Goal: Task Accomplishment & Management: Manage account settings

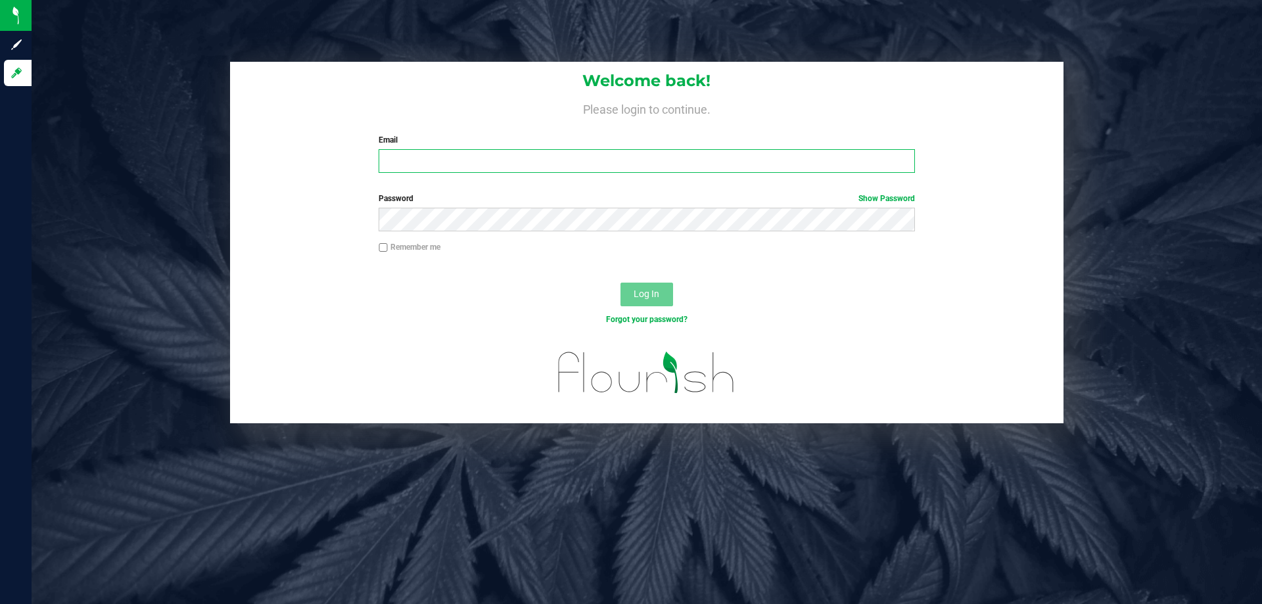
click at [570, 165] on input "Email" at bounding box center [646, 161] width 536 height 24
type input "[EMAIL_ADDRESS][DOMAIN_NAME]"
click at [620, 283] on button "Log In" at bounding box center [646, 295] width 53 height 24
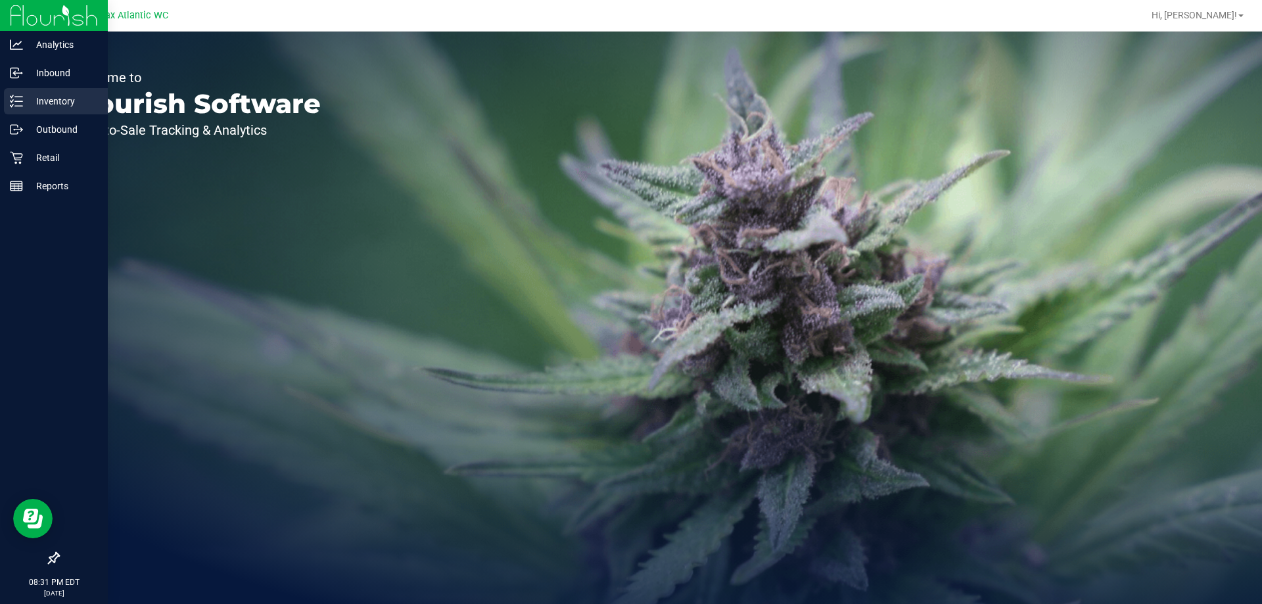
click at [30, 108] on p "Inventory" at bounding box center [62, 101] width 79 height 16
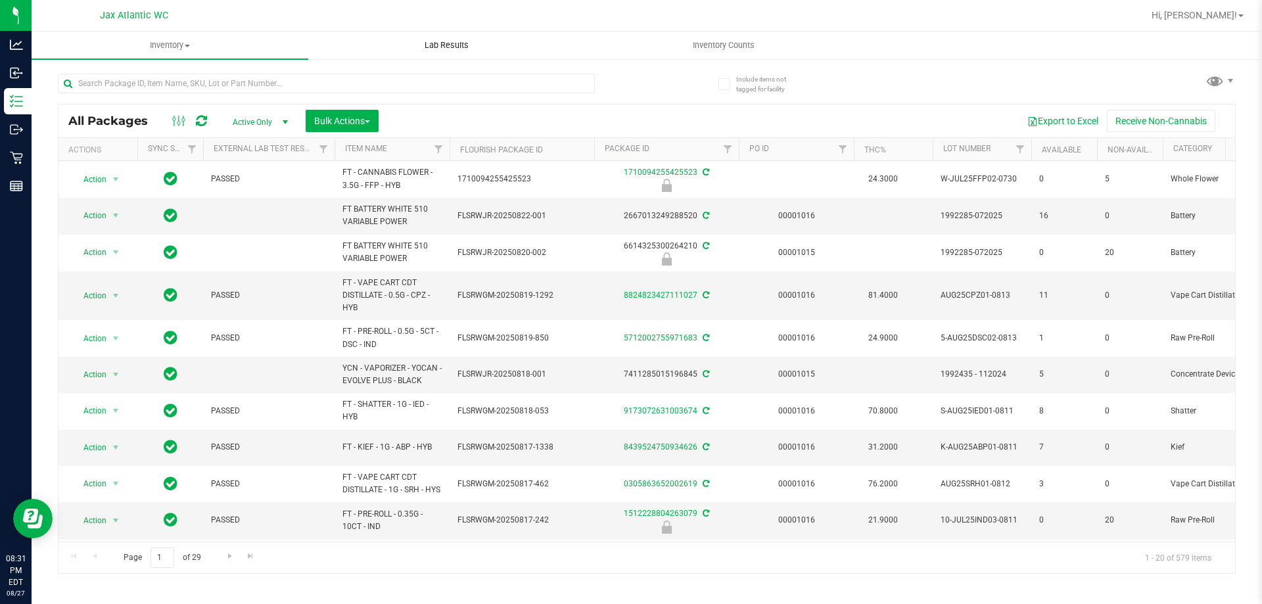
click at [482, 51] on span "Lab Results" at bounding box center [447, 45] width 80 height 12
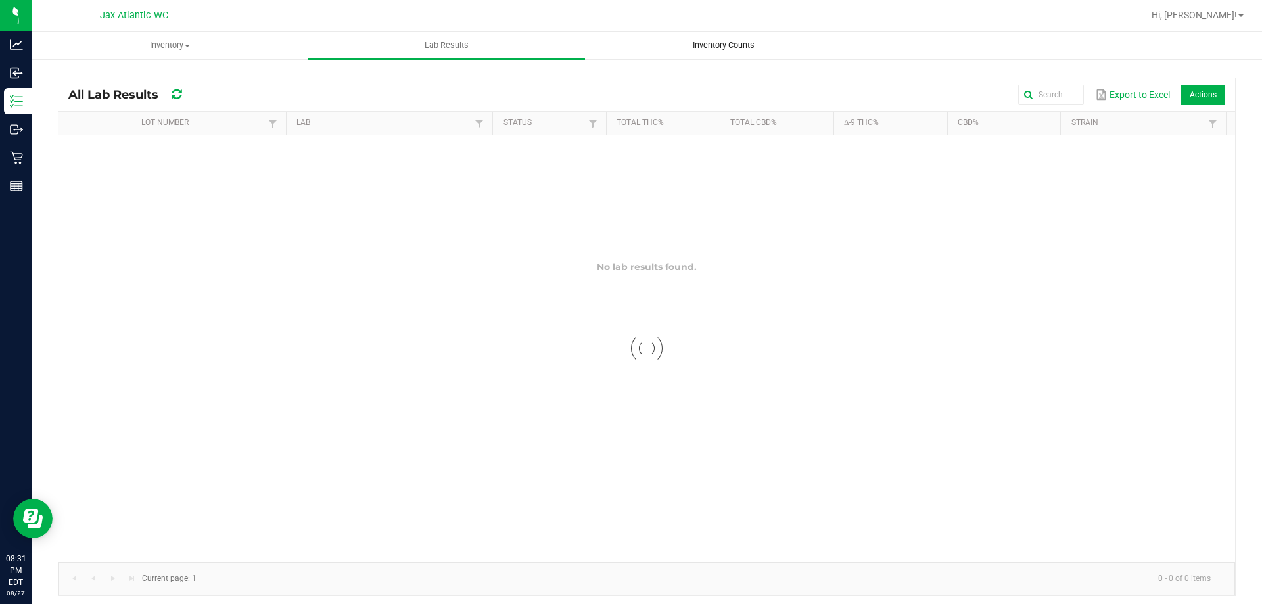
click at [706, 53] on uib-tab-heading "Inventory Counts" at bounding box center [722, 45] width 275 height 26
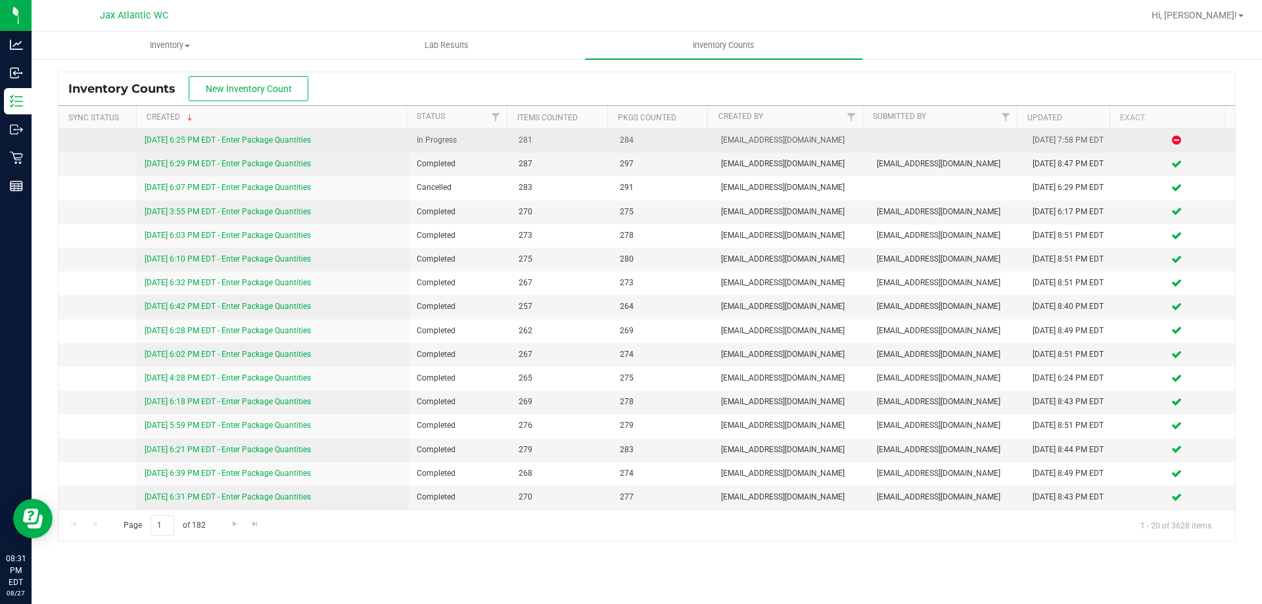
click at [286, 139] on link "[DATE] 6:25 PM EDT - Enter Package Quantities" at bounding box center [228, 139] width 166 height 9
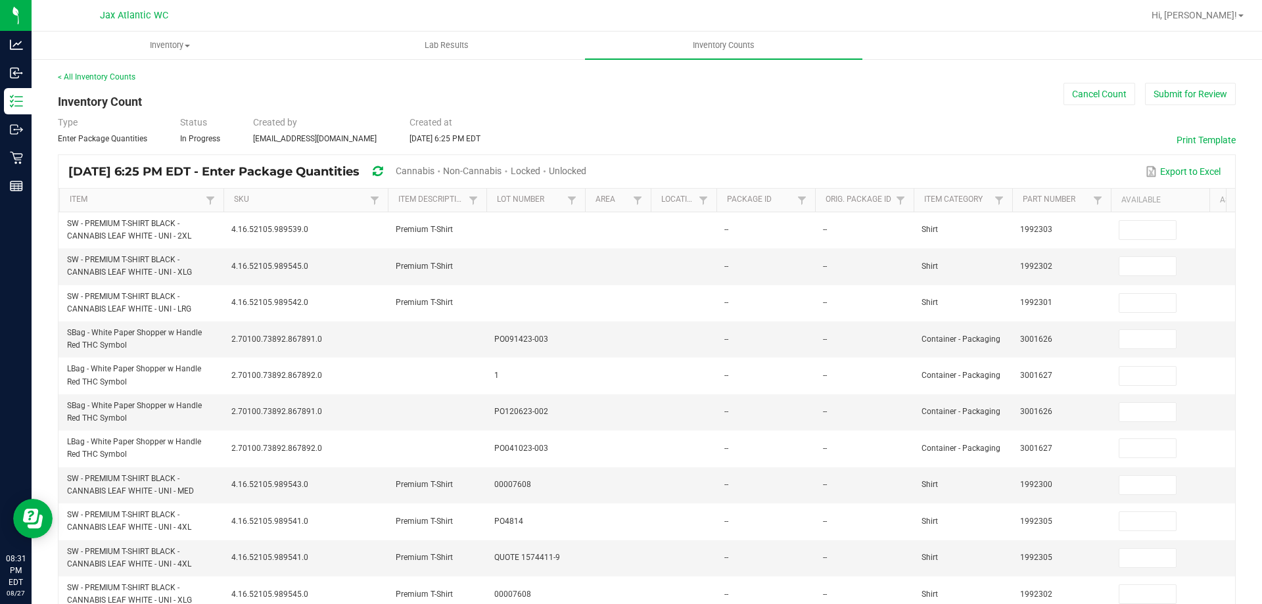
click at [434, 168] on span "Cannabis" at bounding box center [415, 171] width 39 height 11
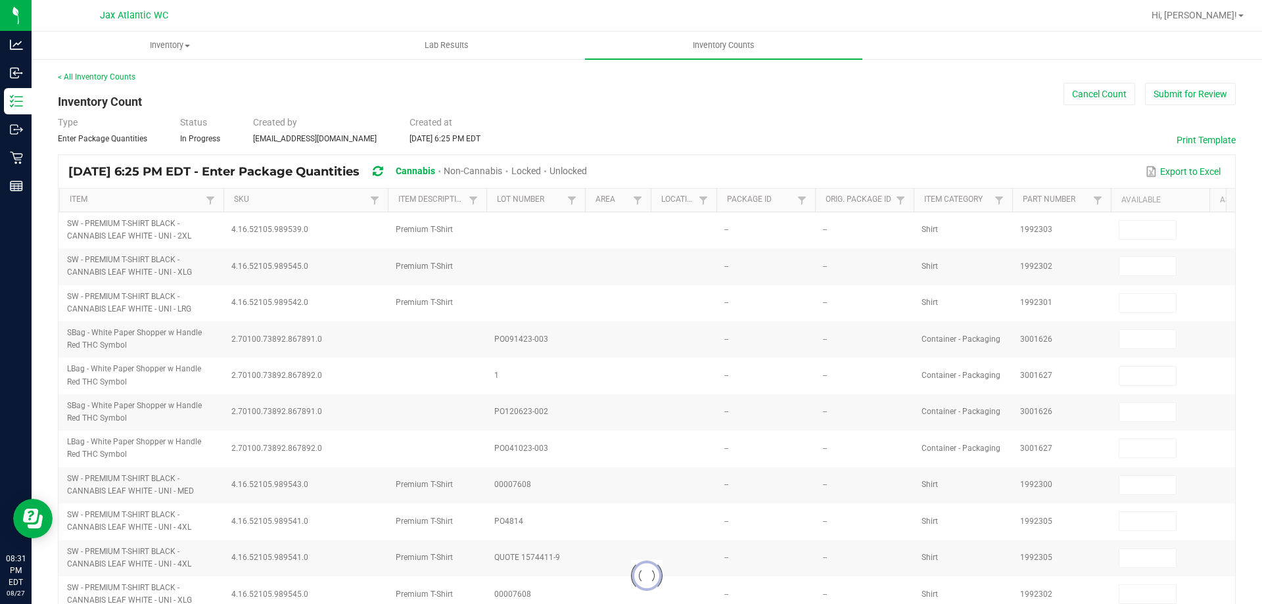
type input "1"
type input "5"
type input "0"
type input "3"
type input "0"
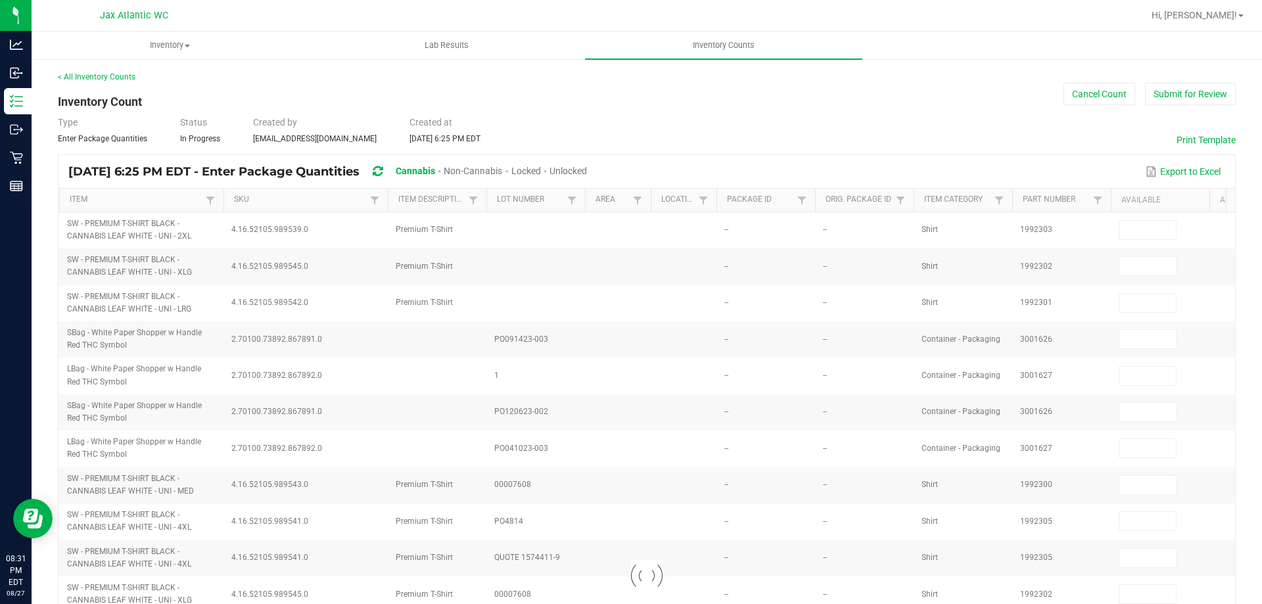
type input "8"
type input "0"
type input "11"
type input "0"
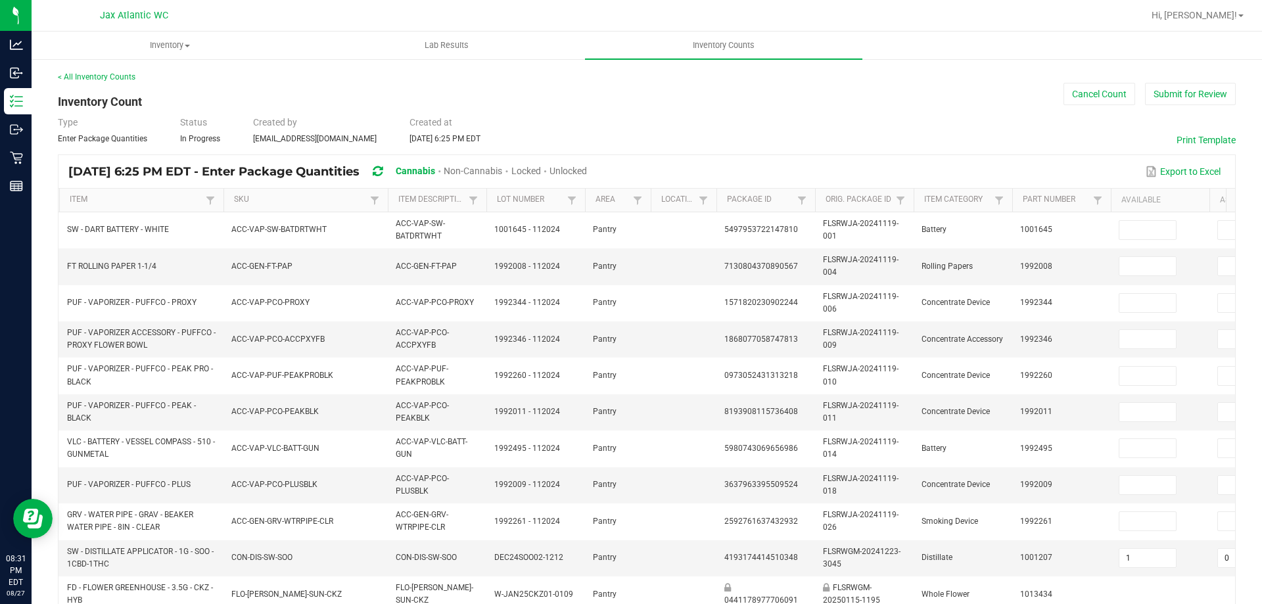
click at [587, 166] on span "Unlocked" at bounding box center [567, 171] width 37 height 11
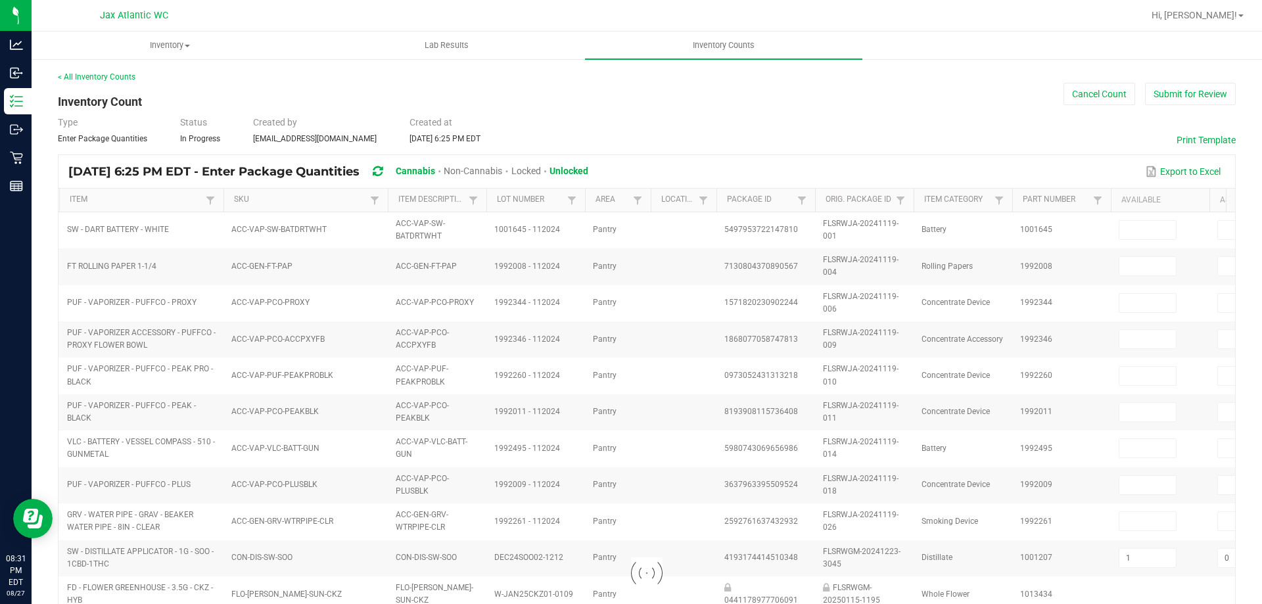
type input "5"
type input "3"
type input "11"
type input "9"
type input "0"
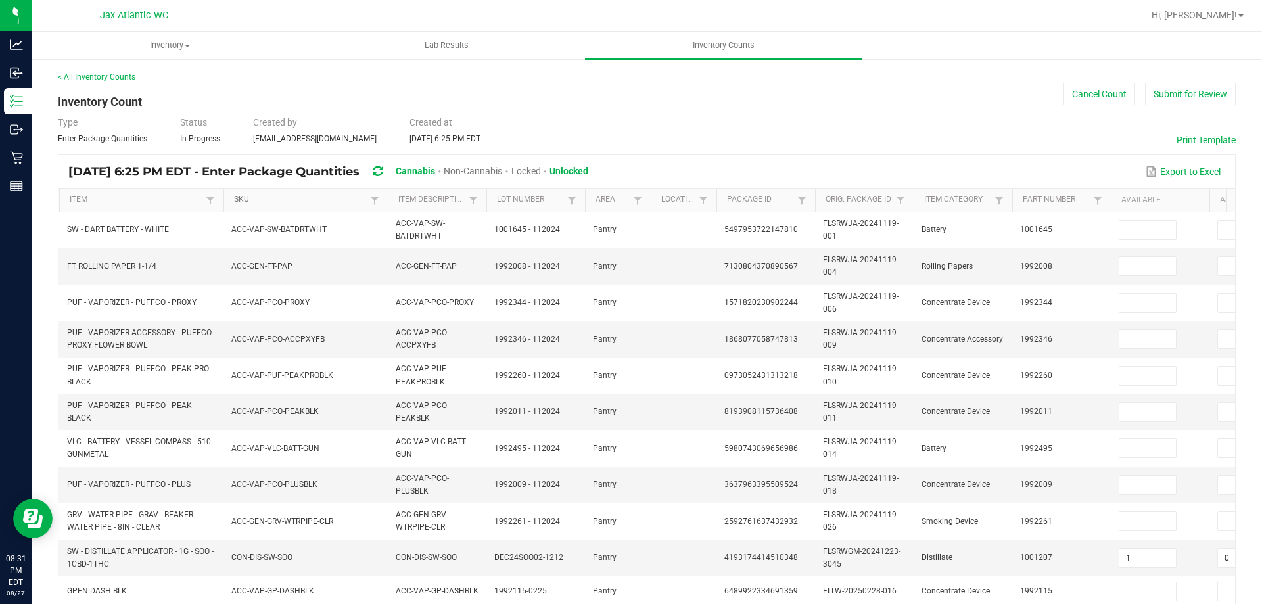
click at [344, 198] on link "SKU" at bounding box center [300, 199] width 132 height 11
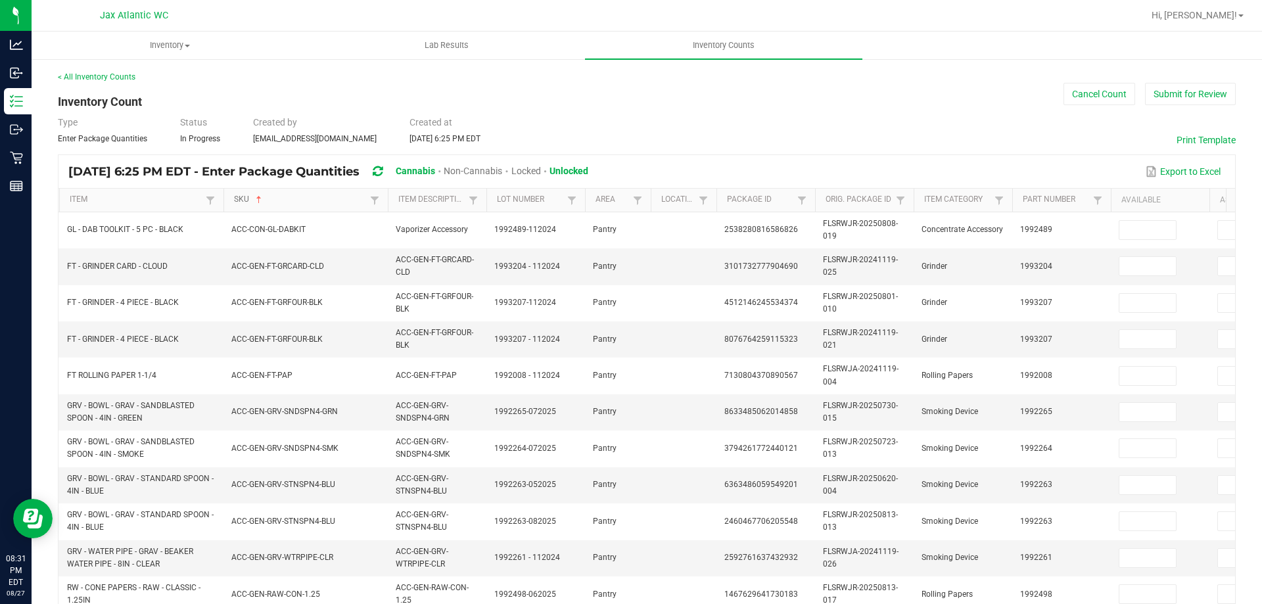
click at [344, 198] on link "SKU" at bounding box center [300, 199] width 132 height 11
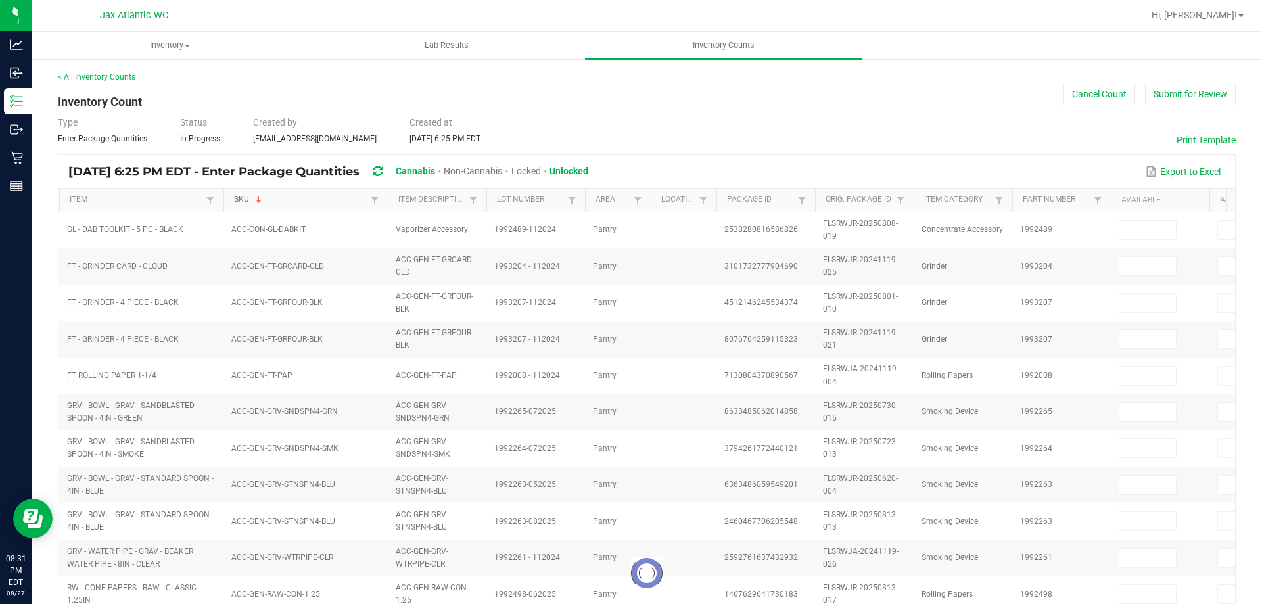
type input "1"
type input "17"
type input "13"
type input "1"
type input "12"
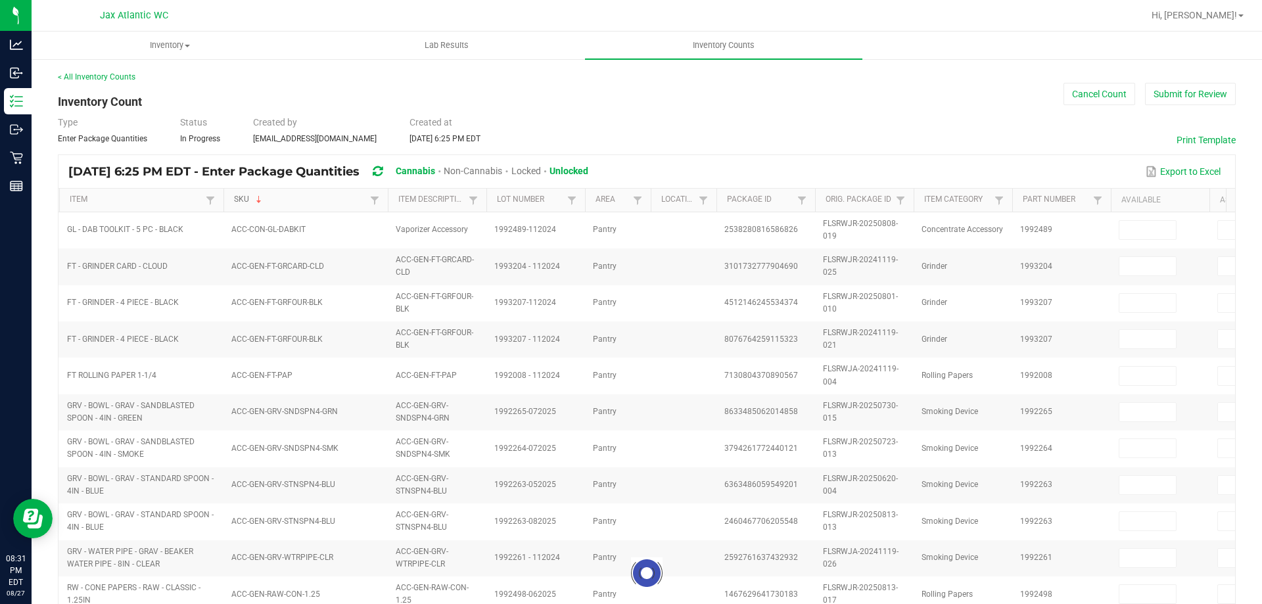
type input "4"
type input "6"
type input "20"
type input "0"
type input "4"
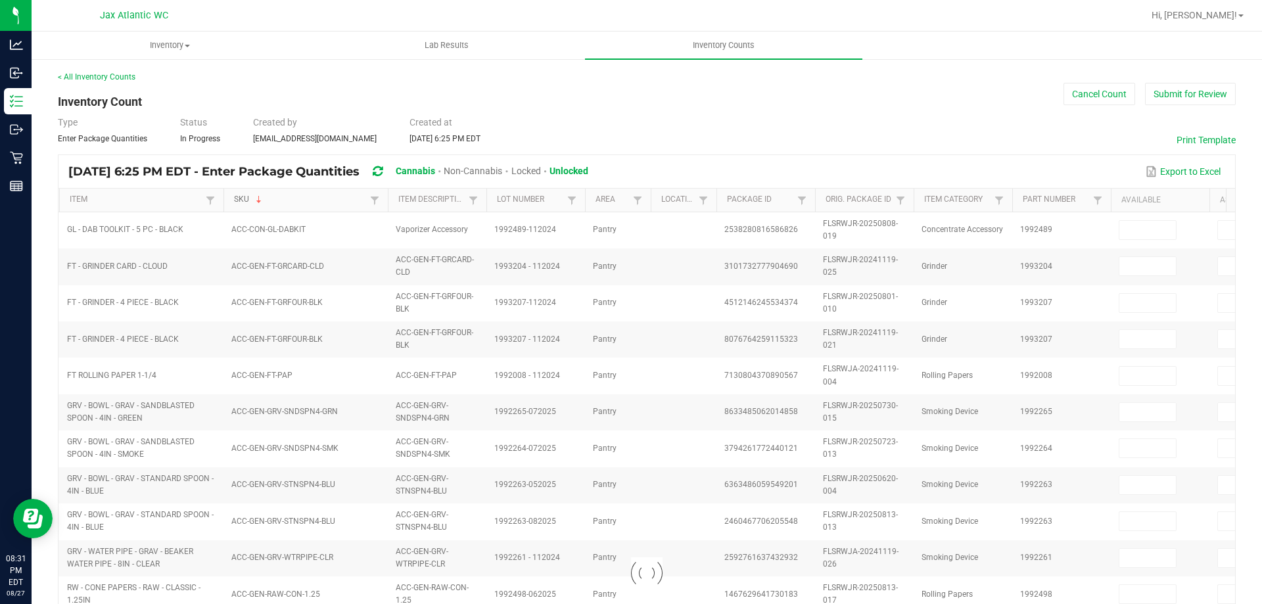
type input "10"
type input "9"
type input "0"
type input "11"
type input "0"
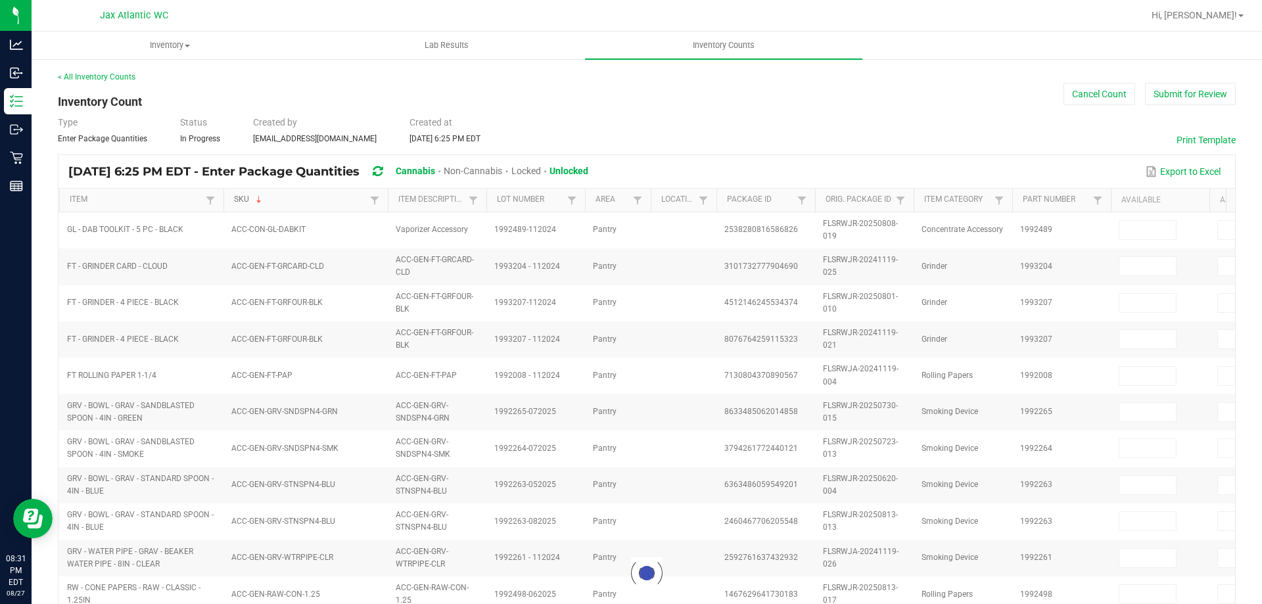
type input "4"
type input "0"
type input "12"
type input "0"
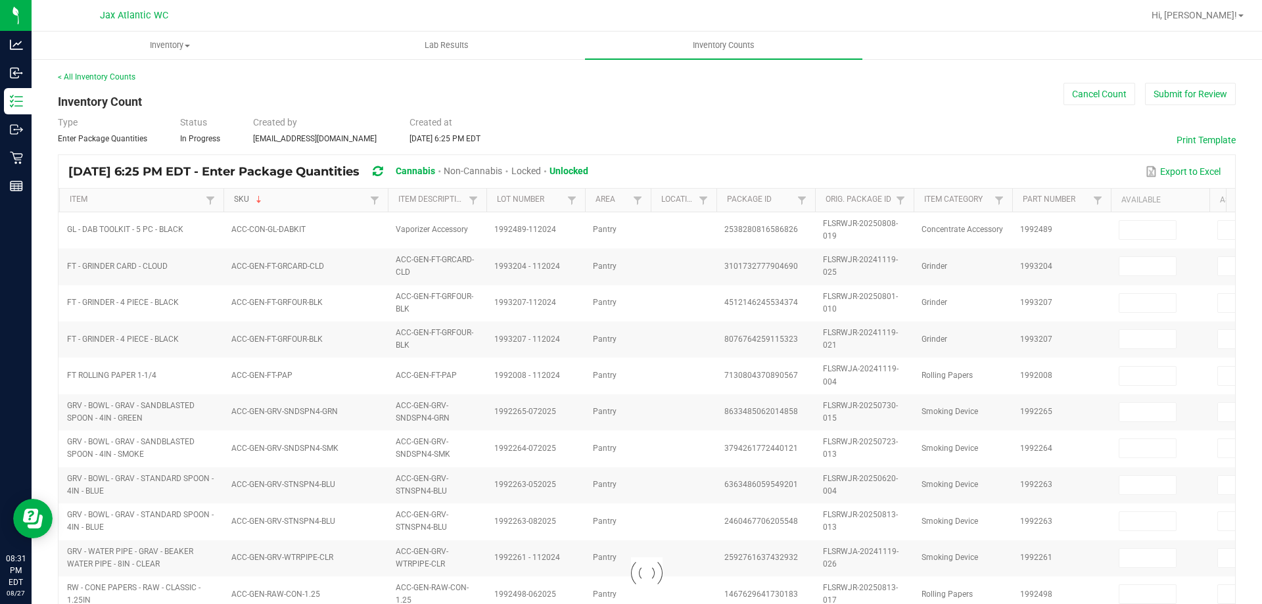
type input "0"
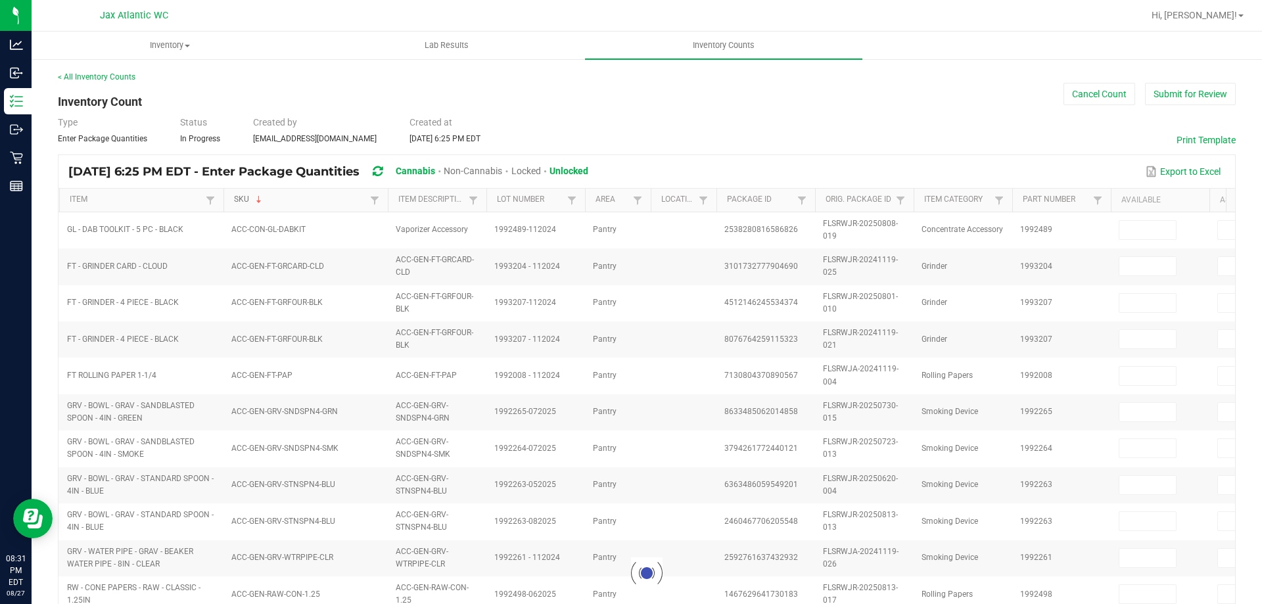
type input "0"
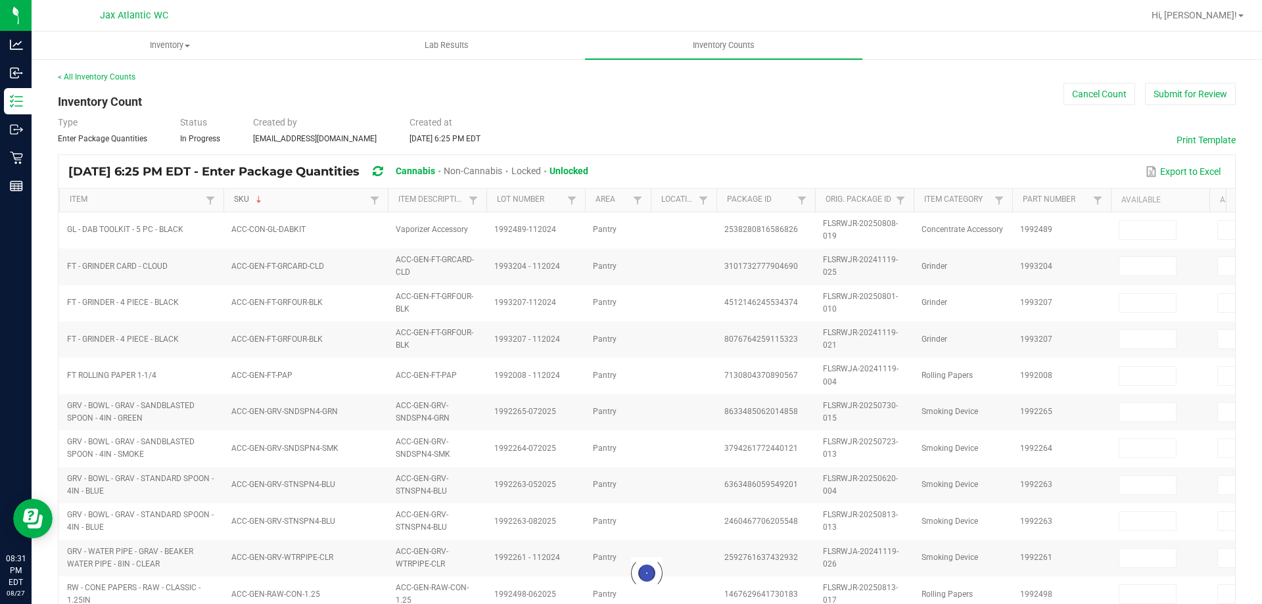
type input "0"
type input "9"
type input "0"
type input "24"
type input "0"
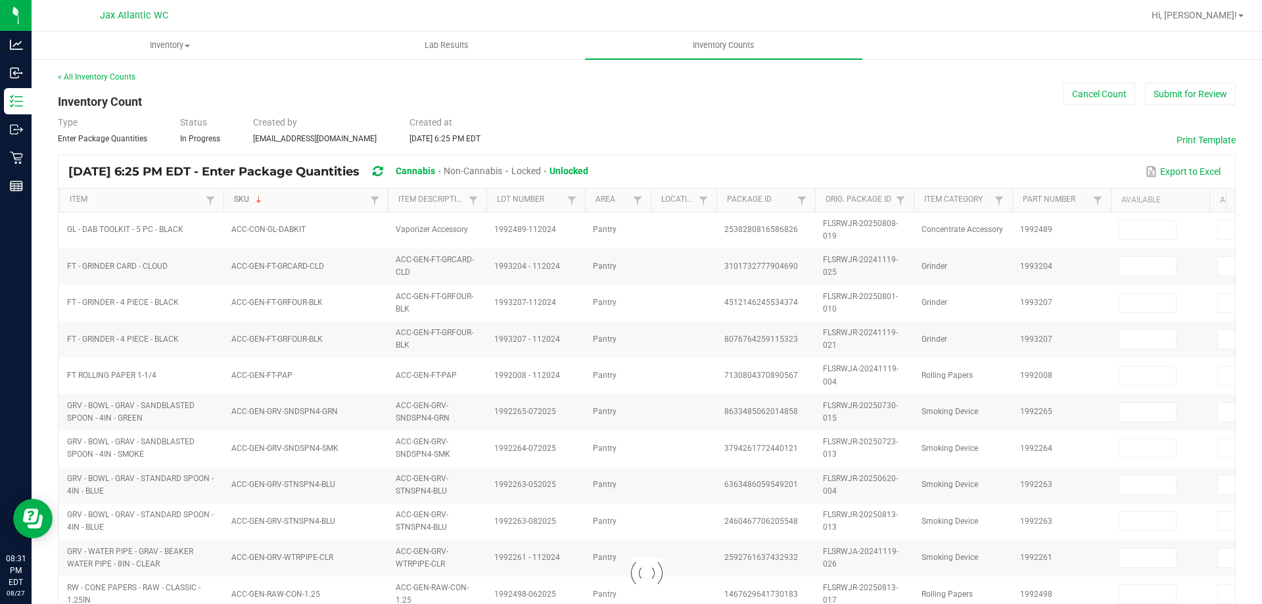
type input "5"
type input "0"
type input "5"
type input "0"
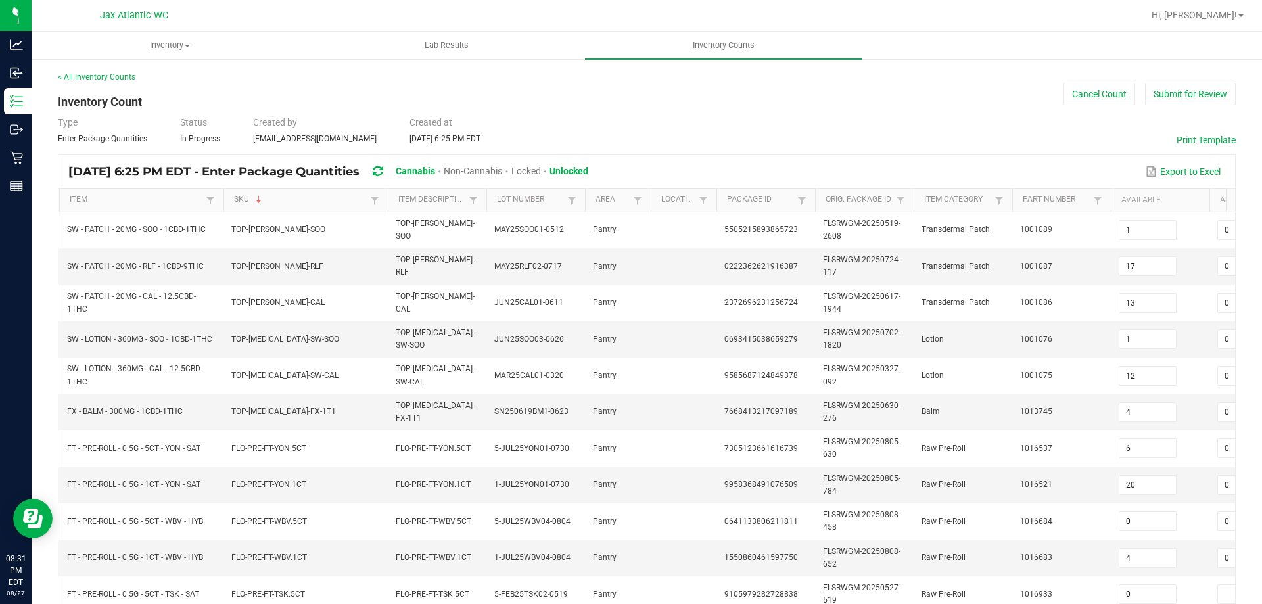
click at [395, 194] on th "Item Description" at bounding box center [437, 201] width 99 height 24
click at [405, 197] on link "Item Description" at bounding box center [431, 199] width 66 height 11
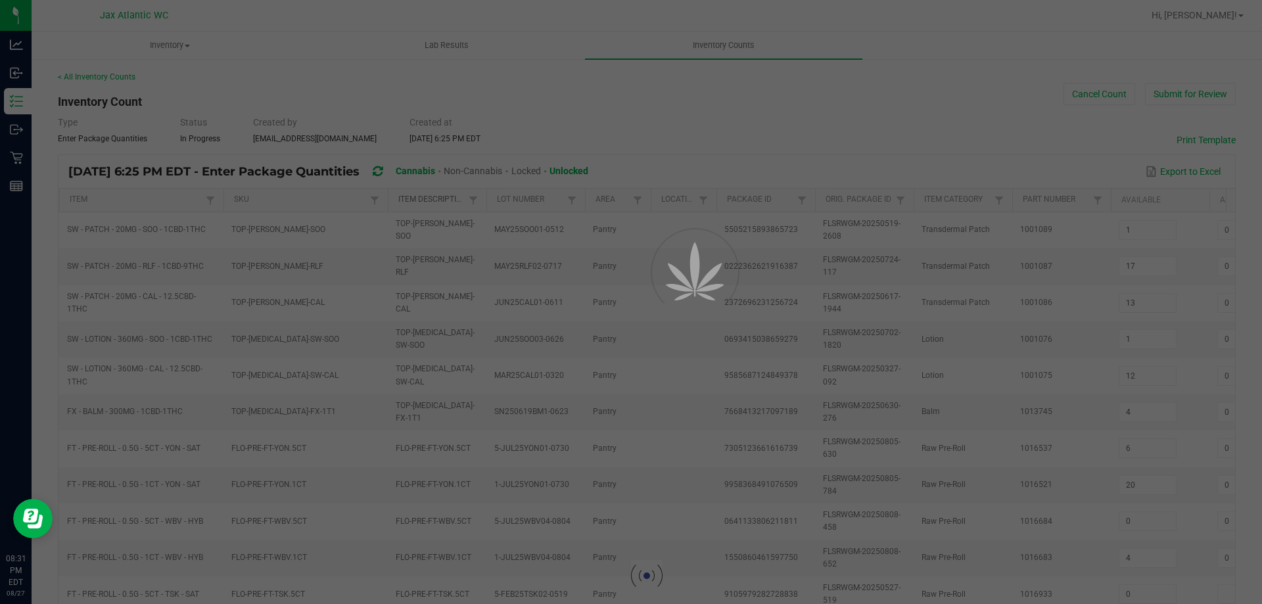
type input "12"
type input "18"
type input "21"
type input "27"
type input "10"
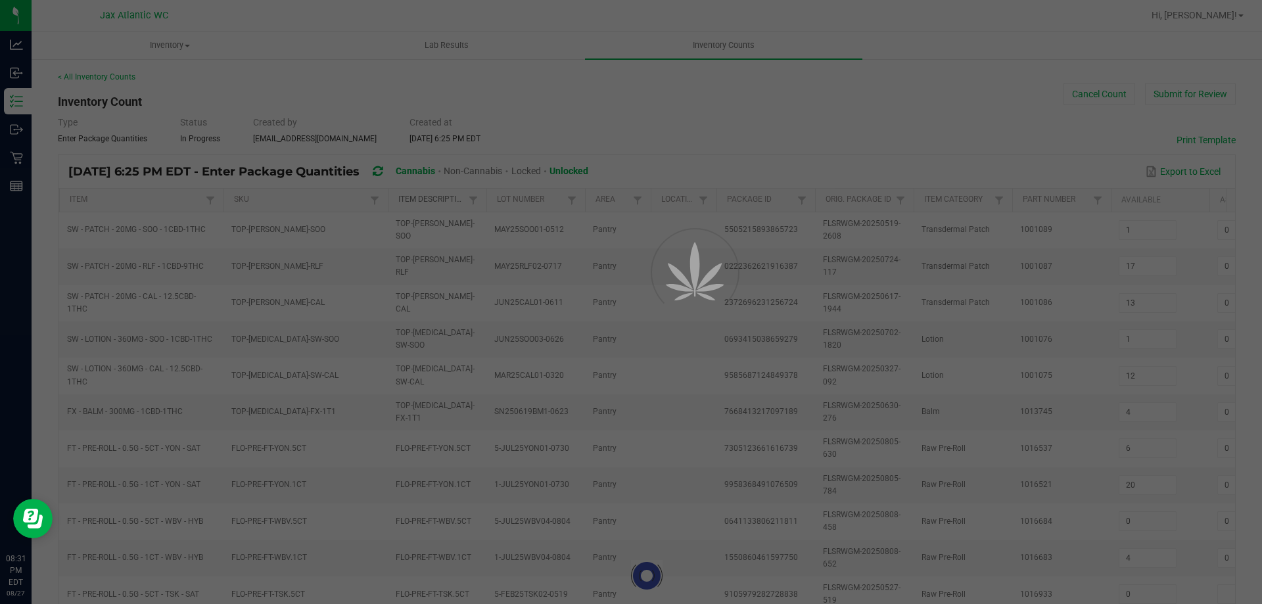
type input "8"
type input "3"
type input "9"
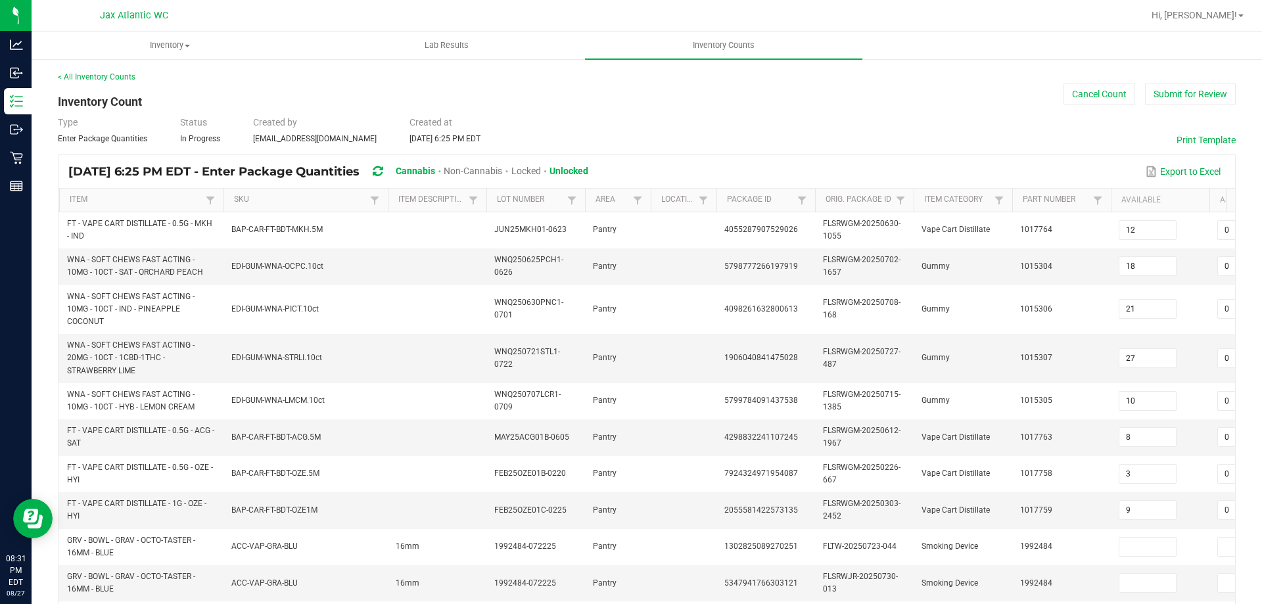
click at [329, 193] on th "SKU Not Sorted" at bounding box center [305, 201] width 164 height 24
click at [147, 198] on link "Item" at bounding box center [136, 199] width 132 height 11
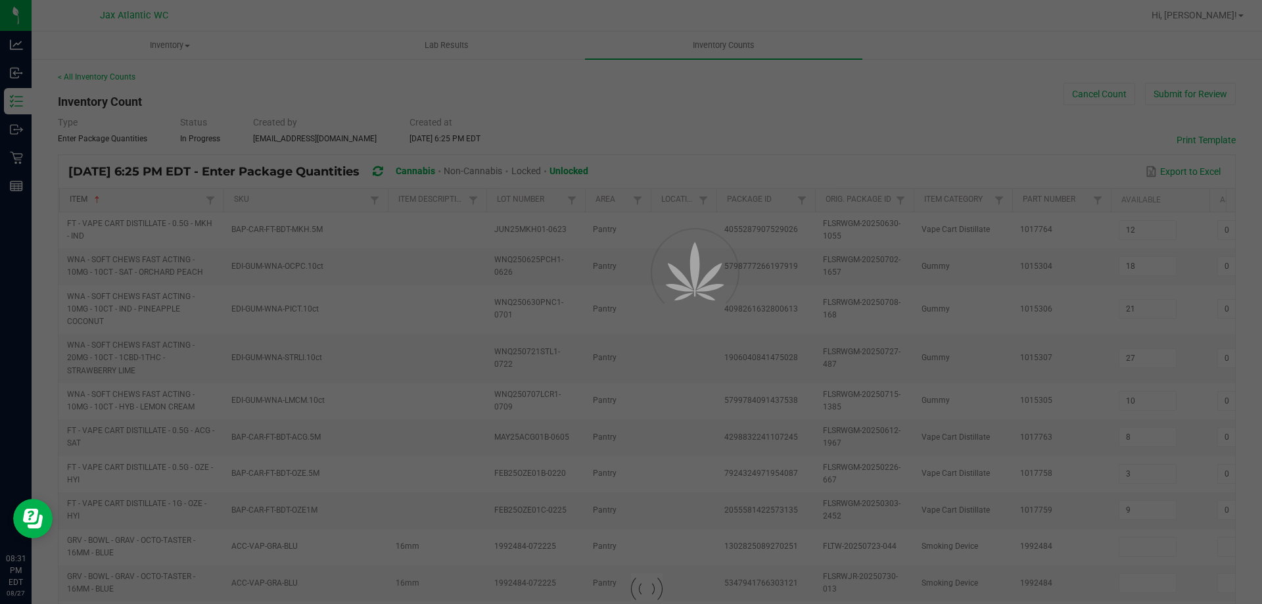
type input "14"
type input "6"
type input "2"
type input "17"
type input "10"
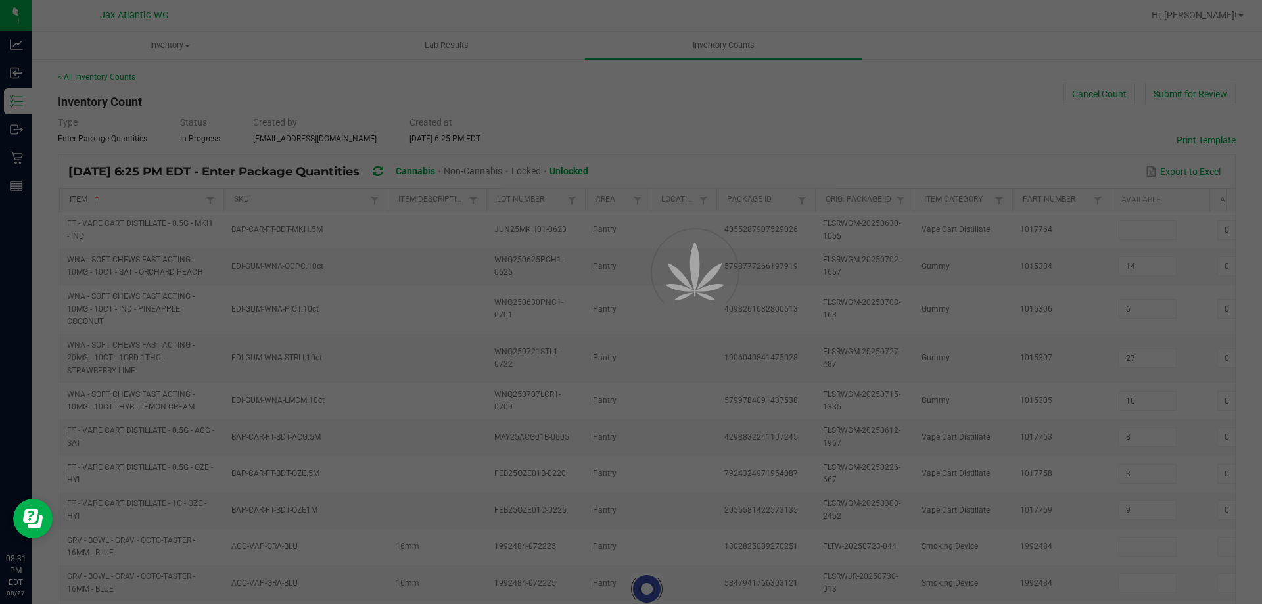
type input "0"
type input "13"
type input "2"
type input "4"
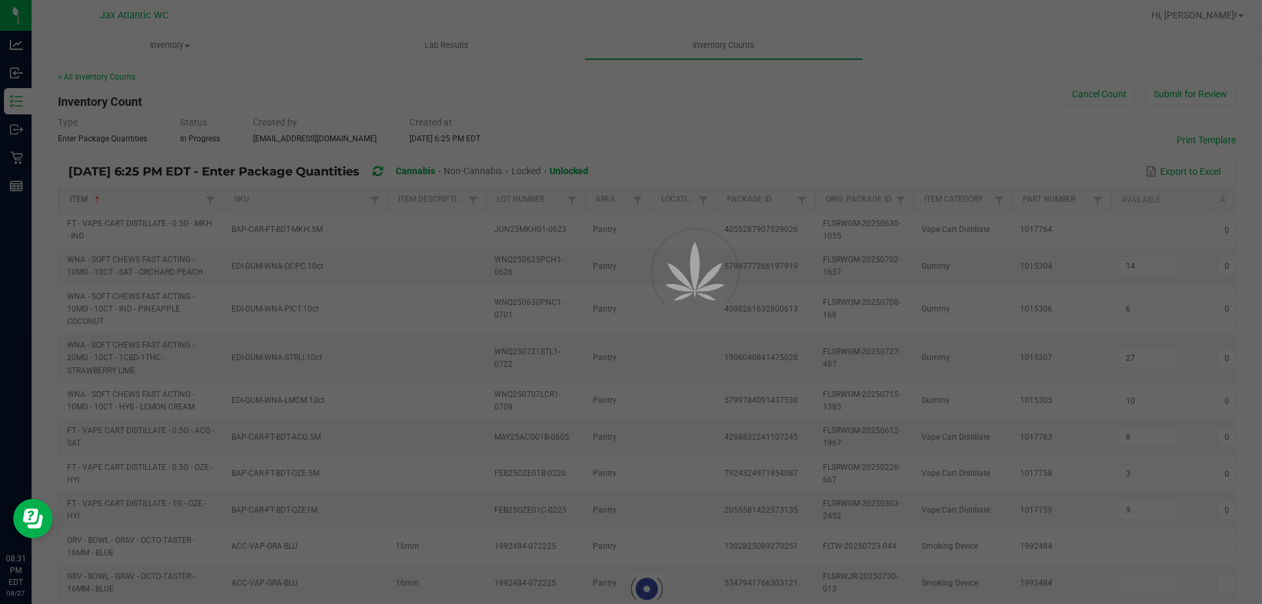
type input "1"
type input "0"
type input "6"
type input "0"
type input "13"
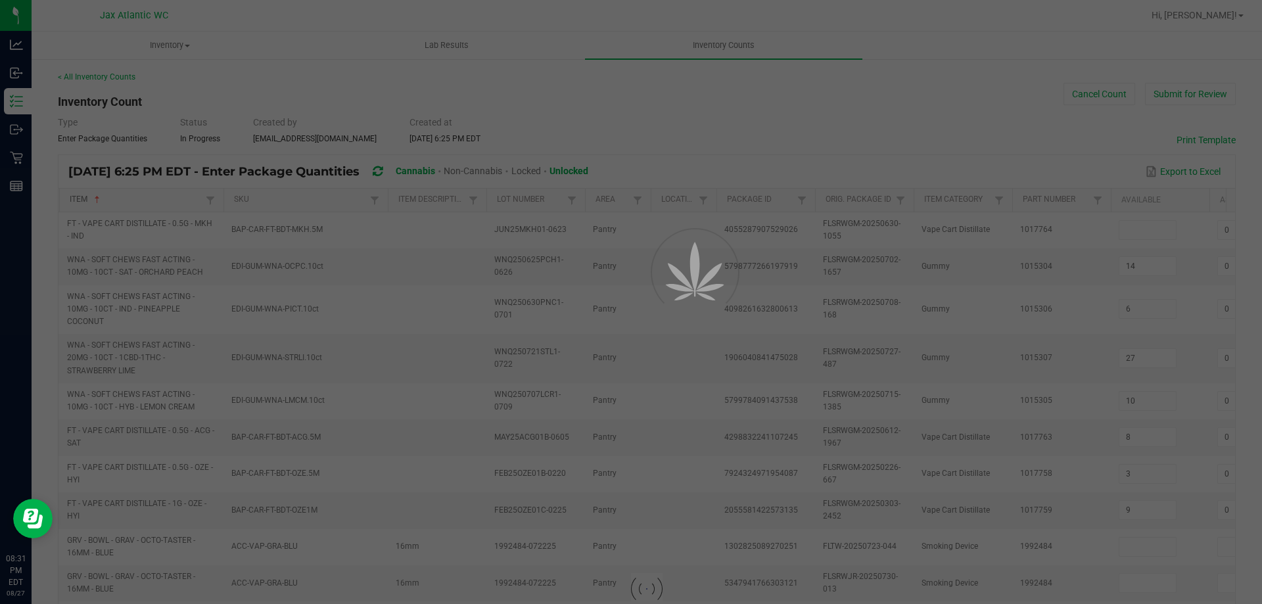
type input "0"
type input "13"
type input "0"
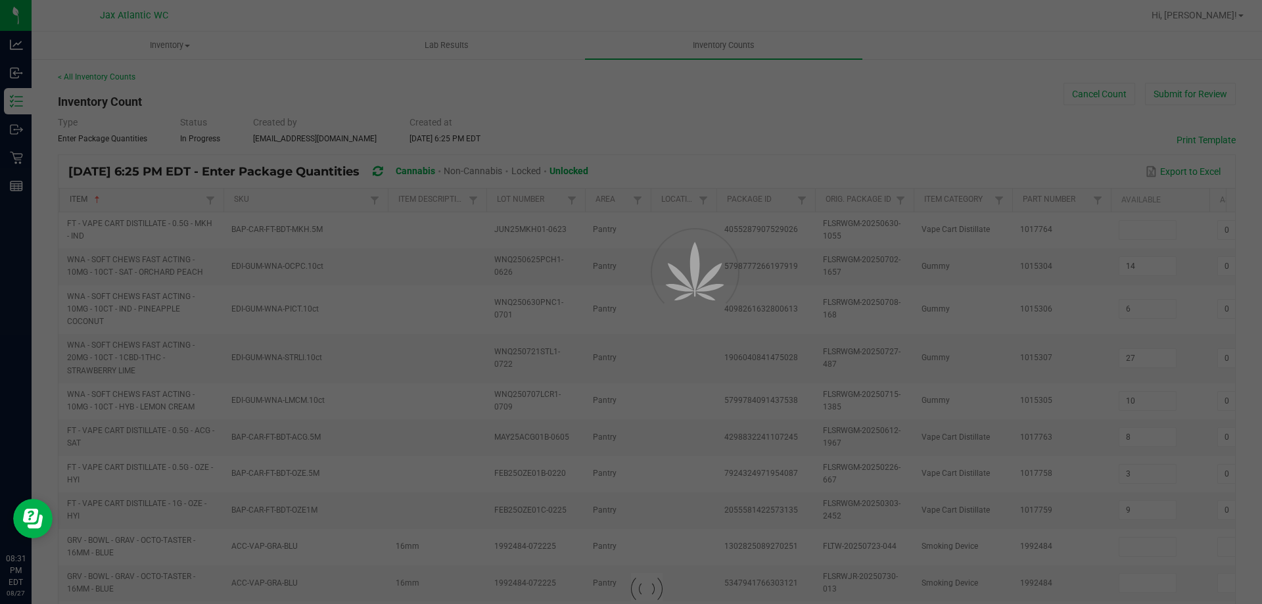
type input "0"
type input "5"
type input "0"
type input "6"
type input "0"
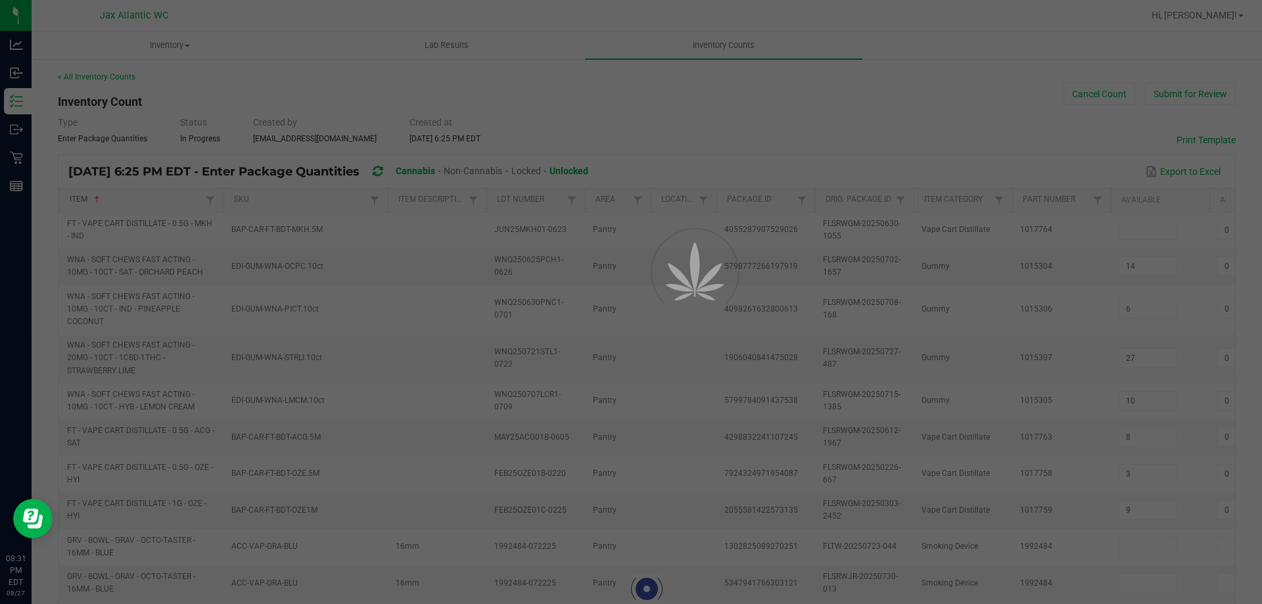
type input "9"
type input "0"
type input "1"
type input "0"
type input "8"
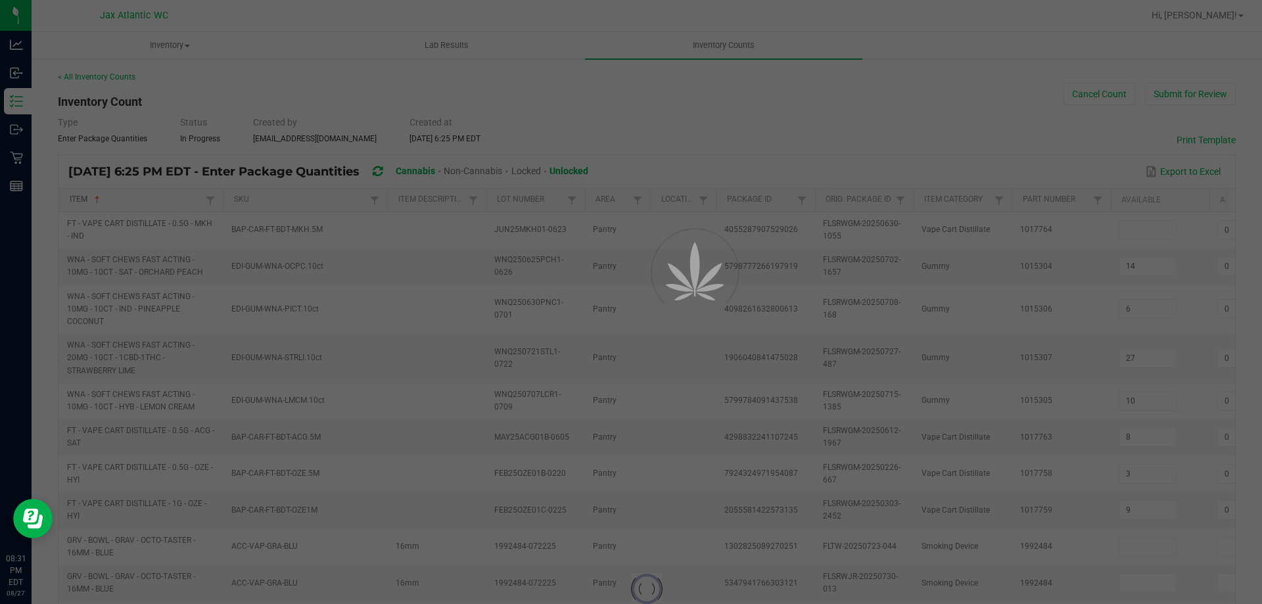
type input "0"
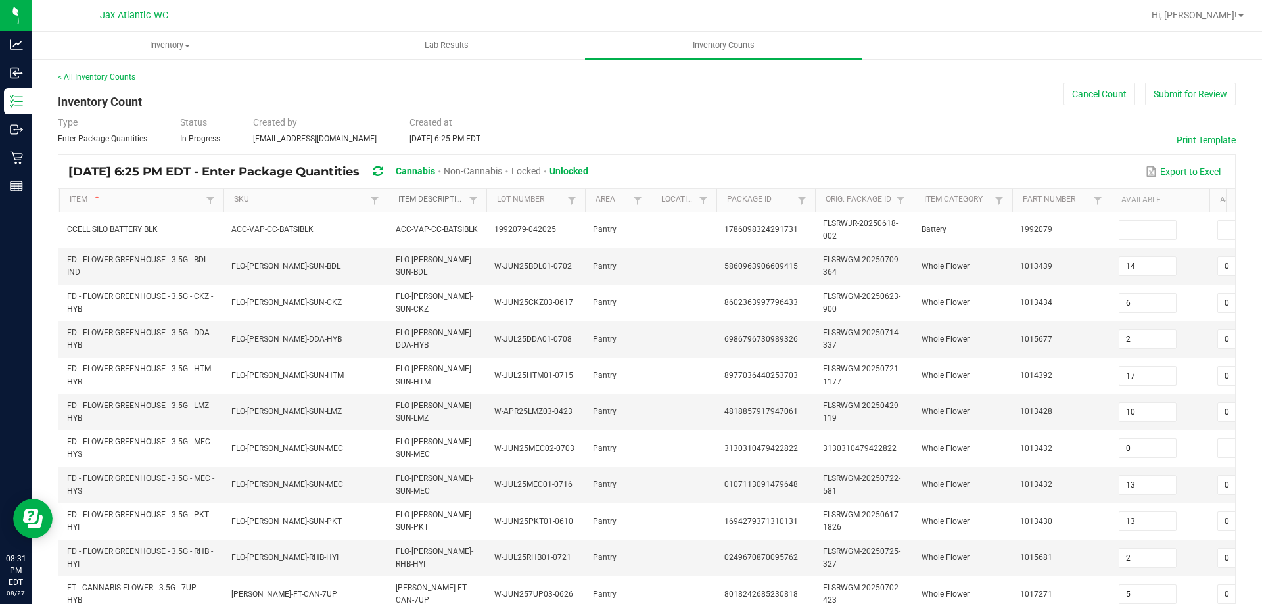
click at [444, 200] on link "Item Description" at bounding box center [431, 199] width 66 height 11
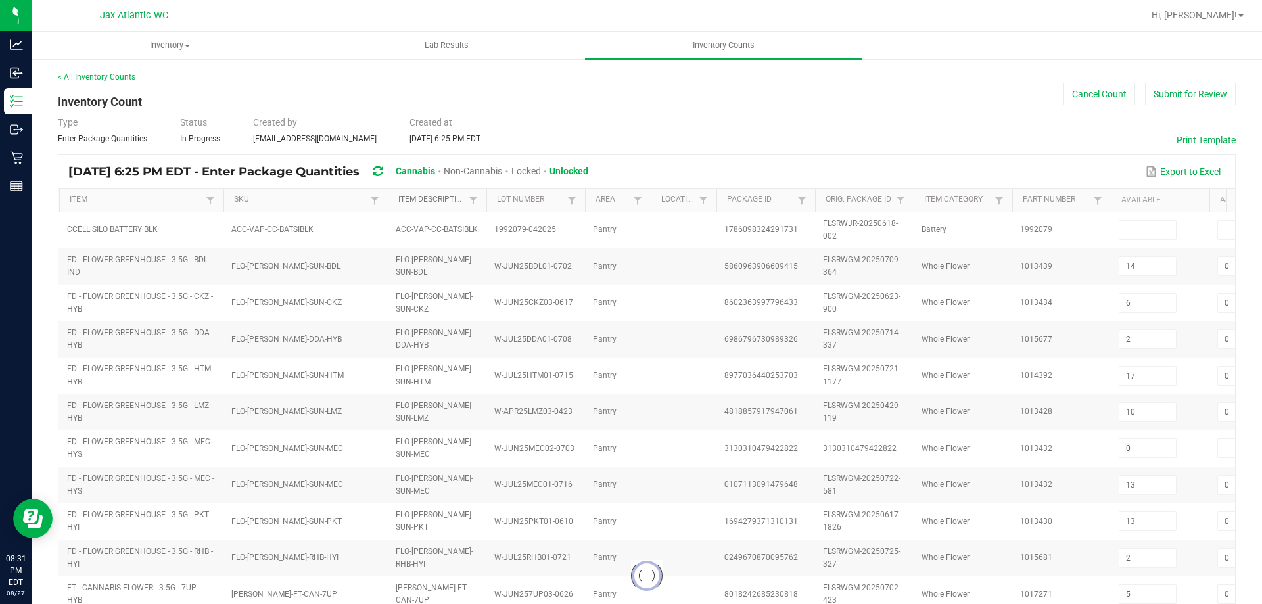
type input "12"
type input "18"
type input "21"
type input "27"
type input "10"
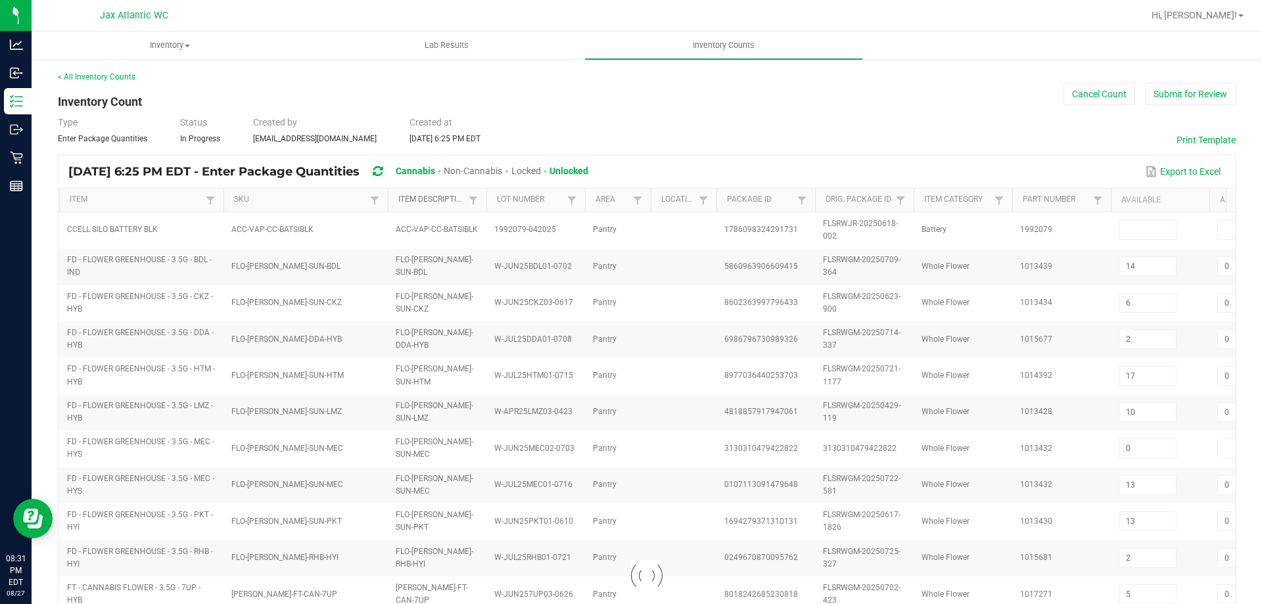
type input "8"
type input "3"
type input "9"
type input "0"
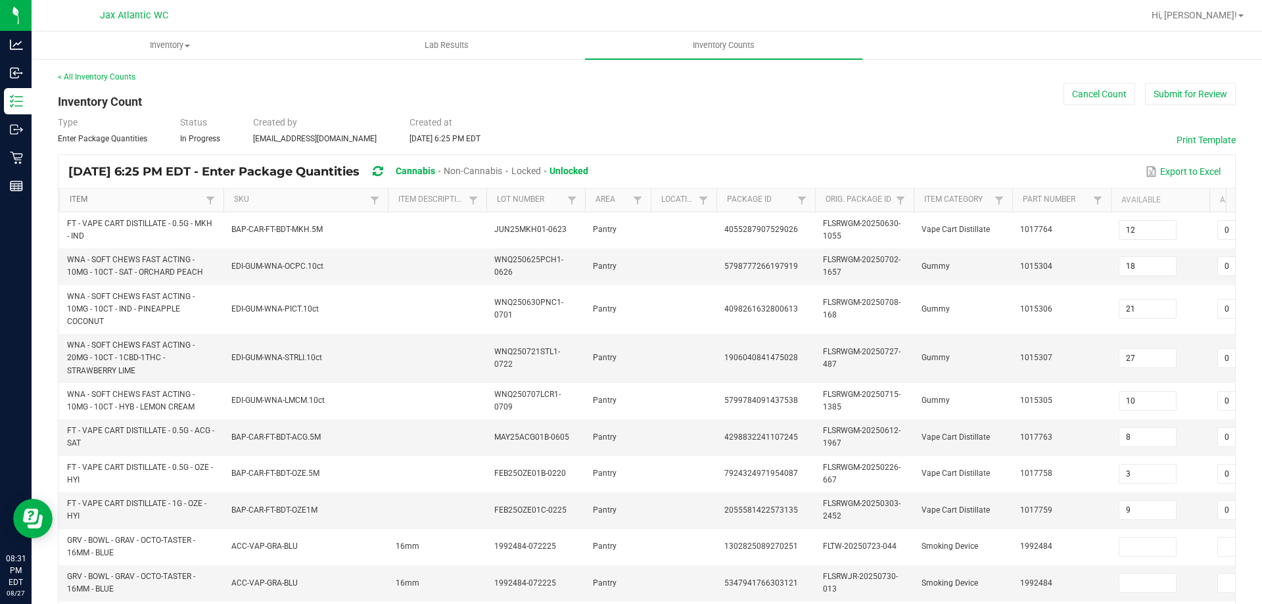
click at [153, 197] on link "Item" at bounding box center [136, 199] width 132 height 11
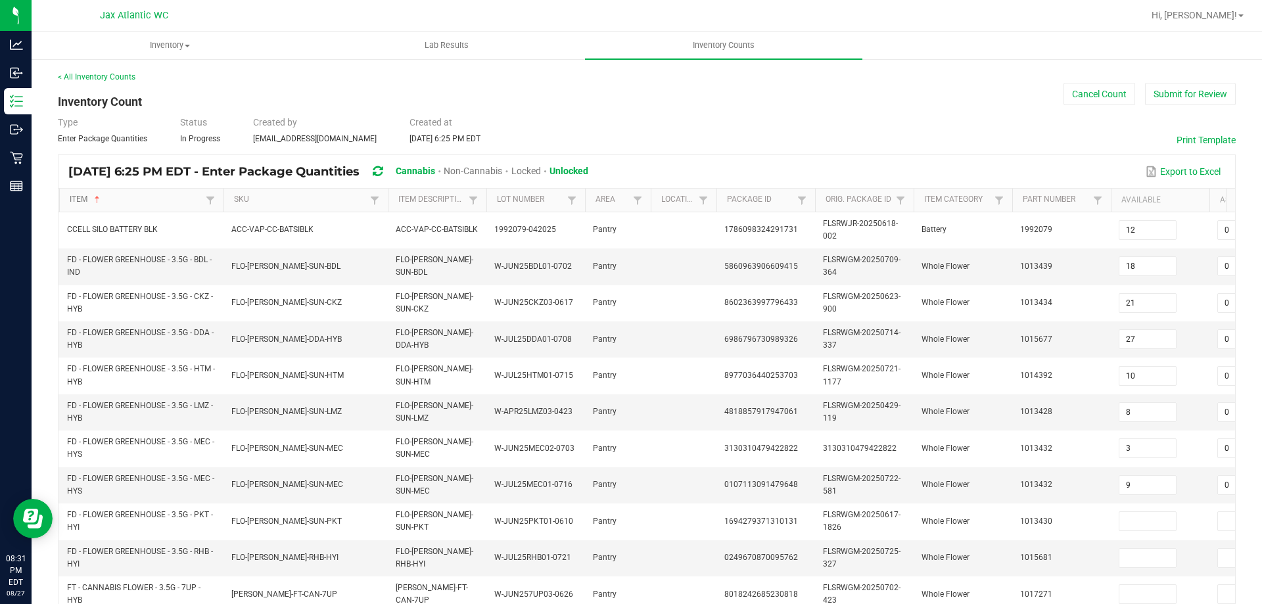
type input "14"
type input "6"
type input "2"
type input "17"
type input "10"
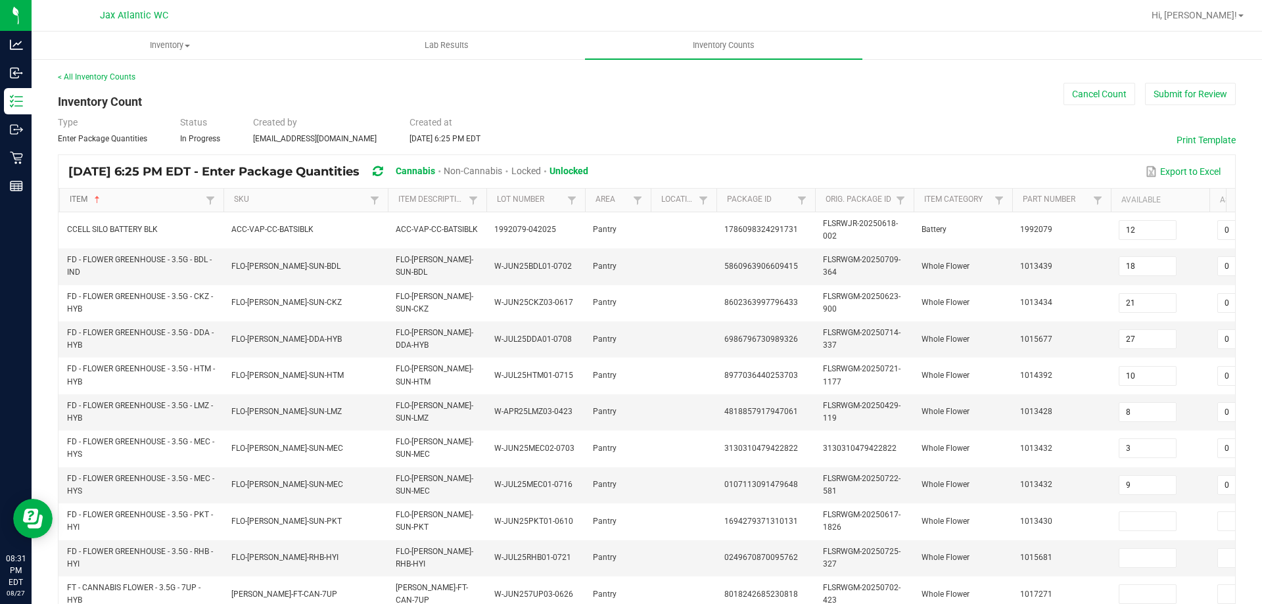
type input "0"
type input "13"
type input "2"
type input "4"
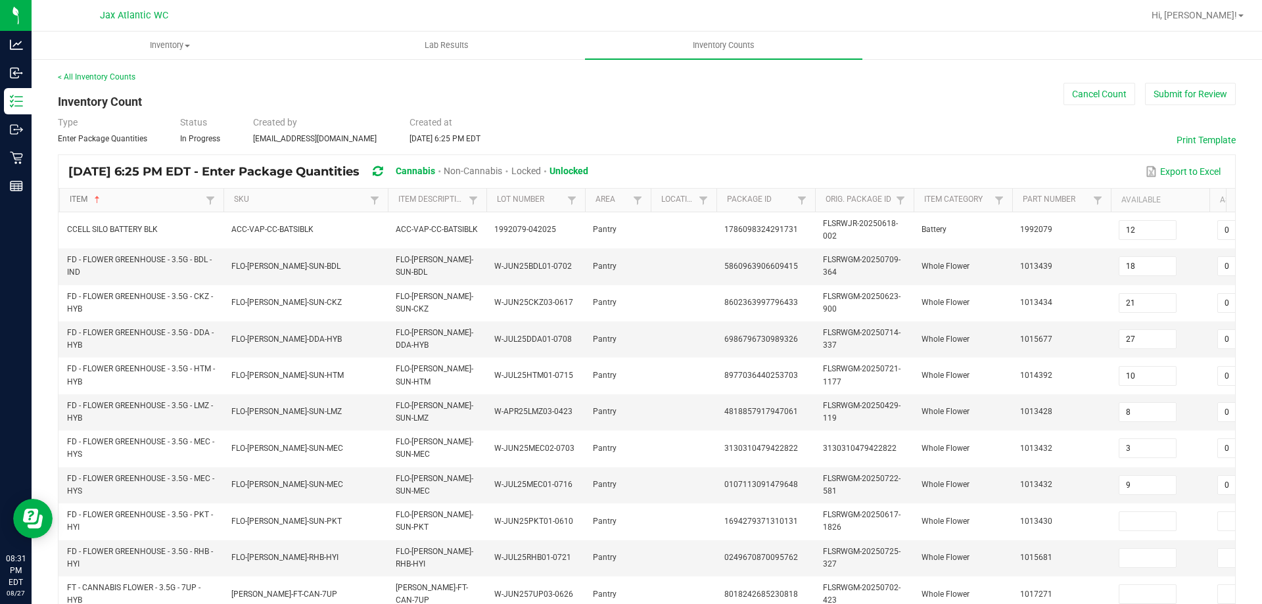
type input "1"
type input "0"
type input "6"
type input "0"
type input "13"
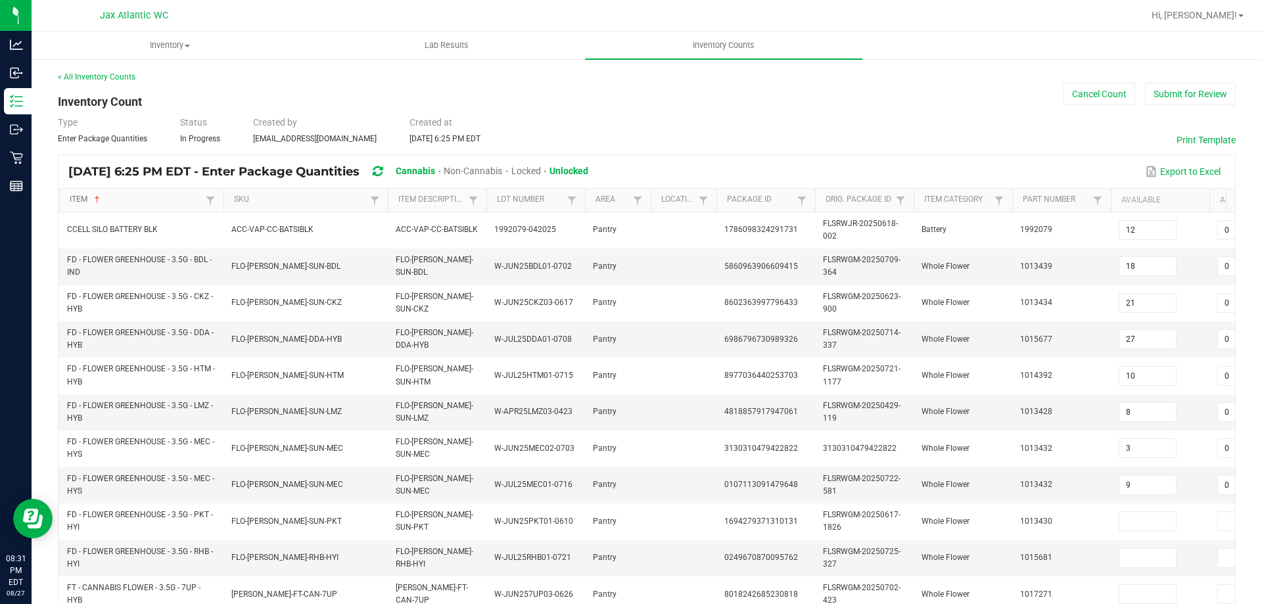
type input "0"
type input "13"
type input "0"
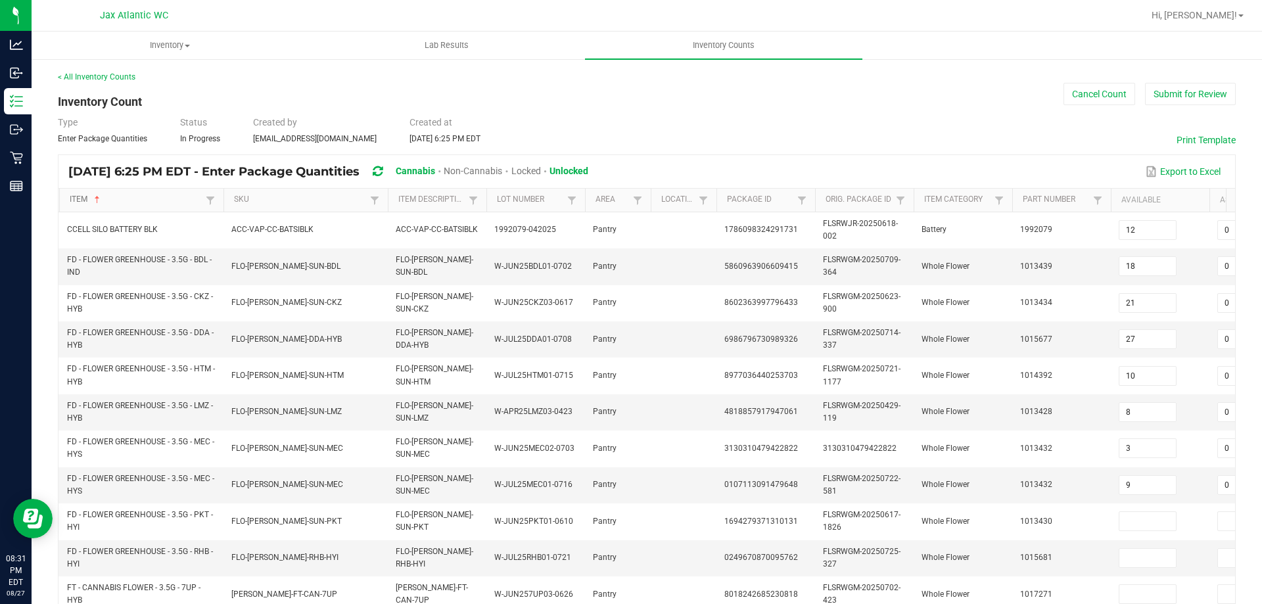
type input "0"
type input "5"
type input "0"
type input "6"
type input "0"
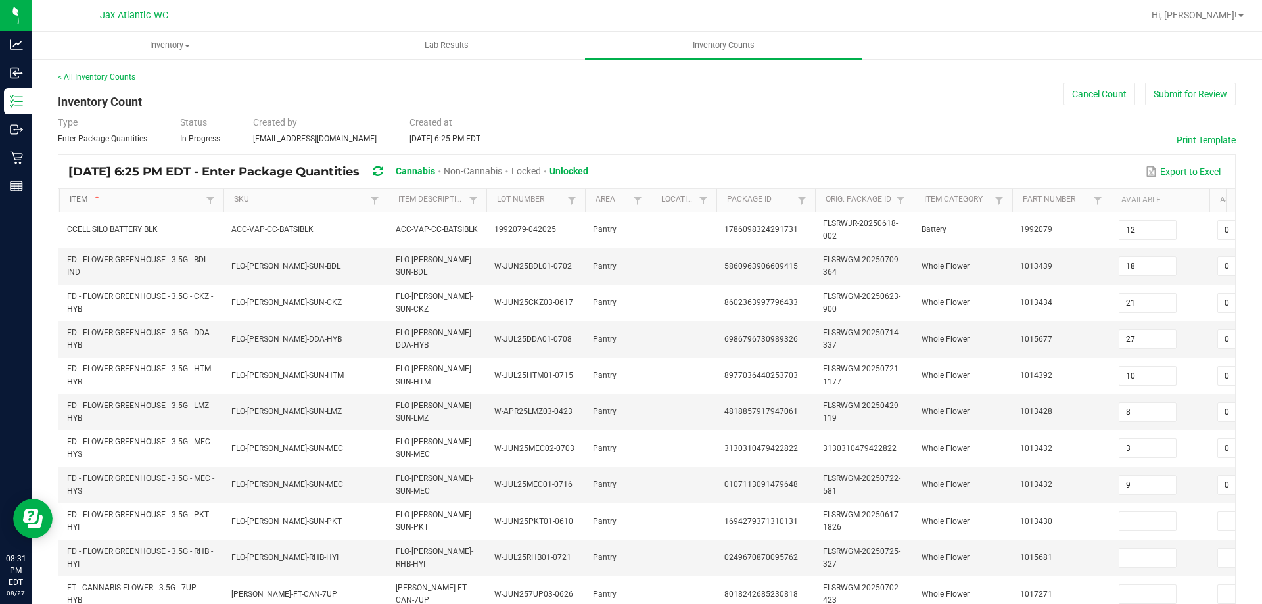
type input "9"
type input "0"
type input "1"
click at [1166, 91] on button "Submit for Review" at bounding box center [1190, 94] width 91 height 22
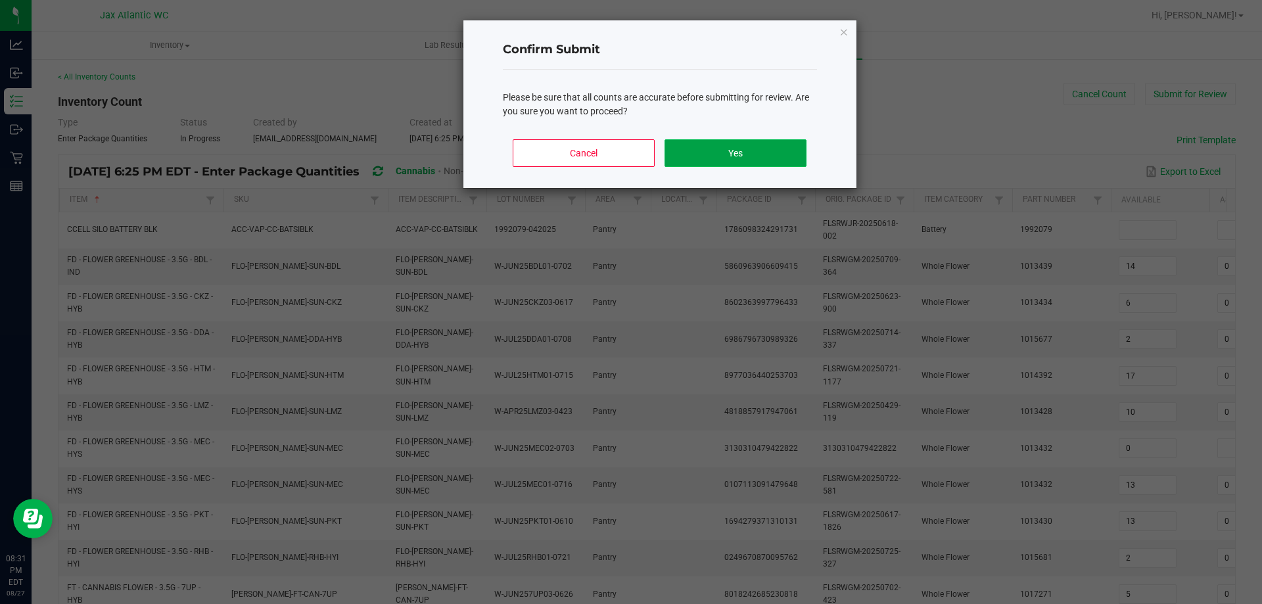
click at [777, 147] on button "Yes" at bounding box center [734, 153] width 141 height 28
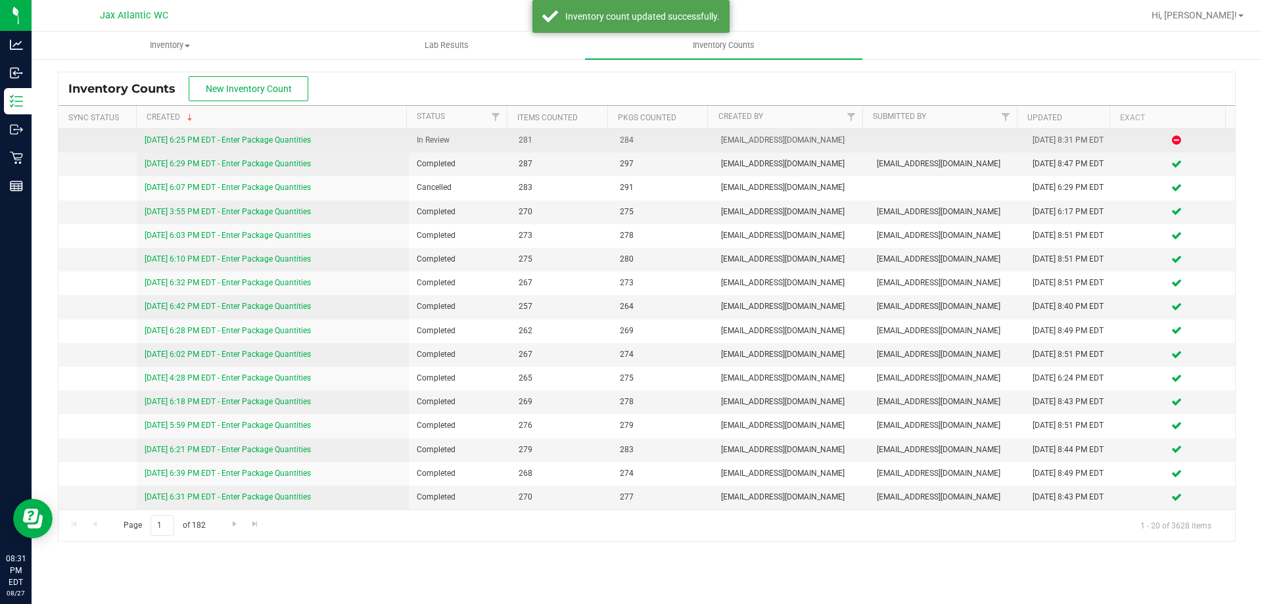
click at [308, 135] on div "[DATE] 6:25 PM EDT - Enter Package Quantities" at bounding box center [273, 140] width 257 height 12
click at [306, 138] on link "[DATE] 6:25 PM EDT - Enter Package Quantities" at bounding box center [228, 139] width 166 height 9
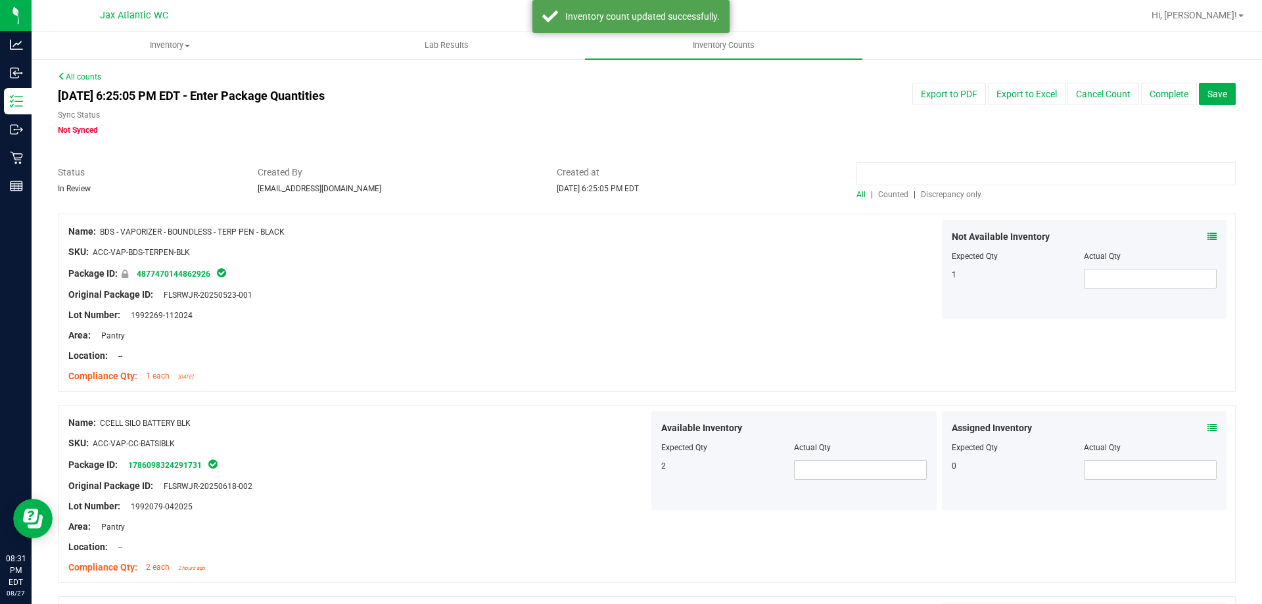
click at [942, 181] on input at bounding box center [1045, 173] width 379 height 23
click at [935, 191] on span "Discrepancy only" at bounding box center [951, 194] width 60 height 9
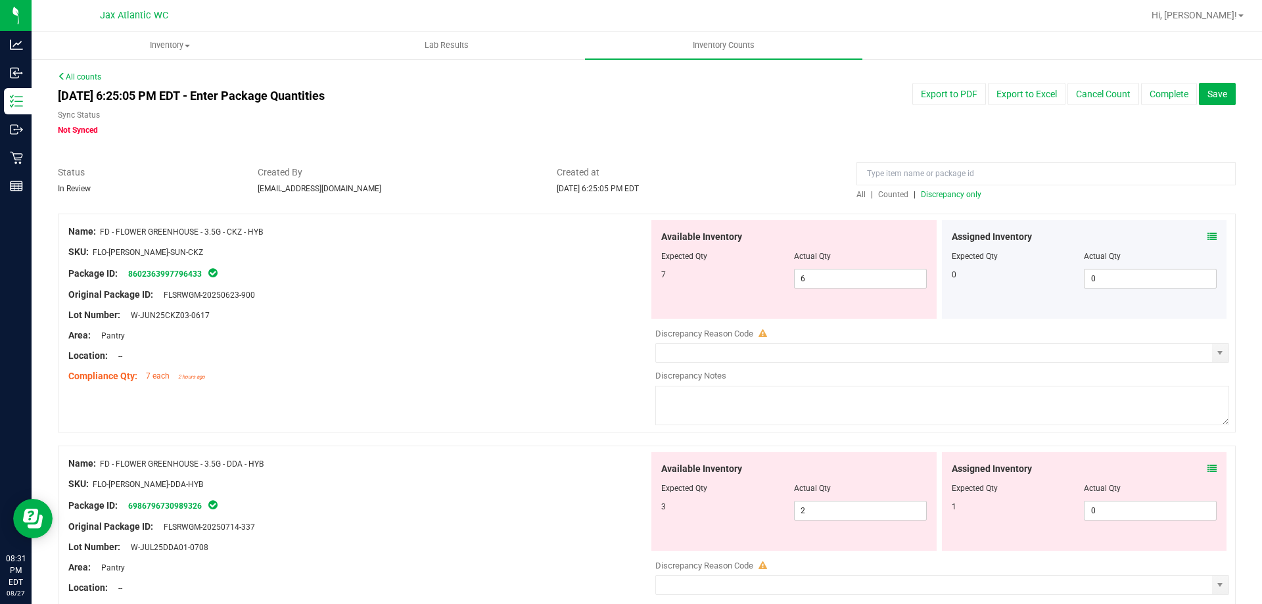
click at [1207, 236] on icon at bounding box center [1211, 236] width 9 height 9
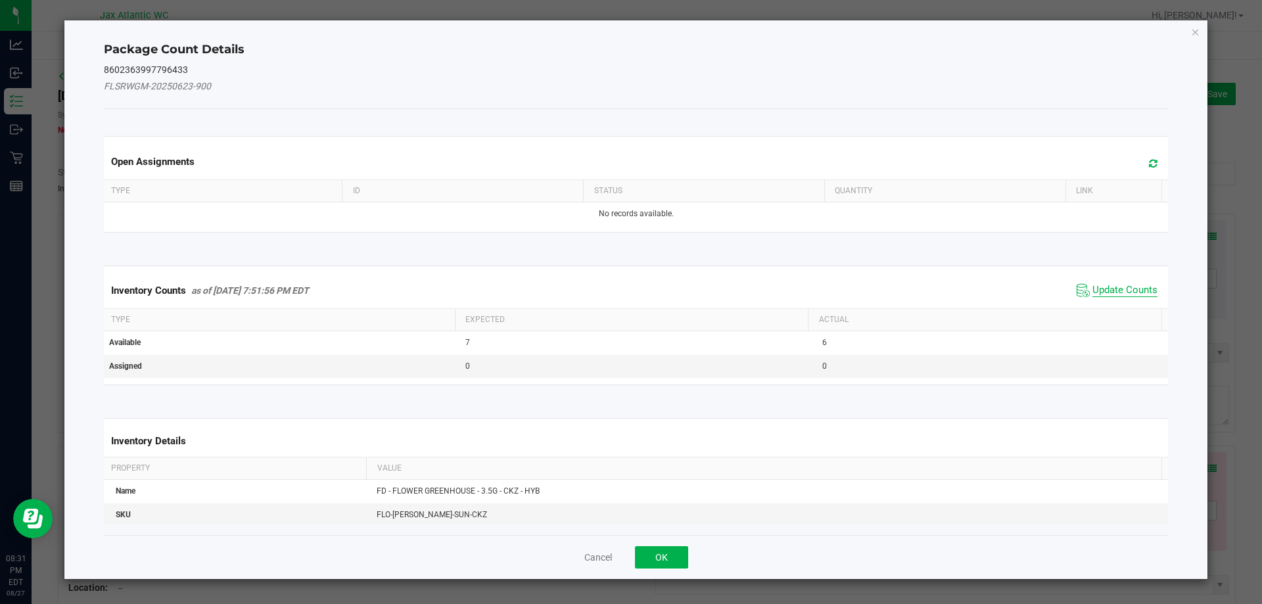
click at [1095, 290] on span "Update Counts" at bounding box center [1124, 290] width 65 height 13
click at [1096, 287] on span "Update Counts" at bounding box center [1124, 290] width 65 height 12
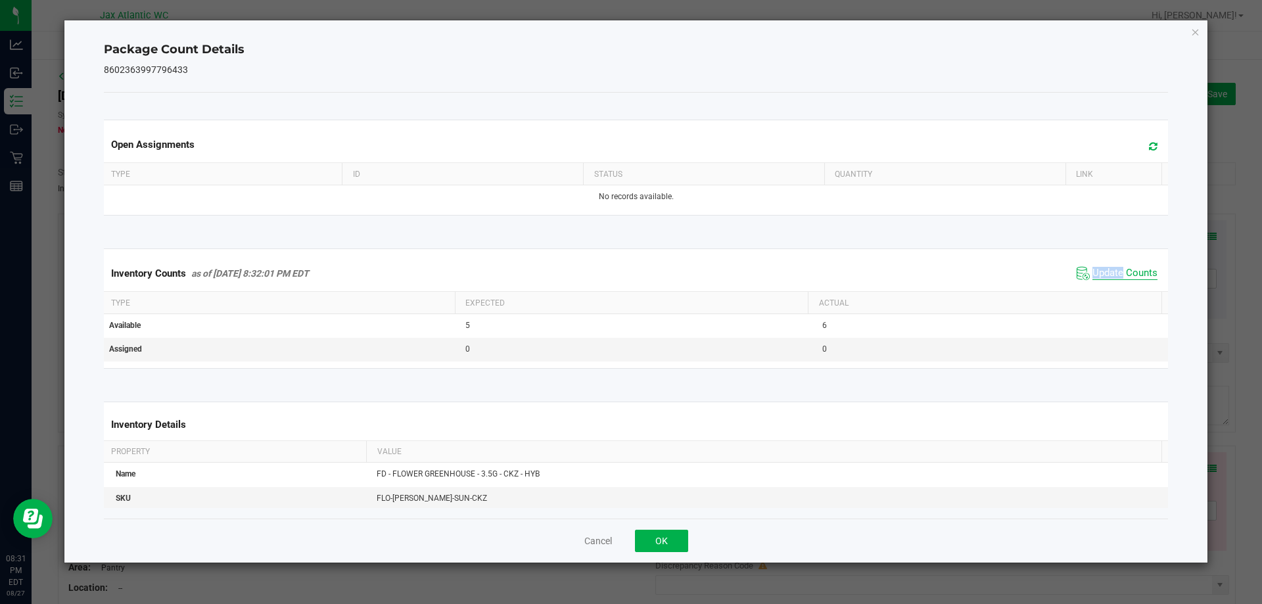
click at [1107, 273] on span "Update Counts" at bounding box center [1124, 273] width 65 height 13
click at [1107, 273] on span "Update Counts" at bounding box center [1124, 273] width 65 height 12
click at [671, 530] on button "OK" at bounding box center [661, 541] width 53 height 22
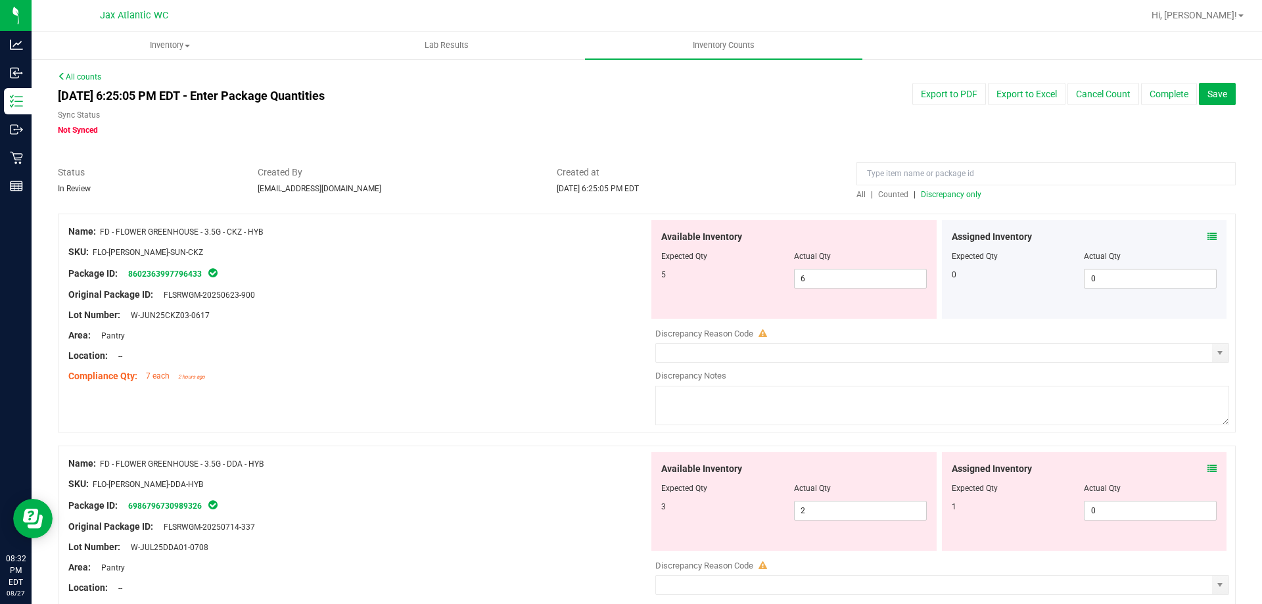
click at [758, 332] on icon at bounding box center [762, 333] width 9 height 9
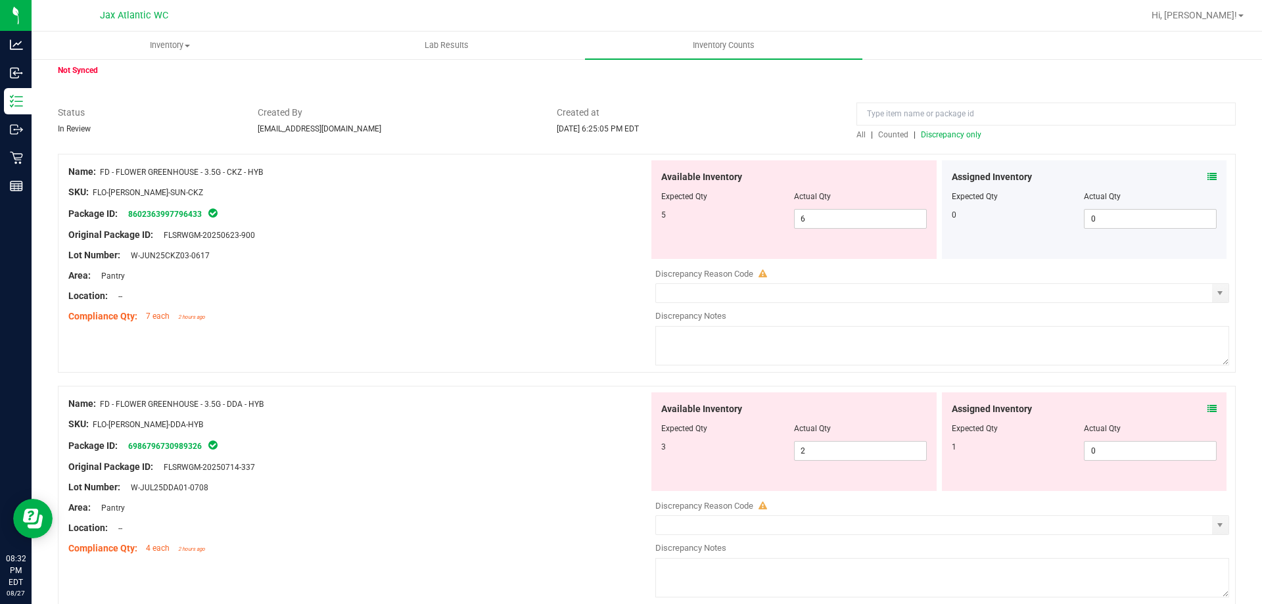
scroll to position [131, 0]
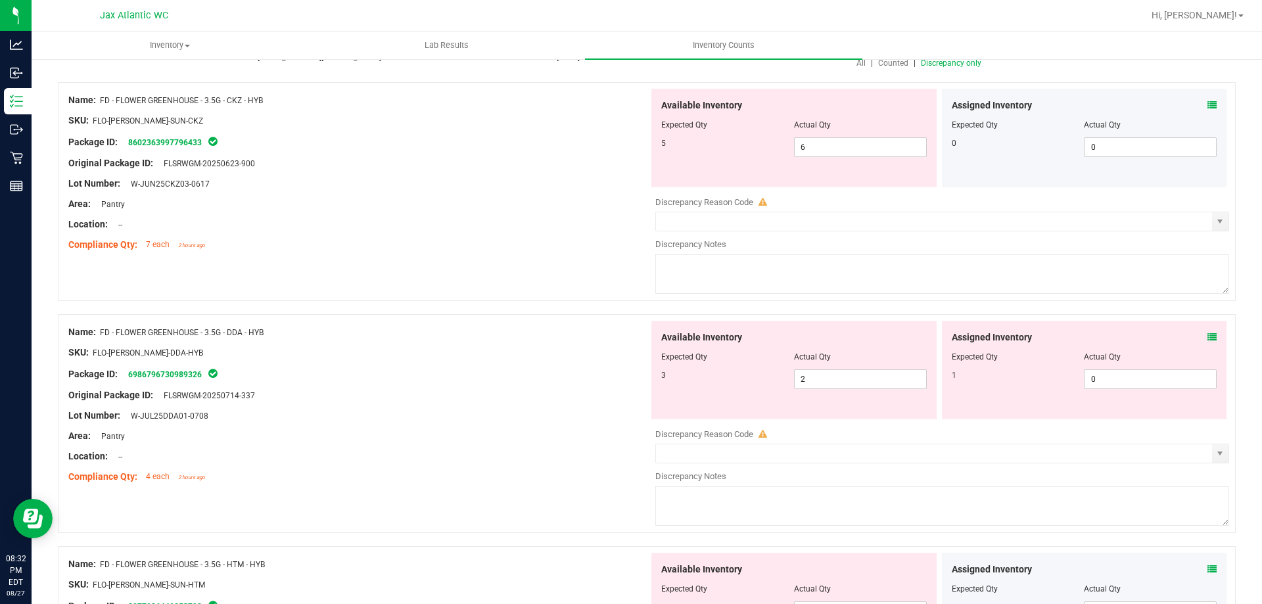
click at [1207, 336] on icon at bounding box center [1211, 336] width 9 height 9
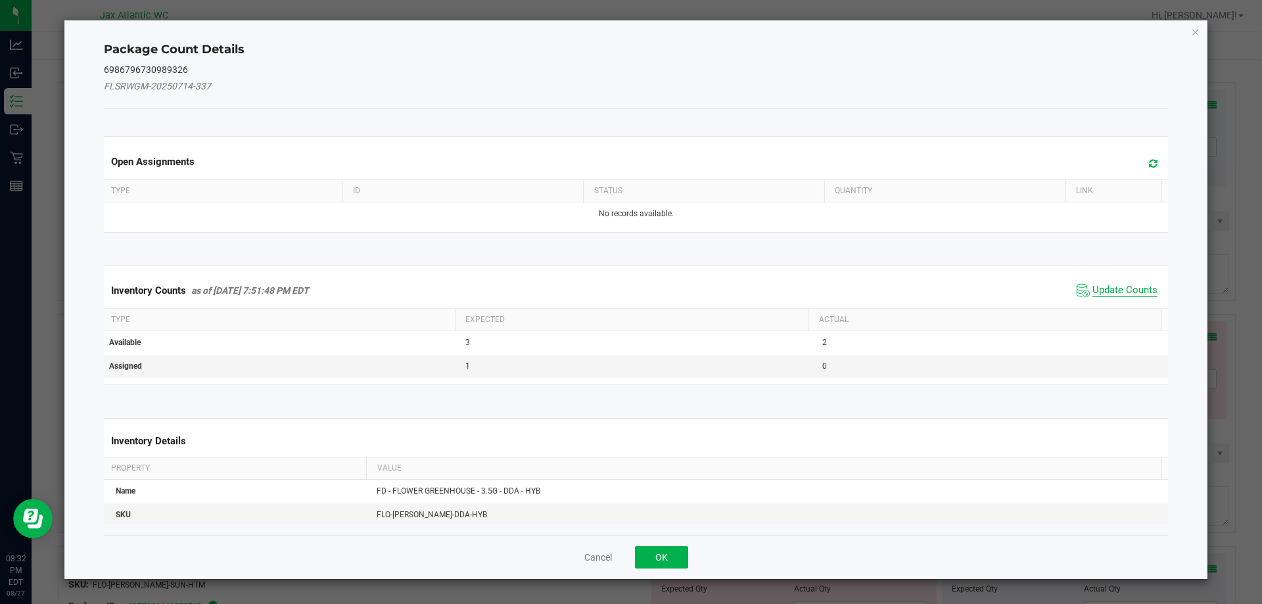
click at [1103, 284] on span "Update Counts" at bounding box center [1124, 290] width 65 height 13
click at [1103, 283] on span "Update Counts" at bounding box center [1118, 290] width 84 height 18
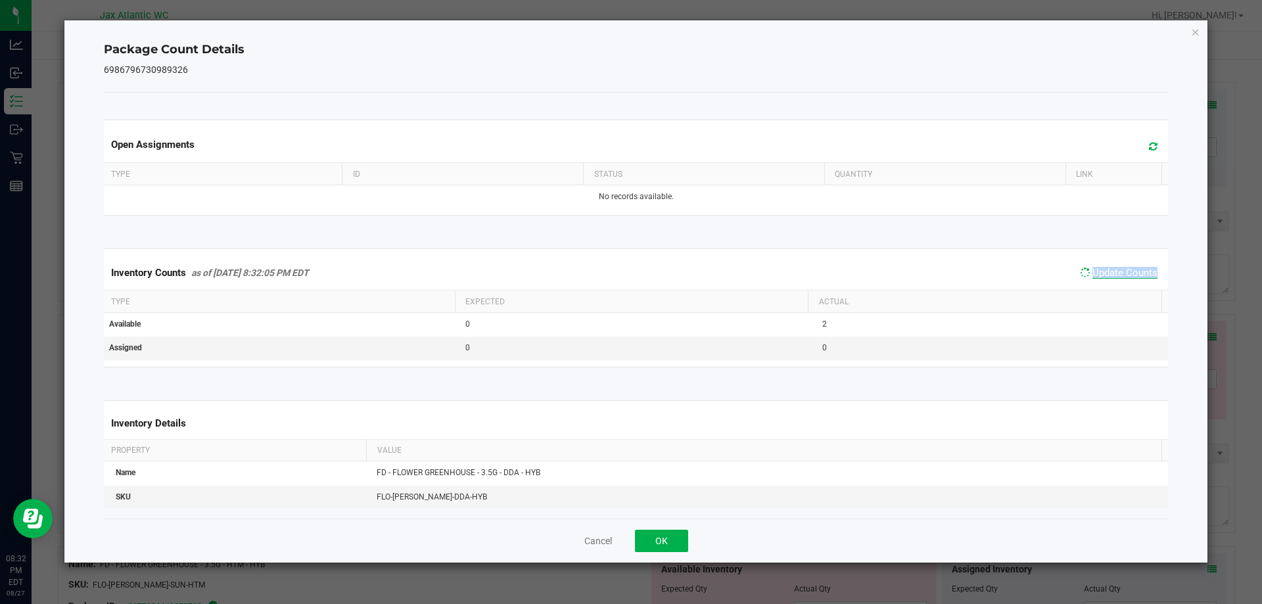
drag, startPoint x: 1103, startPoint y: 283, endPoint x: 1112, endPoint y: 270, distance: 15.5
click at [1104, 280] on div "Inventory Counts as of [DATE] 8:32:05 PM EDT Update Counts" at bounding box center [636, 273] width 1070 height 34
click at [1112, 270] on span "Update Counts" at bounding box center [1124, 273] width 65 height 12
click at [1112, 269] on span "Update Counts" at bounding box center [1124, 273] width 65 height 12
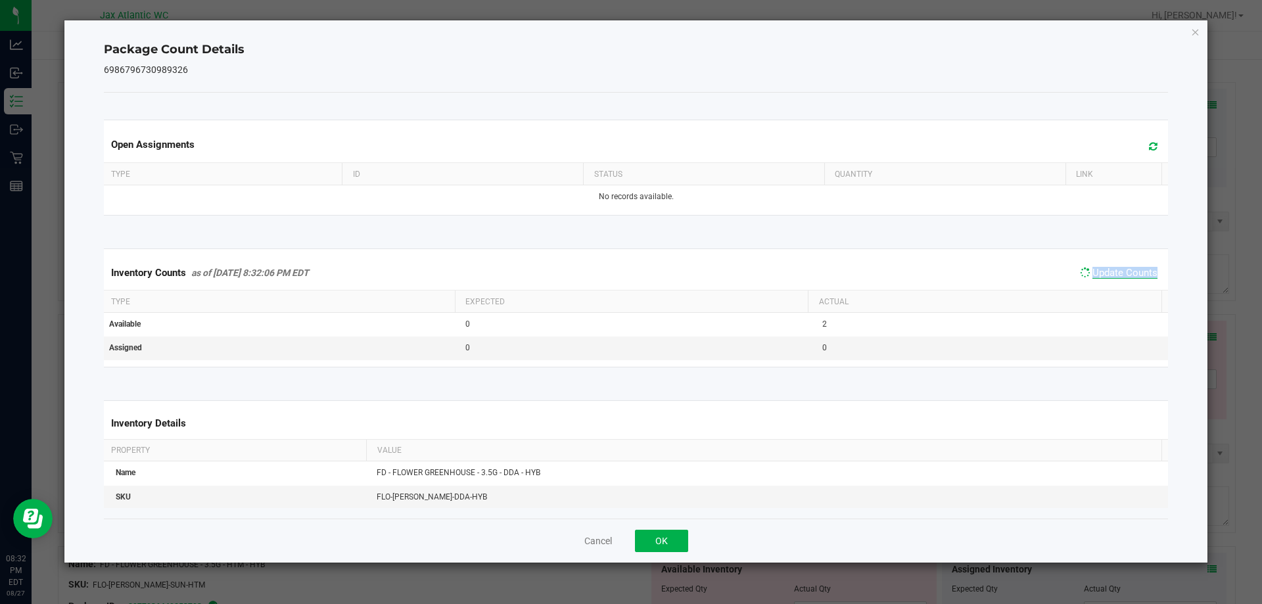
click at [1112, 269] on span "Update Counts" at bounding box center [1124, 273] width 65 height 12
click at [683, 536] on button "OK" at bounding box center [661, 541] width 53 height 22
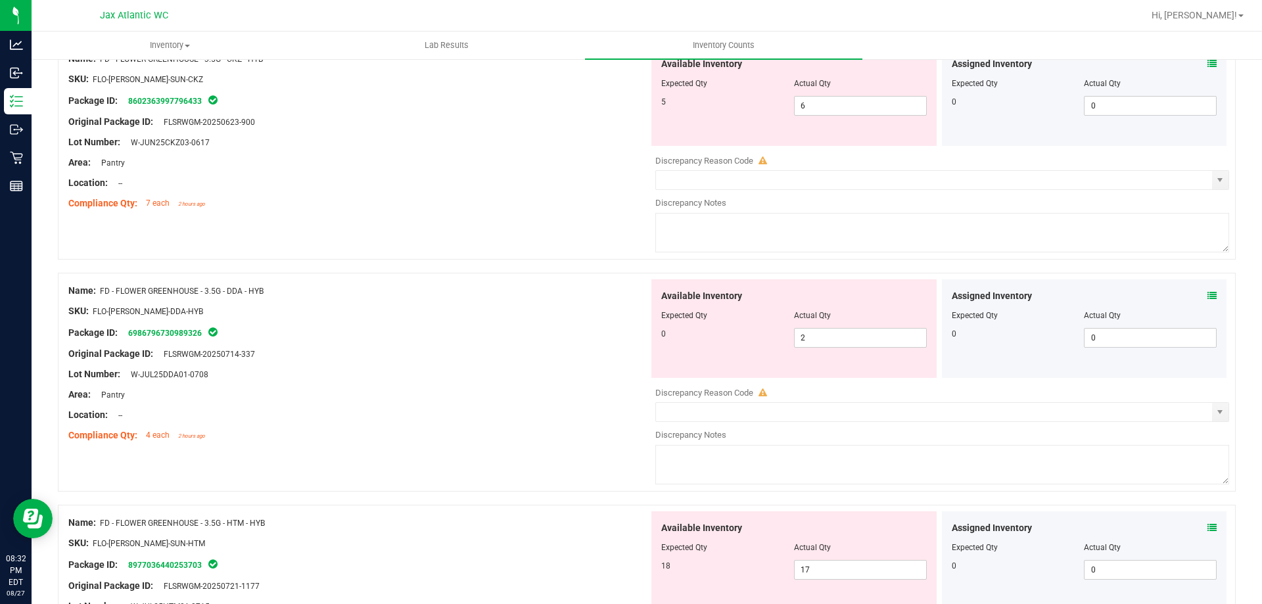
scroll to position [263, 0]
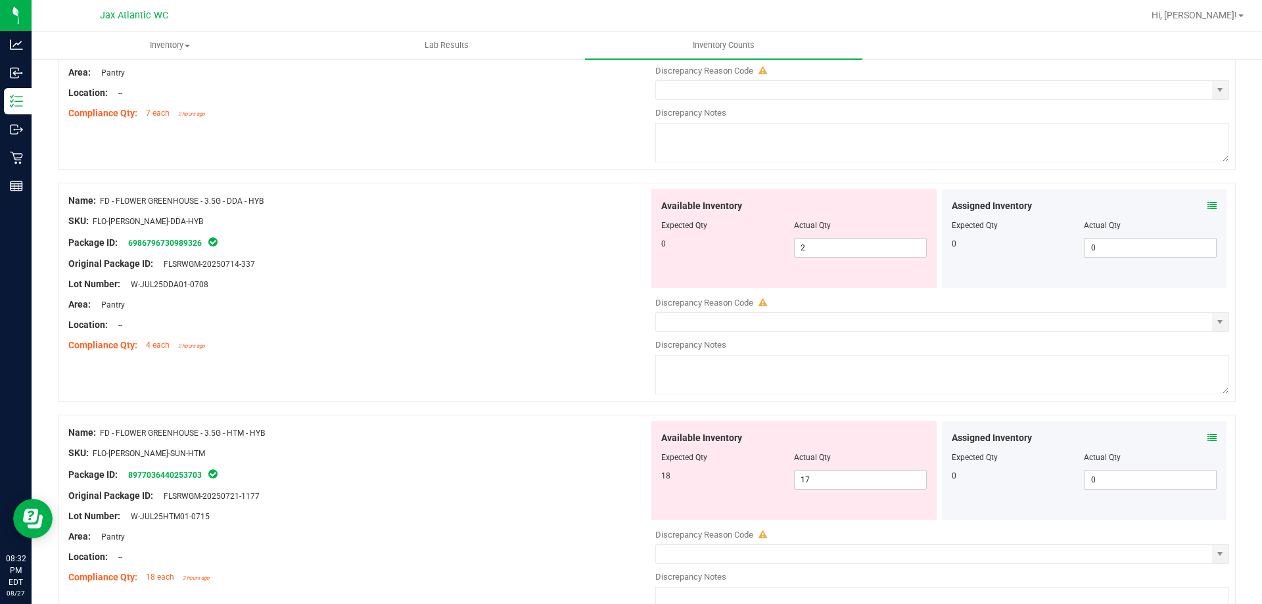
click at [1208, 438] on div "Assigned Inventory Expected Qty Actual Qty 0 0 0" at bounding box center [1084, 470] width 285 height 99
click at [1207, 438] on icon at bounding box center [1211, 437] width 9 height 9
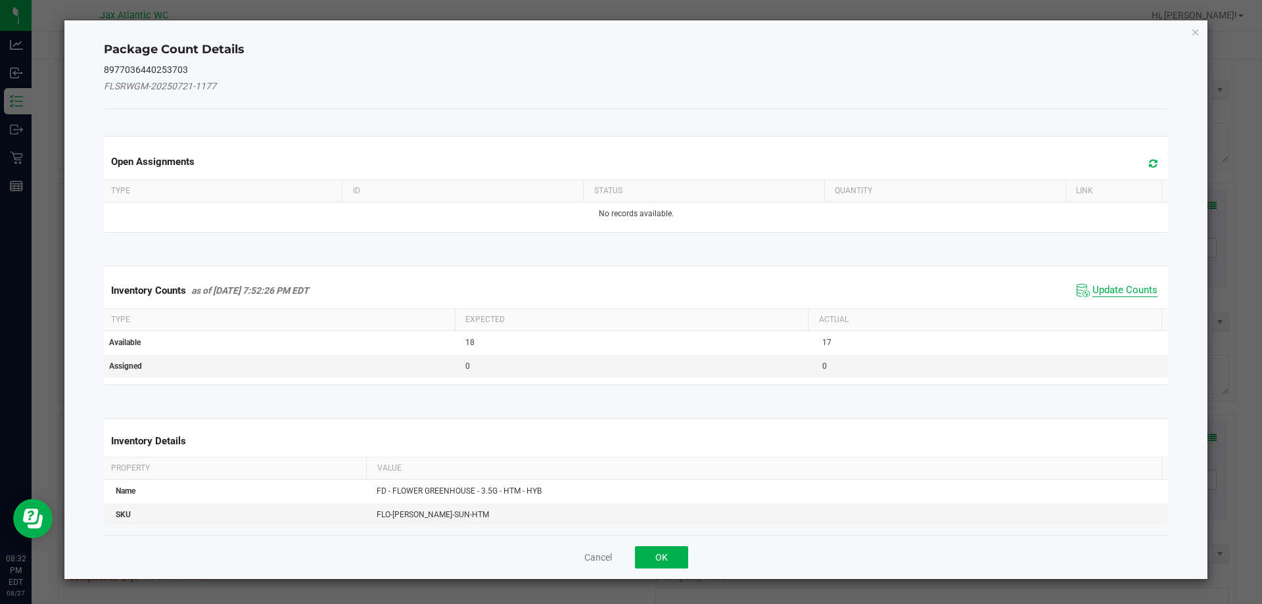
click at [1118, 286] on span "Update Counts" at bounding box center [1124, 290] width 65 height 13
drag, startPoint x: 1120, startPoint y: 285, endPoint x: 1117, endPoint y: 273, distance: 11.6
click at [1120, 281] on span "Update Counts" at bounding box center [1118, 290] width 84 height 18
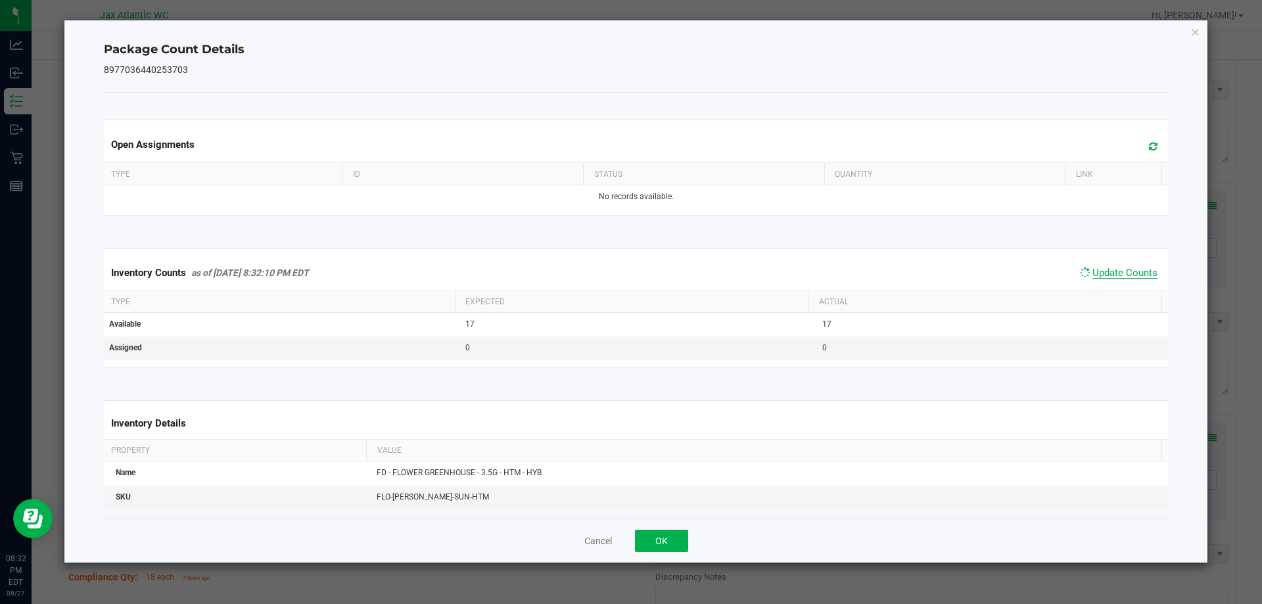
click at [1116, 271] on span "Update Counts" at bounding box center [1124, 273] width 65 height 12
click at [1117, 269] on span "Update Counts" at bounding box center [1124, 273] width 65 height 12
click at [675, 536] on button "OK" at bounding box center [661, 541] width 53 height 22
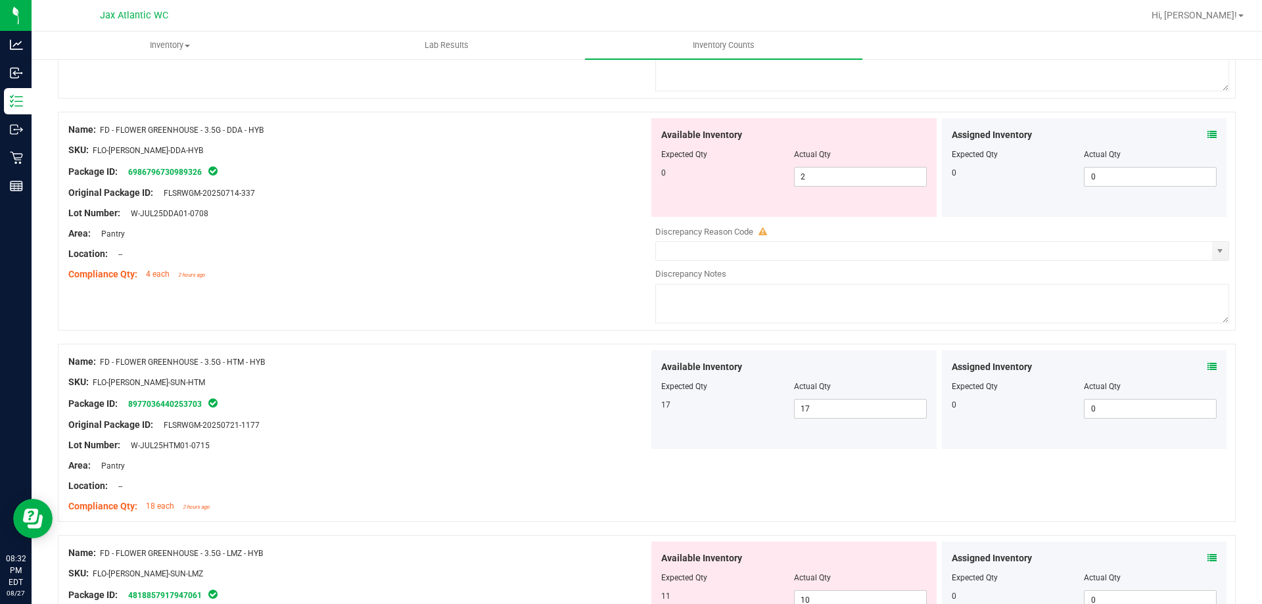
scroll to position [460, 0]
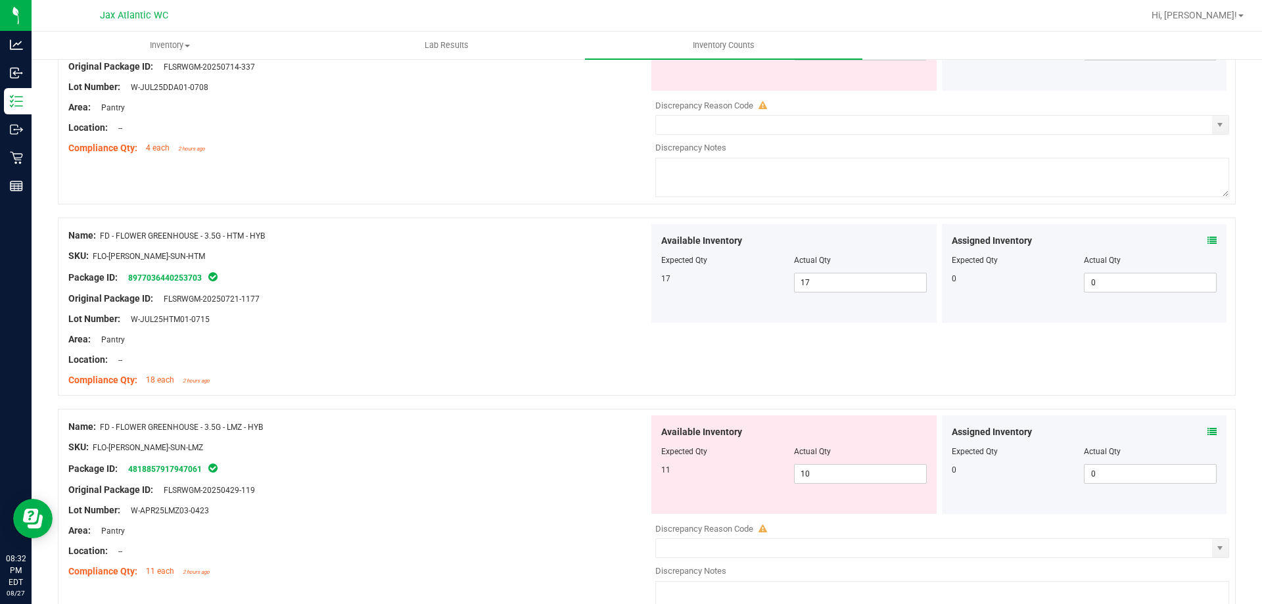
click at [1207, 430] on icon at bounding box center [1211, 431] width 9 height 9
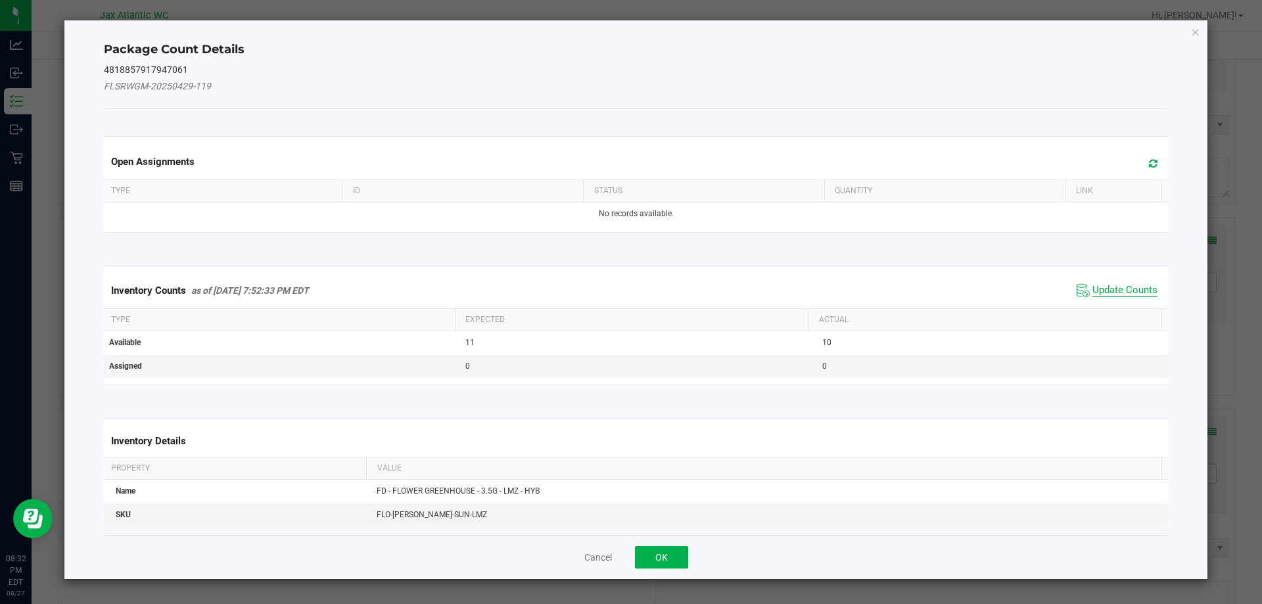
click at [1132, 290] on span "Update Counts" at bounding box center [1124, 290] width 65 height 13
drag, startPoint x: 1131, startPoint y: 290, endPoint x: 1121, endPoint y: 278, distance: 15.8
click at [1128, 285] on div "Inventory Counts as of [DATE] 7:52:33 PM EDT Update Counts" at bounding box center [636, 290] width 1070 height 34
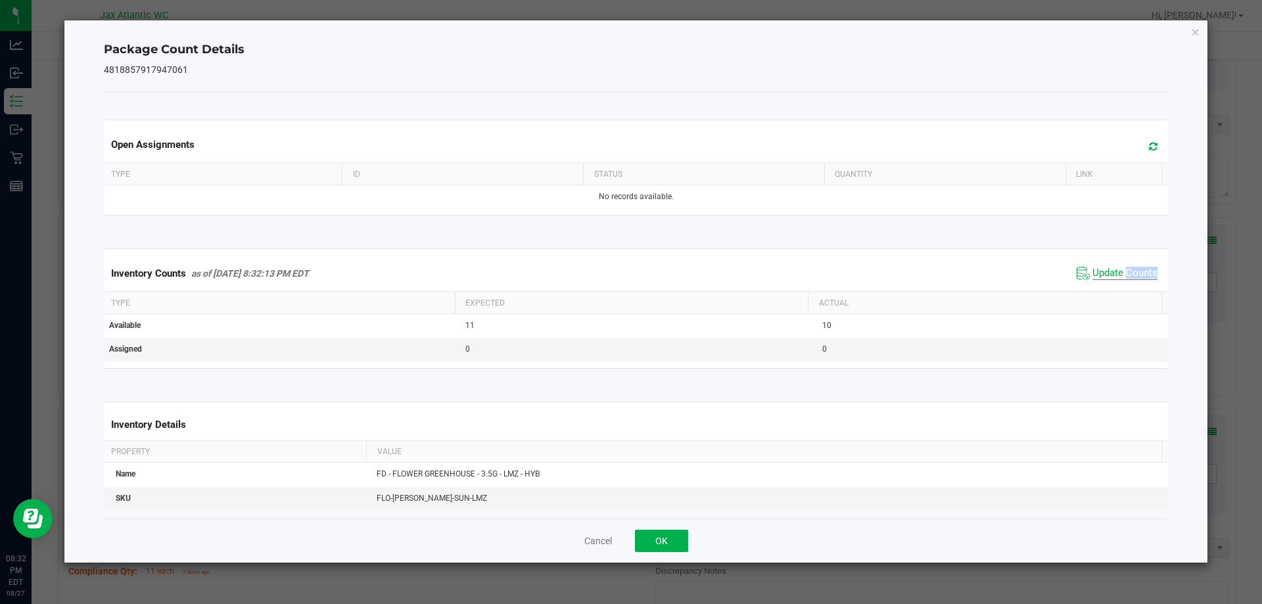
click at [1121, 278] on span "Update Counts" at bounding box center [1124, 273] width 65 height 13
click at [1121, 277] on span "Update Counts" at bounding box center [1124, 273] width 65 height 13
click at [1121, 277] on span "Update Counts" at bounding box center [1124, 273] width 65 height 12
click at [653, 534] on button "OK" at bounding box center [661, 541] width 53 height 22
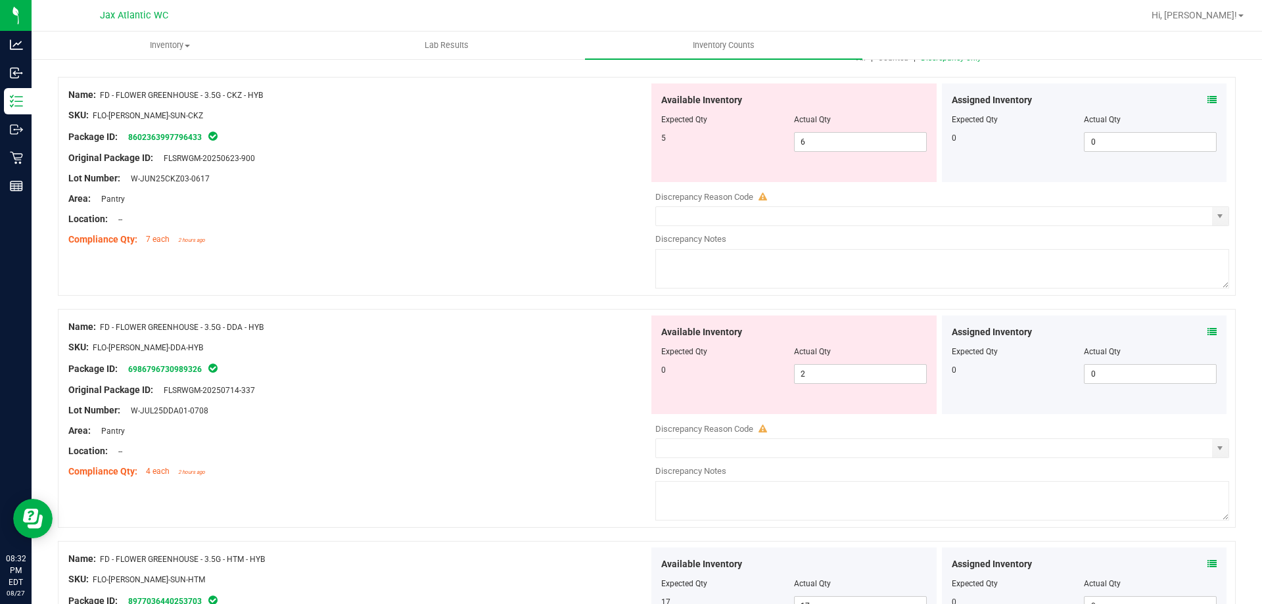
scroll to position [0, 0]
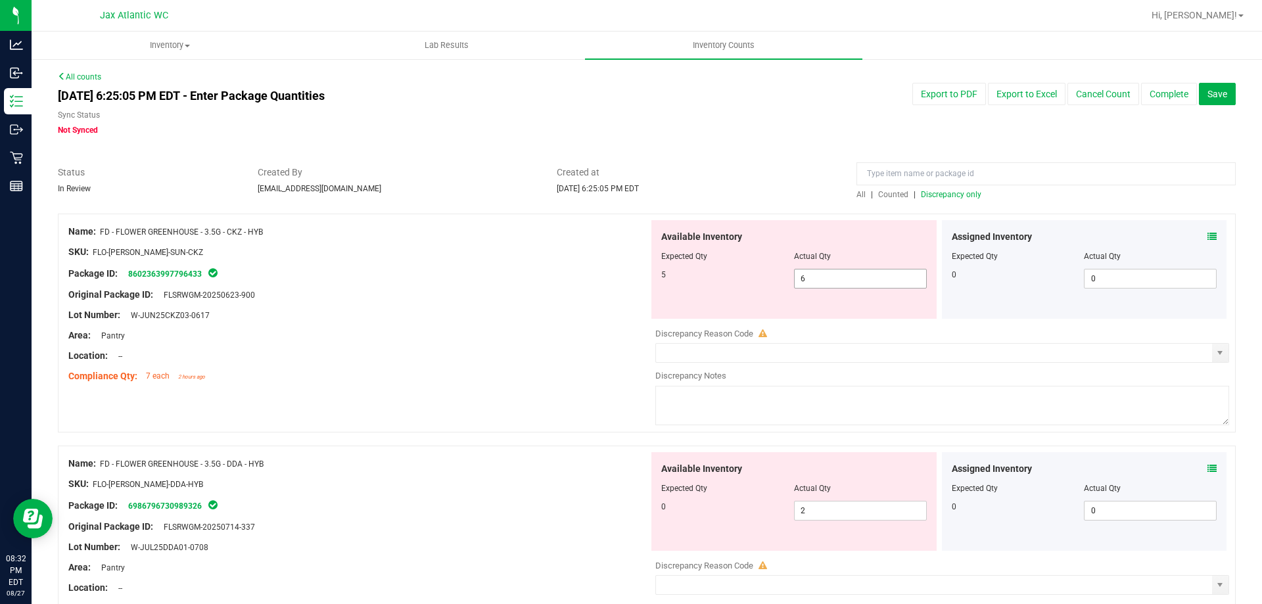
click at [823, 277] on span "6 6" at bounding box center [860, 279] width 133 height 20
click at [823, 277] on input "6" at bounding box center [859, 278] width 131 height 18
click at [551, 296] on div "Original Package ID: FLSRWGM-20250623-900" at bounding box center [358, 295] width 580 height 14
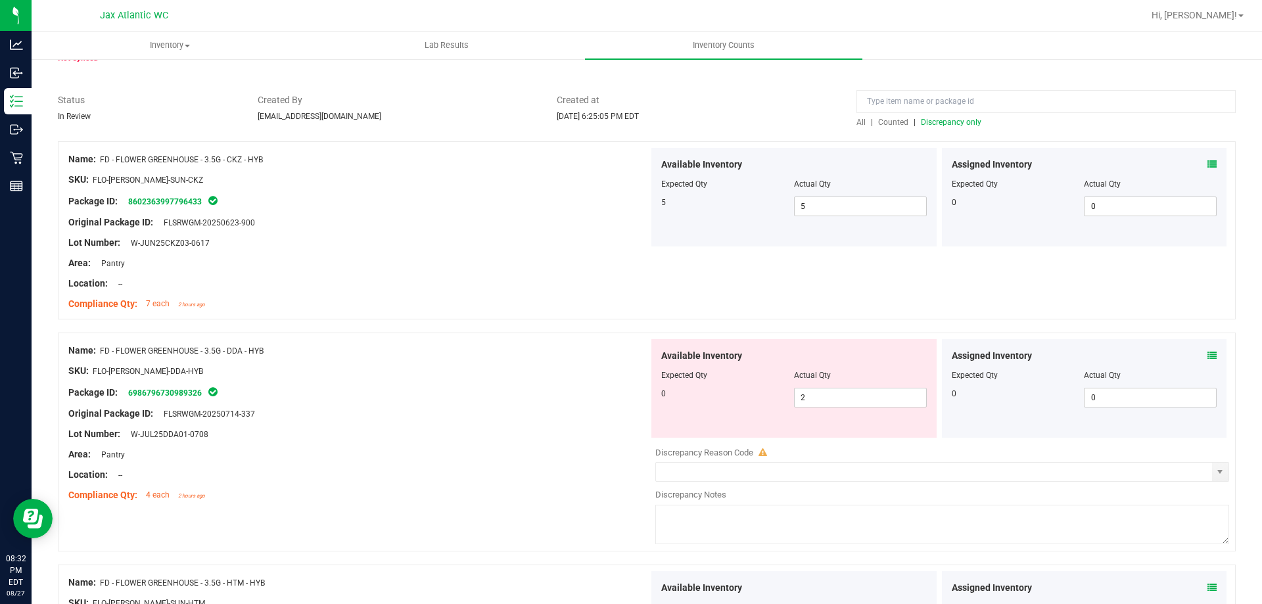
scroll to position [197, 0]
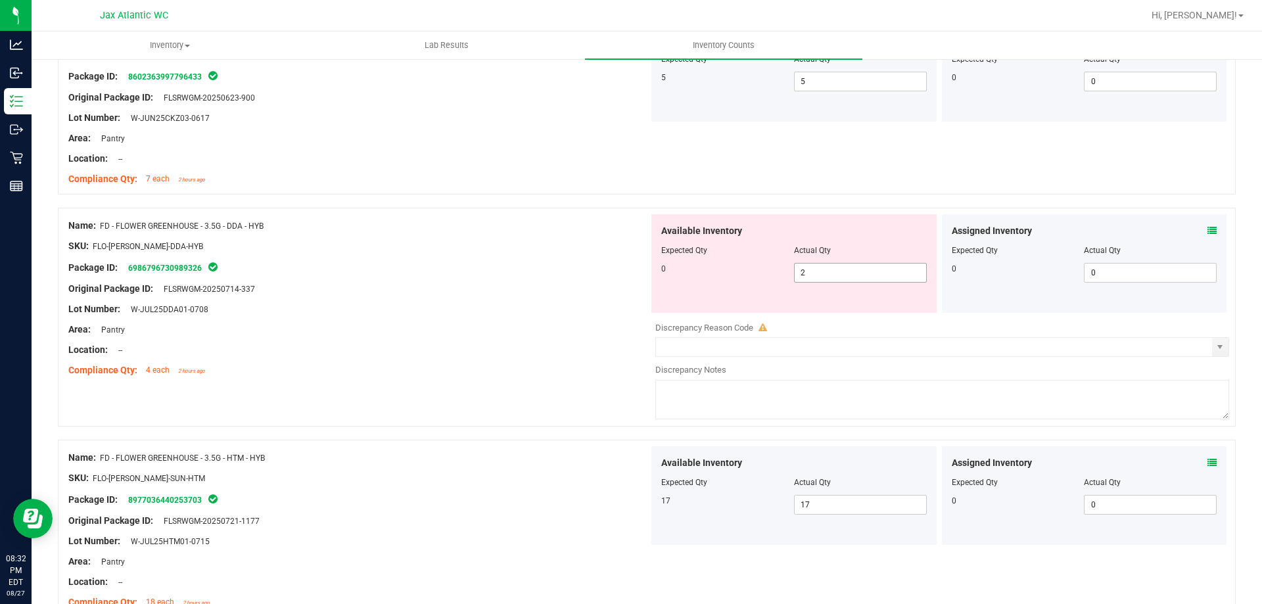
click at [834, 285] on div "Available Inventory Expected Qty Actual Qty 0 2 2" at bounding box center [793, 263] width 285 height 99
click at [835, 279] on span "2 2" at bounding box center [860, 273] width 133 height 20
click at [835, 279] on input "2" at bounding box center [859, 272] width 131 height 18
click at [690, 283] on div "Available Inventory Expected Qty Actual Qty 0 0 0" at bounding box center [793, 263] width 285 height 99
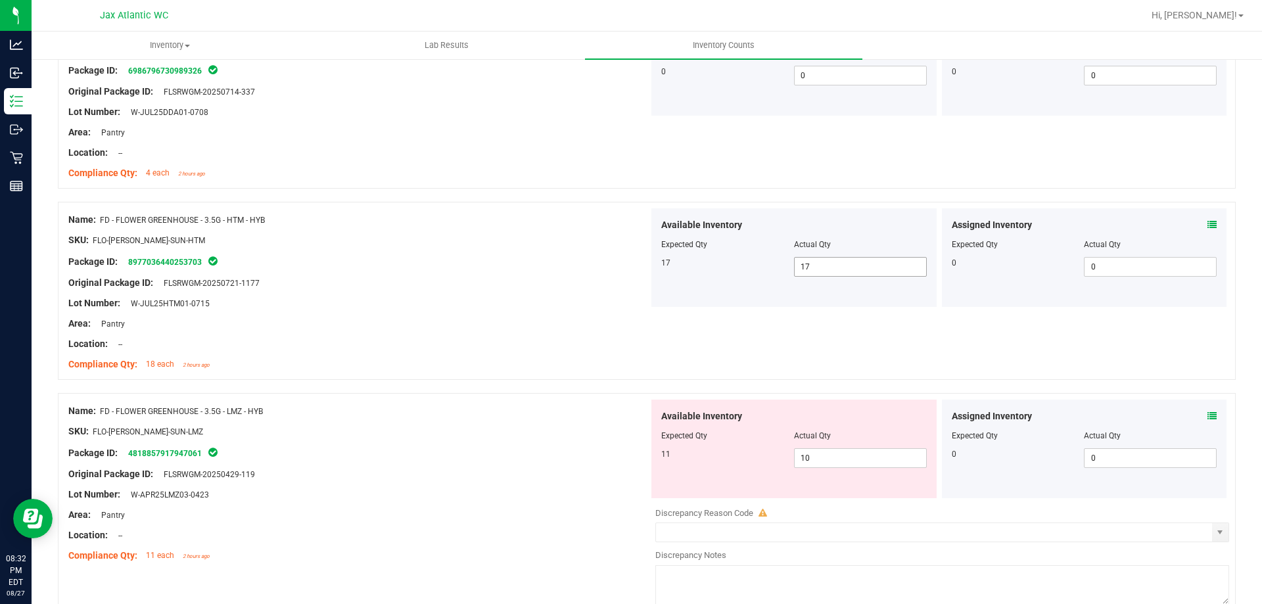
scroll to position [526, 0]
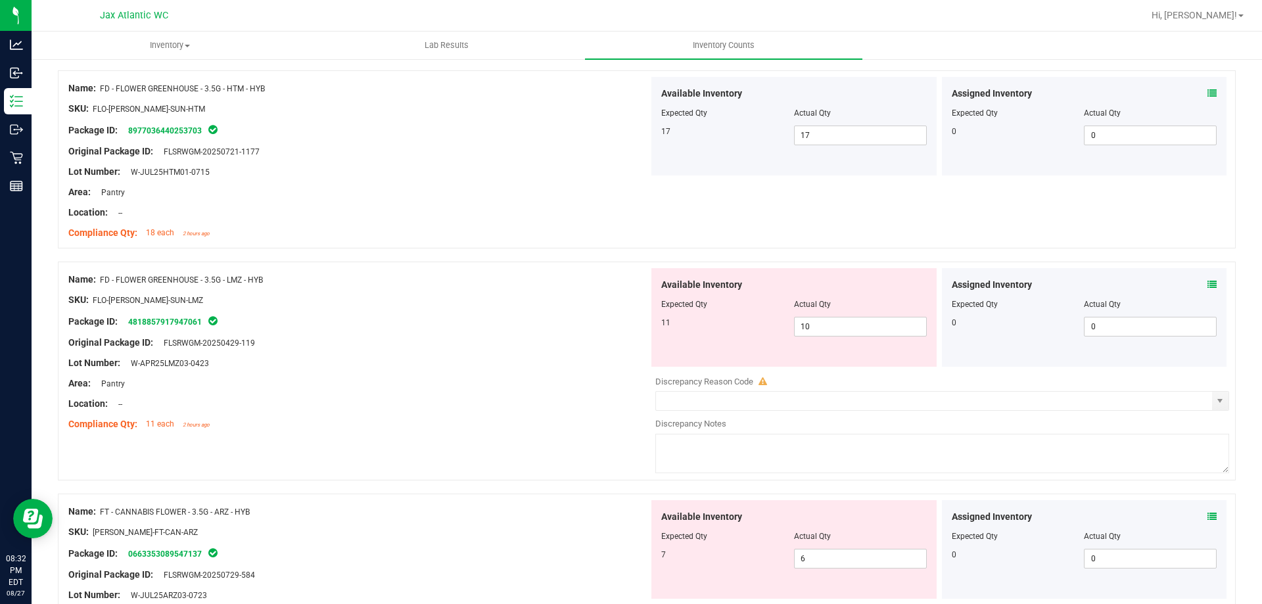
click at [1207, 288] on icon at bounding box center [1211, 284] width 9 height 9
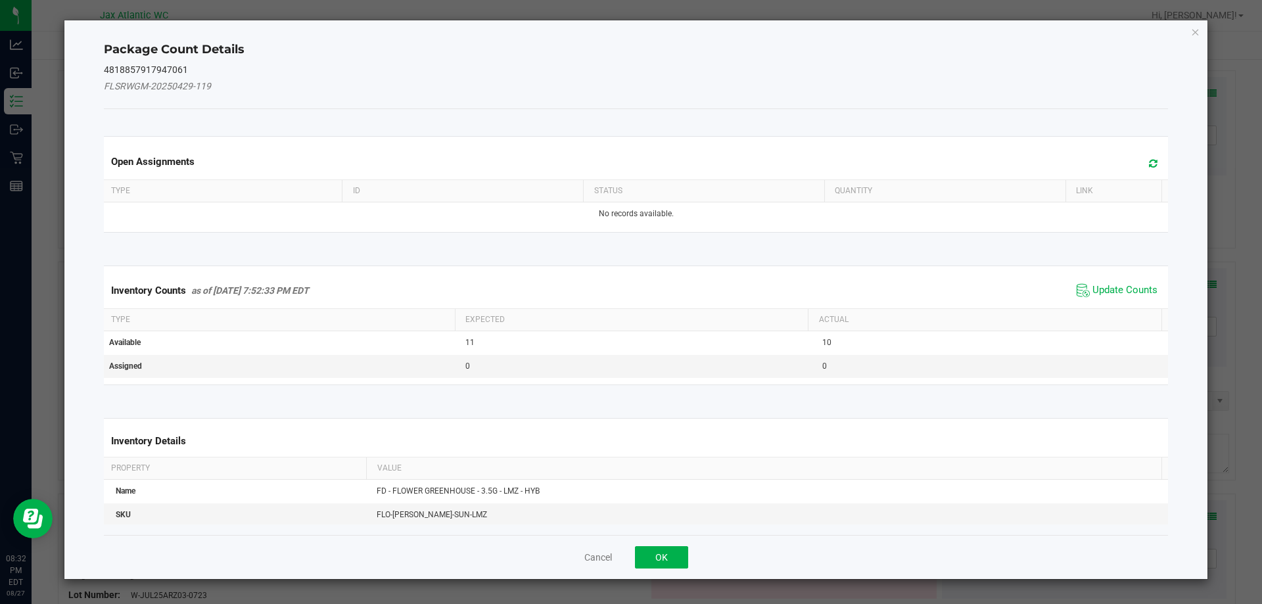
click at [1085, 282] on span "Update Counts" at bounding box center [1116, 291] width 87 height 20
click at [1097, 276] on div "Inventory Counts as of [DATE] 7:52:33 PM EDT Update Counts" at bounding box center [636, 290] width 1070 height 34
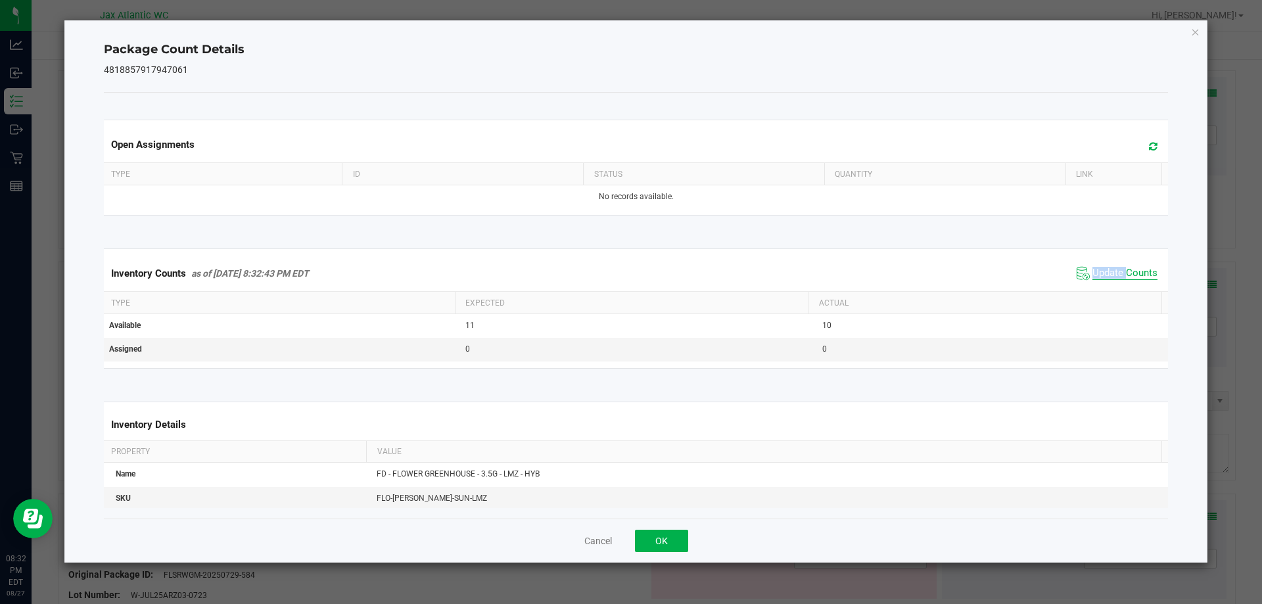
click at [1097, 275] on span "Update Counts" at bounding box center [1124, 273] width 65 height 13
click at [1097, 275] on span "Update Counts" at bounding box center [1124, 273] width 65 height 12
click at [589, 537] on button "Cancel" at bounding box center [598, 540] width 28 height 13
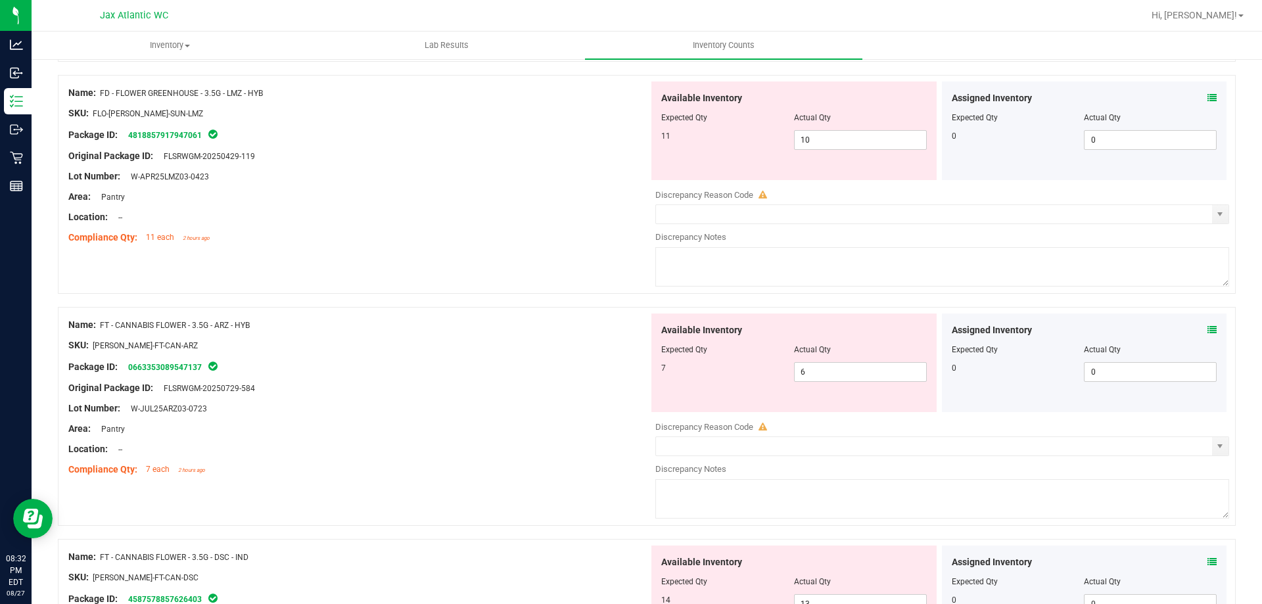
scroll to position [788, 0]
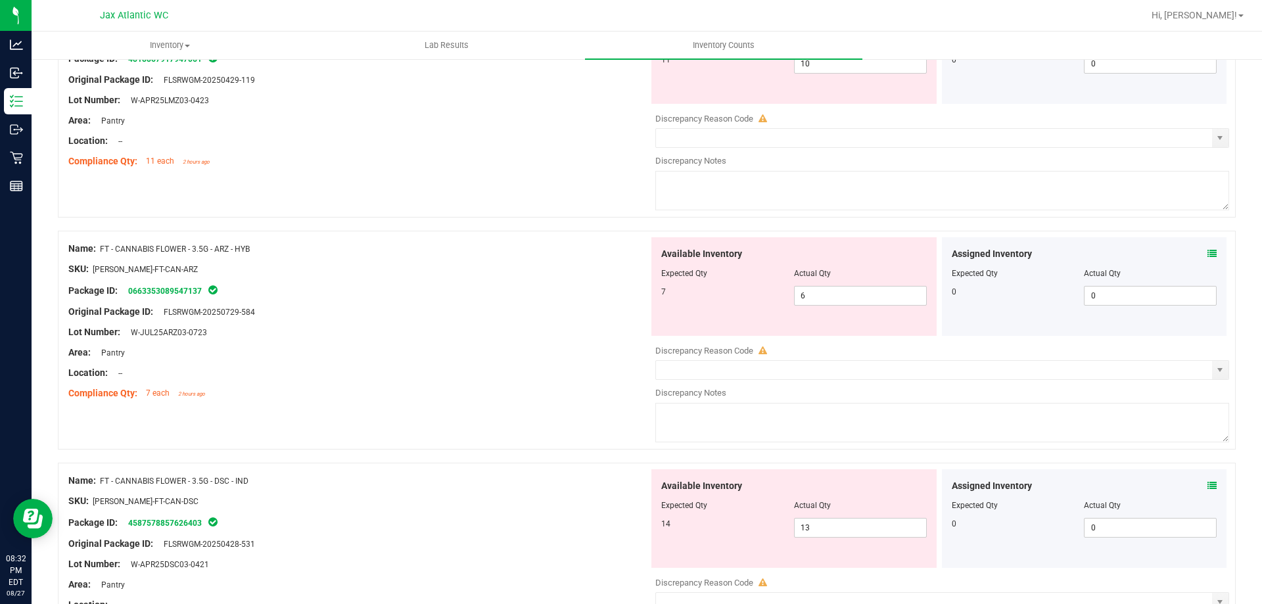
click at [1206, 254] on div "Assigned Inventory Expected Qty Actual Qty 0 0 0" at bounding box center [1084, 286] width 285 height 99
click at [842, 68] on span "10 10" at bounding box center [860, 64] width 133 height 20
click at [842, 68] on input "10" at bounding box center [859, 64] width 131 height 18
click at [1145, 267] on div "Assigned Inventory Expected Qty Actual Qty 0 0 0" at bounding box center [1084, 286] width 285 height 99
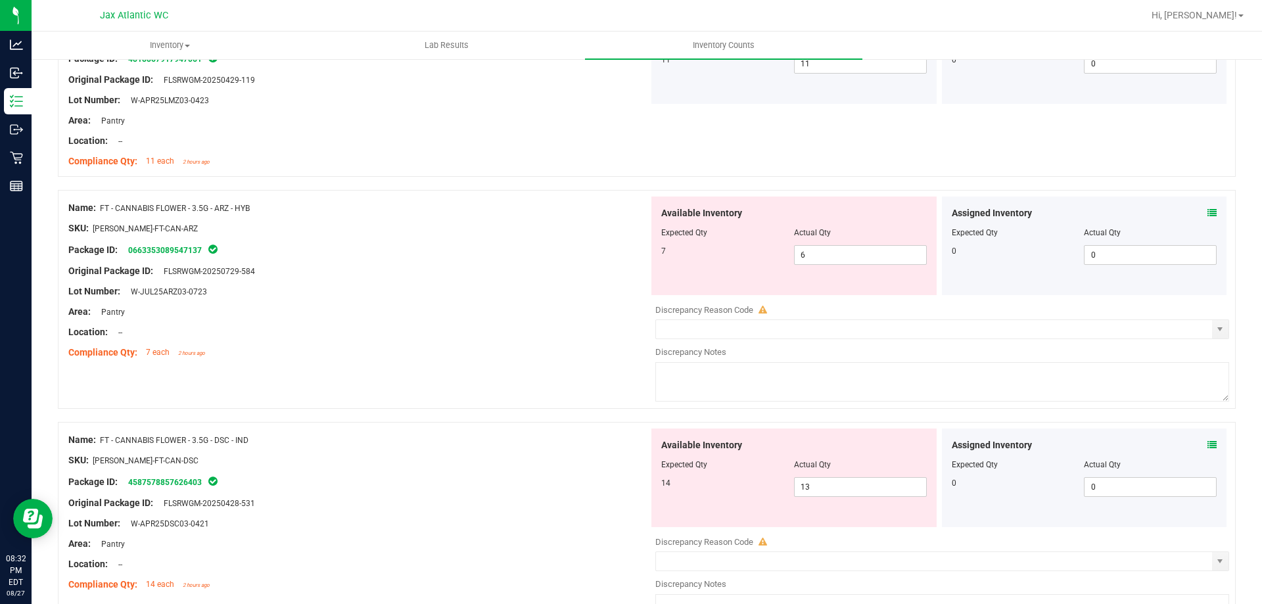
click at [1207, 213] on icon at bounding box center [1211, 212] width 9 height 9
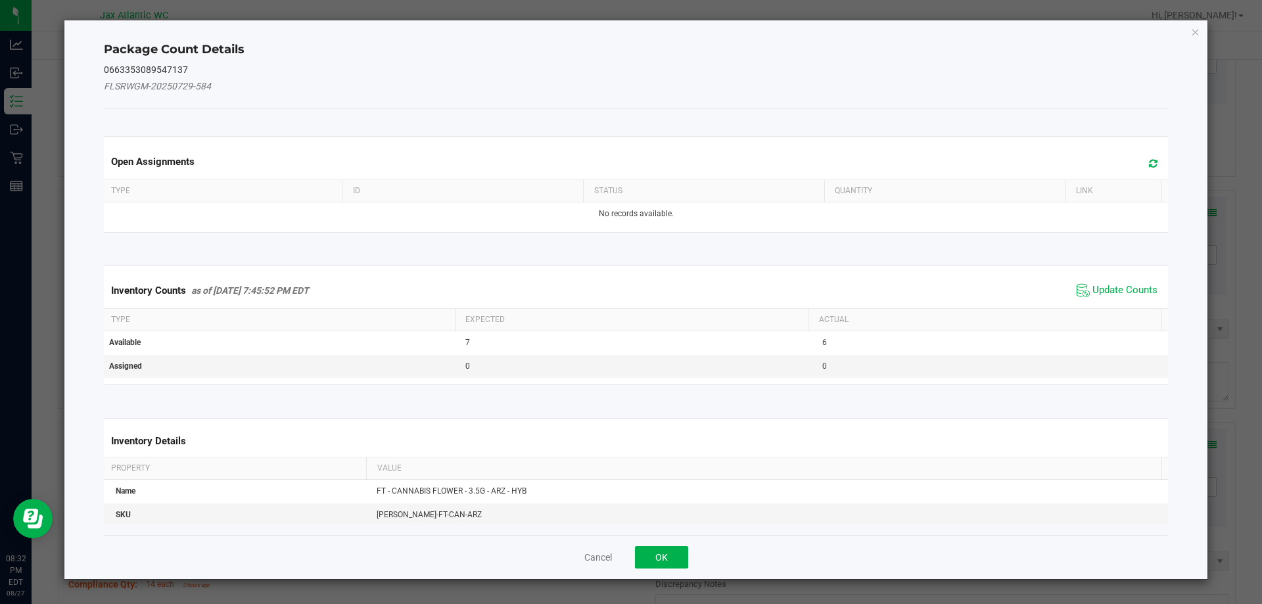
click at [1121, 276] on div "Inventory Counts as of [DATE] 7:45:52 PM EDT Update Counts" at bounding box center [636, 290] width 1070 height 35
click at [1108, 284] on span "Update Counts" at bounding box center [1124, 290] width 65 height 13
click at [1108, 281] on span "Update Counts" at bounding box center [1118, 290] width 84 height 18
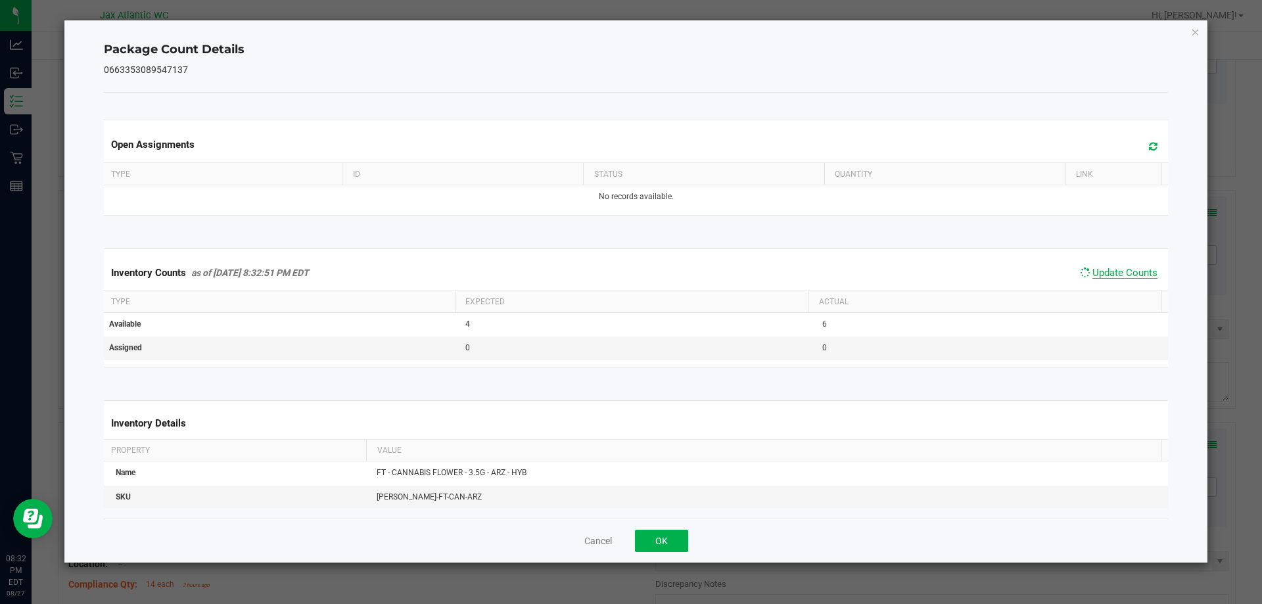
click at [1111, 268] on span "Update Counts" at bounding box center [1124, 273] width 65 height 12
drag, startPoint x: 1111, startPoint y: 268, endPoint x: 742, endPoint y: 451, distance: 412.3
click at [1110, 269] on span "Update Counts" at bounding box center [1124, 273] width 65 height 12
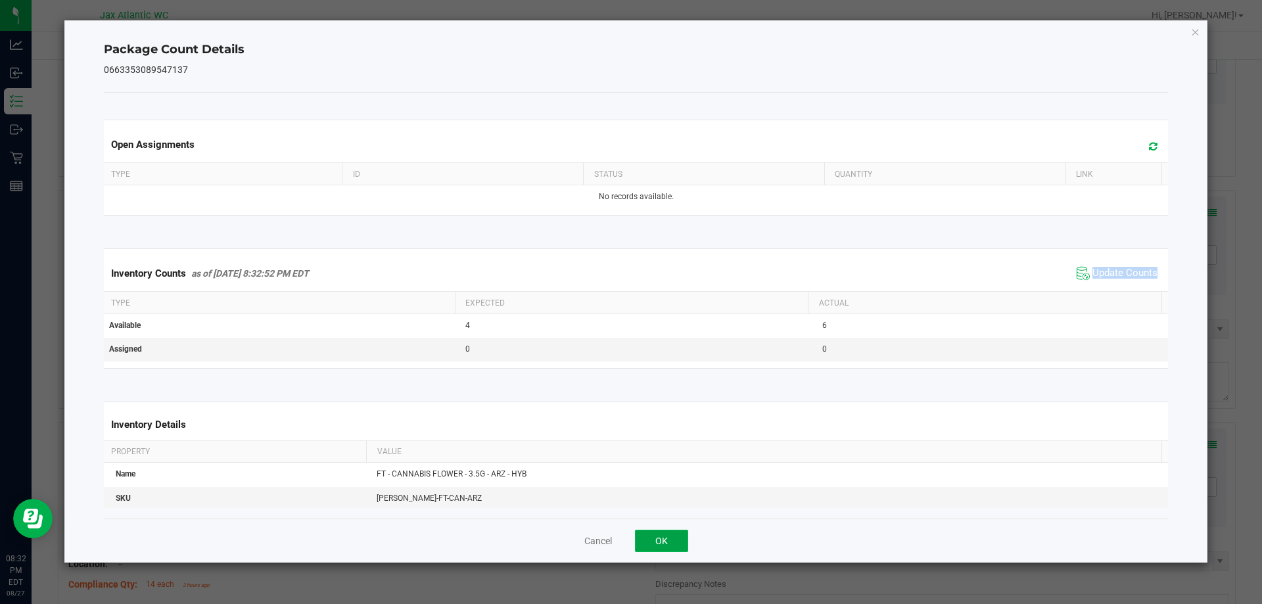
click at [652, 539] on button "OK" at bounding box center [661, 541] width 53 height 22
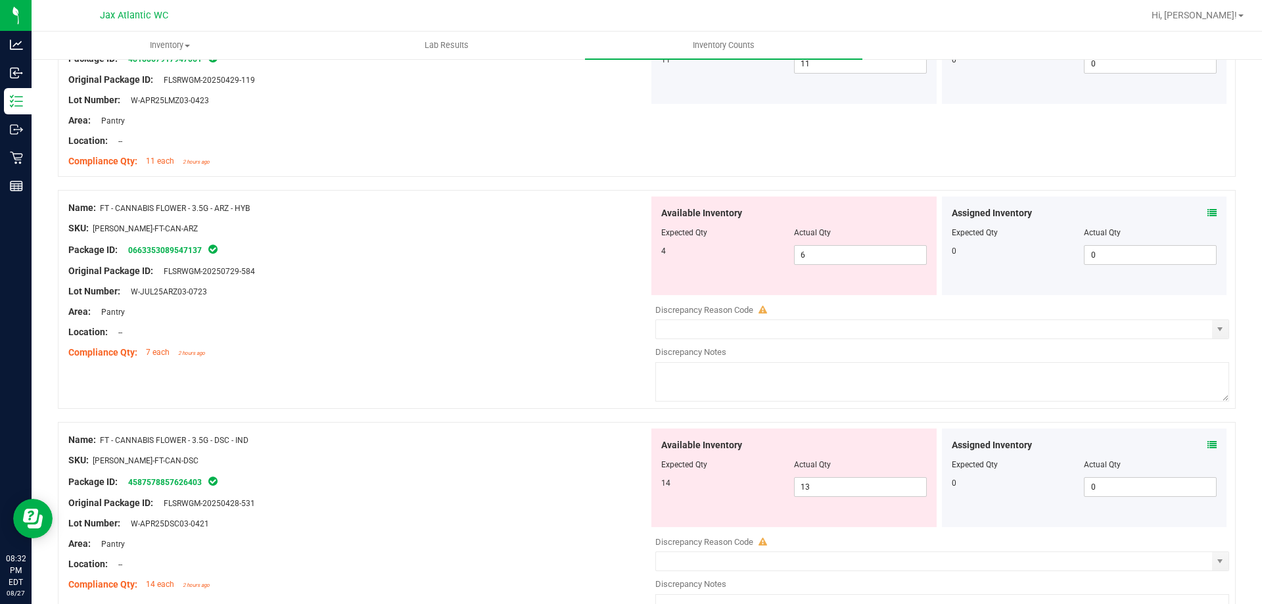
click at [1190, 443] on div "Assigned Inventory" at bounding box center [1083, 445] width 265 height 14
click at [1214, 438] on div "Assigned Inventory Expected Qty Actual Qty 0 0 0" at bounding box center [1084, 477] width 285 height 99
click at [1207, 445] on icon at bounding box center [1211, 444] width 9 height 9
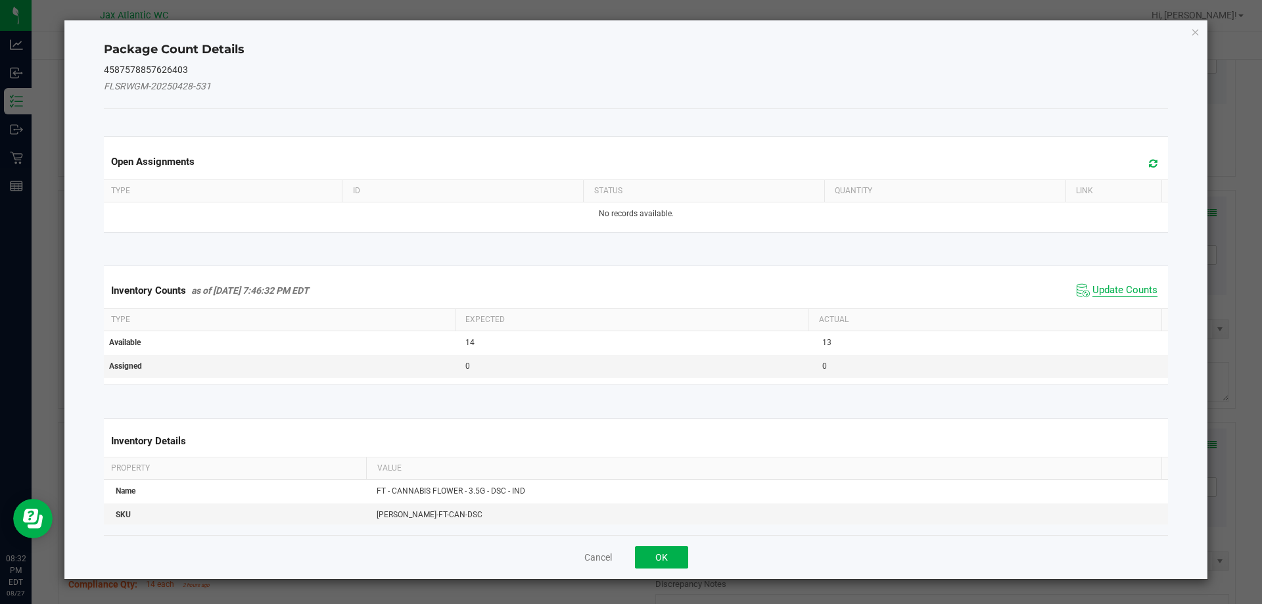
click at [1110, 286] on span "Update Counts" at bounding box center [1124, 290] width 65 height 13
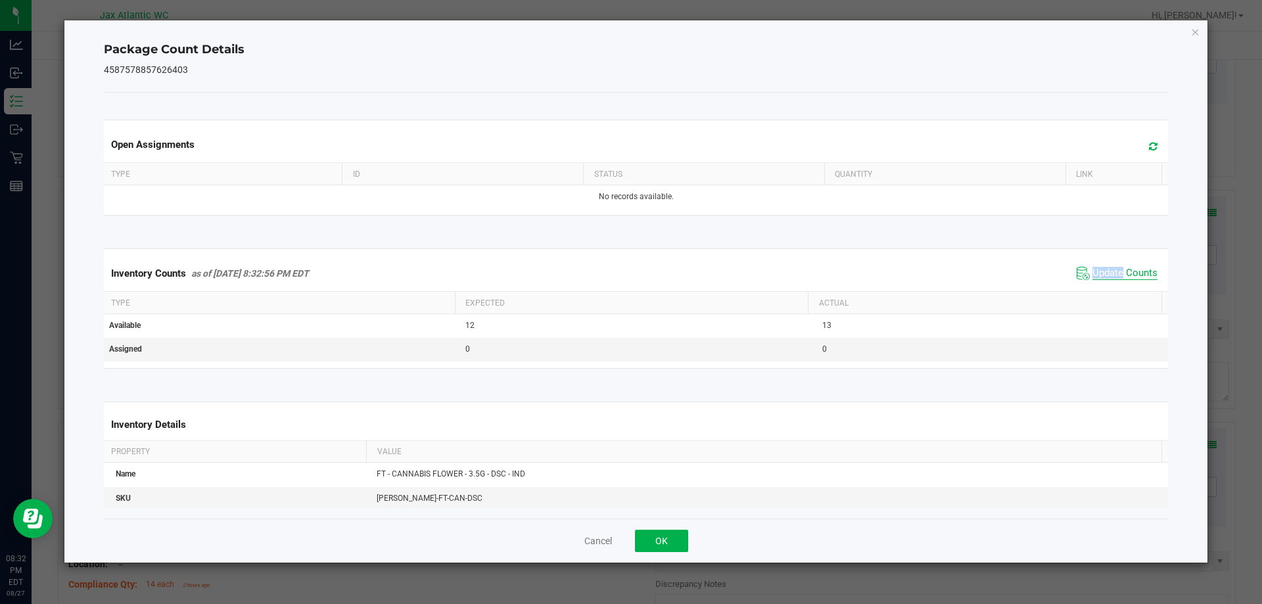
click at [1110, 285] on div "Inventory Counts as of [DATE] 8:32:56 PM EDT Update Counts" at bounding box center [636, 273] width 1070 height 35
click at [1110, 281] on span "Update Counts" at bounding box center [1116, 273] width 87 height 20
click at [1111, 279] on span "Update Counts" at bounding box center [1124, 273] width 65 height 12
click at [1107, 281] on span "Update Counts" at bounding box center [1118, 272] width 84 height 18
click at [668, 525] on div "Cancel OK" at bounding box center [636, 540] width 1064 height 44
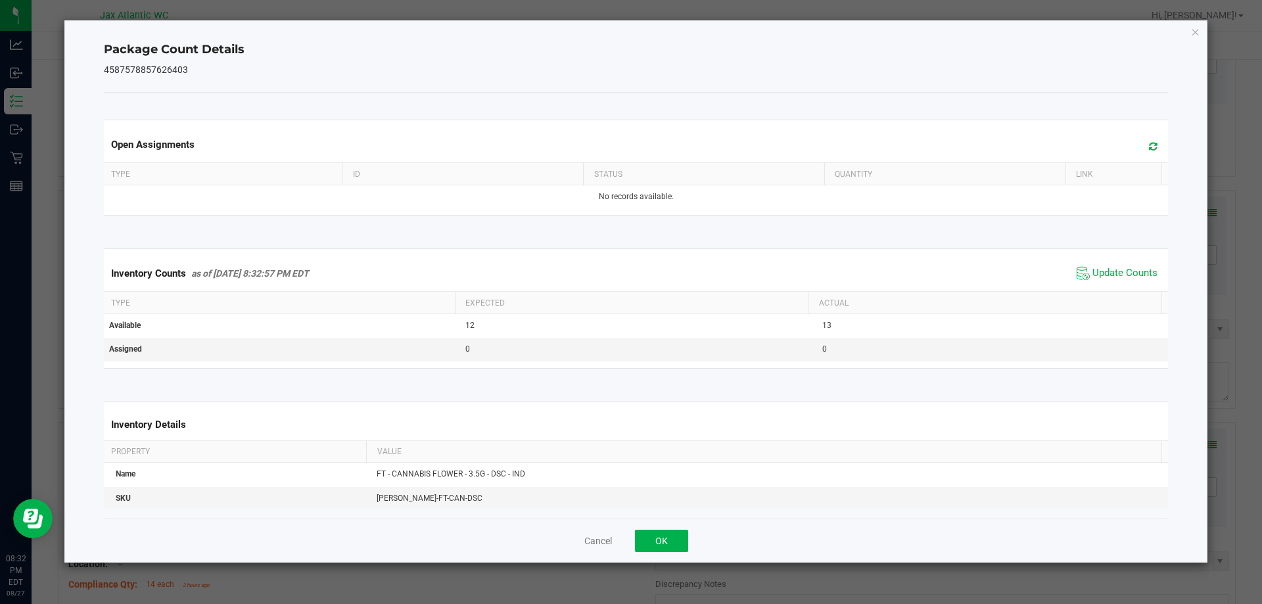
click at [664, 528] on div "Cancel OK" at bounding box center [636, 540] width 1064 height 44
click at [660, 546] on button "OK" at bounding box center [661, 541] width 53 height 22
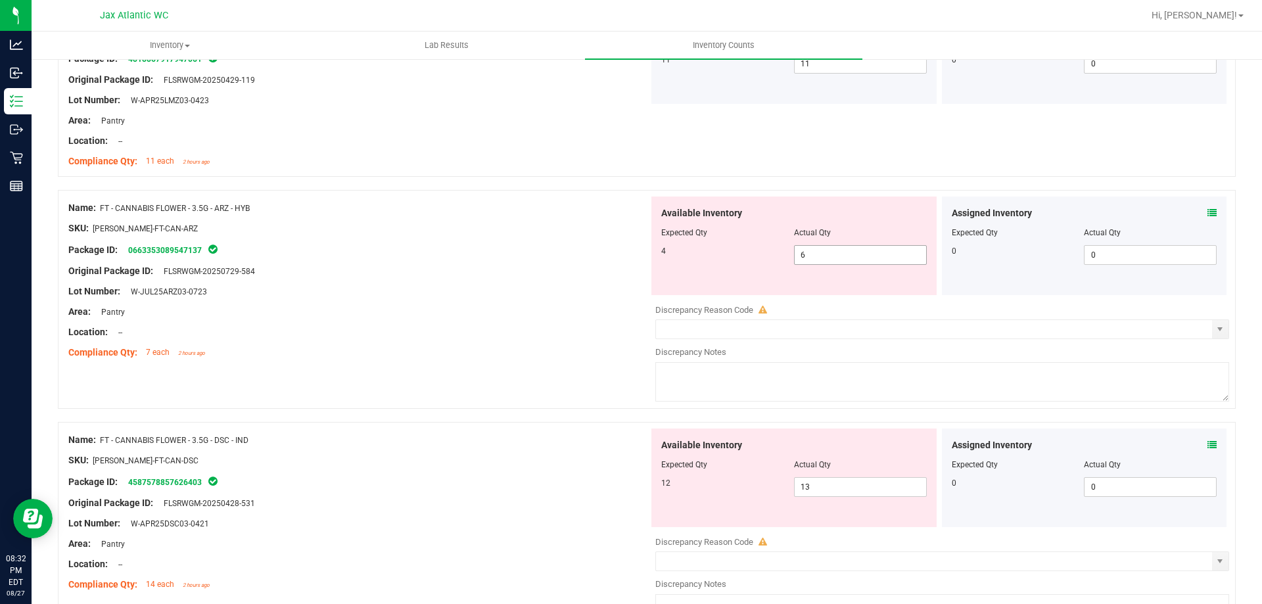
click at [830, 252] on span "6 6" at bounding box center [860, 255] width 133 height 20
click at [830, 252] on input "6" at bounding box center [859, 255] width 131 height 18
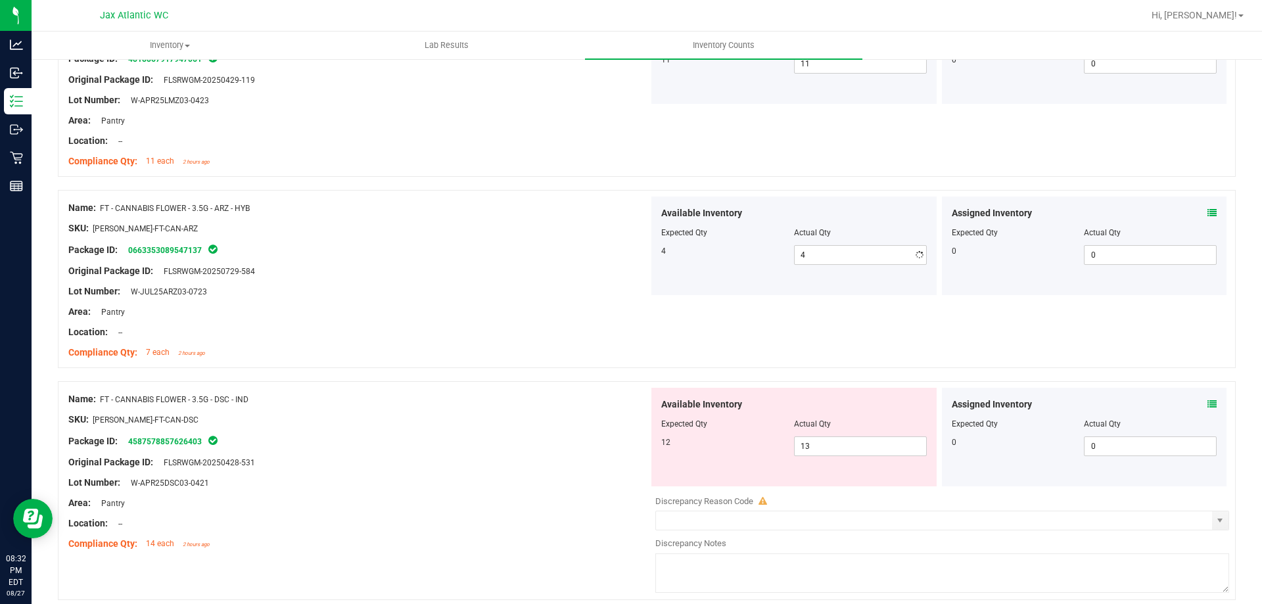
click at [448, 265] on div "Original Package ID: FLSRWGM-20250729-584" at bounding box center [358, 271] width 580 height 14
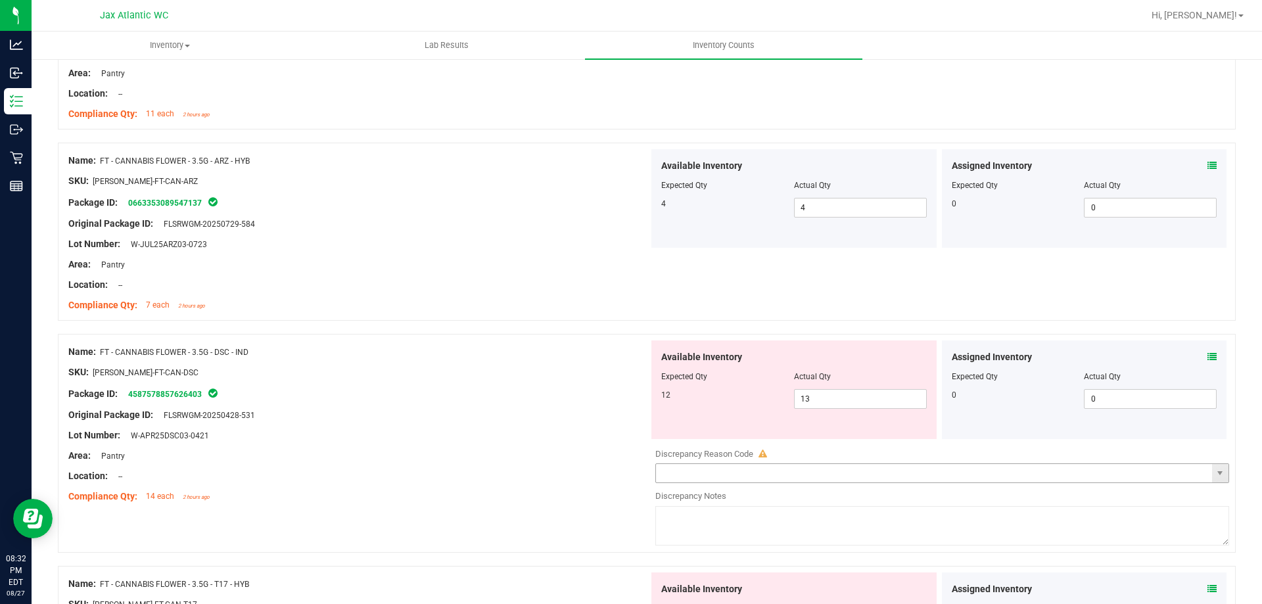
scroll to position [1051, 0]
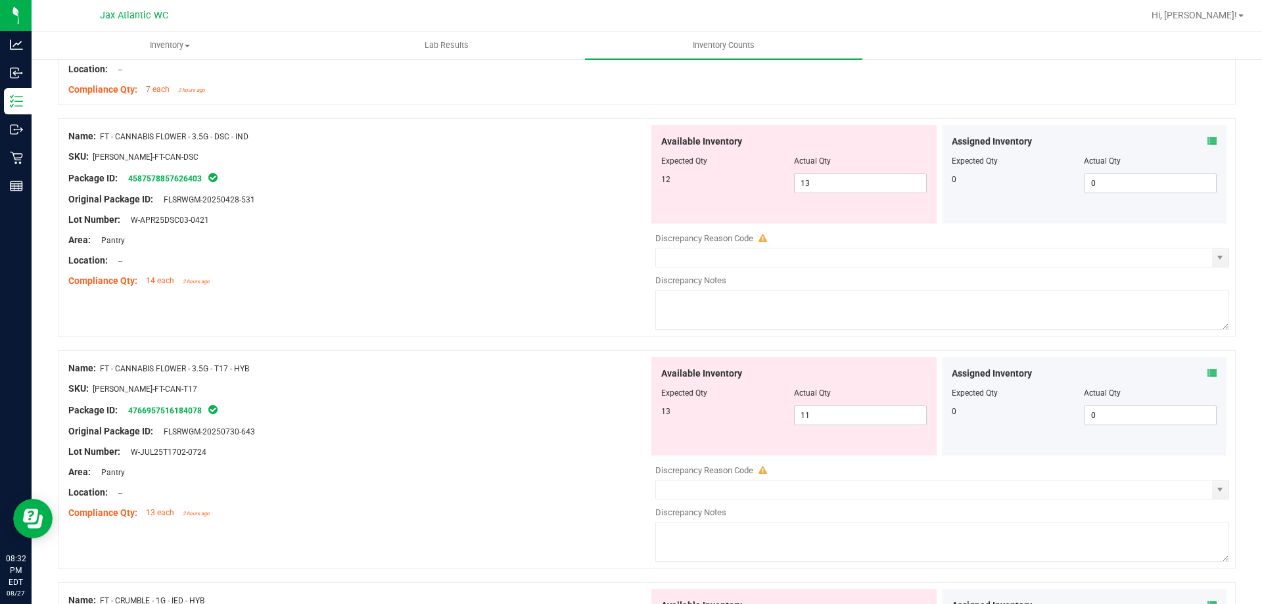
click at [1210, 362] on div "Assigned Inventory Expected Qty Actual Qty 0 0 0" at bounding box center [1084, 406] width 285 height 99
click at [1207, 371] on icon at bounding box center [1211, 373] width 9 height 9
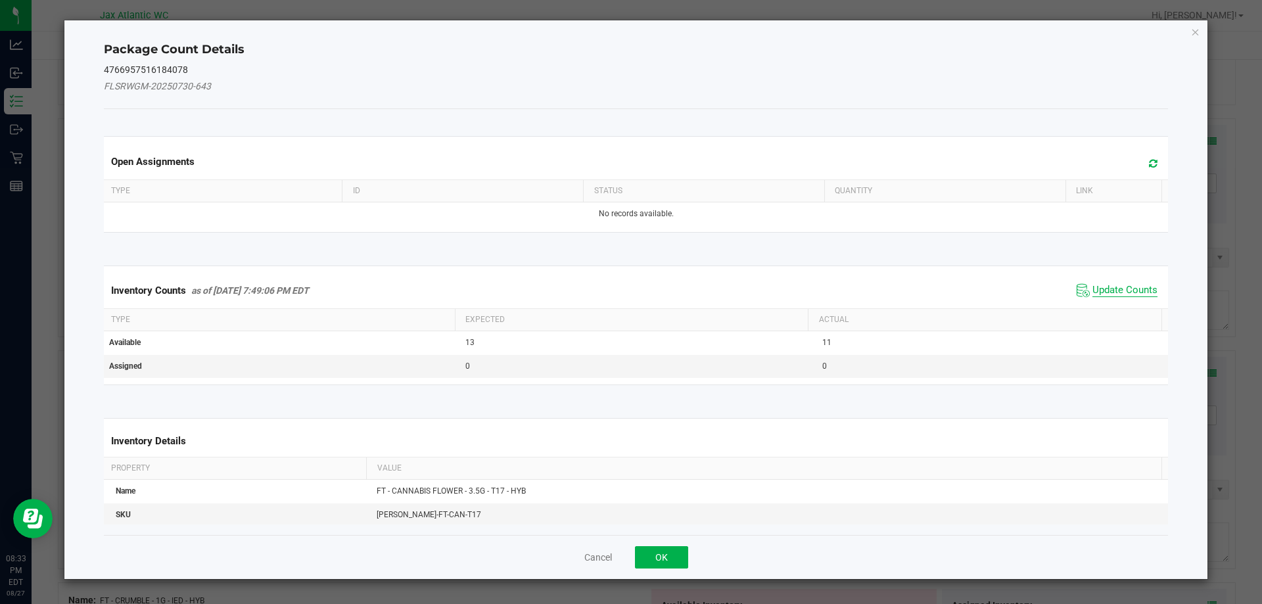
click at [1108, 286] on span "Update Counts" at bounding box center [1124, 290] width 65 height 13
click at [1108, 286] on div "Inventory Counts as of [DATE] 7:49:06 PM EDT Update Counts" at bounding box center [636, 290] width 1070 height 34
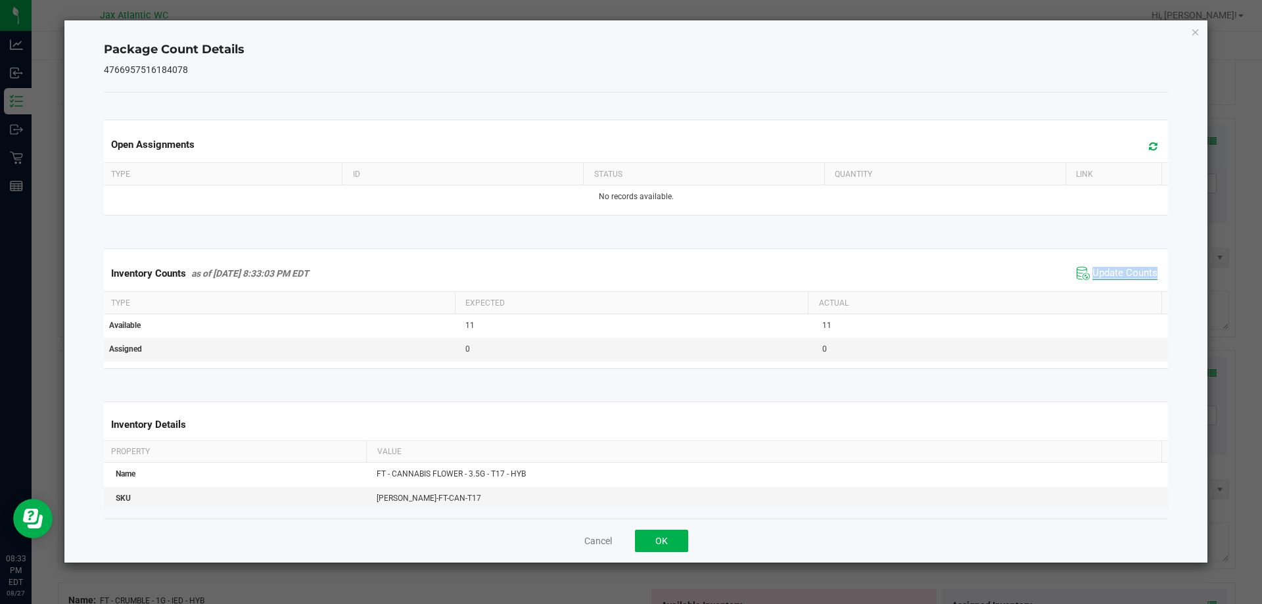
click at [1108, 286] on div "Inventory Counts as of [DATE] 8:33:03 PM EDT Update Counts" at bounding box center [636, 273] width 1070 height 35
click at [1108, 285] on div "Inventory Counts as of [DATE] 8:33:03 PM EDT Update Counts" at bounding box center [636, 273] width 1070 height 35
drag, startPoint x: 639, startPoint y: 539, endPoint x: 780, endPoint y: 501, distance: 146.3
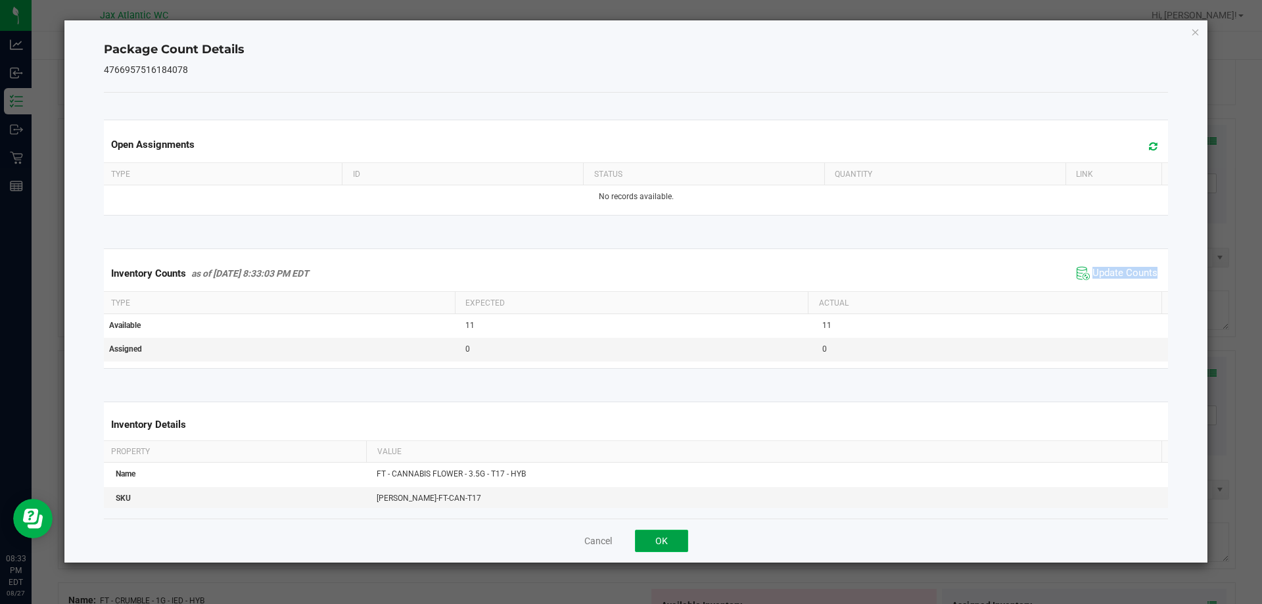
click at [638, 539] on button "OK" at bounding box center [661, 541] width 53 height 22
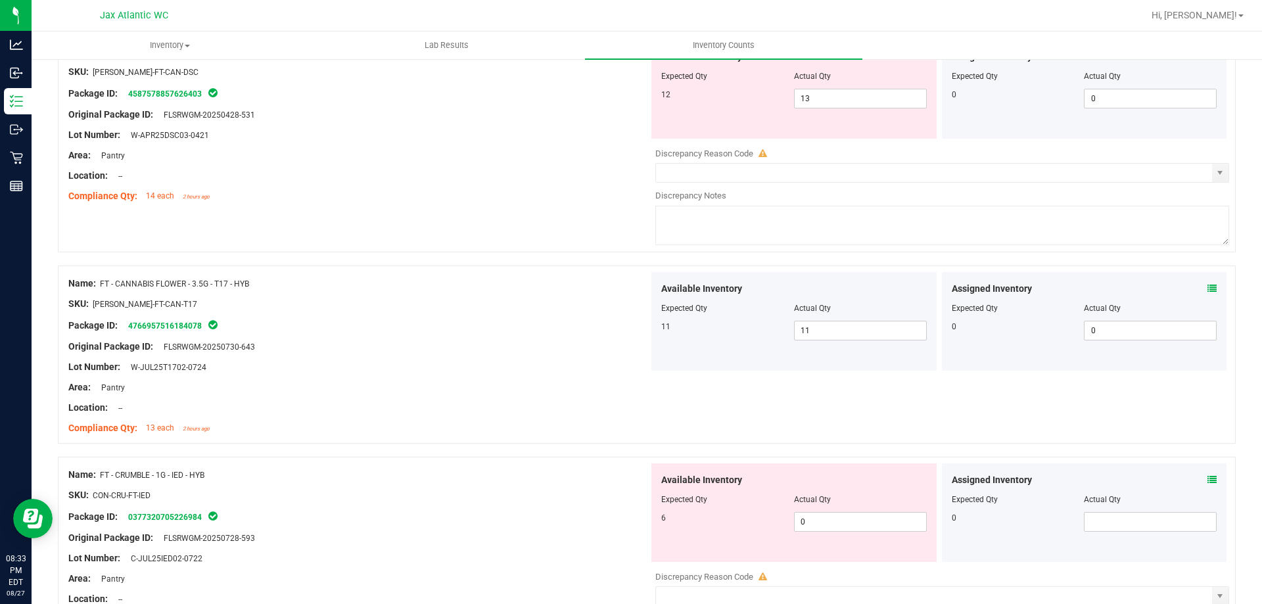
scroll to position [1248, 0]
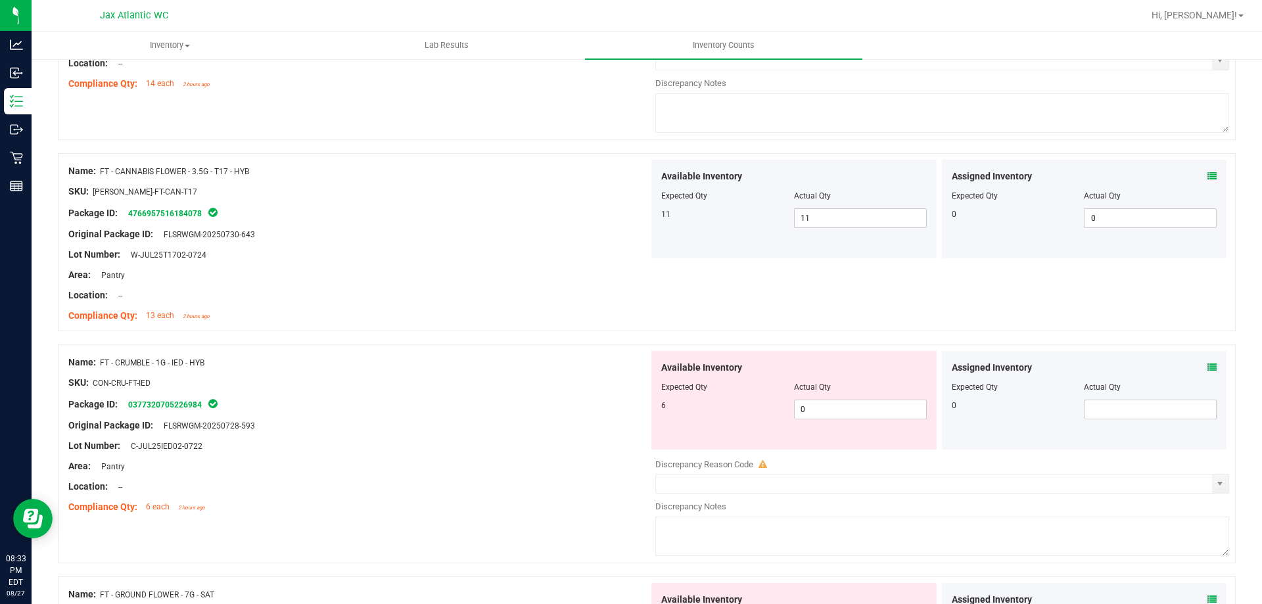
click at [1207, 368] on icon at bounding box center [1211, 367] width 9 height 9
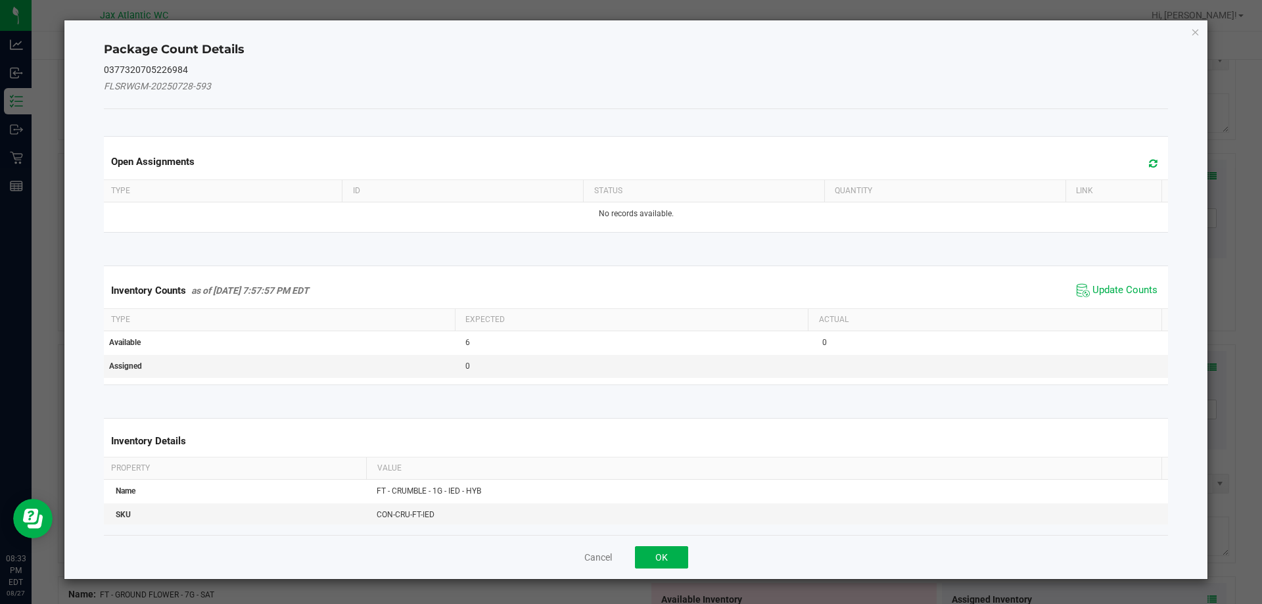
drag, startPoint x: 1115, startPoint y: 296, endPoint x: 1094, endPoint y: 271, distance: 33.1
click at [1113, 294] on span "Update Counts" at bounding box center [1124, 290] width 65 height 13
click at [1094, 270] on kendo-grid "Inventory Counts as of [DATE] 7:57:57 PM EDT Update Counts Type Expected Actual…" at bounding box center [636, 324] width 1084 height 118
click at [1094, 284] on span "Update Counts" at bounding box center [1124, 290] width 65 height 12
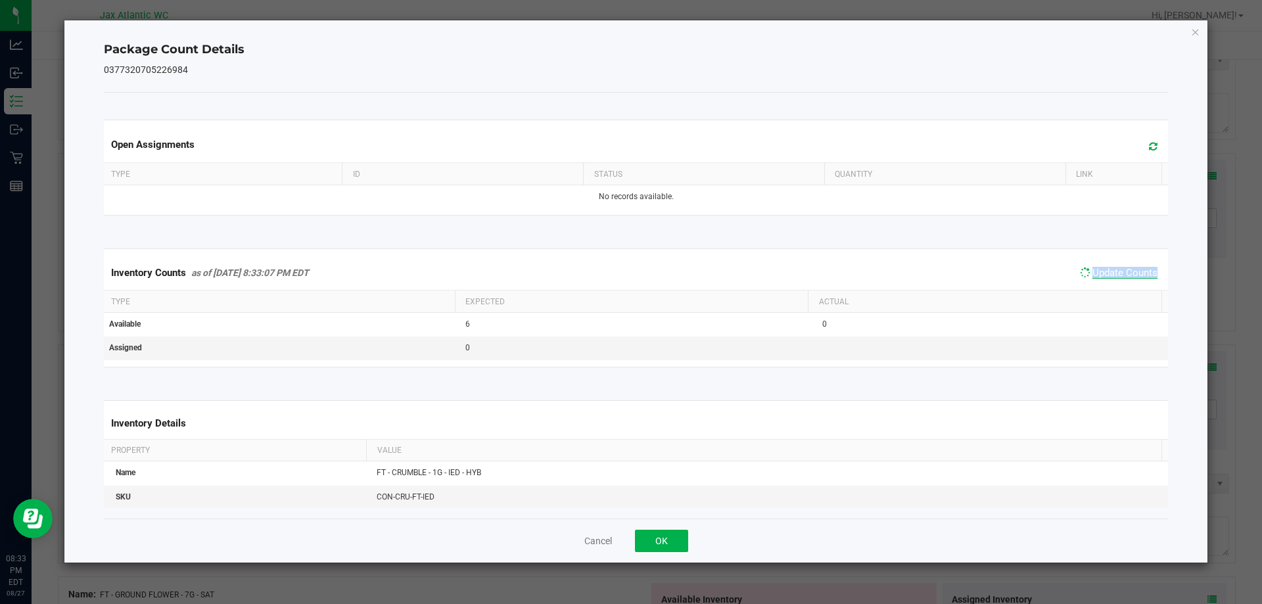
click at [1094, 270] on span "Update Counts" at bounding box center [1124, 273] width 65 height 12
click at [675, 541] on button "OK" at bounding box center [661, 541] width 53 height 22
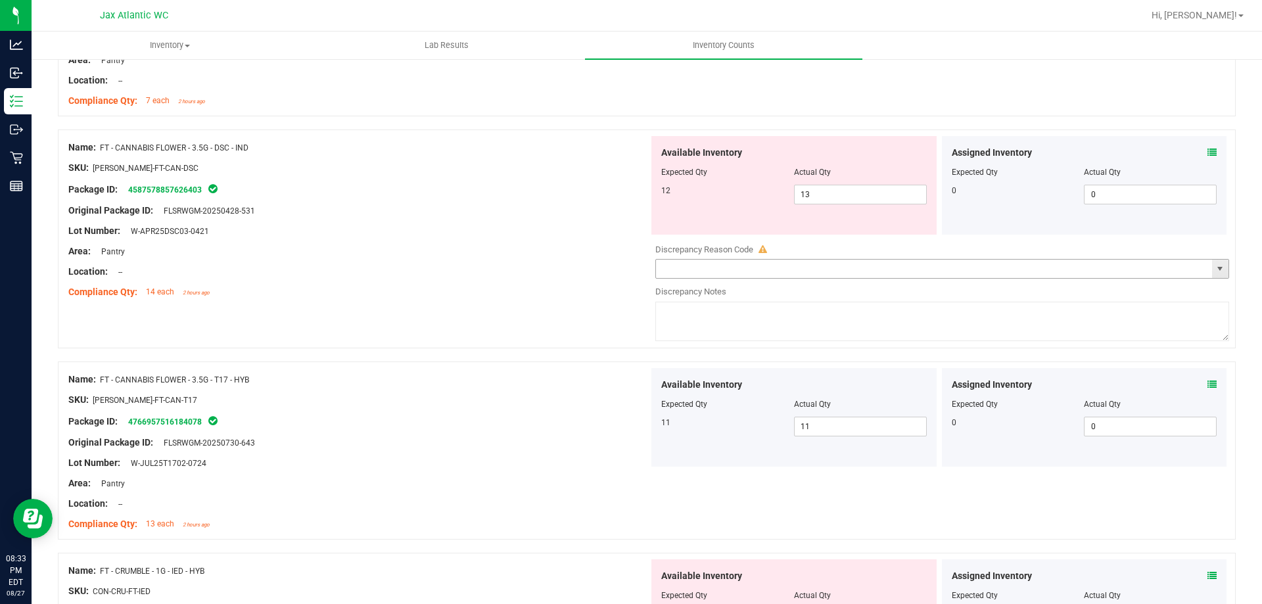
scroll to position [986, 0]
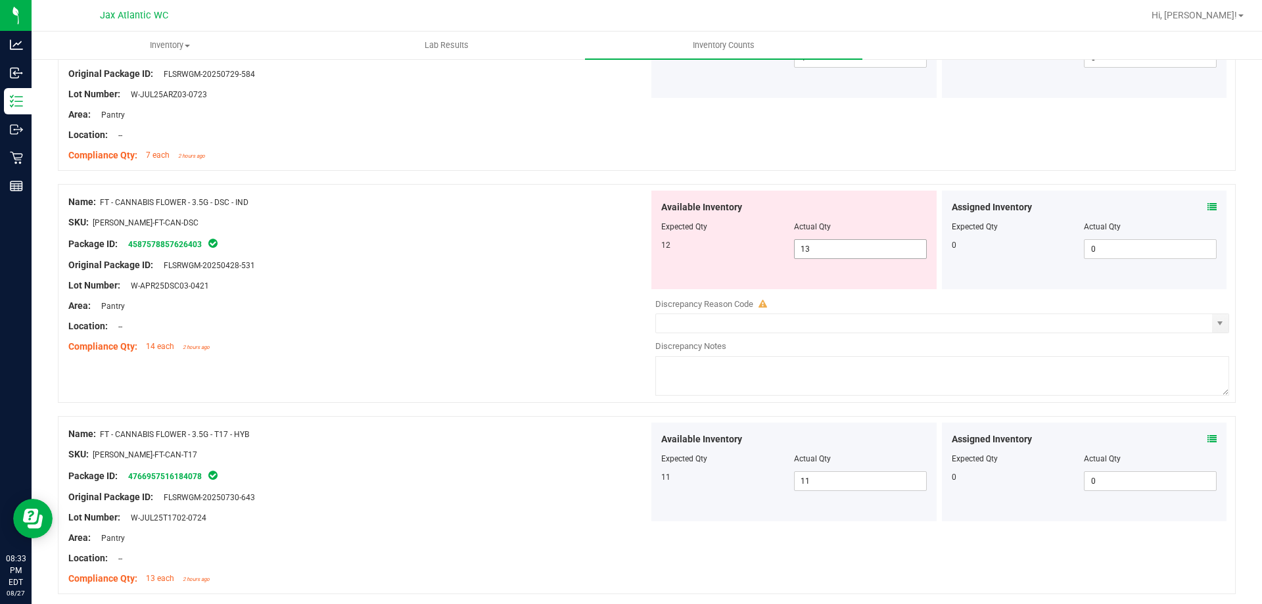
click at [847, 258] on span "13 13" at bounding box center [860, 249] width 133 height 20
click at [848, 258] on span "13 13" at bounding box center [860, 249] width 133 height 20
click at [857, 243] on input "13" at bounding box center [859, 249] width 131 height 18
click at [370, 303] on div "Area: Pantry" at bounding box center [358, 306] width 580 height 14
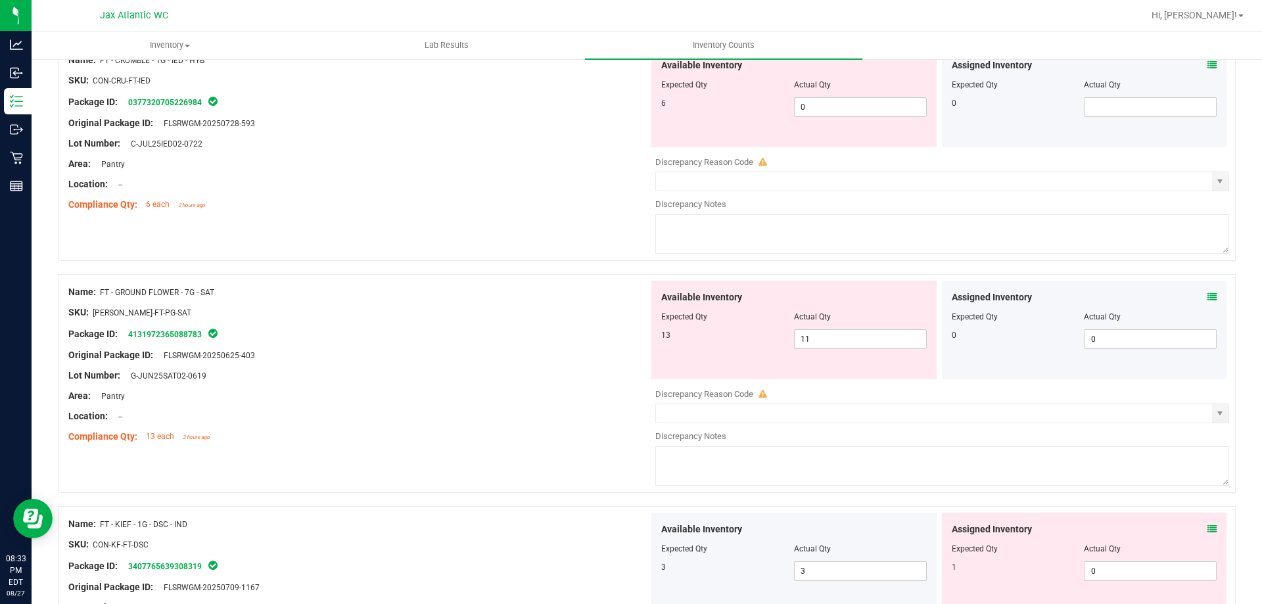
scroll to position [1511, 0]
click at [1207, 290] on span at bounding box center [1211, 296] width 9 height 14
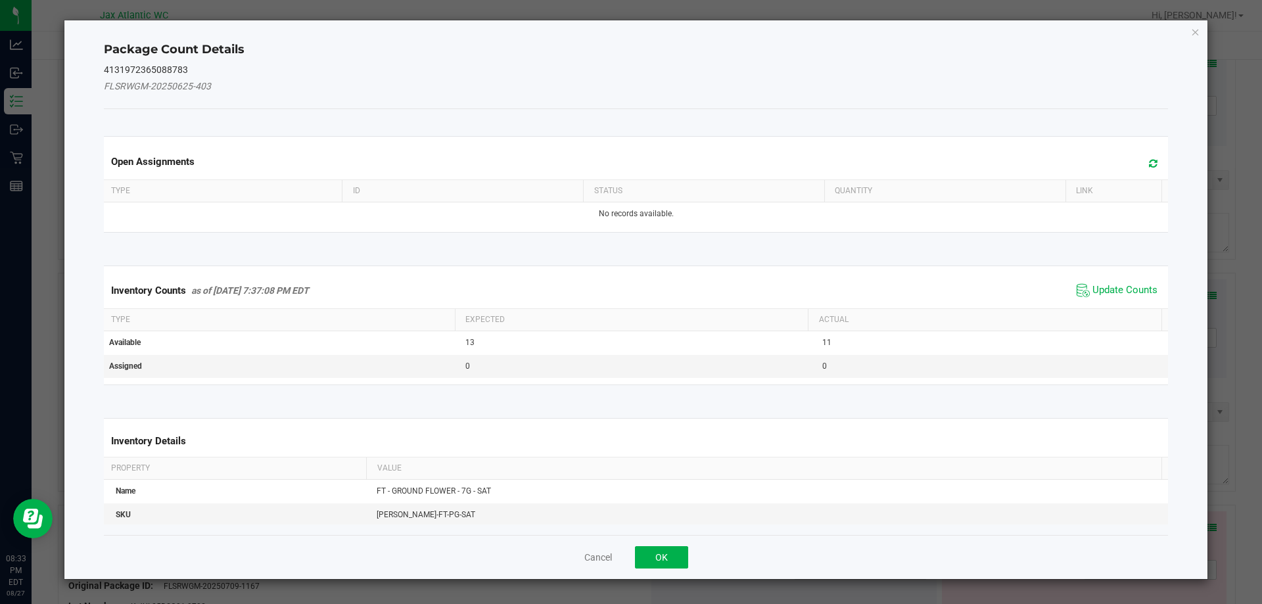
click at [1081, 289] on span "Update Counts" at bounding box center [1116, 291] width 87 height 20
click at [1083, 284] on div "Inventory Counts as of [DATE] 7:37:08 PM EDT Update Counts" at bounding box center [636, 290] width 1070 height 34
click at [1087, 281] on span "Update Counts" at bounding box center [1118, 290] width 84 height 18
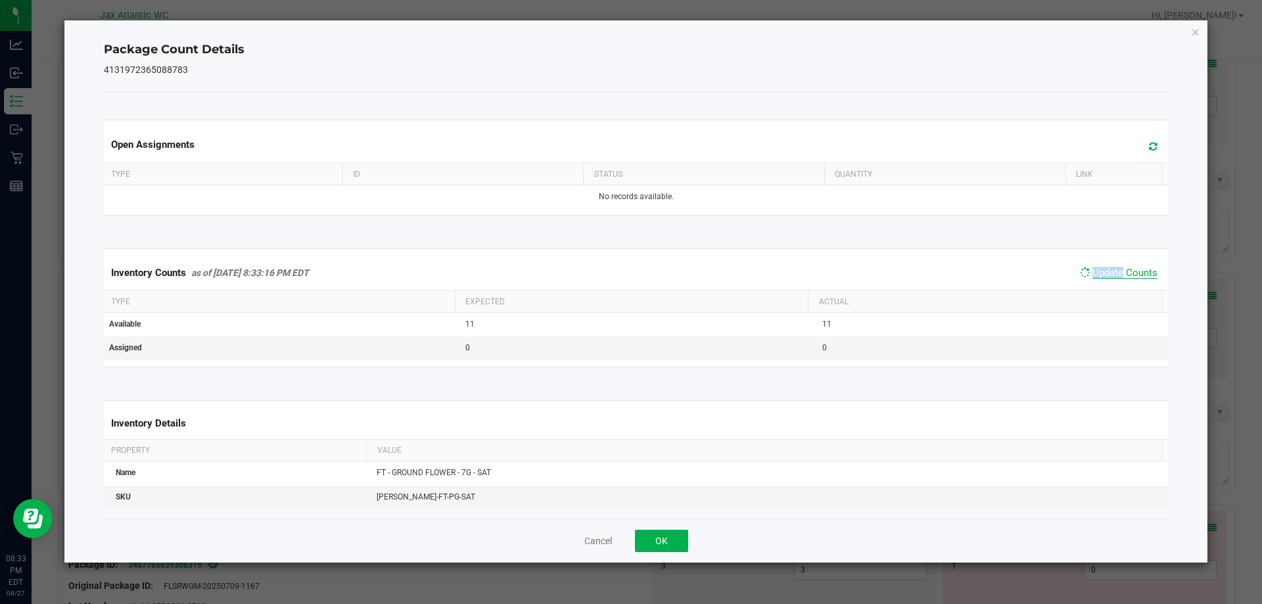
click at [1093, 276] on span "Update Counts" at bounding box center [1118, 272] width 84 height 18
click at [1108, 270] on span "Update Counts" at bounding box center [1124, 273] width 65 height 12
click at [664, 545] on button "OK" at bounding box center [661, 541] width 53 height 22
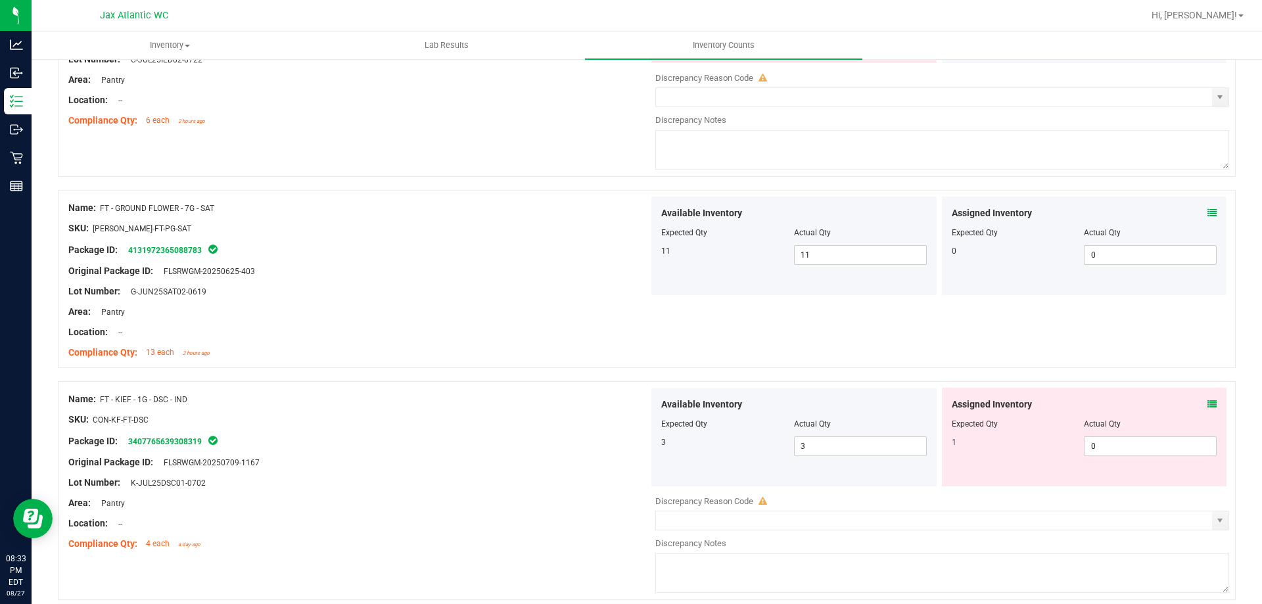
scroll to position [1643, 0]
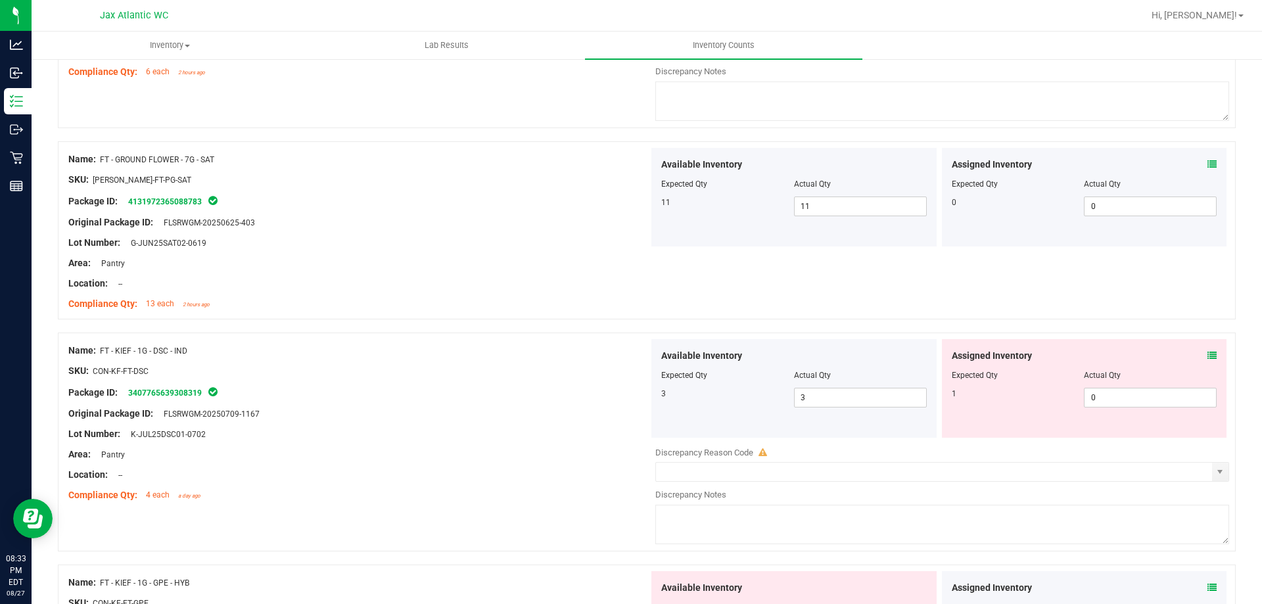
click at [1206, 358] on div "Assigned Inventory Expected Qty Actual Qty 1 0 0" at bounding box center [1084, 388] width 285 height 99
click at [1207, 356] on icon at bounding box center [1211, 355] width 9 height 9
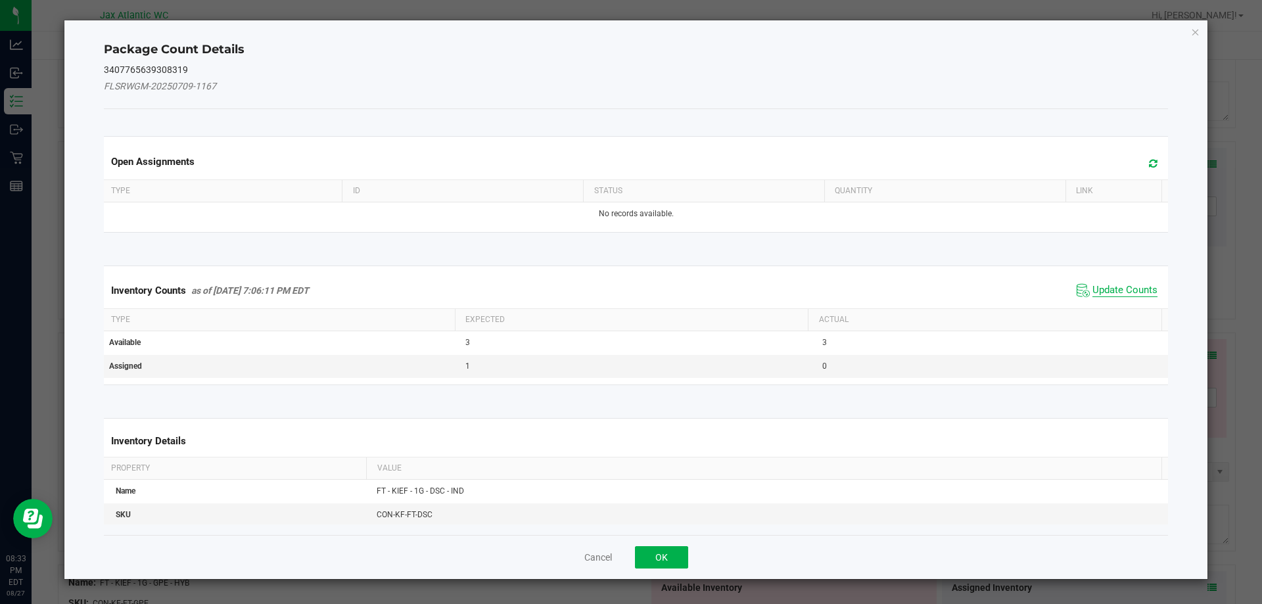
click at [1111, 289] on span "Update Counts" at bounding box center [1124, 290] width 65 height 13
click at [1111, 289] on div "Inventory Counts as of [DATE] 7:06:11 PM EDT Update Counts" at bounding box center [636, 290] width 1070 height 35
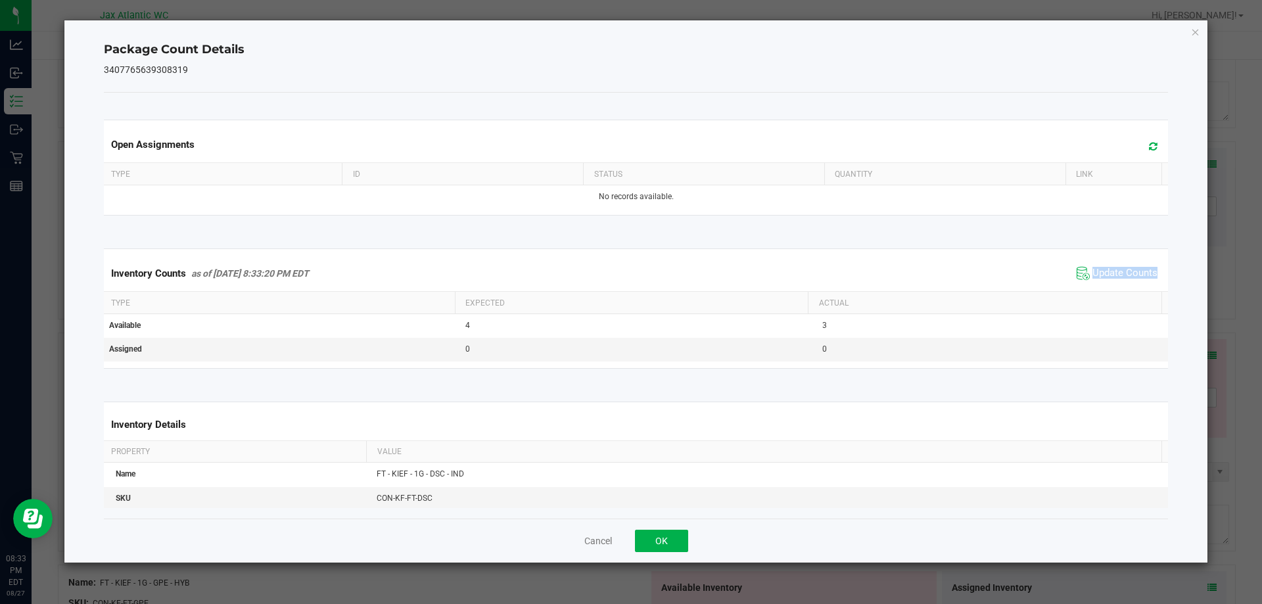
click at [1112, 288] on div "Inventory Counts as of [DATE] 8:33:20 PM EDT Update Counts" at bounding box center [636, 273] width 1070 height 35
click at [1114, 286] on div "Inventory Counts as of [DATE] 8:33:20 PM EDT Update Counts" at bounding box center [636, 273] width 1070 height 35
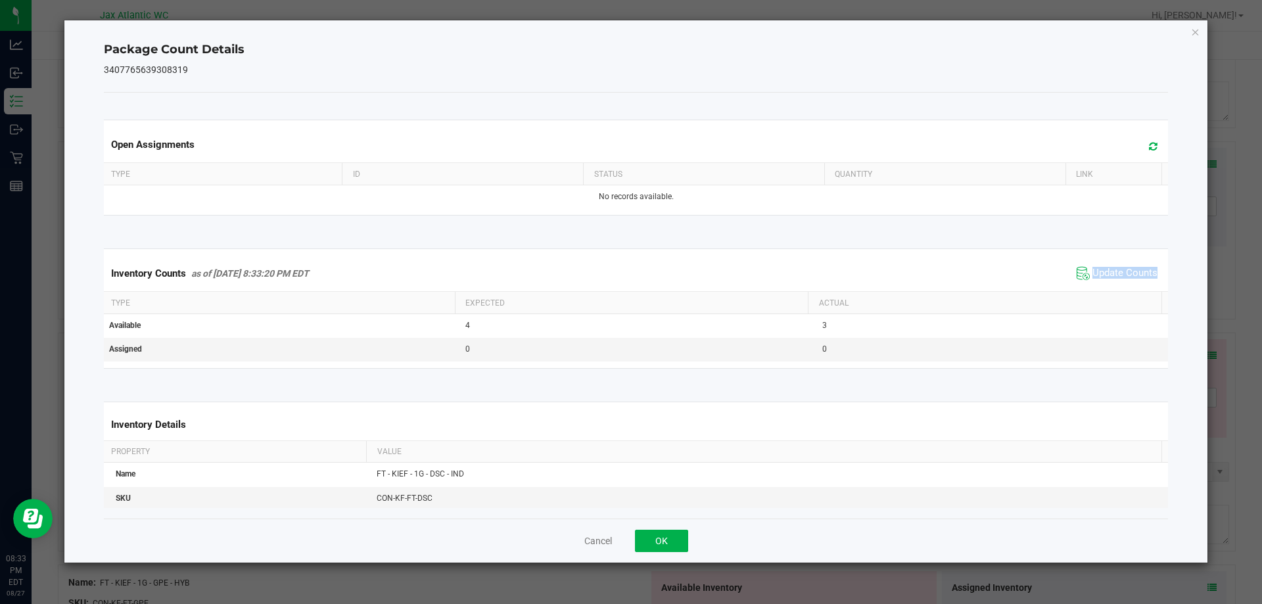
click at [1114, 286] on div "Inventory Counts as of [DATE] 8:33:20 PM EDT Update Counts" at bounding box center [636, 273] width 1070 height 35
click at [638, 545] on button "OK" at bounding box center [661, 541] width 53 height 22
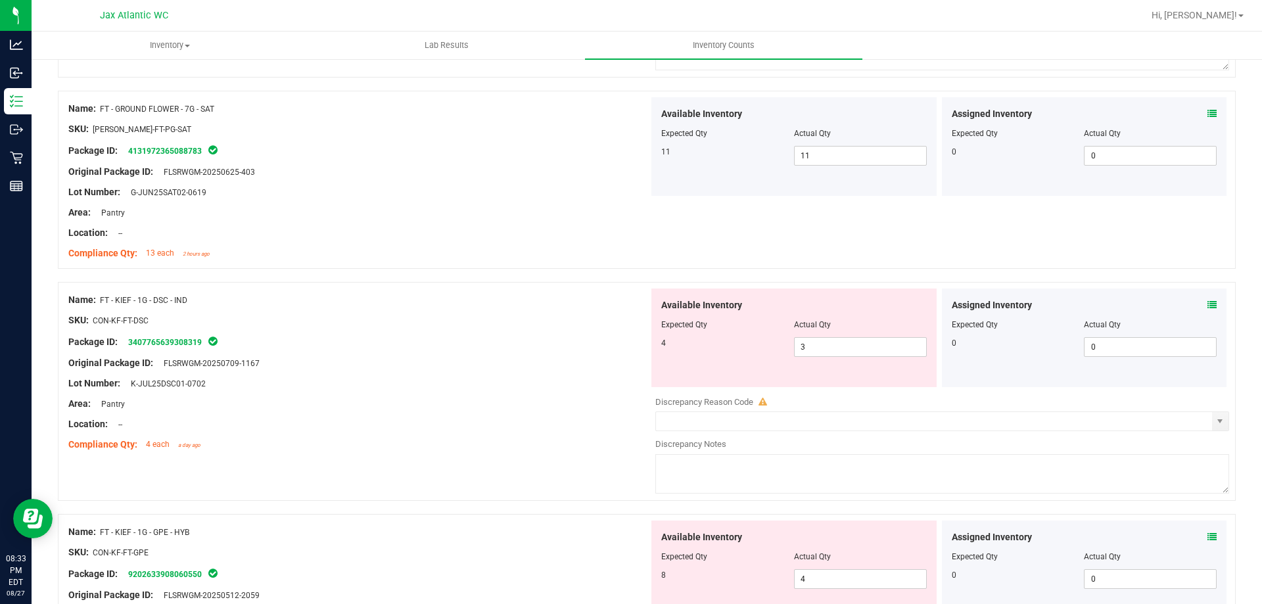
scroll to position [1774, 0]
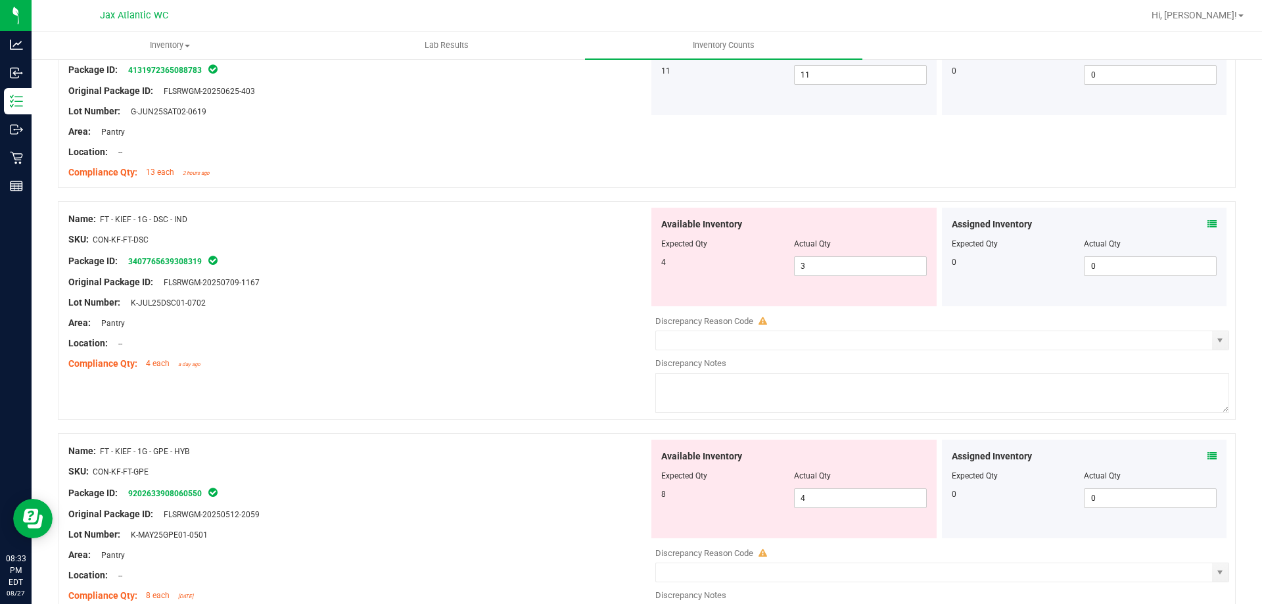
click at [1207, 456] on icon at bounding box center [1211, 455] width 9 height 9
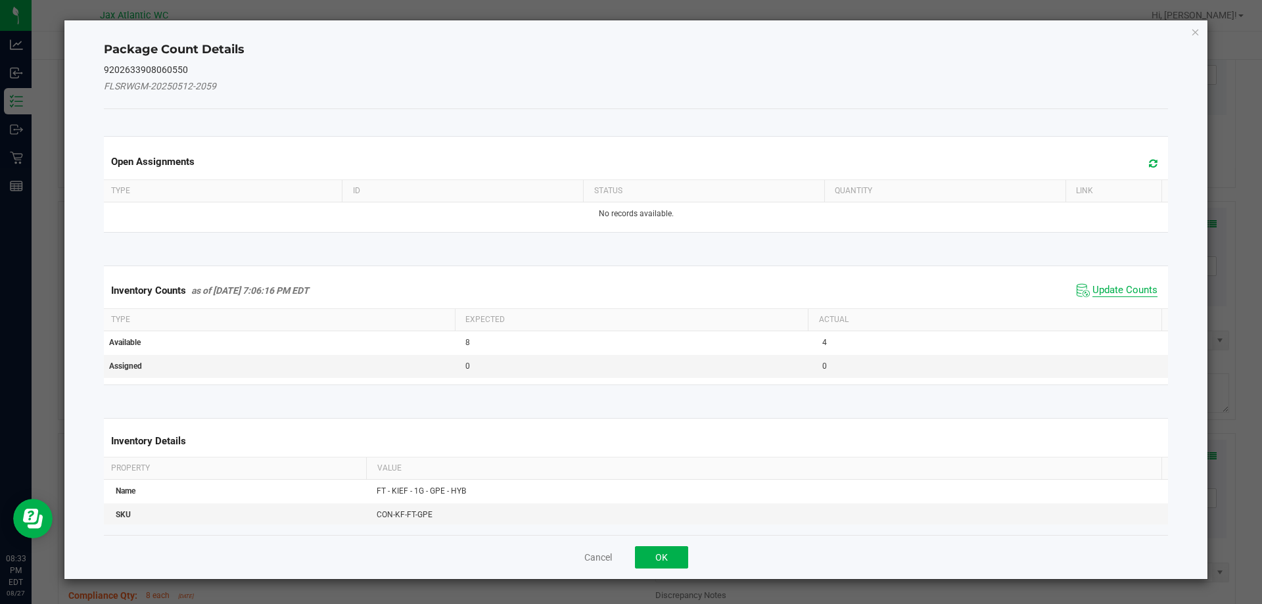
click at [1110, 288] on span "Update Counts" at bounding box center [1124, 290] width 65 height 13
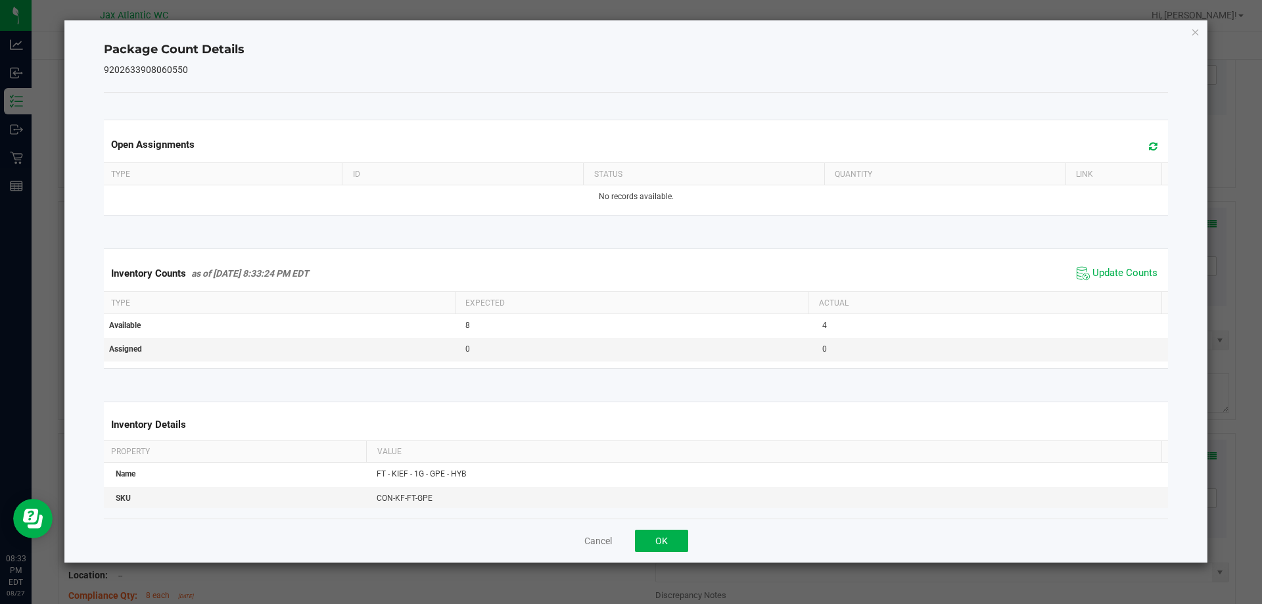
click at [1106, 266] on span "Update Counts" at bounding box center [1116, 273] width 87 height 20
click at [1106, 266] on span "Update Counts" at bounding box center [1118, 272] width 84 height 18
drag, startPoint x: 681, startPoint y: 532, endPoint x: 691, endPoint y: 512, distance: 22.0
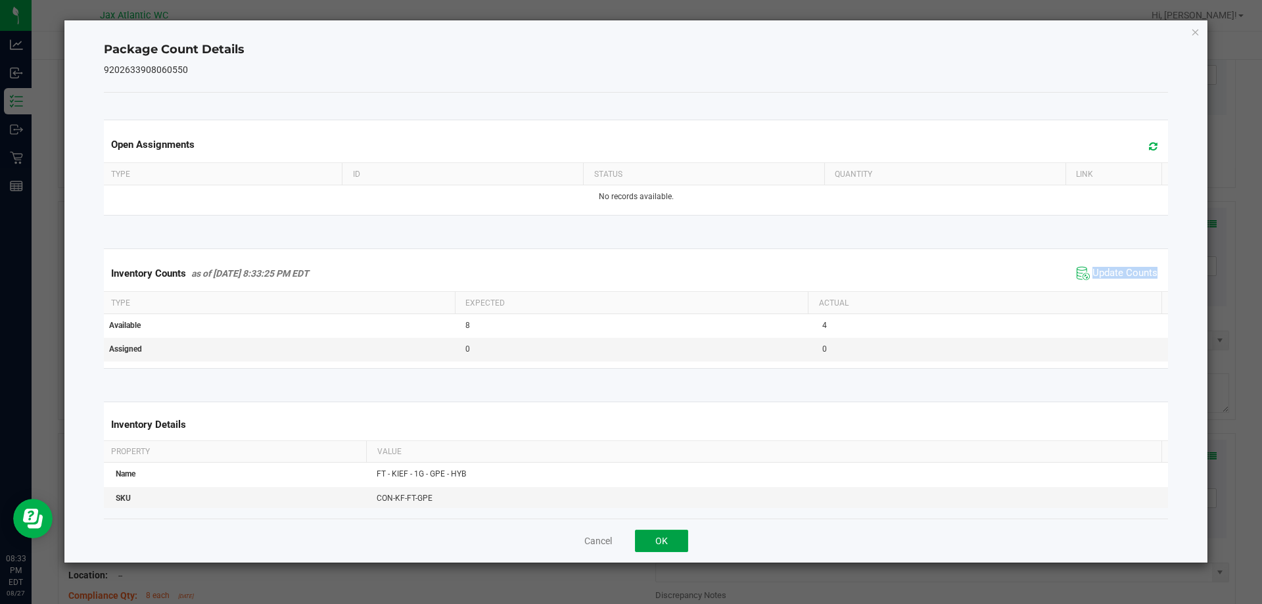
click at [681, 532] on button "OK" at bounding box center [661, 541] width 53 height 22
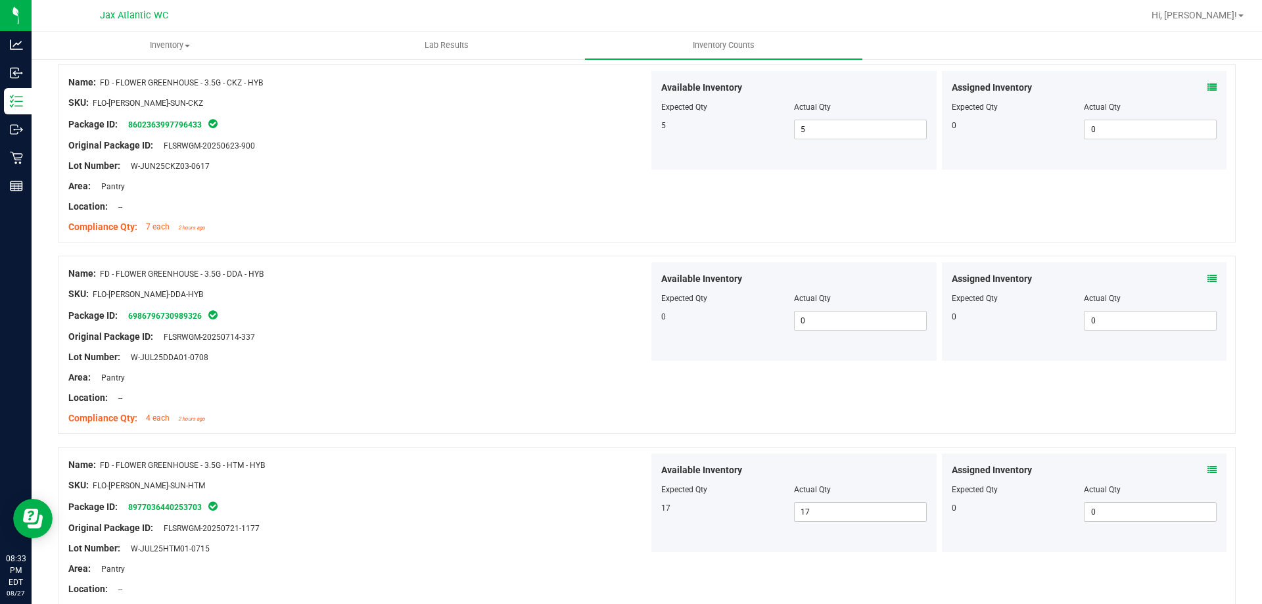
scroll to position [0, 0]
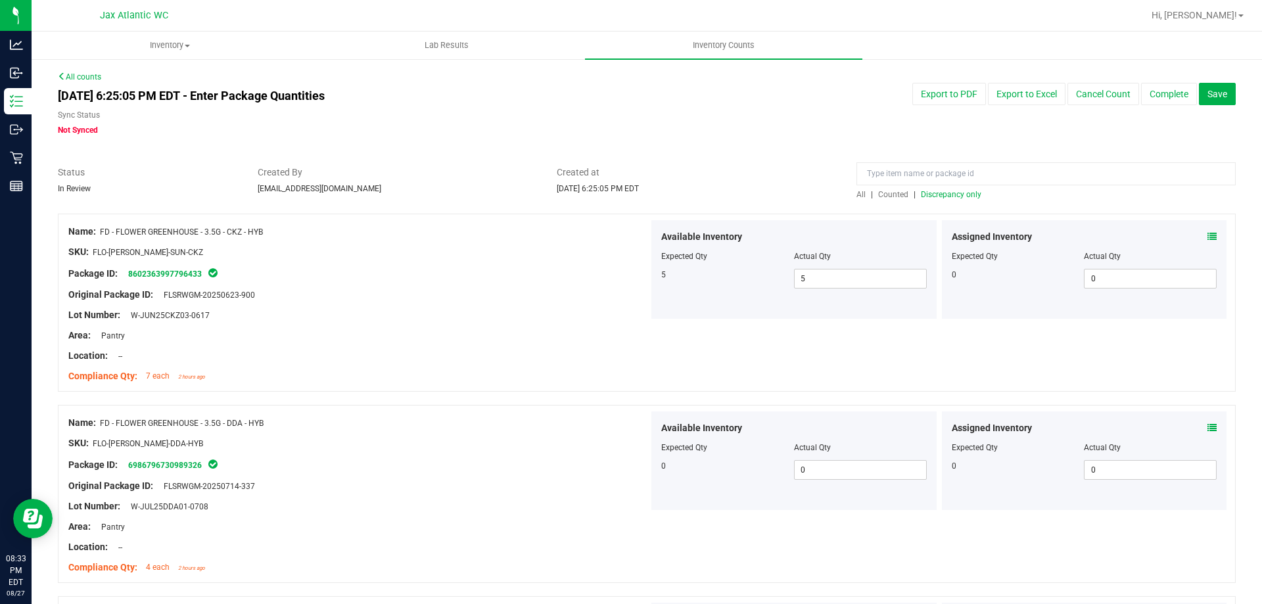
click at [935, 198] on span "Discrepancy only" at bounding box center [951, 194] width 60 height 9
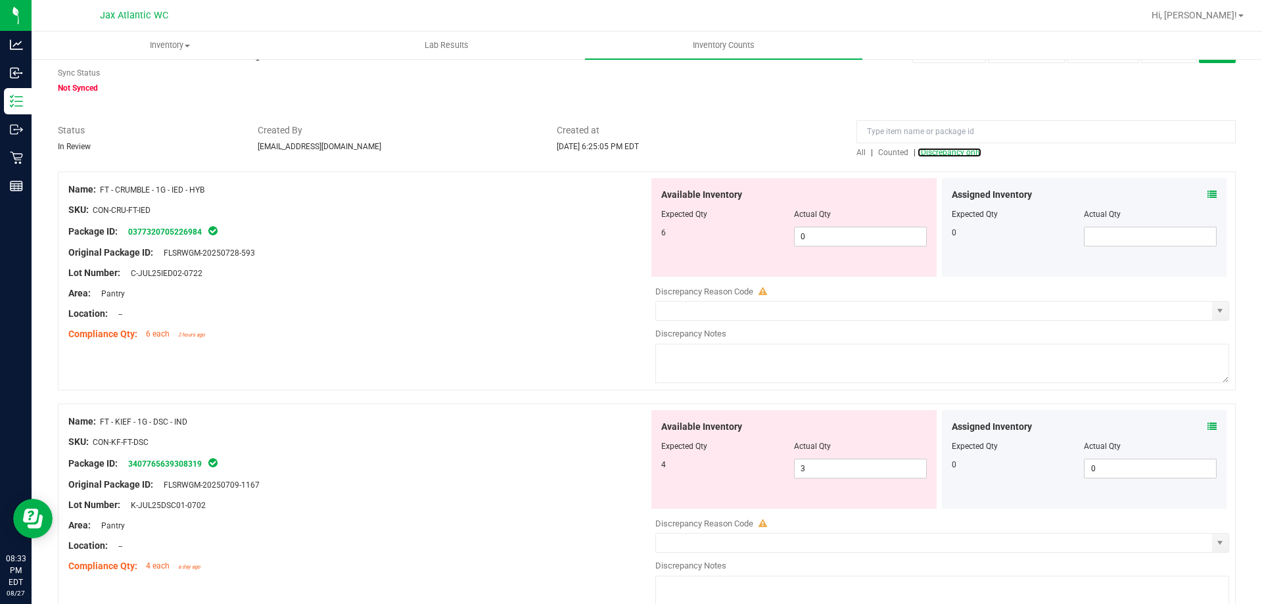
scroll to position [66, 0]
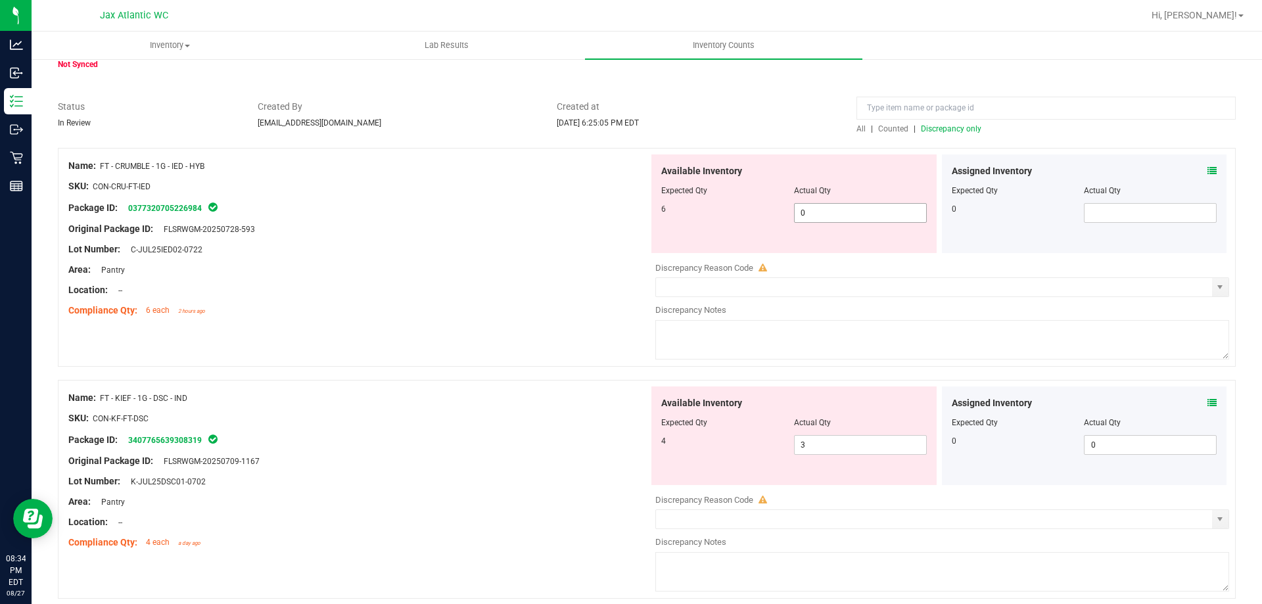
click at [800, 212] on span "0 0" at bounding box center [860, 213] width 133 height 20
click at [234, 169] on div "Name: FT - CRUMBLE - 1G - IED - HYB" at bounding box center [358, 166] width 580 height 14
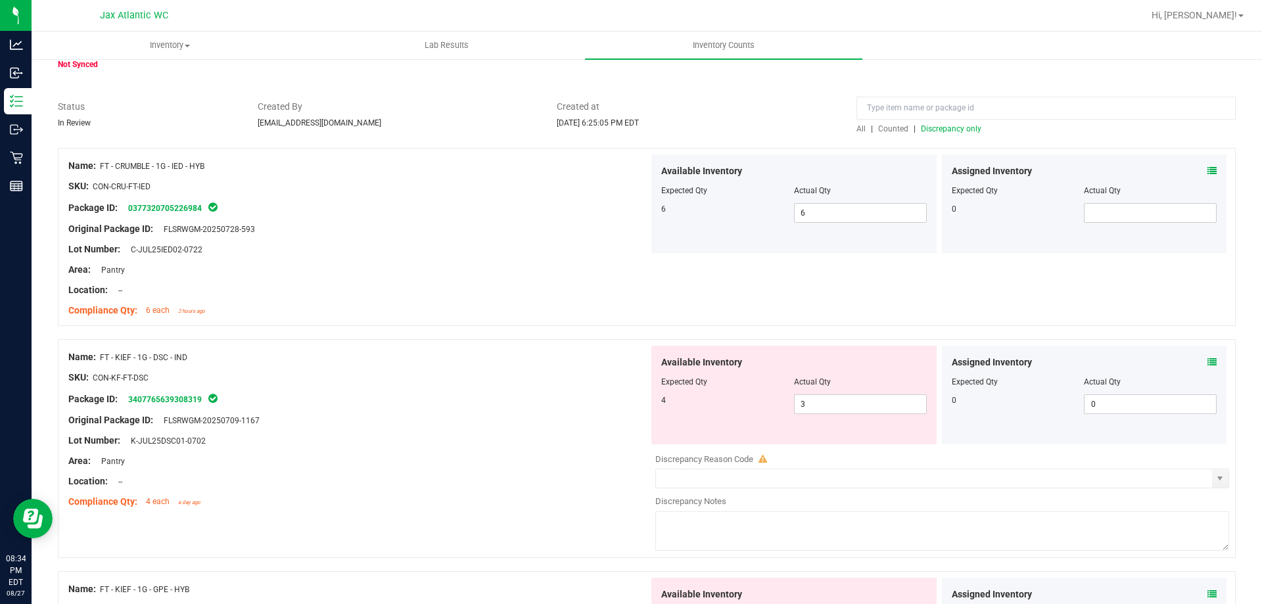
click at [948, 129] on span "Discrepancy only" at bounding box center [951, 128] width 60 height 9
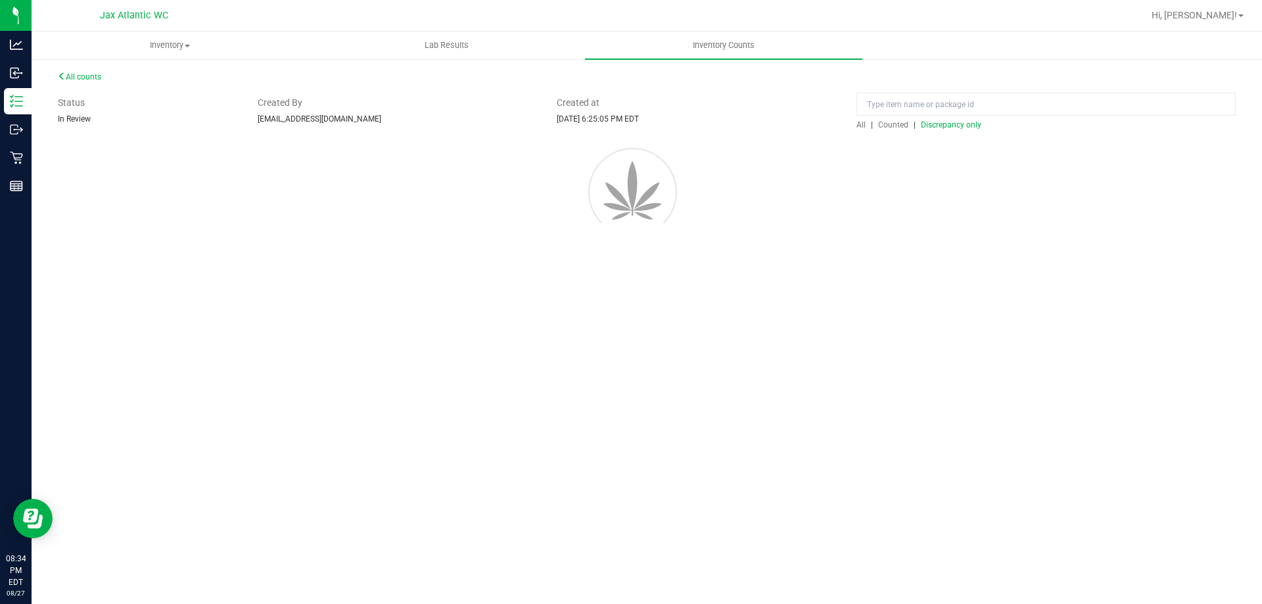
scroll to position [0, 0]
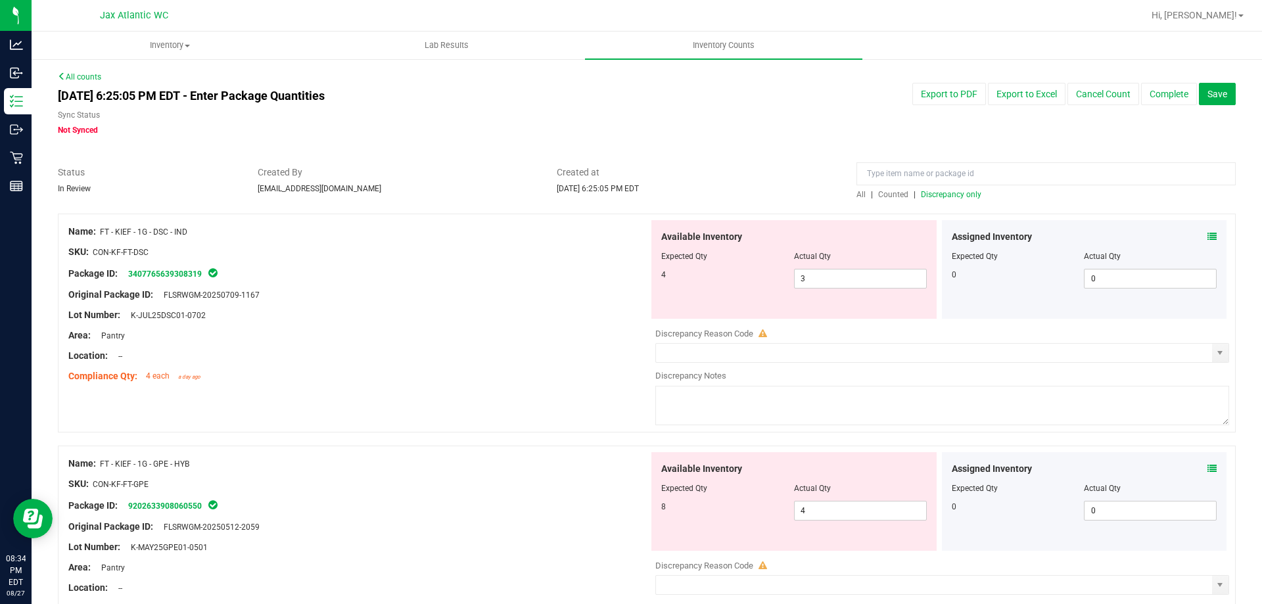
click at [1207, 231] on span at bounding box center [1211, 237] width 9 height 14
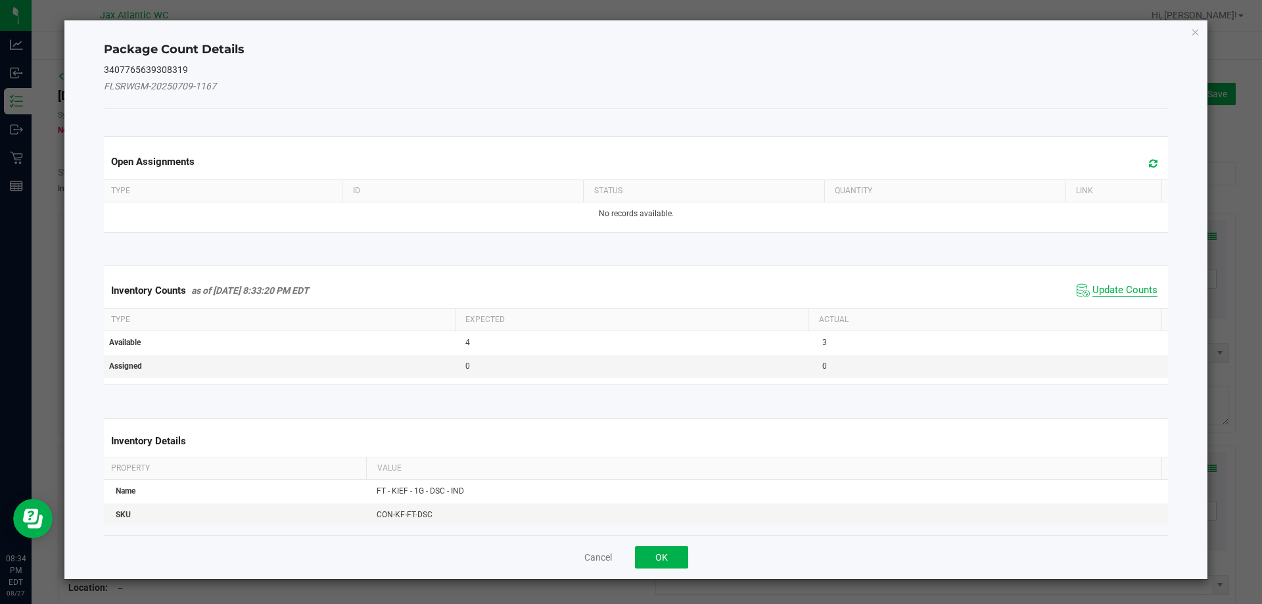
click at [1117, 290] on span "Update Counts" at bounding box center [1124, 290] width 65 height 13
click at [1117, 290] on div "Inventory Counts as of [DATE] 8:33:20 PM EDT Update Counts" at bounding box center [636, 290] width 1070 height 34
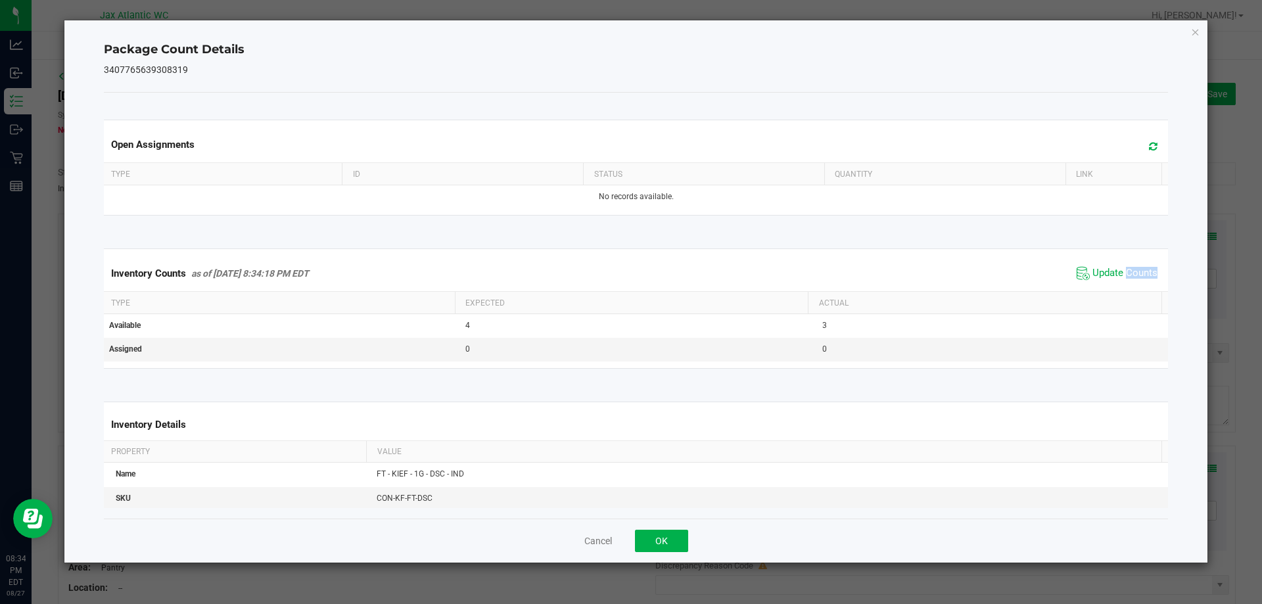
click at [1118, 285] on div "Inventory Counts as of [DATE] 8:34:18 PM EDT Update Counts" at bounding box center [636, 273] width 1070 height 35
click at [1120, 281] on span "Update Counts" at bounding box center [1116, 273] width 87 height 20
click at [1120, 280] on span "Update Counts" at bounding box center [1118, 272] width 84 height 18
click at [1120, 280] on span "Update Counts" at bounding box center [1116, 273] width 87 height 20
click at [654, 534] on button "OK" at bounding box center [661, 541] width 53 height 22
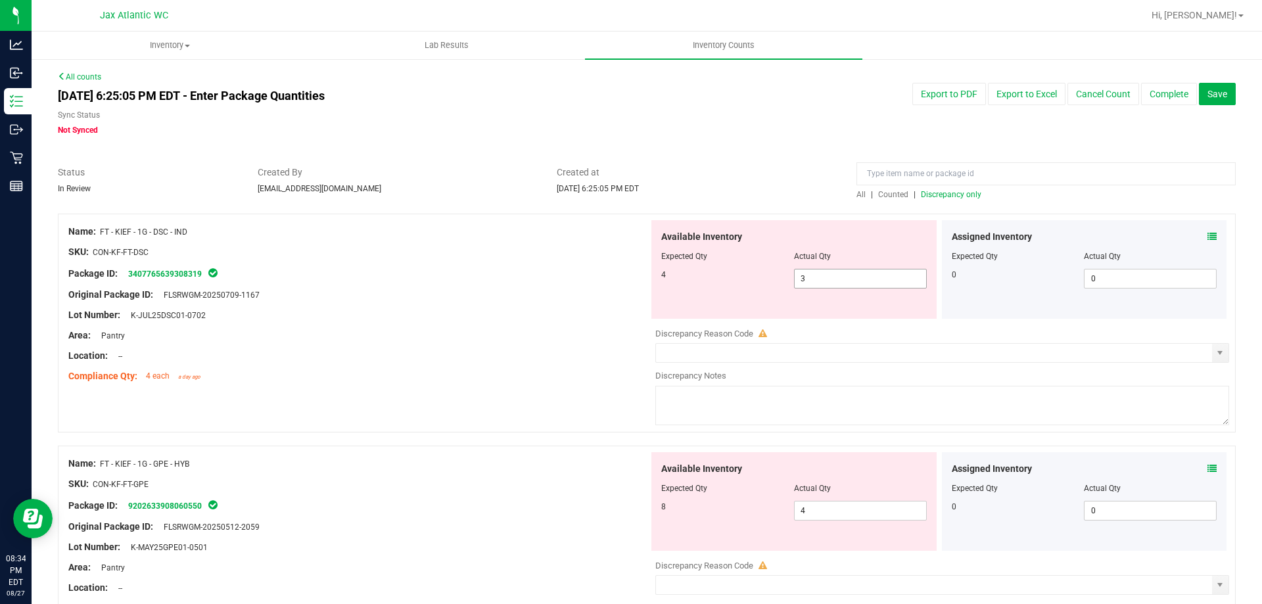
click at [834, 279] on span "3 3" at bounding box center [860, 279] width 133 height 20
click at [0, 0] on input "3" at bounding box center [0, 0] width 0 height 0
click at [572, 331] on div "Area: Pantry" at bounding box center [358, 336] width 580 height 14
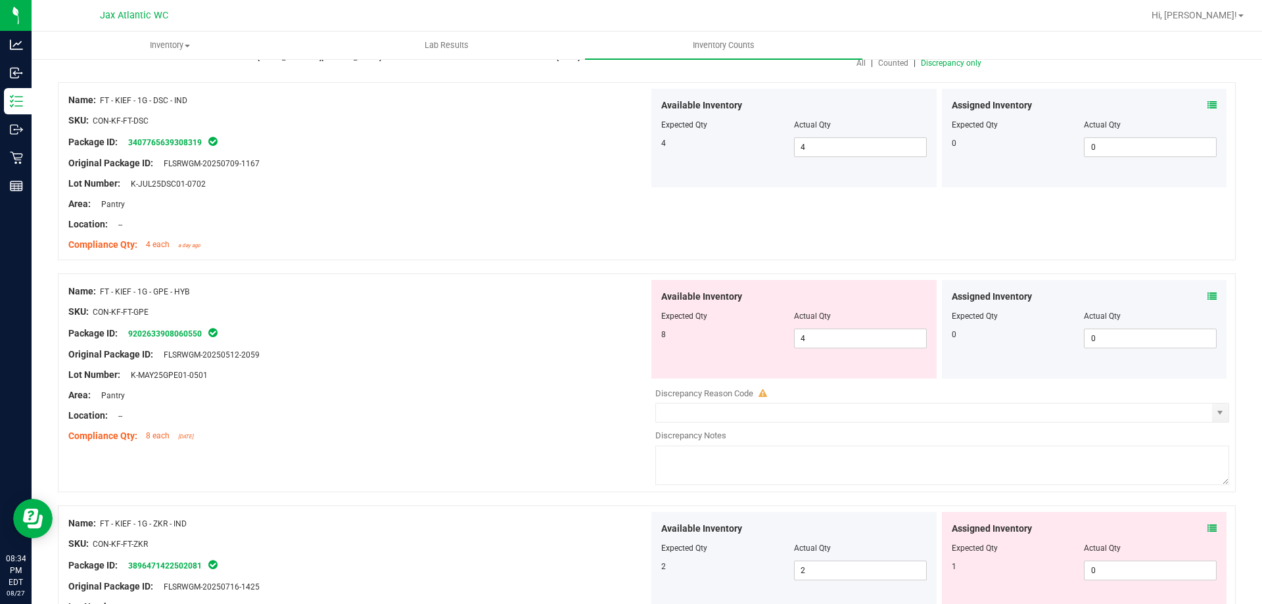
scroll to position [197, 0]
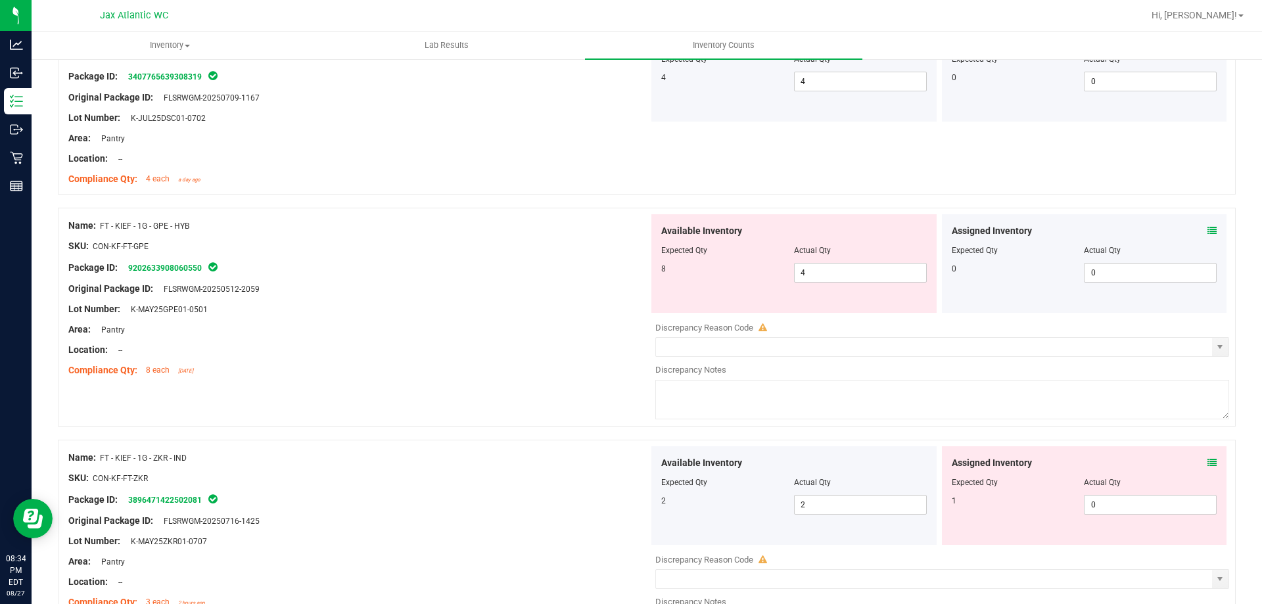
click at [1207, 233] on icon at bounding box center [1211, 230] width 9 height 9
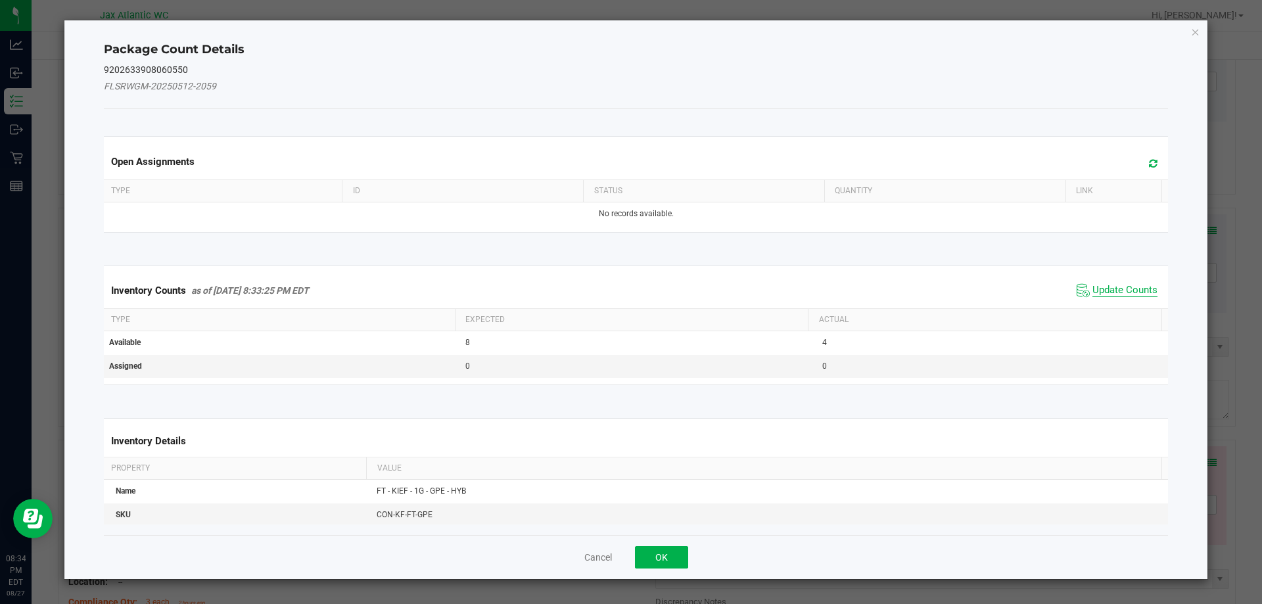
click at [1105, 289] on span "Update Counts" at bounding box center [1124, 290] width 65 height 13
click at [1106, 286] on div "Inventory Counts as of [DATE] 8:33:25 PM EDT Update Counts" at bounding box center [636, 290] width 1070 height 34
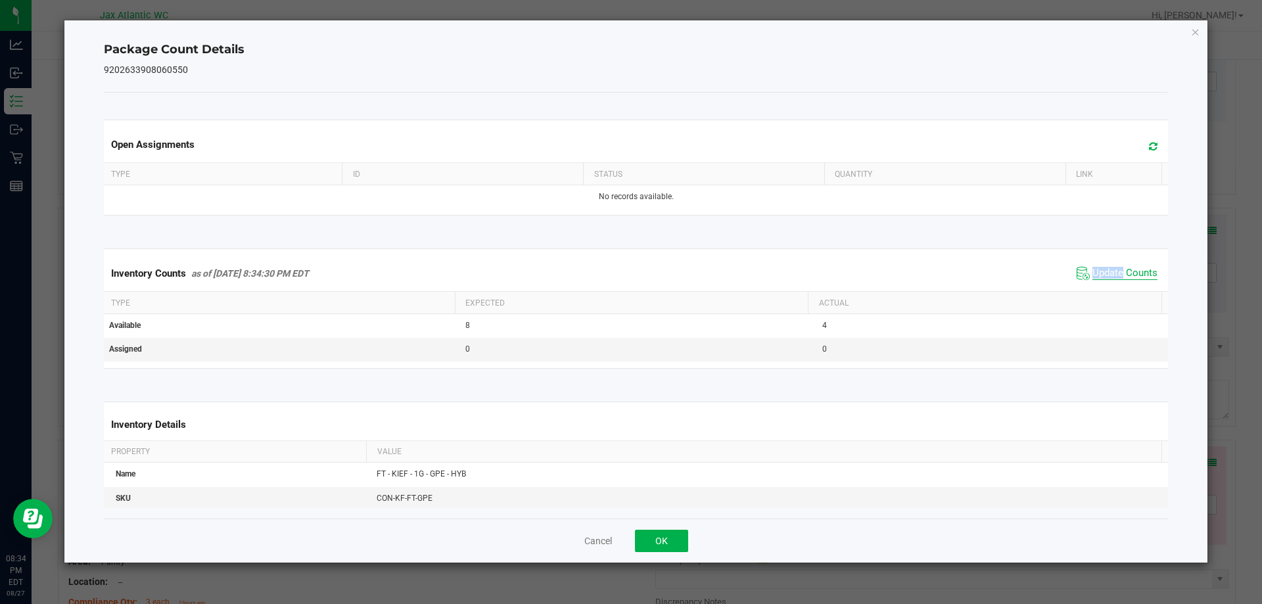
click at [1113, 272] on span "Update Counts" at bounding box center [1124, 273] width 65 height 13
click at [1113, 271] on span "Update Counts" at bounding box center [1124, 273] width 65 height 13
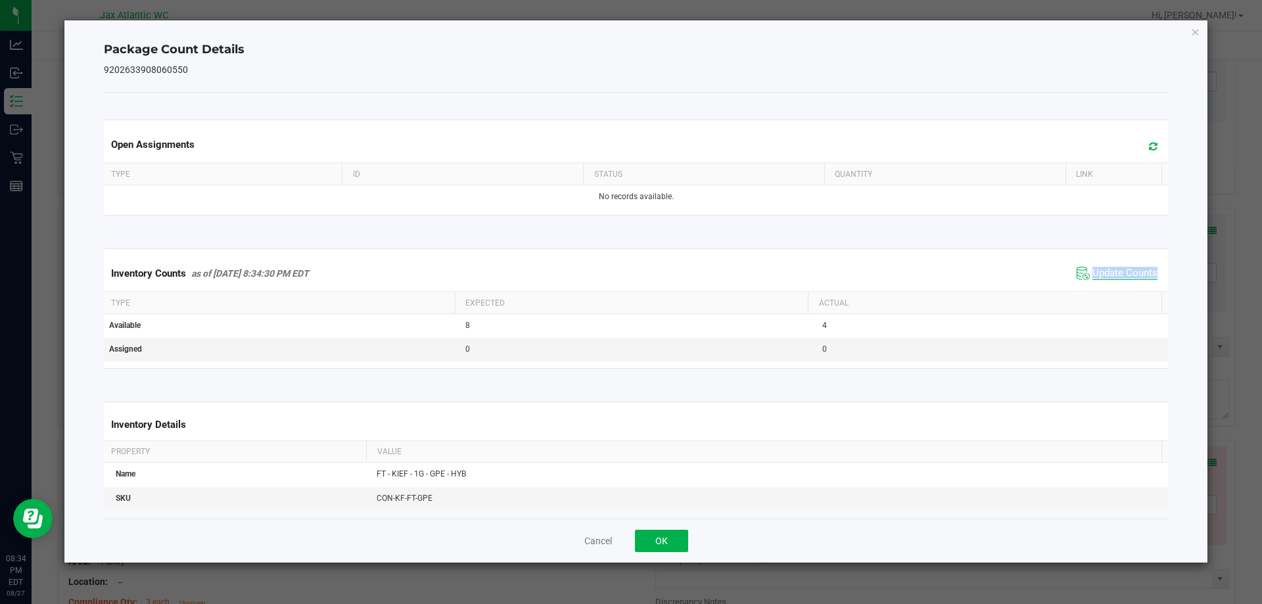
click at [1113, 271] on span "Update Counts" at bounding box center [1124, 273] width 65 height 13
click at [685, 539] on button "OK" at bounding box center [661, 541] width 53 height 22
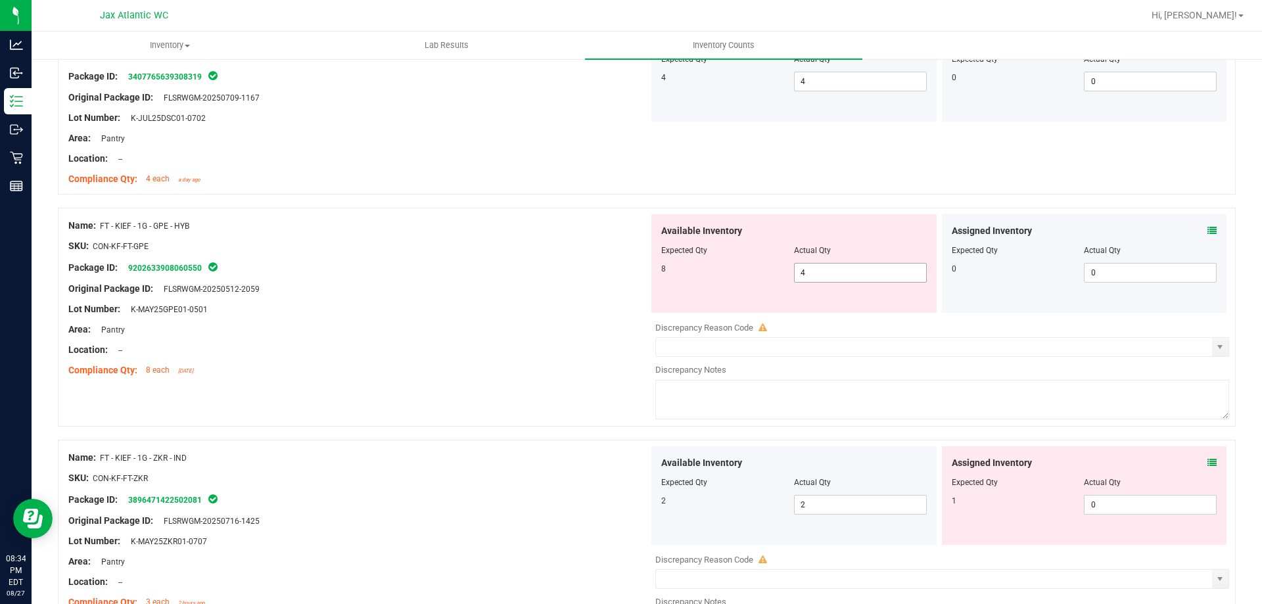
click at [863, 275] on span "4 4" at bounding box center [860, 273] width 133 height 20
click at [863, 275] on input "4" at bounding box center [859, 272] width 131 height 18
click at [636, 308] on div "Lot Number: K-MAY25GPE01-0501" at bounding box center [358, 309] width 580 height 14
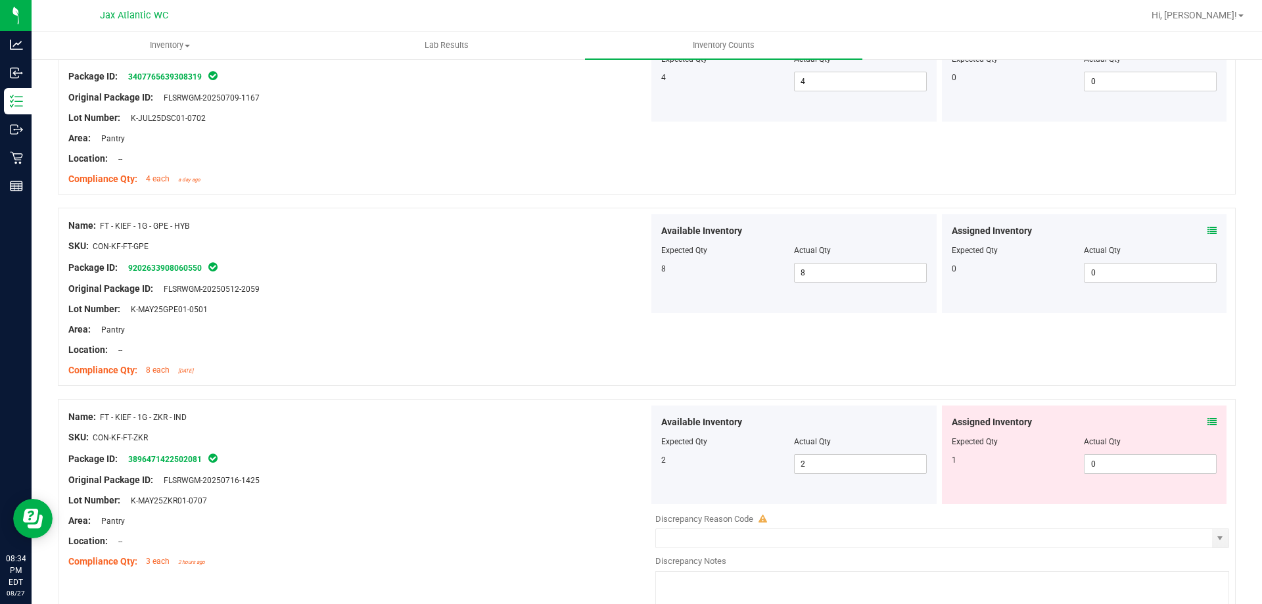
click at [1207, 420] on icon at bounding box center [1211, 421] width 9 height 9
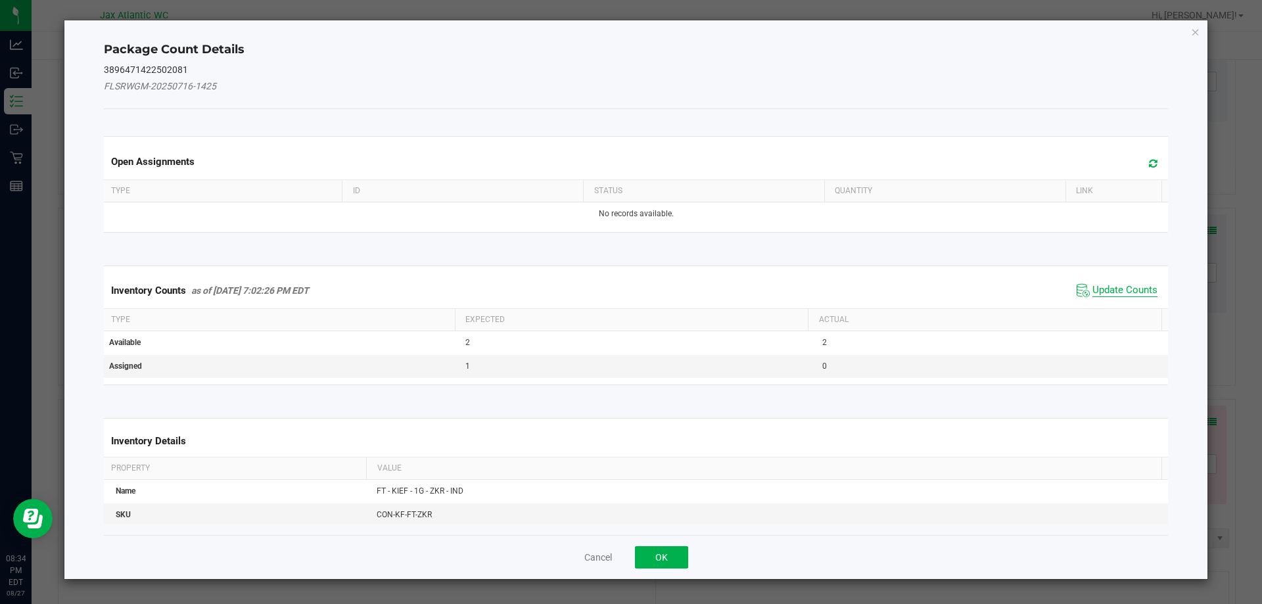
click at [1095, 284] on span "Update Counts" at bounding box center [1124, 290] width 65 height 13
click at [1095, 284] on div "Inventory Counts as of [DATE] 7:02:26 PM EDT Update Counts" at bounding box center [636, 290] width 1070 height 34
click at [1102, 284] on span "Update Counts" at bounding box center [1124, 290] width 65 height 12
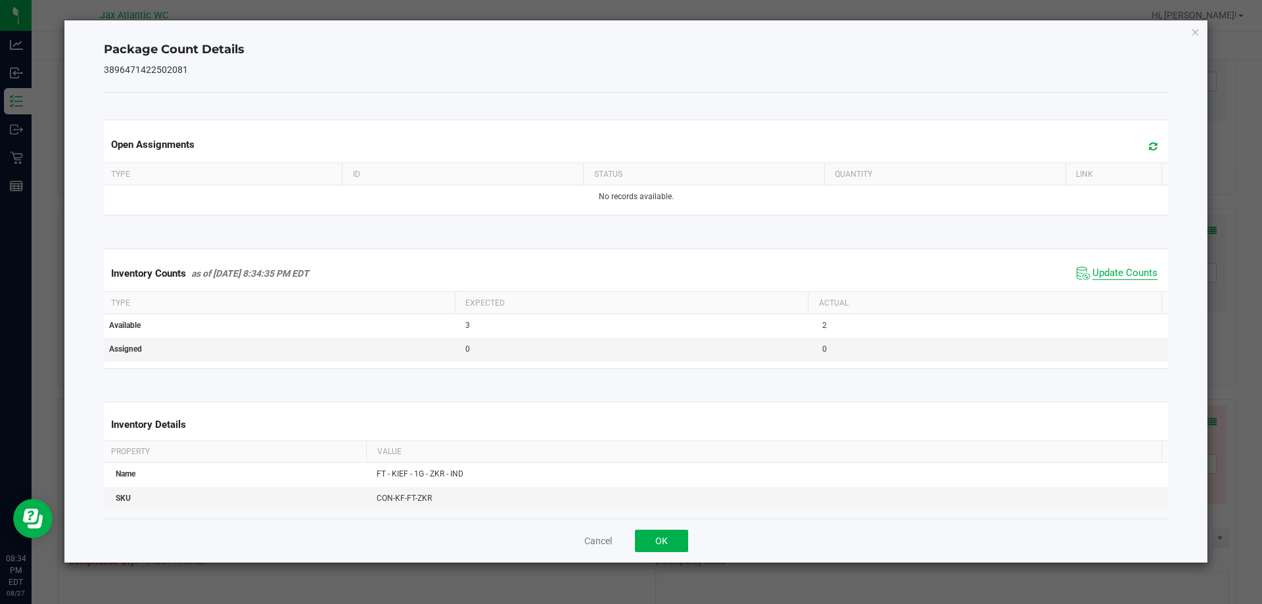
click at [1102, 279] on span "Update Counts" at bounding box center [1124, 273] width 65 height 13
click at [658, 538] on button "OK" at bounding box center [661, 541] width 53 height 22
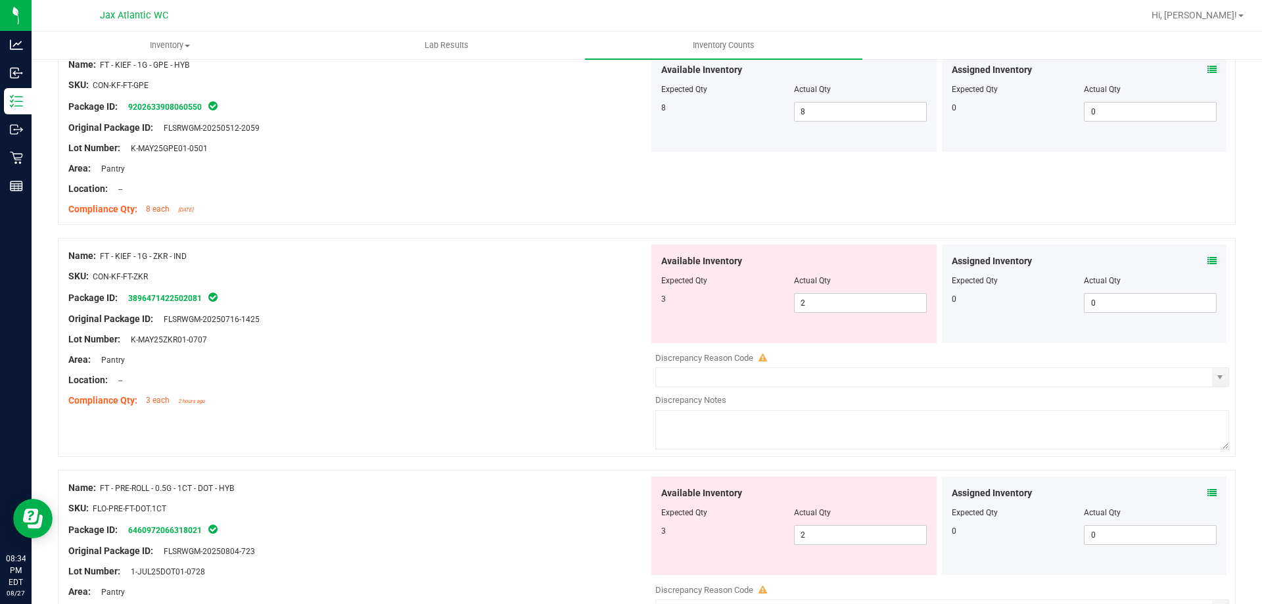
scroll to position [460, 0]
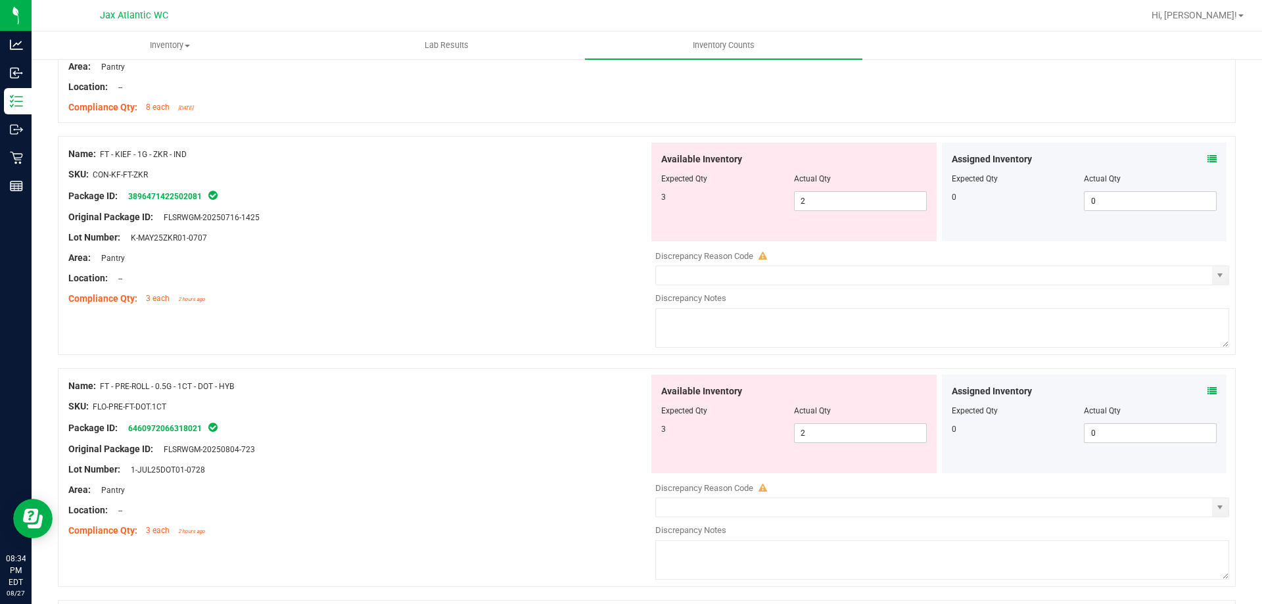
click at [1195, 390] on div "Assigned Inventory" at bounding box center [1083, 391] width 265 height 14
click at [1207, 390] on icon at bounding box center [1211, 390] width 9 height 9
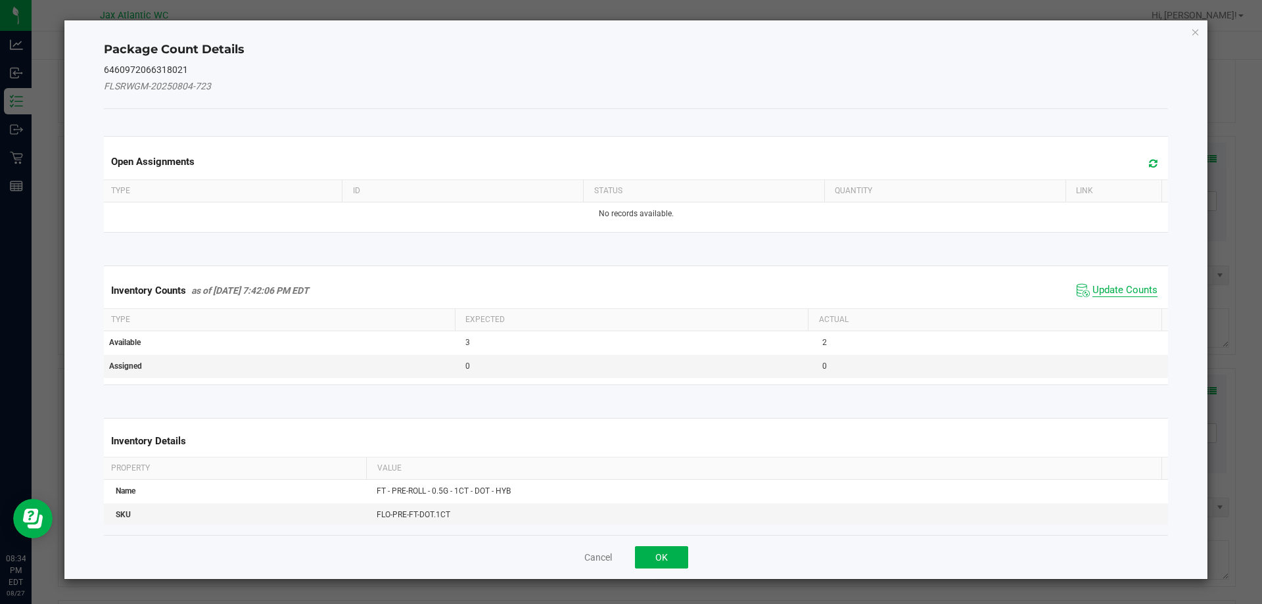
click at [1116, 295] on span "Update Counts" at bounding box center [1124, 290] width 65 height 13
drag, startPoint x: 1116, startPoint y: 285, endPoint x: 1120, endPoint y: 277, distance: 8.5
click at [1117, 283] on span "Update Counts" at bounding box center [1118, 290] width 84 height 18
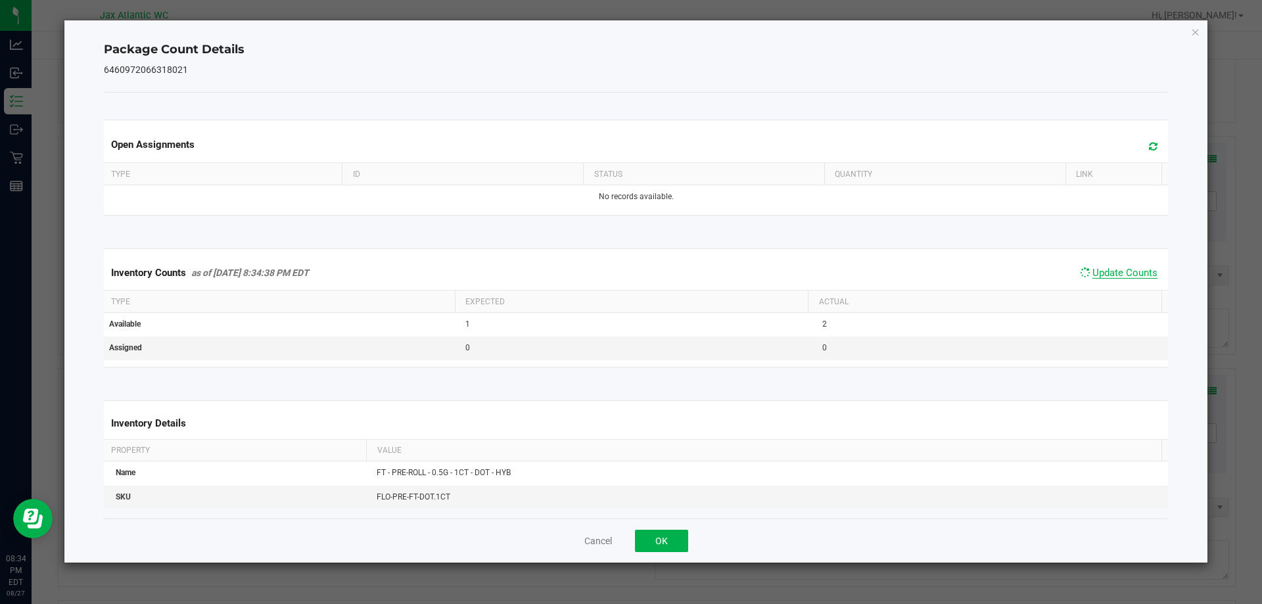
click at [1121, 274] on span "Update Counts" at bounding box center [1124, 273] width 65 height 12
click at [1121, 274] on span "Update Counts" at bounding box center [1124, 273] width 65 height 13
drag, startPoint x: 1121, startPoint y: 274, endPoint x: 986, endPoint y: 375, distance: 168.5
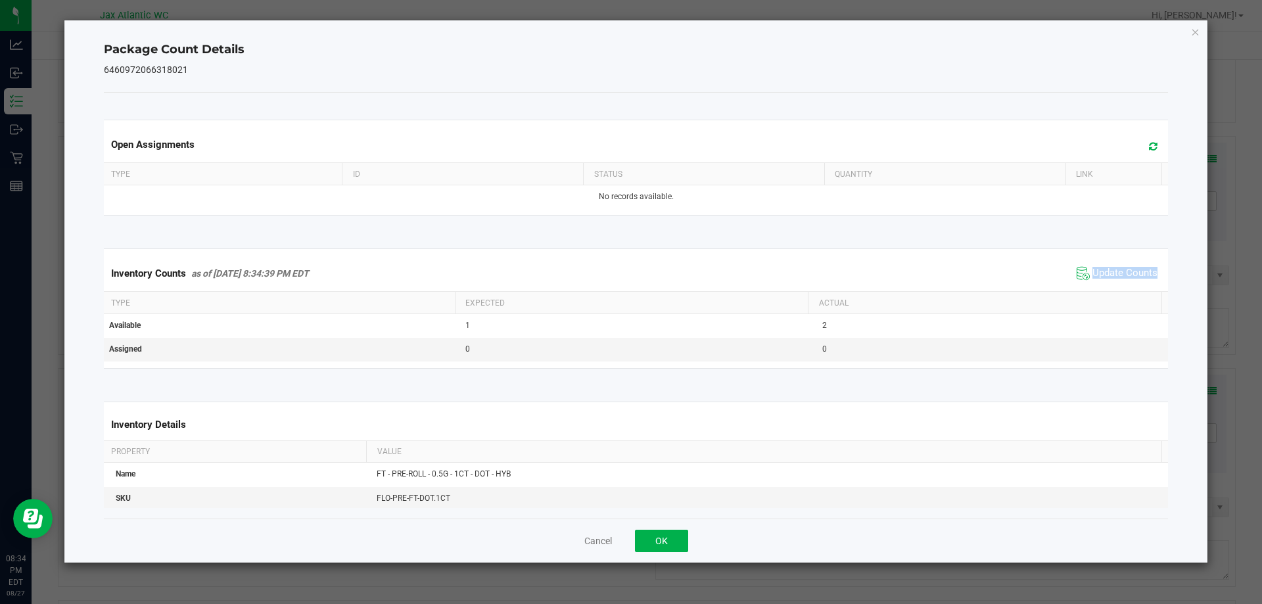
click at [1120, 275] on span "Update Counts" at bounding box center [1124, 273] width 65 height 13
click at [669, 532] on button "OK" at bounding box center [661, 541] width 53 height 22
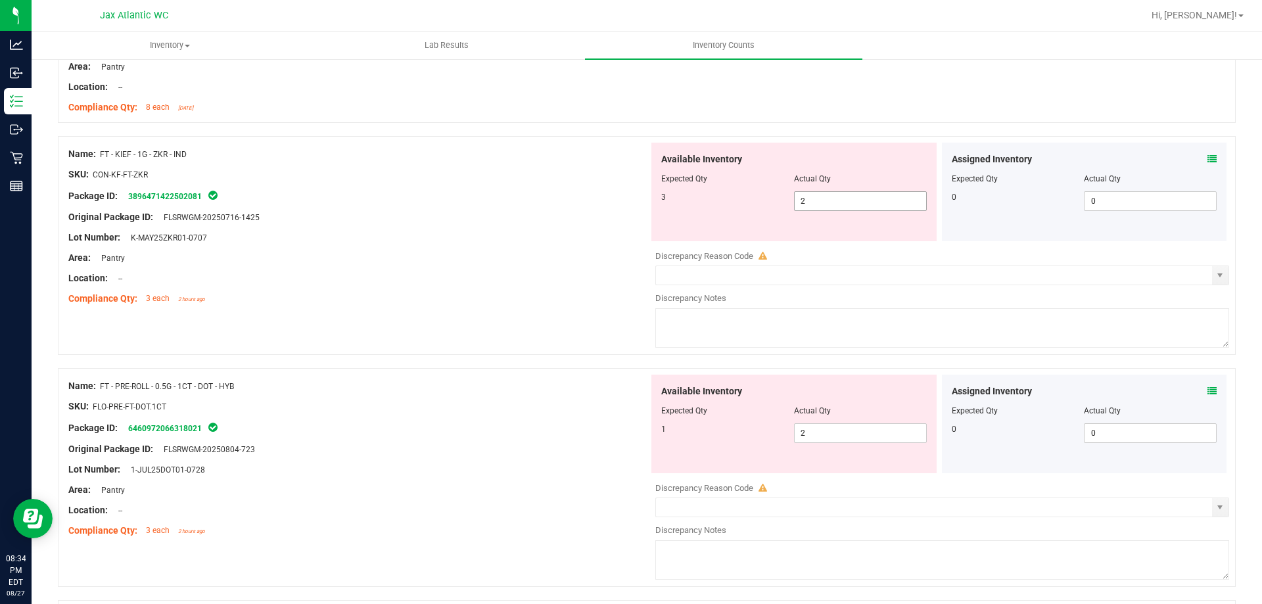
click at [813, 193] on span "2 2" at bounding box center [860, 201] width 133 height 20
click at [813, 193] on input "2" at bounding box center [859, 201] width 131 height 18
click at [448, 268] on div at bounding box center [358, 268] width 580 height 7
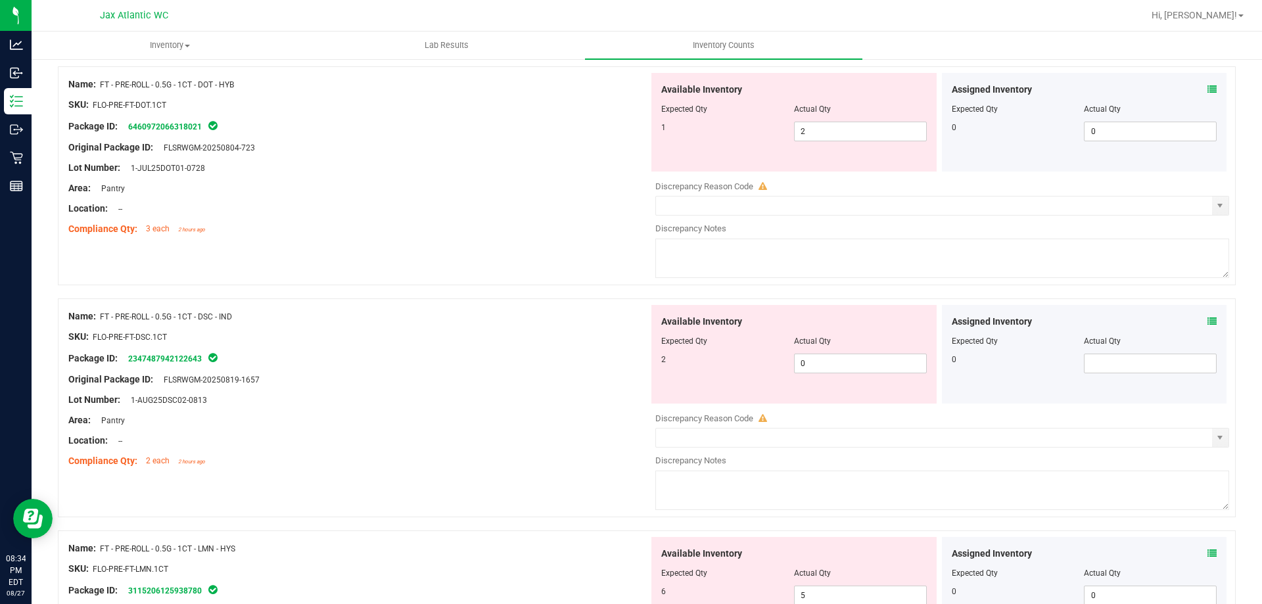
scroll to position [723, 0]
click at [1207, 316] on icon at bounding box center [1211, 319] width 9 height 9
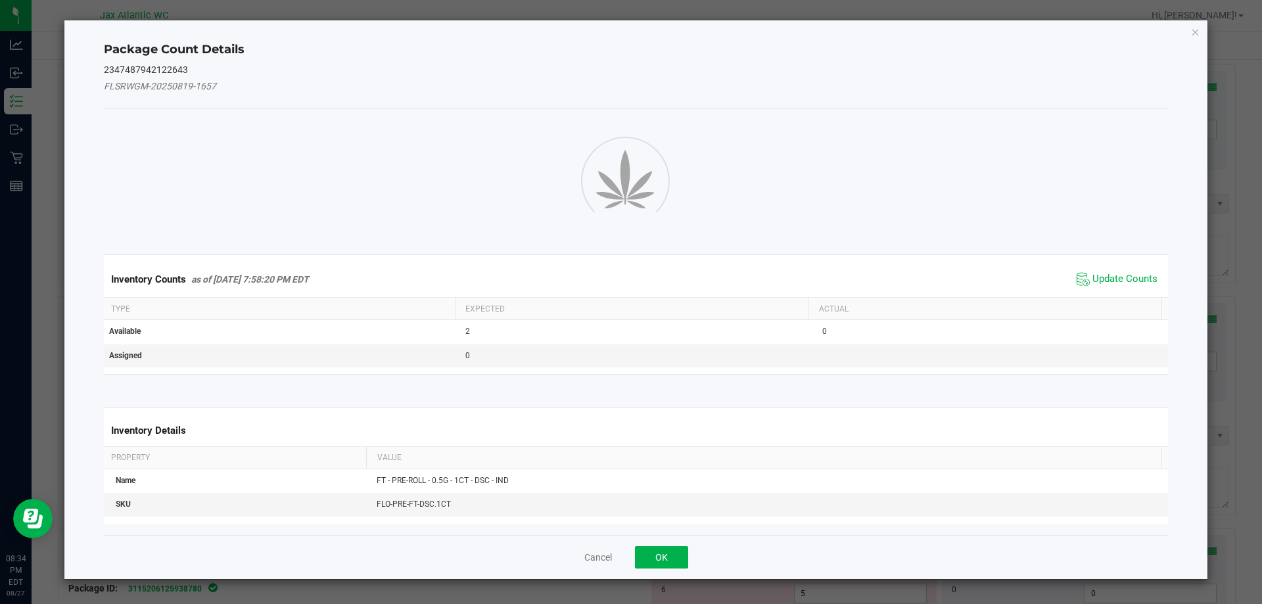
click at [1201, 317] on div "Package Count Details 2347487942122643 FLSRWGM-20250819-1657 Inventory Counts a…" at bounding box center [635, 299] width 1143 height 559
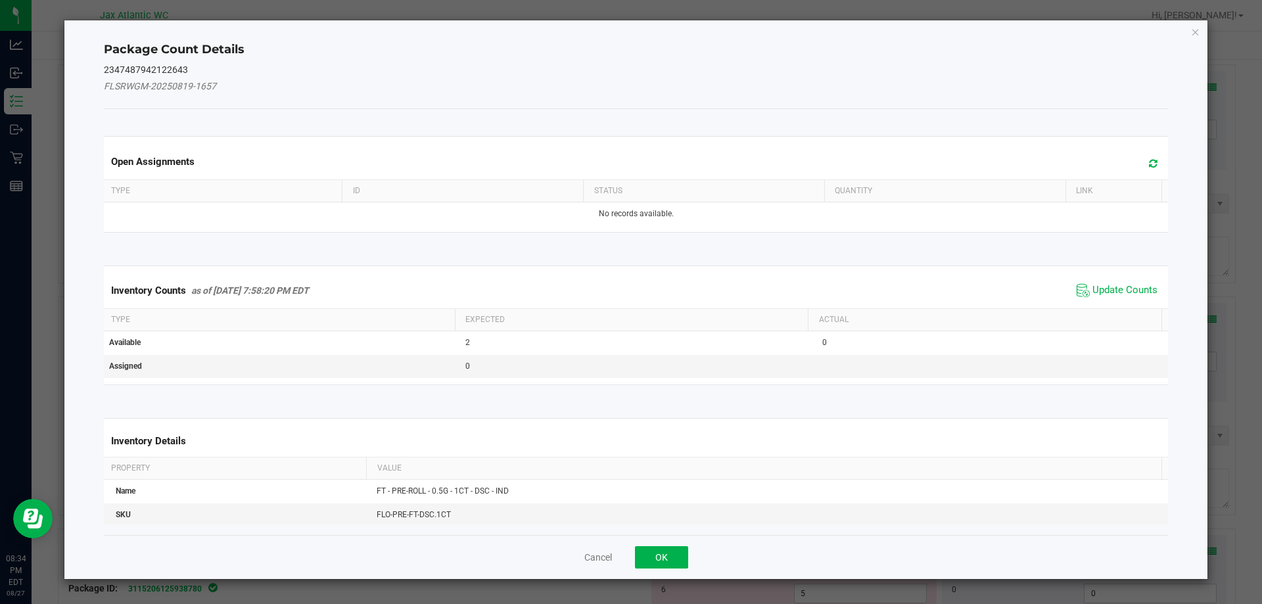
drag, startPoint x: 1089, startPoint y: 272, endPoint x: 1088, endPoint y: 279, distance: 6.6
click at [1089, 274] on div "Inventory Counts as of [DATE] 7:58:20 PM EDT Update Counts" at bounding box center [636, 290] width 1070 height 35
click at [1092, 296] on span "Update Counts" at bounding box center [1124, 290] width 65 height 13
click at [1087, 289] on div "Inventory Counts as of [DATE] 7:58:20 PM EDT Update Counts" at bounding box center [636, 290] width 1070 height 34
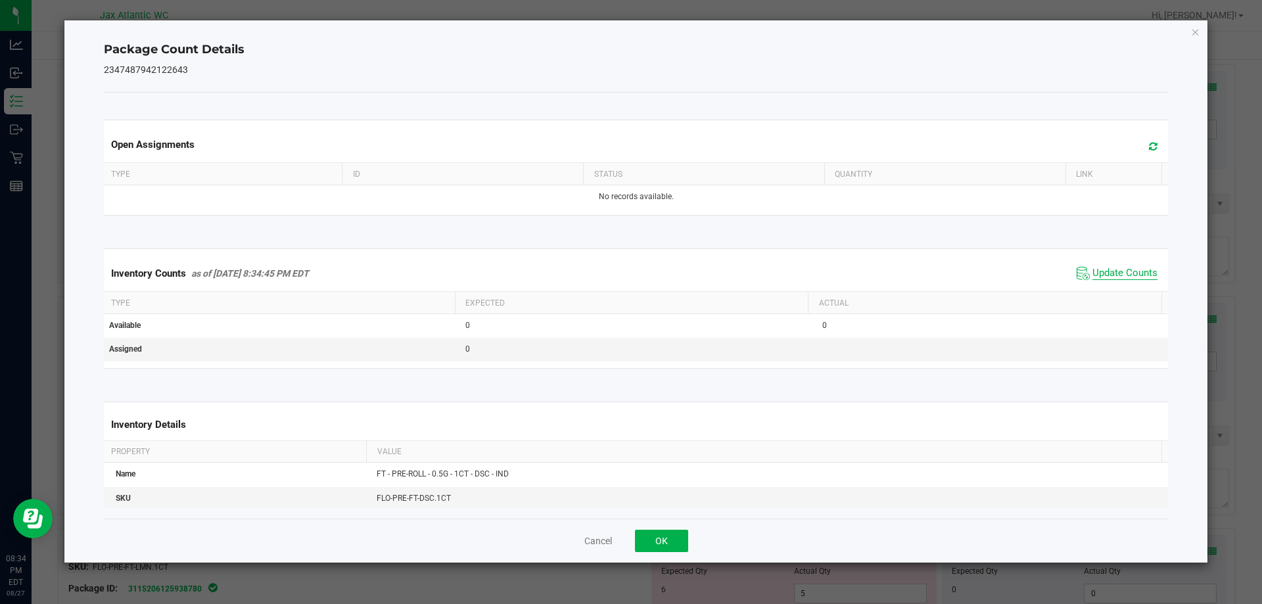
click at [1101, 282] on span "Update Counts" at bounding box center [1116, 273] width 87 height 20
click at [1104, 279] on span "Update Counts" at bounding box center [1124, 273] width 65 height 13
click at [670, 550] on button "OK" at bounding box center [661, 541] width 53 height 22
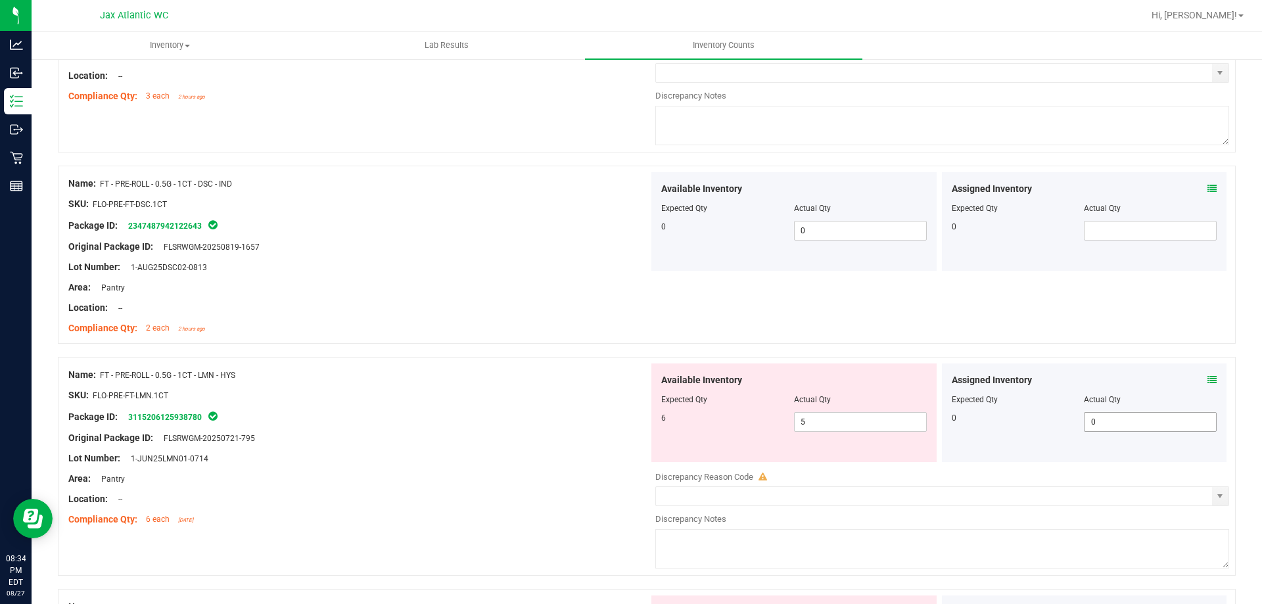
scroll to position [854, 0]
click at [1211, 366] on div "Assigned Inventory Expected Qty Actual Qty 0 0 0" at bounding box center [1084, 412] width 285 height 99
click at [1207, 376] on icon at bounding box center [1211, 379] width 9 height 9
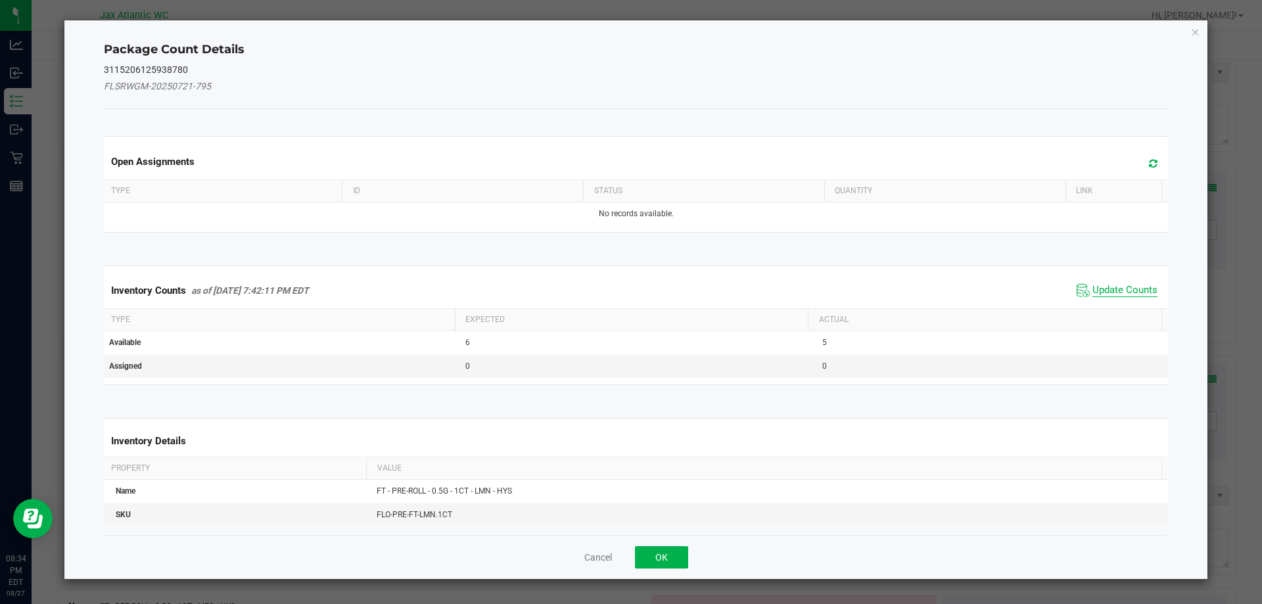
click at [1111, 275] on kendo-grid "Inventory Counts as of [DATE] 7:42:11 PM EDT Update Counts Type Expected Actual…" at bounding box center [636, 325] width 1084 height 120
click at [1105, 288] on span "Update Counts" at bounding box center [1124, 290] width 65 height 13
click at [1105, 288] on span "Update Counts" at bounding box center [1124, 290] width 65 height 12
click at [1108, 282] on span "Update Counts" at bounding box center [1118, 290] width 84 height 18
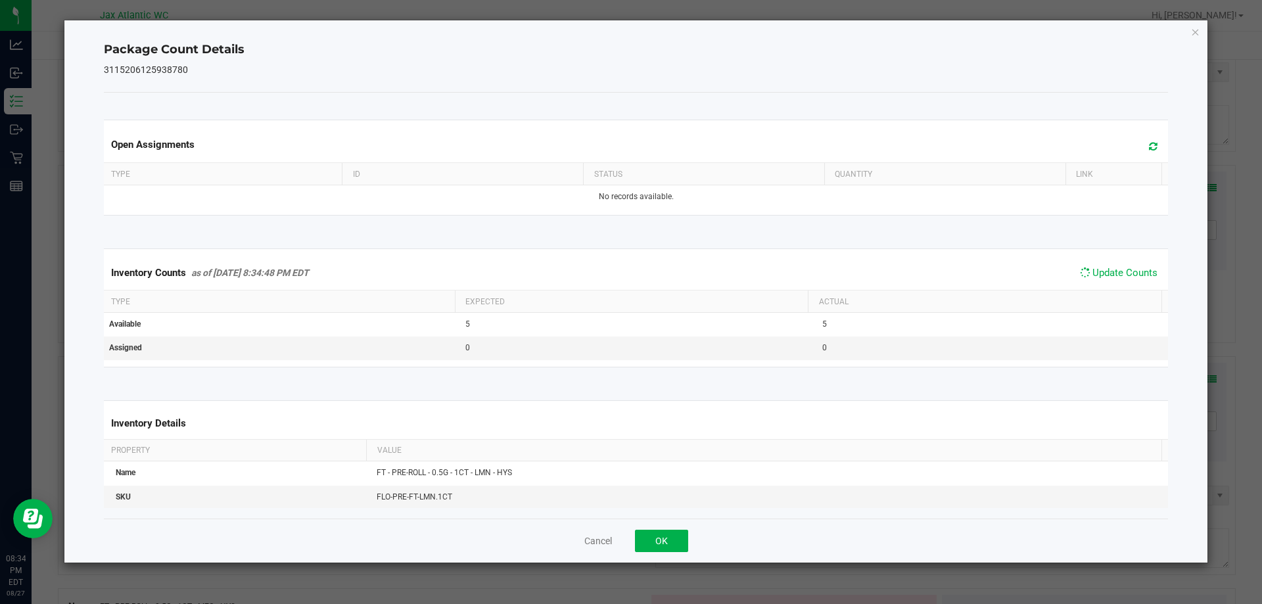
click at [1110, 281] on span "Update Counts" at bounding box center [1118, 272] width 84 height 18
click at [658, 542] on button "OK" at bounding box center [661, 541] width 53 height 22
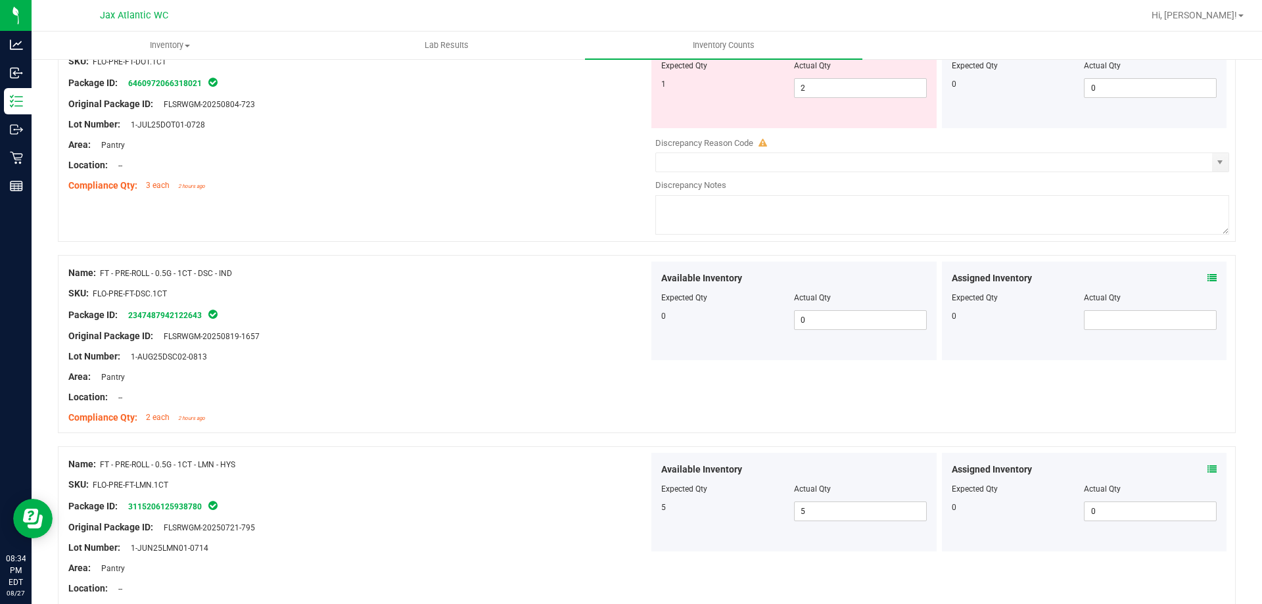
scroll to position [657, 0]
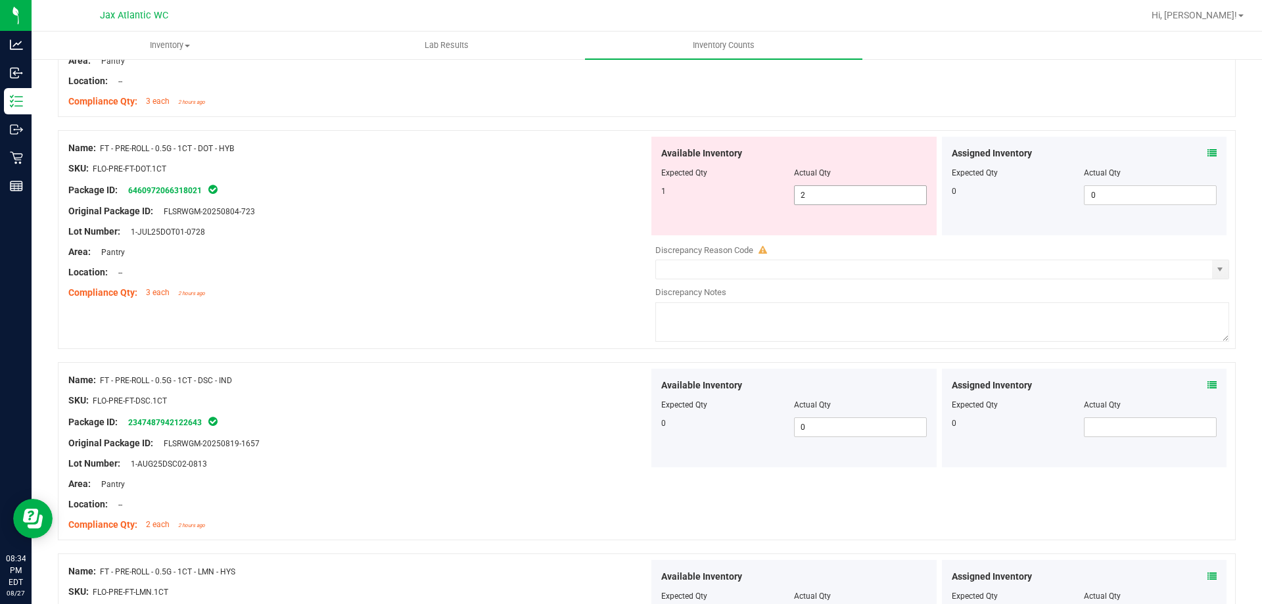
click at [841, 200] on span "2 2" at bounding box center [860, 195] width 133 height 20
click at [841, 200] on input "2" at bounding box center [859, 195] width 131 height 18
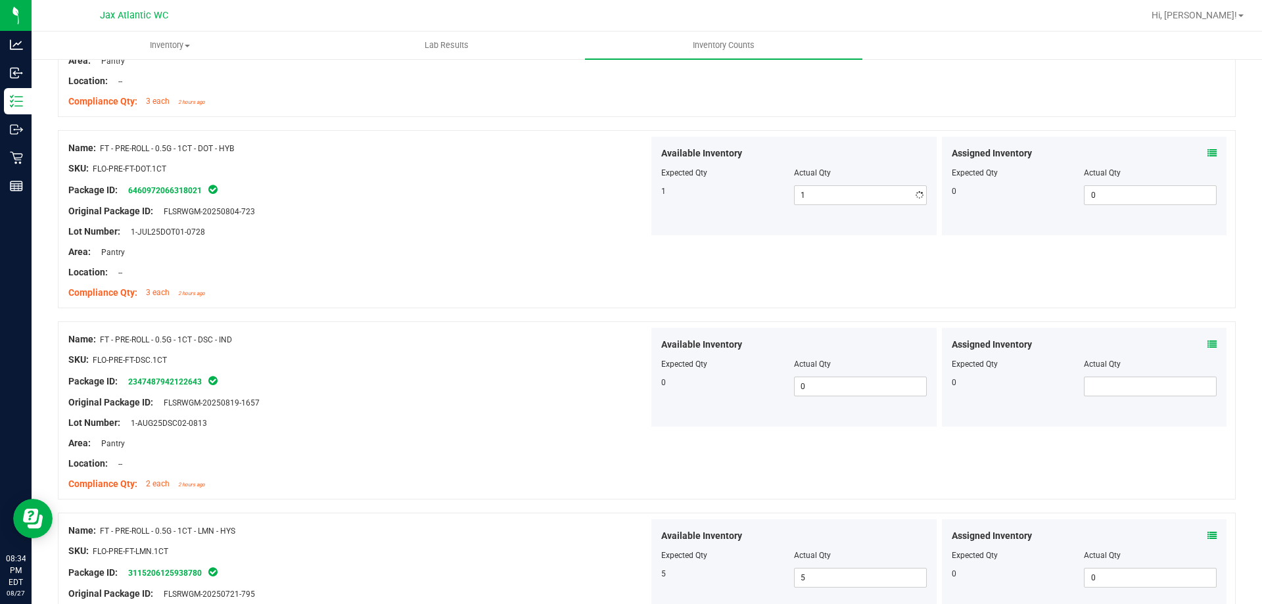
click at [394, 233] on div "Lot Number: 1-JUL25DOT01-0728" at bounding box center [358, 232] width 580 height 14
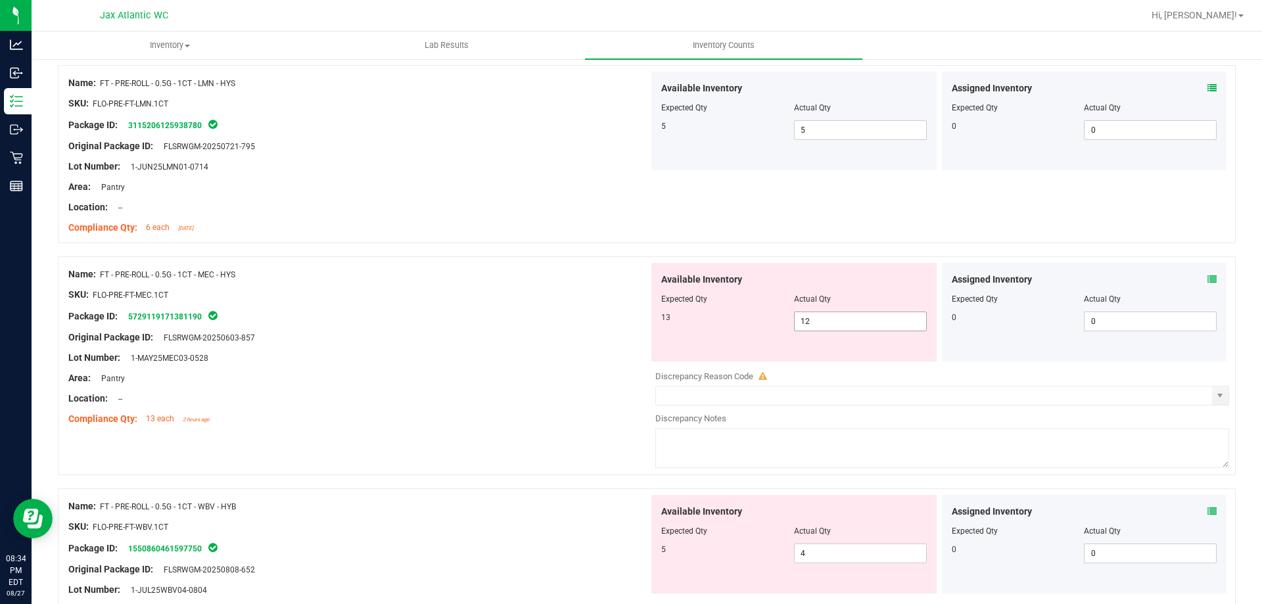
scroll to position [1183, 0]
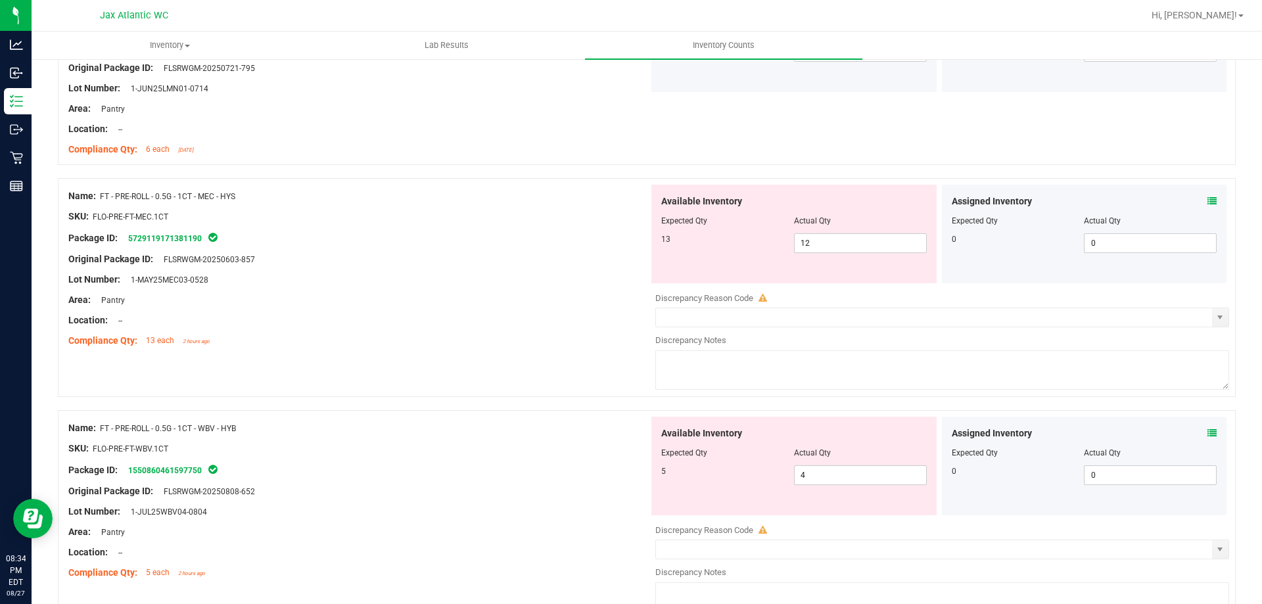
click at [1210, 198] on div "Assigned Inventory Expected Qty Actual Qty 0 0 0" at bounding box center [1084, 234] width 285 height 99
click at [1206, 199] on div "Assigned Inventory Expected Qty Actual Qty 0 0 0" at bounding box center [1084, 234] width 285 height 99
click at [1207, 202] on icon at bounding box center [1211, 200] width 9 height 9
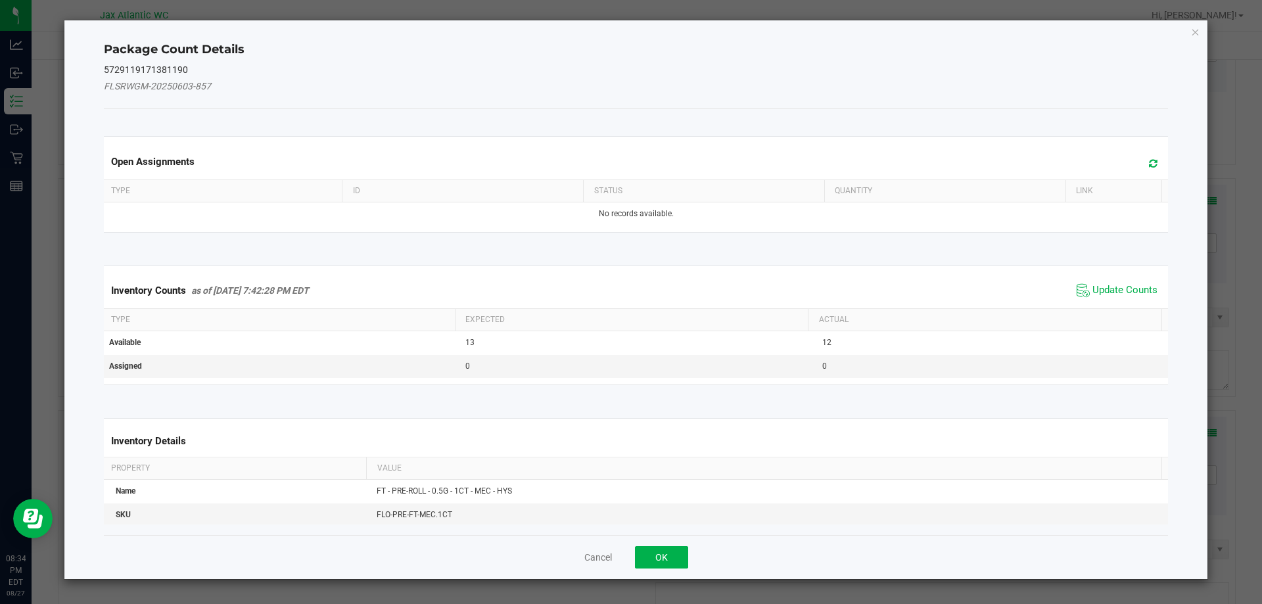
click at [1091, 277] on div "Inventory Counts as of [DATE] 7:42:28 PM EDT Update Counts" at bounding box center [636, 290] width 1070 height 35
click at [1092, 292] on span "Update Counts" at bounding box center [1124, 290] width 65 height 13
click at [1093, 288] on div "Inventory Counts as of [DATE] 7:42:28 PM EDT Update Counts" at bounding box center [636, 290] width 1070 height 34
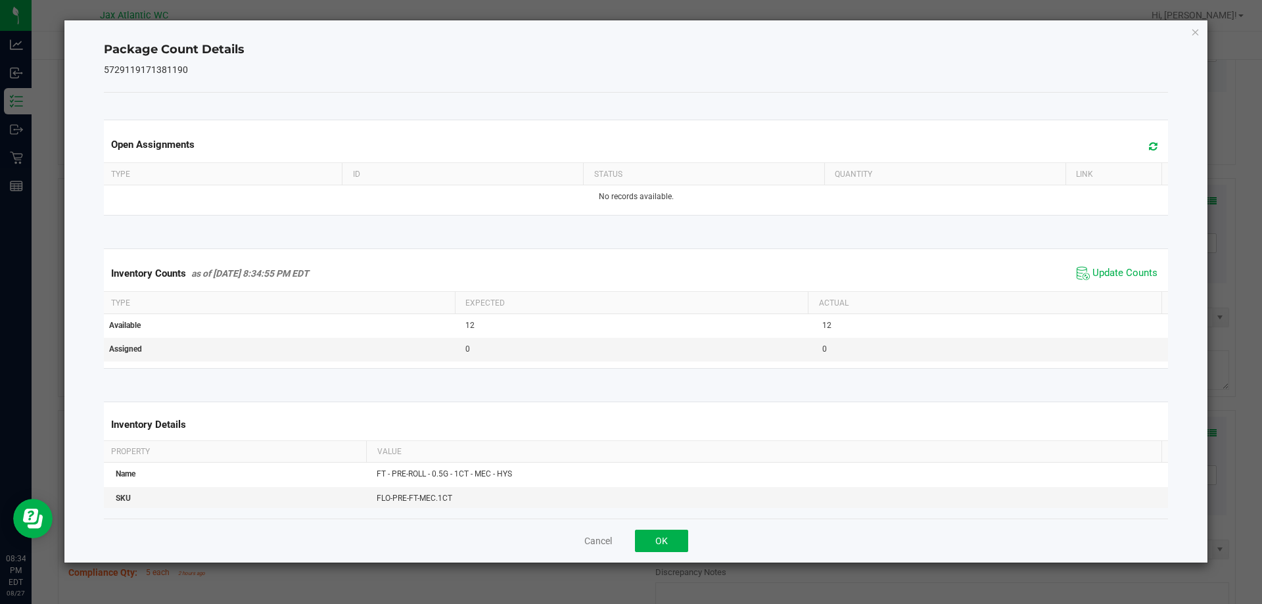
click at [1095, 286] on div "Inventory Counts as of [DATE] 8:34:55 PM EDT Update Counts" at bounding box center [636, 273] width 1070 height 35
click at [1103, 282] on span "Update Counts" at bounding box center [1116, 273] width 87 height 20
click at [1105, 281] on span "Update Counts" at bounding box center [1118, 272] width 84 height 18
drag, startPoint x: 1105, startPoint y: 281, endPoint x: 856, endPoint y: 459, distance: 306.0
click at [1095, 290] on div "Inventory Counts as of [DATE] 8:34:55 PM EDT Update Counts" at bounding box center [636, 273] width 1070 height 34
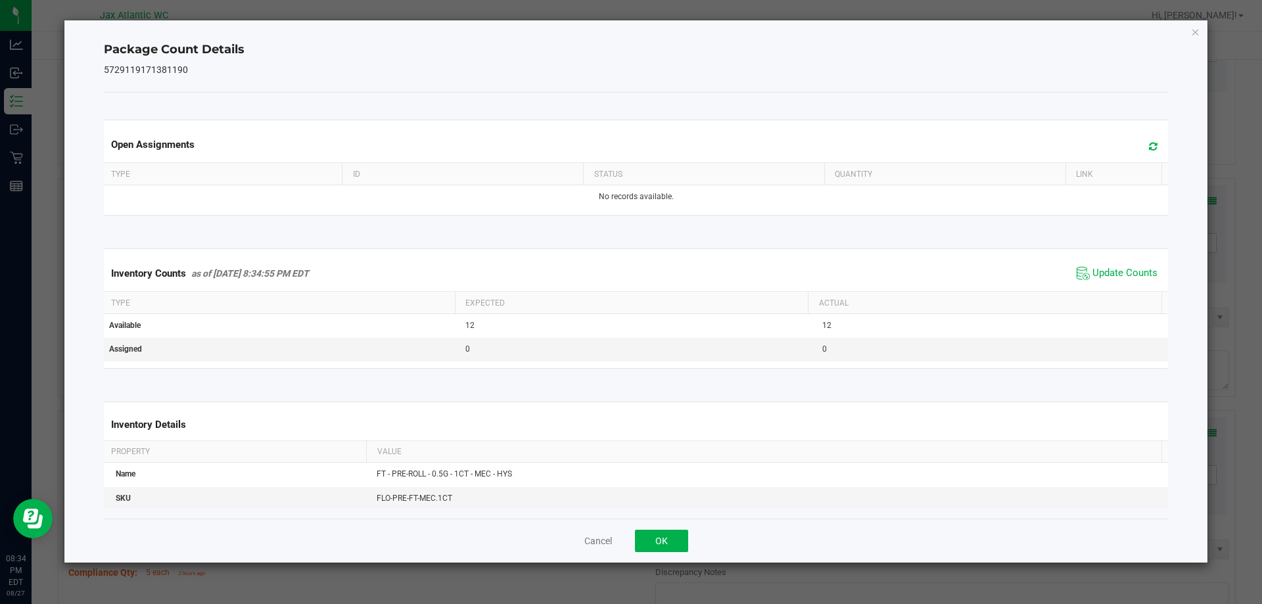
click at [680, 525] on div "Cancel OK" at bounding box center [636, 540] width 1064 height 44
click at [677, 538] on button "OK" at bounding box center [661, 541] width 53 height 22
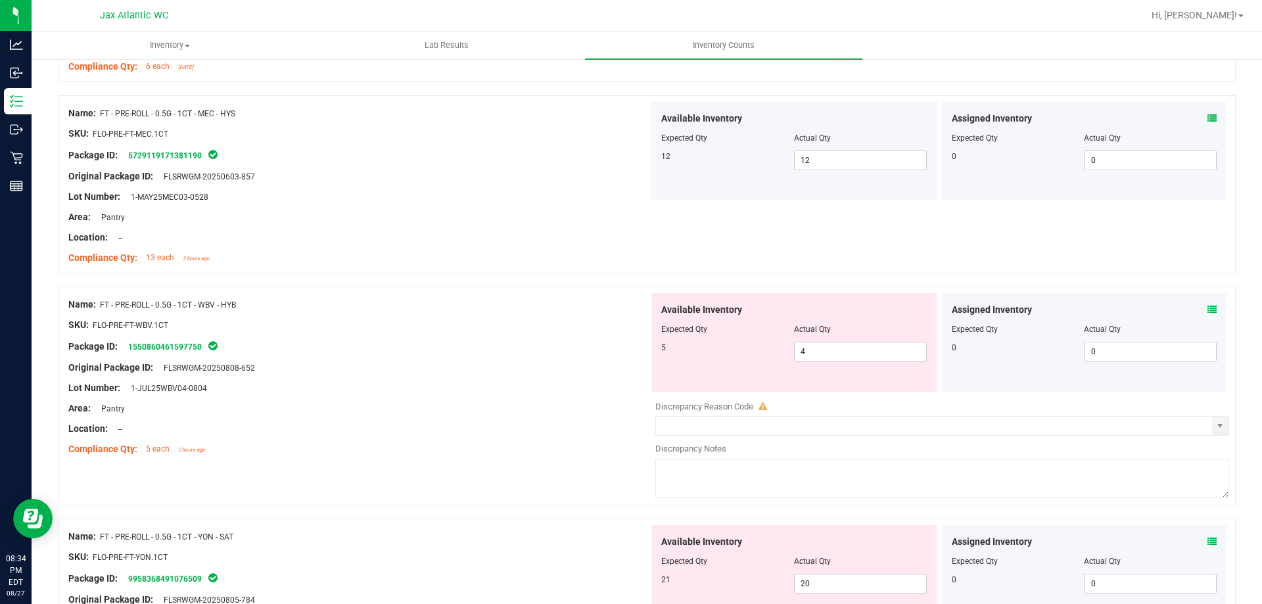
scroll to position [1314, 0]
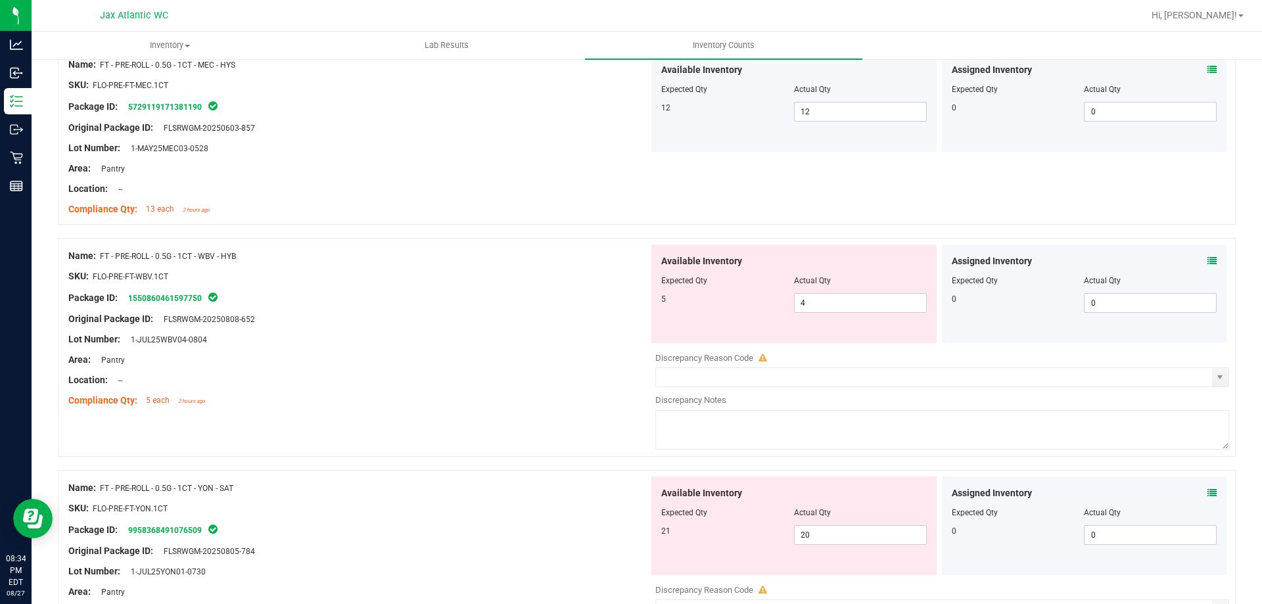
click at [1208, 258] on div "Assigned Inventory Expected Qty Actual Qty 0 0 0" at bounding box center [1084, 293] width 285 height 99
click at [1207, 260] on icon at bounding box center [1211, 260] width 9 height 9
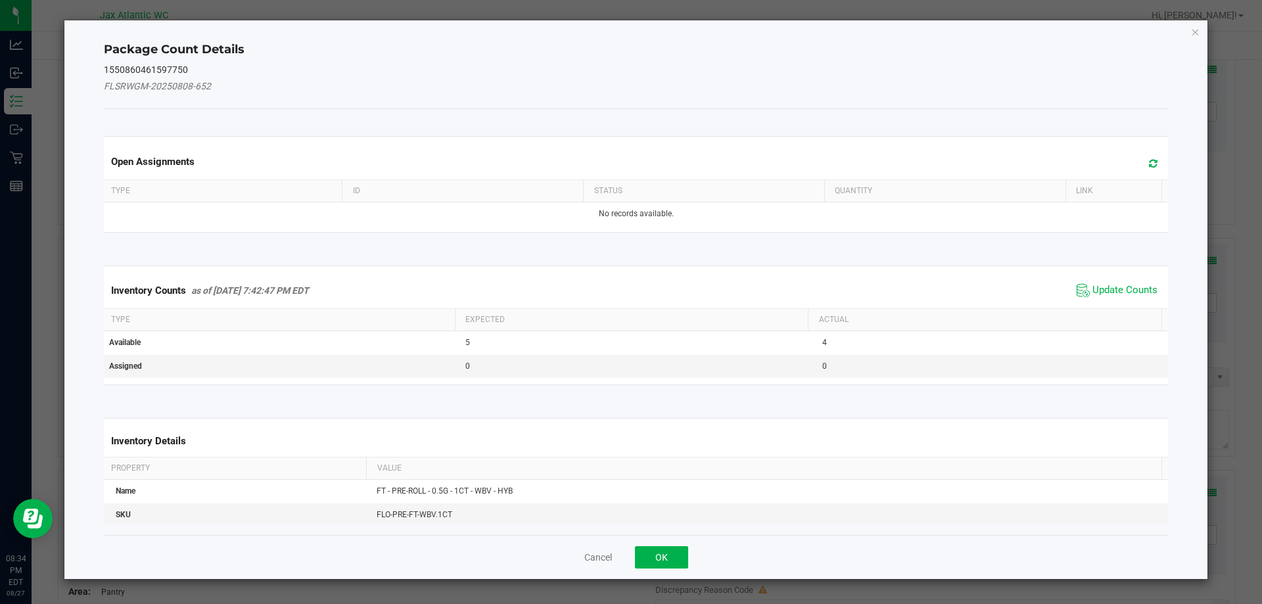
drag, startPoint x: 1134, startPoint y: 244, endPoint x: 1131, endPoint y: 250, distance: 7.1
click at [1133, 247] on div "Open Assignments Type ID Status Quantity Link No records available." at bounding box center [636, 184] width 1084 height 129
click at [1118, 285] on span "Update Counts" at bounding box center [1124, 290] width 65 height 13
click at [1118, 285] on div "Inventory Counts as of [DATE] 7:42:47 PM EDT Update Counts" at bounding box center [636, 290] width 1070 height 34
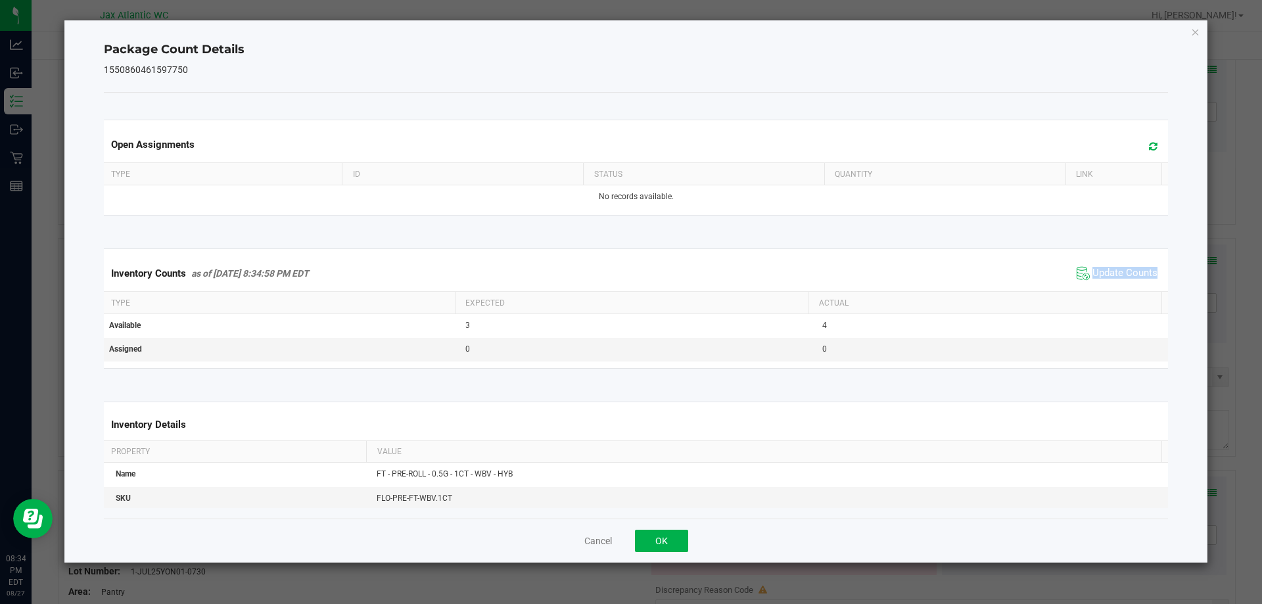
click at [1118, 283] on span "Update Counts" at bounding box center [1116, 273] width 87 height 20
click at [1118, 282] on span "Update Counts" at bounding box center [1118, 272] width 84 height 18
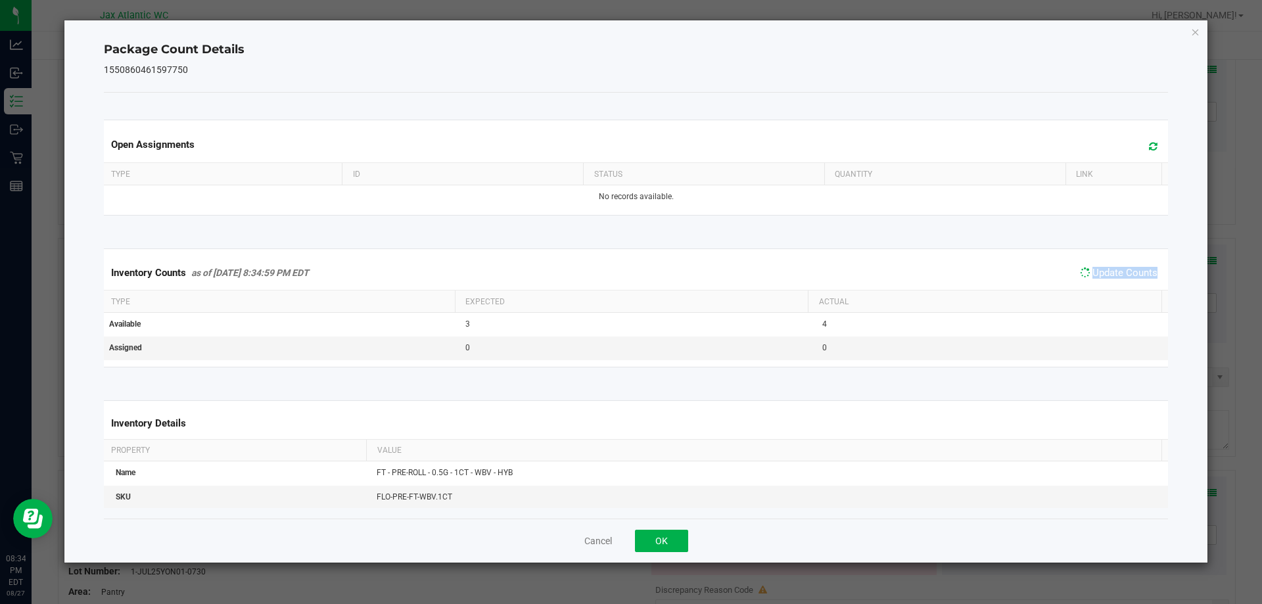
click at [1118, 282] on span "Update Counts" at bounding box center [1118, 272] width 84 height 18
click at [659, 545] on button "OK" at bounding box center [661, 541] width 53 height 22
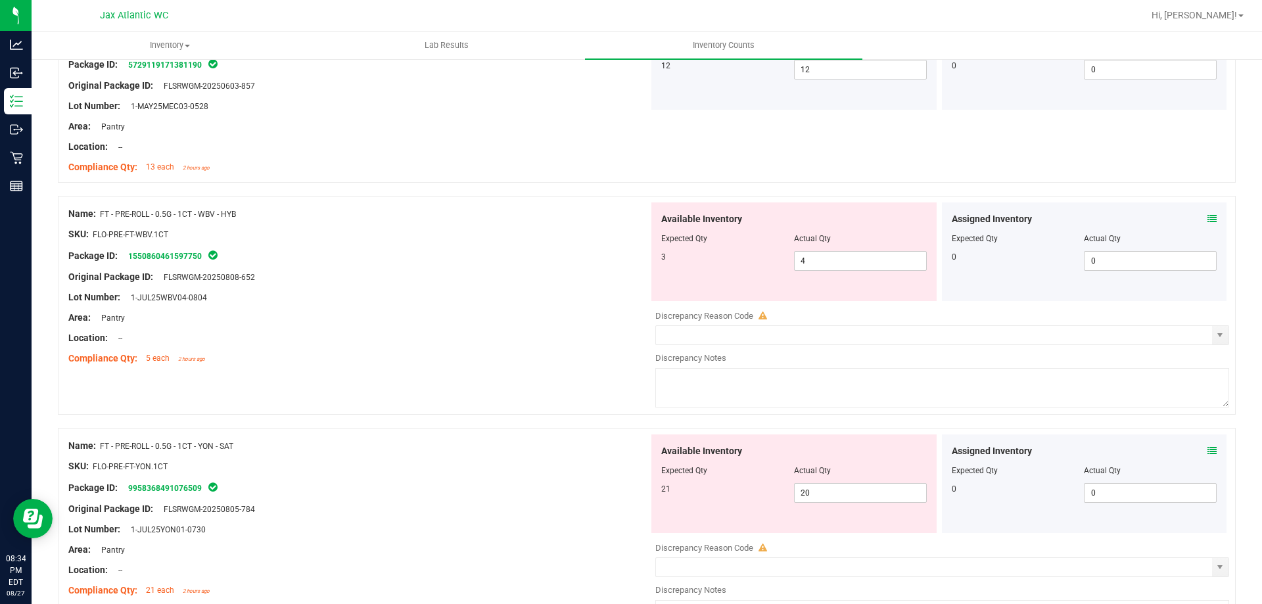
scroll to position [1380, 0]
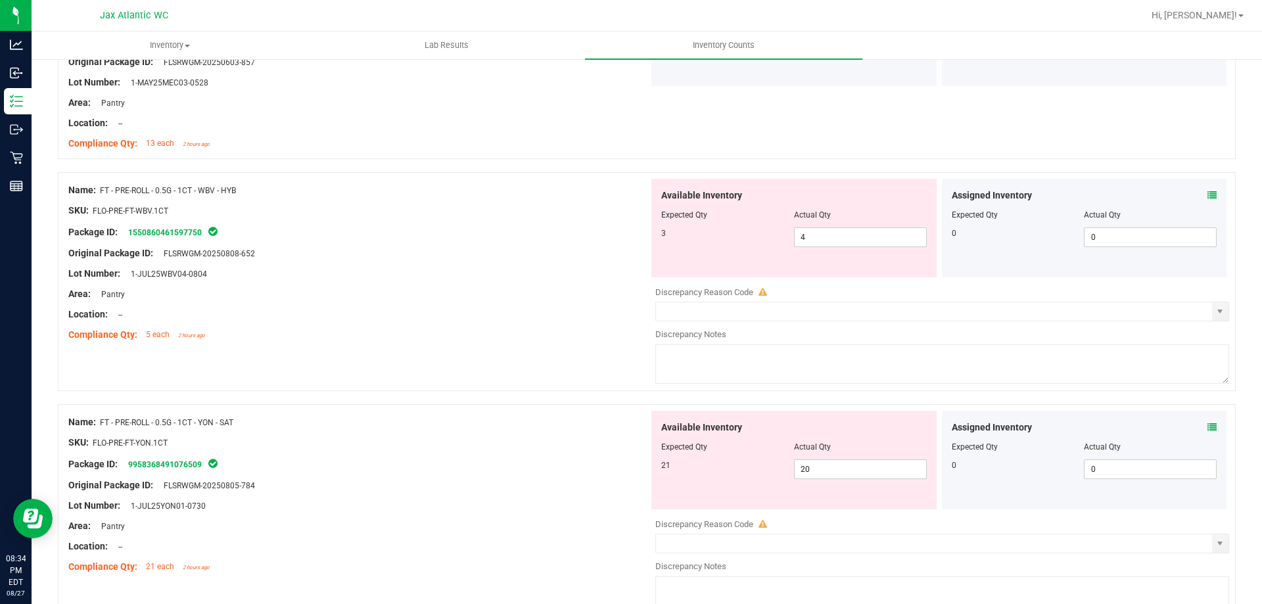
click at [1220, 425] on div "Name: FT - PRE-ROLL - 0.5G - 1CT - YON - SAT SKU: FLO-PRE-FT-YON.1CT Package ID…" at bounding box center [646, 513] width 1177 height 219
click at [1207, 425] on icon at bounding box center [1211, 427] width 9 height 9
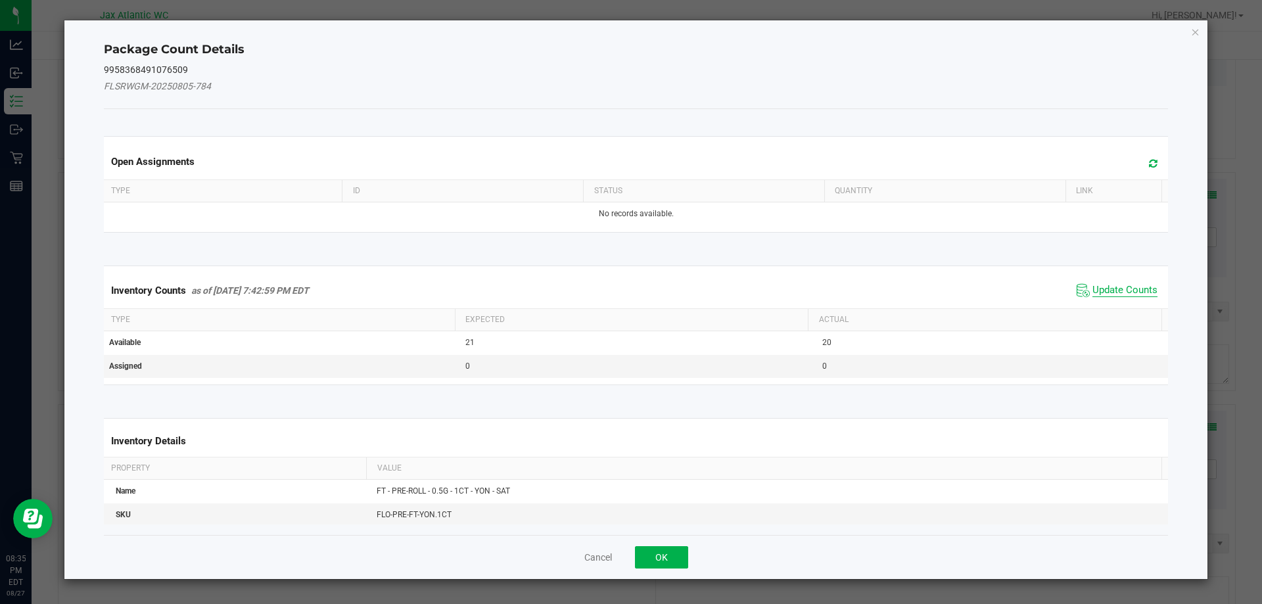
click at [1098, 288] on span "Update Counts" at bounding box center [1124, 290] width 65 height 13
drag, startPoint x: 1098, startPoint y: 288, endPoint x: 1104, endPoint y: 280, distance: 10.4
click at [1099, 286] on div "Inventory Counts as of [DATE] 7:42:59 PM EDT Update Counts" at bounding box center [636, 290] width 1070 height 35
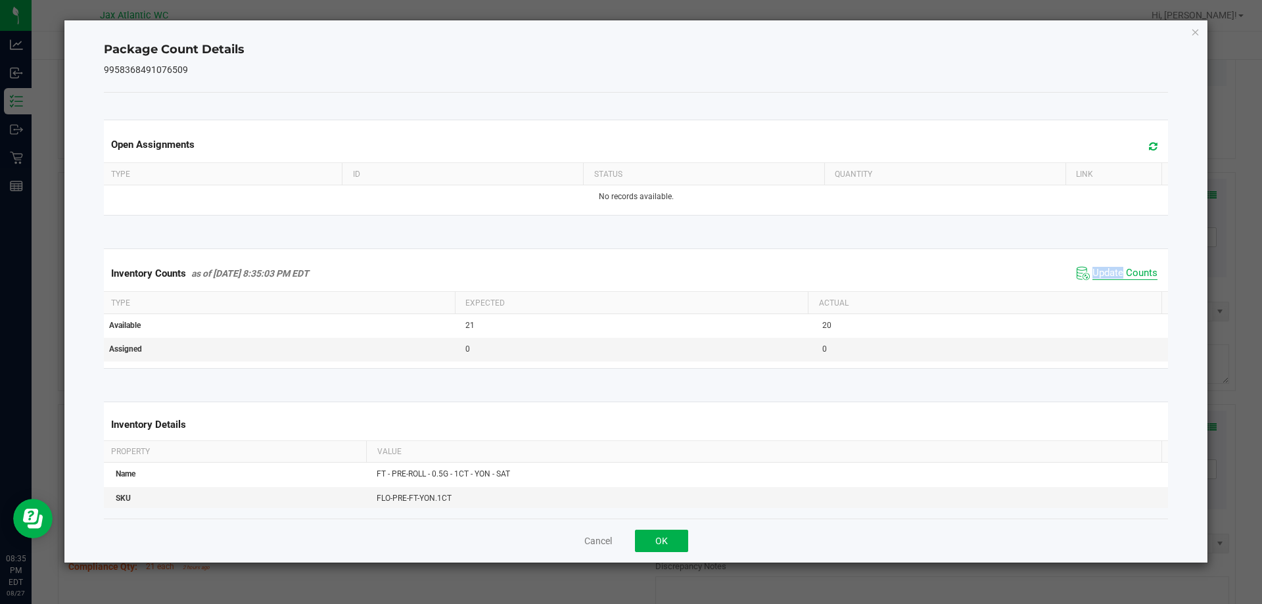
click at [1114, 269] on span "Update Counts" at bounding box center [1124, 273] width 65 height 13
click at [1114, 269] on span "Update Counts" at bounding box center [1124, 273] width 65 height 12
click at [1113, 269] on span "Update Counts" at bounding box center [1124, 273] width 65 height 12
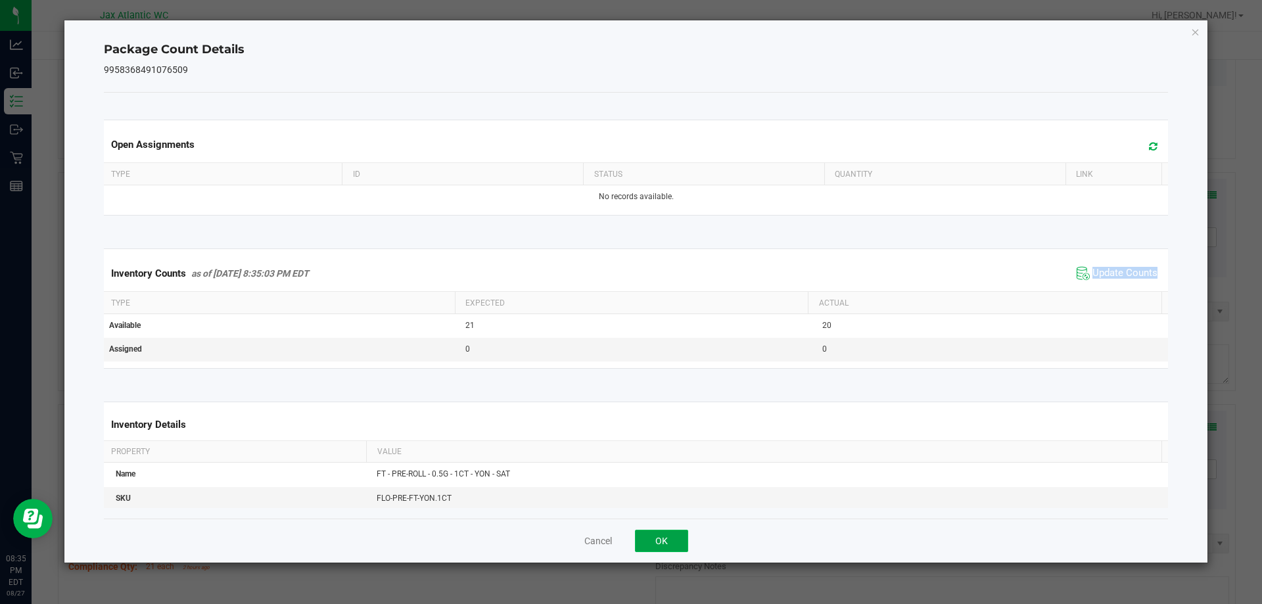
click at [641, 543] on button "OK" at bounding box center [661, 541] width 53 height 22
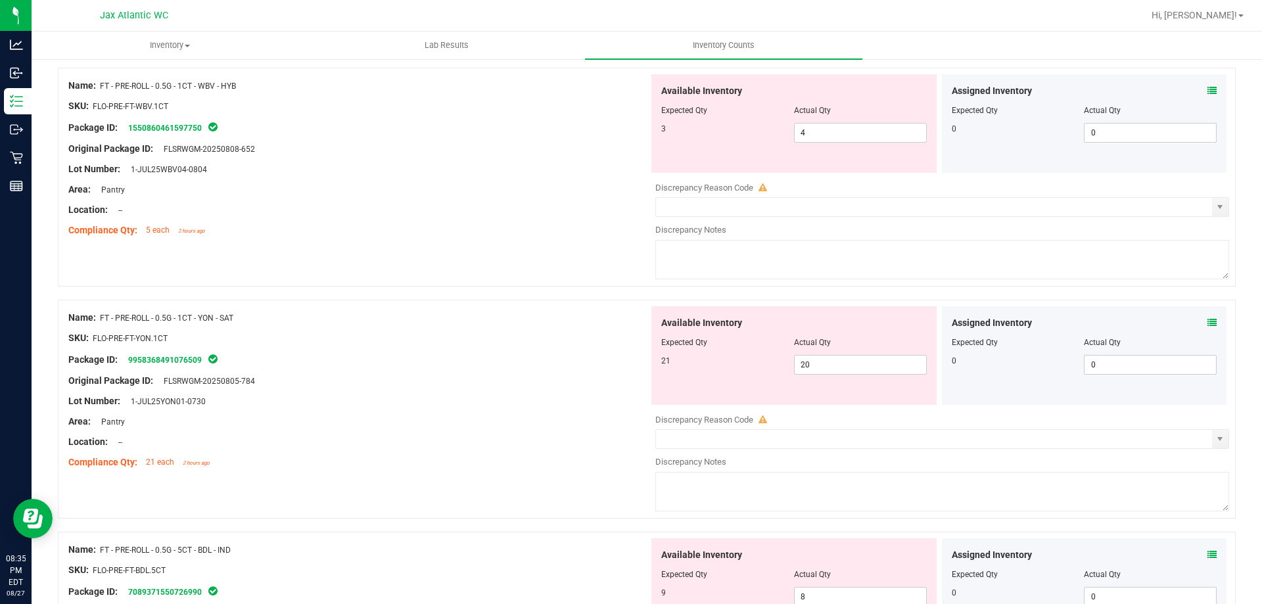
scroll to position [1577, 0]
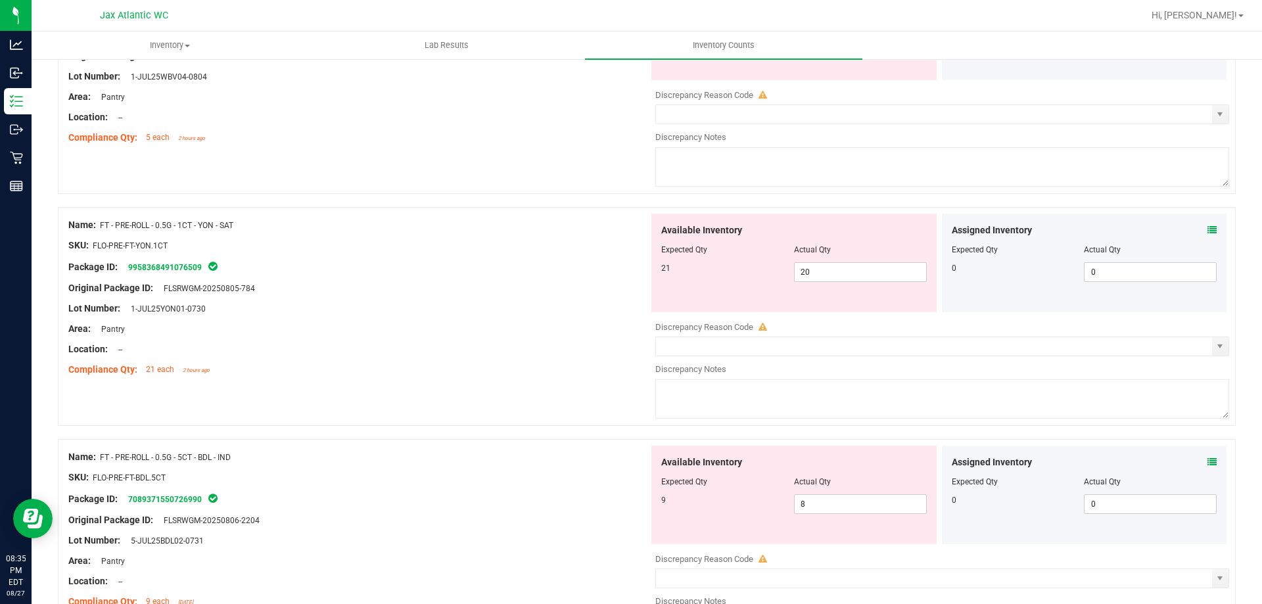
click at [1207, 460] on icon at bounding box center [1211, 461] width 9 height 9
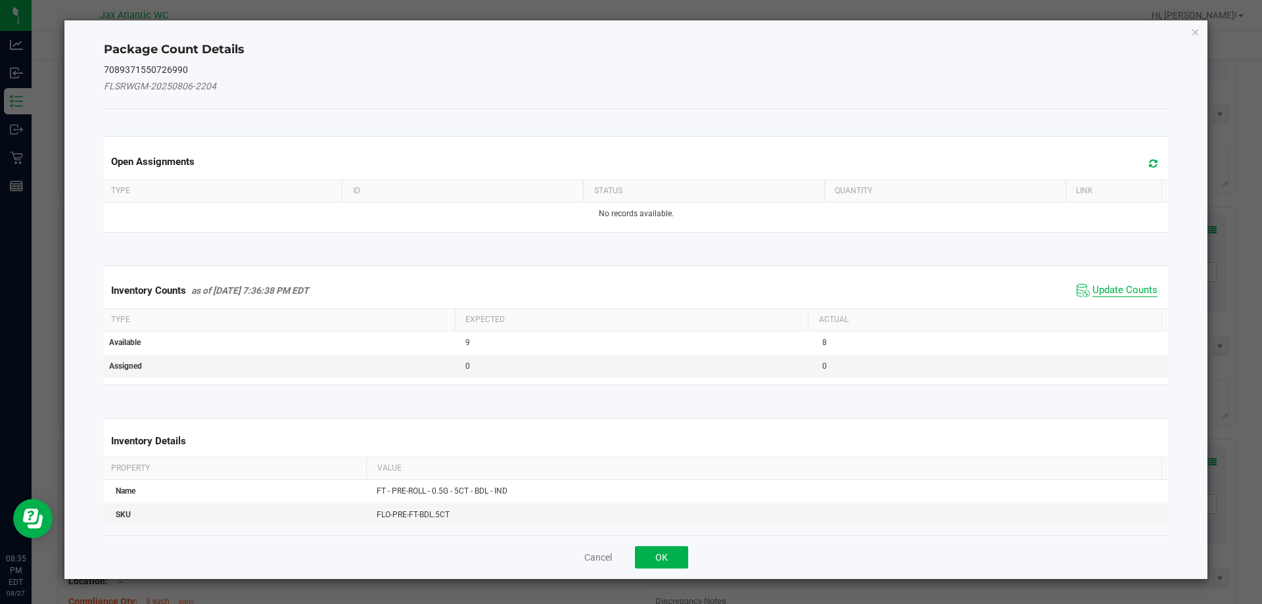
click at [1119, 292] on span "Update Counts" at bounding box center [1124, 290] width 65 height 13
click at [1114, 285] on div "Inventory Counts as of [DATE] 7:36:38 PM EDT Update Counts" at bounding box center [636, 290] width 1070 height 34
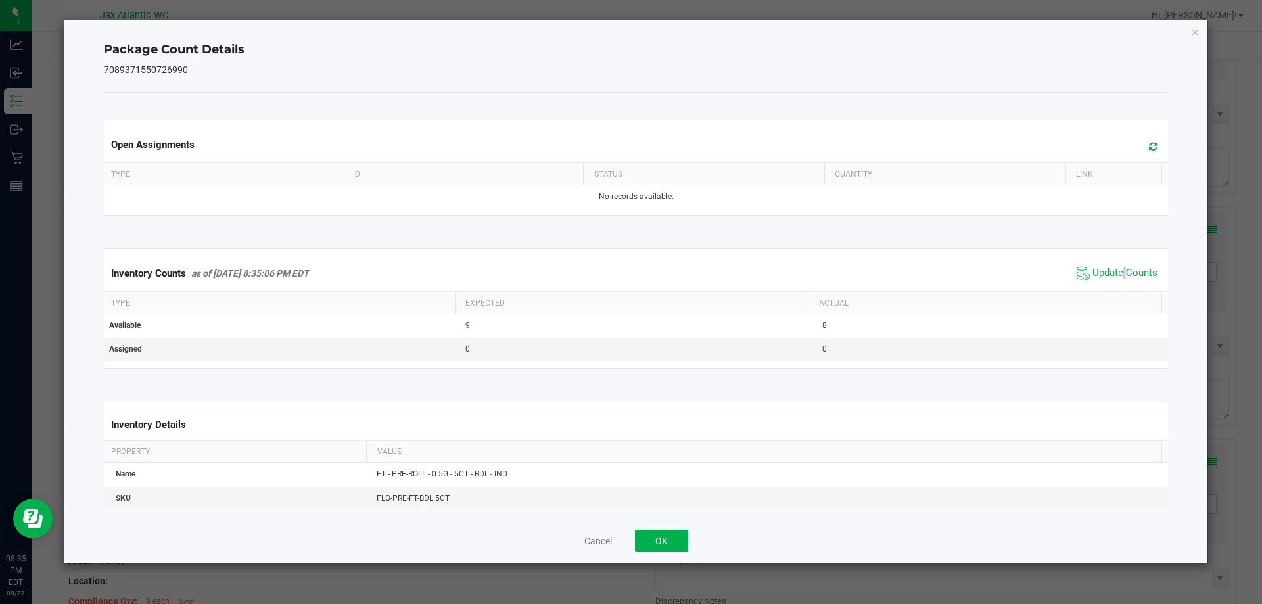
click at [1114, 284] on div "Inventory Counts as of [DATE] 8:35:06 PM EDT Update Counts" at bounding box center [636, 273] width 1070 height 35
click at [1114, 283] on span "Update Counts" at bounding box center [1116, 273] width 87 height 20
click at [1114, 283] on div "Inventory Counts as of [DATE] 8:35:06 PM EDT Update Counts" at bounding box center [636, 273] width 1070 height 34
click at [638, 532] on div "Cancel OK" at bounding box center [636, 540] width 1064 height 44
drag, startPoint x: 643, startPoint y: 543, endPoint x: 645, endPoint y: 533, distance: 10.6
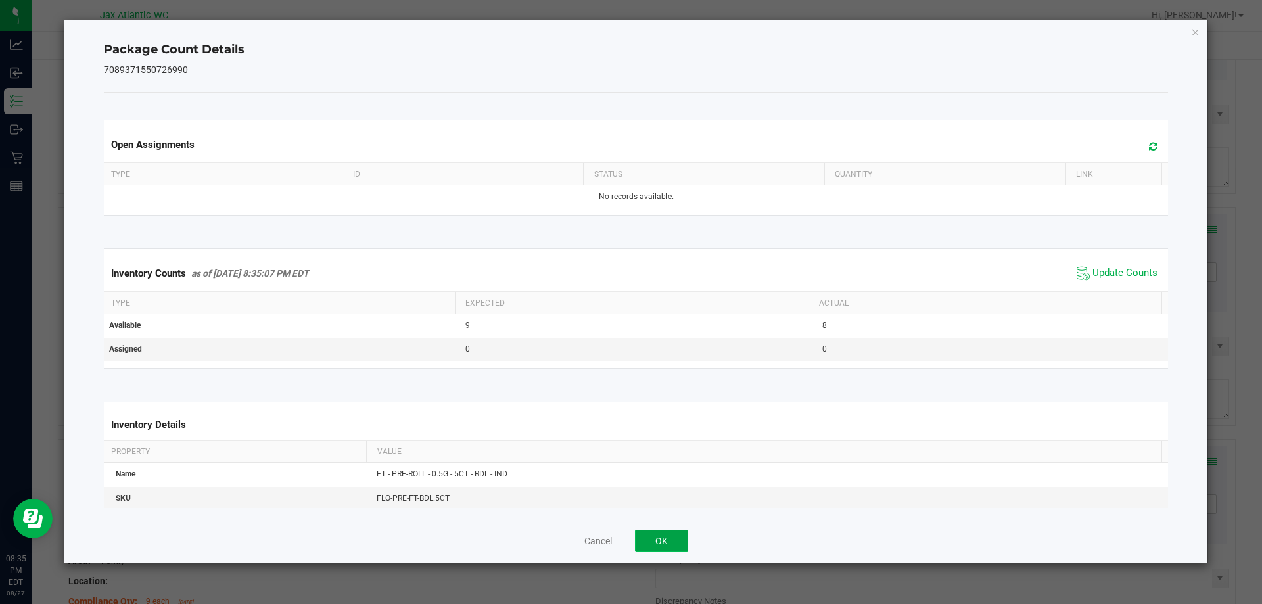
click at [643, 542] on button "OK" at bounding box center [661, 541] width 53 height 22
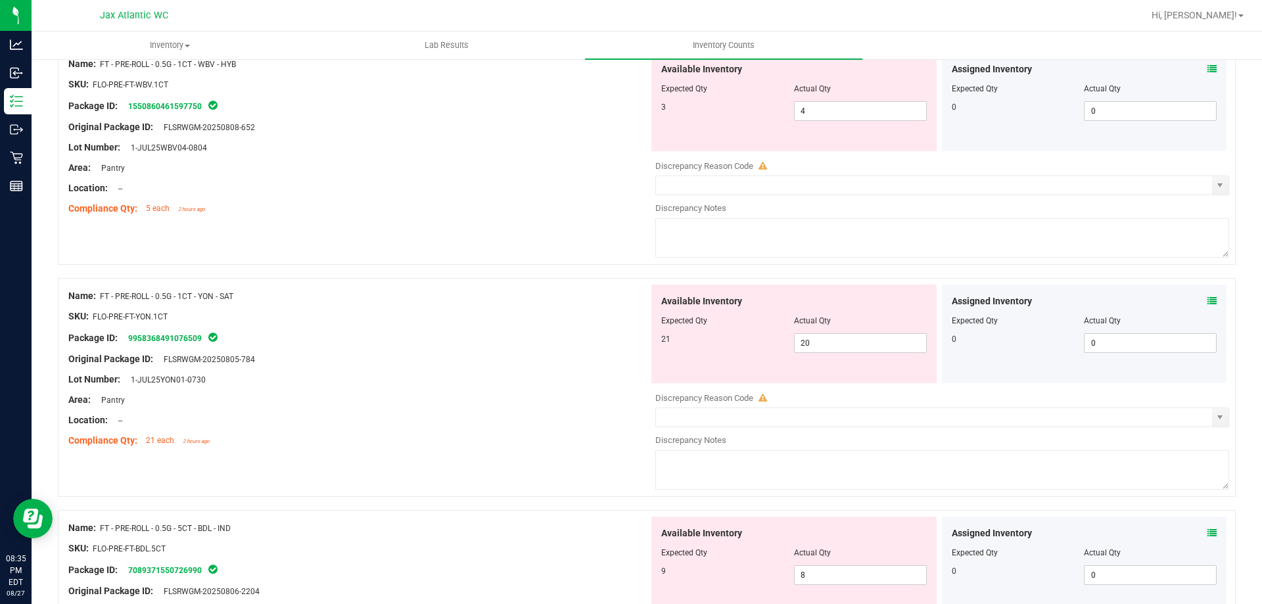
scroll to position [1380, 0]
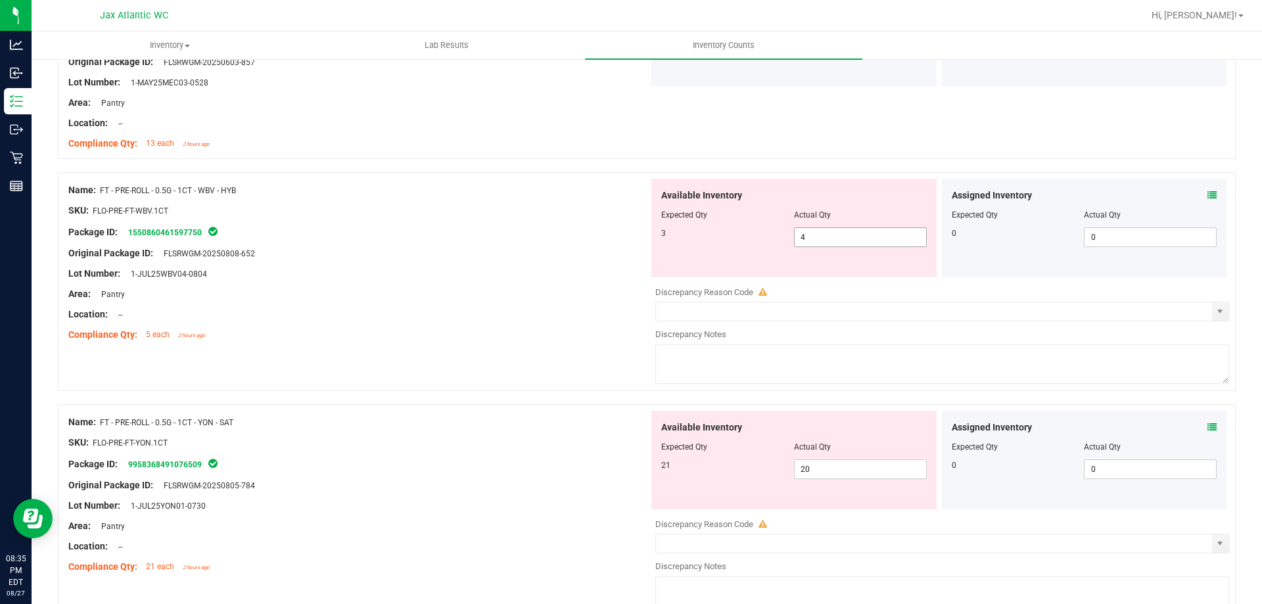
click at [820, 235] on span "4 4" at bounding box center [860, 237] width 133 height 20
click at [820, 235] on input "4" at bounding box center [859, 237] width 131 height 18
click at [533, 258] on div "Original Package ID: FLSRWGM-20250808-652" at bounding box center [358, 253] width 580 height 14
click at [811, 237] on span "6 6" at bounding box center [860, 237] width 133 height 20
click at [811, 237] on input "6" at bounding box center [859, 237] width 131 height 18
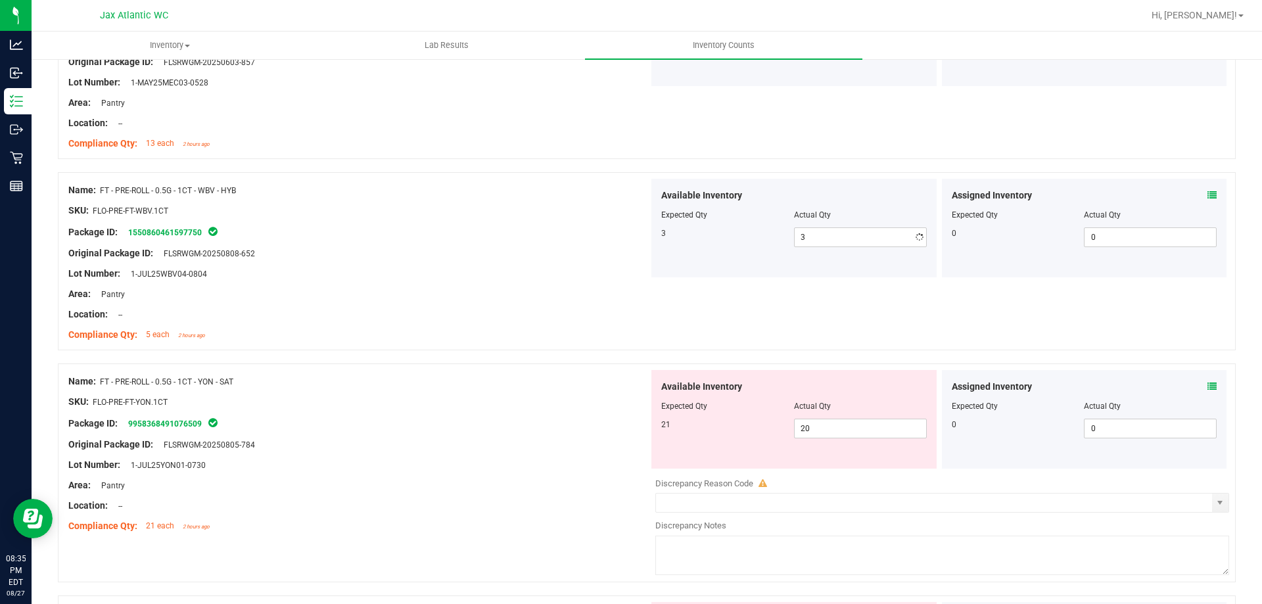
drag, startPoint x: 507, startPoint y: 261, endPoint x: 522, endPoint y: 283, distance: 27.0
click at [507, 262] on div at bounding box center [358, 263] width 580 height 7
click at [526, 288] on div "Area: Pantry" at bounding box center [358, 294] width 580 height 14
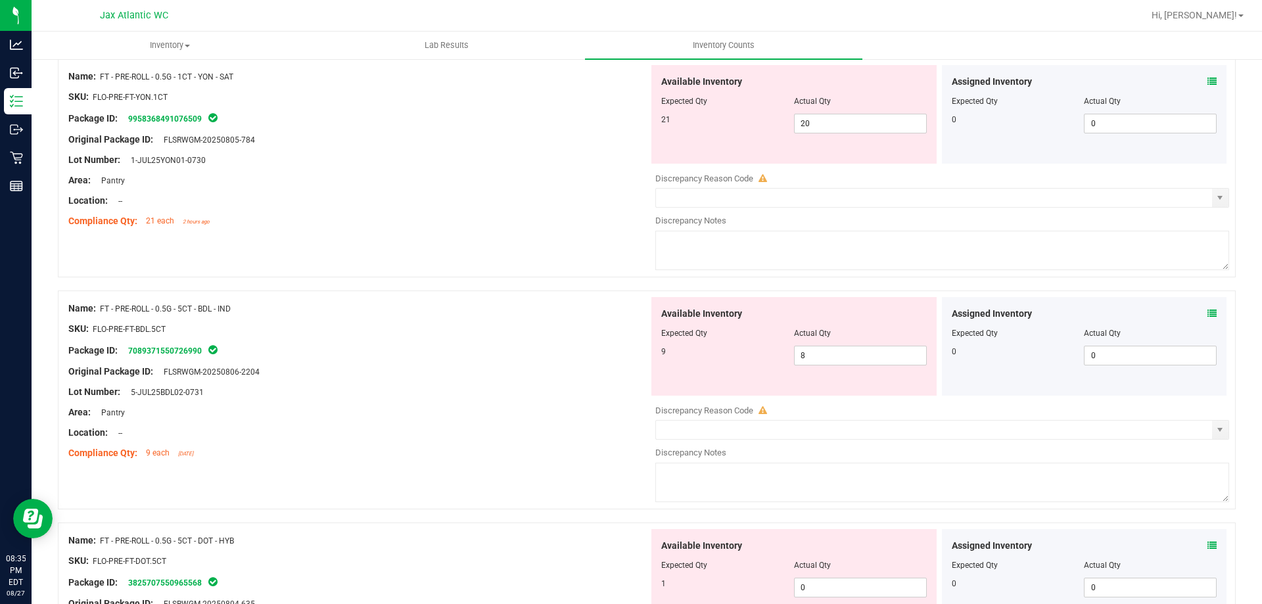
scroll to position [1708, 0]
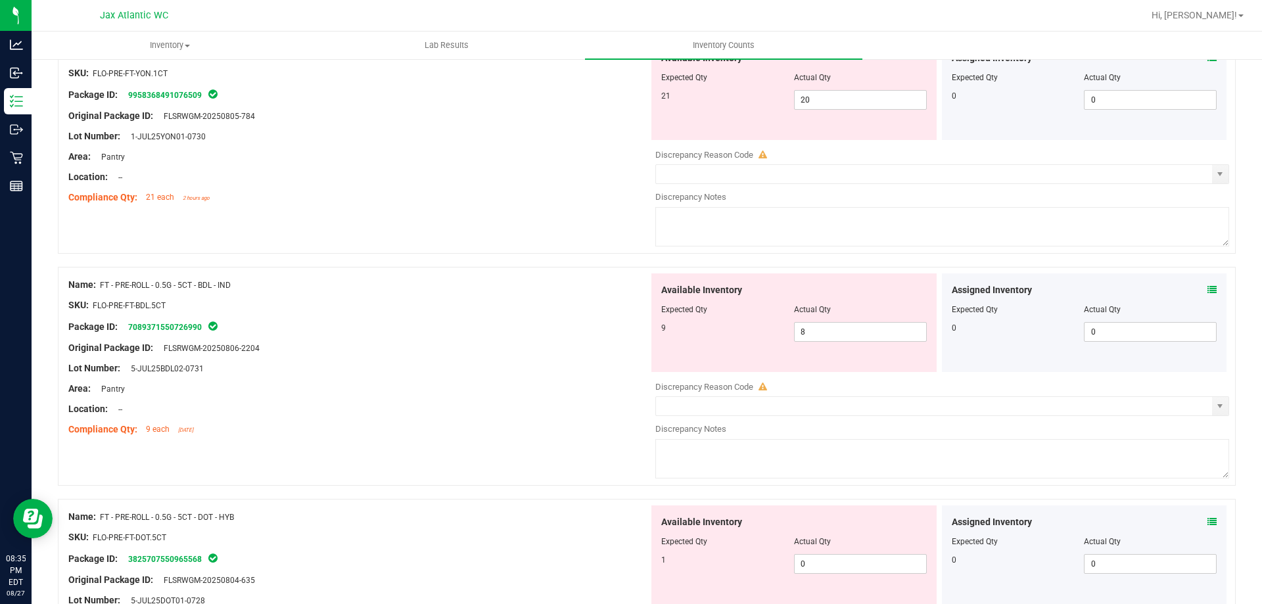
click at [1207, 290] on icon at bounding box center [1211, 289] width 9 height 9
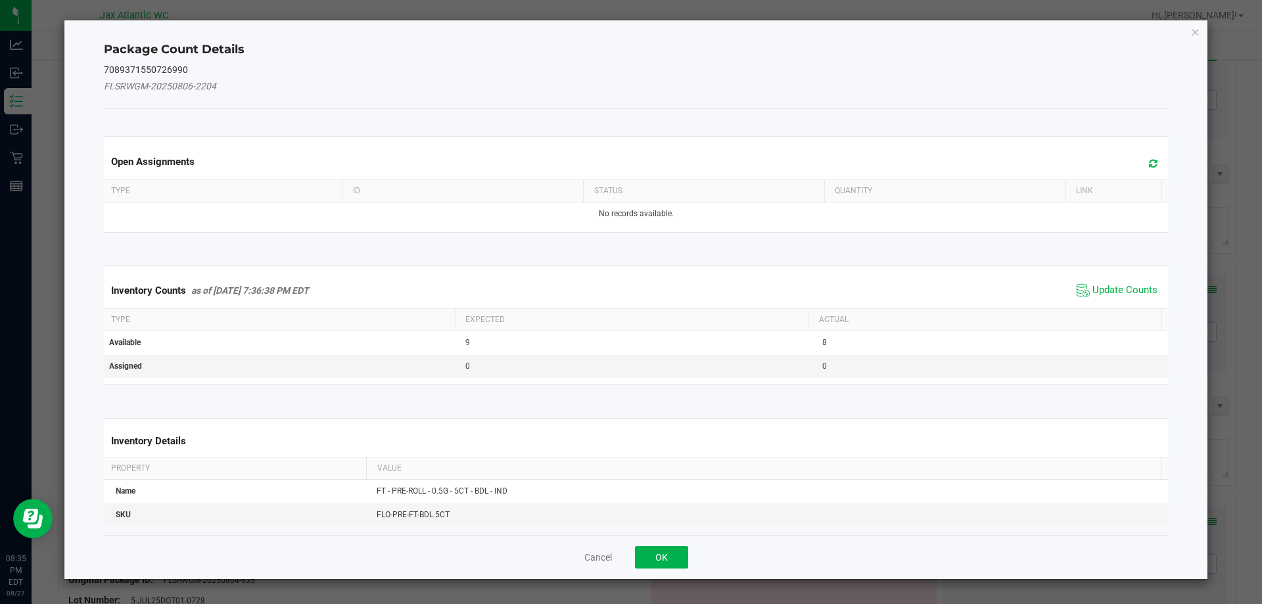
click at [1114, 279] on div "Inventory Counts as of [DATE] 7:36:38 PM EDT Update Counts" at bounding box center [636, 290] width 1070 height 35
click at [1110, 284] on span "Update Counts" at bounding box center [1124, 290] width 65 height 13
click at [1110, 284] on div "Inventory Counts as of [DATE] 7:36:38 PM EDT Update Counts" at bounding box center [636, 290] width 1070 height 34
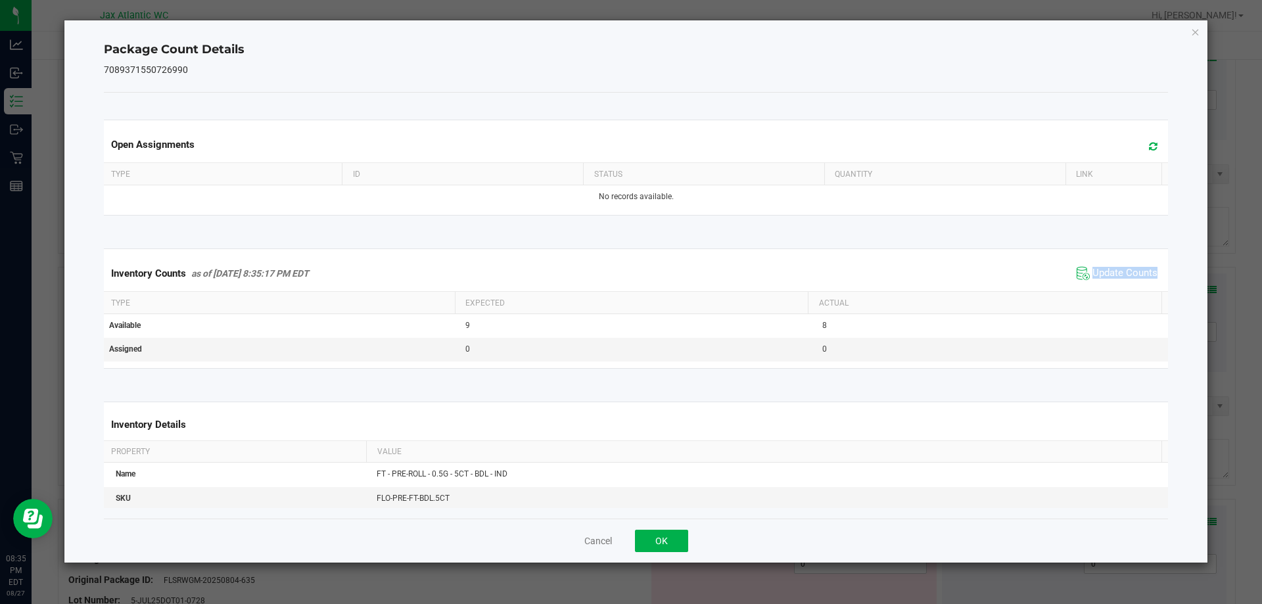
click at [1108, 288] on div "Inventory Counts as of [DATE] 8:35:17 PM EDT Update Counts" at bounding box center [636, 273] width 1070 height 35
click at [1111, 275] on span "Update Counts" at bounding box center [1124, 273] width 65 height 13
click at [1112, 273] on span "Update Counts" at bounding box center [1124, 273] width 65 height 12
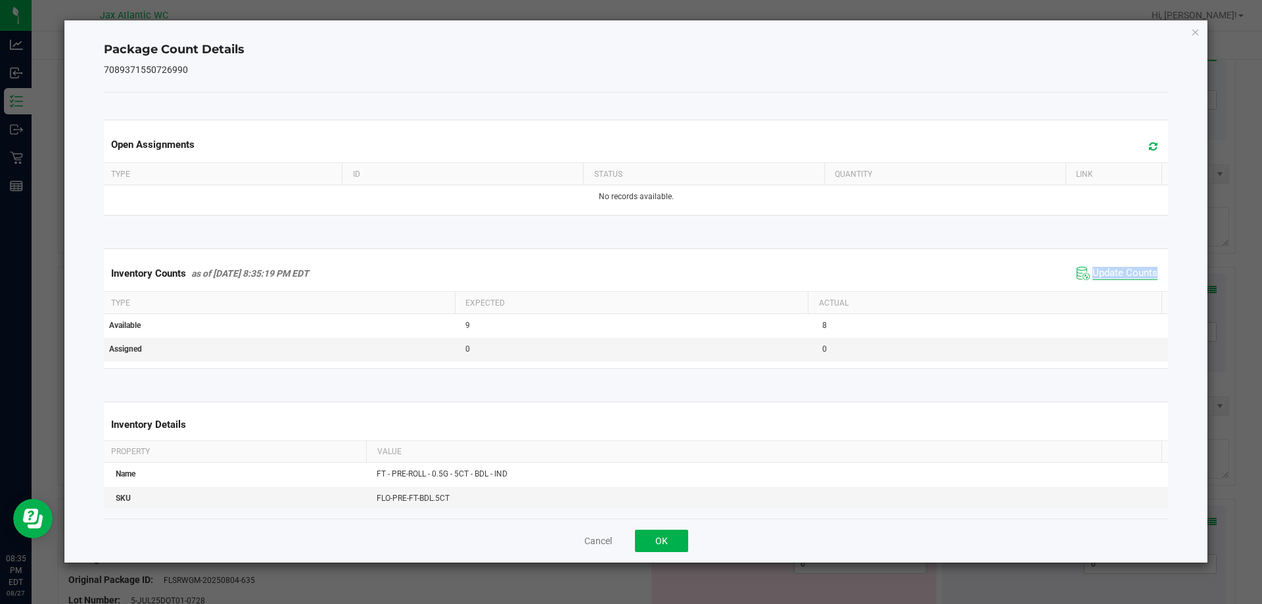
click at [1112, 273] on span "Update Counts" at bounding box center [1124, 273] width 65 height 13
drag, startPoint x: 666, startPoint y: 545, endPoint x: 823, endPoint y: 482, distance: 169.8
click at [666, 544] on button "OK" at bounding box center [661, 541] width 53 height 22
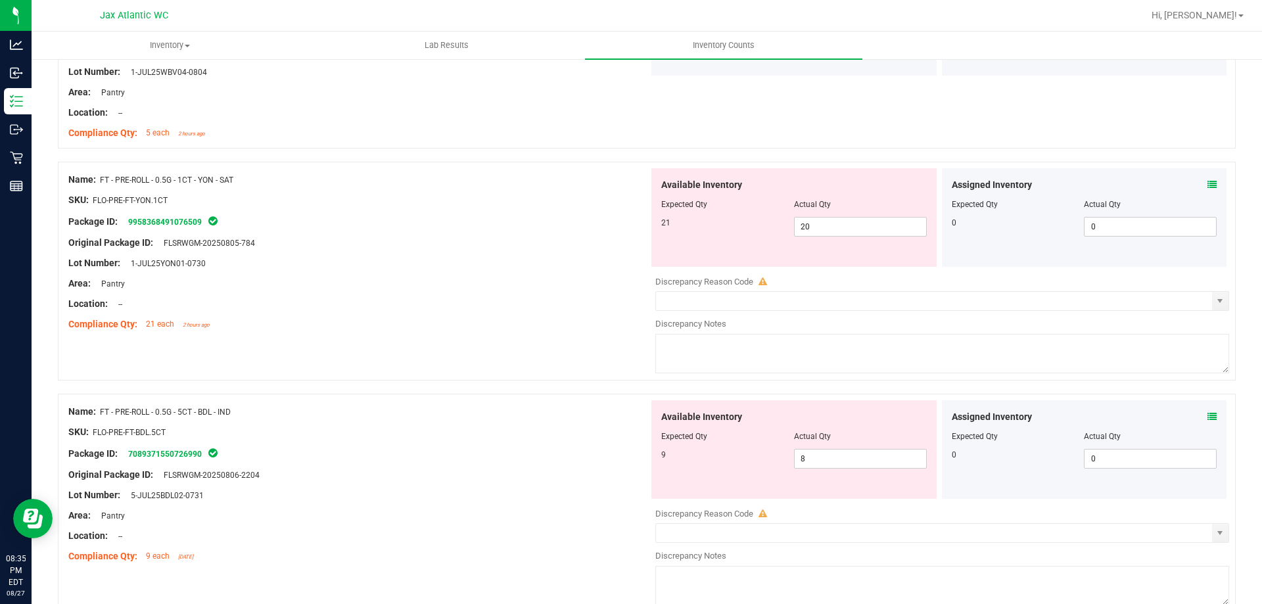
scroll to position [1577, 0]
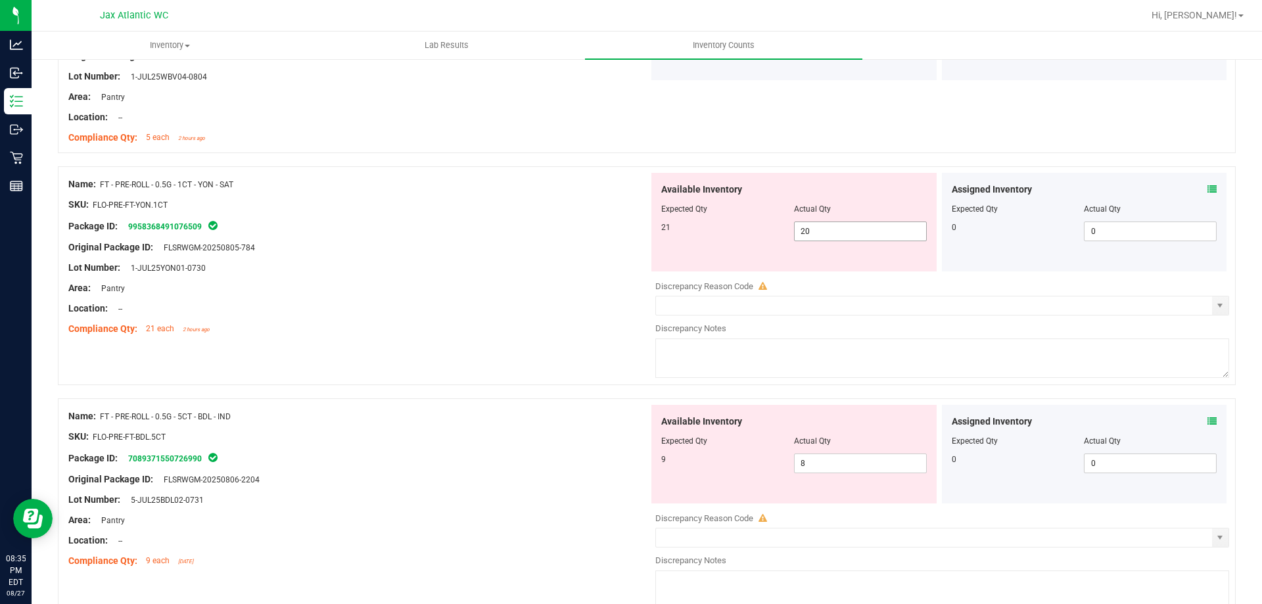
click at [842, 231] on span "20 20" at bounding box center [860, 231] width 133 height 20
click at [842, 231] on input "20" at bounding box center [859, 231] width 131 height 18
click at [576, 240] on div "Original Package ID: FLSRWGM-20250805-784" at bounding box center [358, 247] width 580 height 14
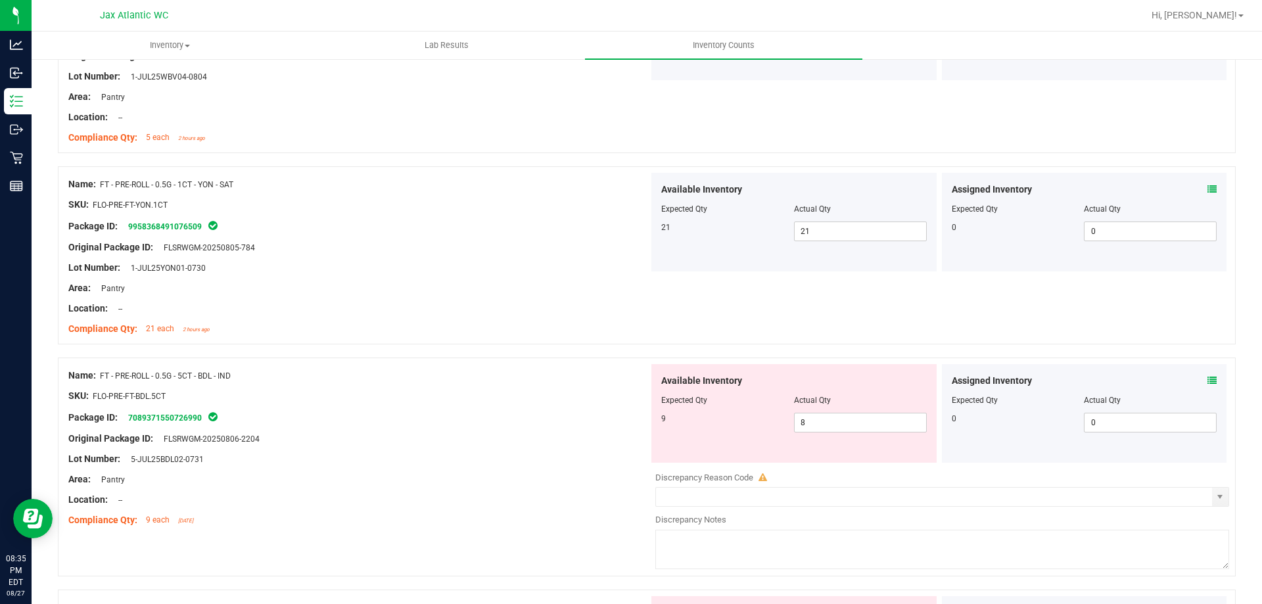
click at [572, 279] on div at bounding box center [358, 278] width 580 height 7
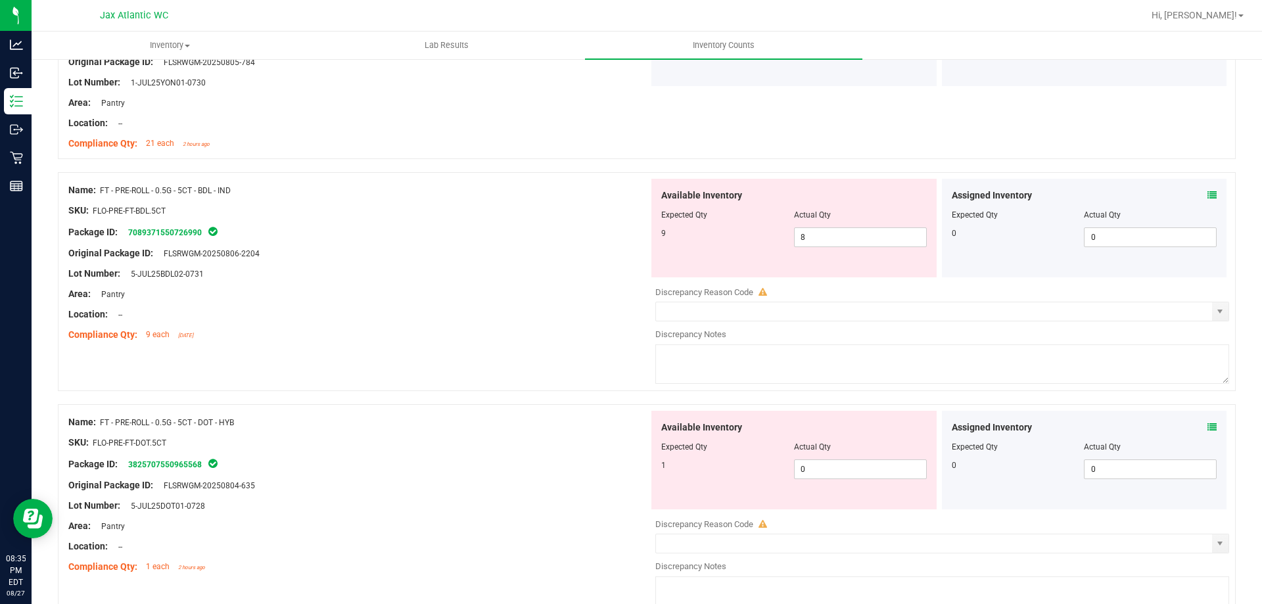
scroll to position [1774, 0]
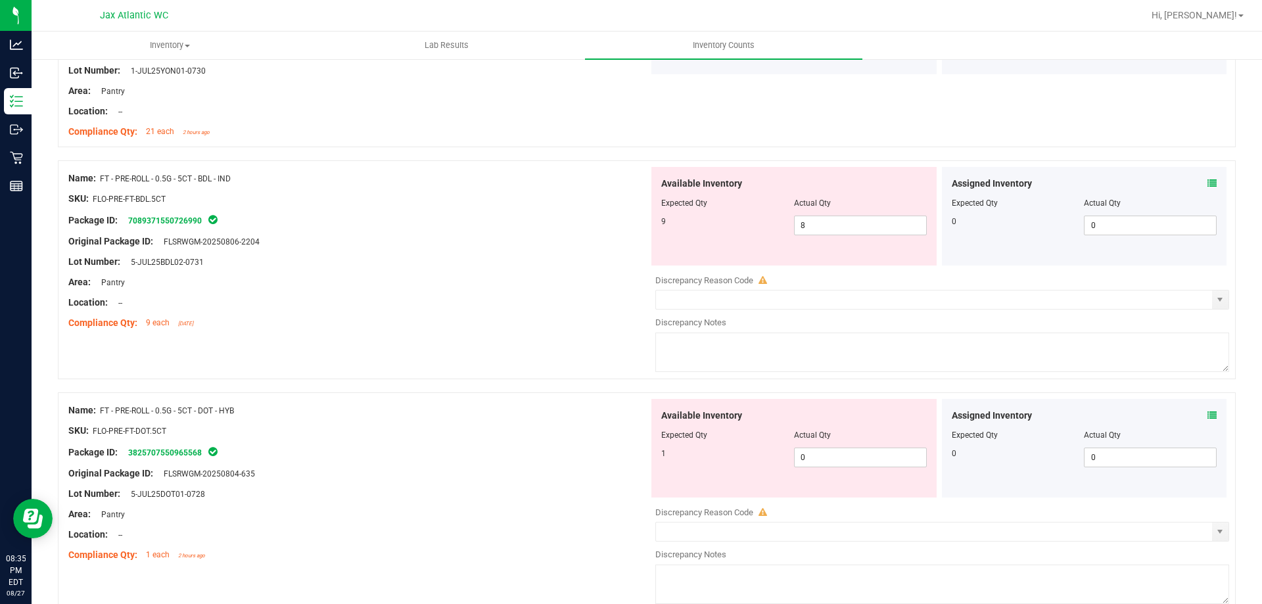
click at [1207, 416] on icon at bounding box center [1211, 415] width 9 height 9
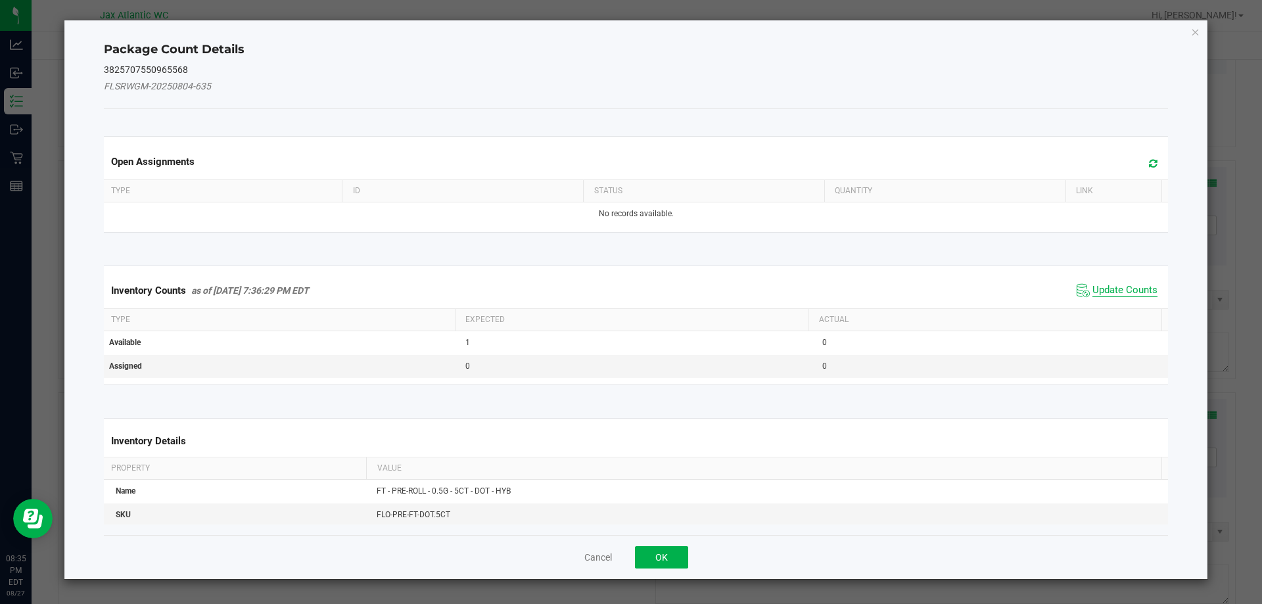
click at [1096, 294] on span "Update Counts" at bounding box center [1124, 290] width 65 height 13
click at [1099, 285] on div "Inventory Counts as of [DATE] 7:36:29 PM EDT Update Counts" at bounding box center [636, 290] width 1070 height 35
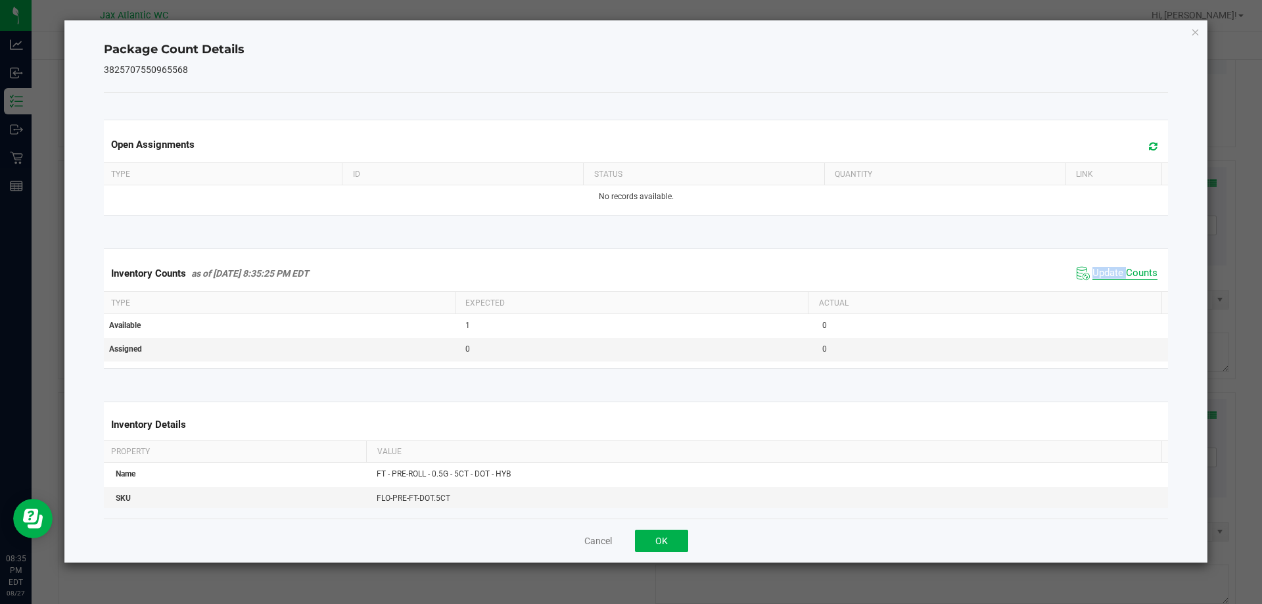
drag, startPoint x: 1099, startPoint y: 285, endPoint x: 1105, endPoint y: 279, distance: 7.9
click at [1100, 283] on div "Inventory Counts as of [DATE] 8:35:25 PM EDT Update Counts" at bounding box center [636, 273] width 1070 height 35
click at [1105, 279] on span "Update Counts" at bounding box center [1124, 273] width 65 height 13
click at [1106, 278] on span "Update Counts" at bounding box center [1124, 273] width 65 height 13
click at [1106, 278] on span "Update Counts" at bounding box center [1124, 273] width 65 height 12
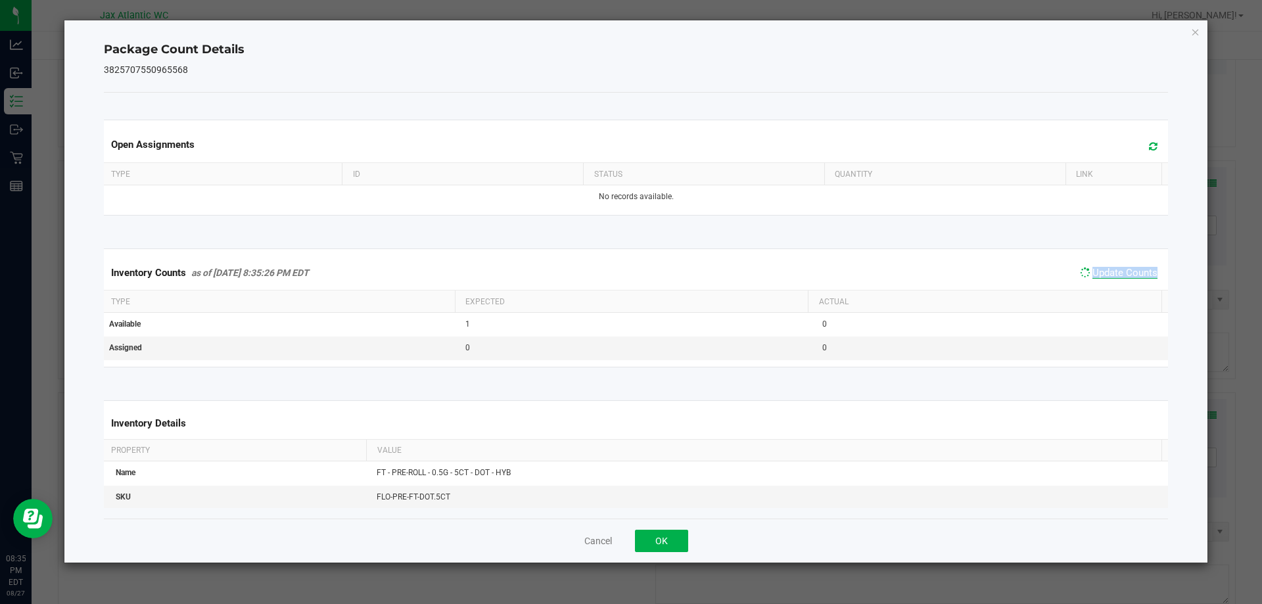
click at [1106, 278] on span "Update Counts" at bounding box center [1124, 273] width 65 height 12
click at [663, 535] on button "OK" at bounding box center [661, 541] width 53 height 22
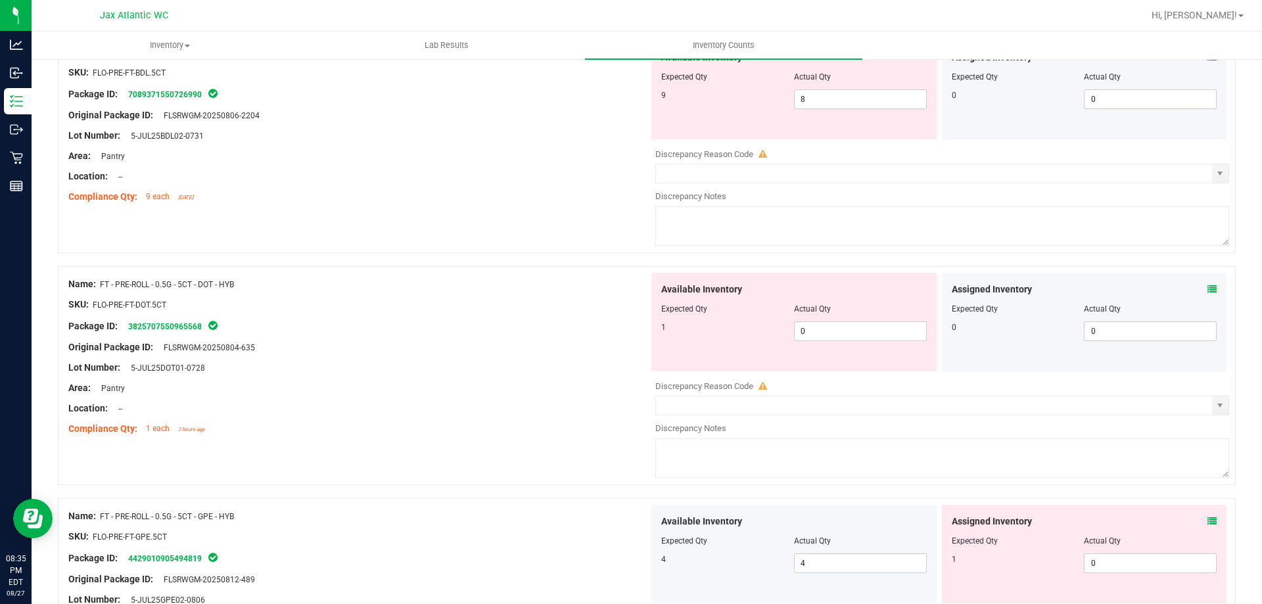
scroll to position [1971, 0]
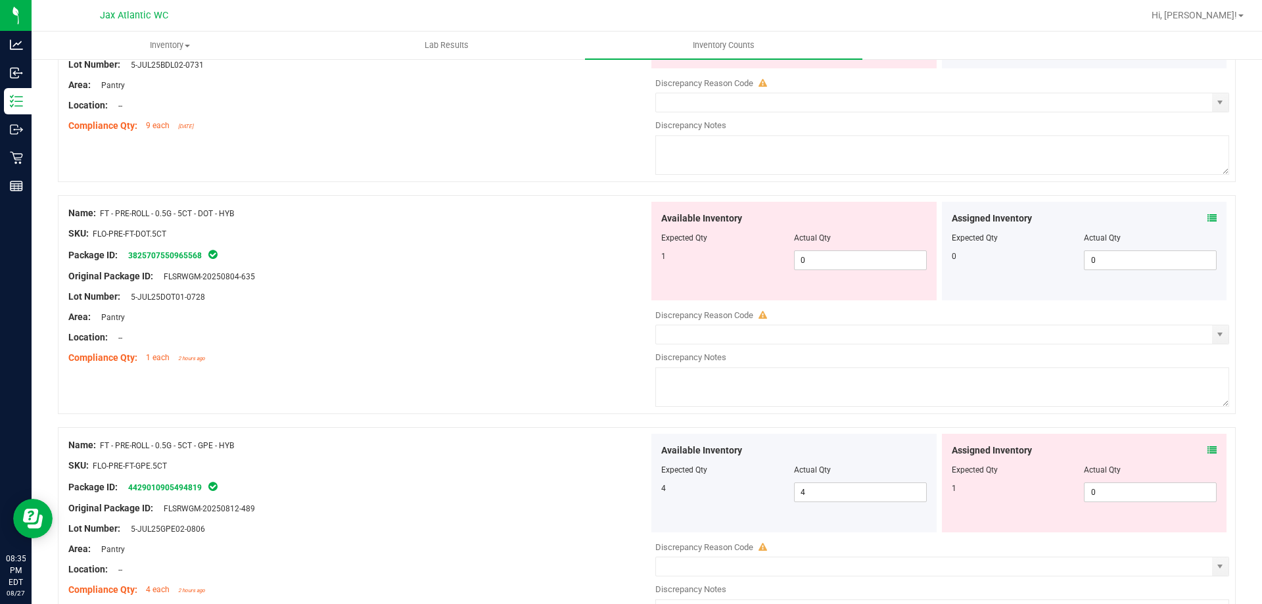
click at [1207, 450] on icon at bounding box center [1211, 450] width 9 height 9
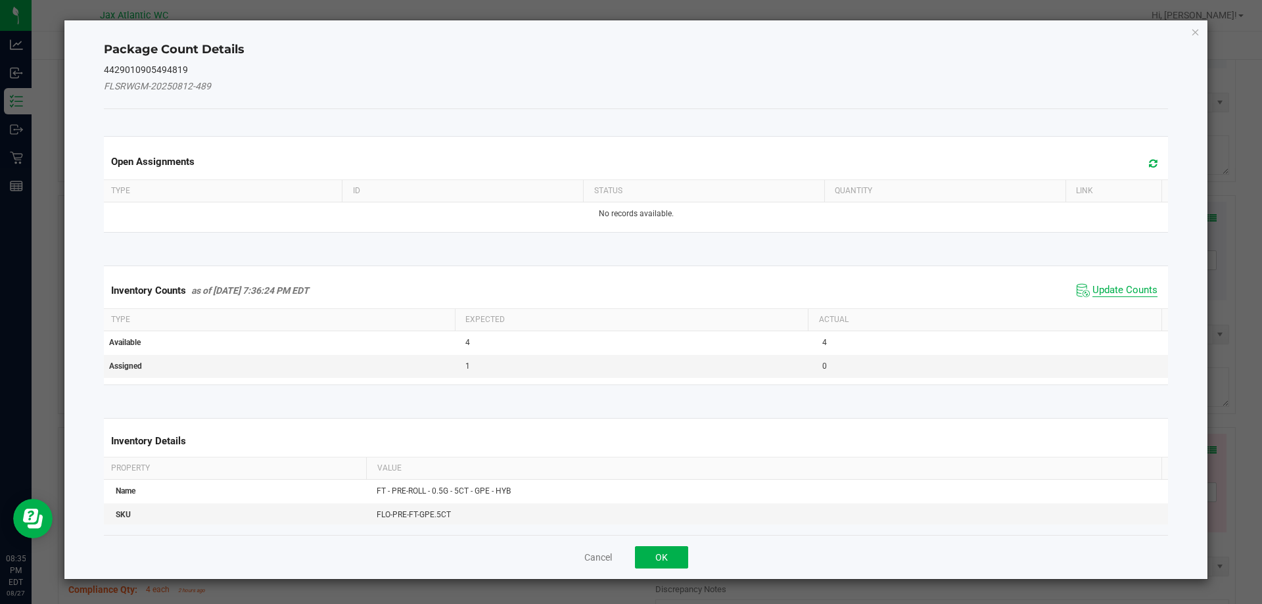
click at [1093, 293] on span "Update Counts" at bounding box center [1124, 290] width 65 height 13
click at [1099, 284] on div "Inventory Counts as of [DATE] 7:36:24 PM EDT Update Counts" at bounding box center [636, 290] width 1070 height 34
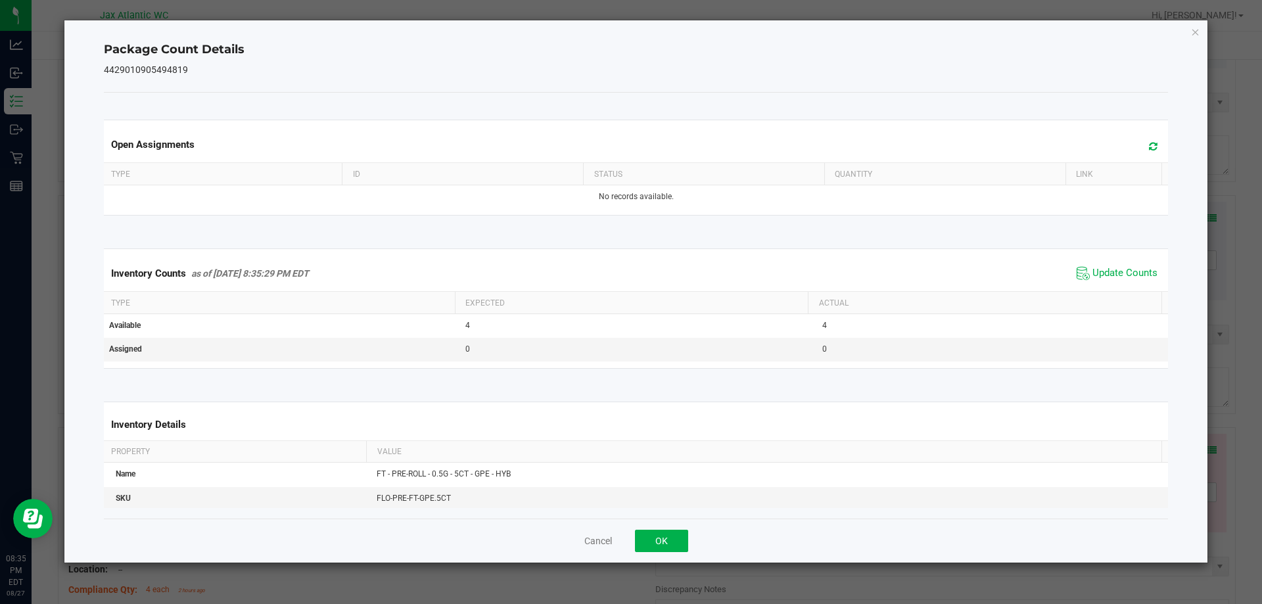
click at [1104, 281] on span "Update Counts" at bounding box center [1116, 273] width 87 height 20
click at [1109, 279] on span "Update Counts" at bounding box center [1116, 273] width 87 height 20
click at [1109, 279] on span "Update Counts" at bounding box center [1118, 272] width 84 height 18
drag, startPoint x: 1109, startPoint y: 279, endPoint x: 1001, endPoint y: 342, distance: 125.1
click at [1103, 284] on div "Inventory Counts as of [DATE] 8:35:29 PM EDT Update Counts" at bounding box center [636, 273] width 1070 height 34
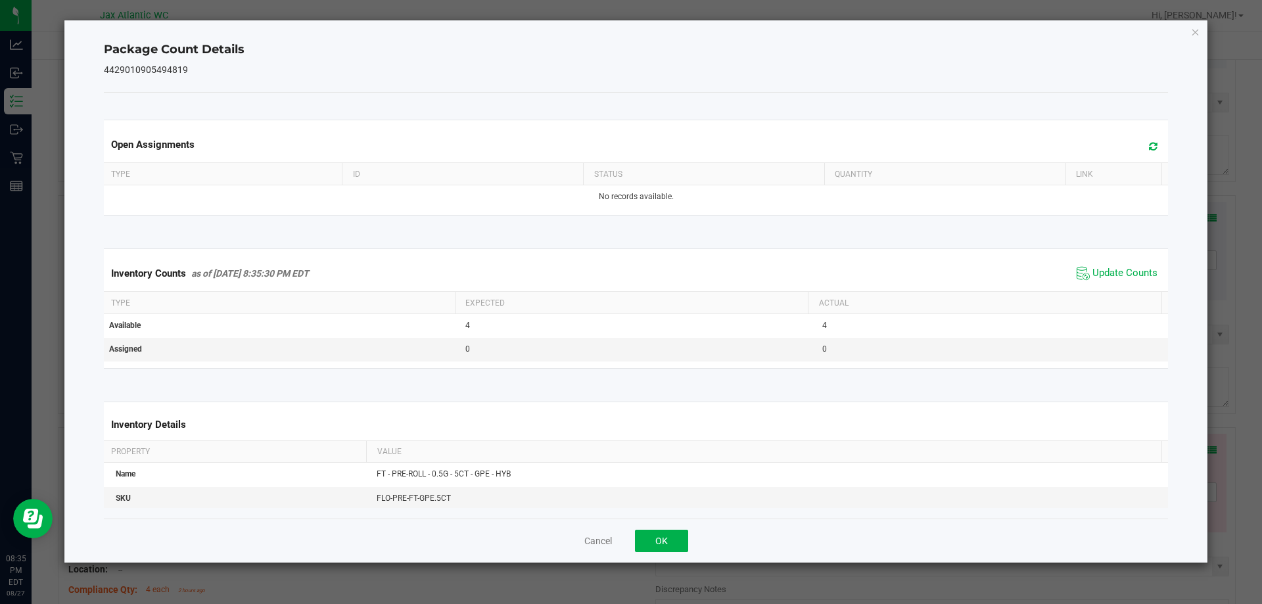
click at [677, 527] on div "Cancel OK" at bounding box center [636, 540] width 1064 height 44
click at [670, 543] on button "OK" at bounding box center [661, 541] width 53 height 22
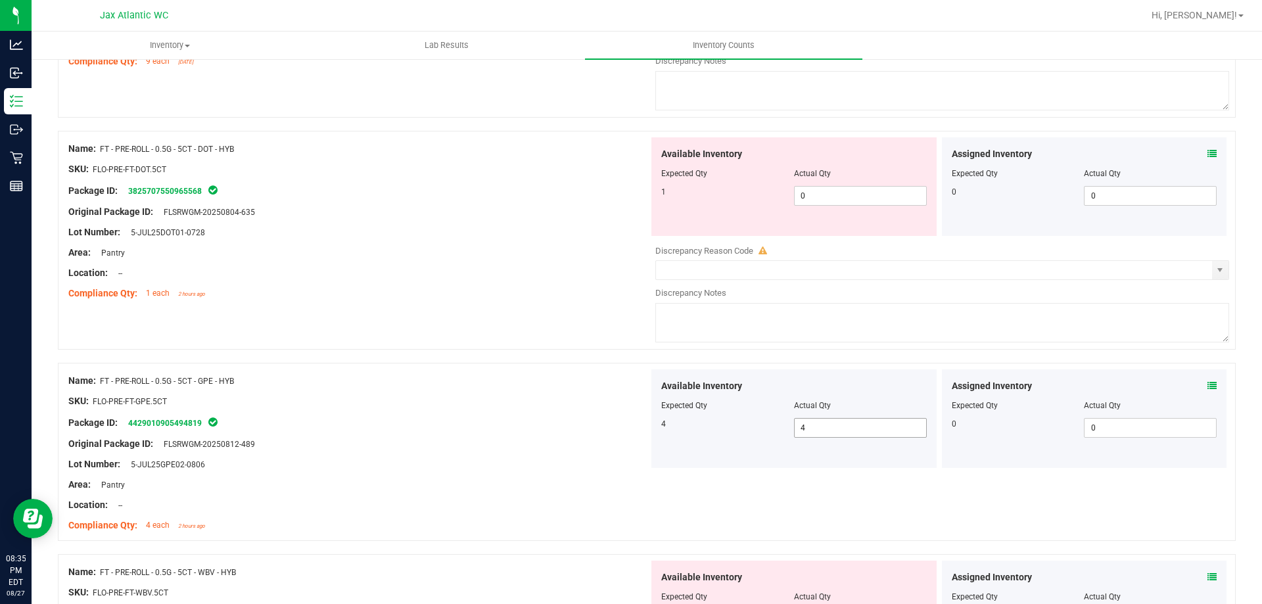
scroll to position [2168, 0]
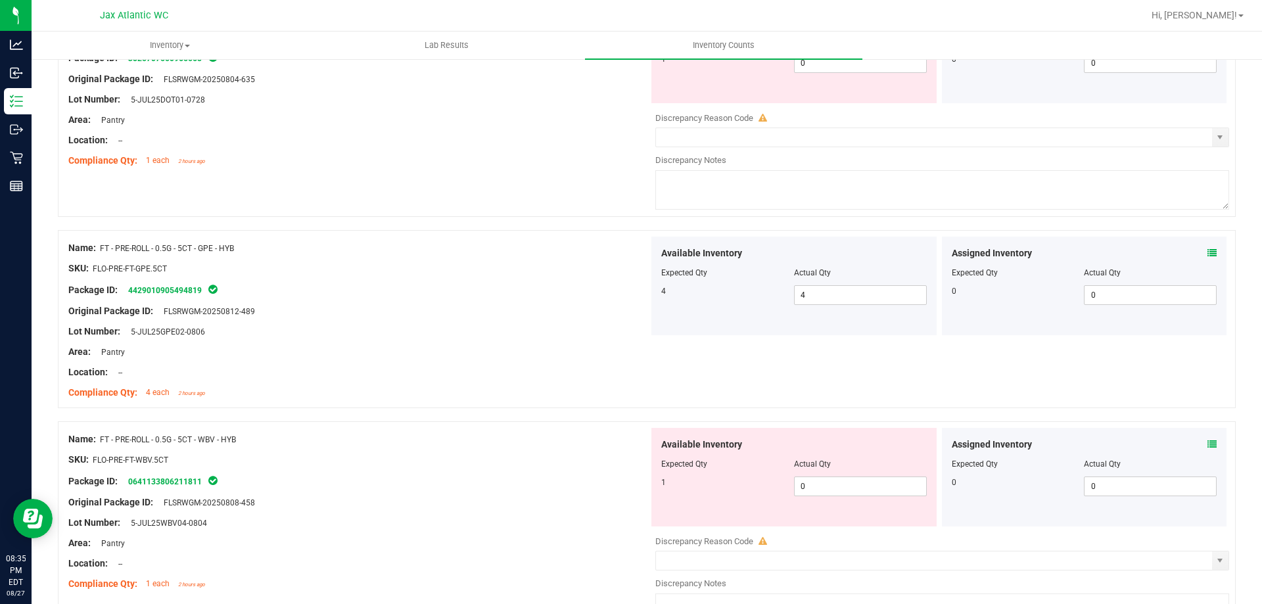
click at [1207, 440] on icon at bounding box center [1211, 444] width 9 height 9
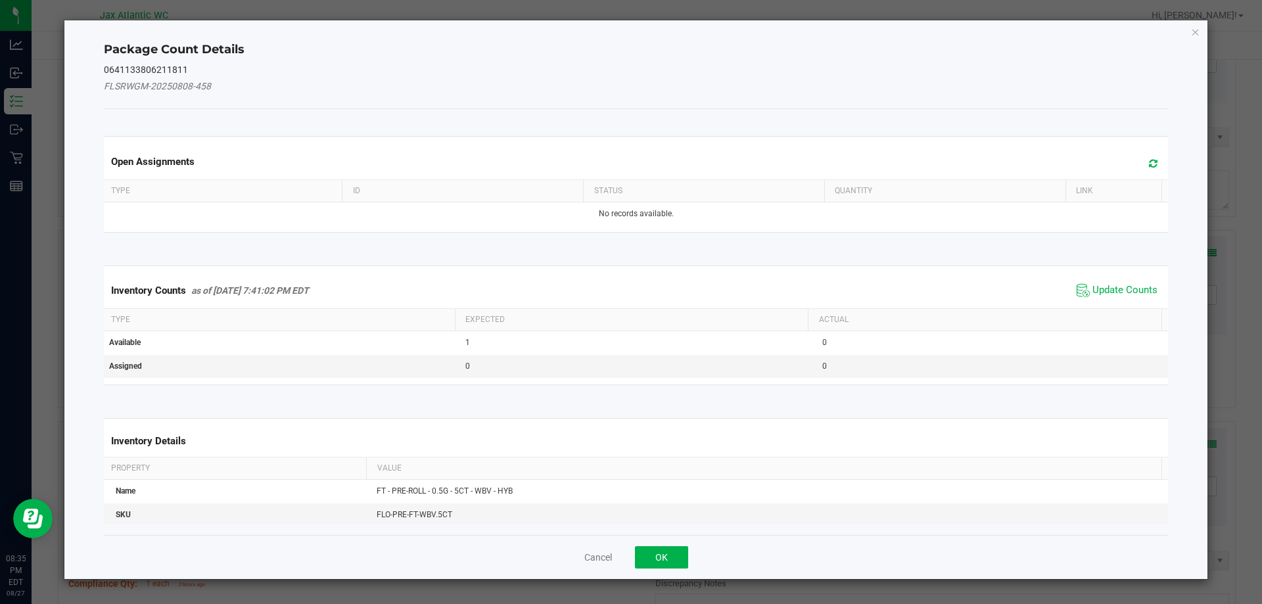
click at [1111, 281] on span "Update Counts" at bounding box center [1116, 291] width 87 height 20
click at [1110, 285] on div "Inventory Counts as of [DATE] 7:41:02 PM EDT Update Counts" at bounding box center [636, 290] width 1070 height 34
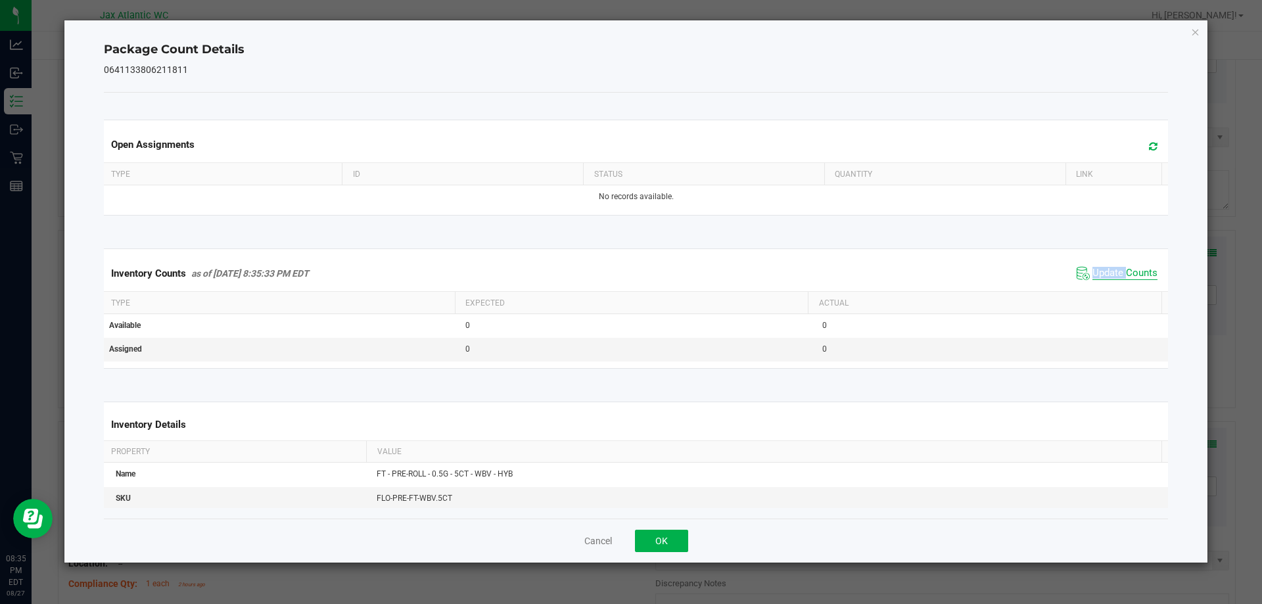
click at [1110, 285] on div "Inventory Counts as of [DATE] 8:35:33 PM EDT Update Counts" at bounding box center [636, 273] width 1070 height 35
click at [1110, 283] on span "Update Counts" at bounding box center [1116, 273] width 87 height 20
click at [683, 539] on button "OK" at bounding box center [661, 541] width 53 height 22
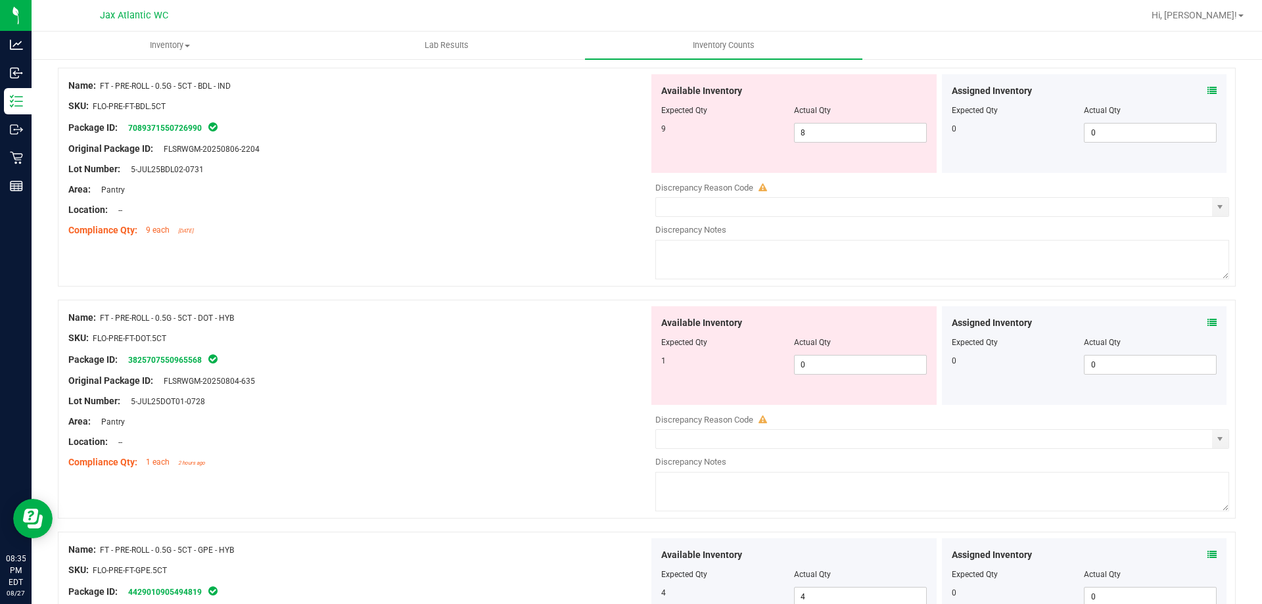
scroll to position [1708, 0]
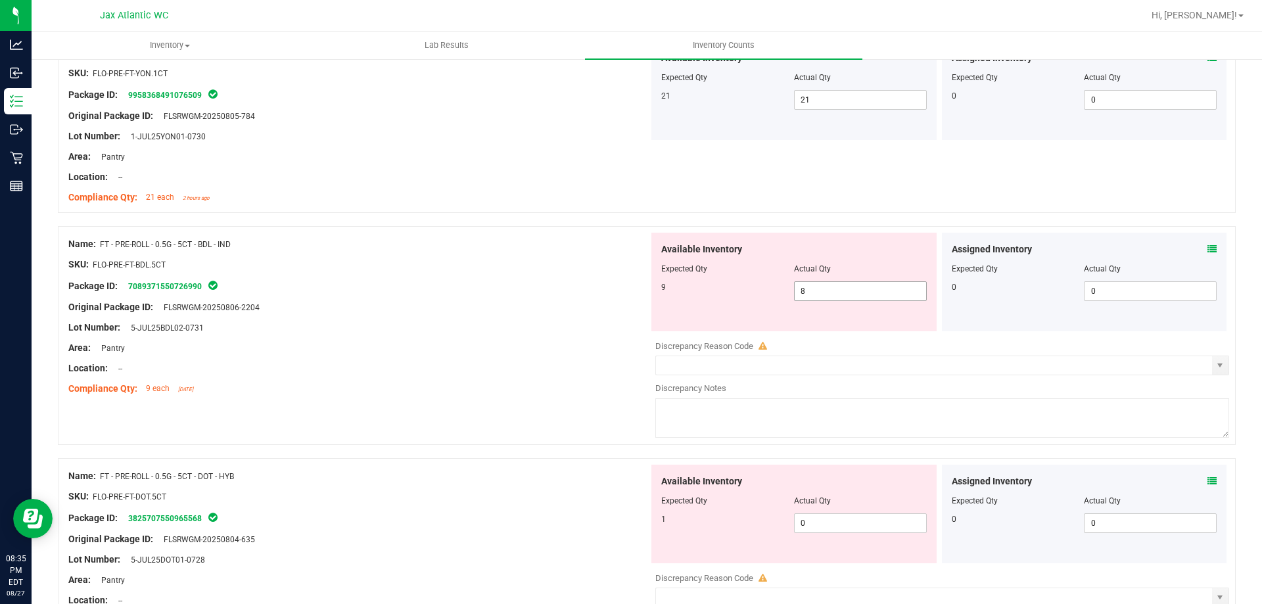
click at [816, 282] on span "8 8" at bounding box center [860, 291] width 133 height 20
click at [0, 0] on input "8" at bounding box center [0, 0] width 0 height 0
click at [534, 342] on div "Area: Pantry" at bounding box center [358, 348] width 580 height 14
click at [592, 345] on div "Area: Pantry" at bounding box center [358, 348] width 580 height 14
click at [1207, 474] on span at bounding box center [1211, 481] width 9 height 14
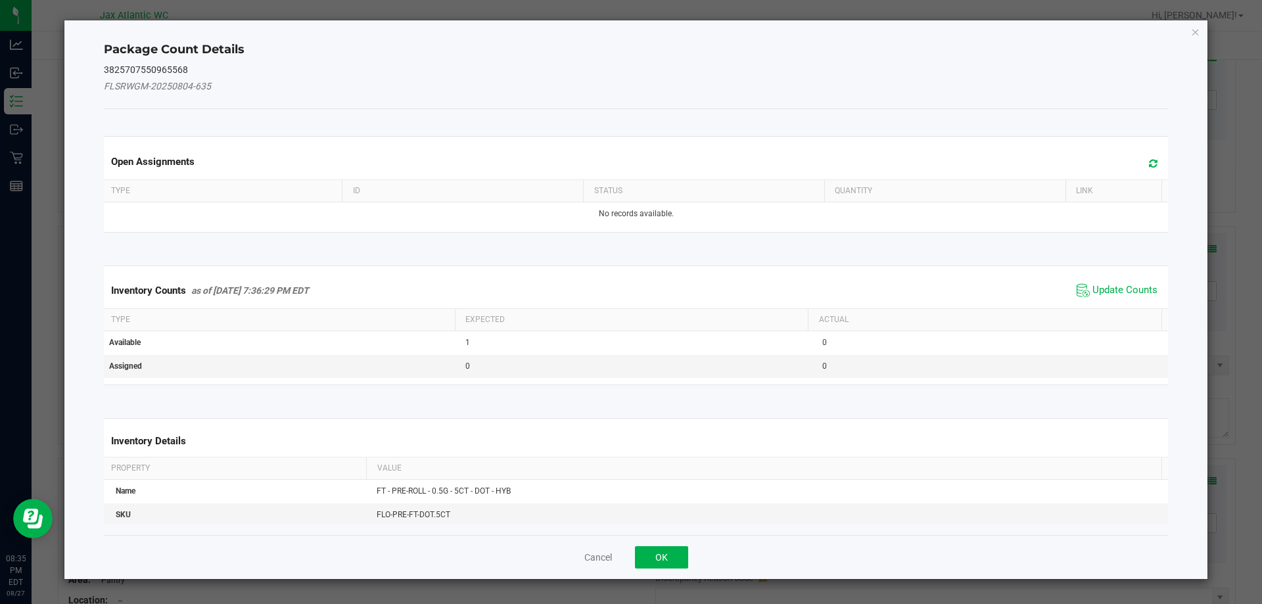
click at [1097, 282] on span "Update Counts" at bounding box center [1116, 291] width 87 height 20
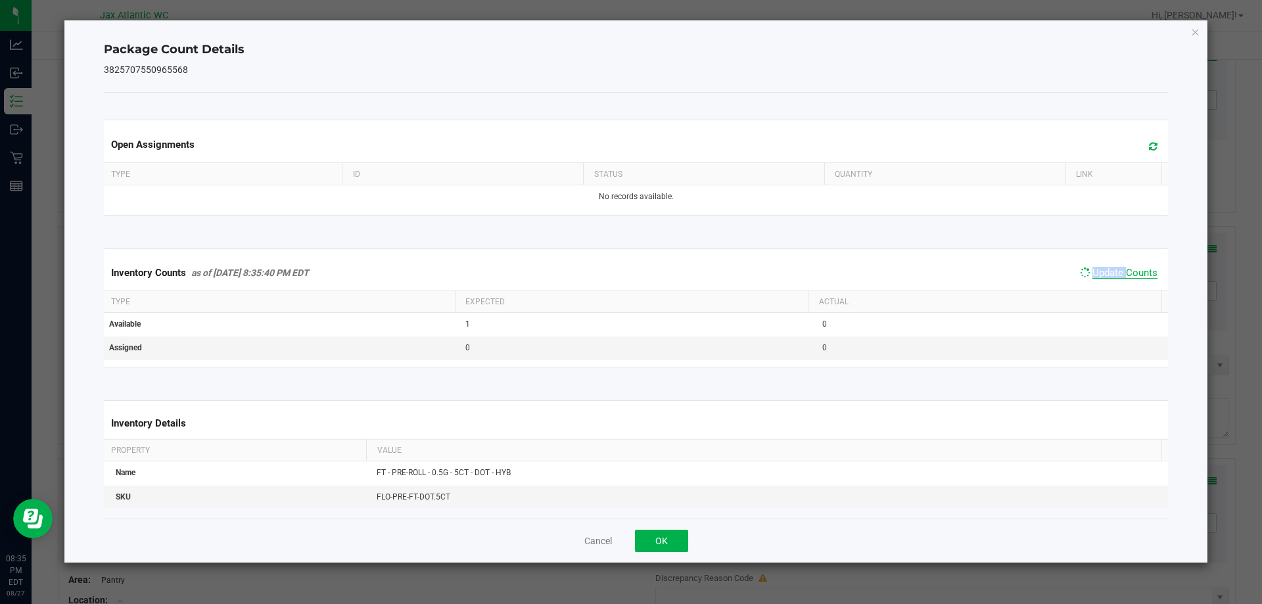
click at [1105, 279] on span "Update Counts" at bounding box center [1124, 273] width 65 height 12
click at [1108, 276] on span "Update Counts" at bounding box center [1124, 273] width 65 height 13
click at [662, 536] on button "OK" at bounding box center [661, 541] width 53 height 22
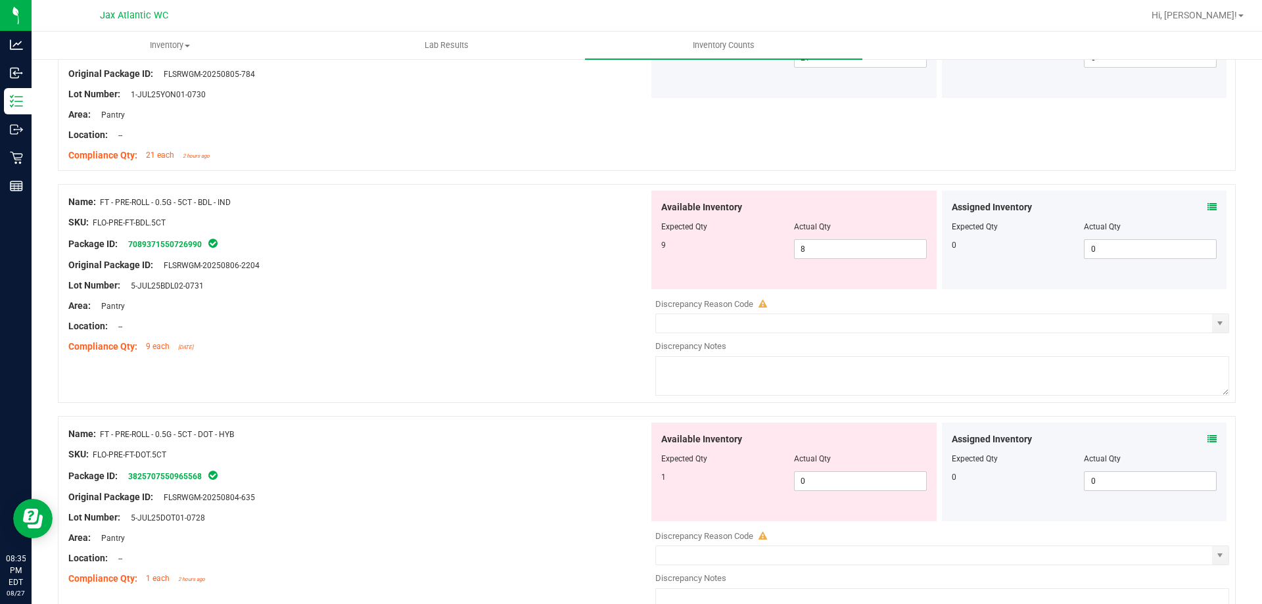
scroll to position [1774, 0]
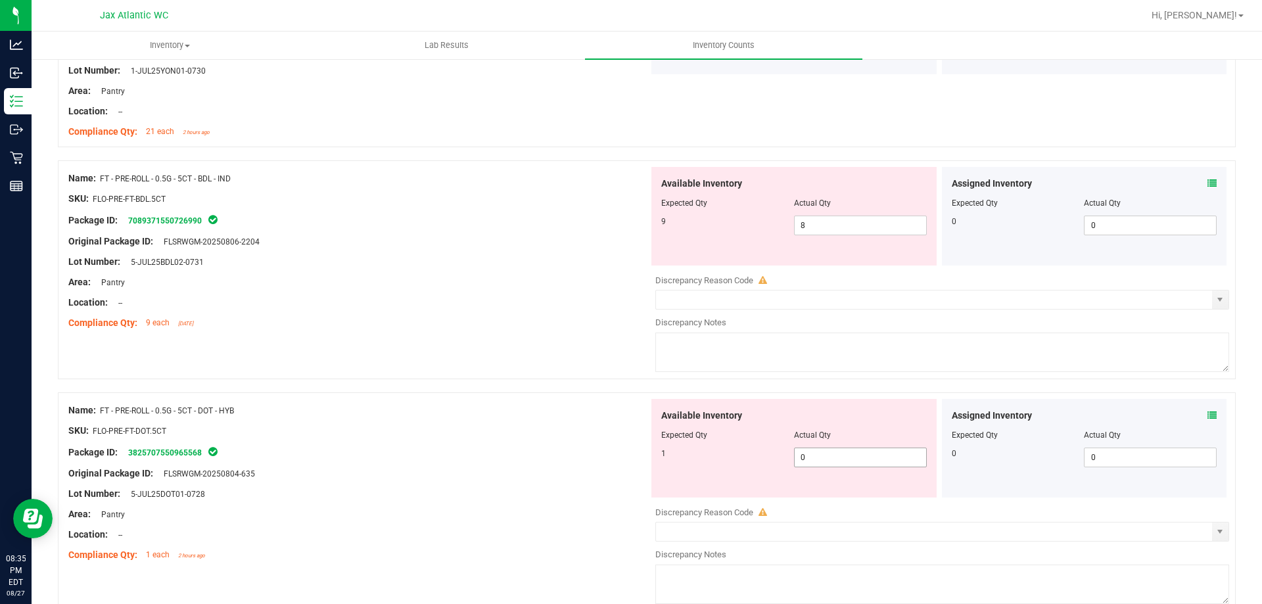
drag, startPoint x: 813, startPoint y: 465, endPoint x: 818, endPoint y: 460, distance: 7.0
click at [817, 462] on span "0 0" at bounding box center [860, 457] width 133 height 20
click at [819, 459] on input "0" at bounding box center [859, 457] width 131 height 18
drag, startPoint x: 315, startPoint y: 423, endPoint x: 321, endPoint y: 426, distance: 6.8
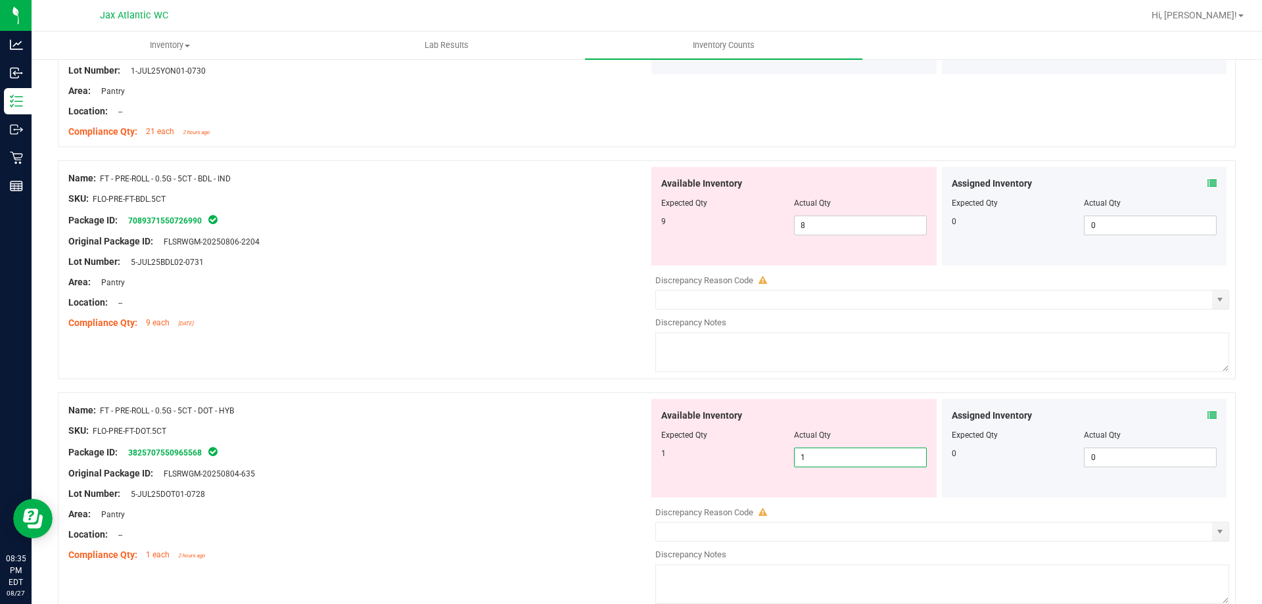
click at [316, 424] on div "SKU: FLO-PRE-FT-DOT.5CT" at bounding box center [358, 431] width 580 height 14
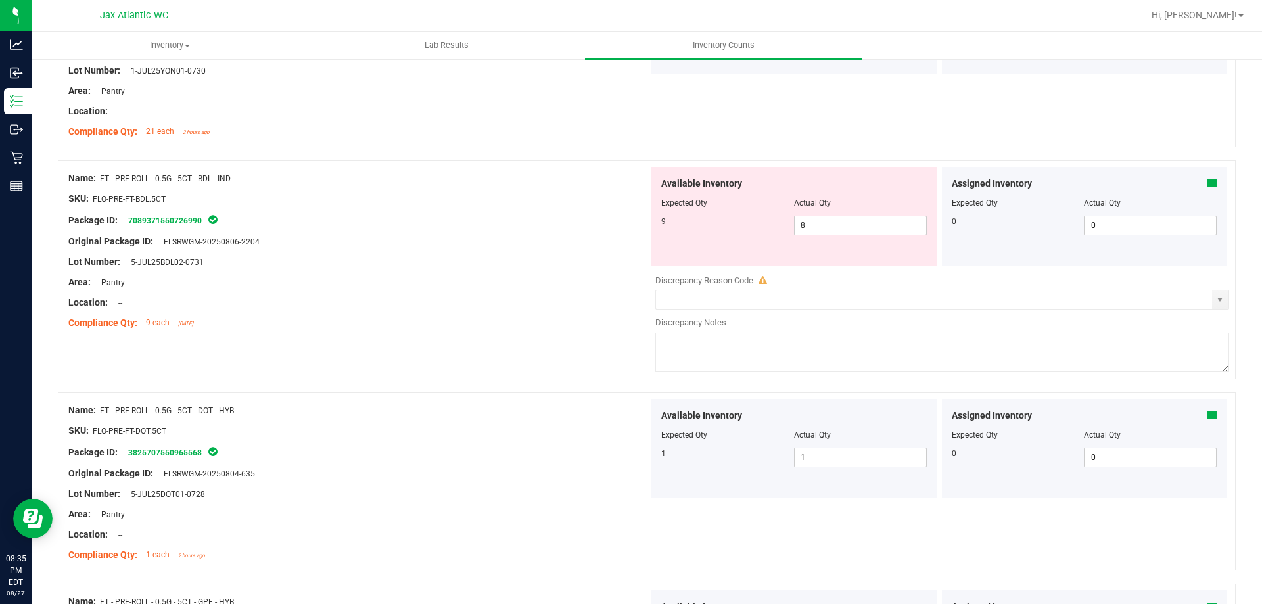
click at [1207, 183] on icon at bounding box center [1211, 183] width 9 height 9
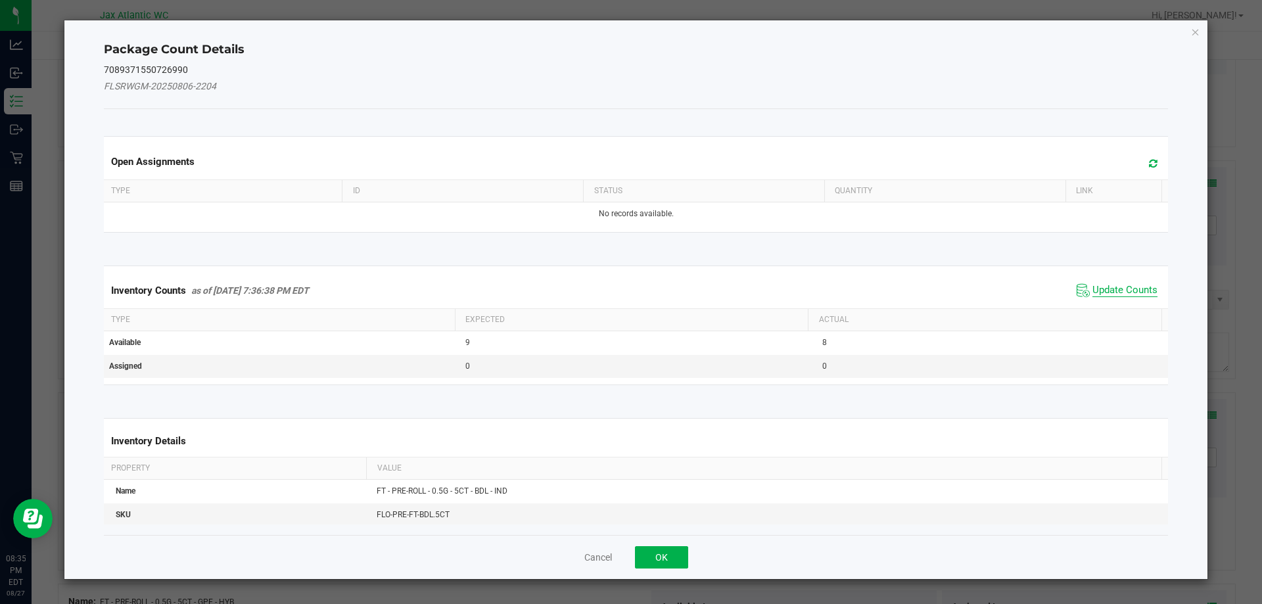
click at [1095, 292] on span "Update Counts" at bounding box center [1124, 290] width 65 height 13
click at [1098, 290] on div "Inventory Counts as of [DATE] 7:36:38 PM EDT Update Counts" at bounding box center [636, 290] width 1070 height 35
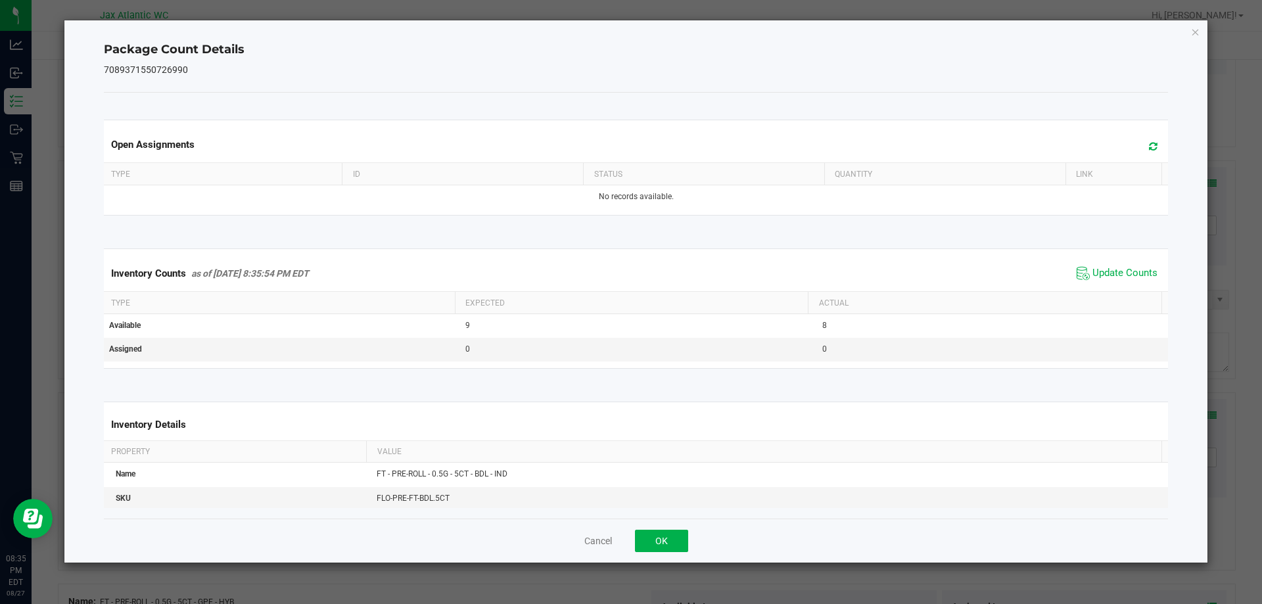
click at [1105, 284] on div "Inventory Counts as of [DATE] 8:35:54 PM EDT Update Counts" at bounding box center [636, 273] width 1070 height 35
click at [1107, 283] on span "Update Counts" at bounding box center [1116, 273] width 87 height 20
click at [1107, 283] on div "Inventory Counts as of [DATE] 8:35:54 PM EDT Update Counts" at bounding box center [636, 273] width 1070 height 35
click at [1107, 283] on span "Update Counts" at bounding box center [1116, 273] width 87 height 20
click at [1107, 283] on div "Inventory Counts as of [DATE] 8:35:54 PM EDT Update Counts" at bounding box center [636, 273] width 1070 height 35
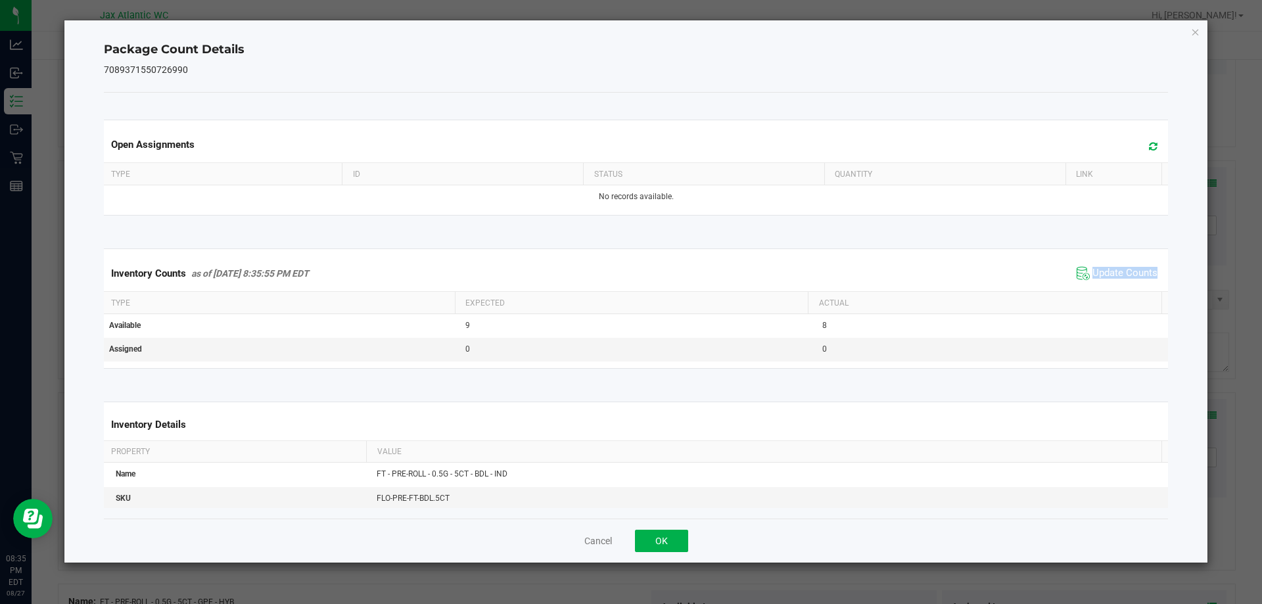
click at [1107, 283] on span "Update Counts" at bounding box center [1116, 273] width 87 height 20
click at [1107, 283] on div "Inventory Counts as of [DATE] 8:35:55 PM EDT Update Counts" at bounding box center [636, 273] width 1070 height 34
click at [1109, 270] on span "Update Counts" at bounding box center [1124, 273] width 65 height 13
click at [1109, 270] on span "Update Counts" at bounding box center [1124, 273] width 65 height 12
click at [1109, 269] on span "Update Counts" at bounding box center [1124, 273] width 65 height 12
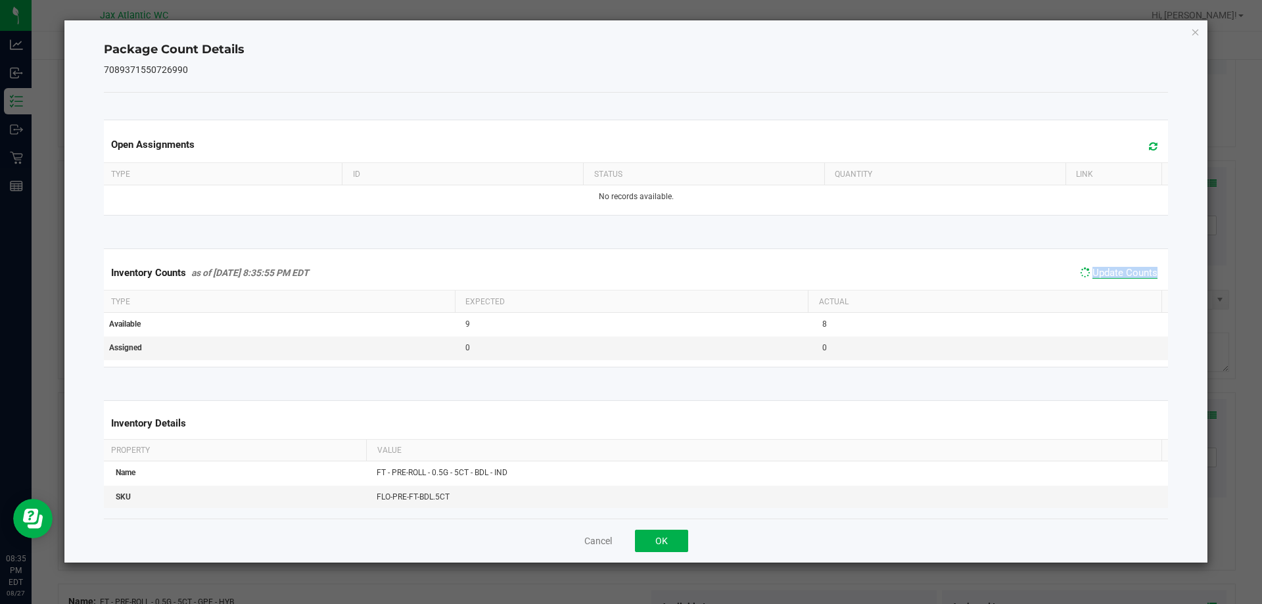
click at [1109, 269] on span "Update Counts" at bounding box center [1124, 273] width 65 height 12
click at [1109, 269] on span "Update Counts" at bounding box center [1124, 273] width 65 height 13
click at [1109, 269] on span "Update Counts" at bounding box center [1124, 273] width 65 height 12
click at [1109, 267] on span "Update Counts" at bounding box center [1124, 273] width 65 height 13
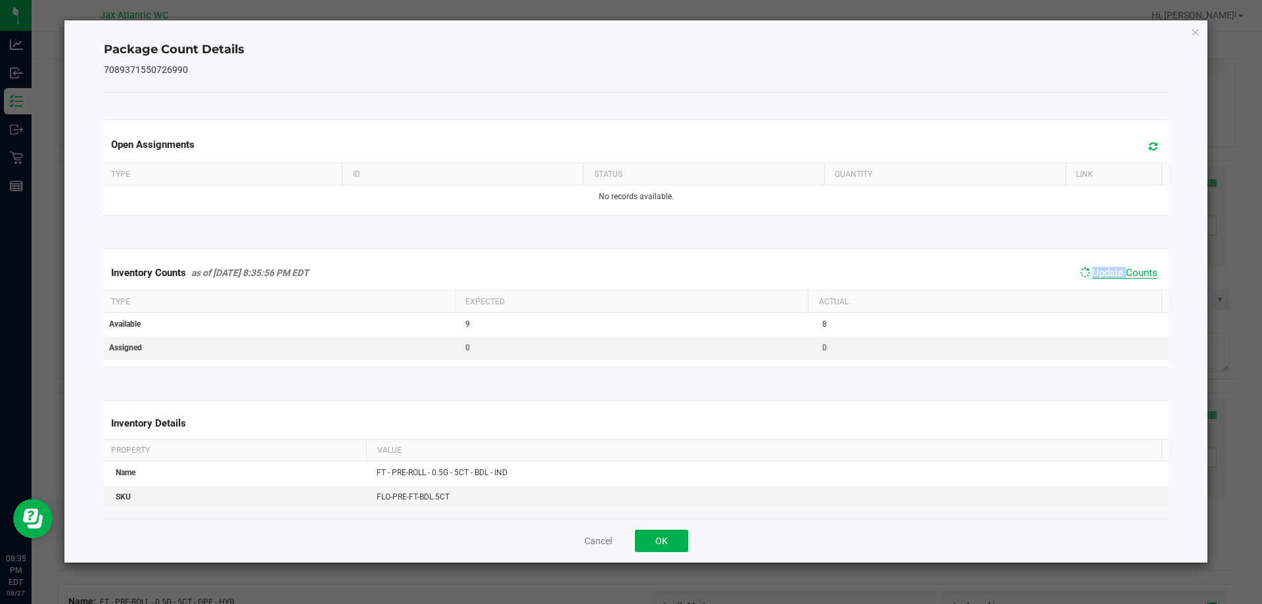
click at [1109, 267] on span "Update Counts" at bounding box center [1124, 273] width 65 height 12
click at [1109, 267] on span "Update Counts" at bounding box center [1124, 273] width 65 height 13
click at [1109, 268] on span "Update Counts" at bounding box center [1124, 273] width 65 height 13
click at [680, 547] on button "OK" at bounding box center [661, 541] width 53 height 22
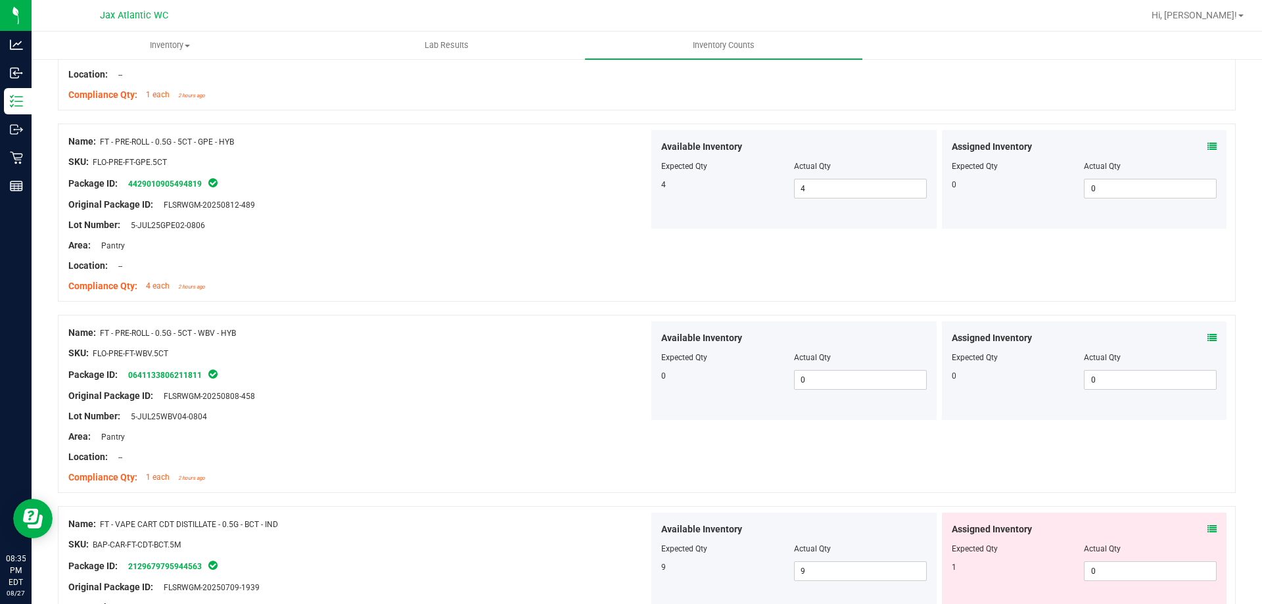
scroll to position [2365, 0]
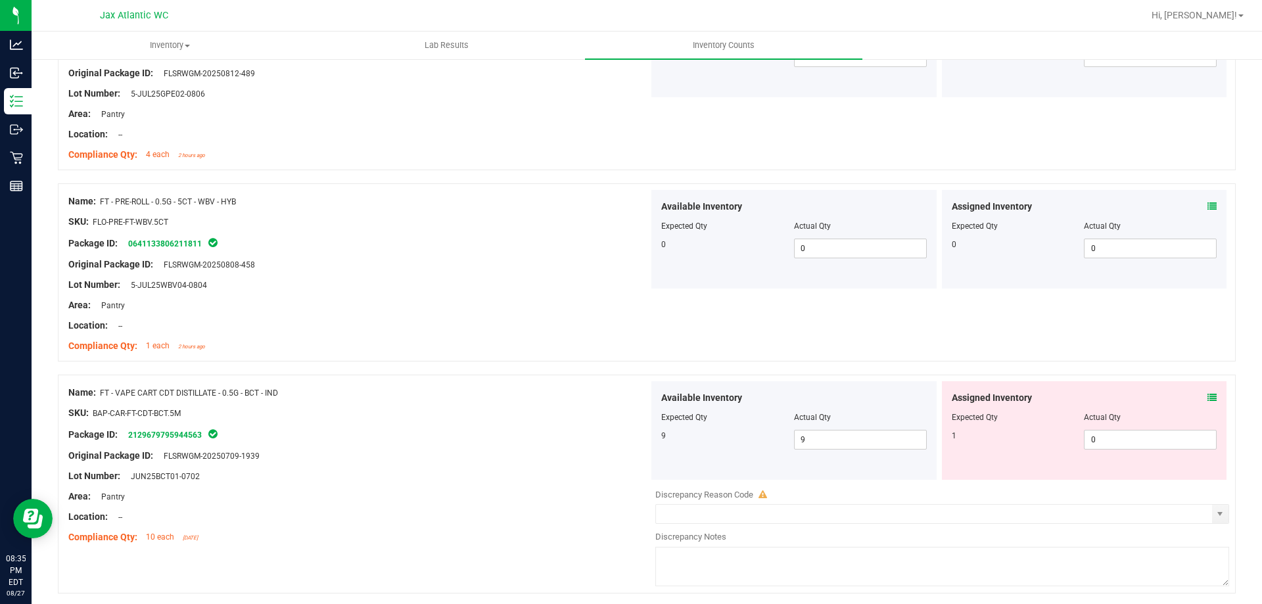
click at [1207, 394] on icon at bounding box center [1211, 397] width 9 height 9
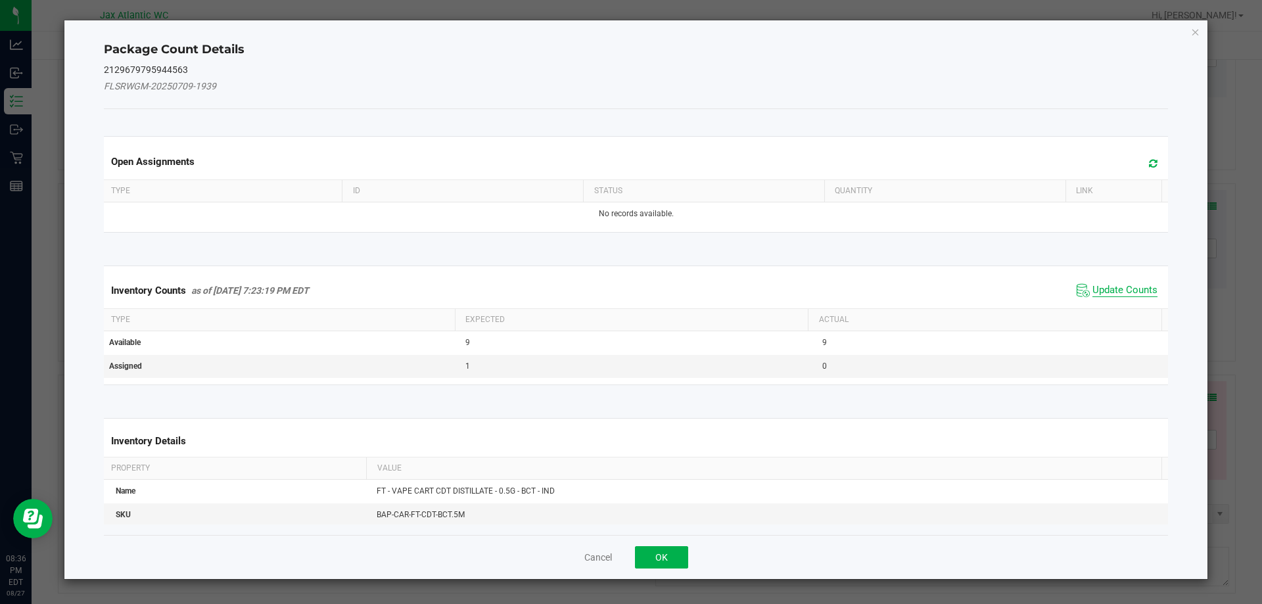
click at [1107, 284] on span "Update Counts" at bounding box center [1124, 290] width 65 height 13
click at [1107, 284] on div "Inventory Counts as of [DATE] 7:23:19 PM EDT Update Counts" at bounding box center [636, 290] width 1070 height 35
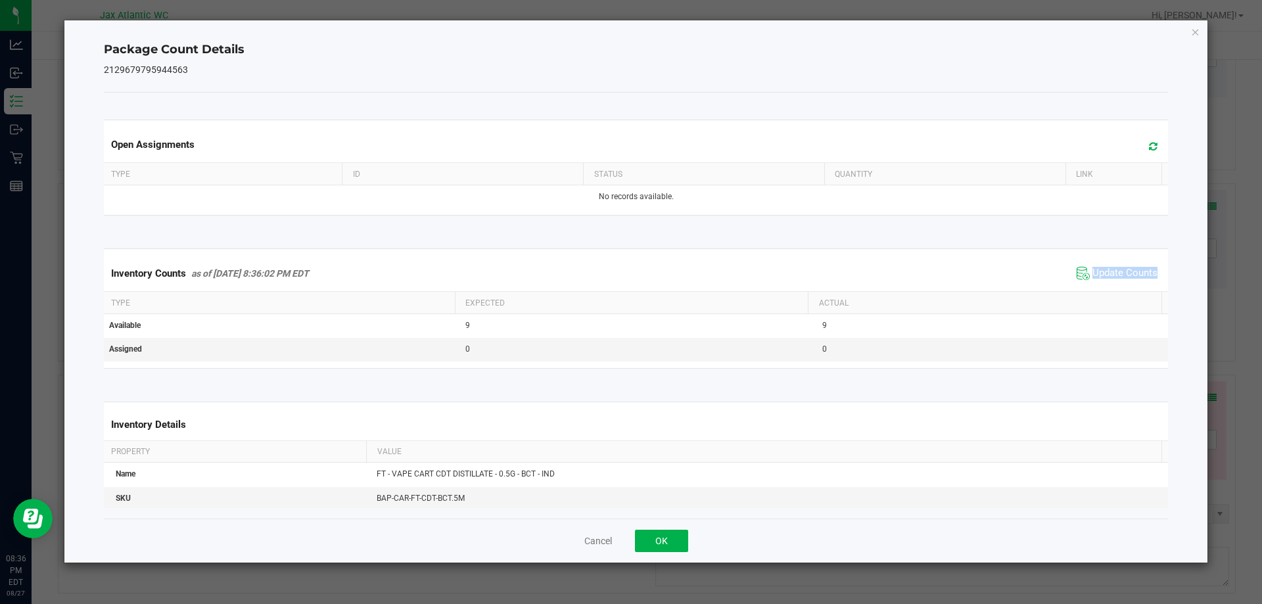
click at [1107, 282] on span "Update Counts" at bounding box center [1116, 273] width 87 height 20
click at [1109, 279] on span "Update Counts" at bounding box center [1124, 273] width 65 height 12
click at [1110, 279] on span "Update Counts" at bounding box center [1124, 273] width 65 height 12
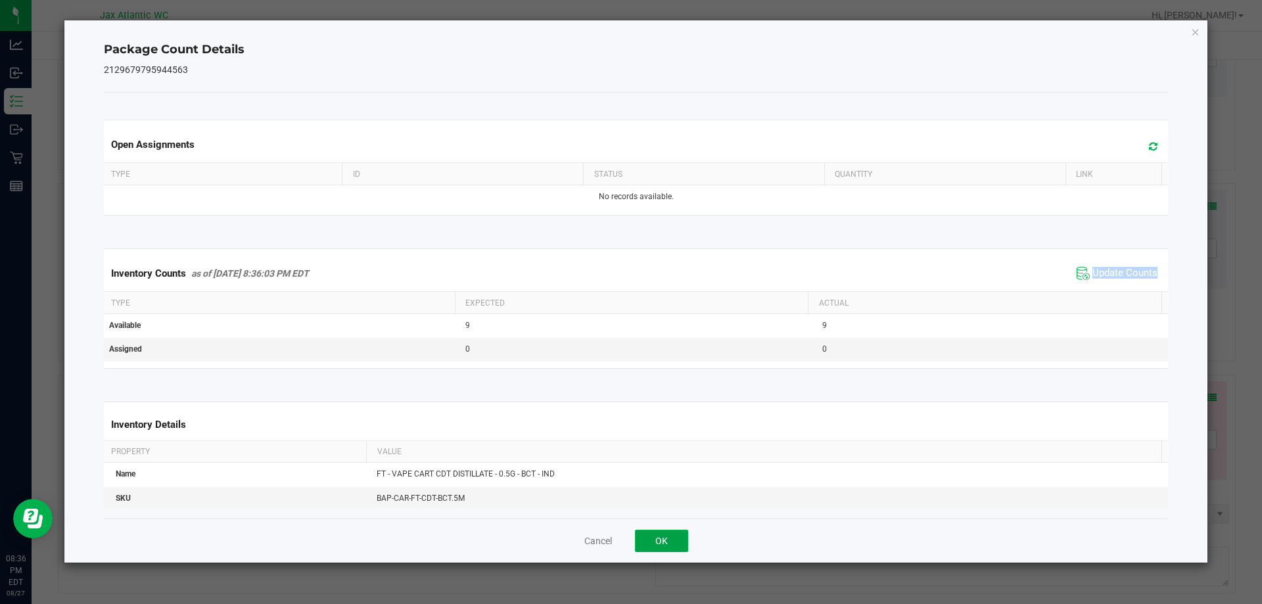
click at [670, 544] on button "OK" at bounding box center [661, 541] width 53 height 22
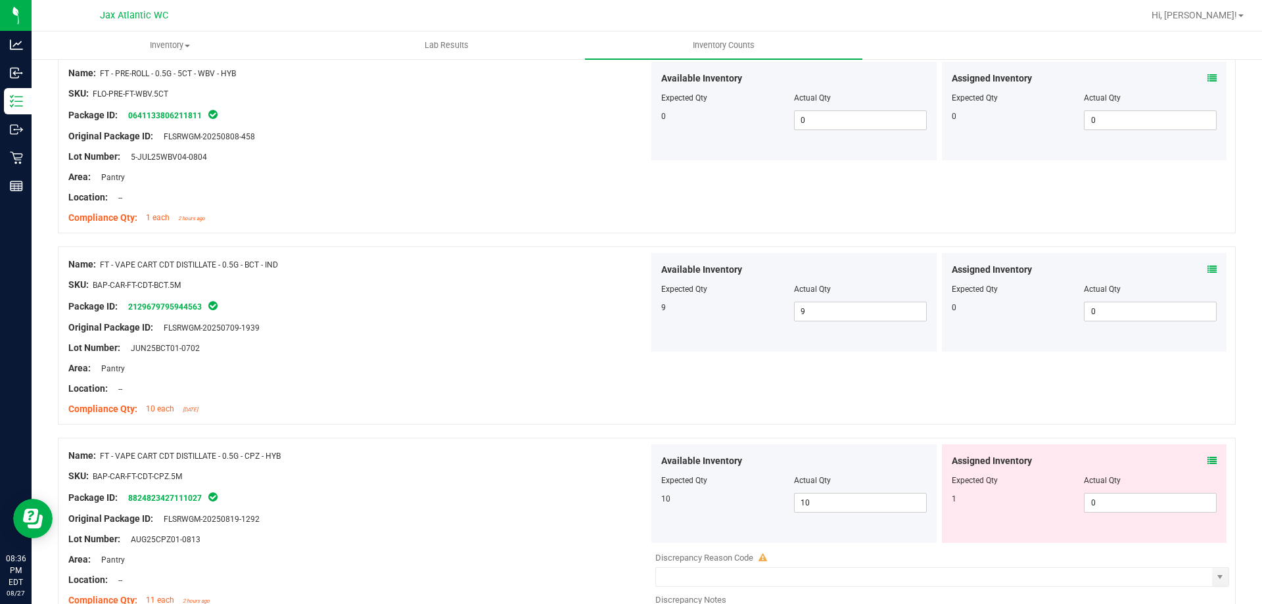
scroll to position [2563, 0]
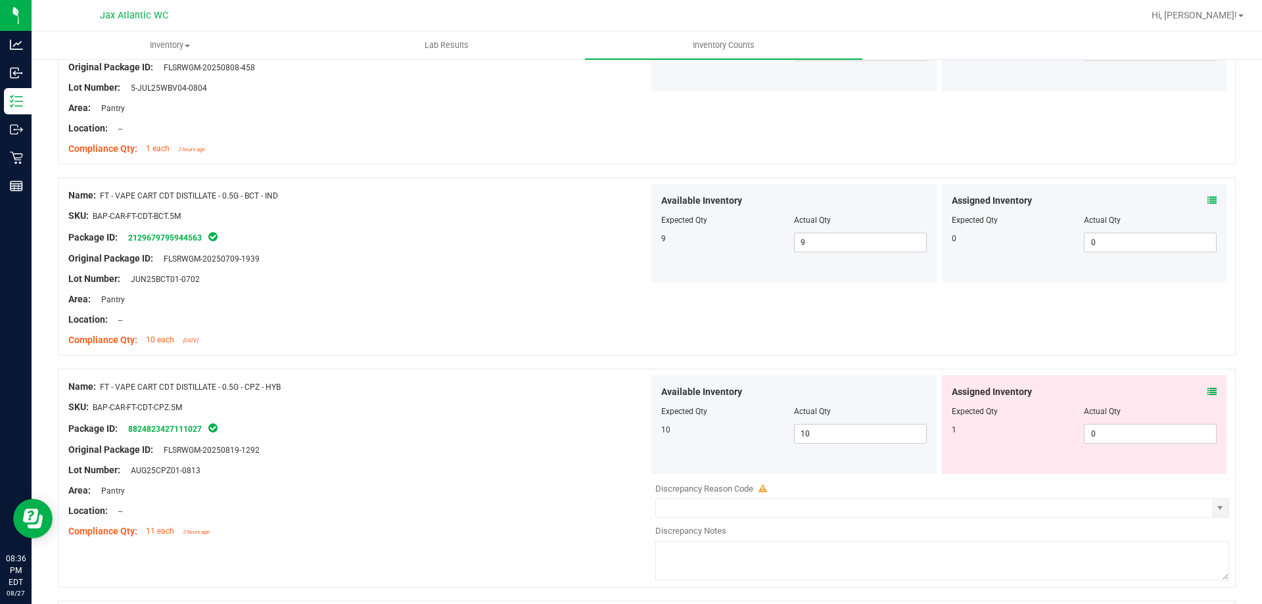
click at [1207, 392] on icon at bounding box center [1211, 391] width 9 height 9
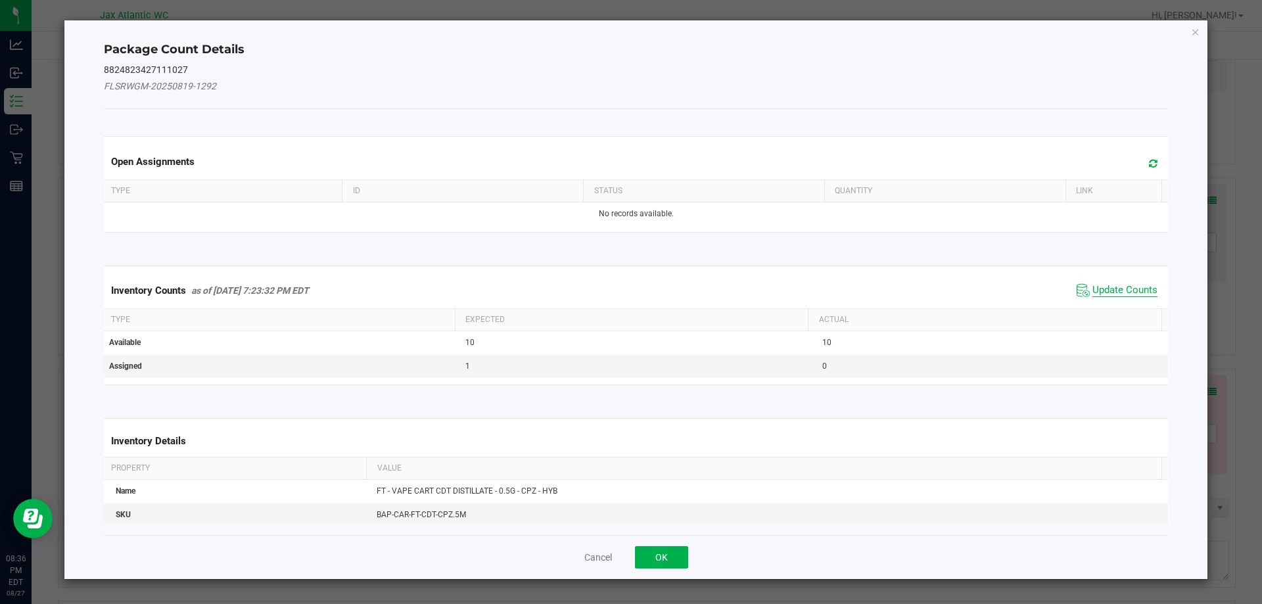
click at [1121, 295] on span "Update Counts" at bounding box center [1124, 290] width 65 height 13
click at [1103, 281] on span "Update Counts" at bounding box center [1118, 290] width 84 height 18
click at [1102, 284] on span "Update Counts" at bounding box center [1124, 290] width 65 height 12
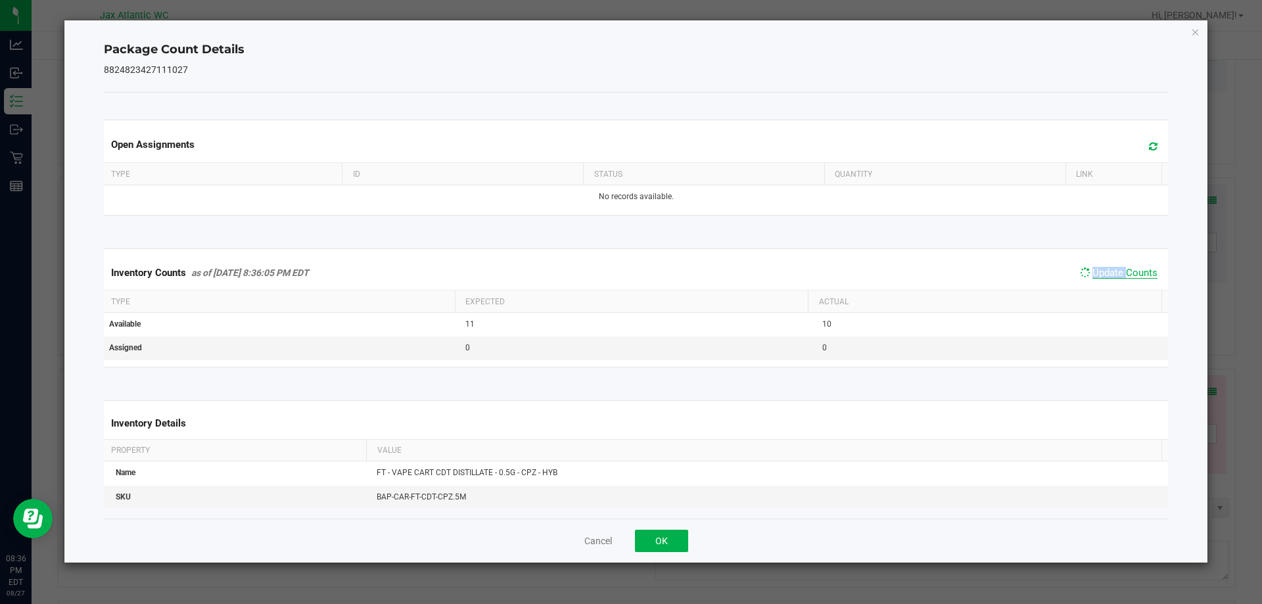
click at [1102, 278] on span "Update Counts" at bounding box center [1124, 273] width 65 height 12
click at [1101, 278] on span "Update Counts" at bounding box center [1124, 273] width 65 height 12
click at [659, 534] on button "OK" at bounding box center [661, 541] width 53 height 22
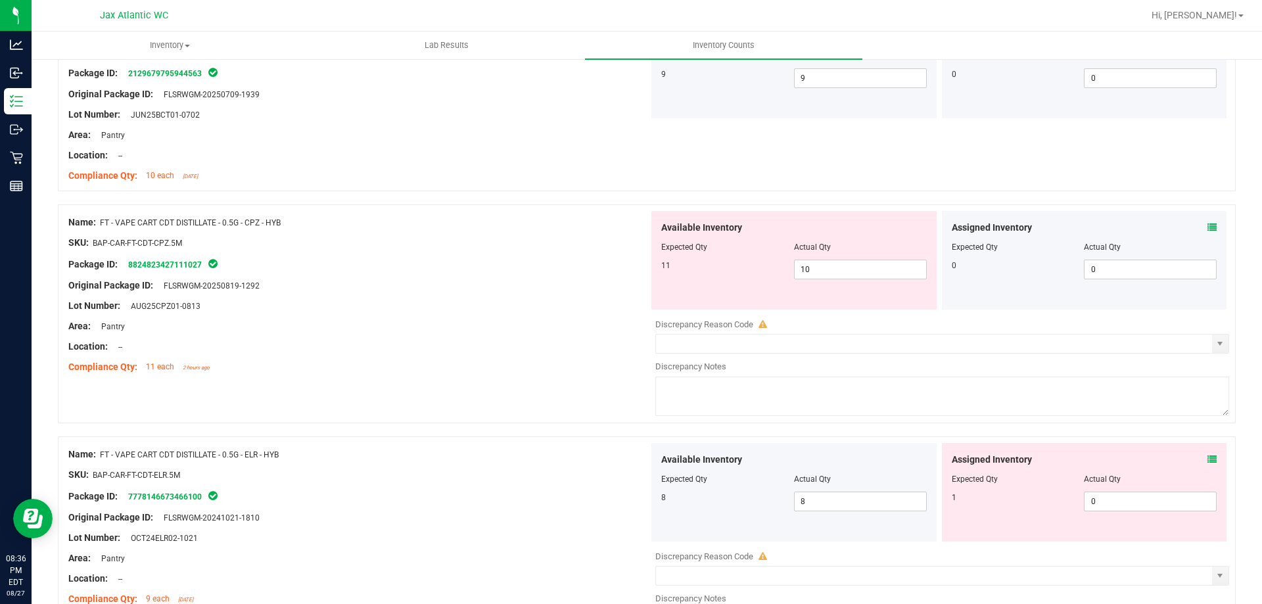
scroll to position [2760, 0]
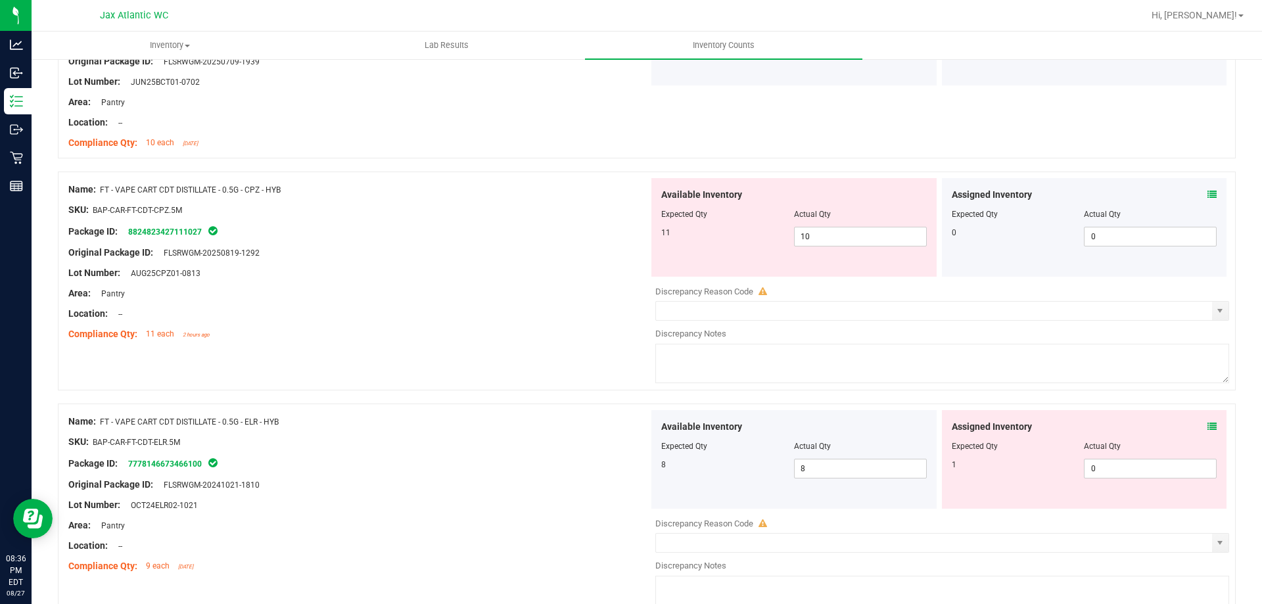
click at [1207, 422] on icon at bounding box center [1211, 426] width 9 height 9
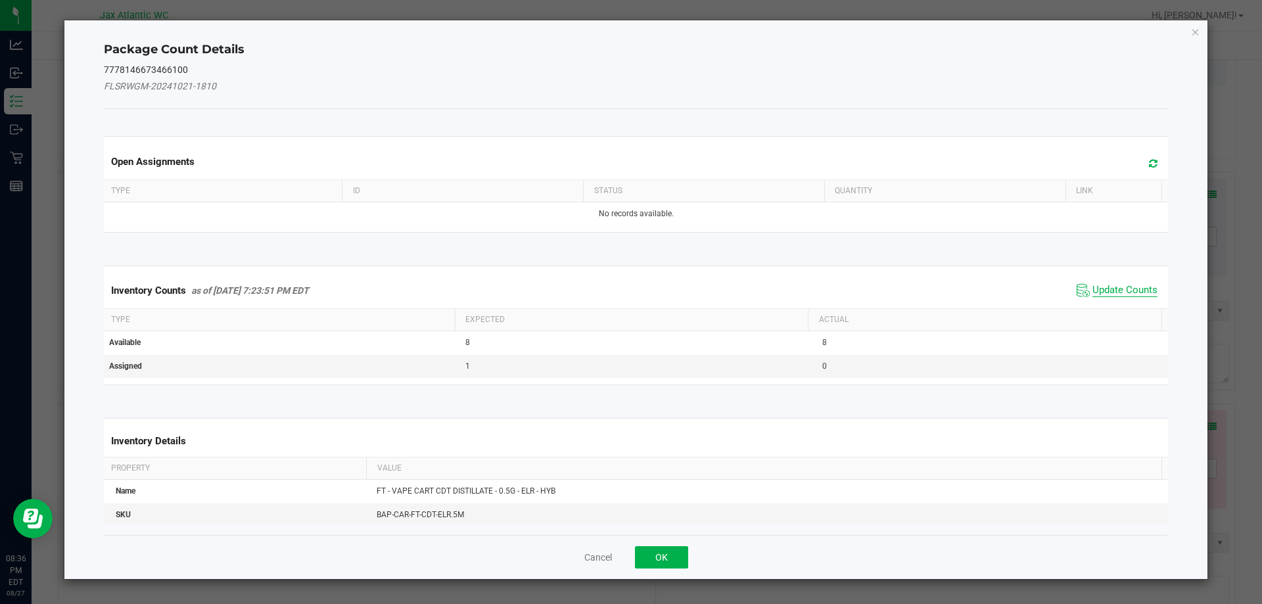
click at [1114, 296] on span "Update Counts" at bounding box center [1124, 290] width 65 height 13
click at [1107, 281] on span "Update Counts" at bounding box center [1118, 290] width 84 height 18
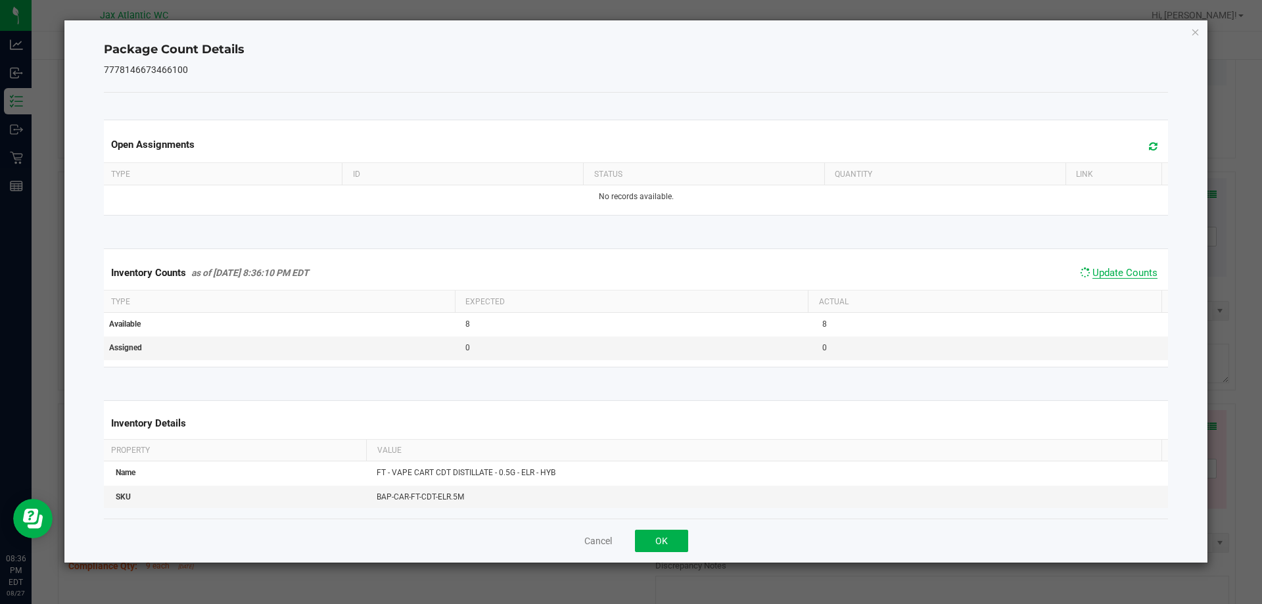
click at [1105, 278] on span "Update Counts" at bounding box center [1124, 273] width 65 height 12
click at [1105, 275] on span "Update Counts" at bounding box center [1124, 273] width 65 height 12
click at [1105, 275] on span "Update Counts" at bounding box center [1124, 273] width 65 height 13
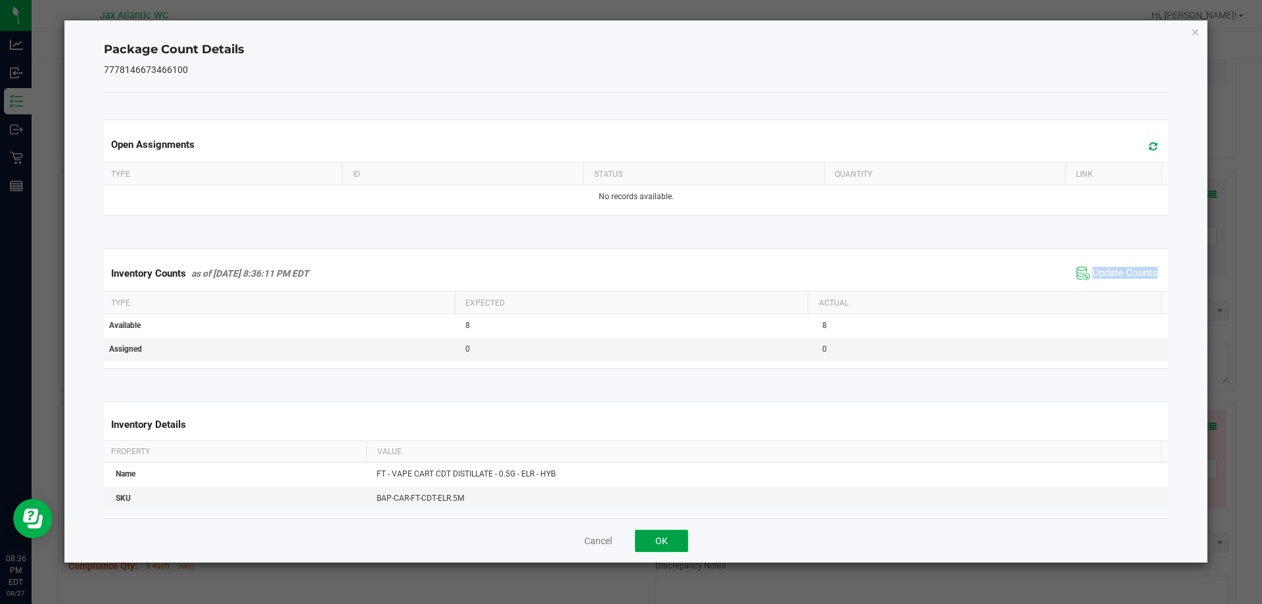
click at [678, 547] on button "OK" at bounding box center [661, 541] width 53 height 22
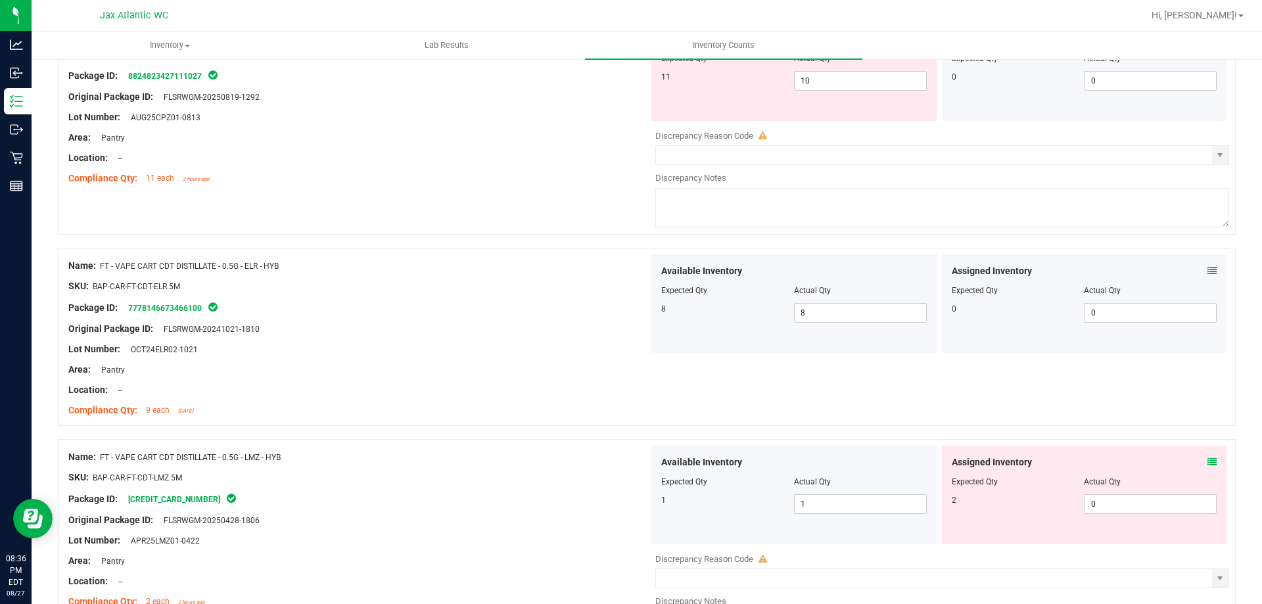
scroll to position [2957, 0]
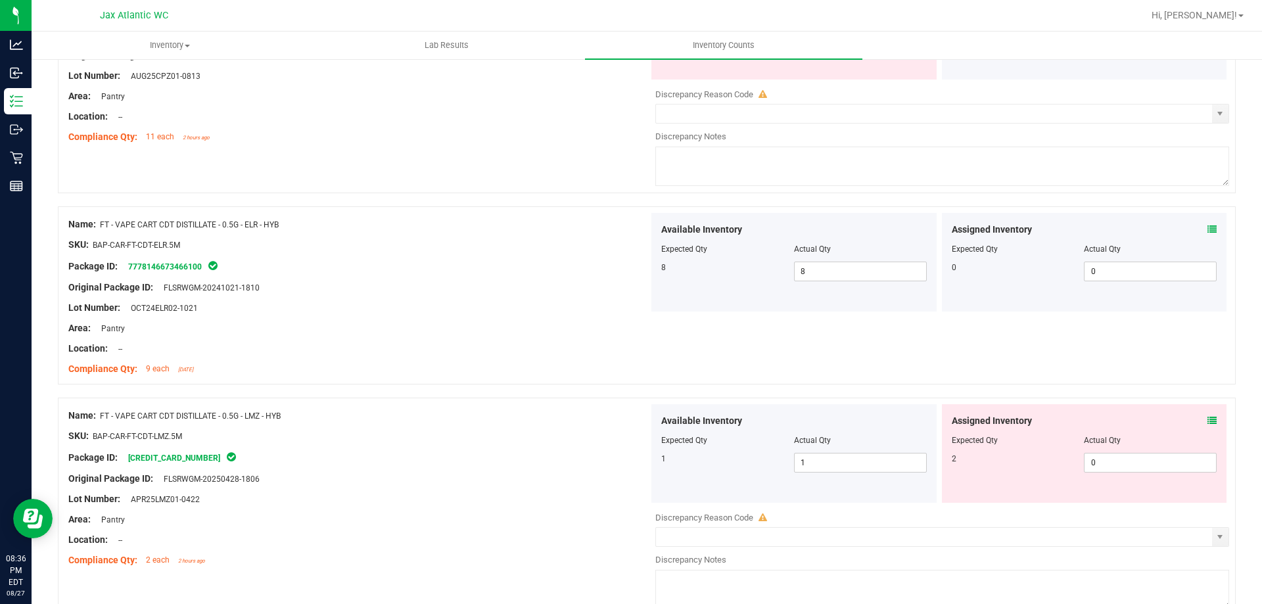
click at [1207, 418] on icon at bounding box center [1211, 420] width 9 height 9
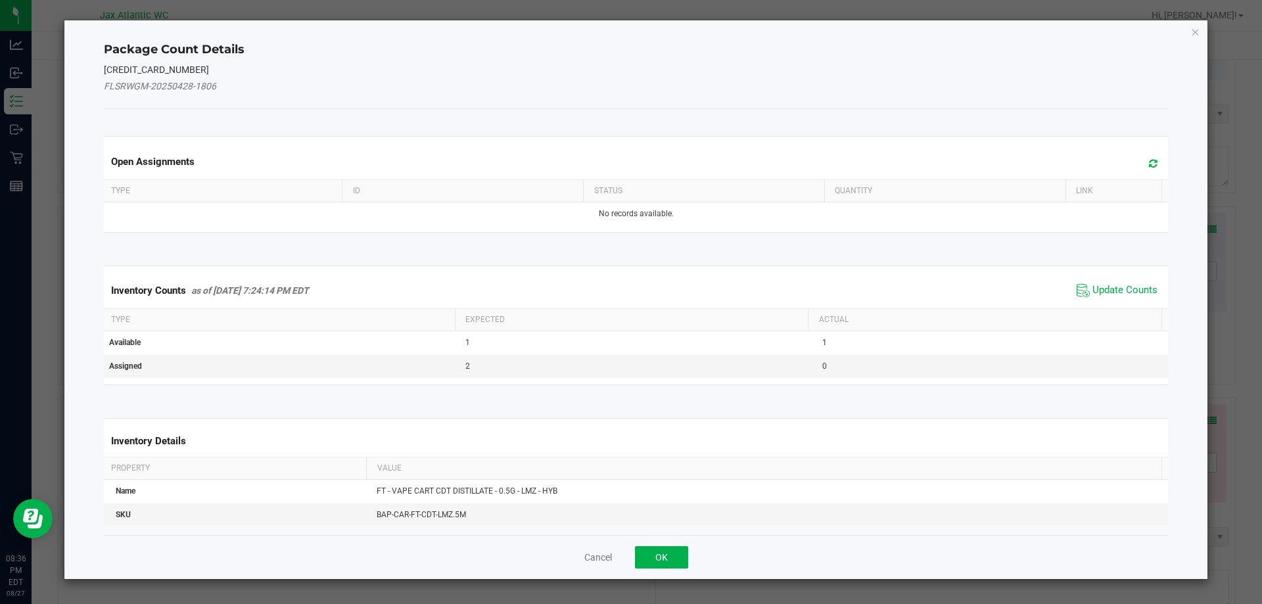
click at [1082, 291] on span "Update Counts" at bounding box center [1116, 291] width 87 height 20
click at [1091, 286] on div "Inventory Counts as of [DATE] 7:24:14 PM EDT Update Counts" at bounding box center [636, 290] width 1070 height 35
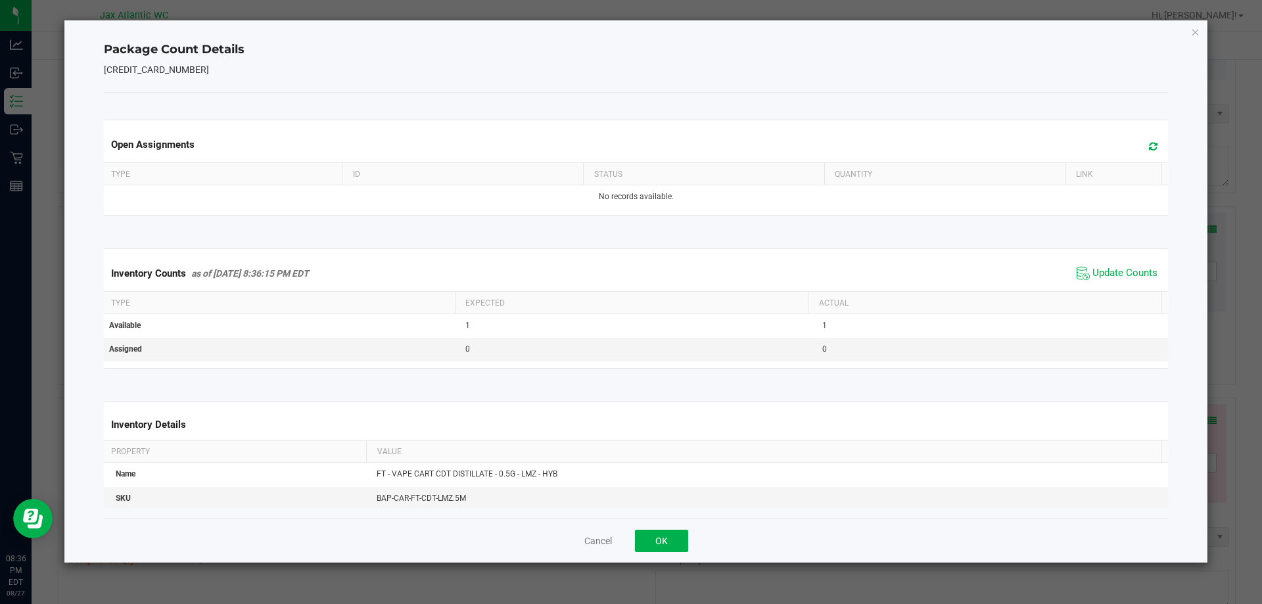
click at [1096, 283] on span "Update Counts" at bounding box center [1116, 273] width 87 height 20
click at [1104, 278] on span "Update Counts" at bounding box center [1124, 273] width 65 height 13
click at [1104, 278] on span "Update Counts" at bounding box center [1124, 273] width 65 height 12
click at [676, 534] on button "OK" at bounding box center [661, 541] width 53 height 22
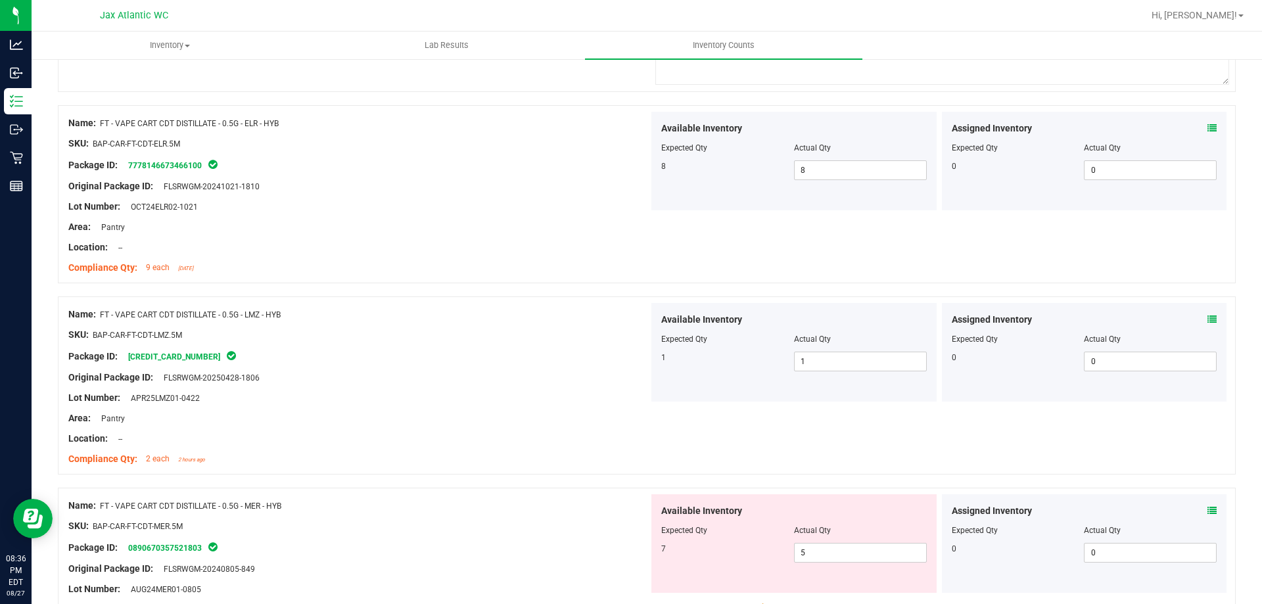
scroll to position [3154, 0]
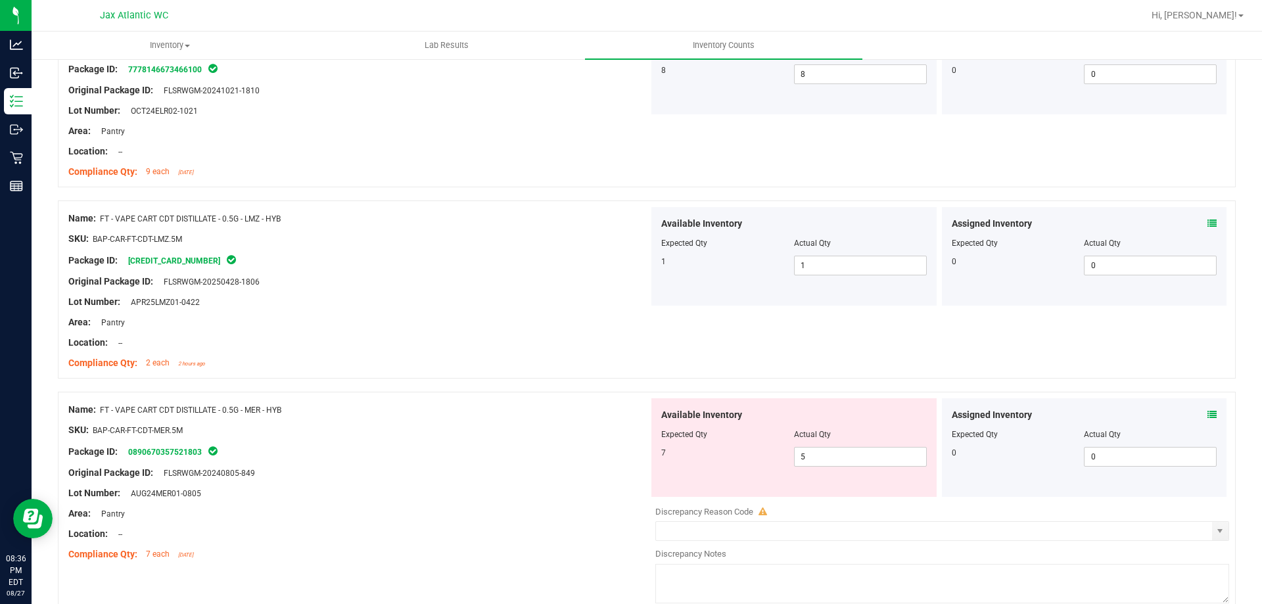
click at [1207, 415] on icon at bounding box center [1211, 414] width 9 height 9
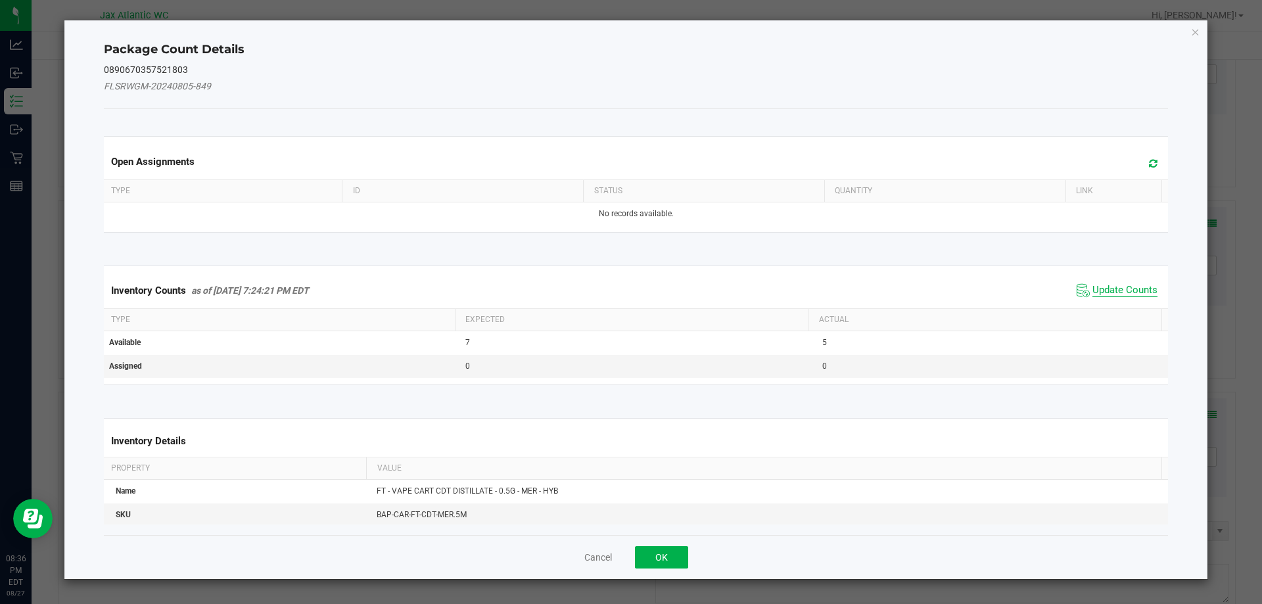
click at [1103, 289] on span "Update Counts" at bounding box center [1124, 290] width 65 height 13
click at [1108, 284] on span "Update Counts" at bounding box center [1124, 290] width 65 height 12
click at [1112, 284] on span "Update Counts" at bounding box center [1124, 290] width 65 height 12
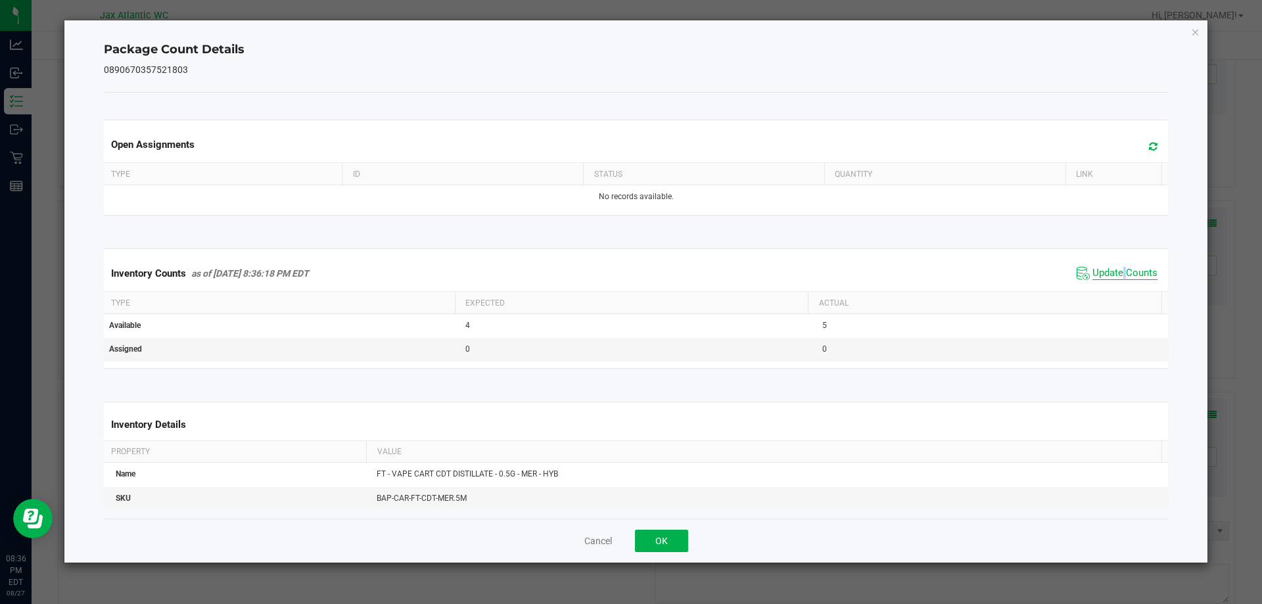
click at [1112, 274] on span "Update Counts" at bounding box center [1124, 273] width 65 height 13
click at [1112, 274] on span "Update Counts" at bounding box center [1124, 273] width 65 height 12
drag, startPoint x: 675, startPoint y: 539, endPoint x: 1015, endPoint y: 457, distance: 349.3
click at [675, 538] on button "OK" at bounding box center [661, 541] width 53 height 22
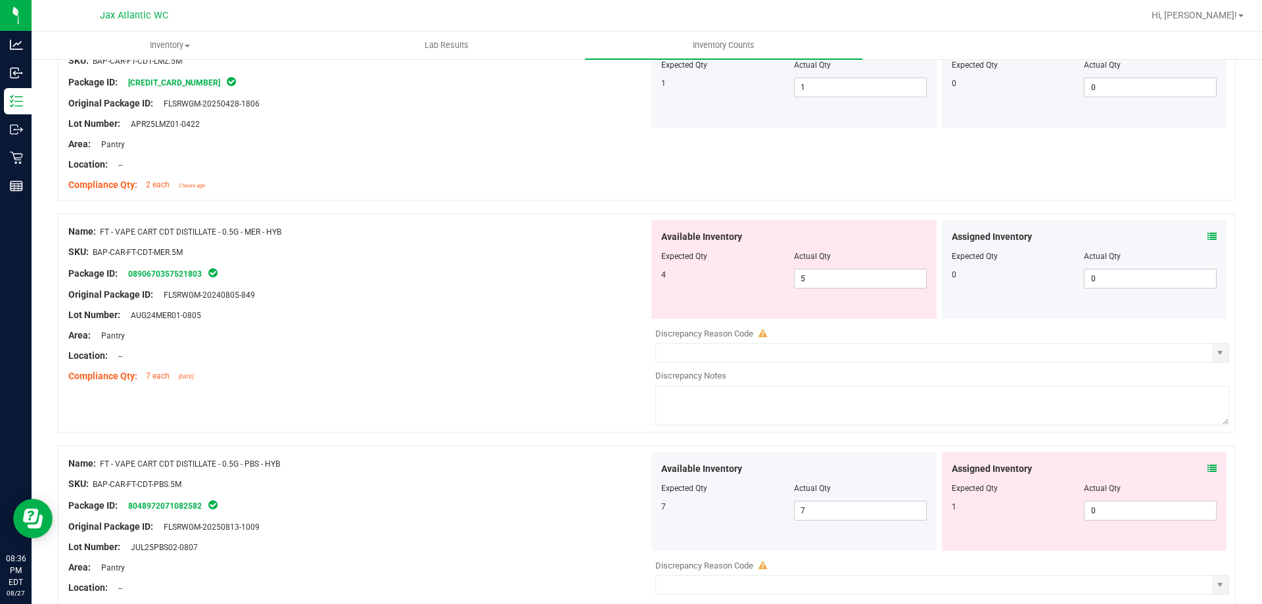
scroll to position [3351, 0]
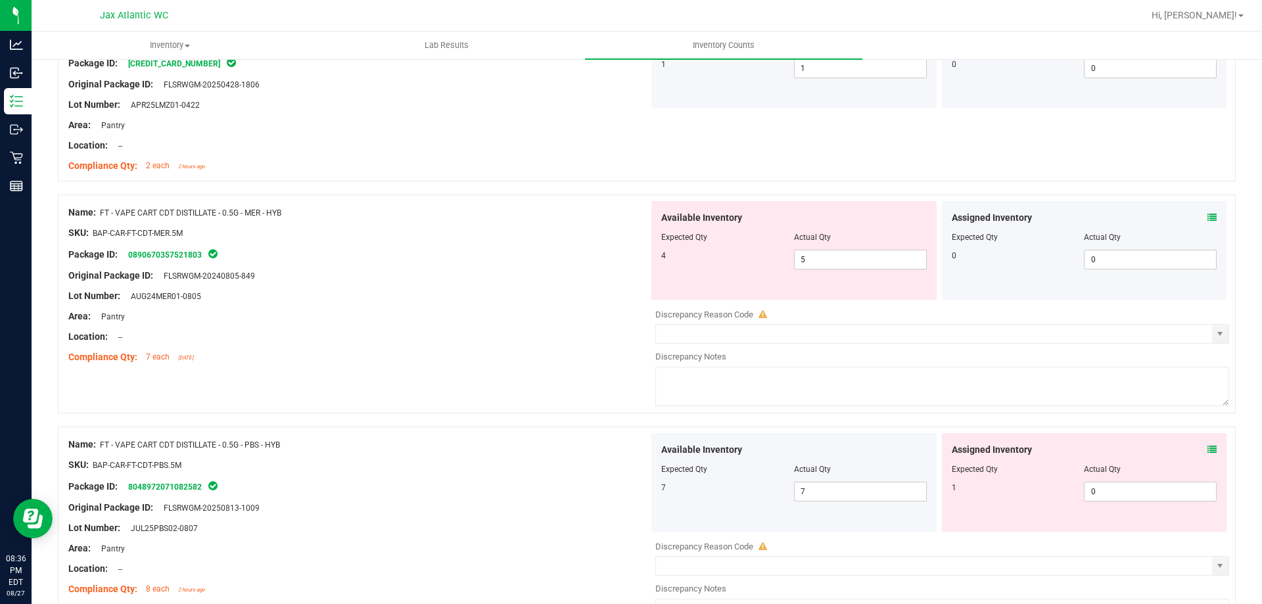
click at [1207, 454] on span at bounding box center [1211, 450] width 9 height 14
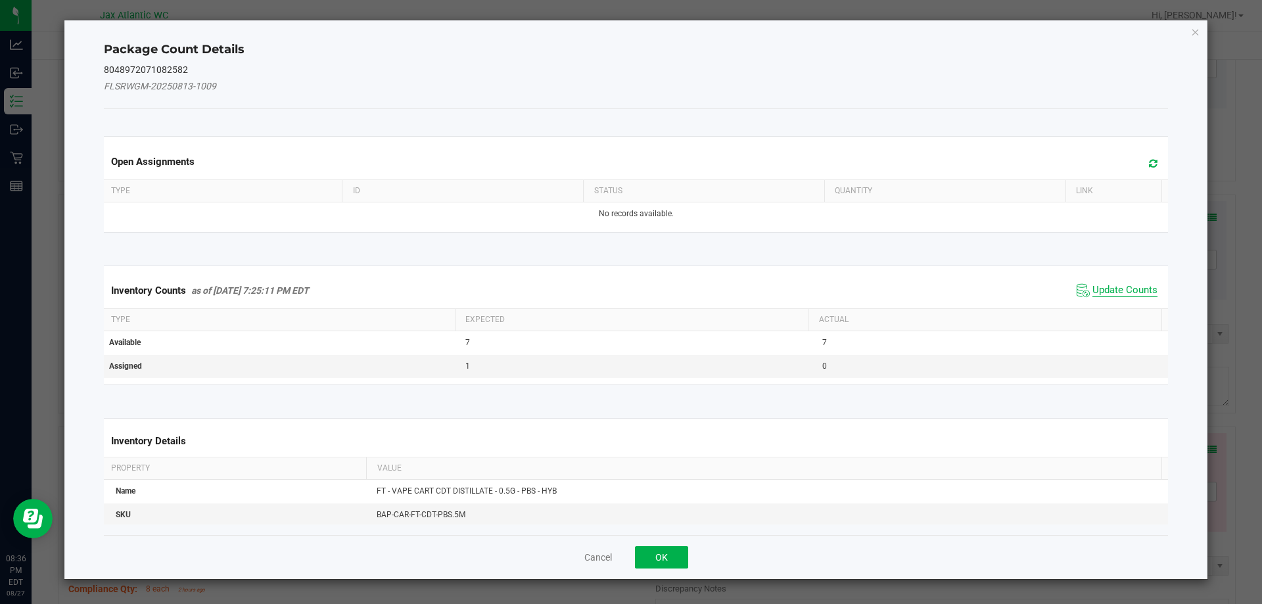
click at [1093, 284] on span "Update Counts" at bounding box center [1124, 290] width 65 height 13
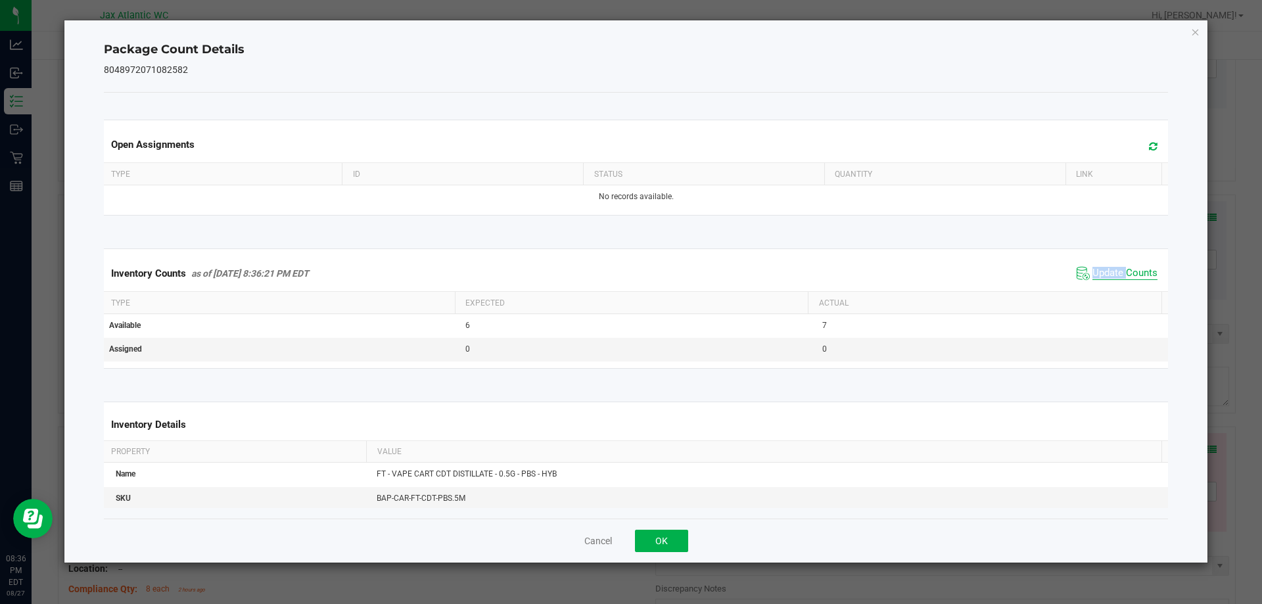
click at [1093, 284] on div "Inventory Counts as of [DATE] 8:36:21 PM EDT Update Counts" at bounding box center [636, 273] width 1070 height 35
click at [662, 525] on div "Cancel OK" at bounding box center [636, 540] width 1064 height 44
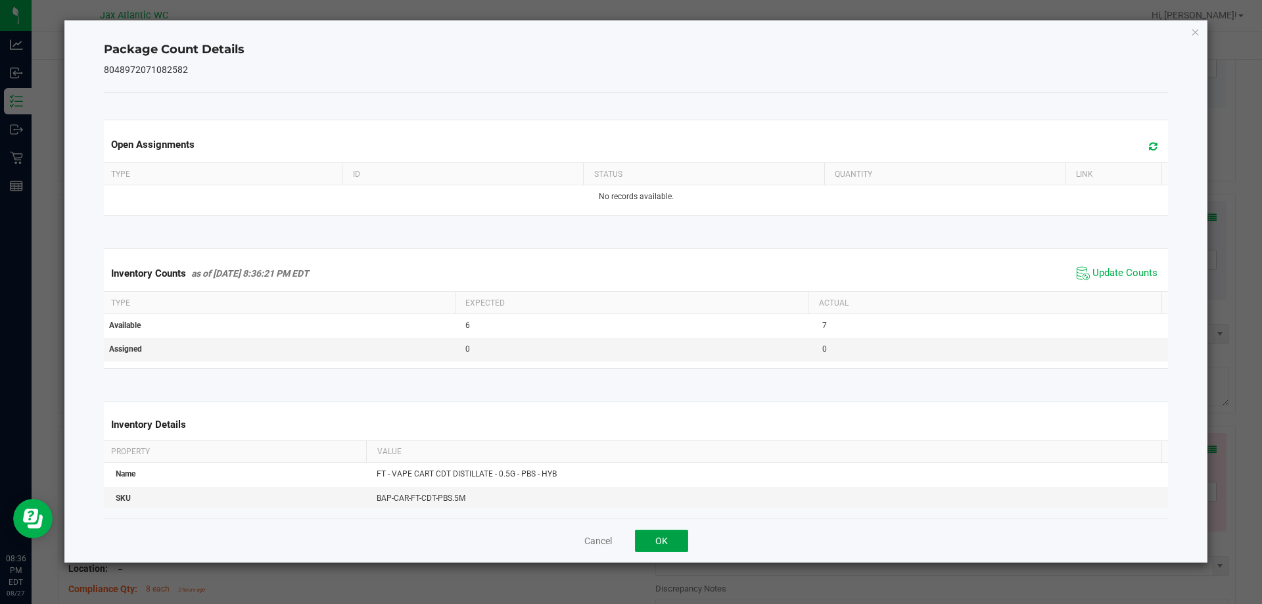
click at [678, 539] on button "OK" at bounding box center [661, 541] width 53 height 22
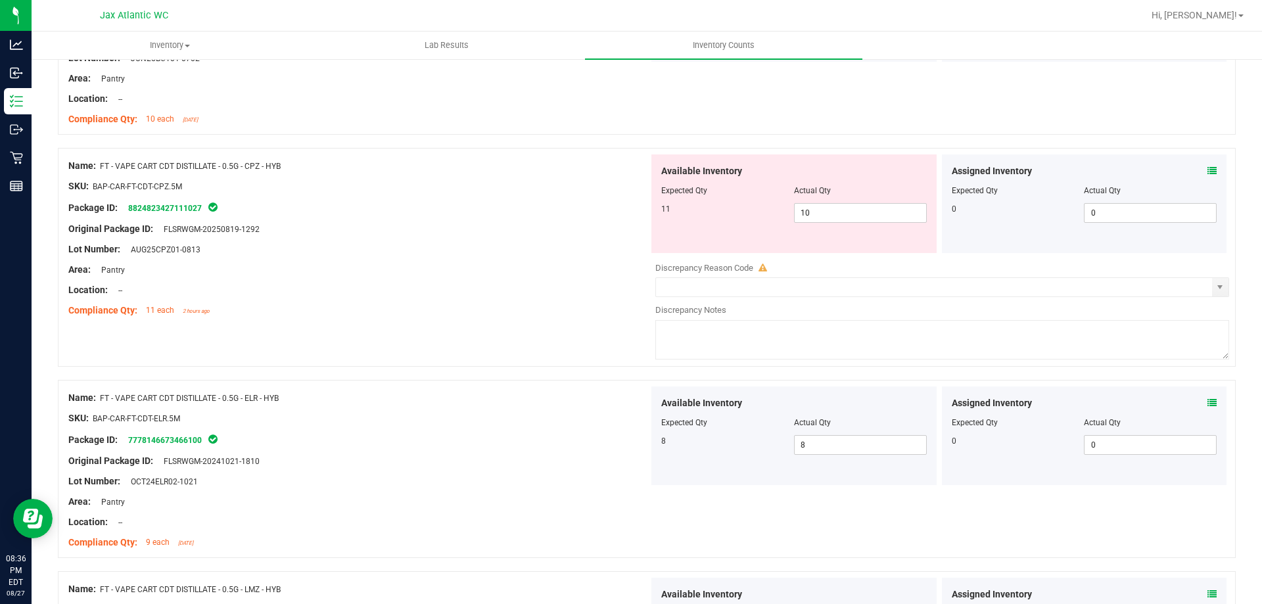
scroll to position [2760, 0]
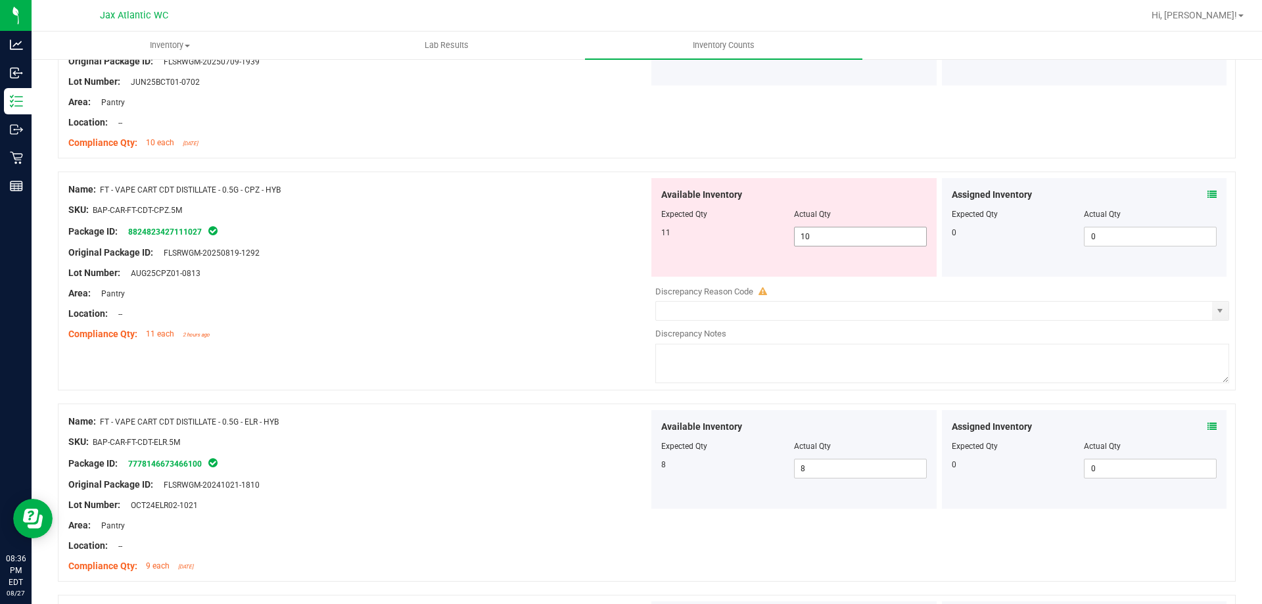
click at [844, 237] on span "10 10" at bounding box center [860, 237] width 133 height 20
click at [844, 237] on input "10" at bounding box center [859, 236] width 131 height 18
click at [404, 293] on div "Area: Pantry" at bounding box center [358, 293] width 580 height 14
click at [825, 229] on span "22 22" at bounding box center [860, 237] width 133 height 20
click at [825, 229] on input "22" at bounding box center [859, 236] width 131 height 18
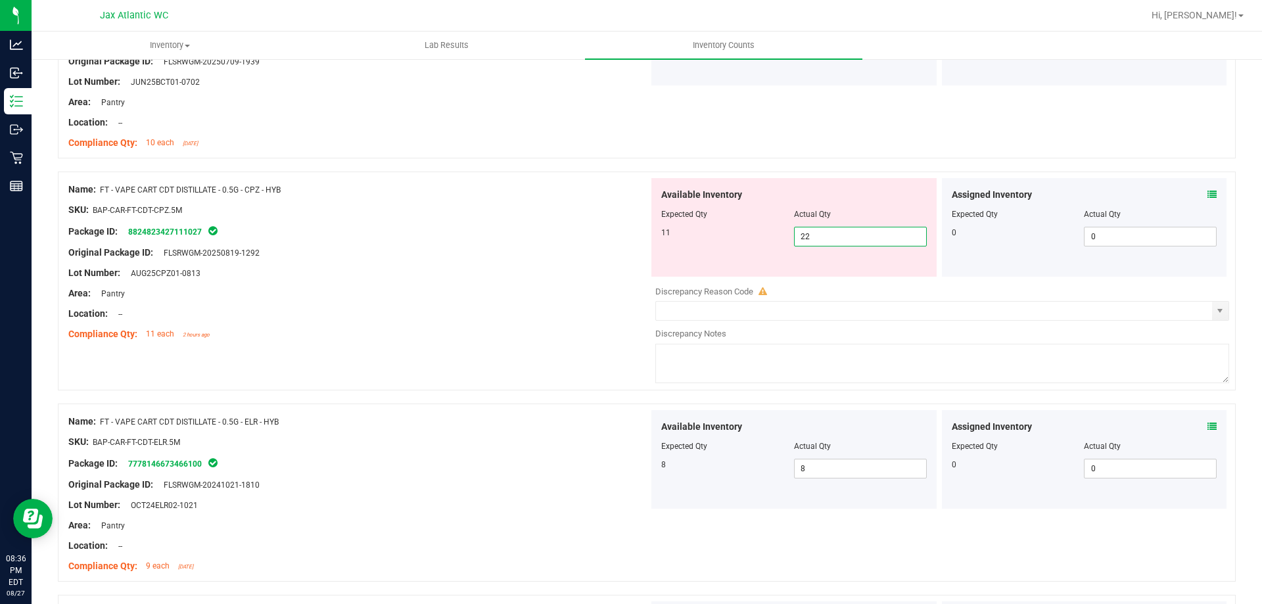
click at [825, 229] on input "22" at bounding box center [859, 236] width 131 height 18
click at [547, 270] on div "Lot Number: AUG25CPZ01-0813" at bounding box center [358, 273] width 580 height 14
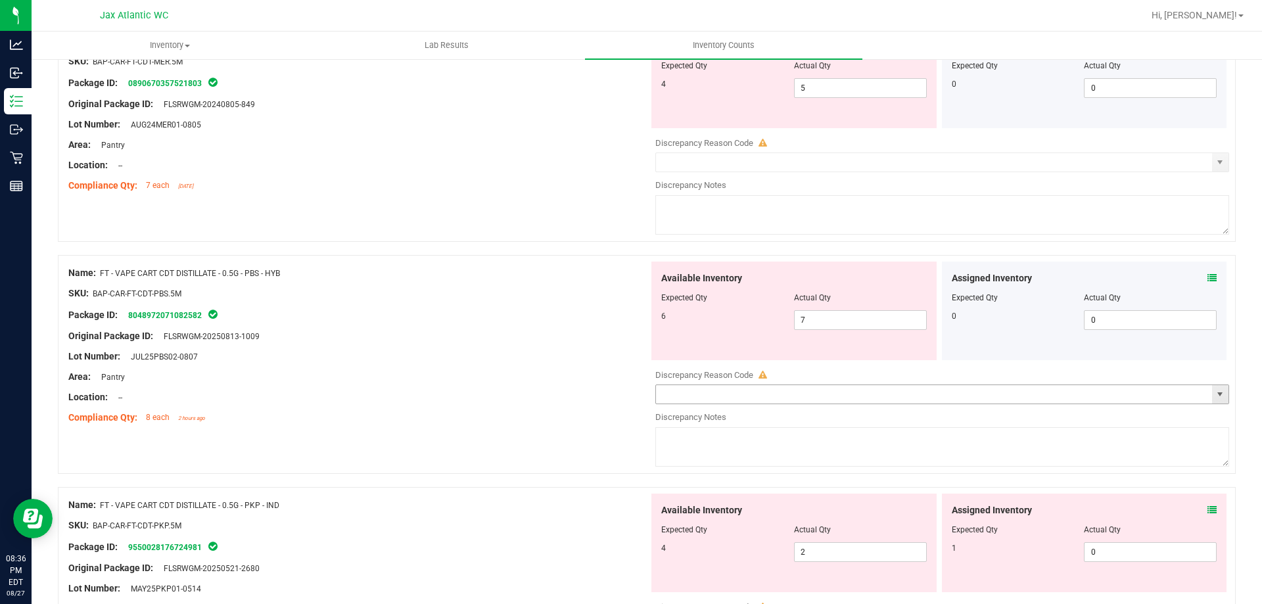
scroll to position [3483, 0]
click at [1207, 506] on icon at bounding box center [1211, 509] width 9 height 9
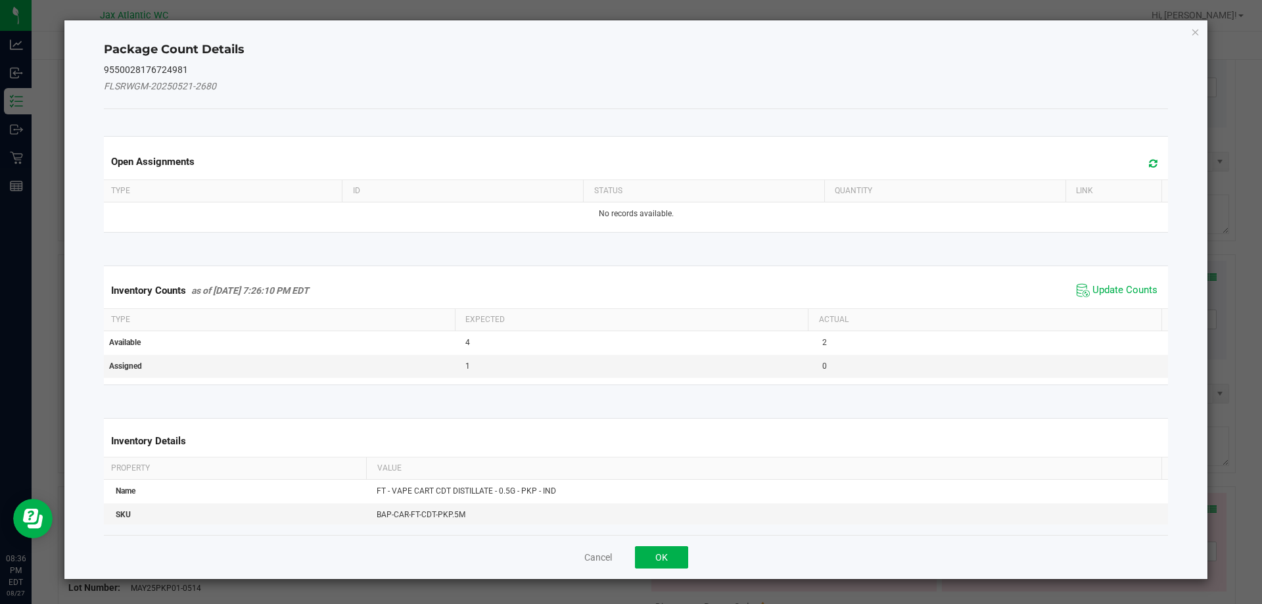
drag, startPoint x: 1132, startPoint y: 298, endPoint x: 1120, endPoint y: 290, distance: 14.8
click at [1131, 297] on span "Update Counts" at bounding box center [1116, 291] width 87 height 20
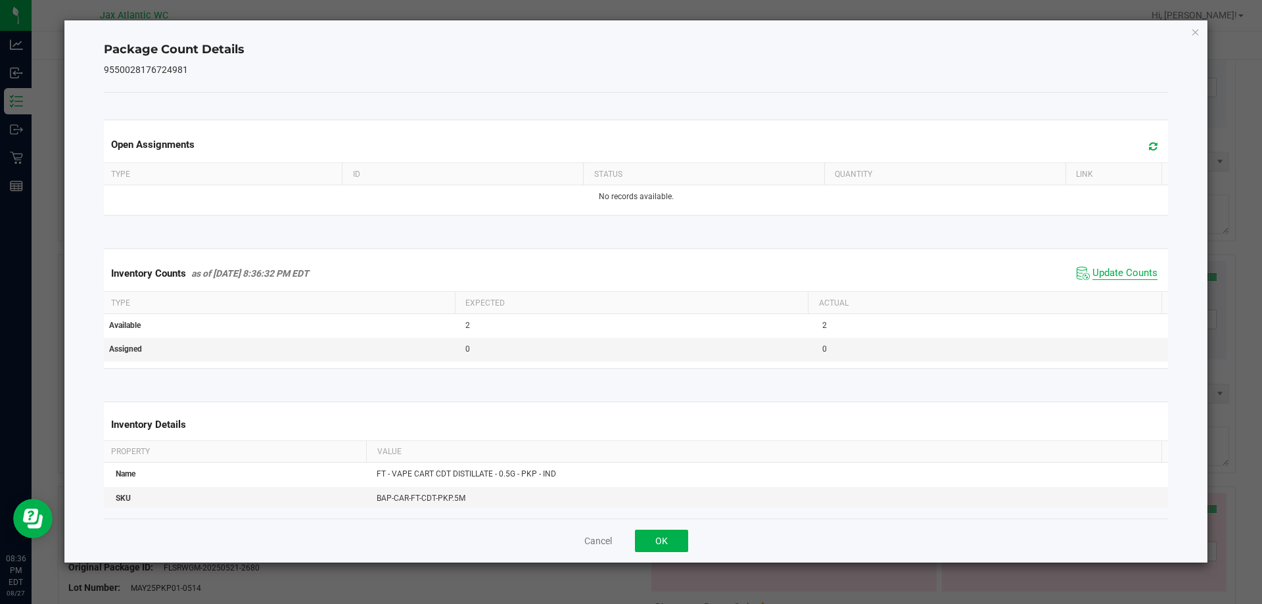
click at [1114, 286] on div "Inventory Counts as of [DATE] 8:36:32 PM EDT Update Counts" at bounding box center [636, 273] width 1070 height 35
click at [1110, 275] on span "Update Counts" at bounding box center [1124, 273] width 65 height 13
click at [1110, 273] on span "Update Counts" at bounding box center [1124, 273] width 65 height 12
click at [1110, 273] on span "Update Counts" at bounding box center [1124, 273] width 65 height 13
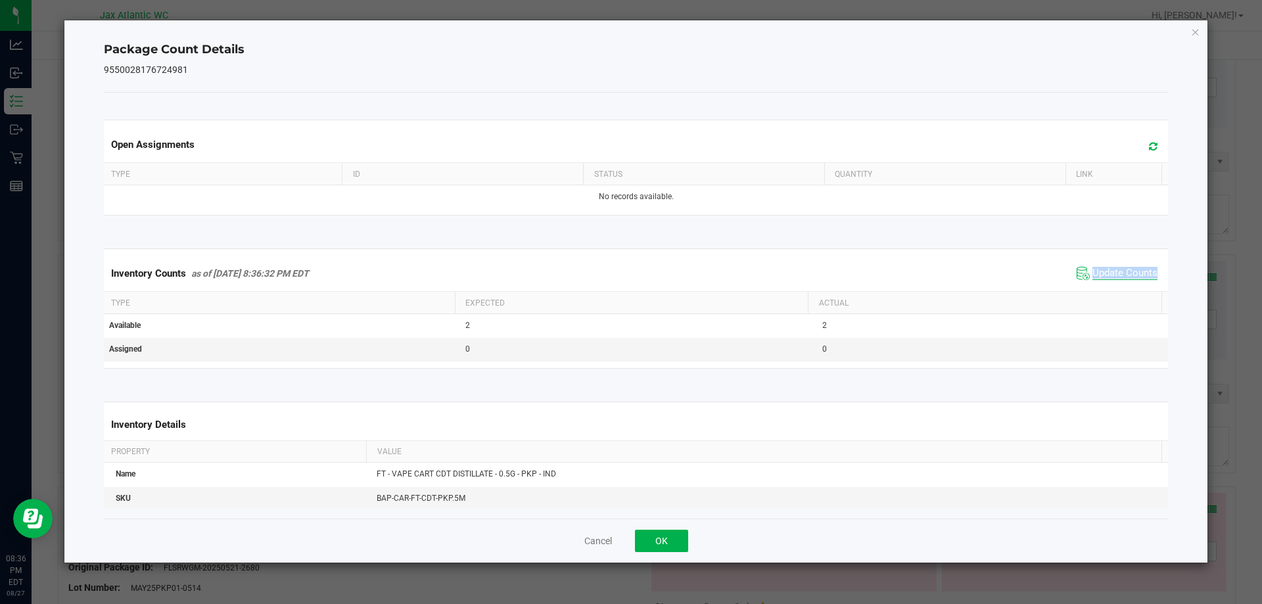
click at [1110, 273] on span "Update Counts" at bounding box center [1124, 273] width 65 height 13
drag, startPoint x: 1110, startPoint y: 273, endPoint x: 655, endPoint y: 551, distance: 533.3
click at [1109, 274] on span "Update Counts" at bounding box center [1124, 273] width 65 height 12
click at [660, 539] on button "OK" at bounding box center [661, 541] width 53 height 22
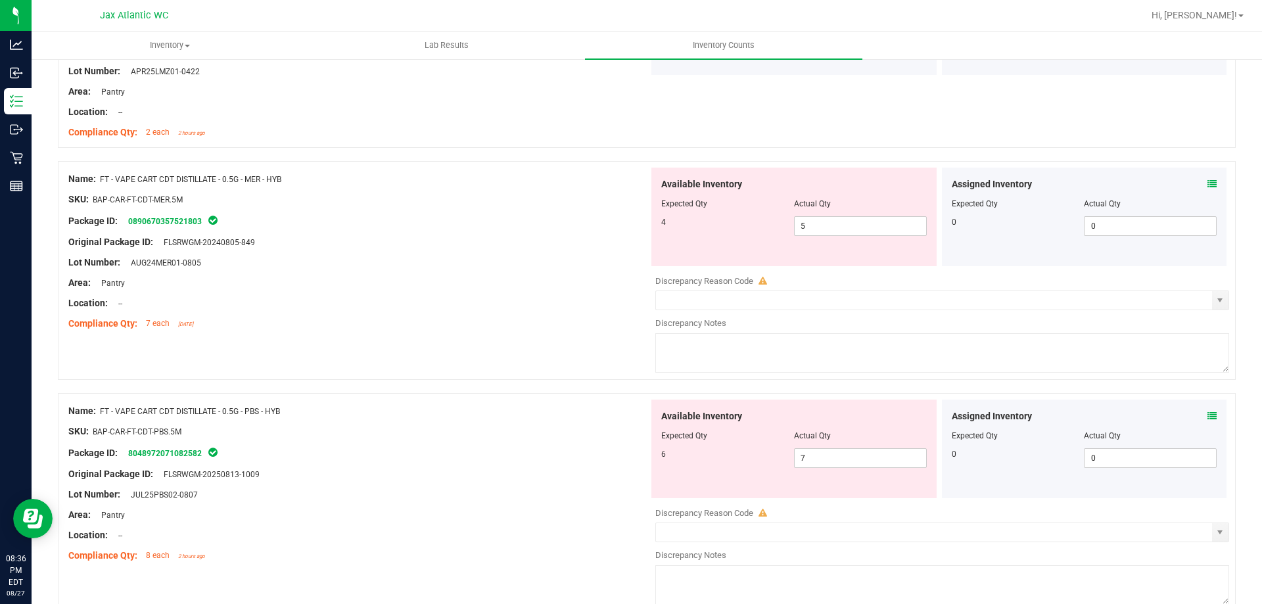
scroll to position [3220, 0]
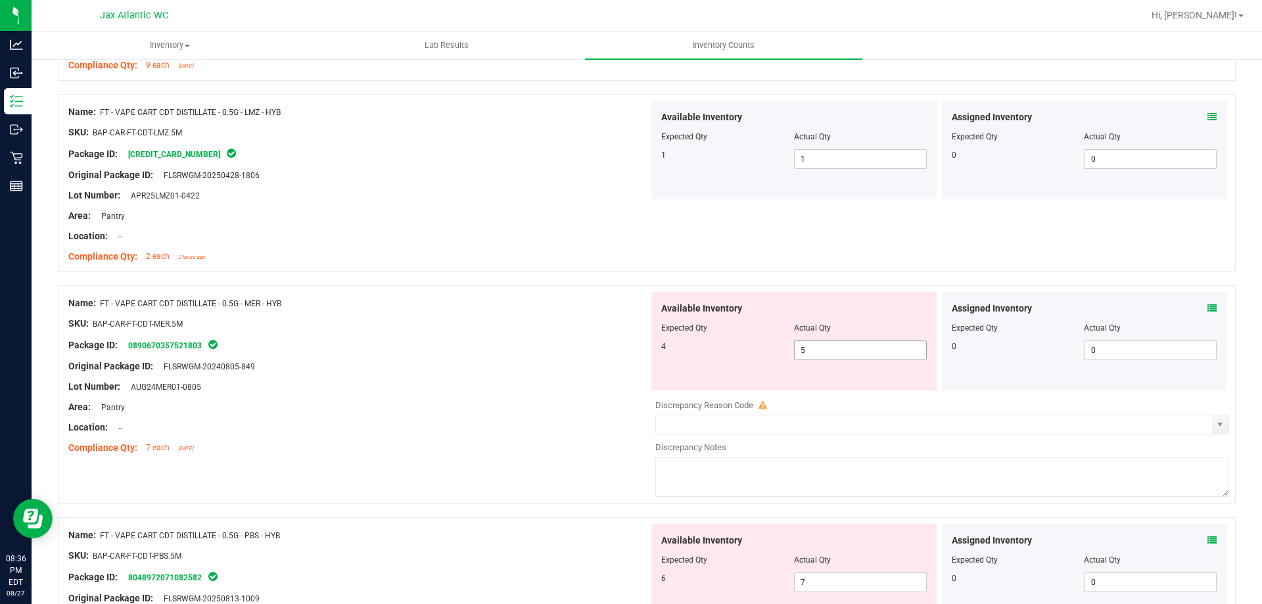
click at [827, 353] on span "5 5" at bounding box center [860, 350] width 133 height 20
click at [827, 353] on input "5" at bounding box center [859, 350] width 131 height 18
click at [576, 371] on div "Original Package ID: FLSRWGM-20240805-849" at bounding box center [358, 366] width 580 height 14
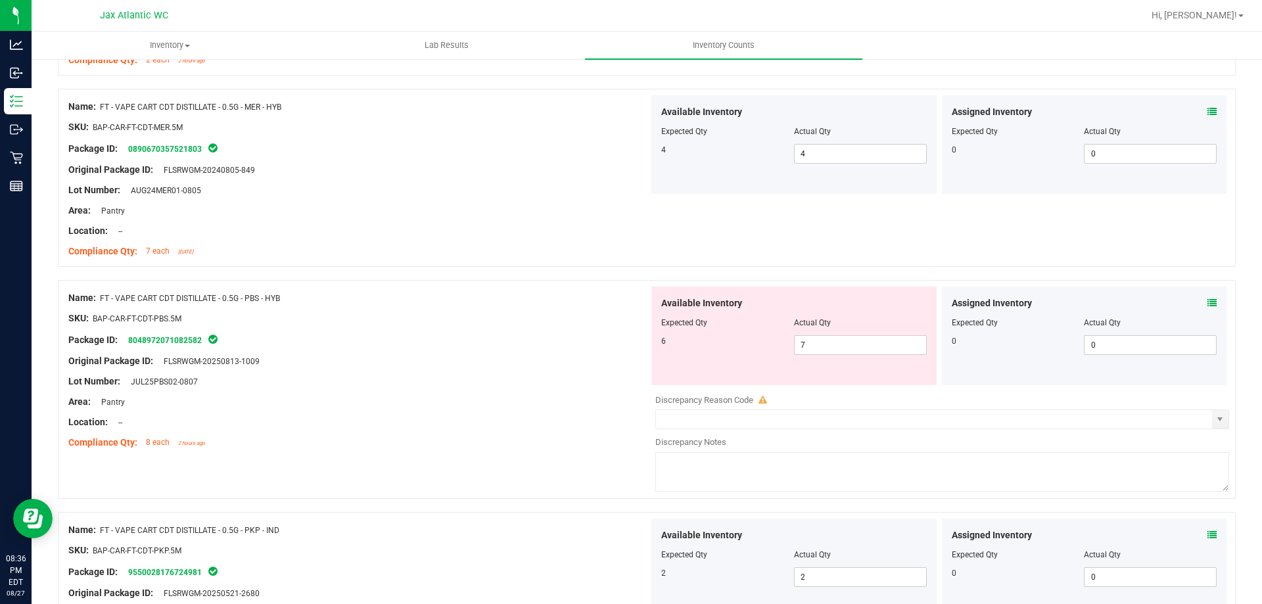
scroll to position [3417, 0]
click at [1207, 299] on icon at bounding box center [1211, 302] width 9 height 9
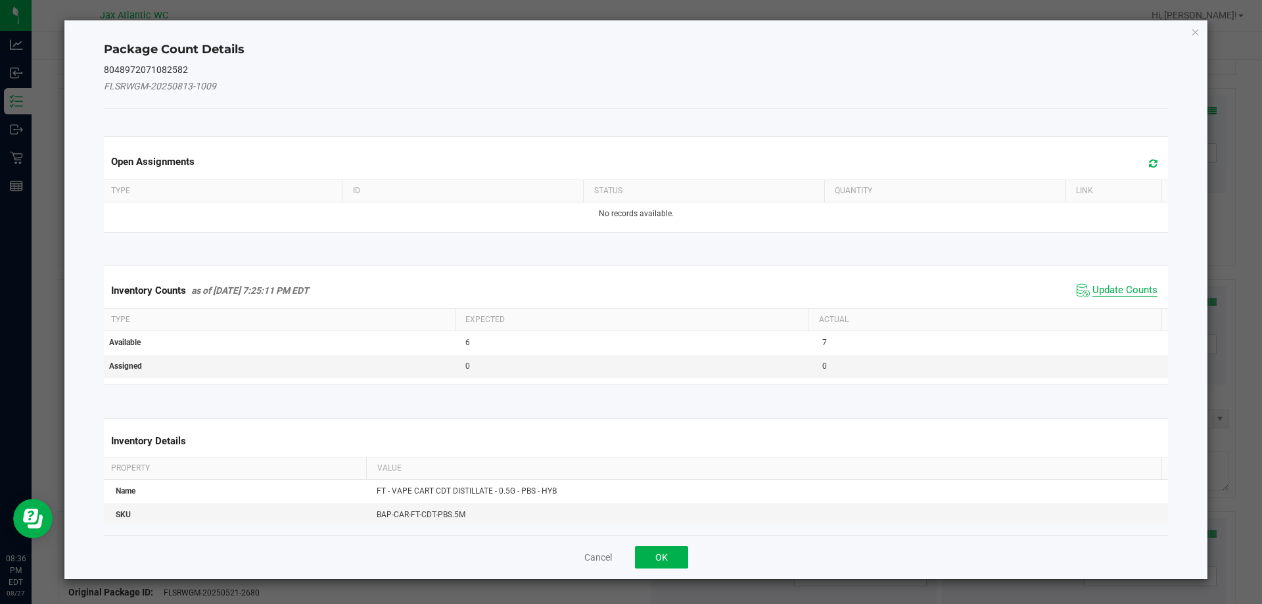
click at [1114, 285] on span "Update Counts" at bounding box center [1124, 290] width 65 height 13
click at [1114, 285] on div "Inventory Counts as of [DATE] 7:25:11 PM EDT Update Counts" at bounding box center [636, 290] width 1070 height 34
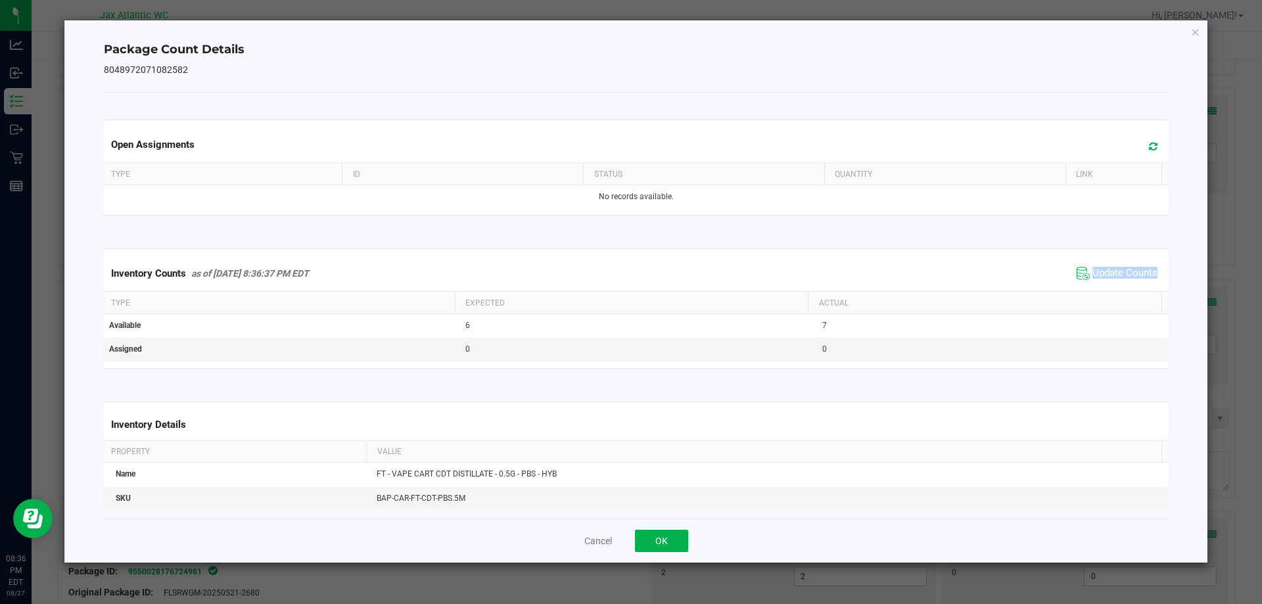
click at [1113, 285] on div "Inventory Counts as of [DATE] 8:36:37 PM EDT Update Counts" at bounding box center [636, 273] width 1070 height 35
click at [1112, 285] on div "Inventory Counts as of [DATE] 8:36:37 PM EDT Update Counts" at bounding box center [636, 273] width 1070 height 35
click at [1112, 287] on div "Inventory Counts as of [DATE] 8:36:37 PM EDT Update Counts" at bounding box center [636, 273] width 1070 height 35
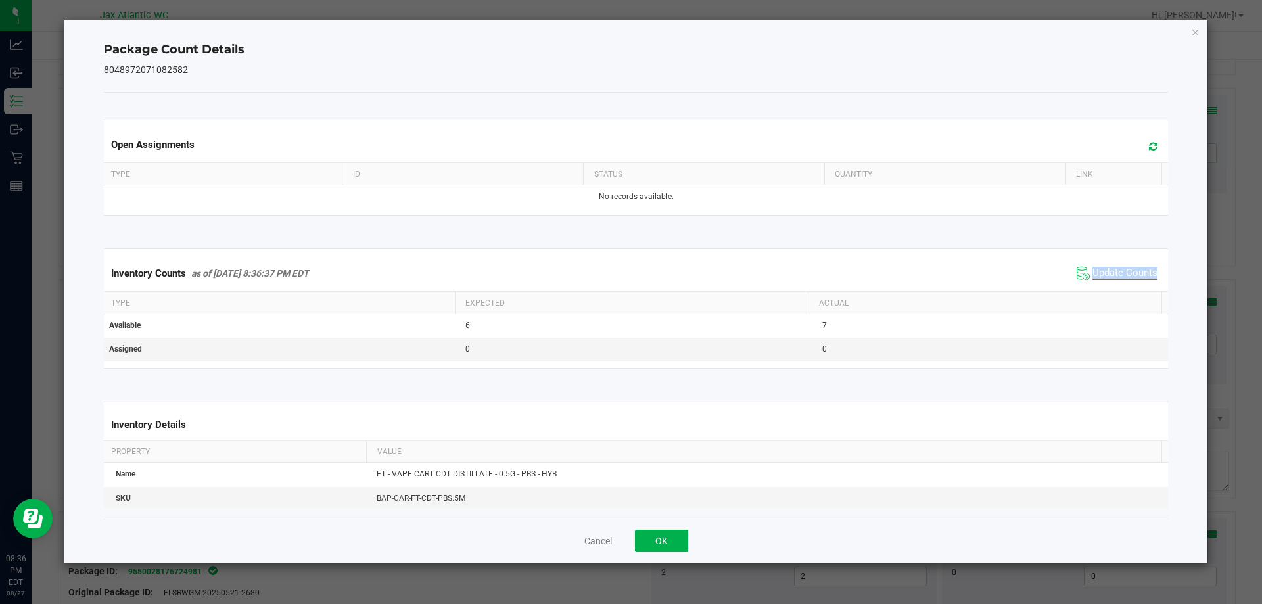
click at [1115, 271] on span "Update Counts" at bounding box center [1124, 273] width 65 height 13
click at [1115, 271] on span "Update Counts" at bounding box center [1124, 273] width 65 height 12
click at [665, 541] on button "OK" at bounding box center [661, 541] width 53 height 22
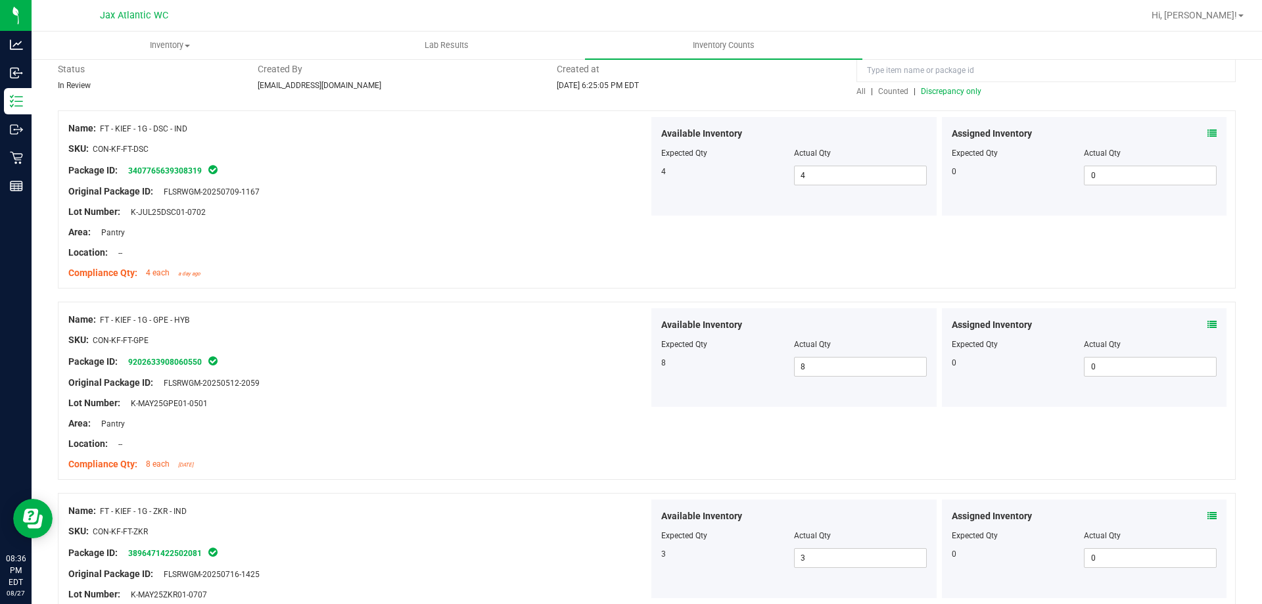
scroll to position [0, 0]
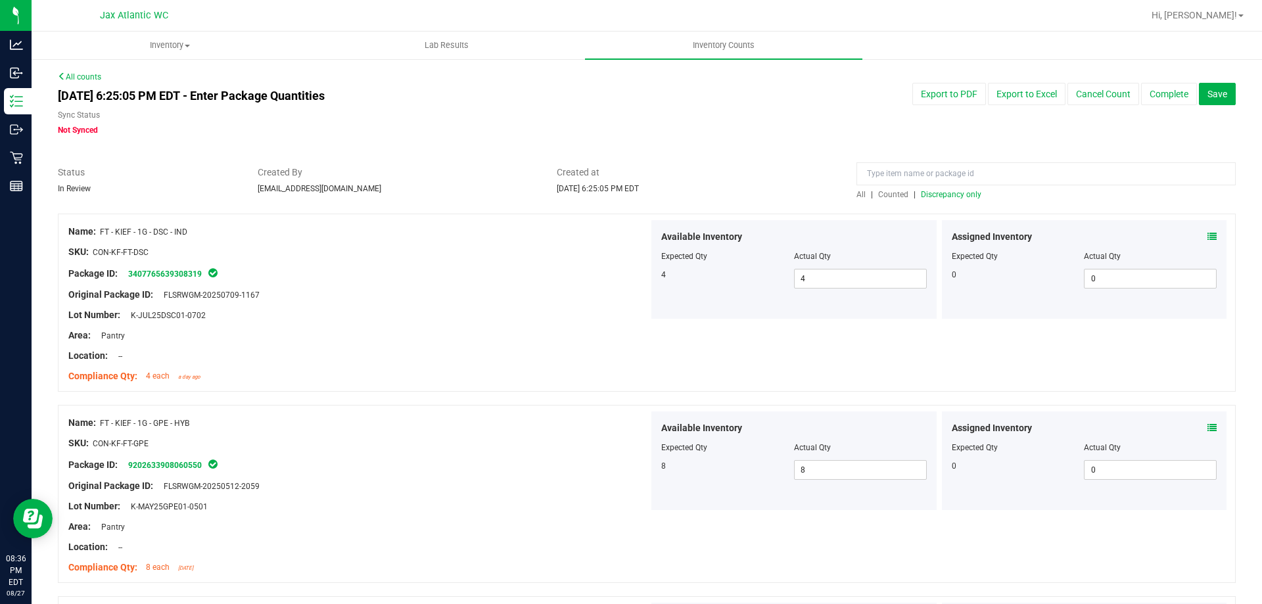
click at [937, 193] on span "Discrepancy only" at bounding box center [951, 194] width 60 height 9
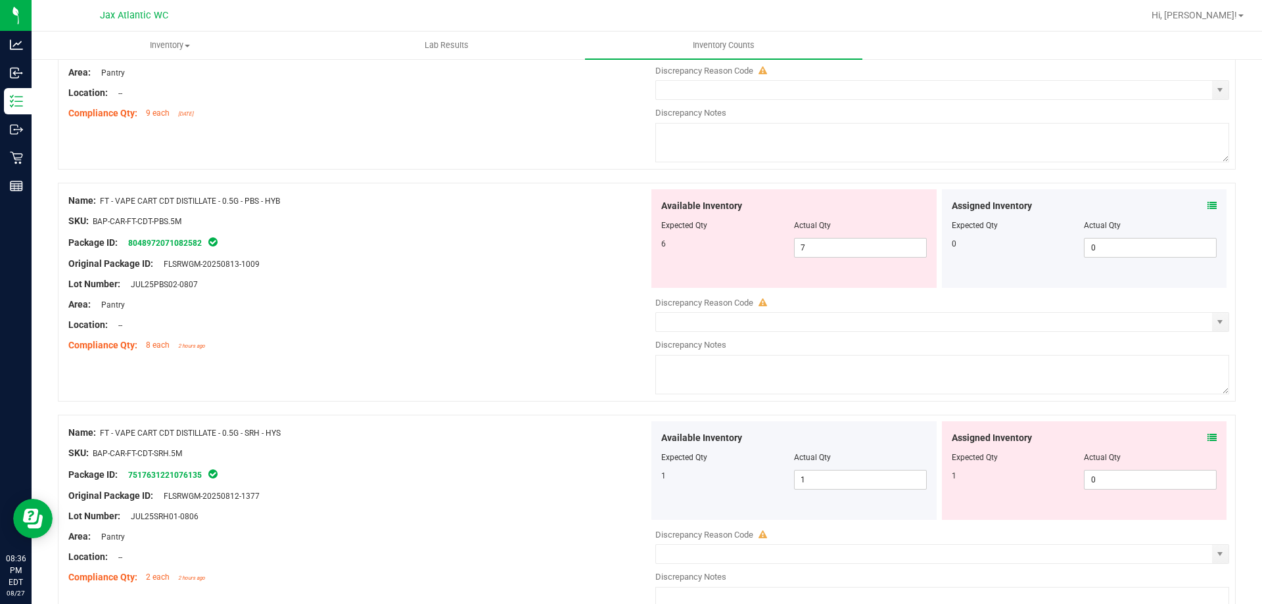
scroll to position [394, 0]
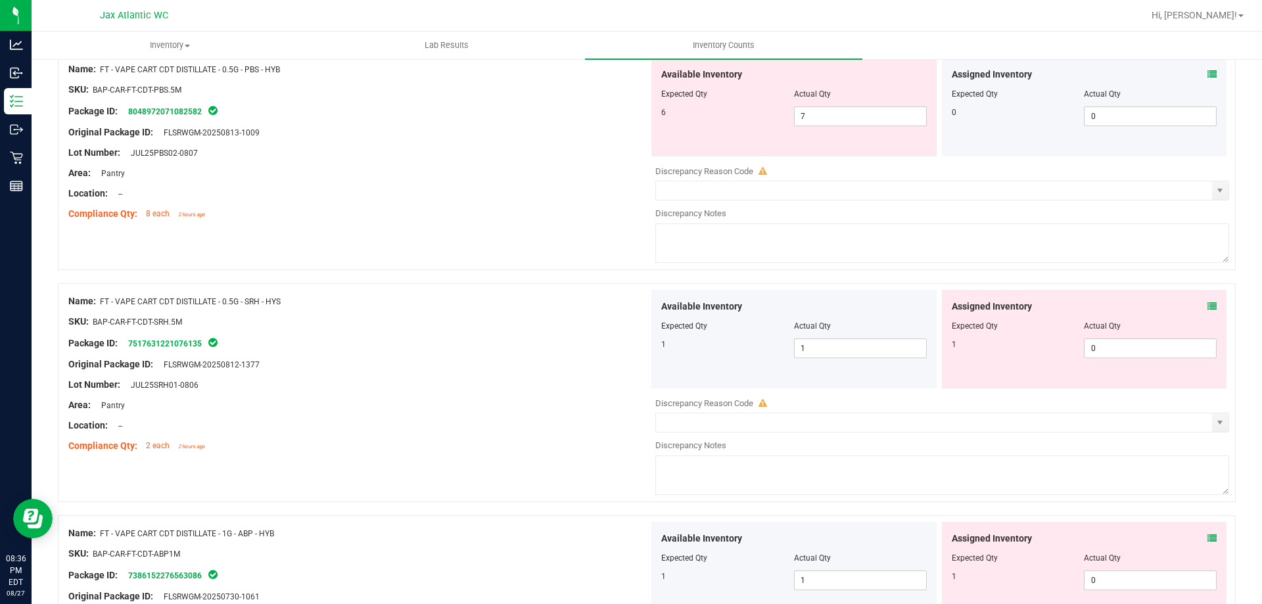
click at [1207, 302] on icon at bounding box center [1211, 306] width 9 height 9
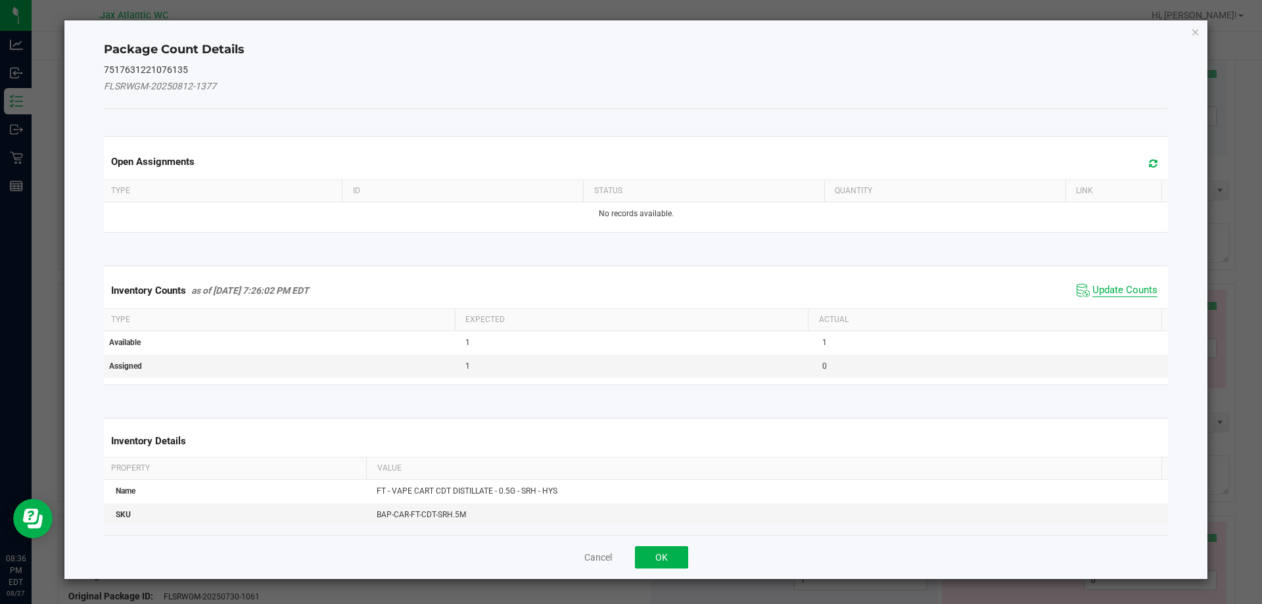
click at [1114, 295] on span "Update Counts" at bounding box center [1124, 290] width 65 height 13
drag, startPoint x: 1110, startPoint y: 286, endPoint x: 1116, endPoint y: 275, distance: 12.1
click at [1110, 283] on span "Update Counts" at bounding box center [1118, 290] width 84 height 18
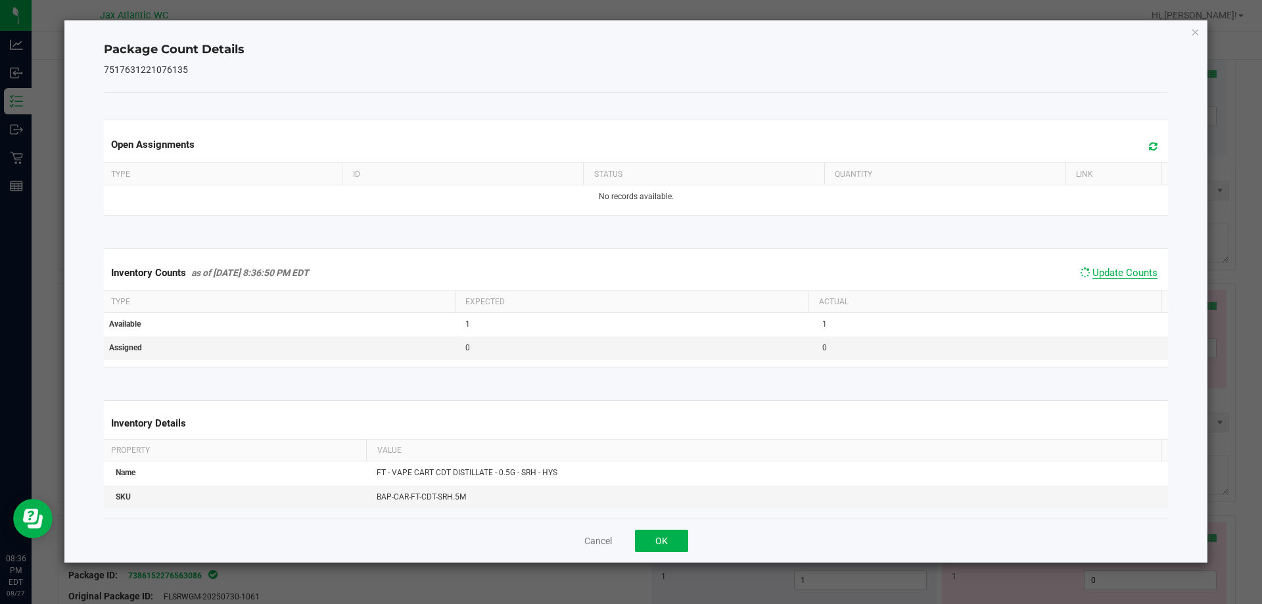
click at [1116, 275] on span "Update Counts" at bounding box center [1124, 273] width 65 height 12
click at [1118, 271] on span "Update Counts" at bounding box center [1124, 273] width 65 height 12
click at [1118, 271] on span "Update Counts" at bounding box center [1124, 273] width 65 height 13
drag, startPoint x: 1118, startPoint y: 271, endPoint x: 739, endPoint y: 451, distance: 419.4
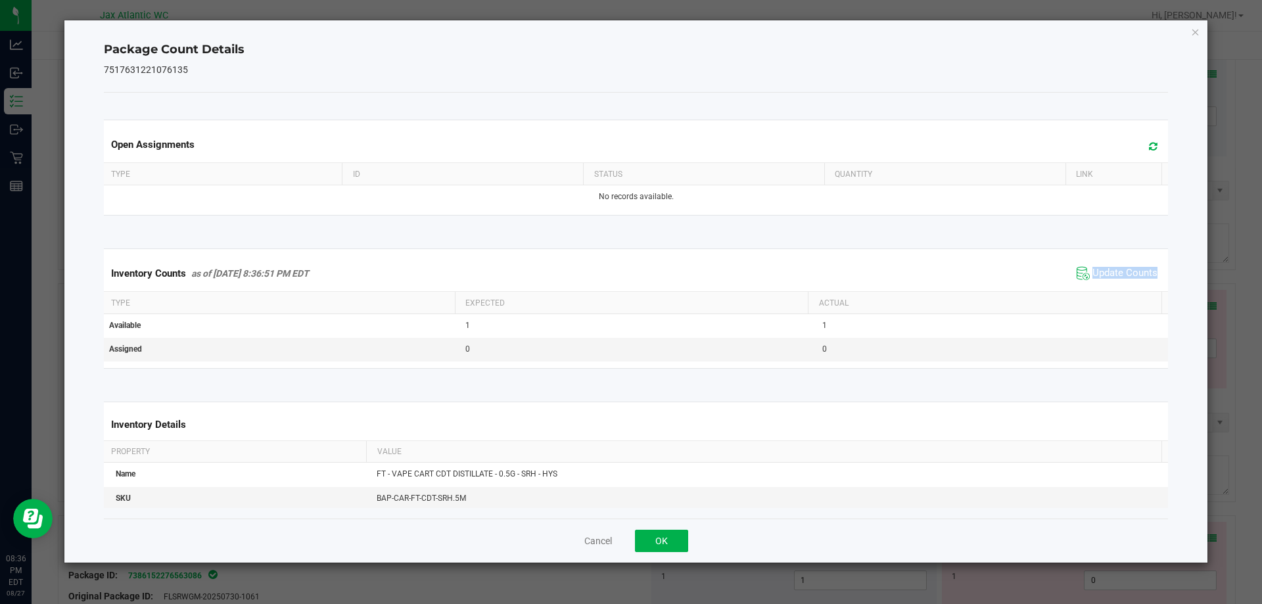
click at [1114, 274] on span "Update Counts" at bounding box center [1124, 273] width 65 height 13
click at [662, 536] on button "OK" at bounding box center [661, 541] width 53 height 22
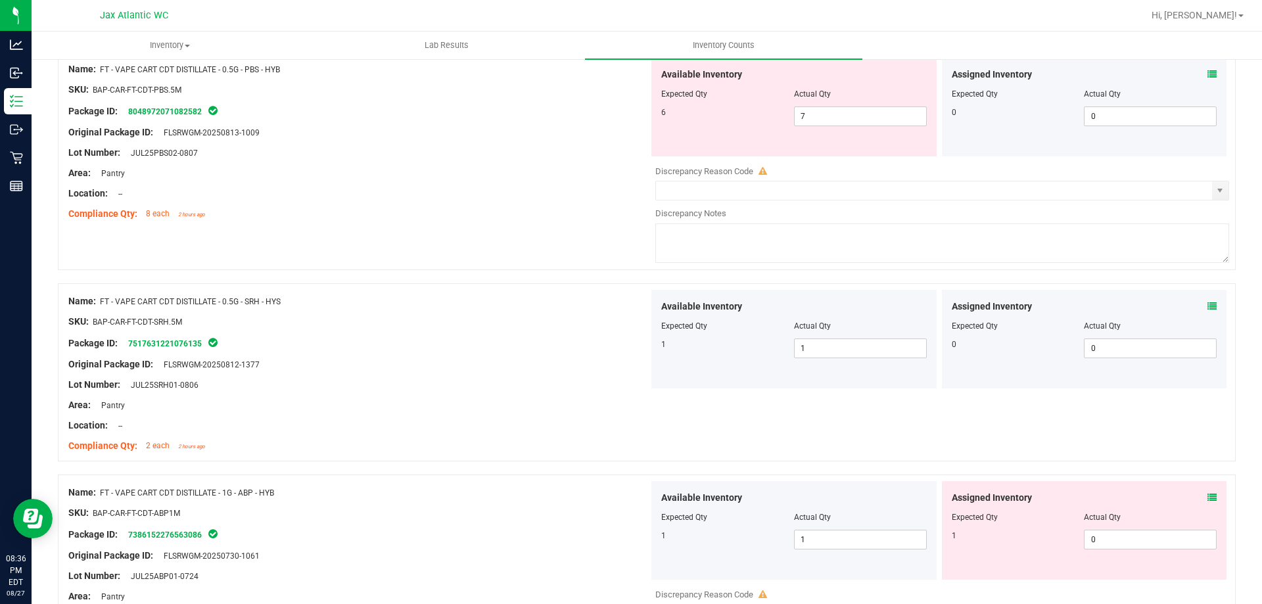
click at [1207, 495] on icon at bounding box center [1211, 497] width 9 height 9
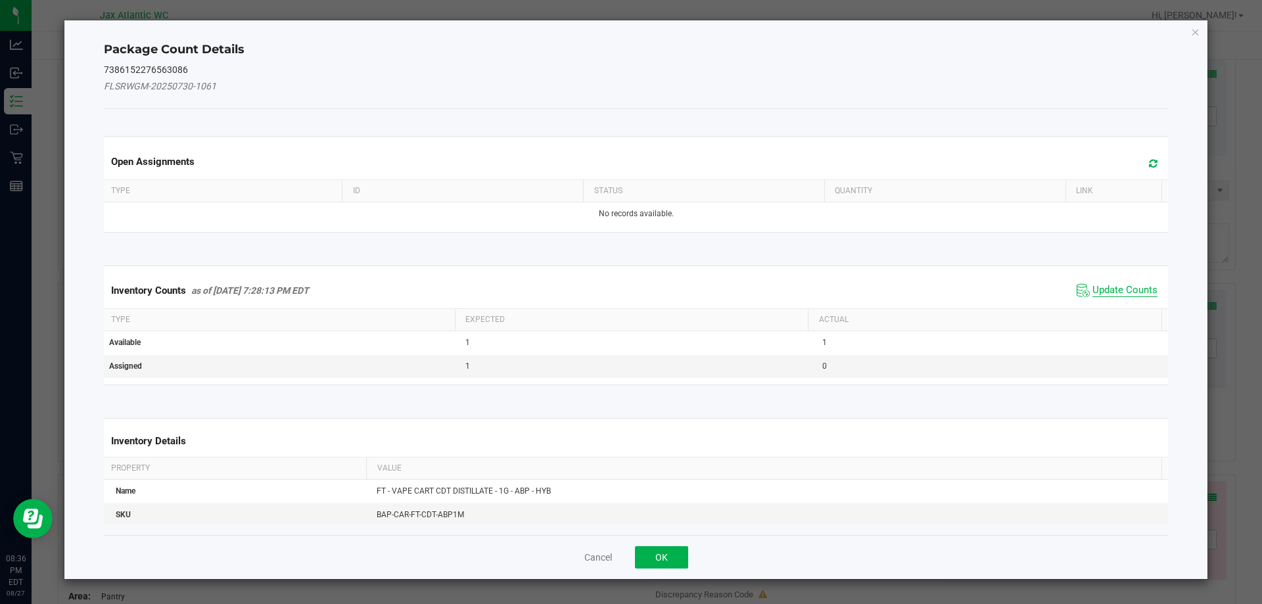
click at [1114, 292] on span "Update Counts" at bounding box center [1124, 290] width 65 height 13
drag, startPoint x: 1114, startPoint y: 292, endPoint x: 1121, endPoint y: 281, distance: 13.3
click at [1114, 290] on div "Inventory Counts as of [DATE] 7:28:13 PM EDT Update Counts" at bounding box center [636, 290] width 1070 height 34
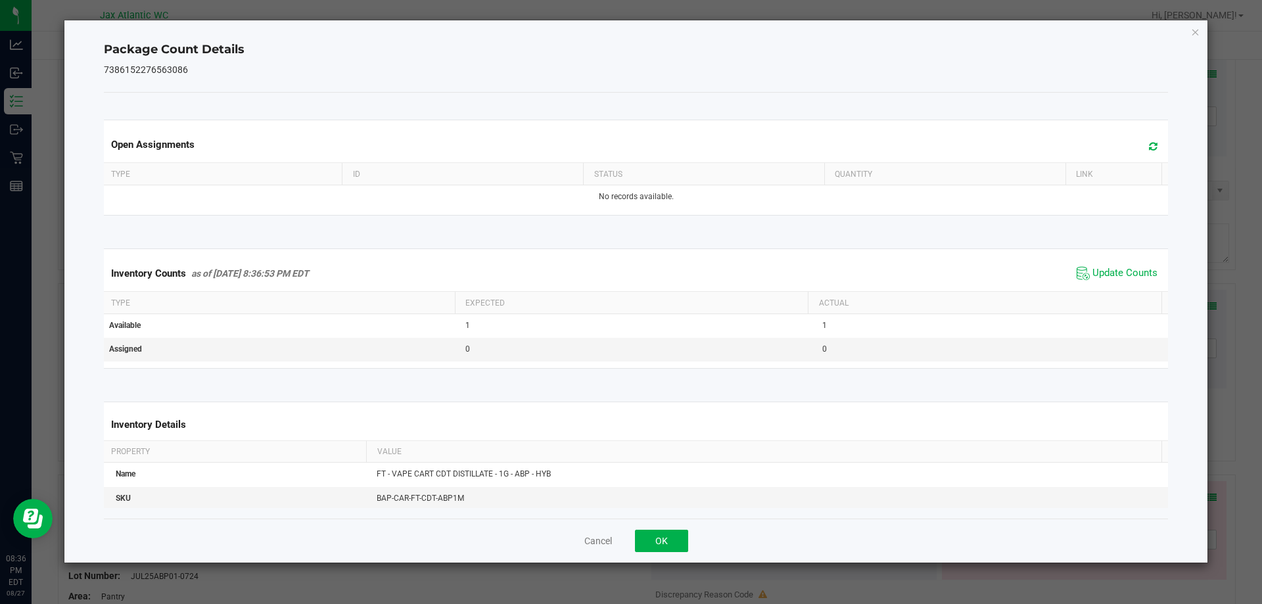
click at [1121, 281] on span "Update Counts" at bounding box center [1116, 273] width 87 height 20
click at [1124, 277] on span "Update Counts" at bounding box center [1124, 273] width 65 height 13
click at [1124, 277] on span "Update Counts" at bounding box center [1124, 273] width 65 height 12
drag, startPoint x: 1124, startPoint y: 277, endPoint x: 1040, endPoint y: 312, distance: 91.9
click at [1103, 286] on div "Inventory Counts as of [DATE] 8:36:53 PM EDT Update Counts" at bounding box center [636, 273] width 1070 height 34
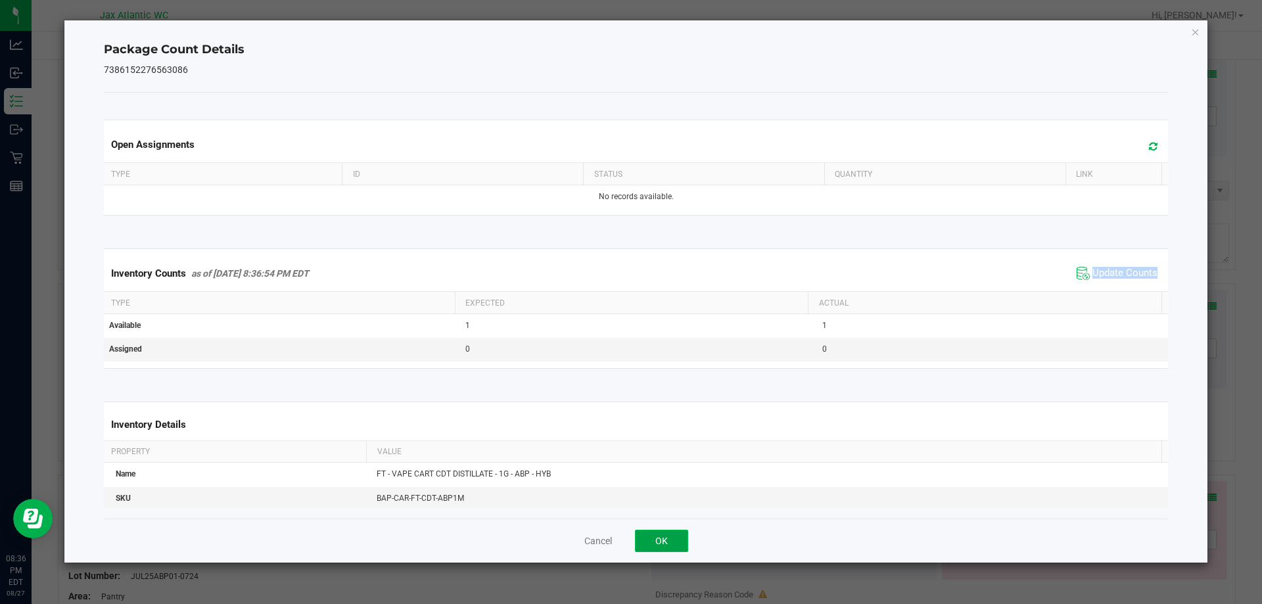
drag, startPoint x: 667, startPoint y: 532, endPoint x: 823, endPoint y: 482, distance: 164.4
click at [668, 532] on button "OK" at bounding box center [661, 541] width 53 height 22
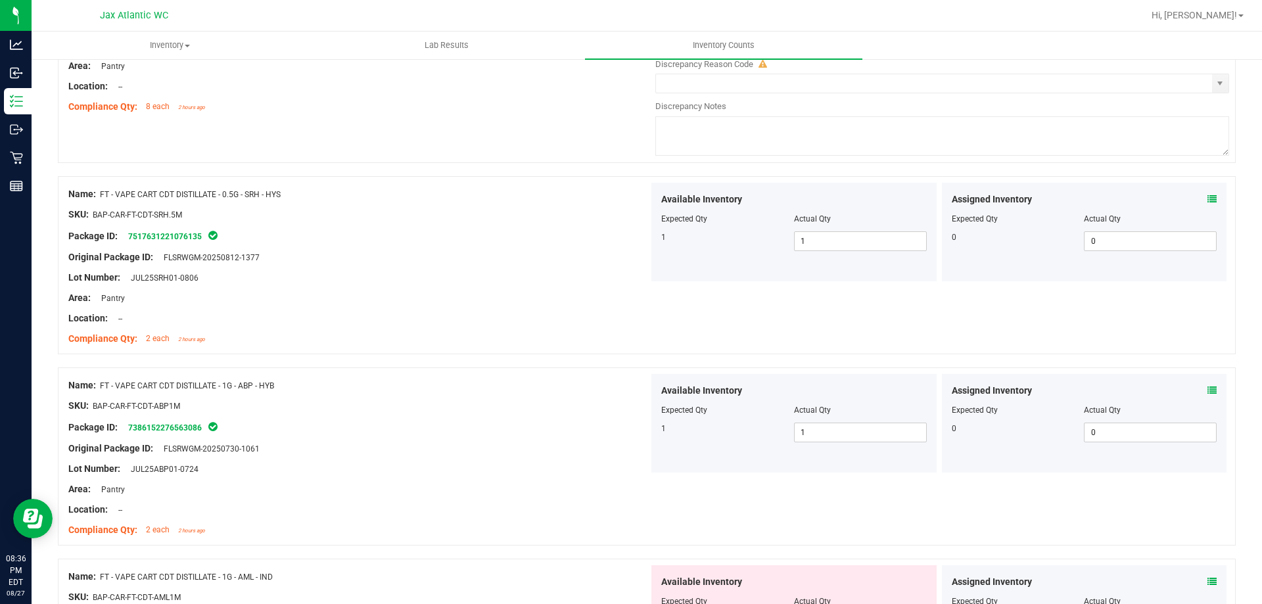
scroll to position [657, 0]
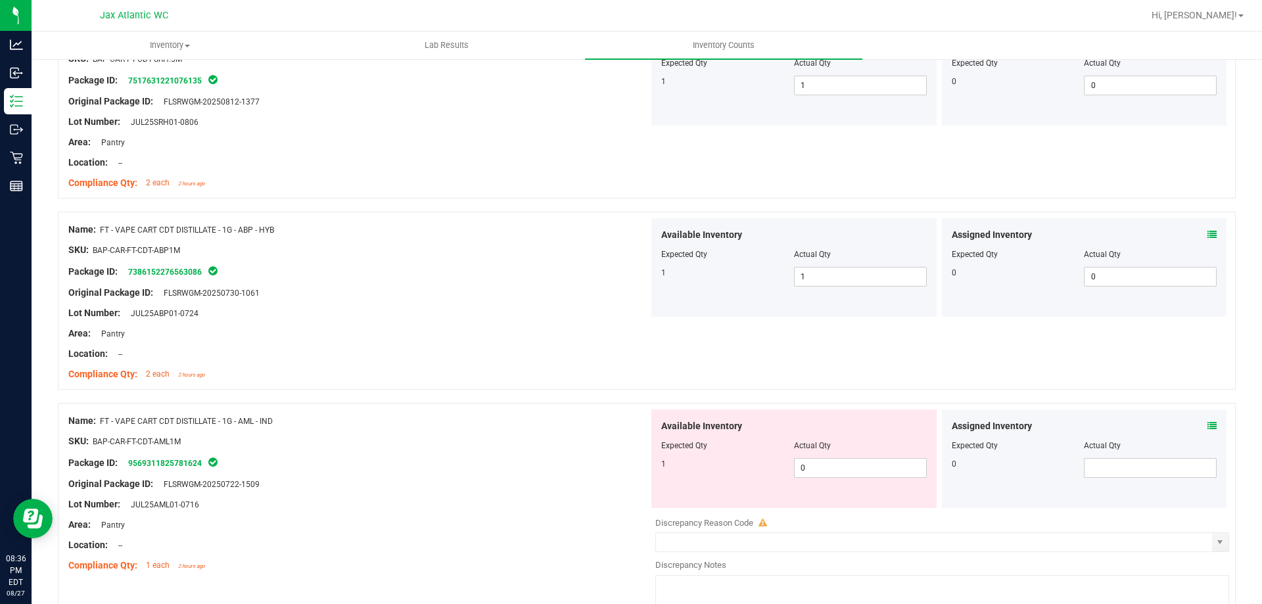
click at [1207, 429] on icon at bounding box center [1211, 425] width 9 height 9
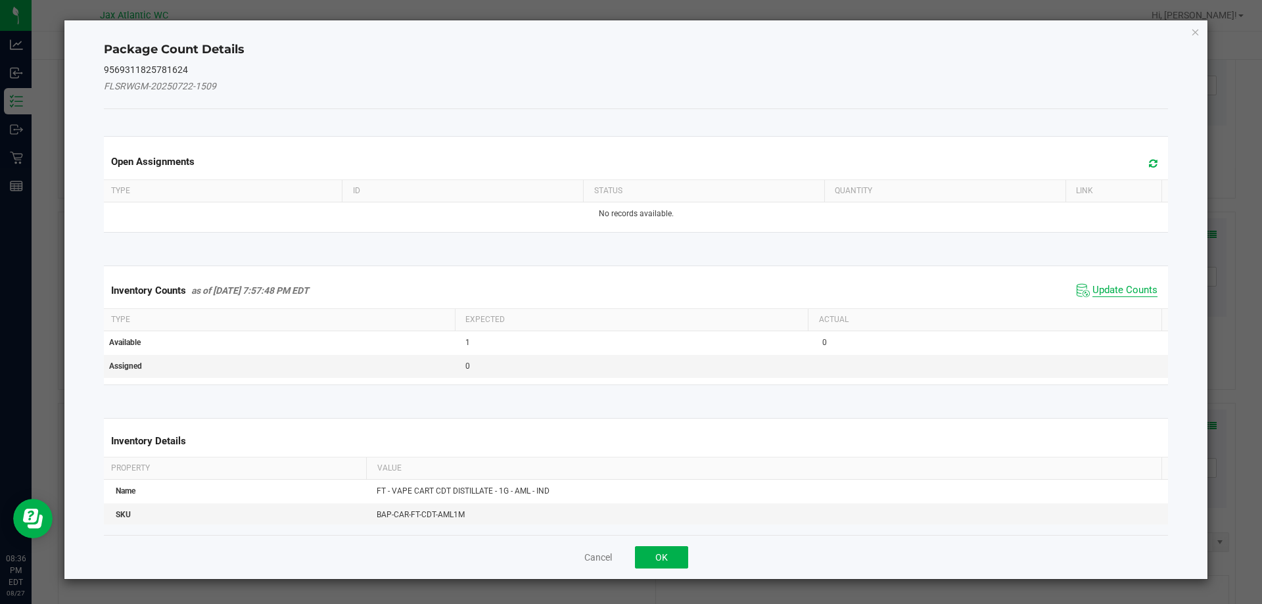
click at [1097, 289] on span "Update Counts" at bounding box center [1124, 290] width 65 height 13
click at [1105, 284] on span "Update Counts" at bounding box center [1124, 290] width 65 height 13
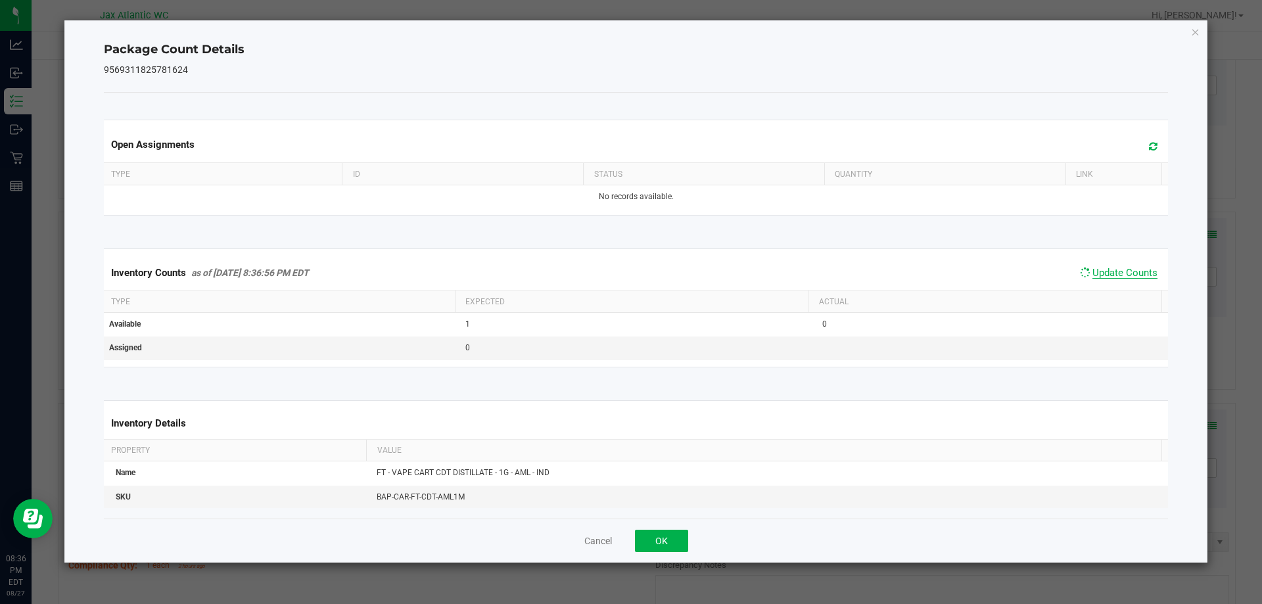
click at [1110, 270] on span "Update Counts" at bounding box center [1124, 273] width 65 height 12
click at [1110, 268] on span "Update Counts" at bounding box center [1124, 273] width 65 height 13
click at [1110, 268] on span "Update Counts" at bounding box center [1124, 273] width 65 height 12
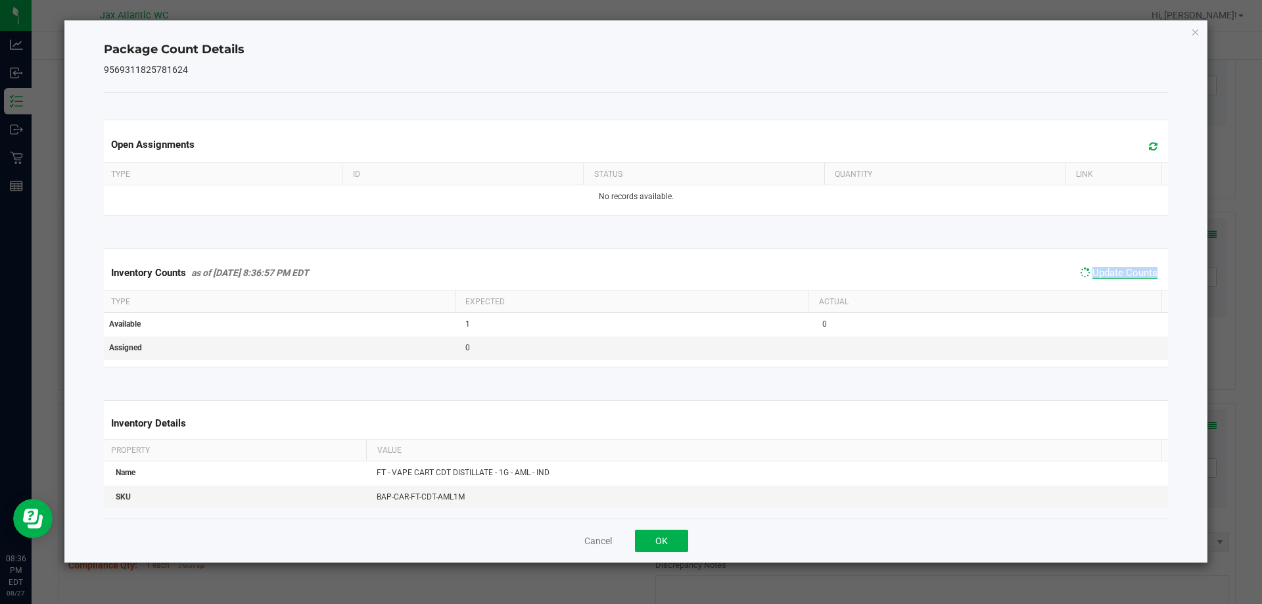
click at [1110, 268] on span "Update Counts" at bounding box center [1124, 273] width 65 height 12
drag, startPoint x: 1110, startPoint y: 268, endPoint x: 1097, endPoint y: 281, distance: 19.1
click at [1102, 276] on span "Update Counts" at bounding box center [1124, 273] width 65 height 12
click at [682, 547] on button "OK" at bounding box center [661, 541] width 53 height 22
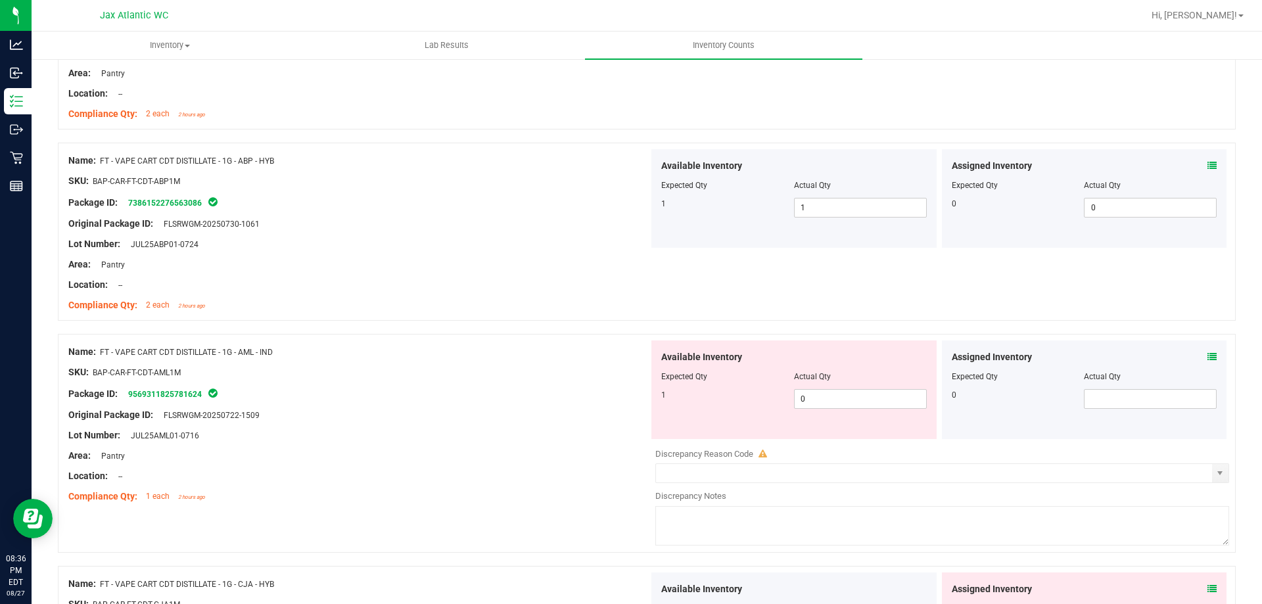
scroll to position [854, 0]
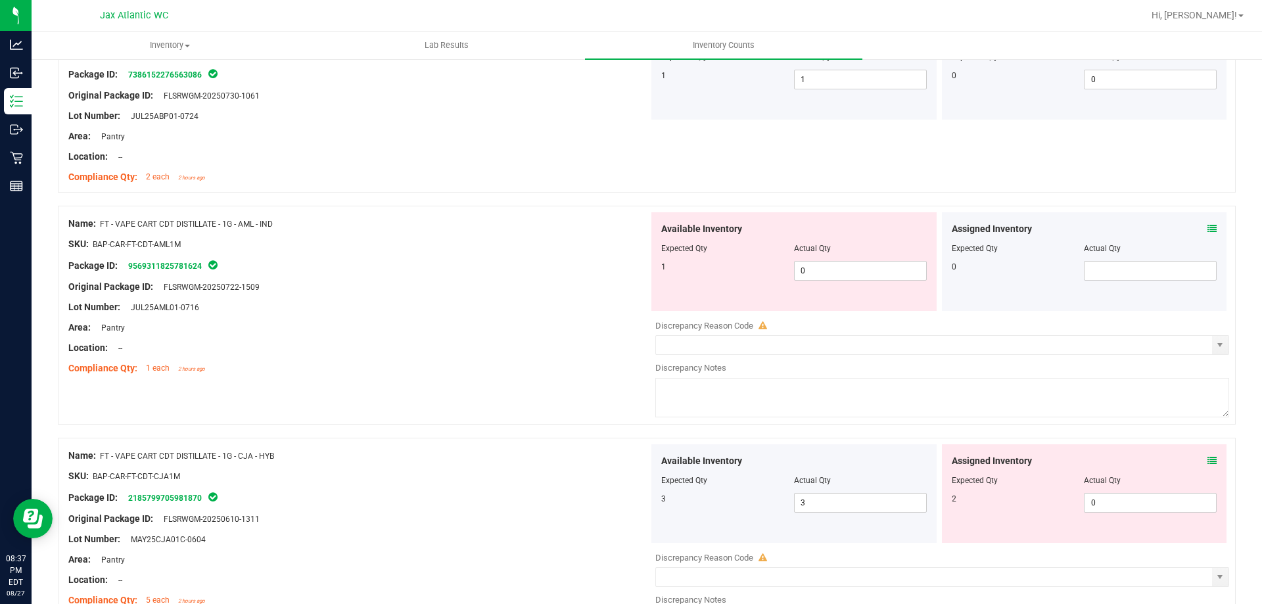
click at [1207, 461] on icon at bounding box center [1211, 460] width 9 height 9
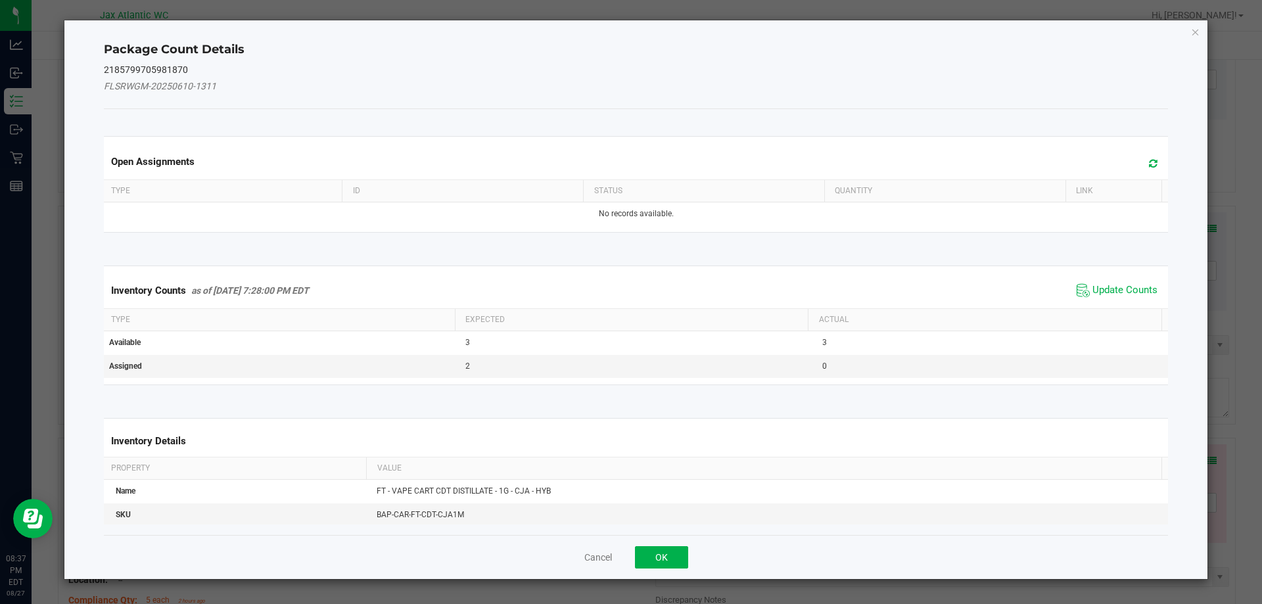
click at [1116, 276] on div "Inventory Counts as of [DATE] 7:28:00 PM EDT Update Counts" at bounding box center [636, 290] width 1070 height 35
click at [1112, 286] on span "Update Counts" at bounding box center [1124, 290] width 65 height 13
click at [1112, 286] on div "Inventory Counts as of [DATE] 7:28:00 PM EDT Update Counts" at bounding box center [636, 290] width 1070 height 35
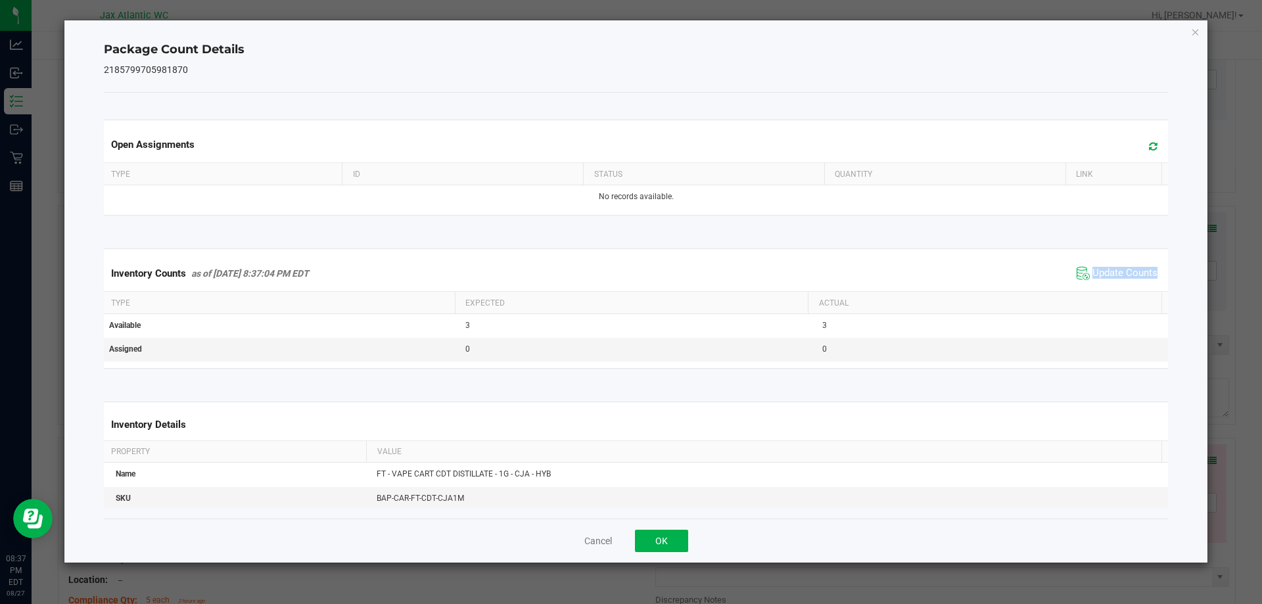
click at [1112, 285] on div "Inventory Counts as of [DATE] 8:37:04 PM EDT Update Counts" at bounding box center [636, 273] width 1070 height 35
click at [1114, 281] on span "Update Counts" at bounding box center [1116, 273] width 87 height 20
click at [1115, 280] on span "Update Counts" at bounding box center [1116, 273] width 87 height 20
click at [1115, 280] on span "Update Counts" at bounding box center [1124, 273] width 65 height 13
click at [1115, 280] on span "Update Counts" at bounding box center [1116, 273] width 87 height 20
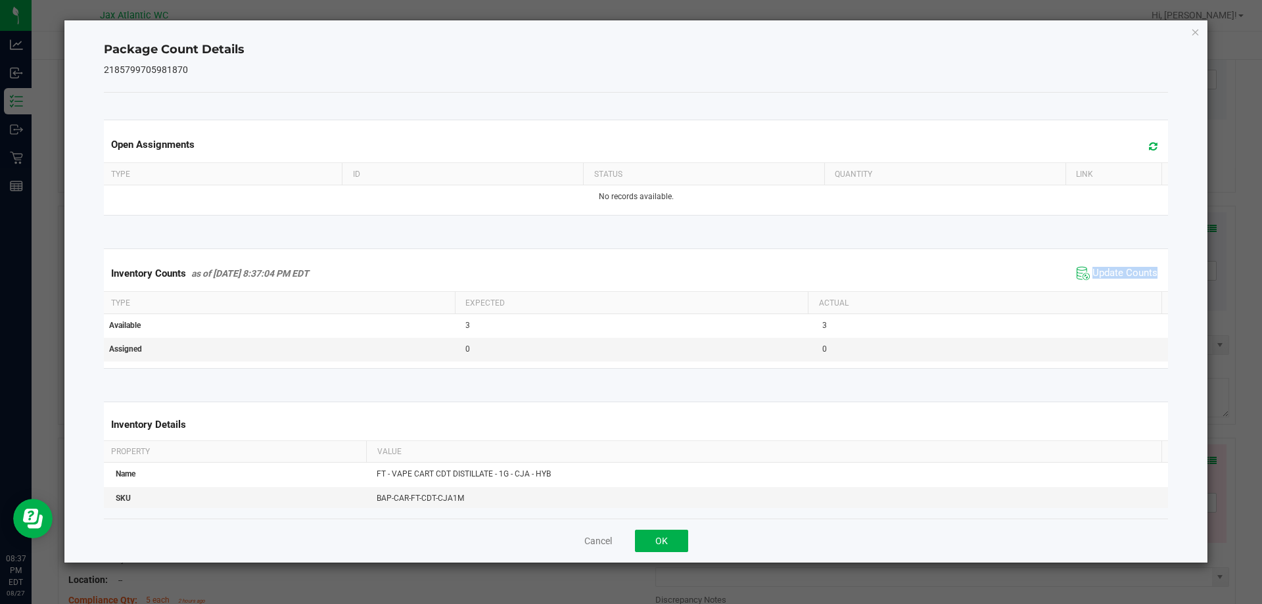
drag, startPoint x: 1115, startPoint y: 280, endPoint x: 849, endPoint y: 499, distance: 344.5
click at [1114, 281] on span "Update Counts" at bounding box center [1116, 273] width 87 height 20
click at [668, 541] on button "OK" at bounding box center [661, 541] width 53 height 22
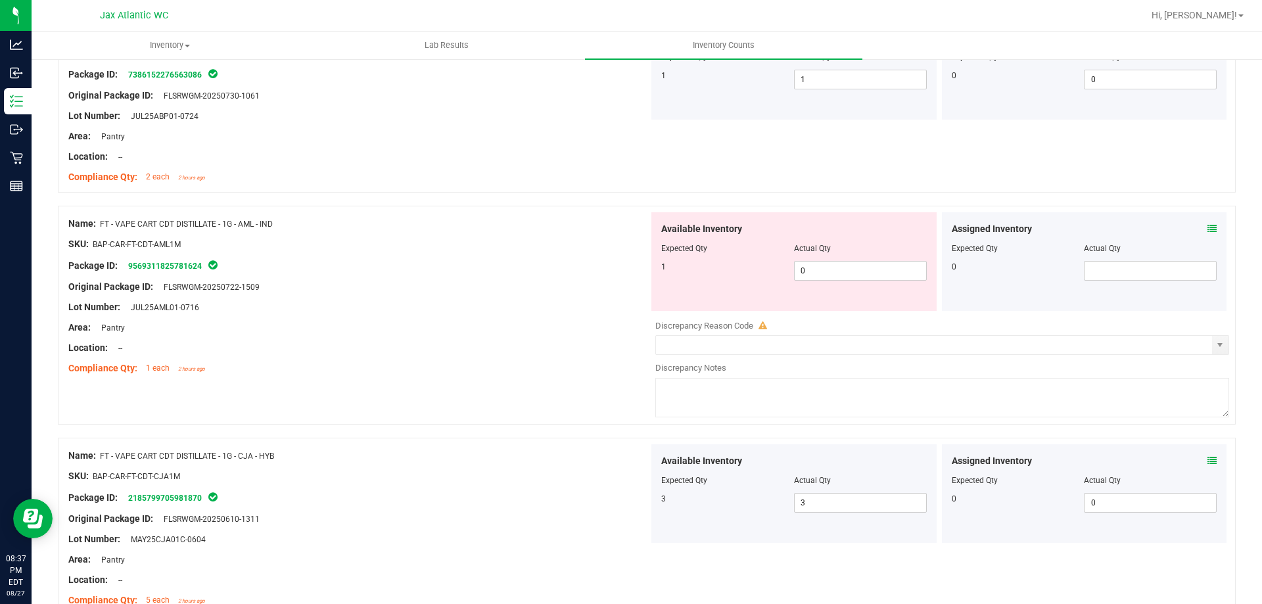
click at [1207, 225] on icon at bounding box center [1211, 228] width 9 height 9
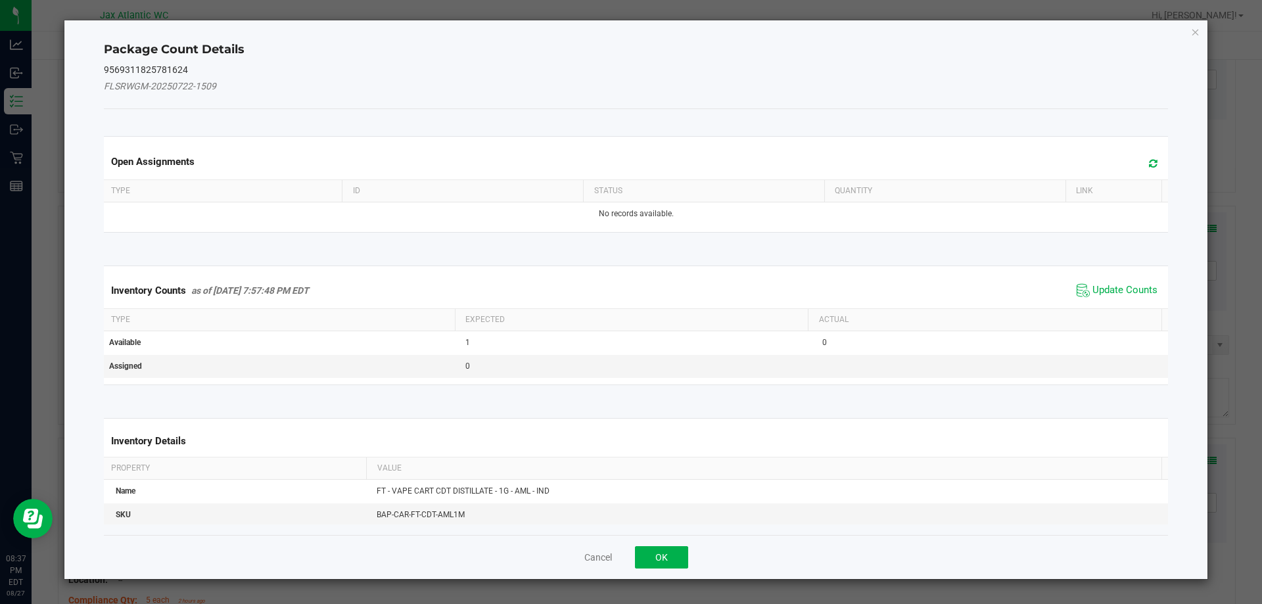
click at [1103, 283] on span "Update Counts" at bounding box center [1116, 291] width 87 height 20
click at [1103, 283] on span "Update Counts" at bounding box center [1118, 290] width 84 height 18
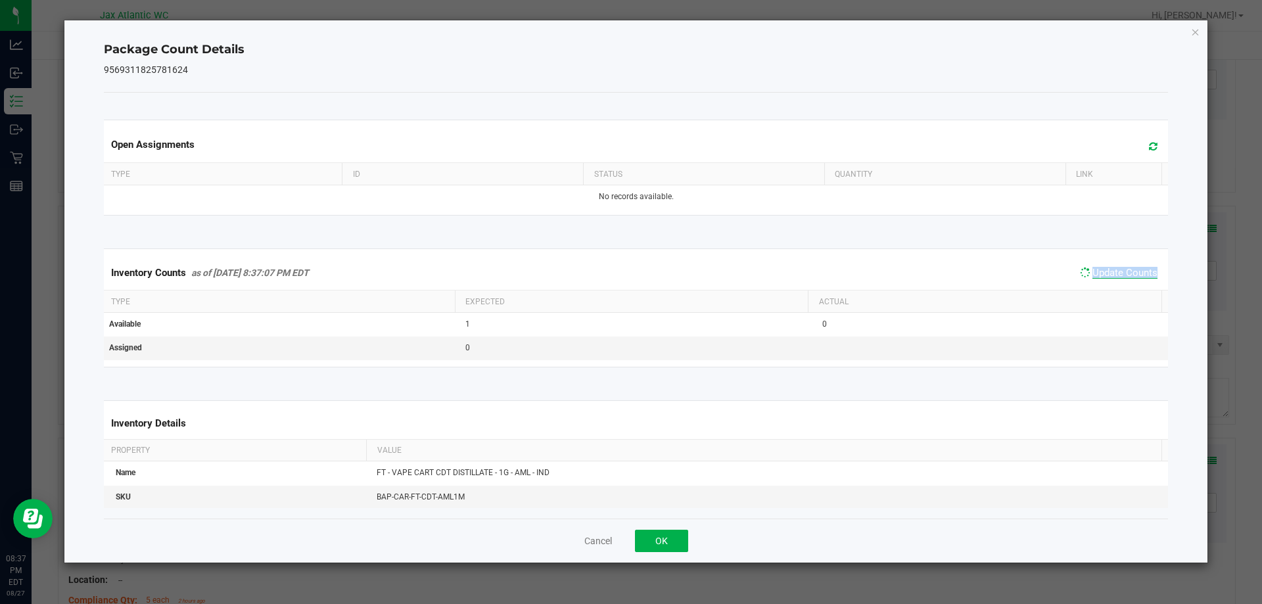
click at [1104, 281] on div "Inventory Counts as of [DATE] 8:37:07 PM EDT Update Counts" at bounding box center [636, 273] width 1070 height 34
click at [1106, 279] on span "Update Counts" at bounding box center [1124, 273] width 65 height 12
click at [1106, 279] on span "Update Counts" at bounding box center [1118, 272] width 84 height 18
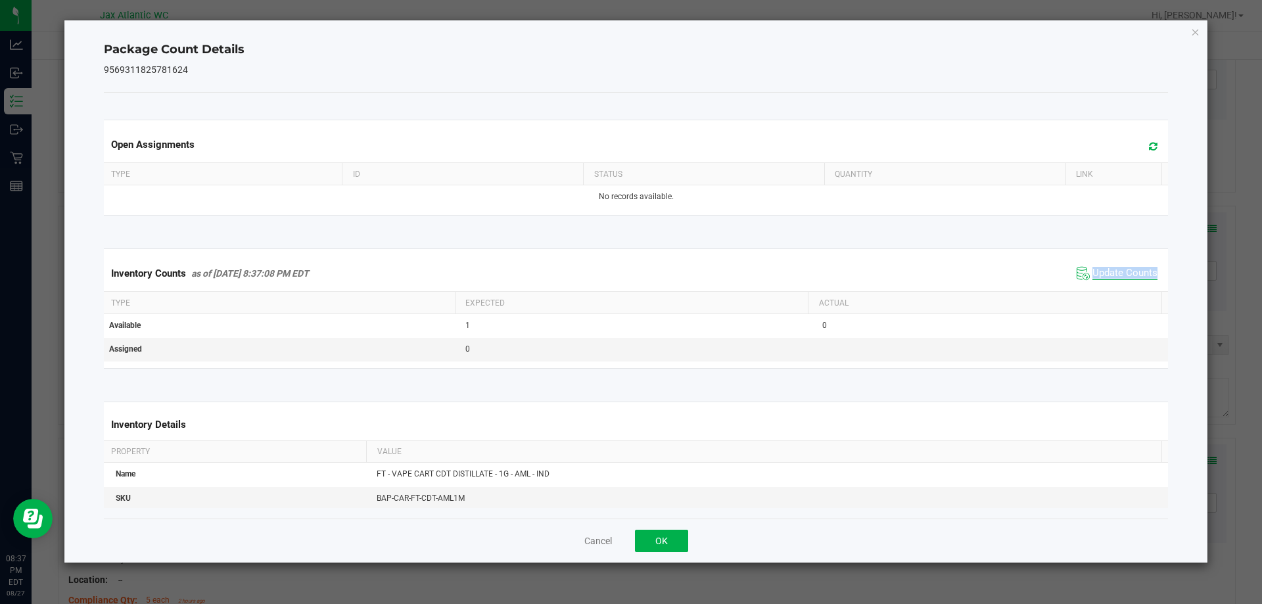
click at [1106, 279] on span "Update Counts" at bounding box center [1124, 273] width 65 height 13
click at [1106, 279] on span "Update Counts" at bounding box center [1116, 273] width 87 height 20
click at [1106, 279] on span "Update Counts" at bounding box center [1124, 273] width 65 height 13
click at [1106, 279] on span "Update Counts" at bounding box center [1116, 273] width 87 height 20
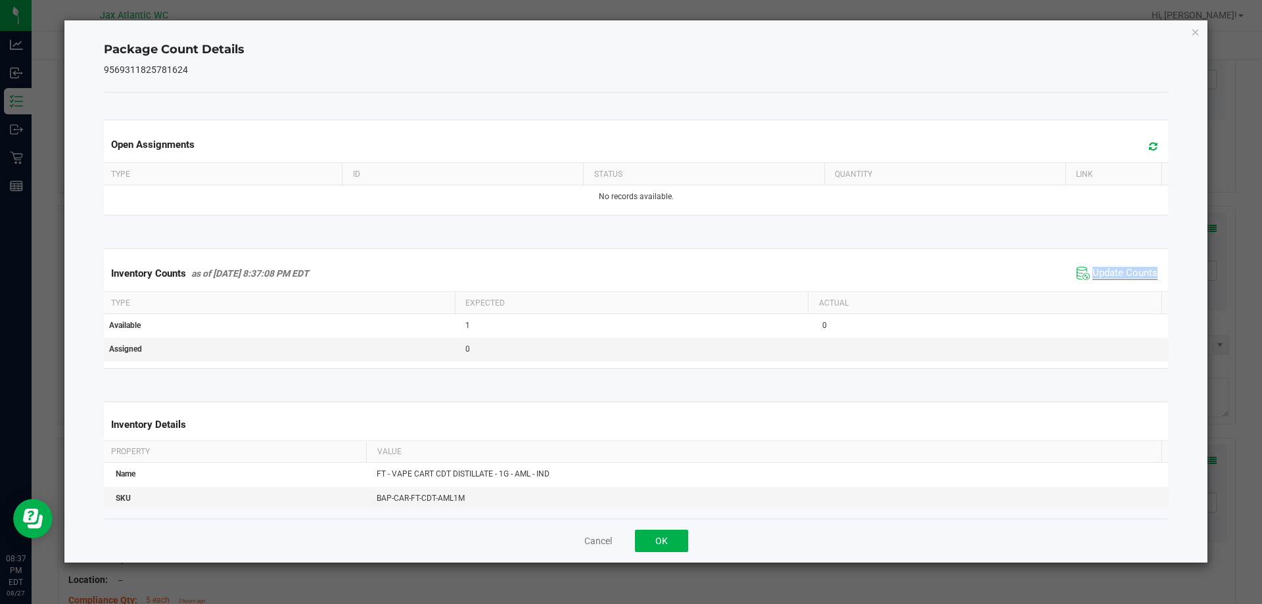
click at [1106, 279] on span "Update Counts" at bounding box center [1124, 273] width 65 height 13
click at [1106, 279] on span "Update Counts" at bounding box center [1116, 273] width 87 height 20
click at [1106, 279] on span "Update Counts" at bounding box center [1118, 272] width 84 height 18
click at [1106, 279] on span "Update Counts" at bounding box center [1116, 273] width 87 height 20
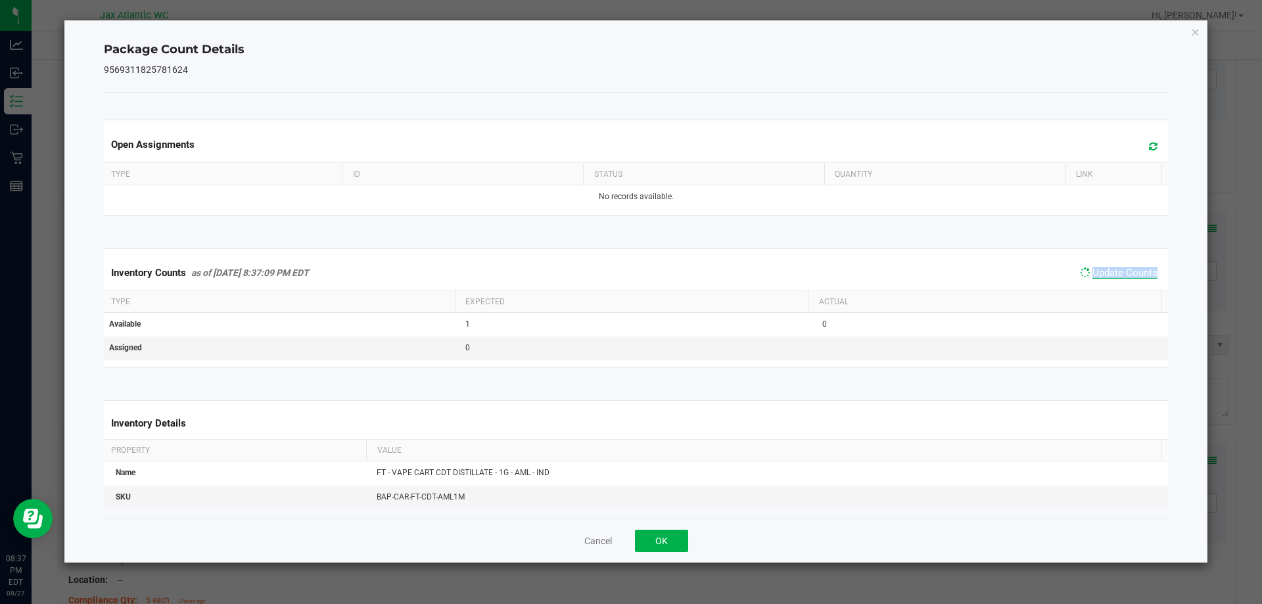
click at [1106, 279] on span "Update Counts" at bounding box center [1118, 272] width 84 height 18
click at [660, 537] on button "OK" at bounding box center [661, 541] width 53 height 22
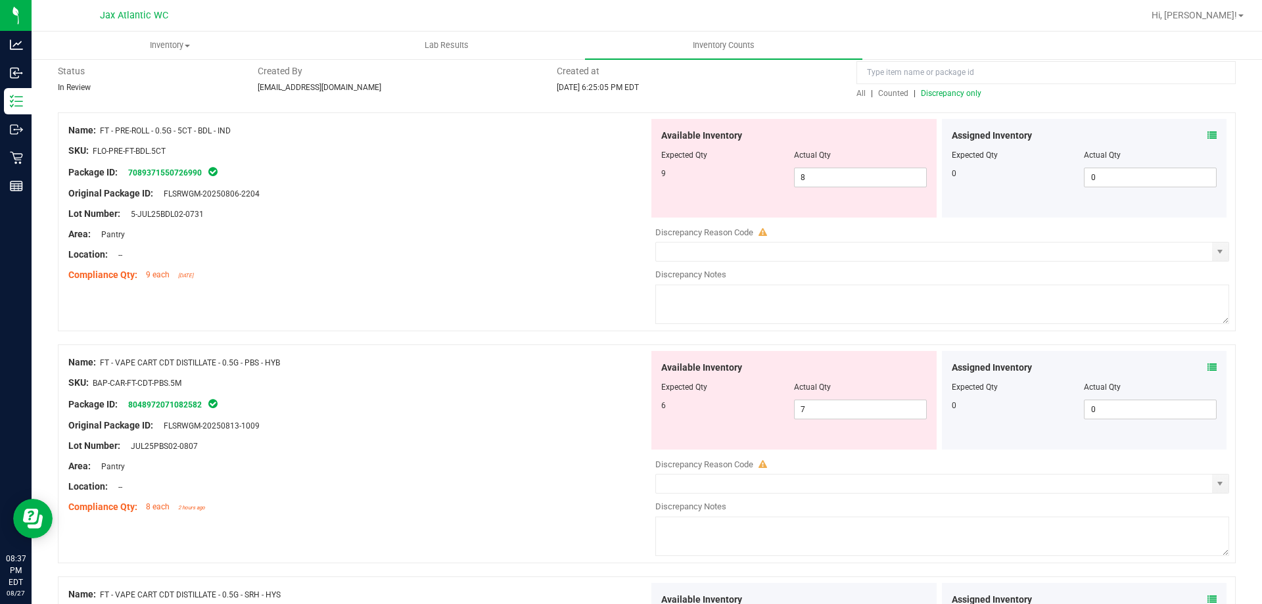
scroll to position [0, 0]
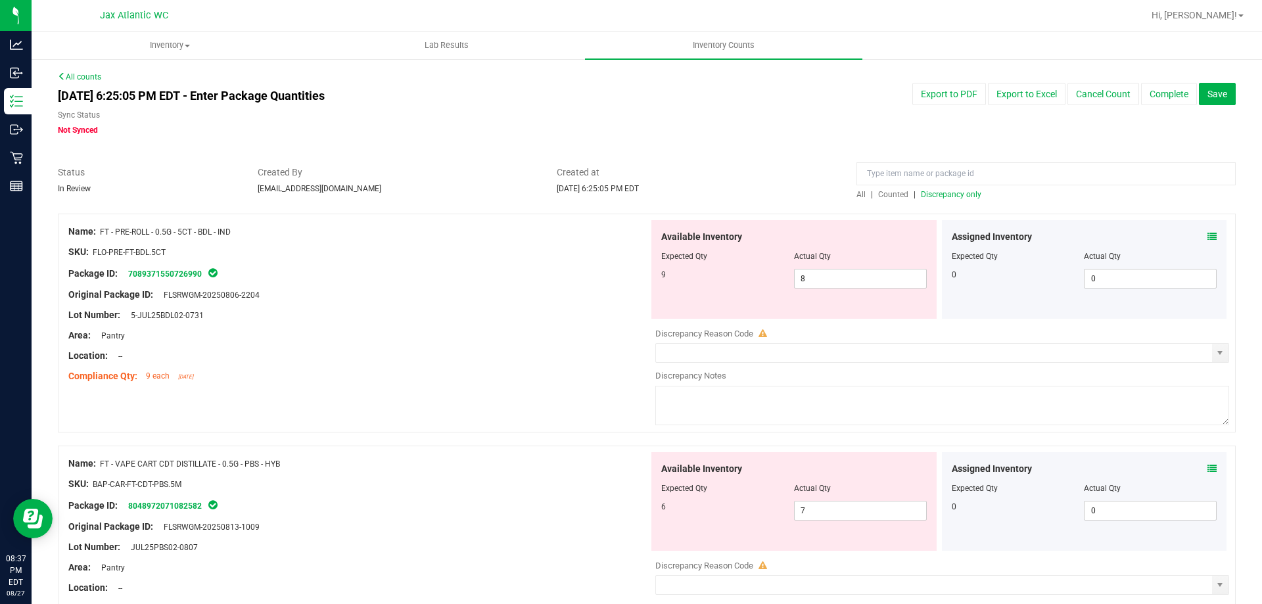
click at [921, 194] on span "Discrepancy only" at bounding box center [951, 194] width 60 height 9
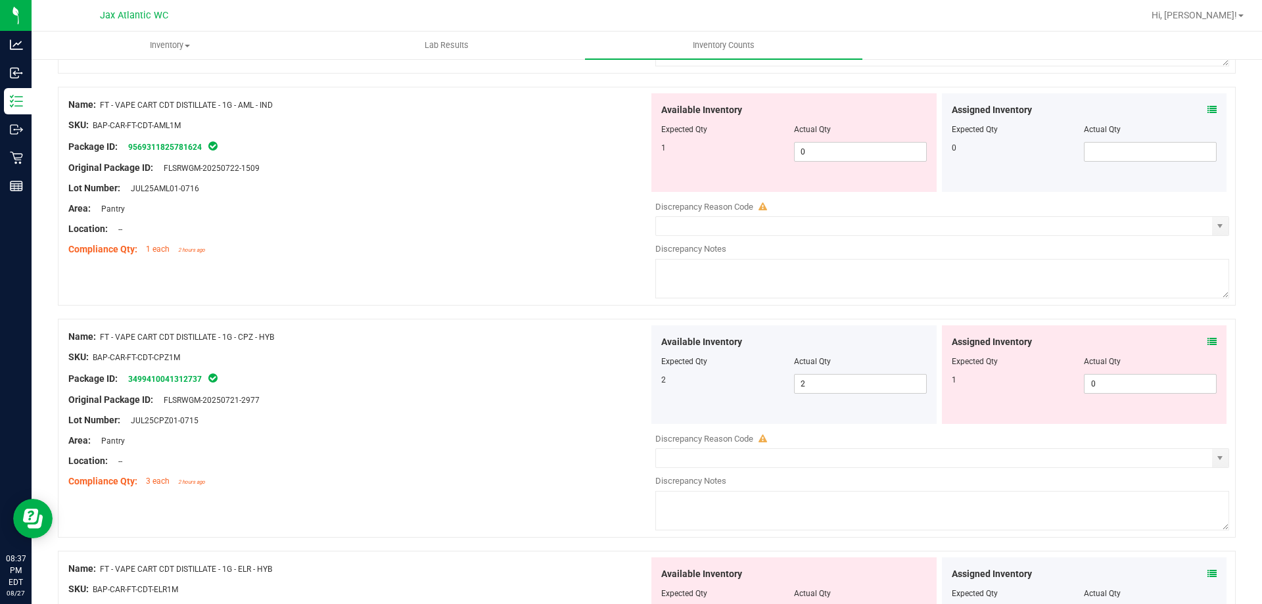
scroll to position [591, 0]
click at [1207, 338] on icon at bounding box center [1211, 340] width 9 height 9
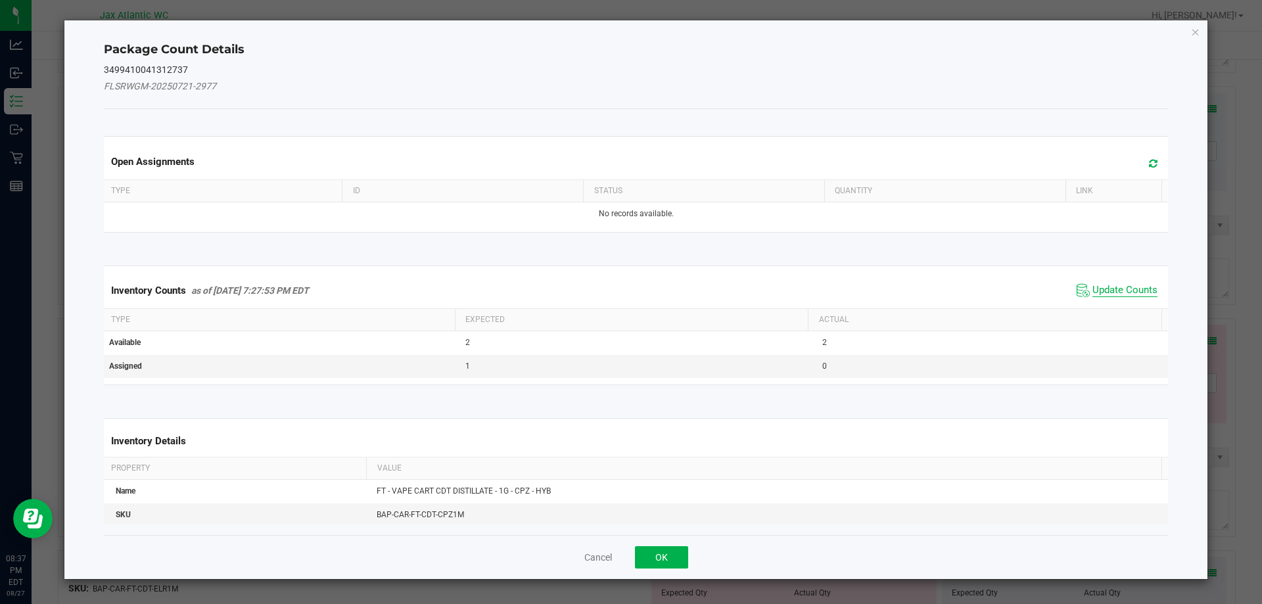
click at [1112, 286] on span "Update Counts" at bounding box center [1124, 290] width 65 height 13
click at [1112, 286] on div "Inventory Counts as of [DATE] 7:27:53 PM EDT Update Counts" at bounding box center [636, 290] width 1070 height 34
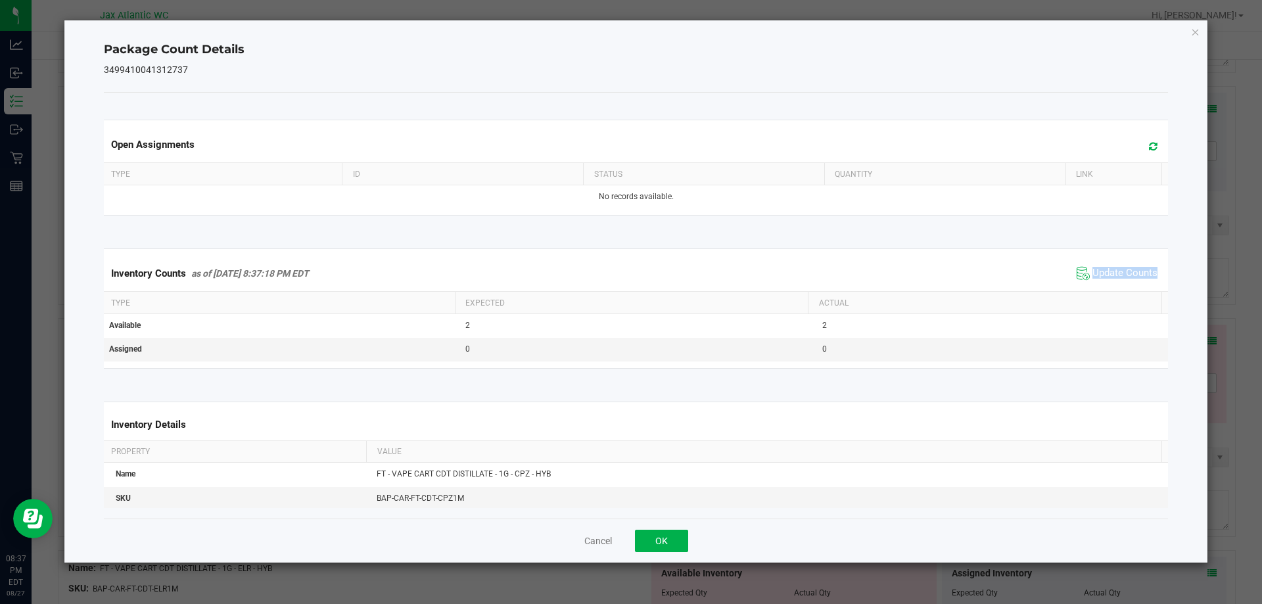
click at [1112, 284] on div "Inventory Counts as of [DATE] 8:37:18 PM EDT Update Counts" at bounding box center [636, 273] width 1070 height 35
click at [1114, 280] on span "Update Counts" at bounding box center [1124, 273] width 65 height 13
click at [1113, 279] on span "Update Counts" at bounding box center [1118, 272] width 84 height 18
click at [683, 534] on button "OK" at bounding box center [661, 541] width 53 height 22
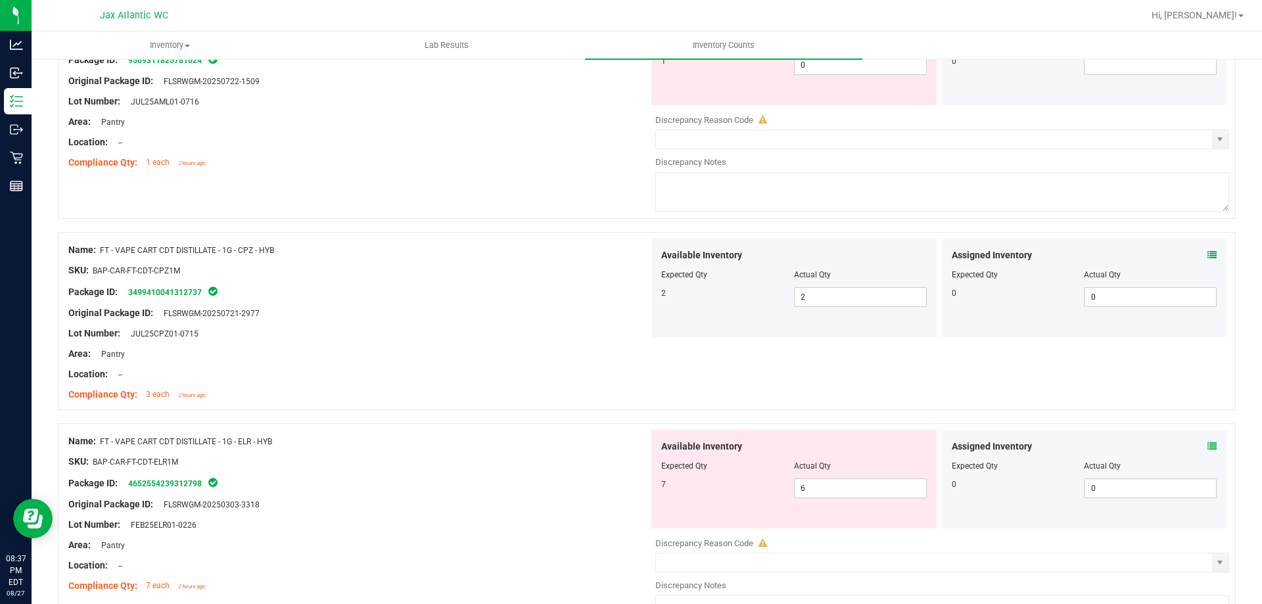
scroll to position [788, 0]
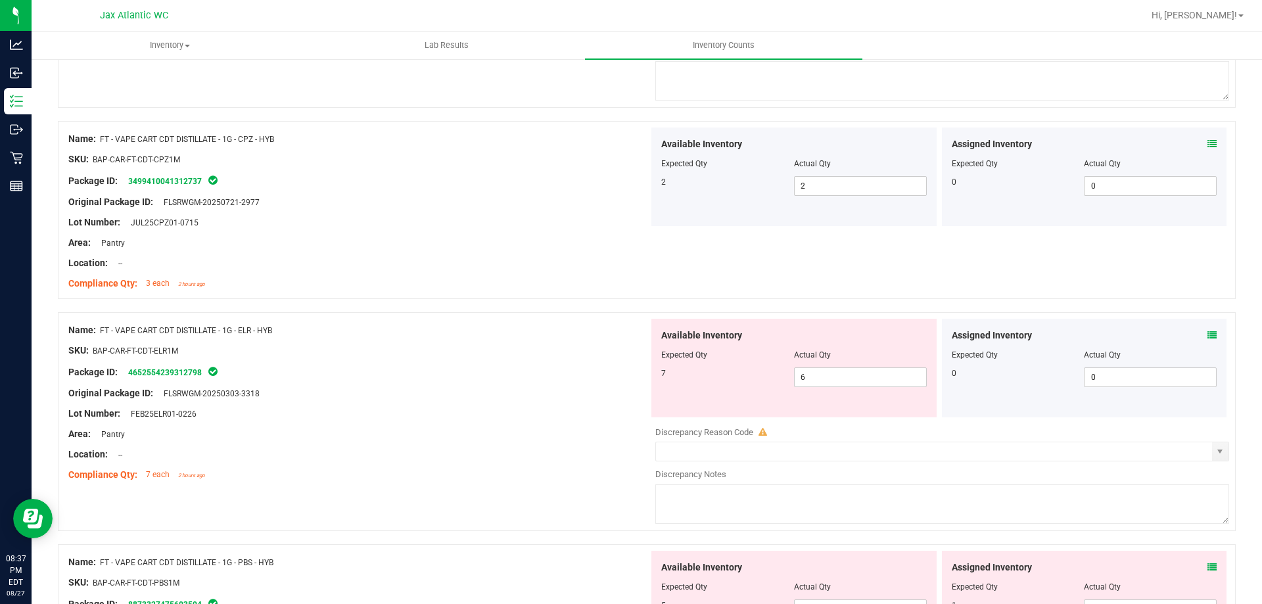
click at [1207, 334] on icon at bounding box center [1211, 335] width 9 height 9
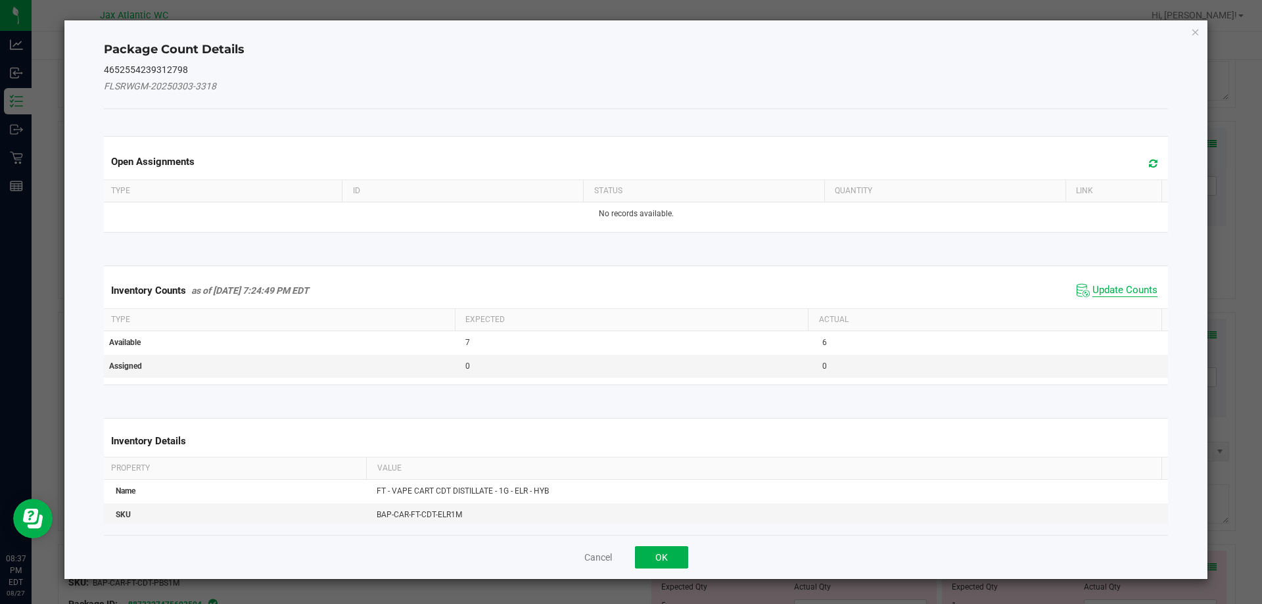
click at [1105, 294] on span "Update Counts" at bounding box center [1124, 290] width 65 height 13
click at [1108, 292] on kendo-grid "Inventory Counts as of [DATE] 7:24:49 PM EDT Update Counts Type Expected Actual…" at bounding box center [636, 325] width 1084 height 120
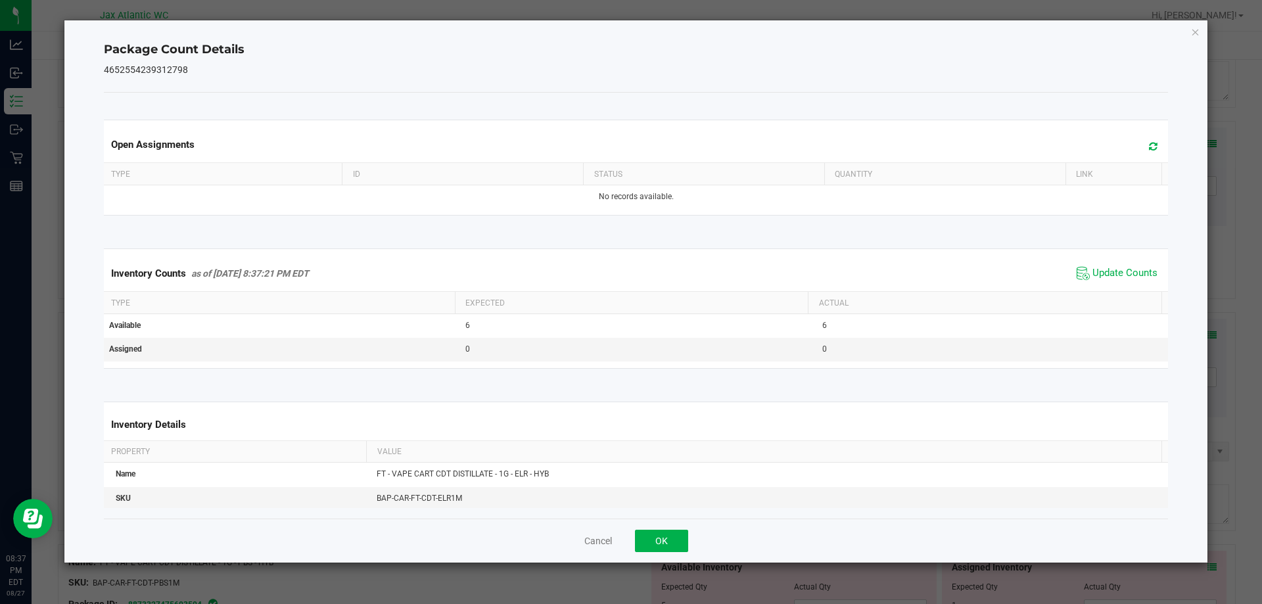
click at [1119, 283] on div "Inventory Counts as of [DATE] 8:37:21 PM EDT Update Counts" at bounding box center [636, 273] width 1070 height 35
click at [1122, 281] on span "Update Counts" at bounding box center [1116, 273] width 87 height 20
click at [658, 538] on button "OK" at bounding box center [661, 541] width 53 height 22
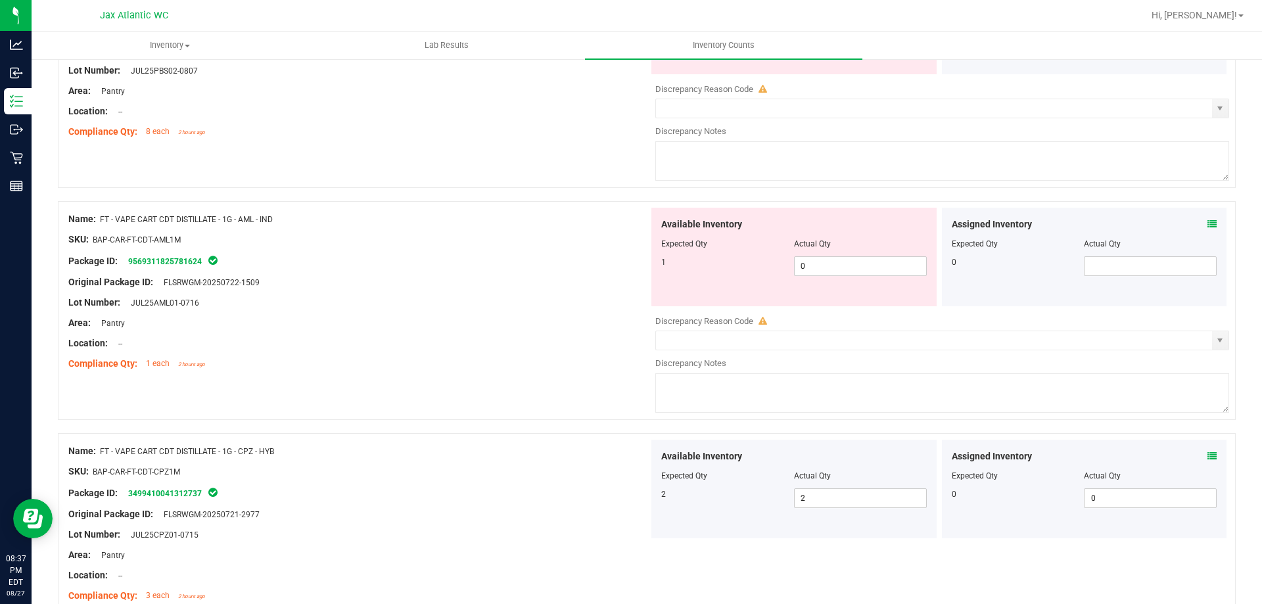
scroll to position [394, 0]
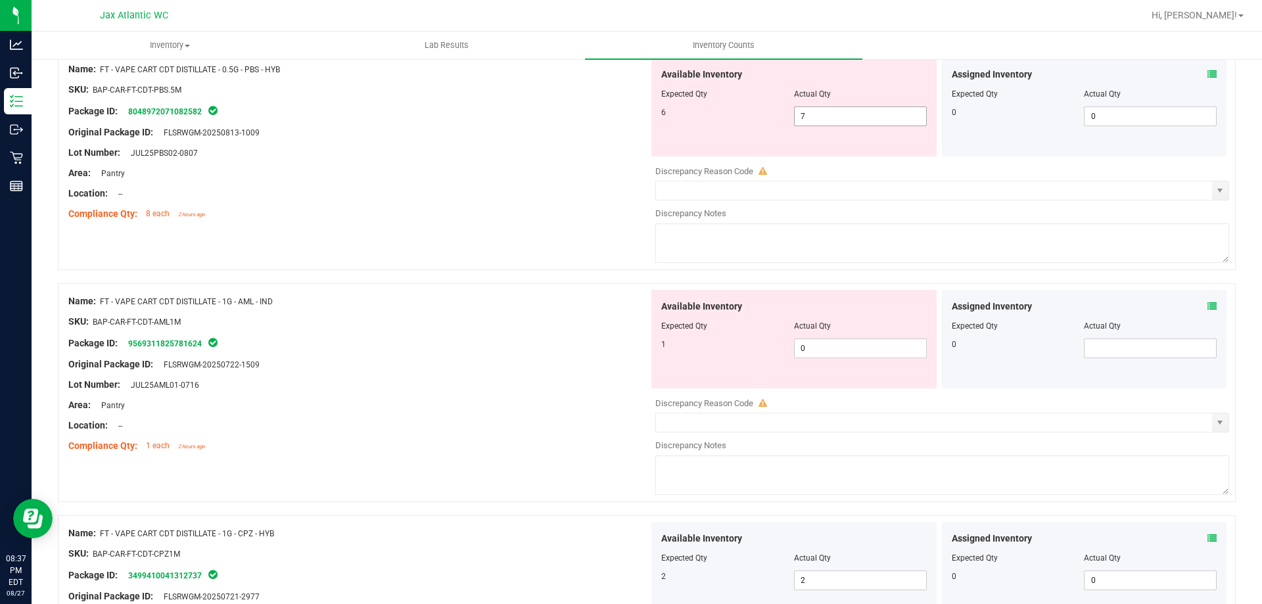
click at [831, 121] on span "7 7" at bounding box center [860, 116] width 133 height 20
click at [831, 120] on input "7" at bounding box center [859, 116] width 131 height 18
click at [695, 155] on div "Available Inventory Expected Qty Actual Qty 6 3 3" at bounding box center [793, 107] width 285 height 99
click at [823, 118] on span "3 3" at bounding box center [860, 116] width 133 height 20
click at [823, 118] on input "3" at bounding box center [859, 116] width 131 height 18
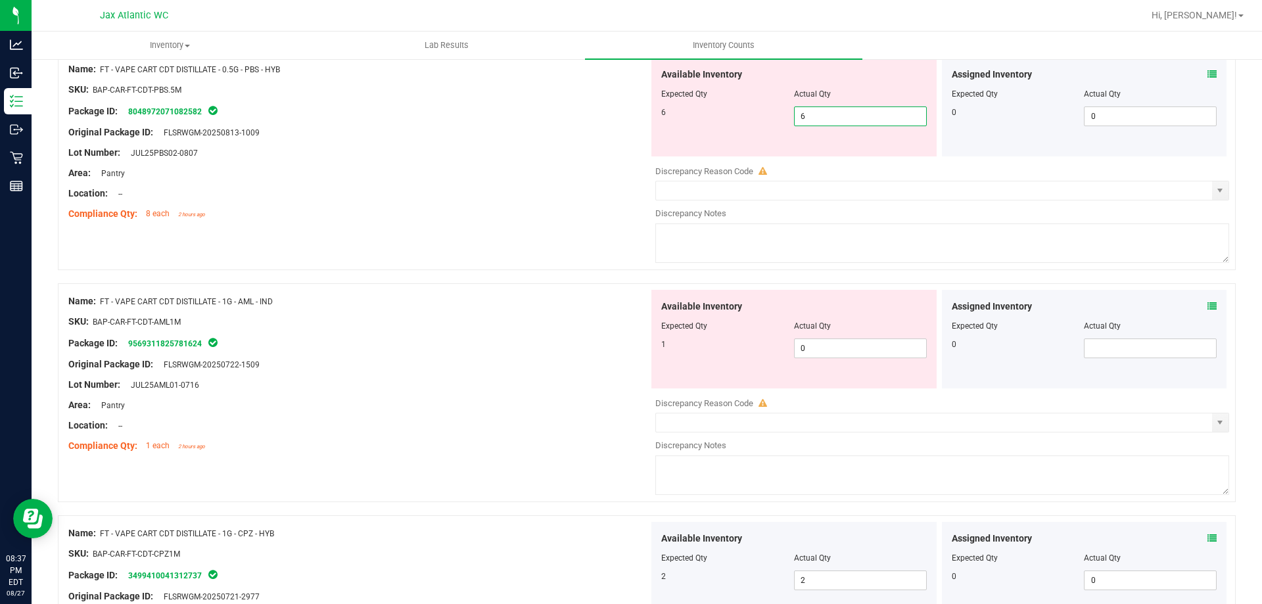
click at [429, 187] on div "Location: --" at bounding box center [358, 194] width 580 height 14
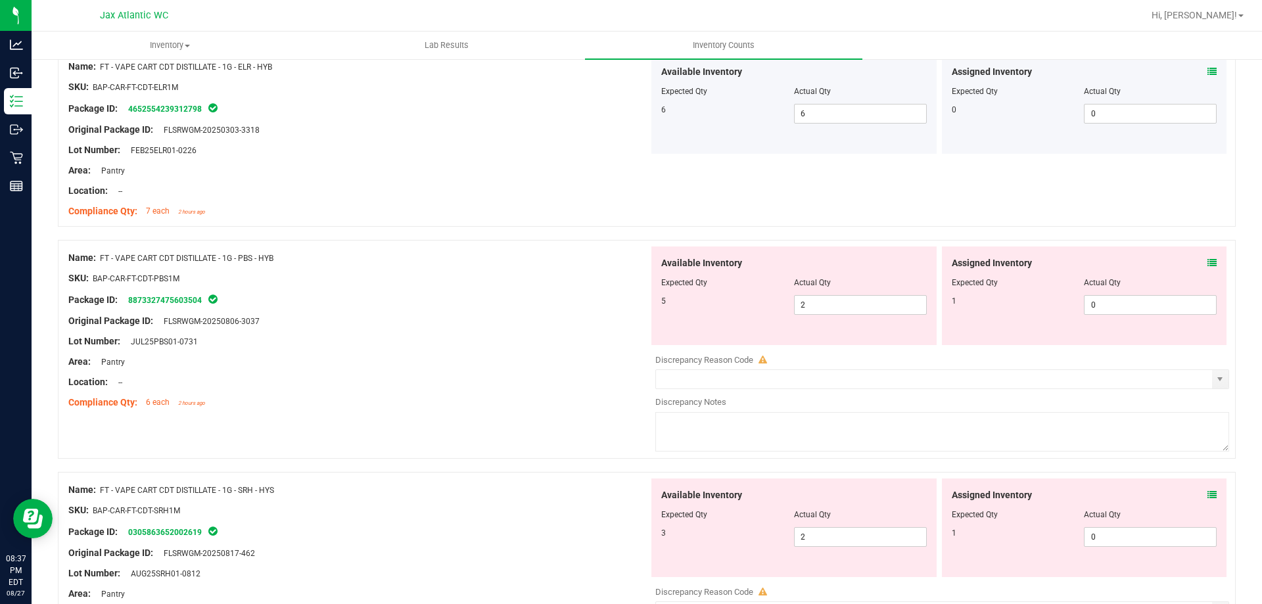
scroll to position [1051, 0]
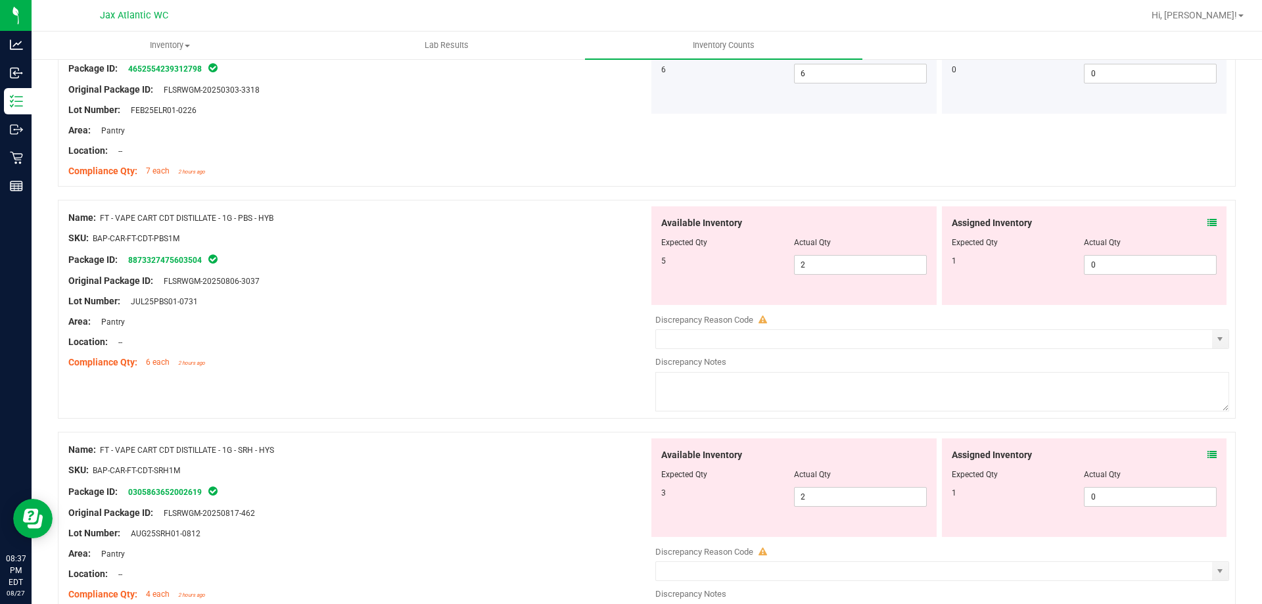
click at [1194, 219] on div "Assigned Inventory" at bounding box center [1083, 223] width 265 height 14
click at [1207, 220] on icon at bounding box center [1211, 222] width 9 height 9
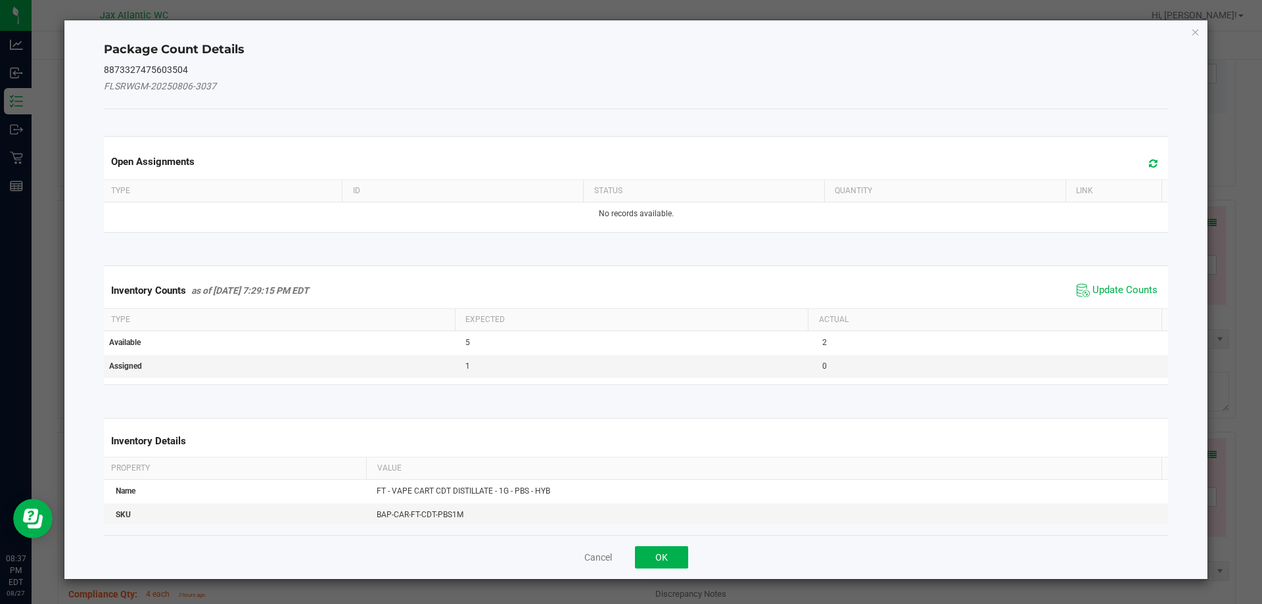
click at [1101, 279] on div "Inventory Counts as of [DATE] 7:29:15 PM EDT Update Counts" at bounding box center [636, 290] width 1070 height 35
click at [1102, 279] on div "Inventory Counts as of [DATE] 7:29:15 PM EDT Update Counts" at bounding box center [636, 290] width 1070 height 35
click at [1105, 285] on span "Update Counts" at bounding box center [1124, 290] width 65 height 13
click at [1103, 288] on div "Inventory Counts as of [DATE] 7:29:15 PM EDT Update Counts" at bounding box center [636, 290] width 1070 height 34
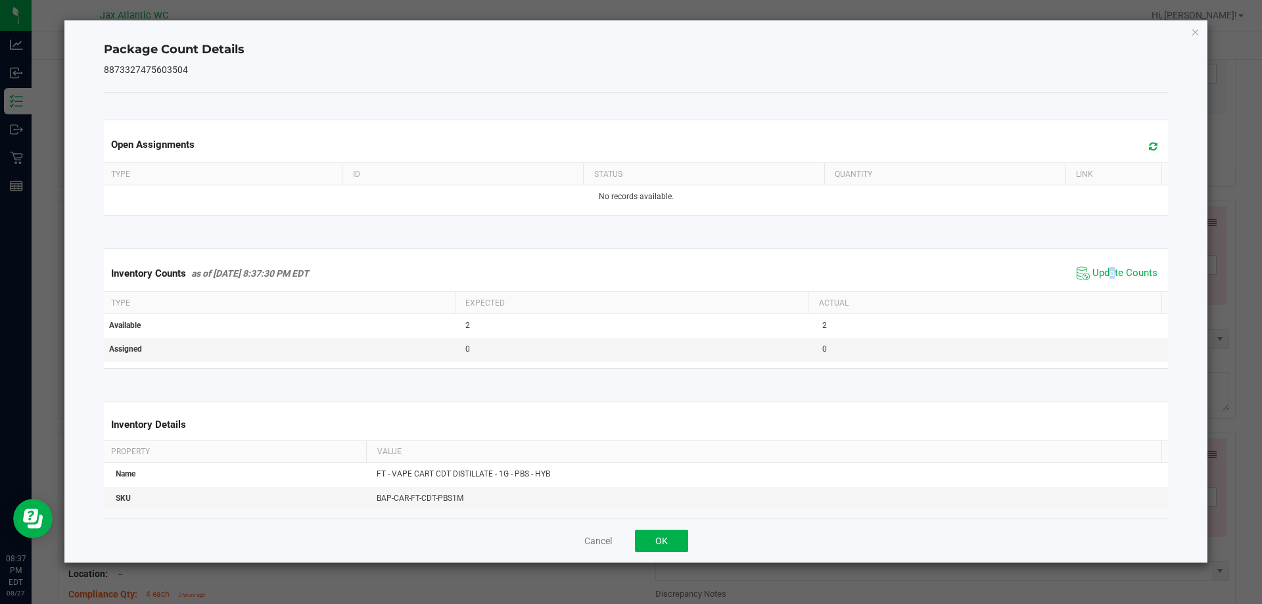
click at [1101, 288] on div "Inventory Counts as of [DATE] 8:37:30 PM EDT Update Counts" at bounding box center [636, 273] width 1070 height 35
click at [1101, 287] on div "Inventory Counts as of [DATE] 8:37:30 PM EDT Update Counts" at bounding box center [636, 273] width 1070 height 35
click at [1103, 285] on div "Inventory Counts as of [DATE] 8:37:30 PM EDT Update Counts" at bounding box center [636, 273] width 1070 height 35
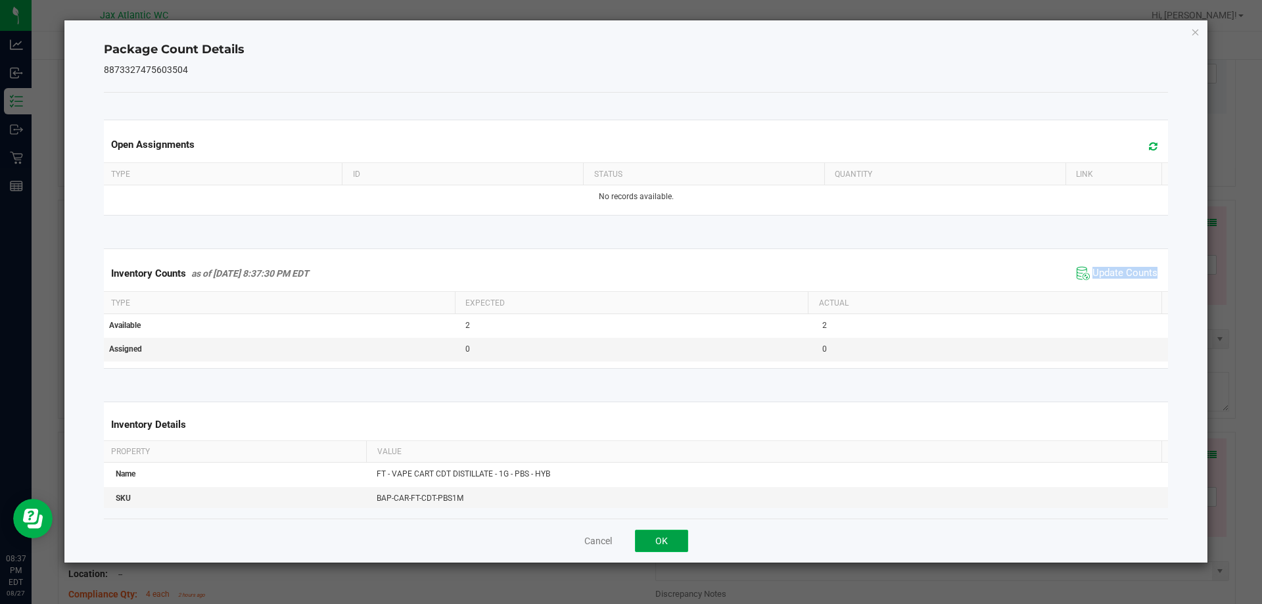
click at [643, 551] on button "OK" at bounding box center [661, 541] width 53 height 22
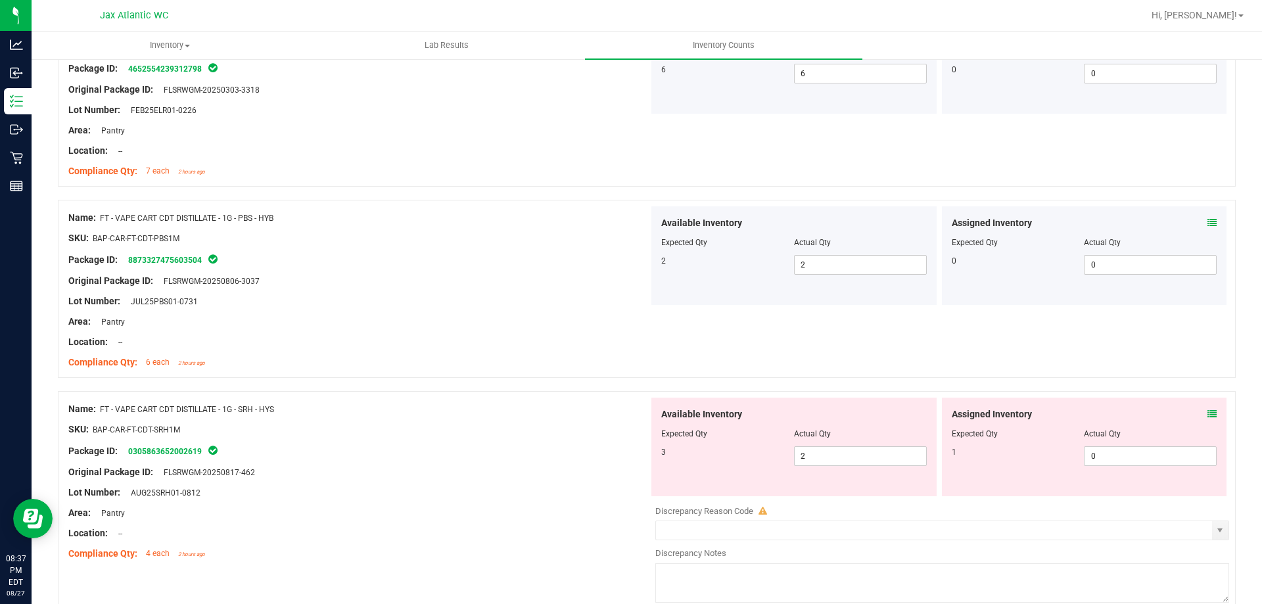
click at [1208, 415] on div "Assigned Inventory Expected Qty Actual Qty 1 0 0" at bounding box center [1084, 447] width 285 height 99
click at [1193, 411] on div "Assigned Inventory" at bounding box center [1083, 414] width 265 height 14
click at [1207, 411] on icon at bounding box center [1211, 413] width 9 height 9
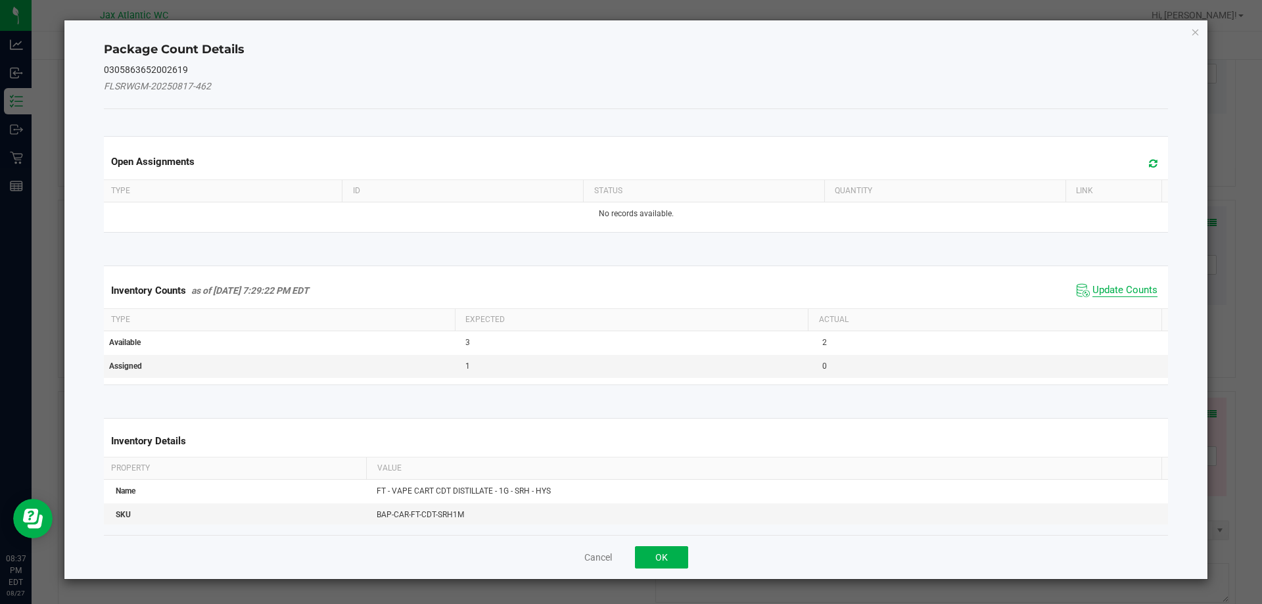
click at [1130, 284] on span "Update Counts" at bounding box center [1124, 290] width 65 height 13
click at [1130, 283] on span "Update Counts" at bounding box center [1118, 290] width 84 height 18
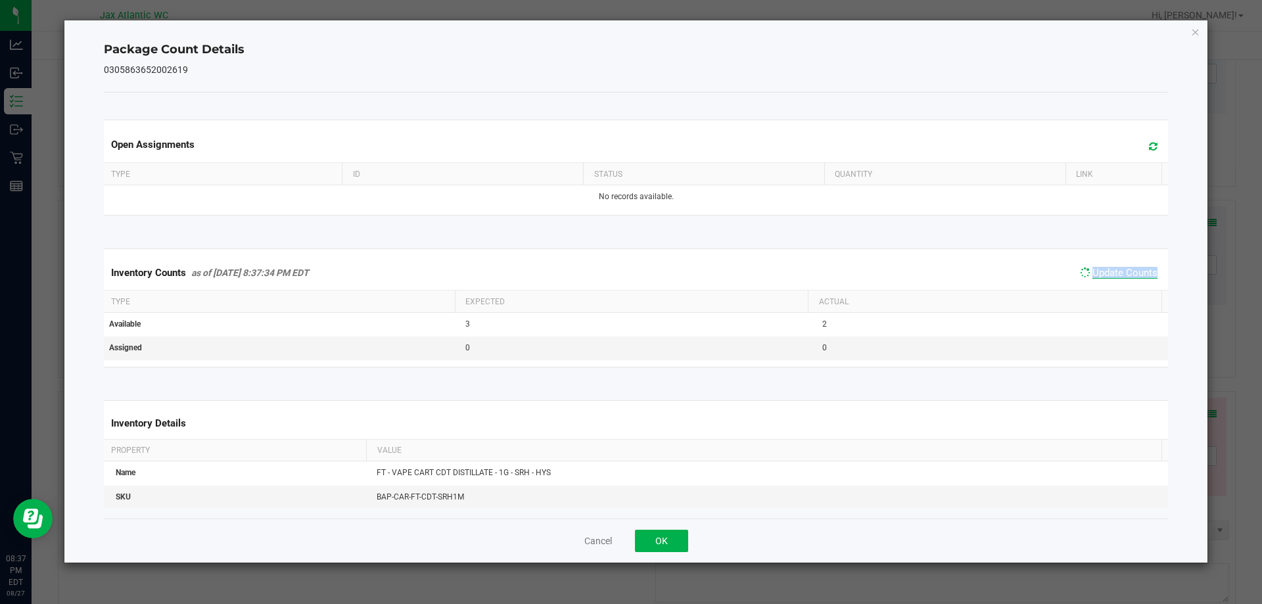
click at [1130, 283] on div "Inventory Counts as of [DATE] 8:37:34 PM EDT Update Counts" at bounding box center [636, 273] width 1070 height 34
click at [1130, 282] on span "Update Counts" at bounding box center [1118, 272] width 84 height 18
click at [1130, 281] on span "Update Counts" at bounding box center [1118, 272] width 84 height 18
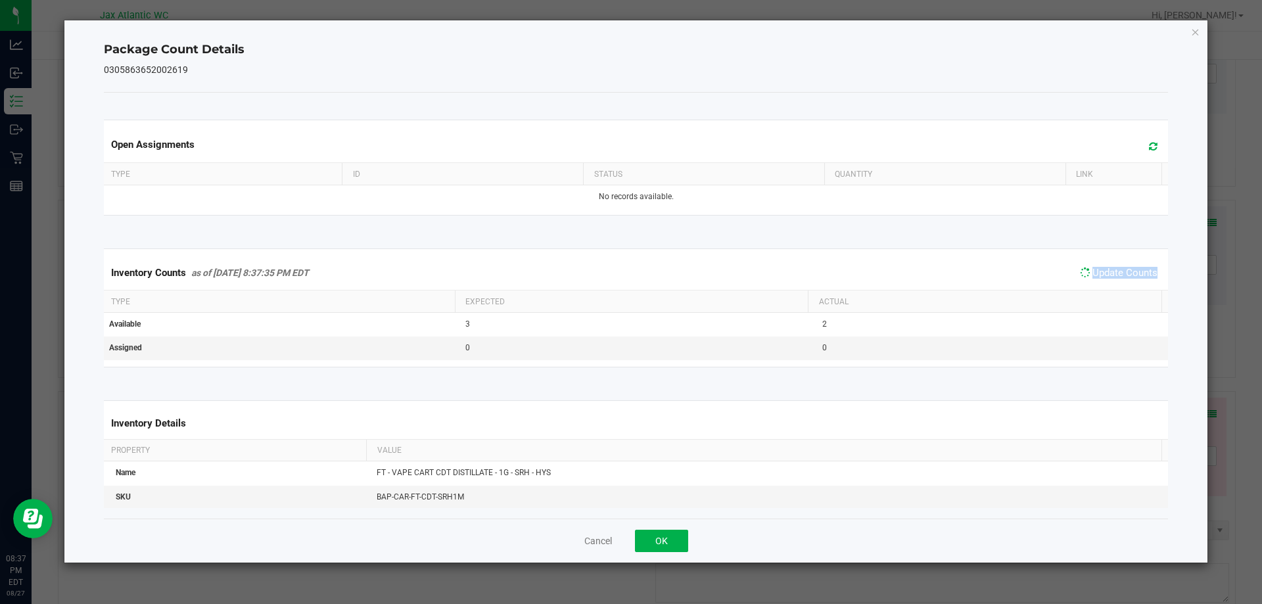
click at [1130, 281] on span "Update Counts" at bounding box center [1118, 272] width 84 height 18
click at [645, 543] on button "OK" at bounding box center [661, 541] width 53 height 22
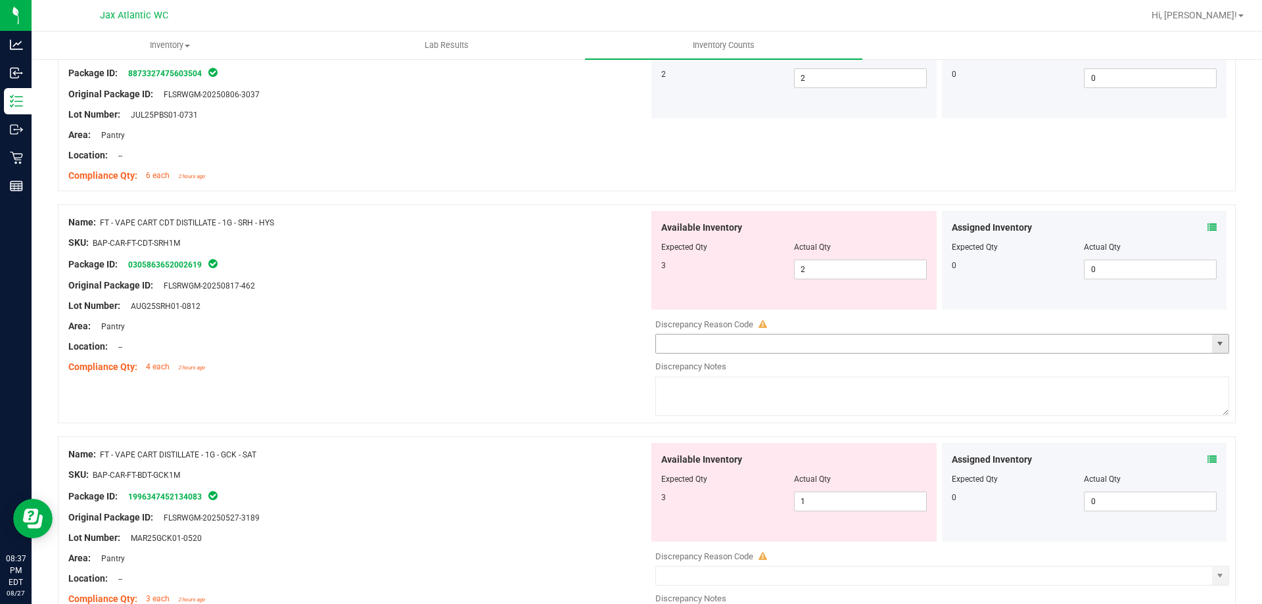
scroll to position [1314, 0]
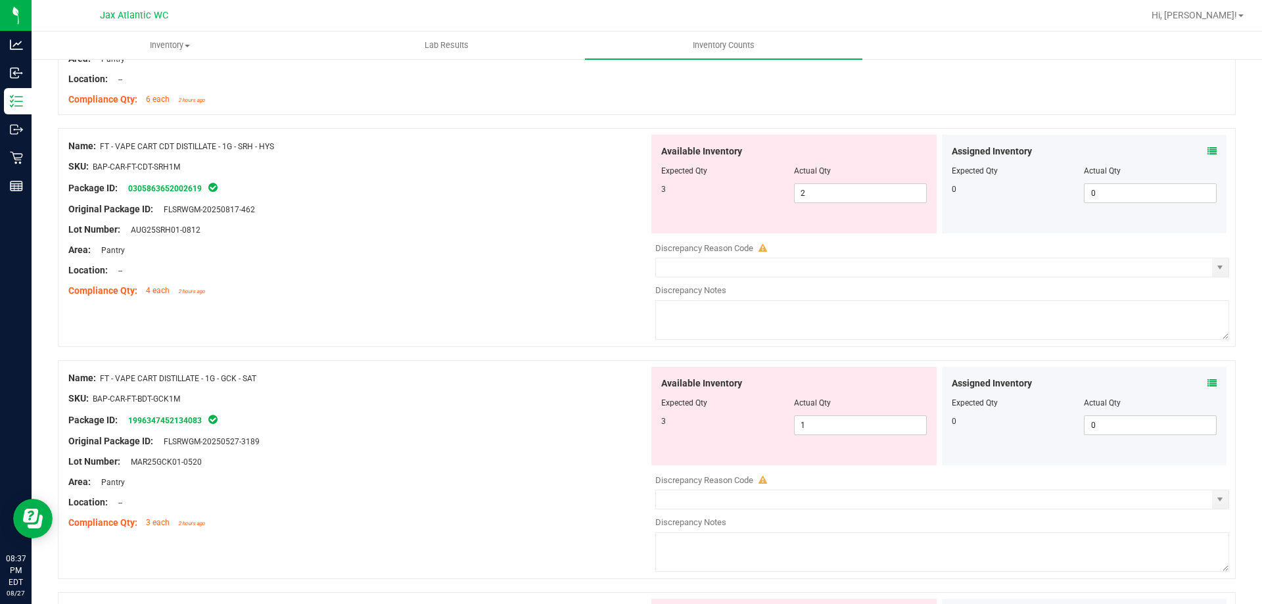
click at [1207, 382] on icon at bounding box center [1211, 382] width 9 height 9
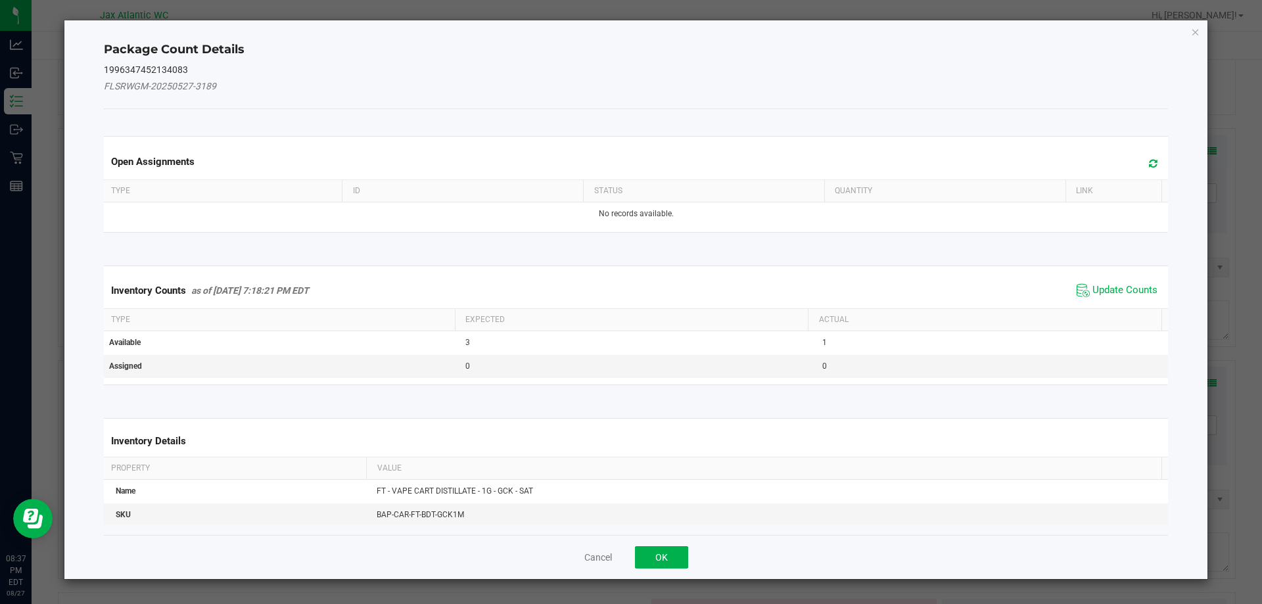
click at [1122, 273] on div "Inventory Counts as of [DATE] 7:18:21 PM EDT Update Counts" at bounding box center [636, 290] width 1070 height 35
click at [1116, 284] on span "Update Counts" at bounding box center [1124, 290] width 65 height 13
click at [1116, 283] on span "Update Counts" at bounding box center [1116, 291] width 87 height 20
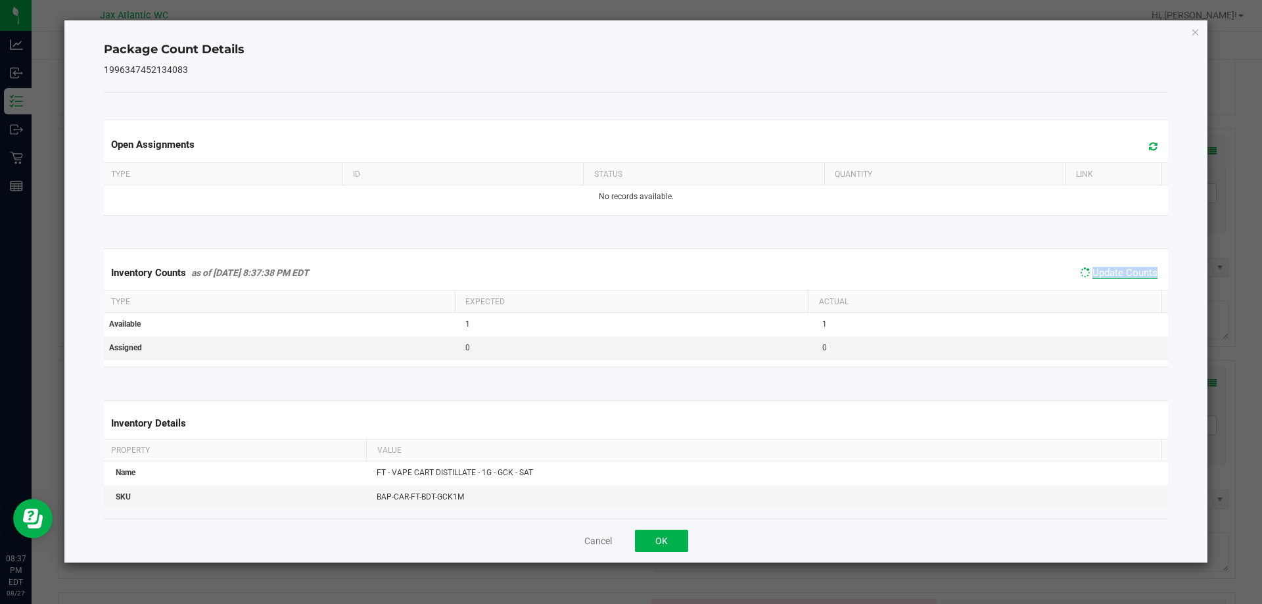
click at [1116, 283] on div "Inventory Counts as of [DATE] 8:37:38 PM EDT Update Counts" at bounding box center [636, 273] width 1070 height 34
click at [1118, 281] on span "Update Counts" at bounding box center [1118, 272] width 84 height 18
click at [1118, 281] on span "Update Counts" at bounding box center [1116, 273] width 87 height 20
click at [672, 534] on button "OK" at bounding box center [661, 541] width 53 height 22
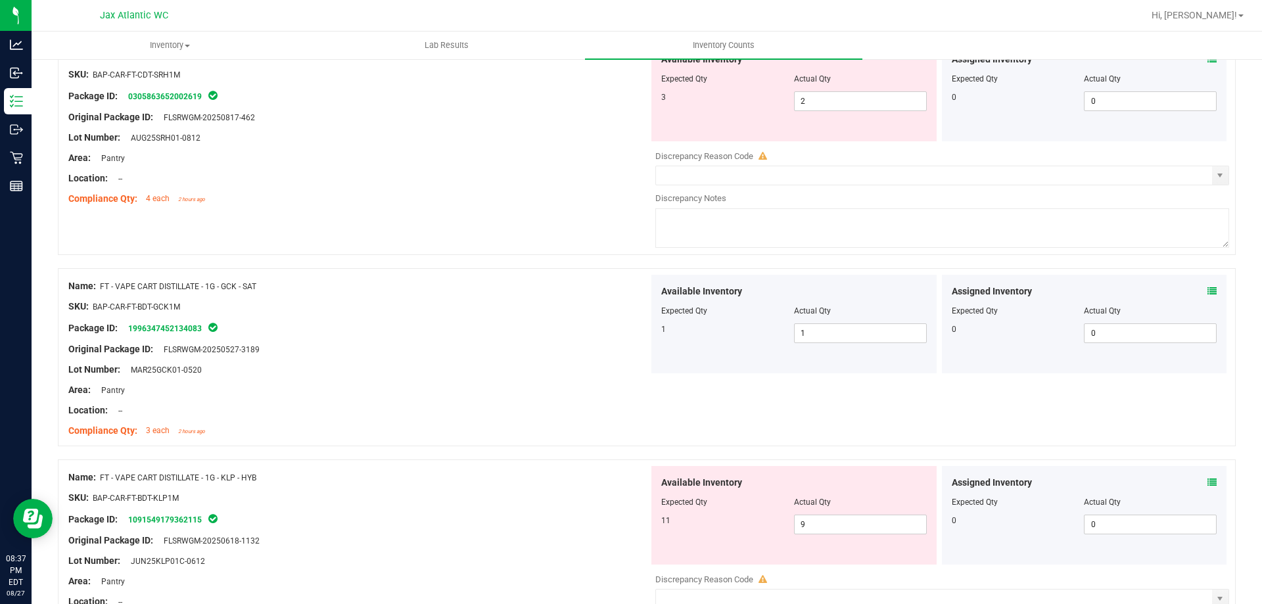
scroll to position [1511, 0]
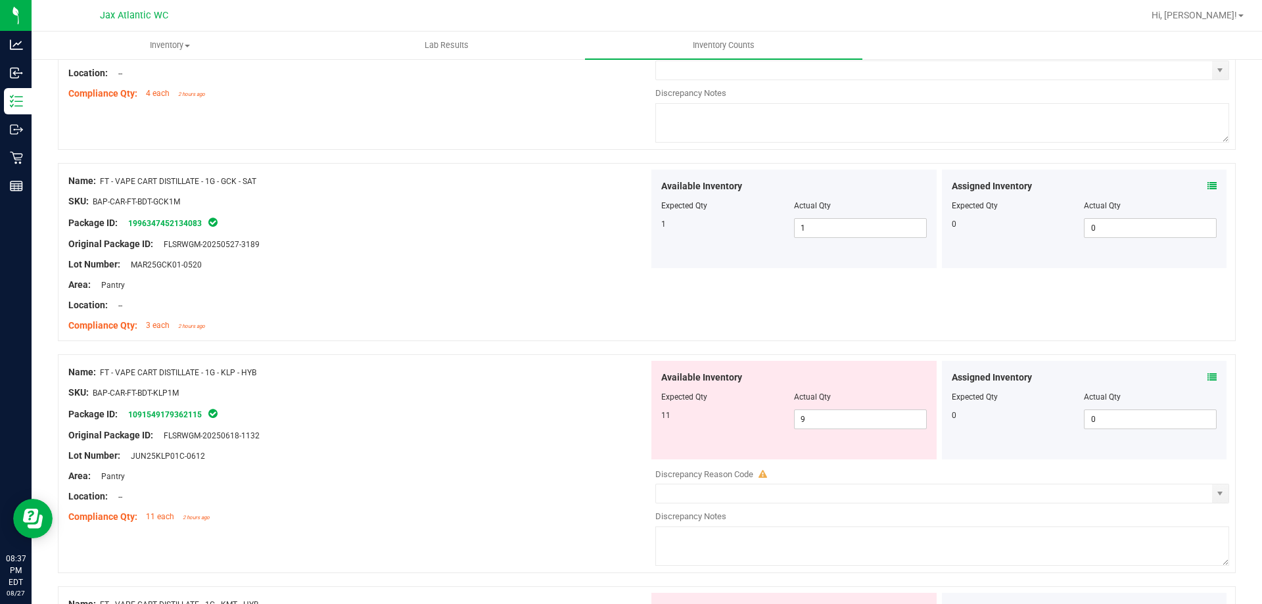
click at [1207, 375] on icon at bounding box center [1211, 377] width 9 height 9
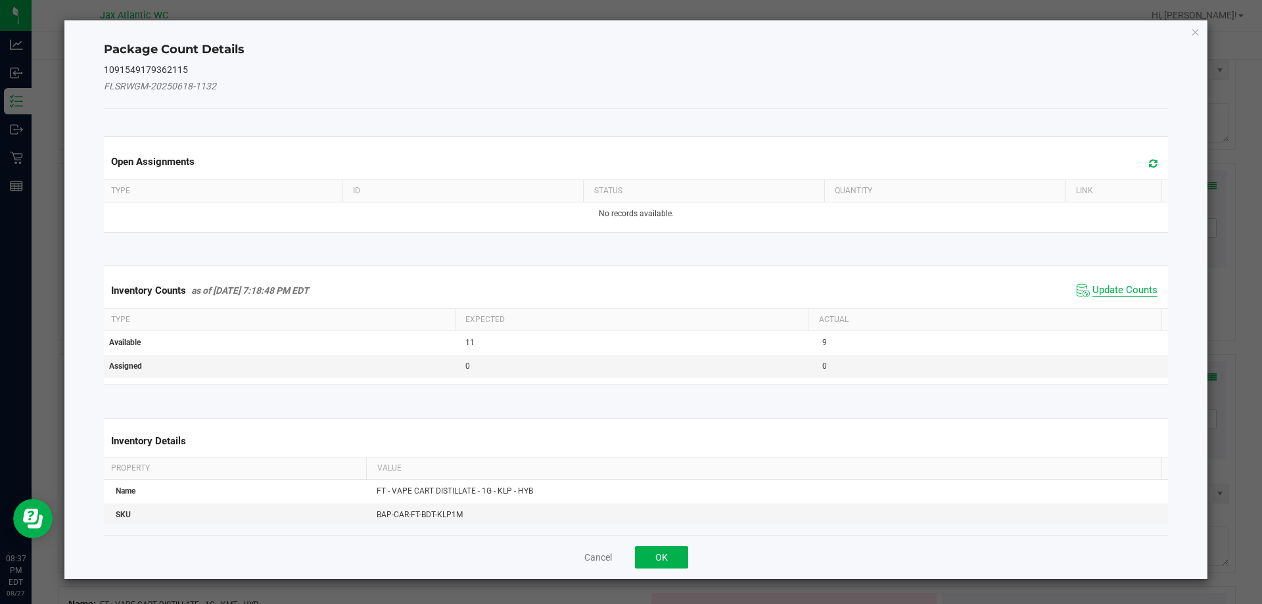
click at [1107, 284] on span "Update Counts" at bounding box center [1124, 290] width 65 height 13
click at [1107, 284] on div "Inventory Counts as of [DATE] 7:18:48 PM EDT Update Counts" at bounding box center [636, 290] width 1070 height 34
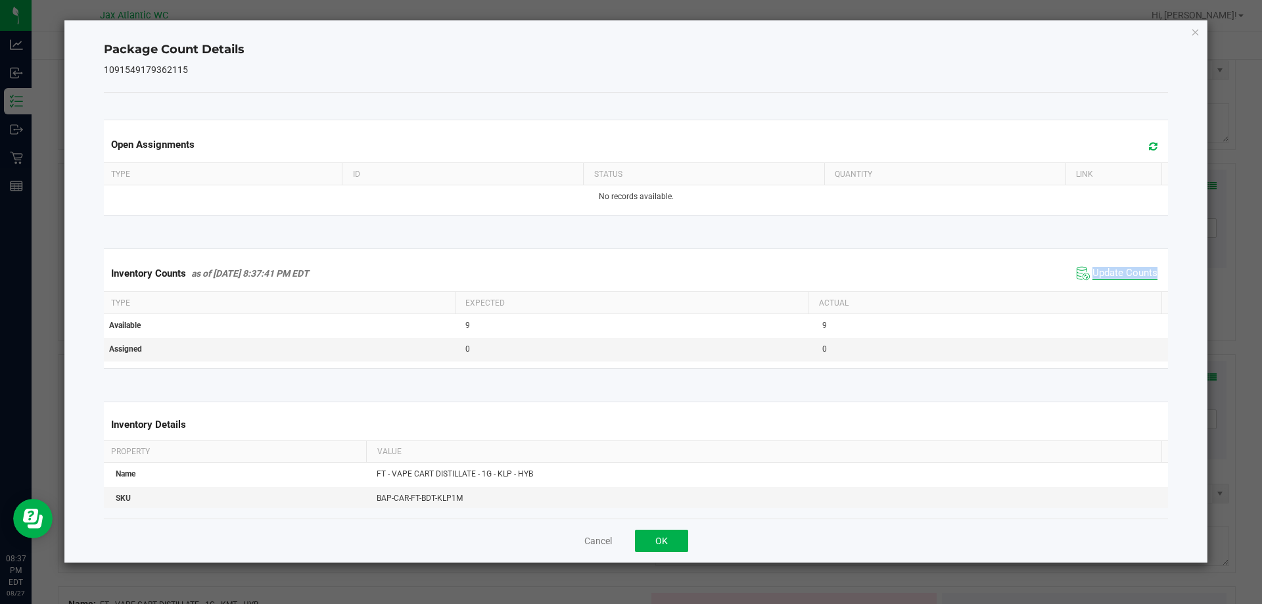
click at [1107, 284] on div "Inventory Counts as of [DATE] 8:37:41 PM EDT Update Counts" at bounding box center [636, 273] width 1070 height 35
click at [1107, 281] on span "Update Counts" at bounding box center [1116, 273] width 87 height 20
click at [1109, 281] on span "Update Counts" at bounding box center [1118, 272] width 84 height 18
click at [671, 532] on button "OK" at bounding box center [661, 541] width 53 height 22
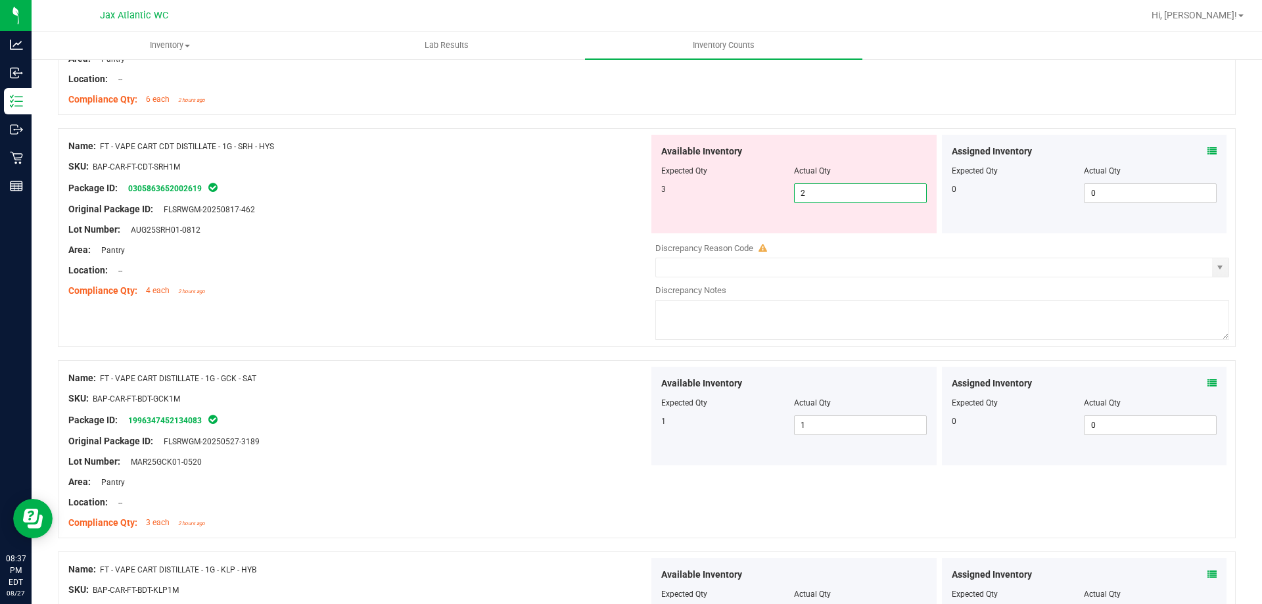
click at [843, 196] on span "2 2" at bounding box center [860, 193] width 133 height 20
click at [843, 196] on input "2" at bounding box center [859, 193] width 131 height 18
click at [267, 229] on div "Lot Number: AUG25SRH01-0812" at bounding box center [358, 230] width 580 height 14
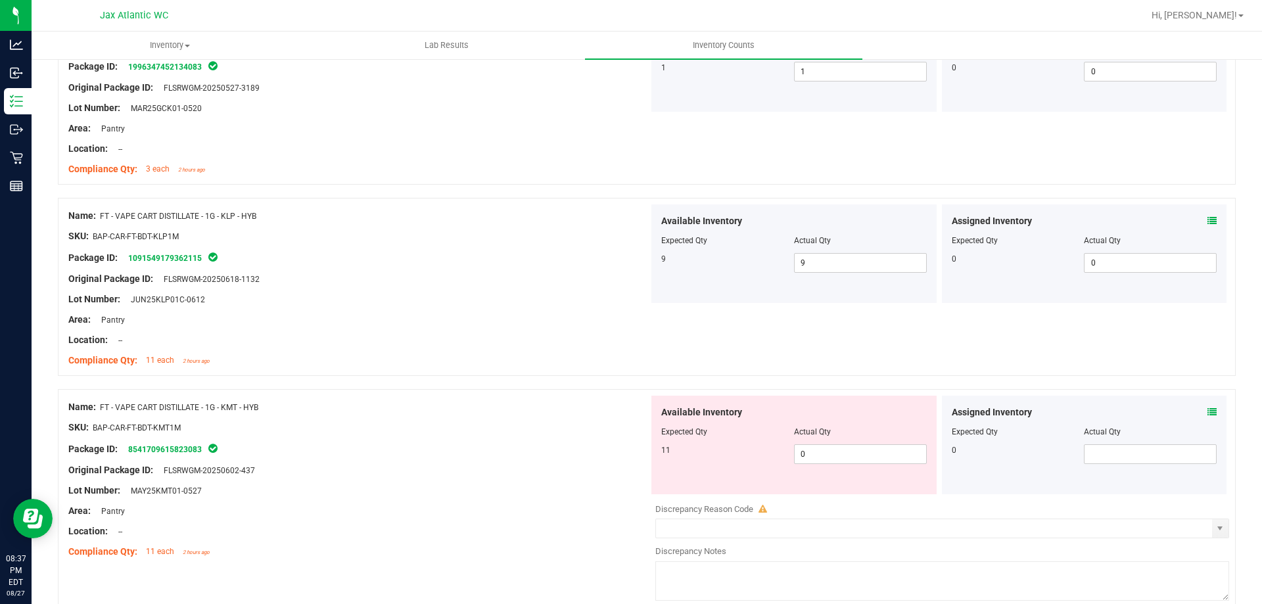
scroll to position [1708, 0]
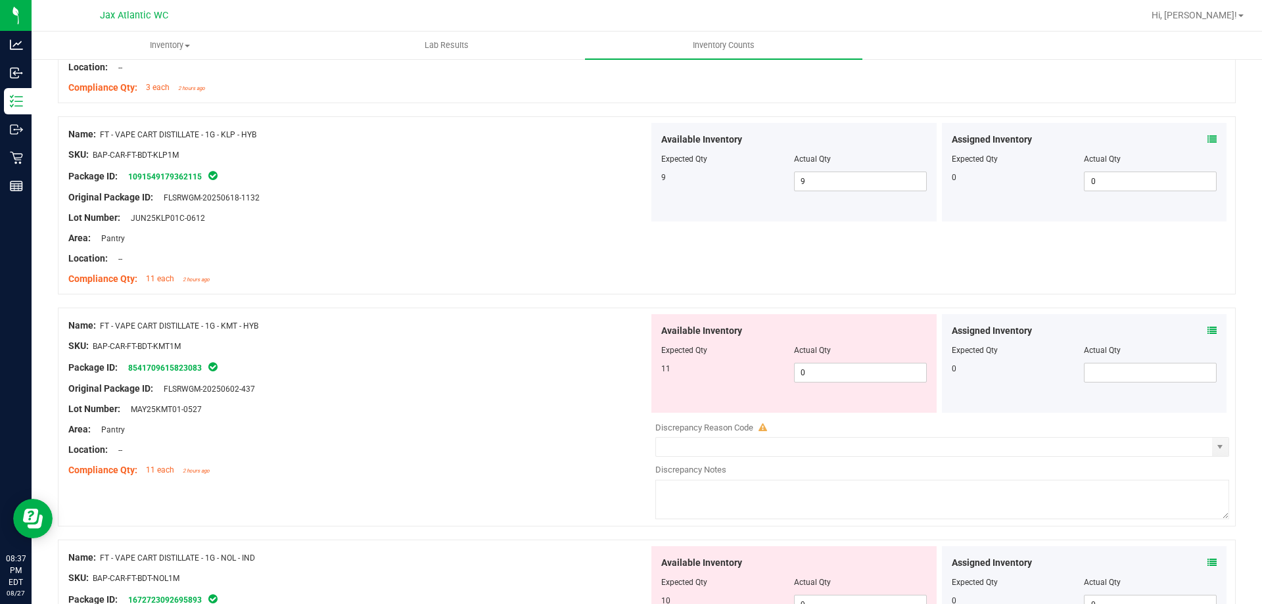
click at [1207, 332] on icon at bounding box center [1211, 330] width 9 height 9
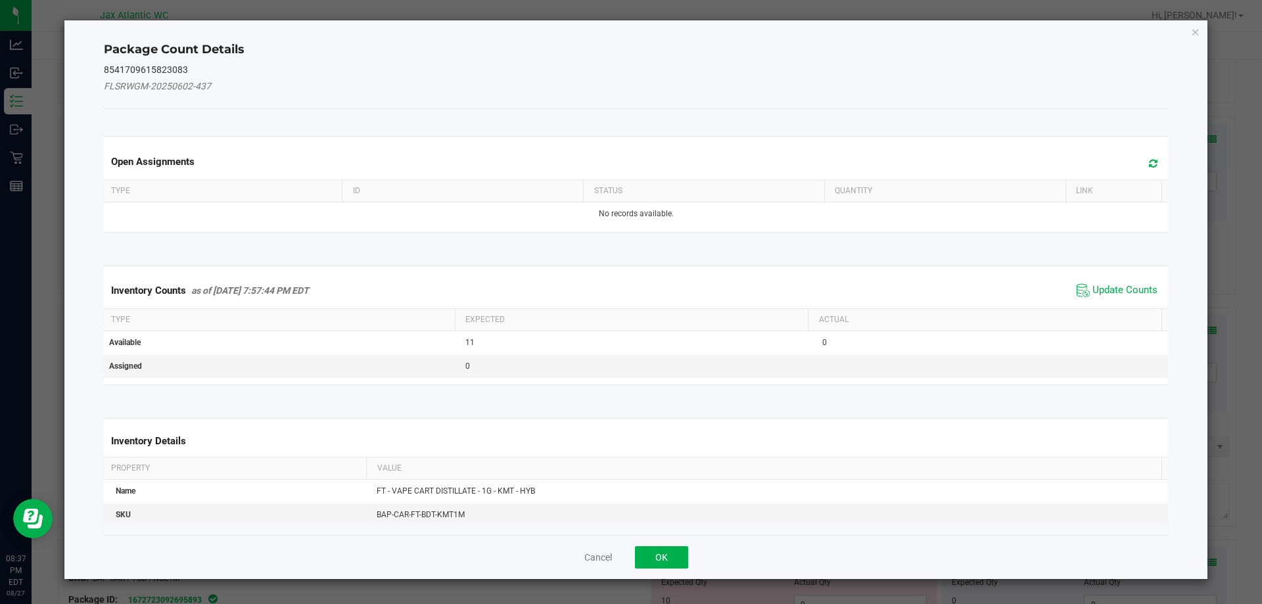
click at [1086, 282] on span "Update Counts" at bounding box center [1116, 291] width 87 height 20
click at [1088, 281] on span "Update Counts" at bounding box center [1116, 291] width 87 height 20
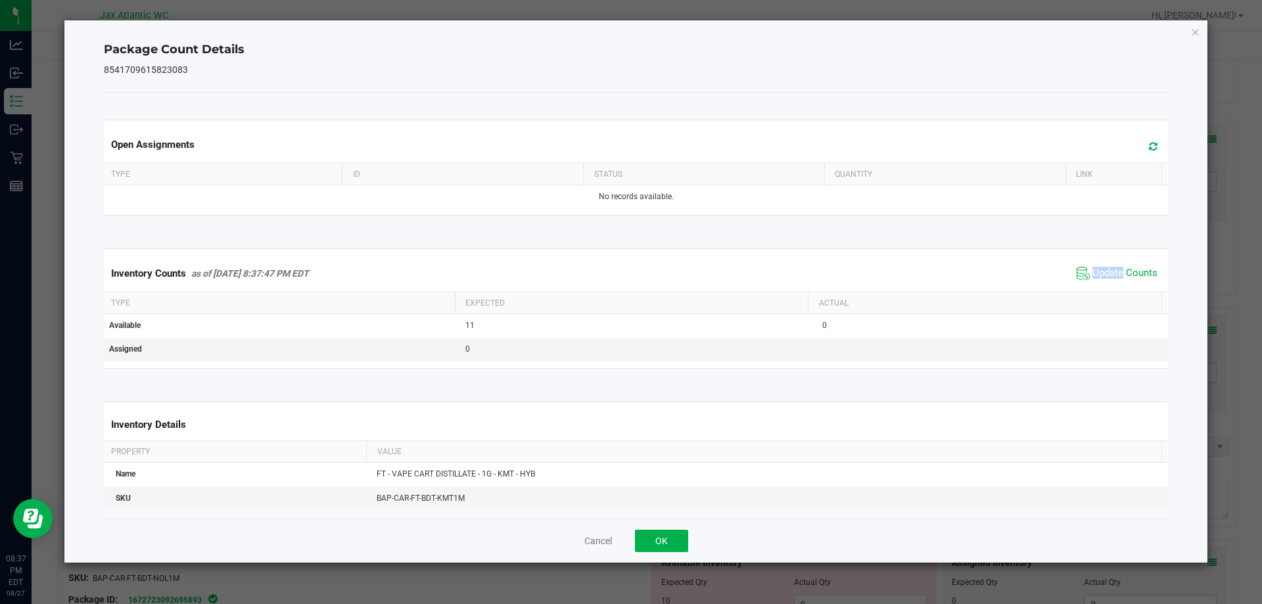
click at [1089, 281] on span "Update Counts" at bounding box center [1116, 273] width 87 height 20
click at [1089, 281] on span "Update Counts" at bounding box center [1118, 272] width 84 height 18
click at [625, 526] on div "Cancel OK" at bounding box center [636, 540] width 1064 height 44
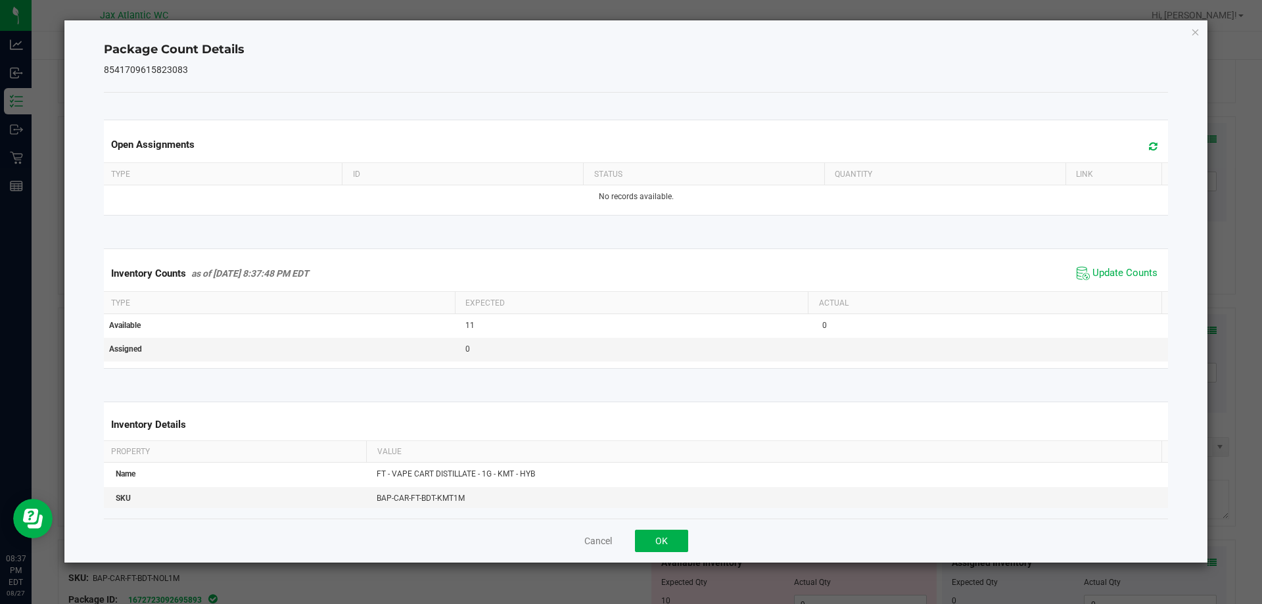
click at [634, 532] on div "Cancel OK" at bounding box center [636, 540] width 1064 height 44
click at [648, 532] on button "OK" at bounding box center [661, 541] width 53 height 22
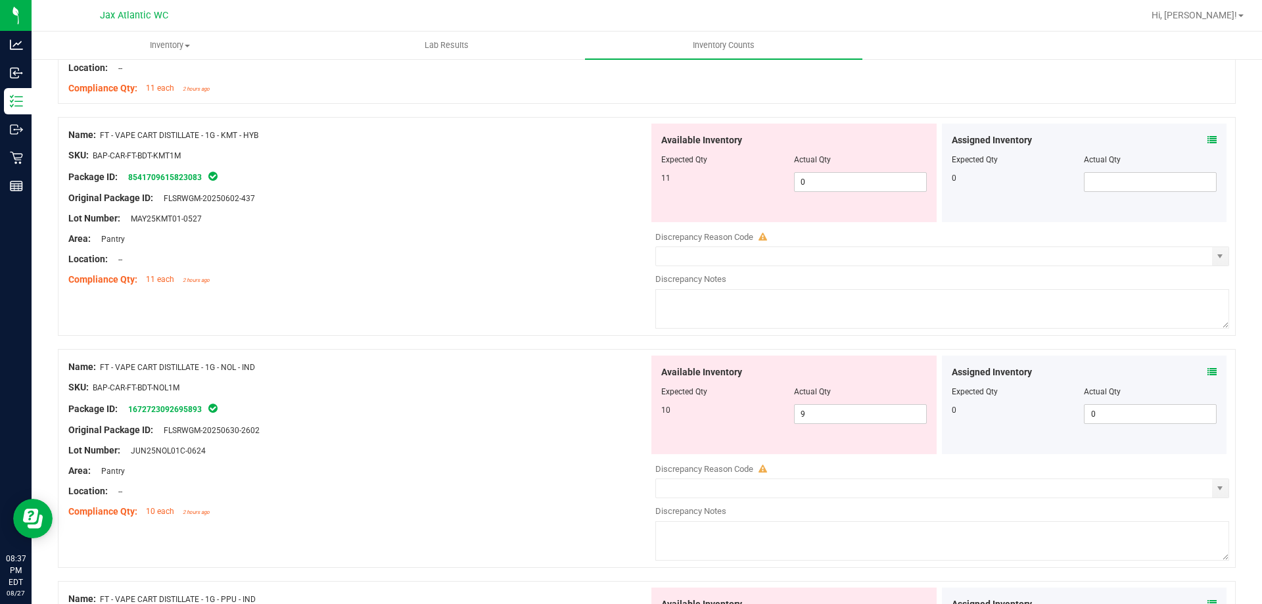
scroll to position [1906, 0]
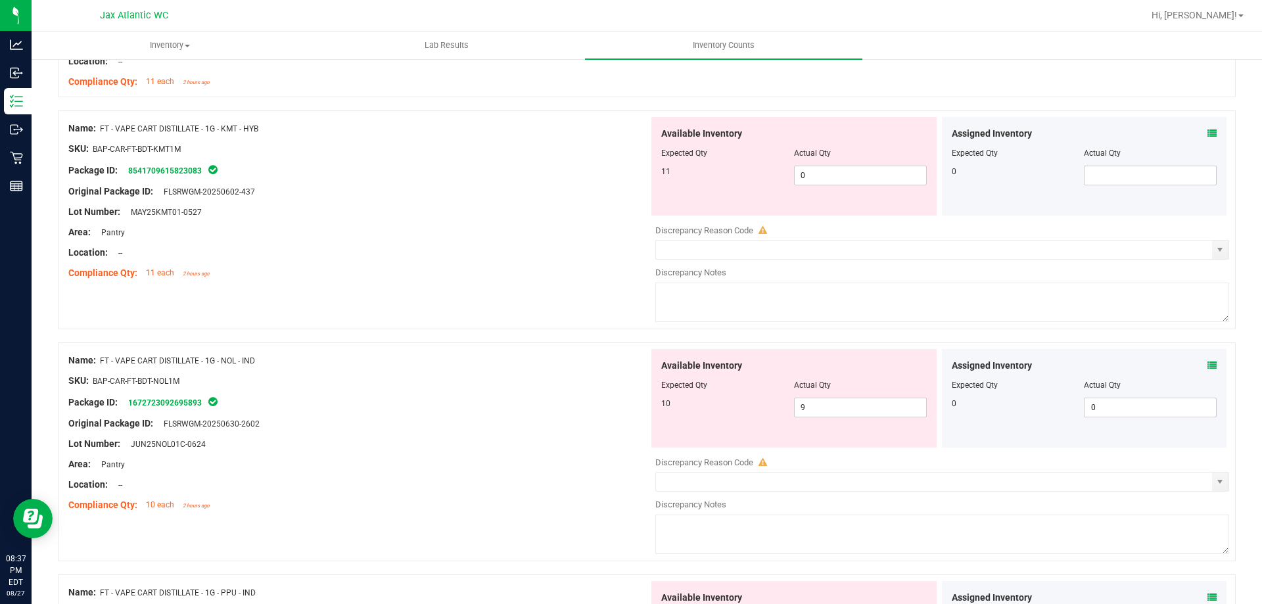
click at [1207, 365] on icon at bounding box center [1211, 365] width 9 height 9
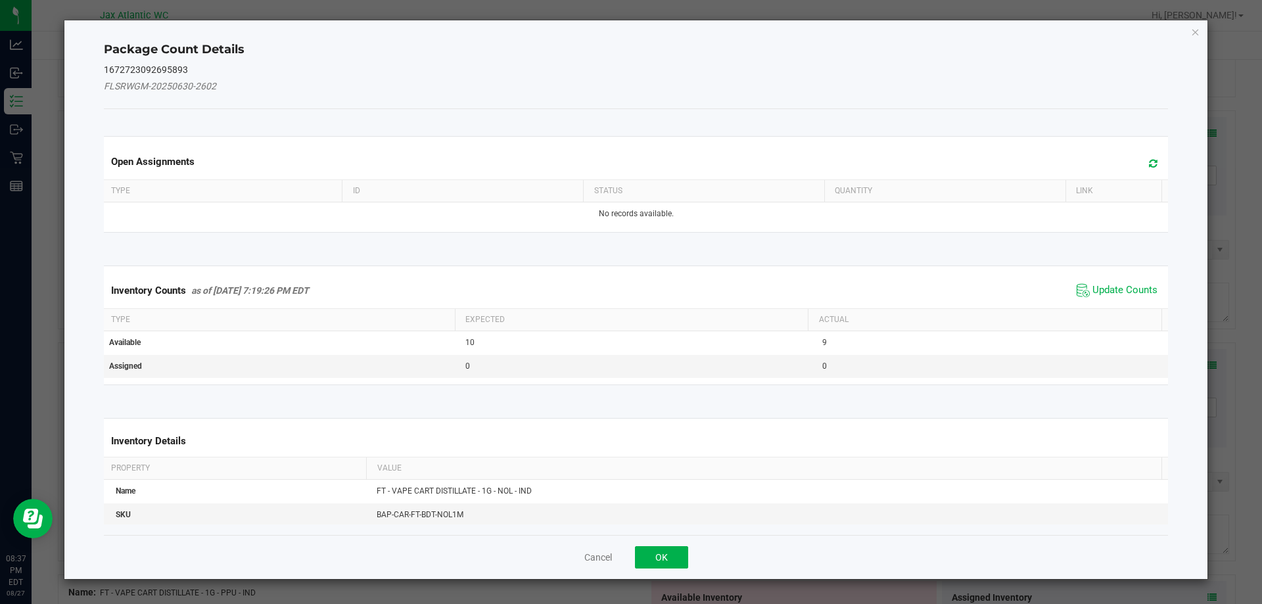
drag, startPoint x: 1066, startPoint y: 275, endPoint x: 1077, endPoint y: 277, distance: 10.7
click at [1067, 275] on div "Inventory Counts as of [DATE] 7:19:26 PM EDT Update Counts" at bounding box center [636, 290] width 1070 height 35
click at [1092, 285] on span "Update Counts" at bounding box center [1124, 290] width 65 height 13
drag, startPoint x: 1086, startPoint y: 285, endPoint x: 1094, endPoint y: 283, distance: 8.0
click at [1087, 285] on div "Inventory Counts as of [DATE] 7:19:26 PM EDT Update Counts" at bounding box center [636, 290] width 1070 height 34
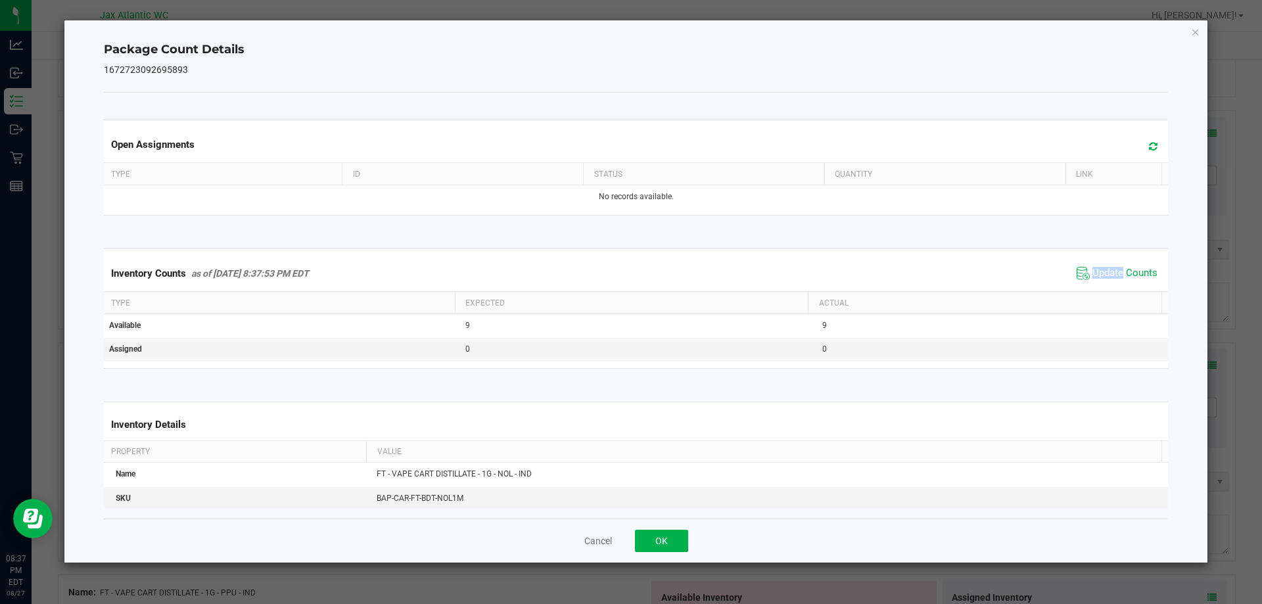
click at [1094, 283] on div "Inventory Counts as of [DATE] 8:37:53 PM EDT Update Counts" at bounding box center [636, 273] width 1070 height 35
click at [1094, 283] on span "Update Counts" at bounding box center [1116, 273] width 87 height 20
click at [1096, 283] on div "Inventory Counts as of [DATE] 8:37:53 PM EDT Update Counts" at bounding box center [636, 273] width 1070 height 34
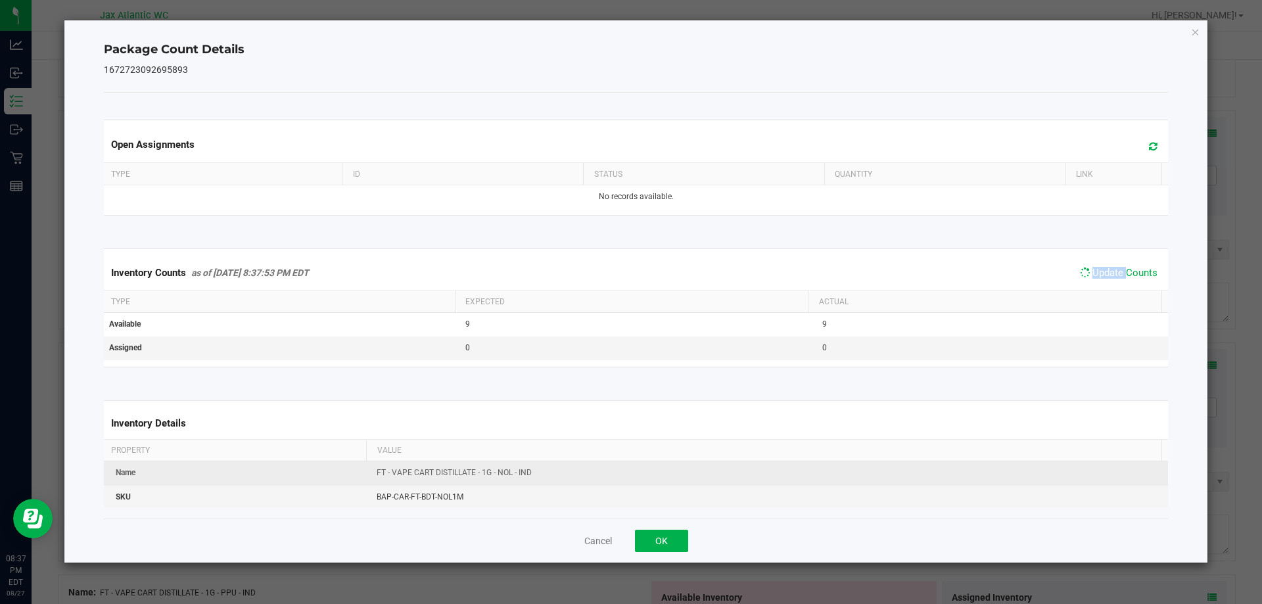
drag, startPoint x: 1096, startPoint y: 283, endPoint x: 853, endPoint y: 472, distance: 308.5
click at [1096, 285] on div "Inventory Counts as of [DATE] 8:37:53 PM EDT Update Counts" at bounding box center [636, 273] width 1070 height 34
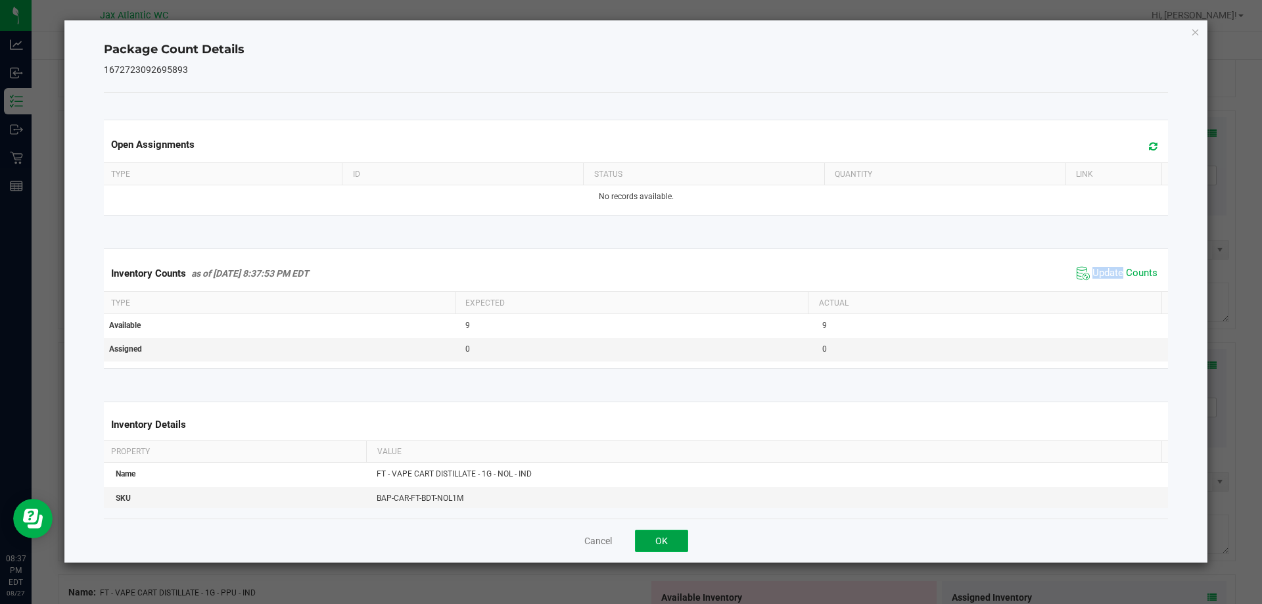
click at [685, 547] on button "OK" at bounding box center [661, 541] width 53 height 22
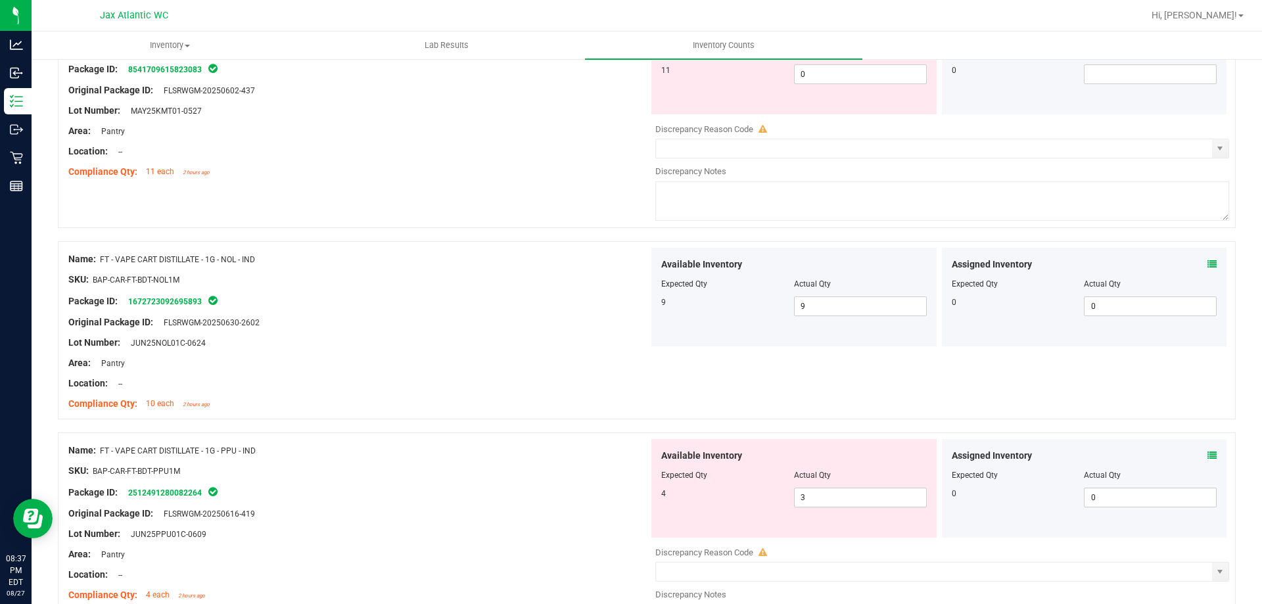
scroll to position [2103, 0]
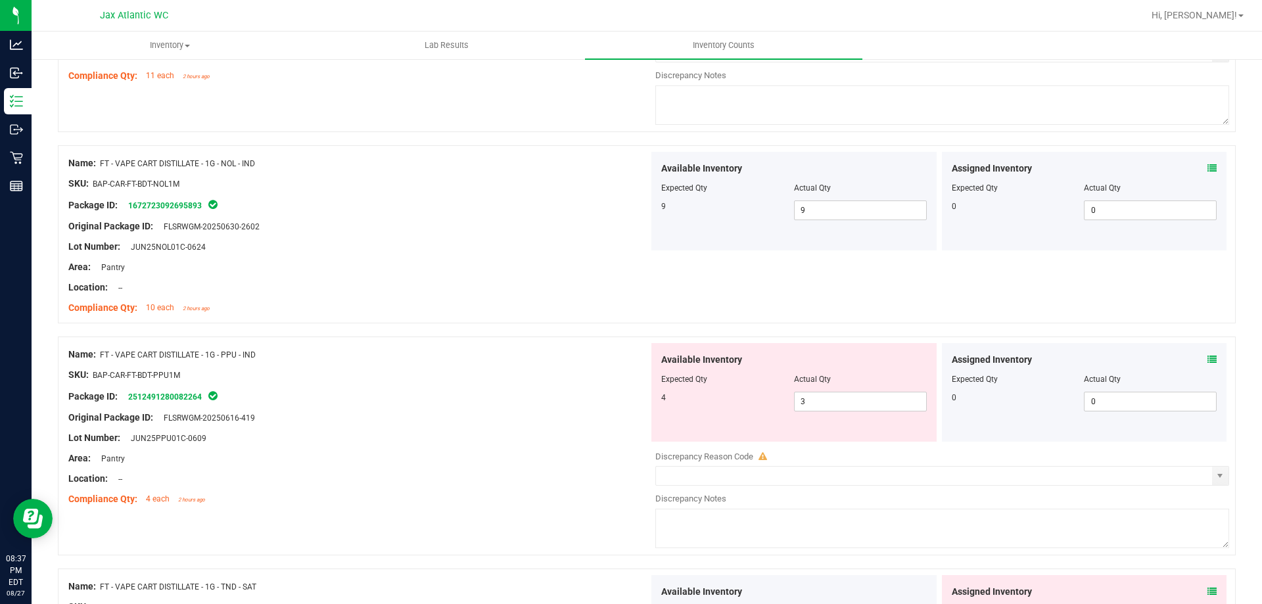
click at [1207, 361] on icon at bounding box center [1211, 359] width 9 height 9
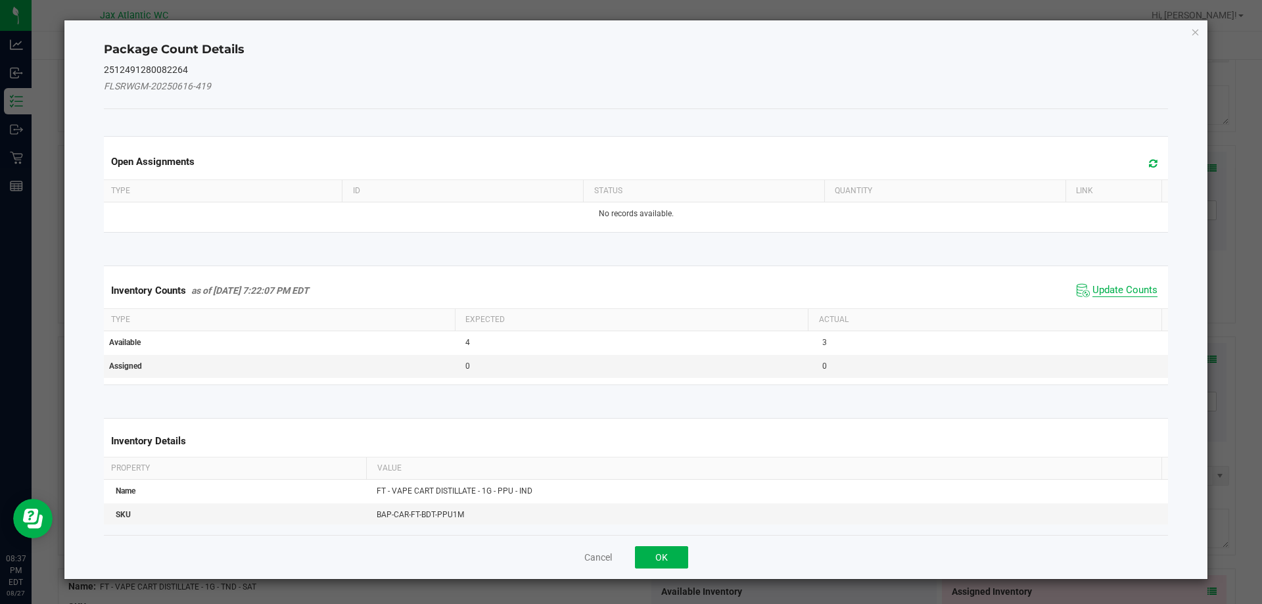
click at [1104, 288] on span "Update Counts" at bounding box center [1124, 290] width 65 height 13
click at [1107, 285] on div "Inventory Counts as of [DATE] 7:22:07 PM EDT Update Counts" at bounding box center [636, 290] width 1070 height 35
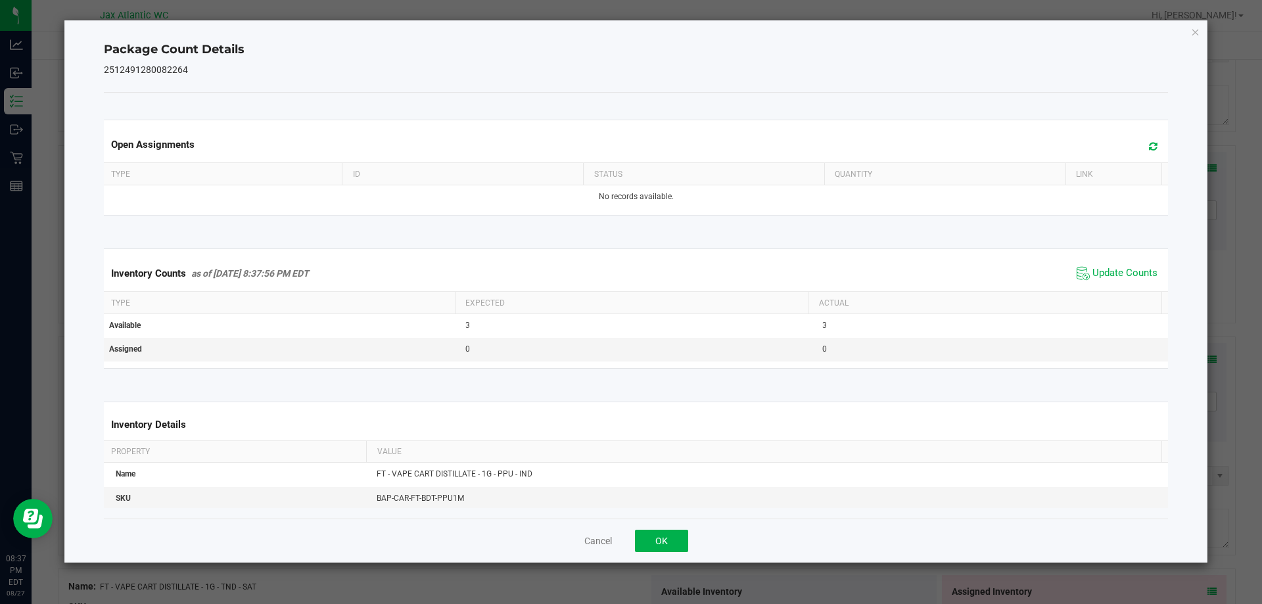
click at [1110, 281] on span "Update Counts" at bounding box center [1116, 273] width 87 height 20
click at [1111, 281] on span "Update Counts" at bounding box center [1118, 272] width 84 height 18
click at [662, 538] on button "OK" at bounding box center [661, 541] width 53 height 22
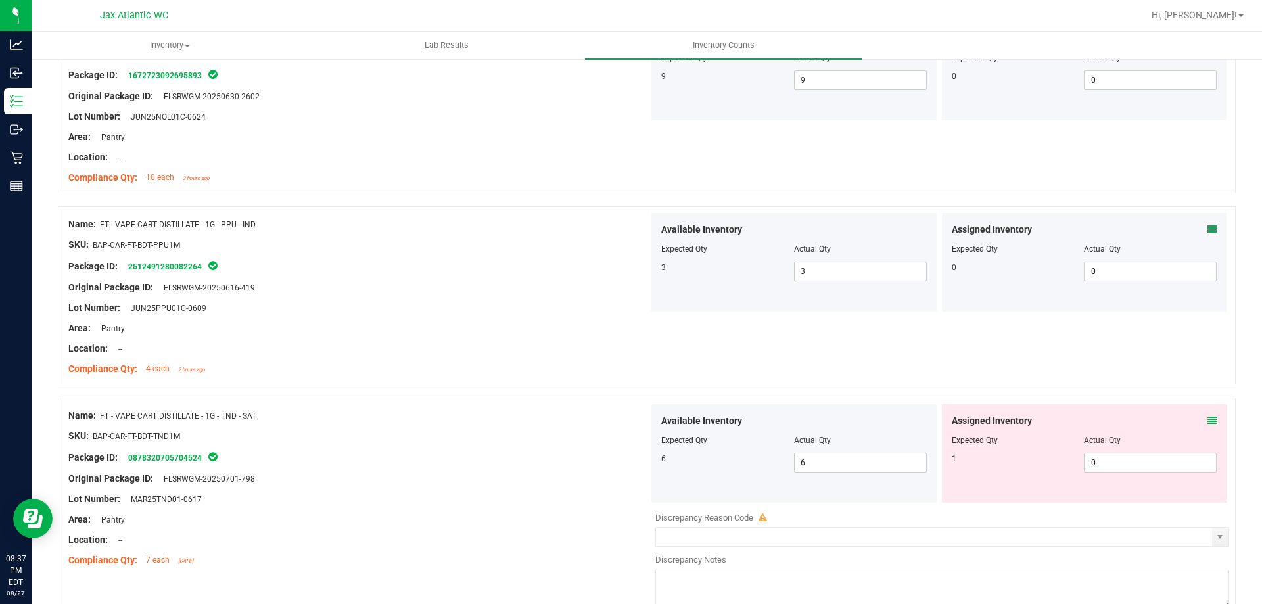
scroll to position [2234, 0]
drag, startPoint x: 1209, startPoint y: 416, endPoint x: 1202, endPoint y: 417, distance: 7.3
click at [1209, 417] on div "Assigned Inventory Expected Qty Actual Qty 1 0 0" at bounding box center [1084, 452] width 285 height 99
click at [1207, 417] on icon at bounding box center [1211, 419] width 9 height 9
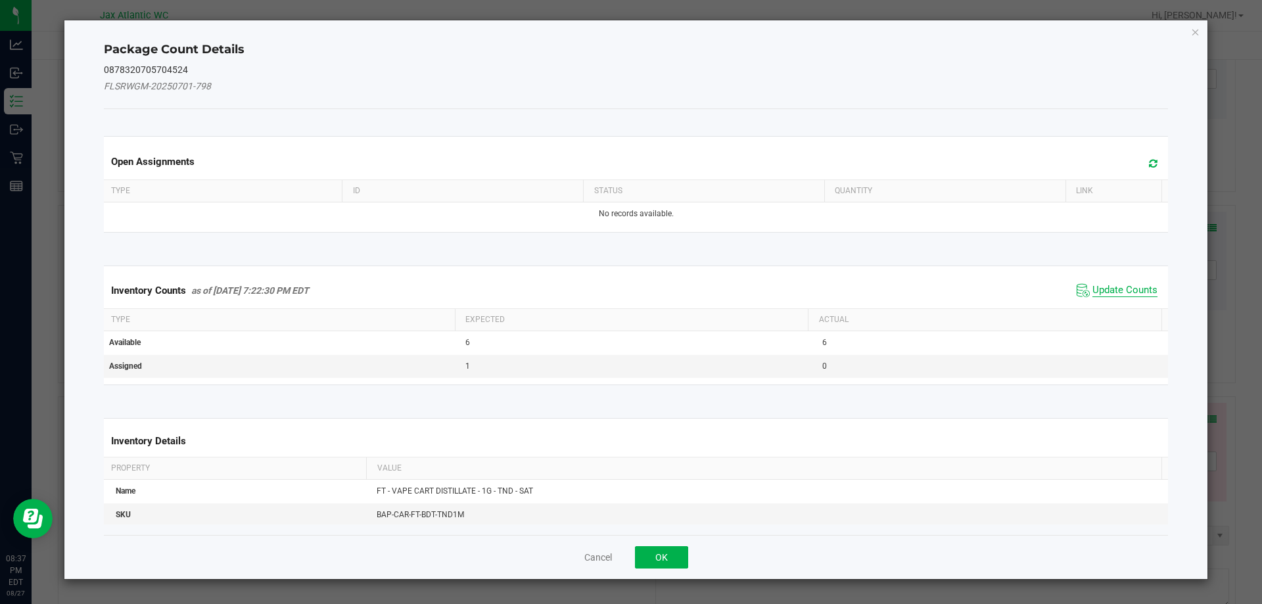
click at [1101, 288] on span "Update Counts" at bounding box center [1124, 290] width 65 height 13
click at [1101, 287] on div "Inventory Counts as of [DATE] 7:22:30 PM EDT Update Counts" at bounding box center [636, 290] width 1070 height 35
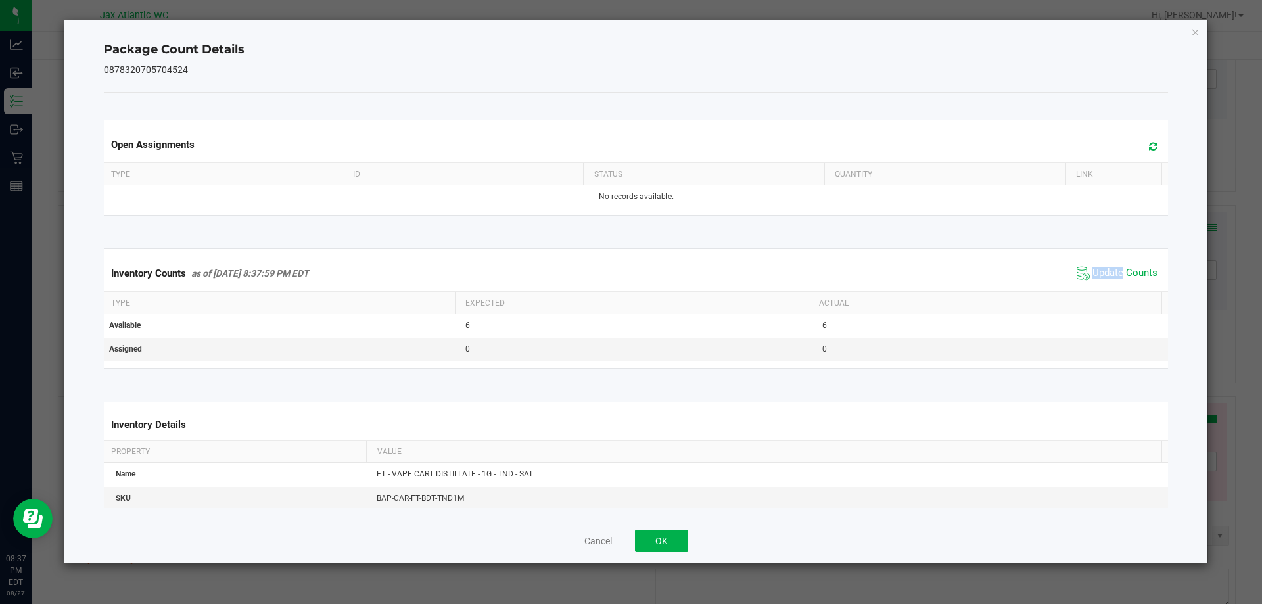
click at [1101, 283] on span "Update Counts" at bounding box center [1116, 273] width 87 height 20
click at [1101, 281] on span "Update Counts" at bounding box center [1116, 273] width 87 height 20
click at [666, 536] on button "OK" at bounding box center [661, 541] width 53 height 22
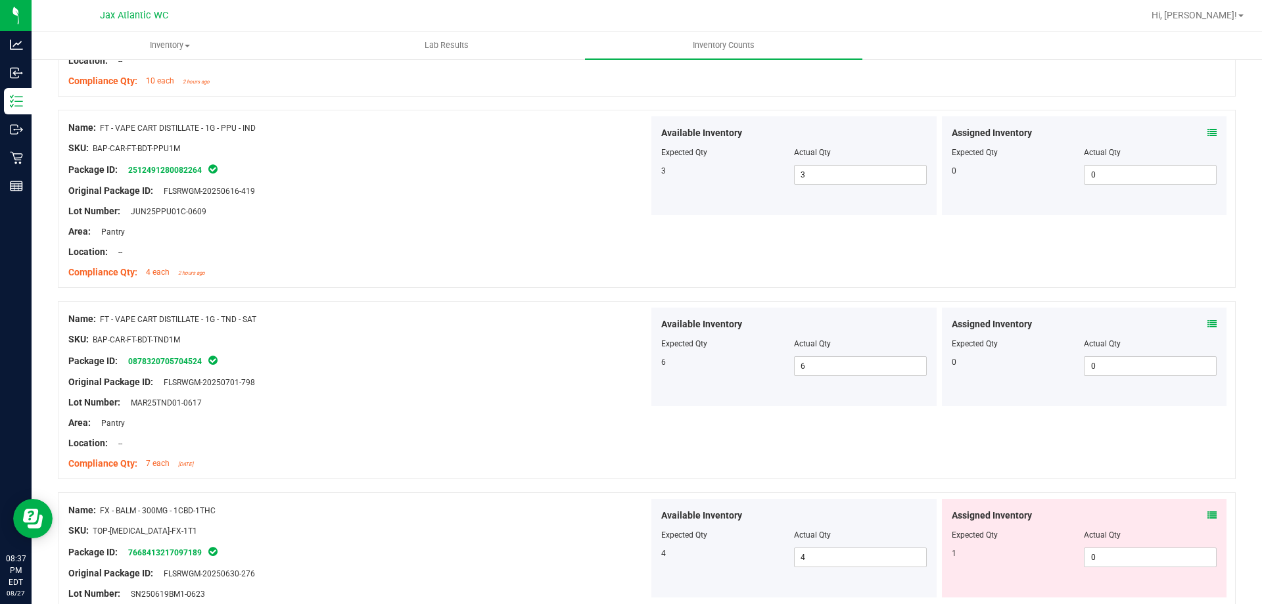
scroll to position [2431, 0]
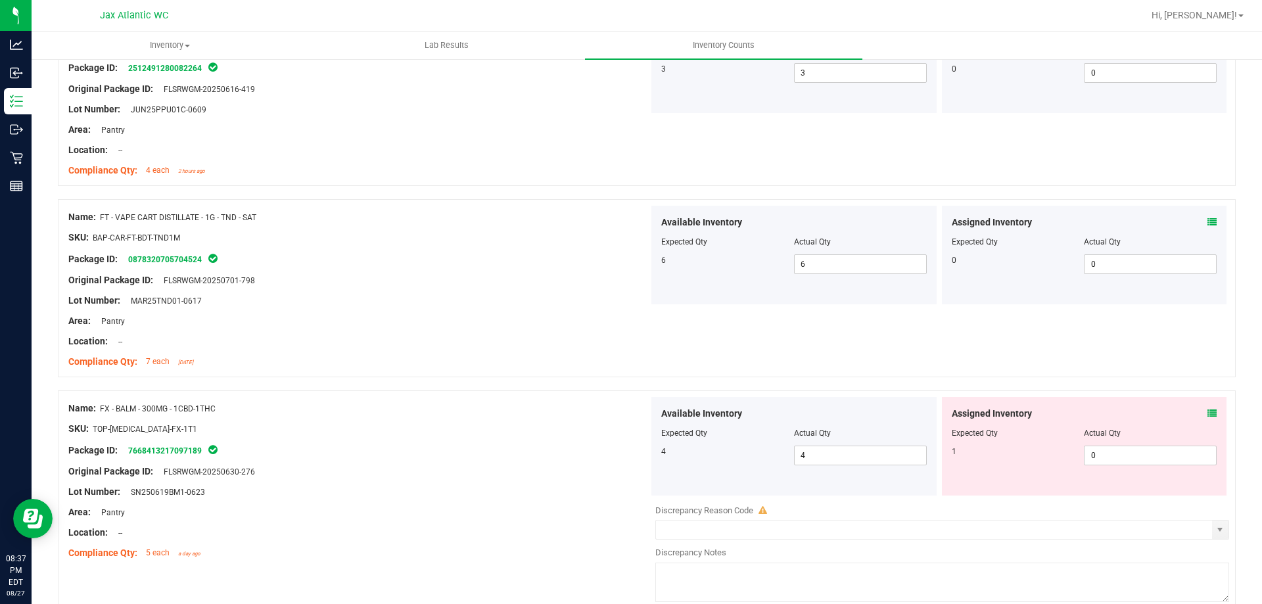
click at [1207, 414] on icon at bounding box center [1211, 413] width 9 height 9
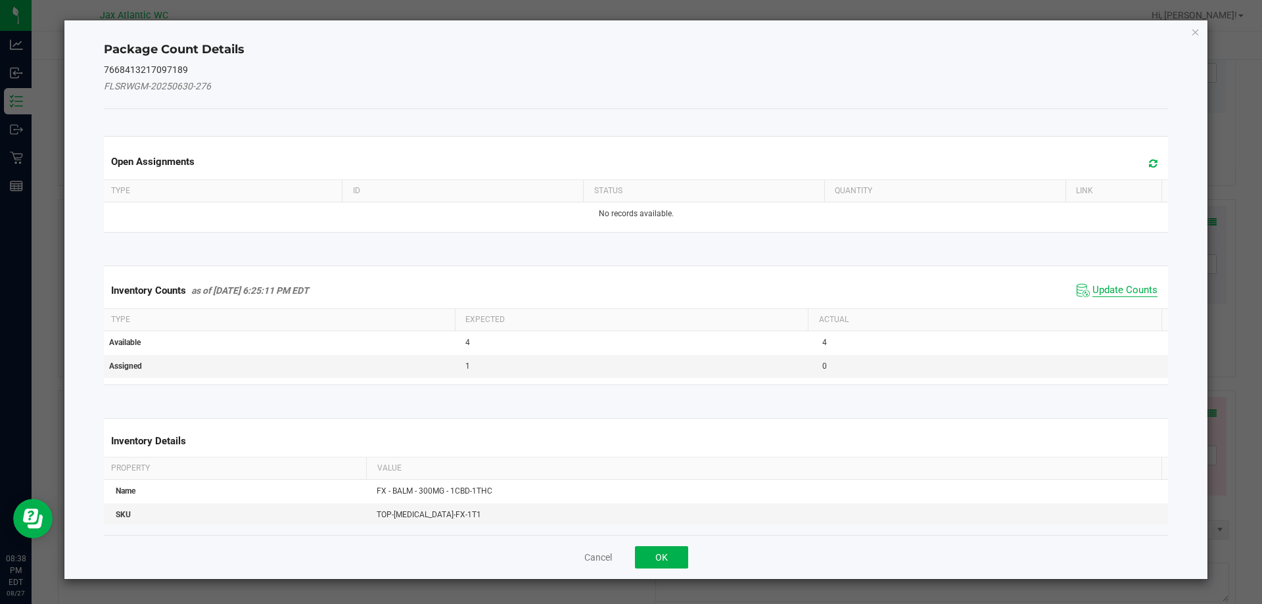
click at [1114, 290] on span "Update Counts" at bounding box center [1124, 290] width 65 height 13
click at [1112, 288] on div "Inventory Counts as of [DATE] 6:25:11 PM EDT Update Counts" at bounding box center [636, 290] width 1070 height 34
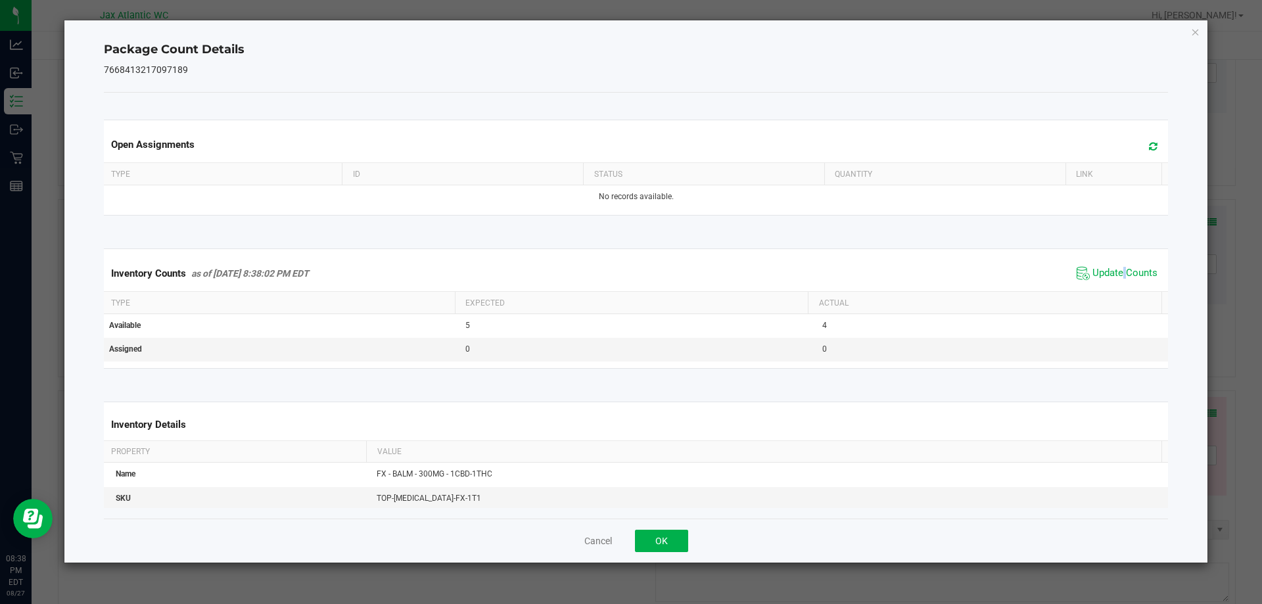
click at [1112, 288] on div "Inventory Counts as of [DATE] 8:38:02 PM EDT Update Counts" at bounding box center [636, 273] width 1070 height 35
click at [649, 547] on button "OK" at bounding box center [661, 541] width 53 height 22
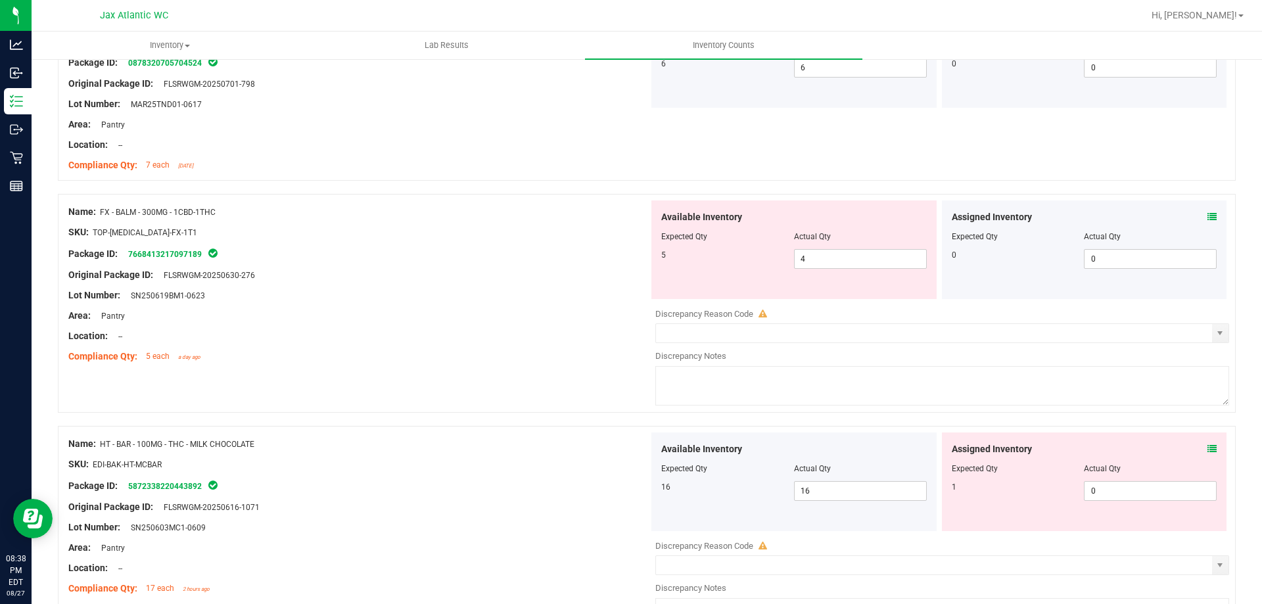
scroll to position [2628, 0]
click at [1207, 446] on icon at bounding box center [1211, 448] width 9 height 9
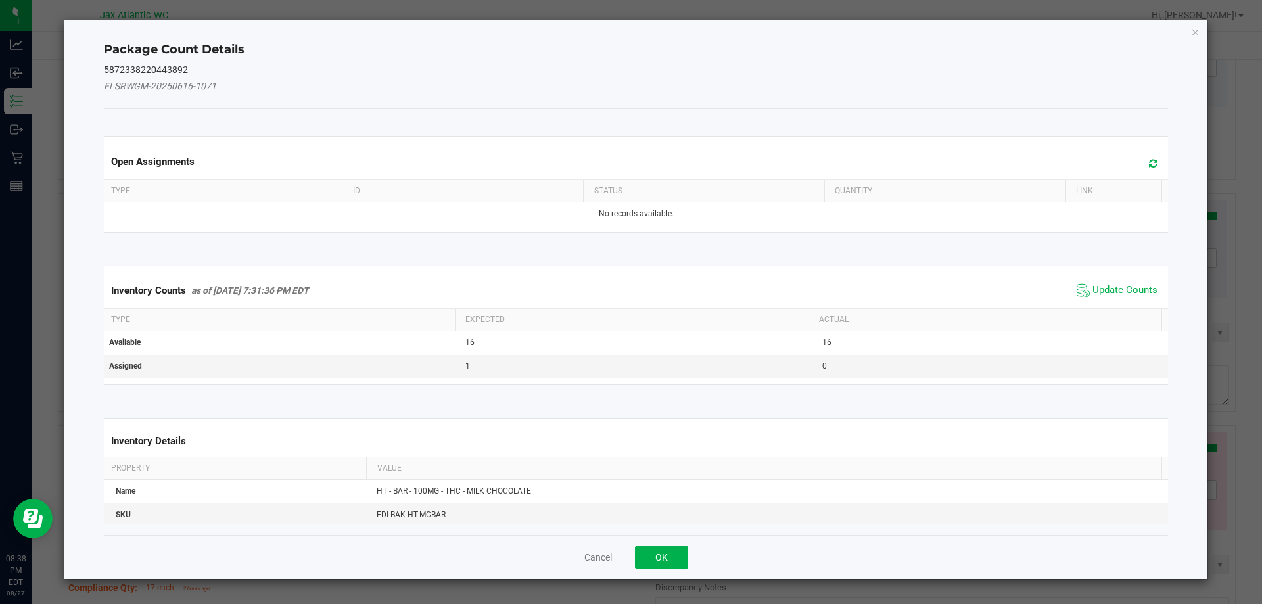
click at [1113, 282] on span "Update Counts" at bounding box center [1116, 291] width 87 height 20
click at [1113, 282] on span "Update Counts" at bounding box center [1118, 290] width 84 height 18
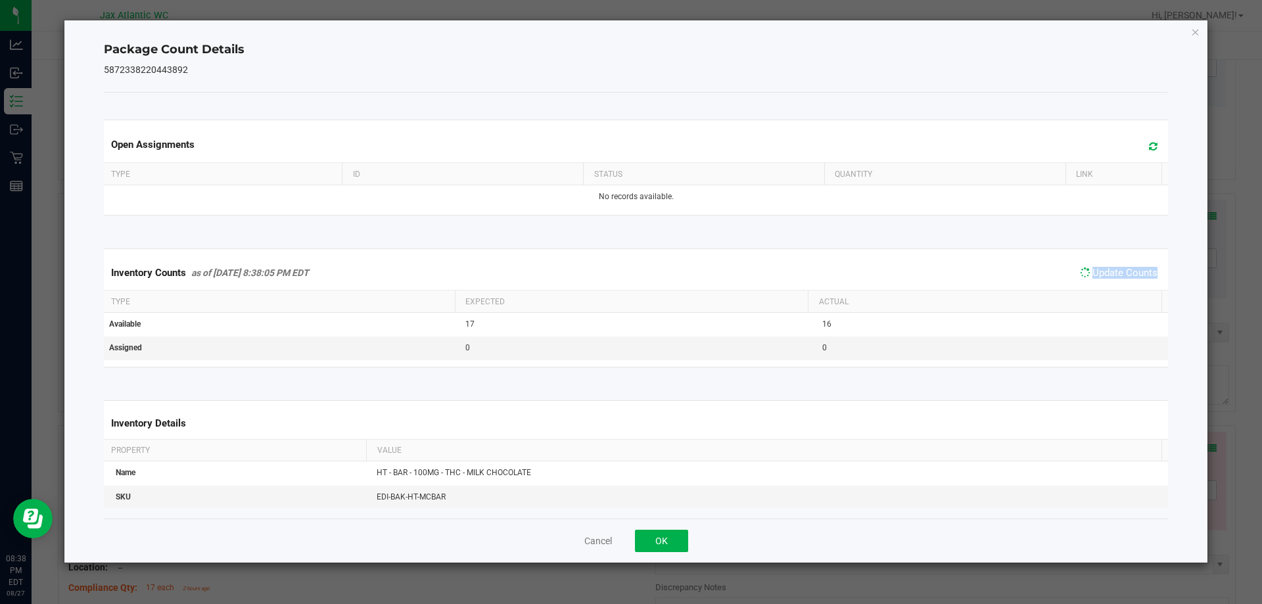
click at [1113, 282] on span "Update Counts" at bounding box center [1118, 272] width 84 height 18
click at [674, 538] on button "OK" at bounding box center [661, 541] width 53 height 22
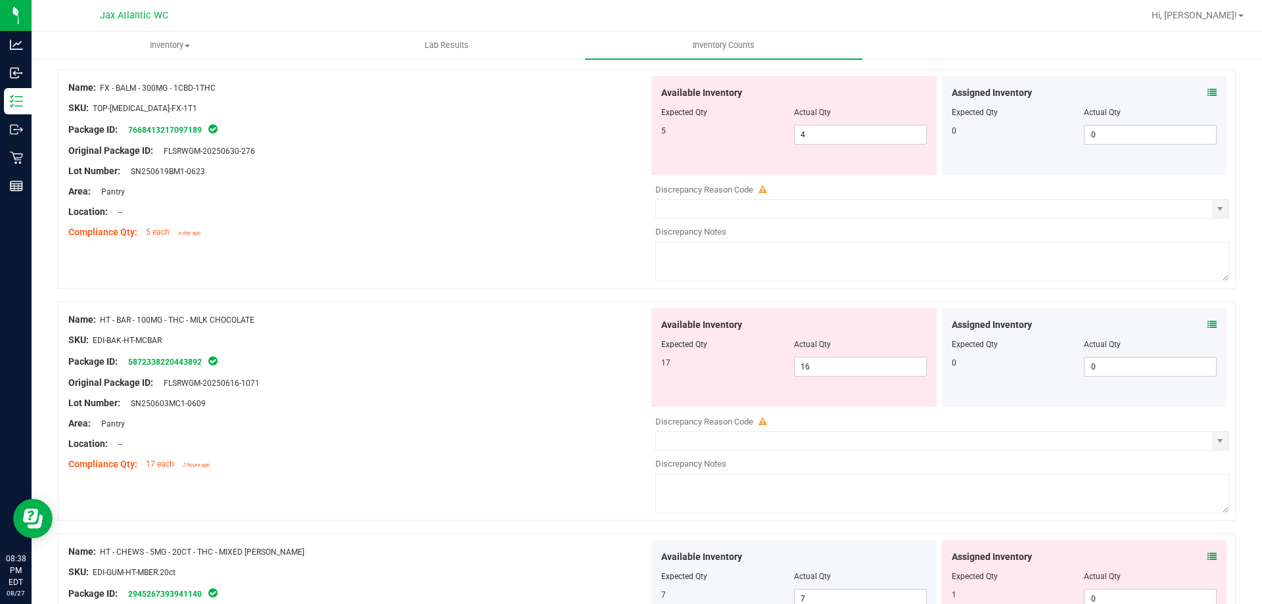
scroll to position [2825, 0]
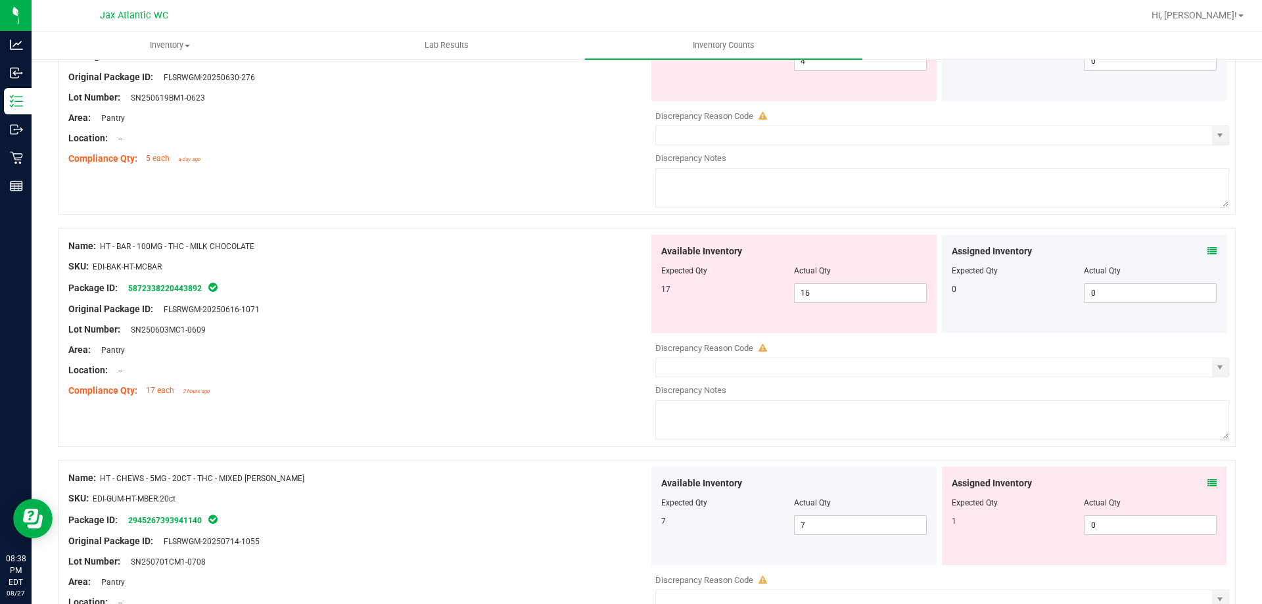
click at [1207, 478] on icon at bounding box center [1211, 482] width 9 height 9
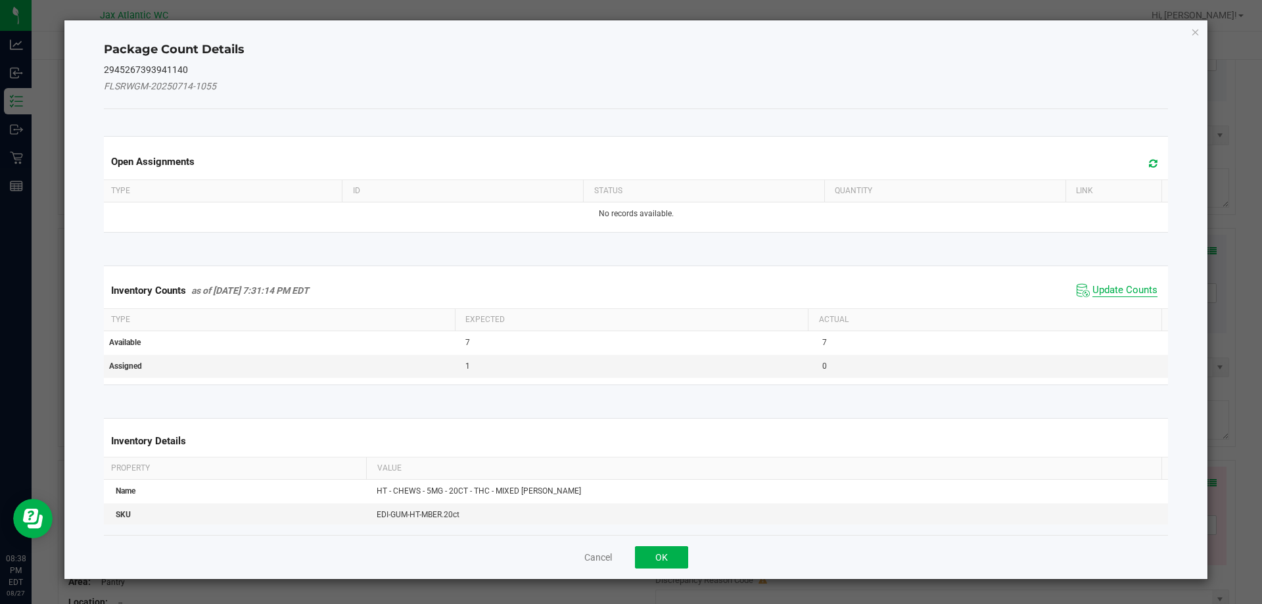
click at [1107, 284] on span "Update Counts" at bounding box center [1124, 290] width 65 height 13
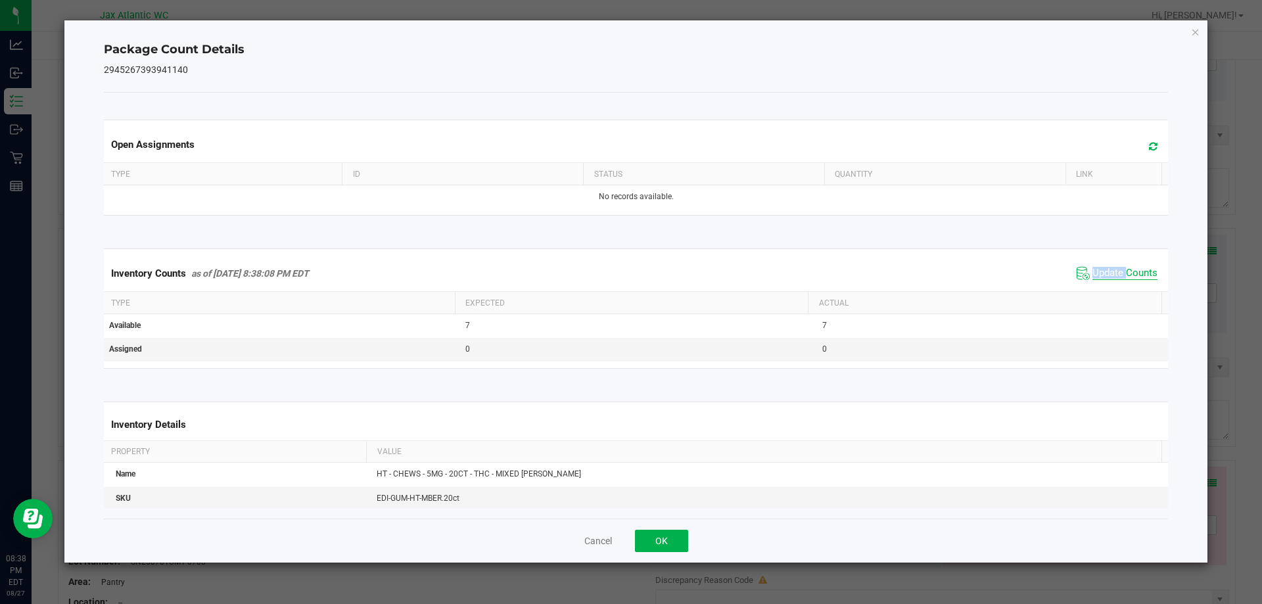
click at [1107, 284] on div "Inventory Counts as of [DATE] 8:38:08 PM EDT Update Counts" at bounding box center [636, 273] width 1070 height 35
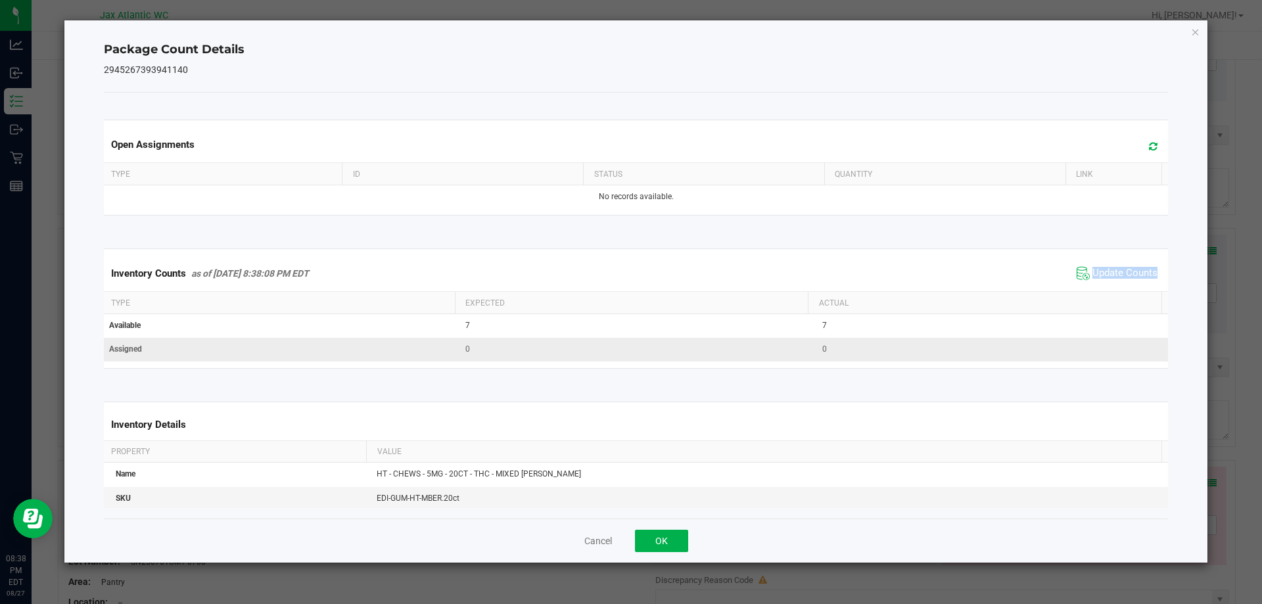
drag, startPoint x: 1107, startPoint y: 284, endPoint x: 997, endPoint y: 357, distance: 131.6
click at [1095, 291] on div "Inventory Counts as of [DATE] 8:38:08 PM EDT Update Counts" at bounding box center [636, 273] width 1070 height 35
click at [677, 541] on button "OK" at bounding box center [661, 541] width 53 height 22
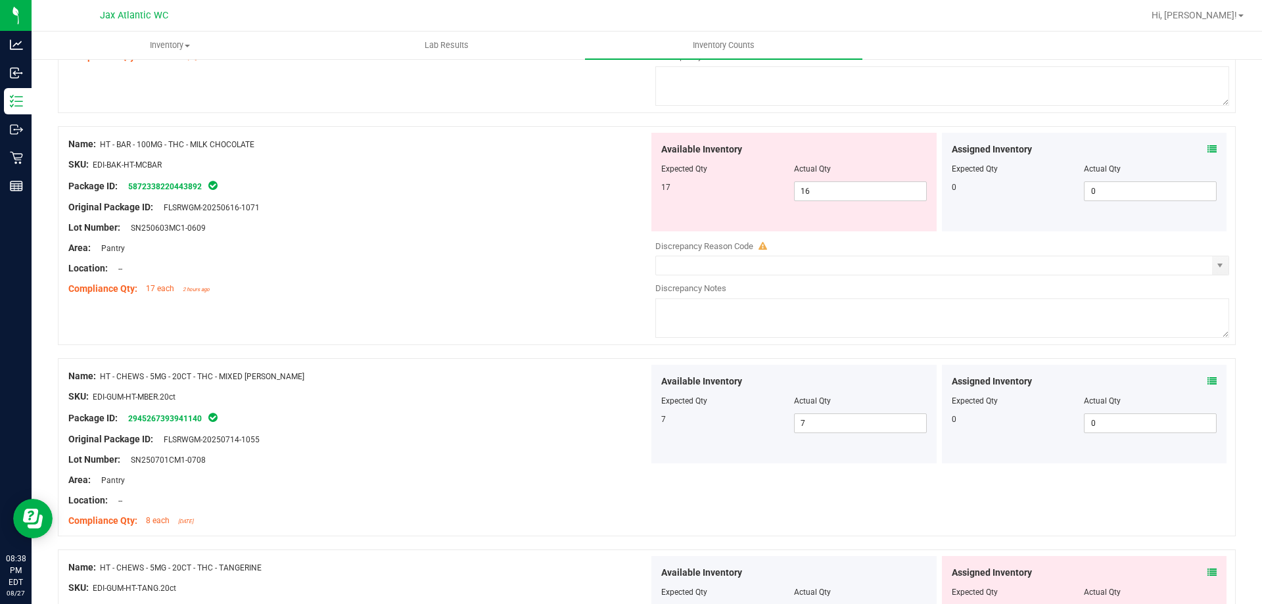
scroll to position [3023, 0]
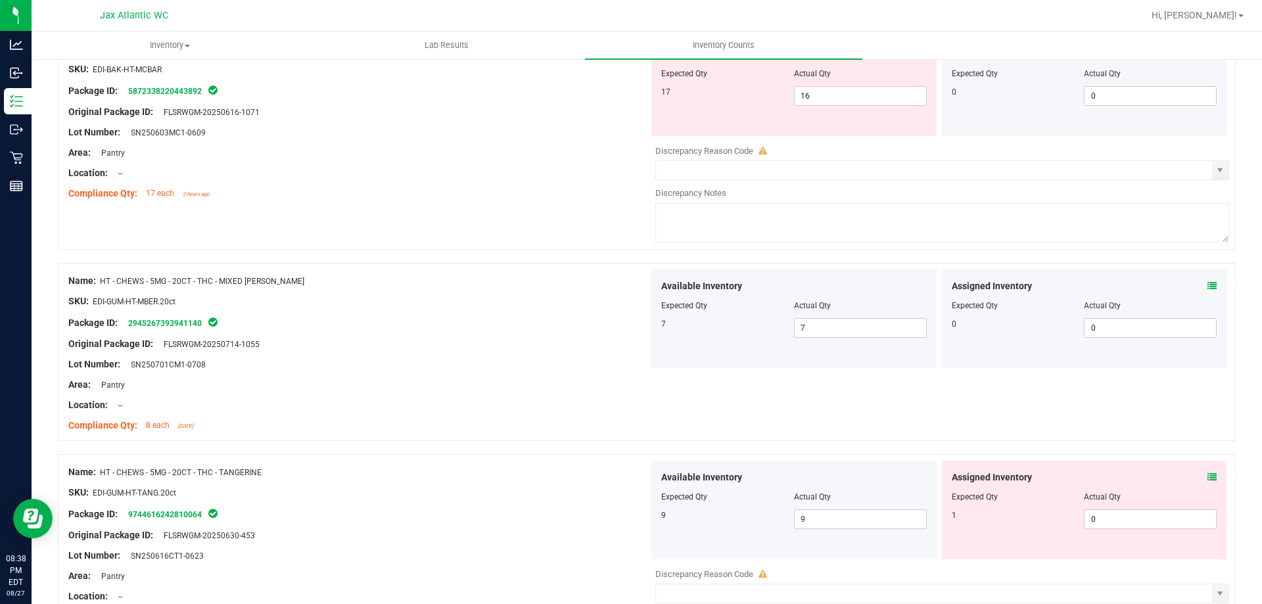
click at [1197, 475] on div "Assigned Inventory" at bounding box center [1083, 477] width 265 height 14
click at [1207, 476] on icon at bounding box center [1211, 476] width 9 height 9
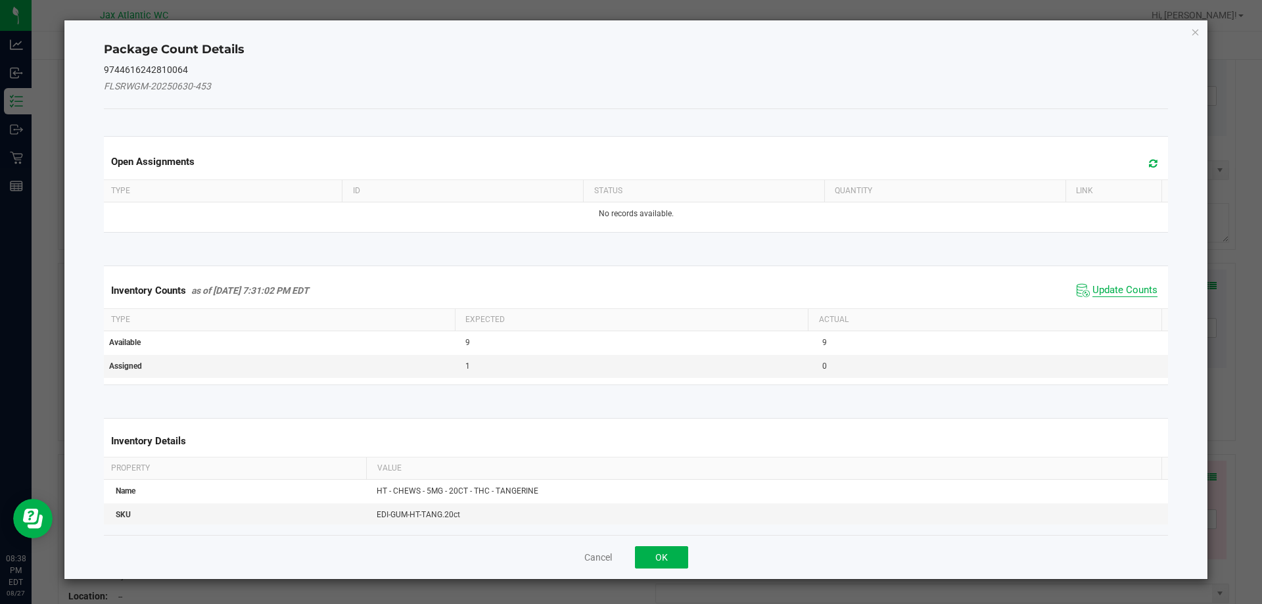
click at [1112, 291] on span "Update Counts" at bounding box center [1124, 290] width 65 height 13
click at [1112, 291] on div "Inventory Counts as of [DATE] 7:31:02 PM EDT Update Counts" at bounding box center [636, 290] width 1070 height 34
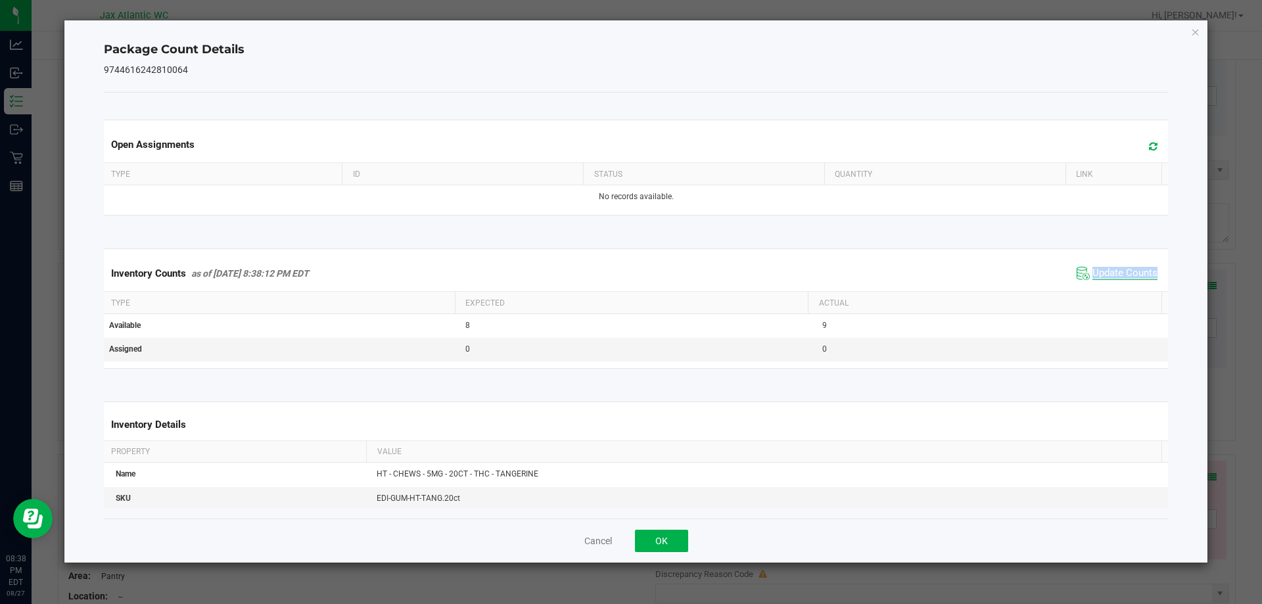
click at [1112, 291] on div "Inventory Counts as of [DATE] 8:38:12 PM EDT Update Counts" at bounding box center [636, 273] width 1070 height 35
click at [1105, 267] on span "Update Counts" at bounding box center [1124, 273] width 65 height 13
click at [1105, 267] on span "Update Counts" at bounding box center [1124, 273] width 65 height 12
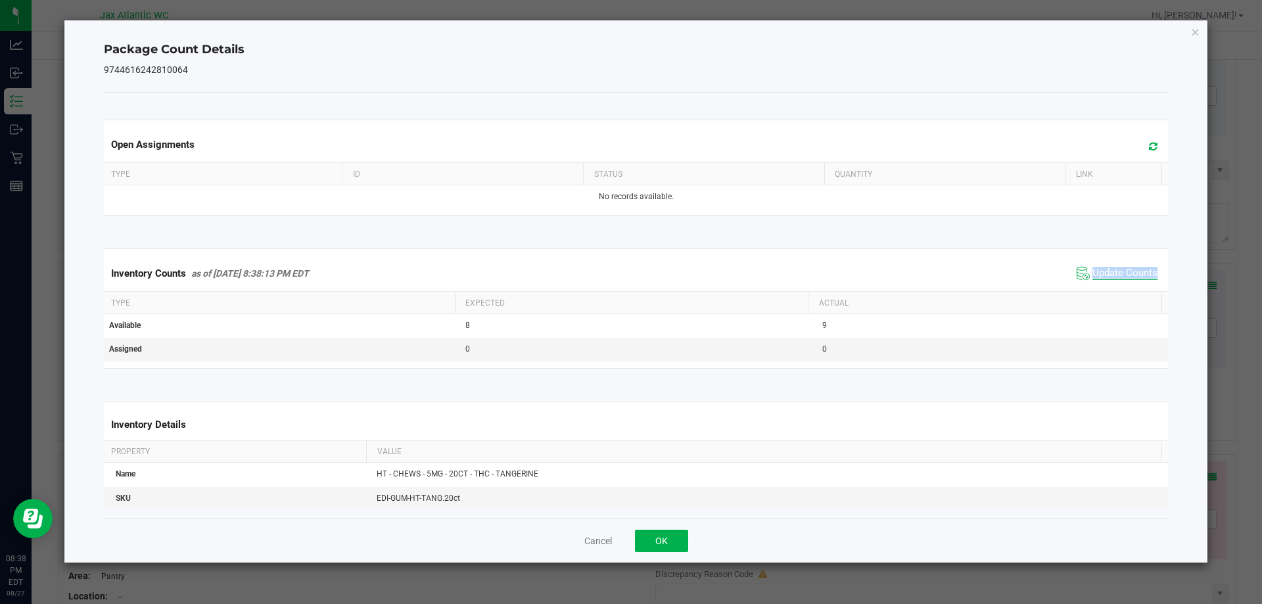
click at [1105, 267] on span "Update Counts" at bounding box center [1124, 273] width 65 height 13
drag, startPoint x: 1102, startPoint y: 268, endPoint x: 951, endPoint y: 377, distance: 186.4
click at [1102, 269] on span "Update Counts" at bounding box center [1124, 273] width 65 height 13
click at [649, 549] on button "OK" at bounding box center [661, 541] width 53 height 22
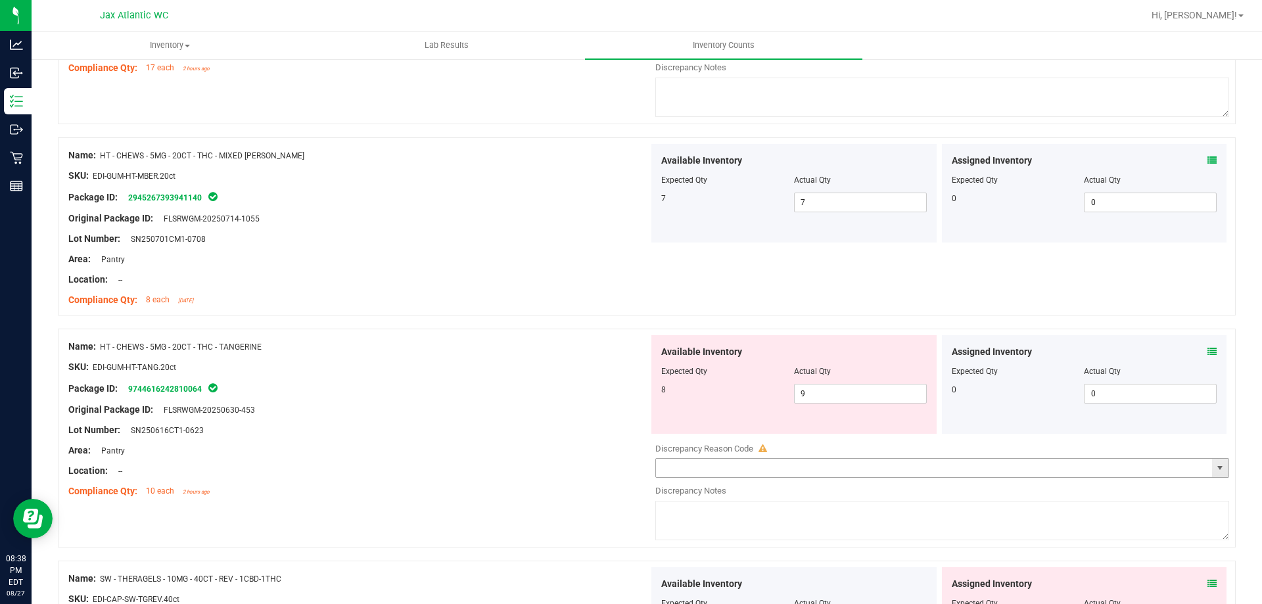
scroll to position [3220, 0]
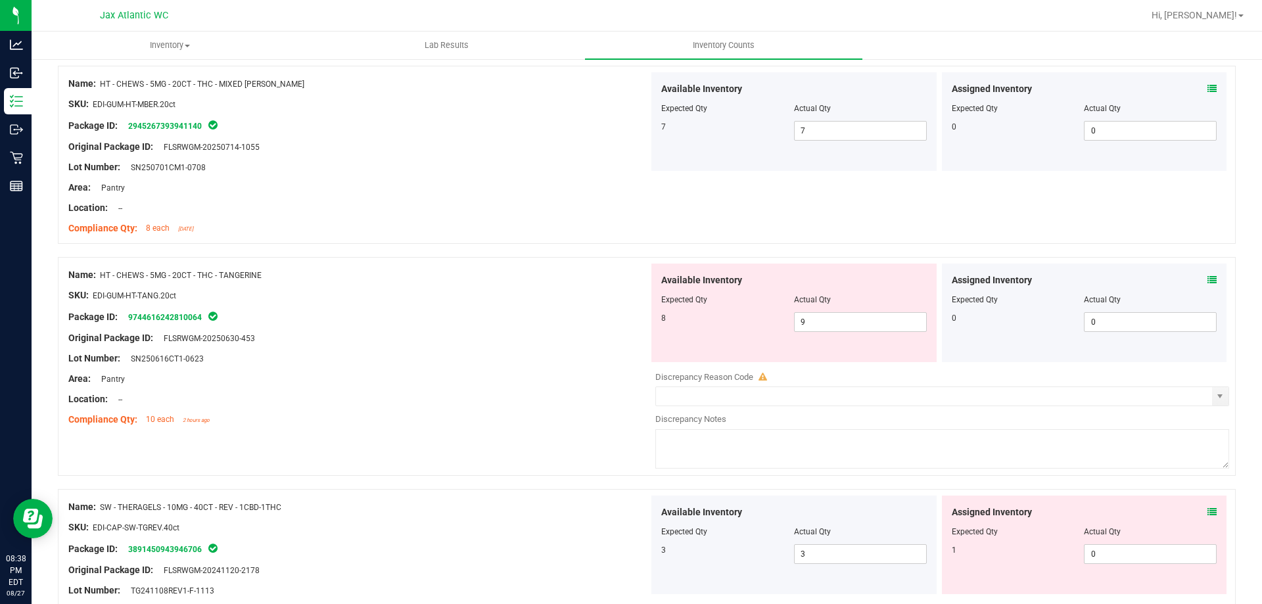
click at [1207, 506] on span at bounding box center [1211, 512] width 9 height 14
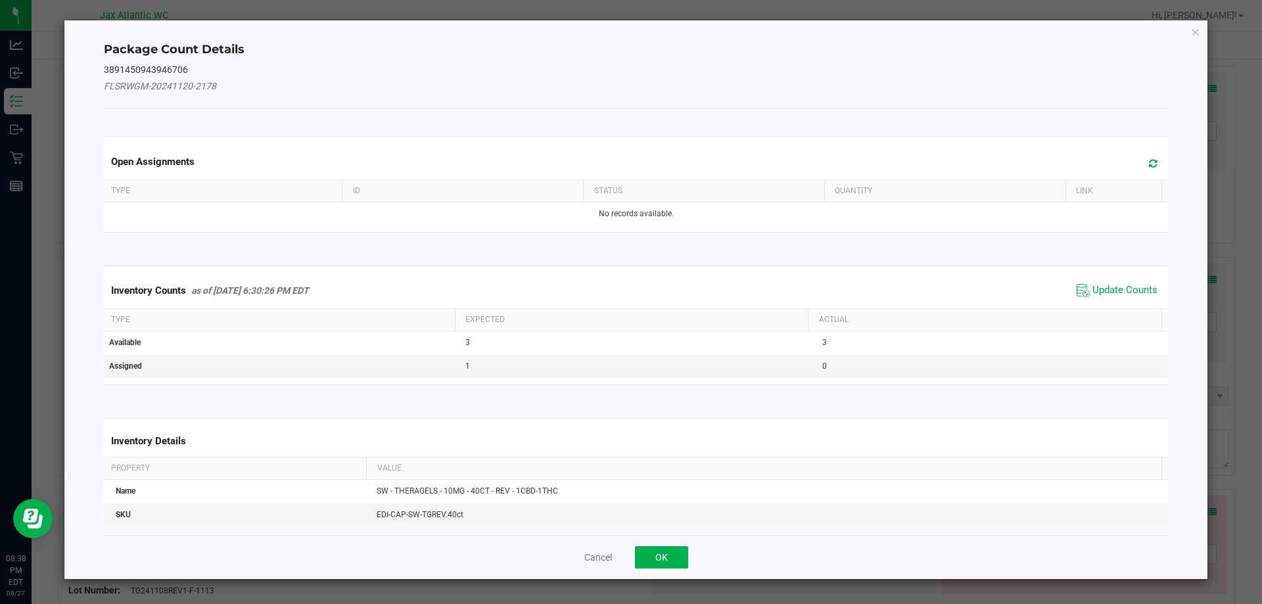
drag, startPoint x: 1087, startPoint y: 308, endPoint x: 1095, endPoint y: 293, distance: 16.5
click at [1087, 308] on div "Inventory Counts as of [DATE] 6:30:26 PM EDT Update Counts" at bounding box center [636, 290] width 1070 height 35
click at [1094, 290] on span "Update Counts" at bounding box center [1124, 290] width 65 height 13
click at [1101, 282] on span "Update Counts" at bounding box center [1118, 290] width 84 height 18
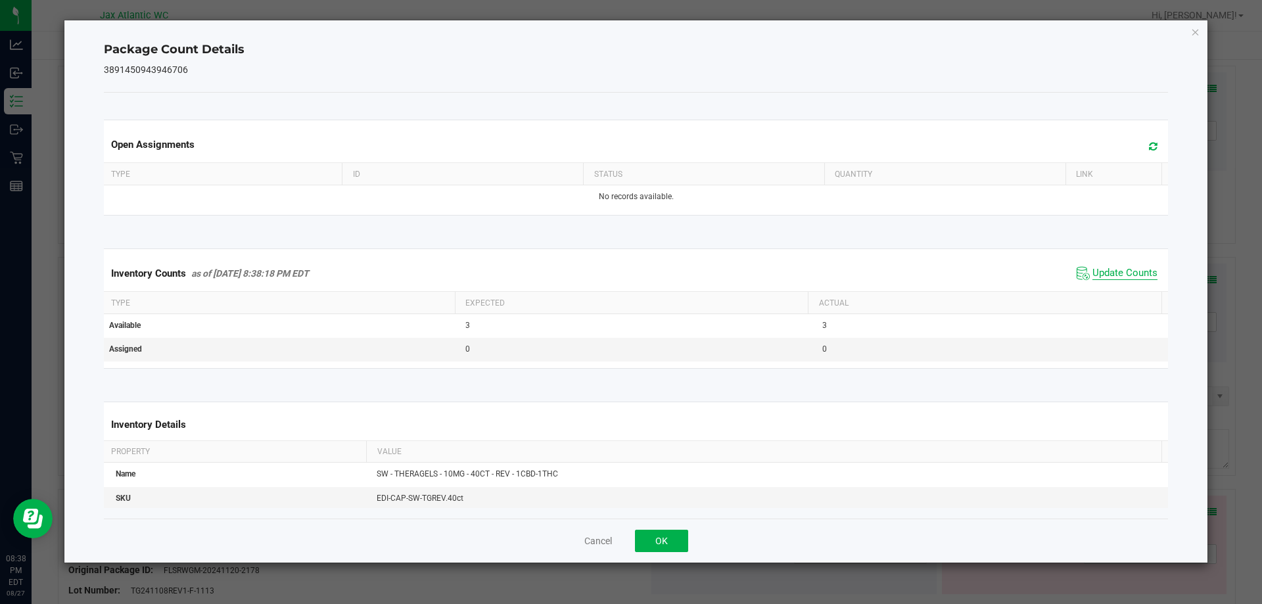
click at [1101, 279] on span "Update Counts" at bounding box center [1124, 273] width 65 height 13
click at [1101, 278] on span "Update Counts" at bounding box center [1124, 273] width 65 height 13
drag, startPoint x: 677, startPoint y: 546, endPoint x: 701, endPoint y: 526, distance: 31.3
click at [677, 546] on button "OK" at bounding box center [661, 541] width 53 height 22
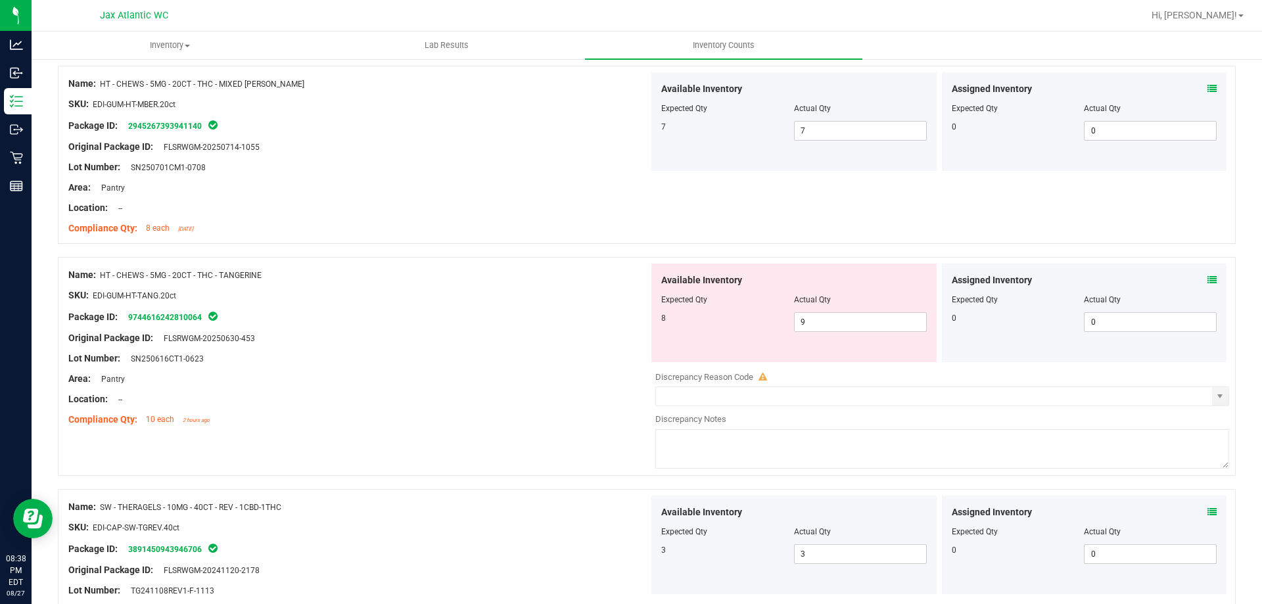
scroll to position [3417, 0]
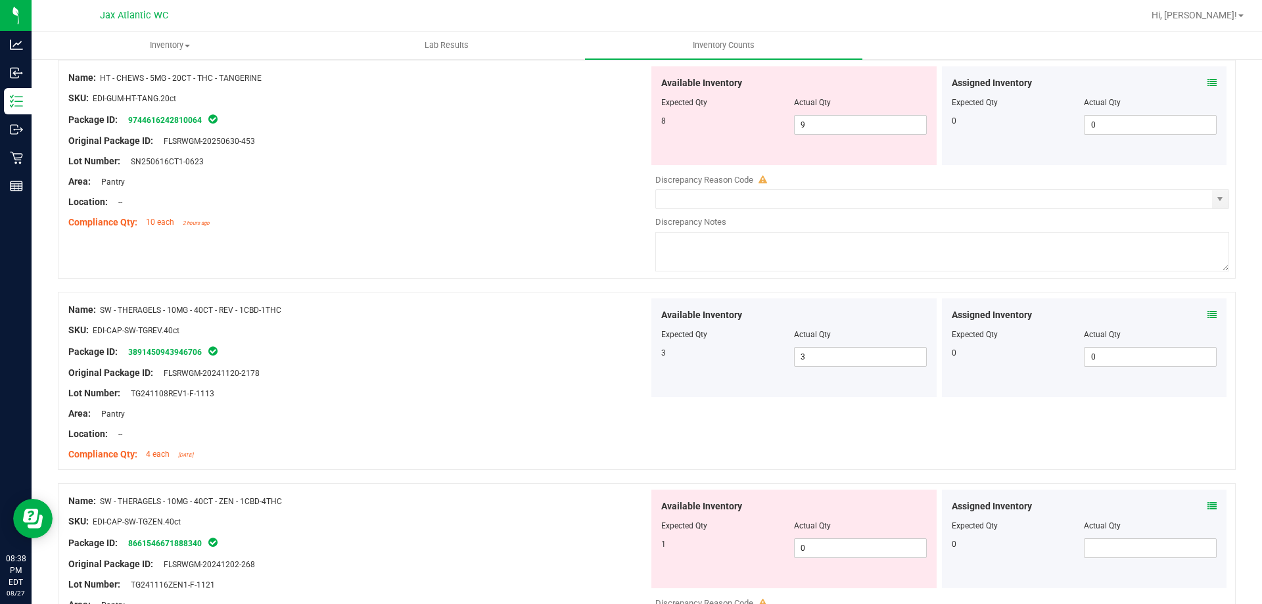
click at [1207, 506] on icon at bounding box center [1211, 505] width 9 height 9
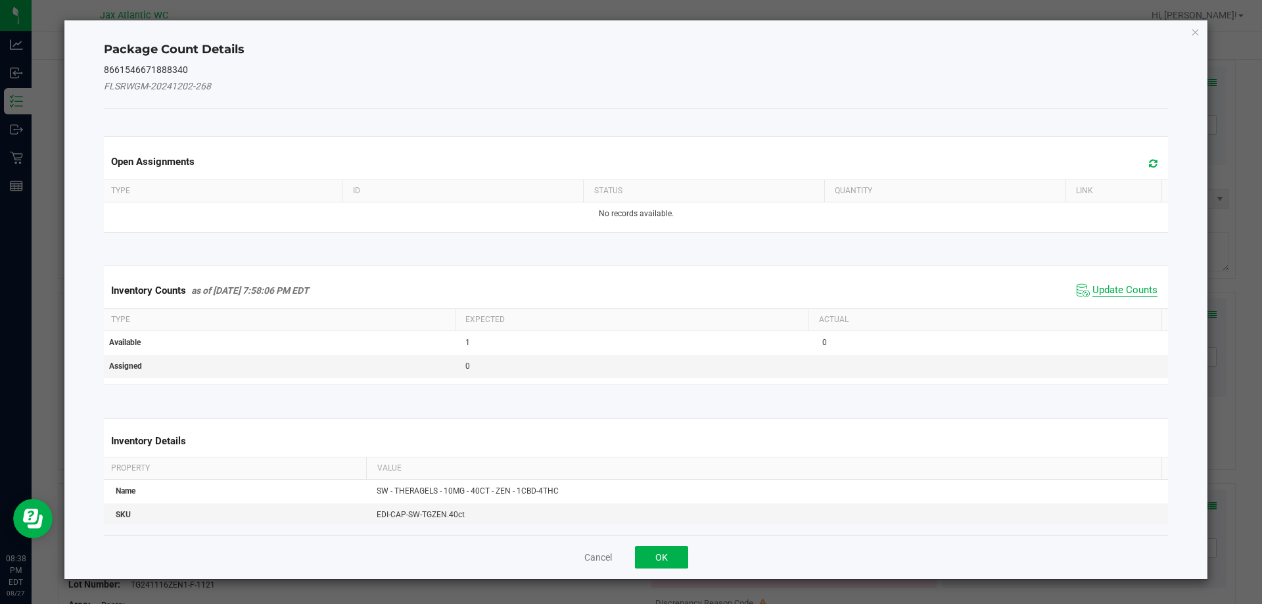
click at [1103, 284] on span "Update Counts" at bounding box center [1124, 290] width 65 height 13
click at [1104, 283] on span "Update Counts" at bounding box center [1118, 290] width 84 height 18
click at [1105, 281] on span "Update Counts" at bounding box center [1118, 290] width 84 height 18
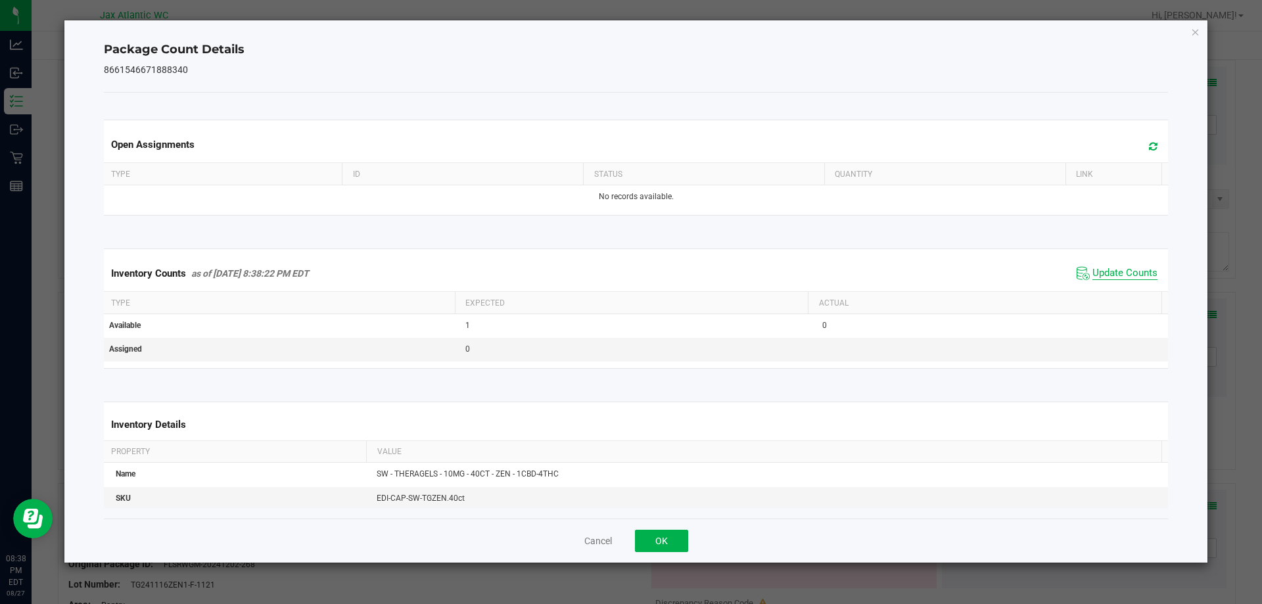
click at [1107, 279] on span "Update Counts" at bounding box center [1124, 273] width 65 height 13
click at [1105, 275] on span "Update Counts" at bounding box center [1124, 273] width 65 height 13
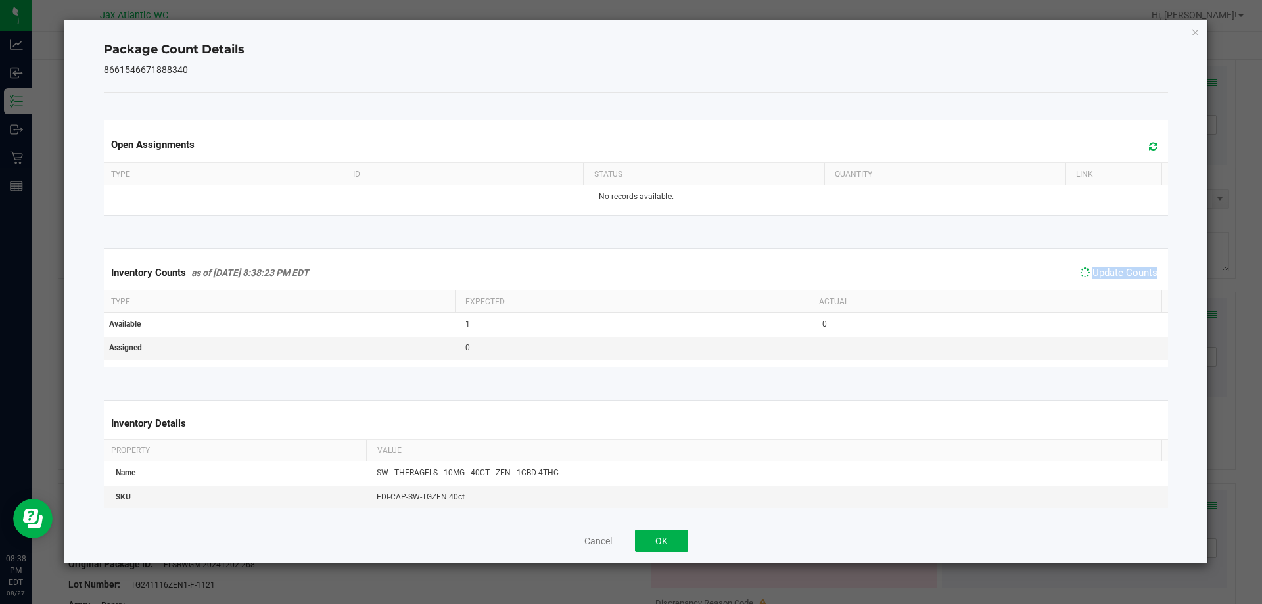
drag, startPoint x: 1105, startPoint y: 275, endPoint x: 835, endPoint y: 440, distance: 315.5
click at [1101, 278] on span "Update Counts" at bounding box center [1124, 273] width 65 height 12
click at [660, 540] on button "OK" at bounding box center [661, 541] width 53 height 22
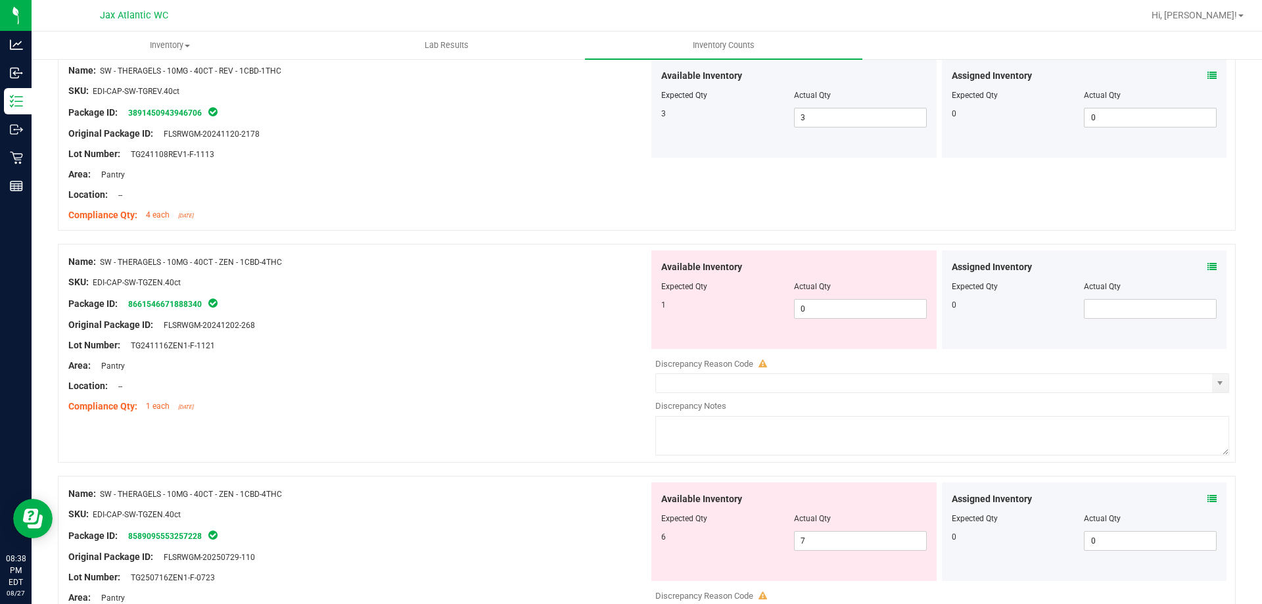
scroll to position [3680, 0]
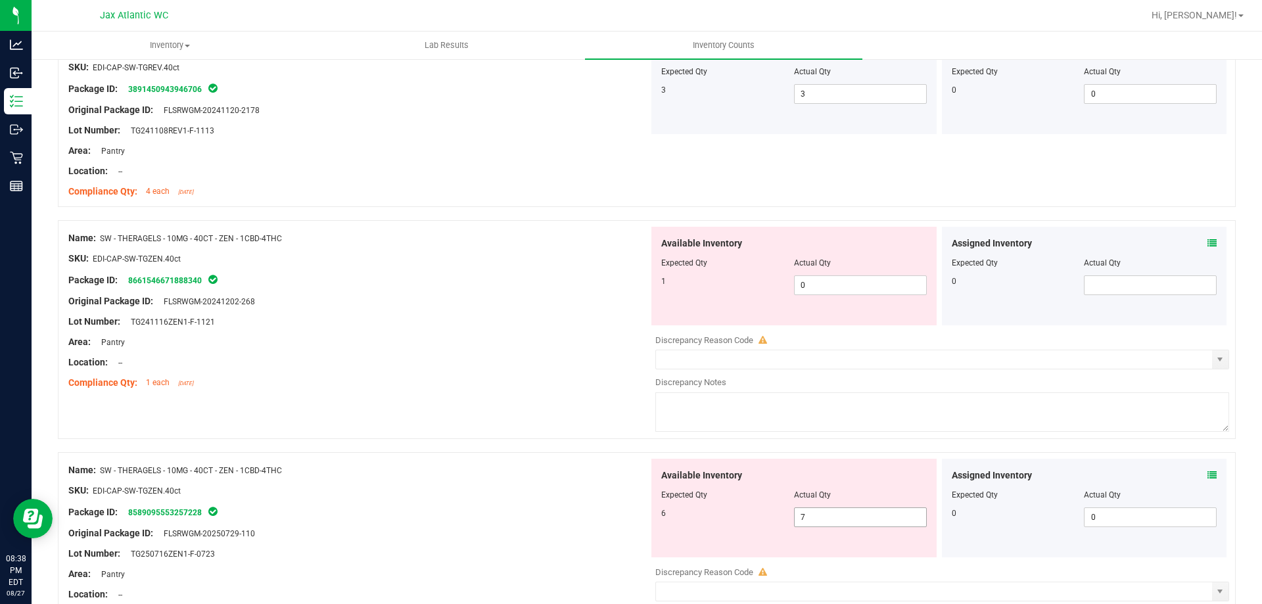
click at [817, 516] on span "7 7" at bounding box center [860, 517] width 133 height 20
click at [819, 516] on input "7" at bounding box center [859, 517] width 131 height 18
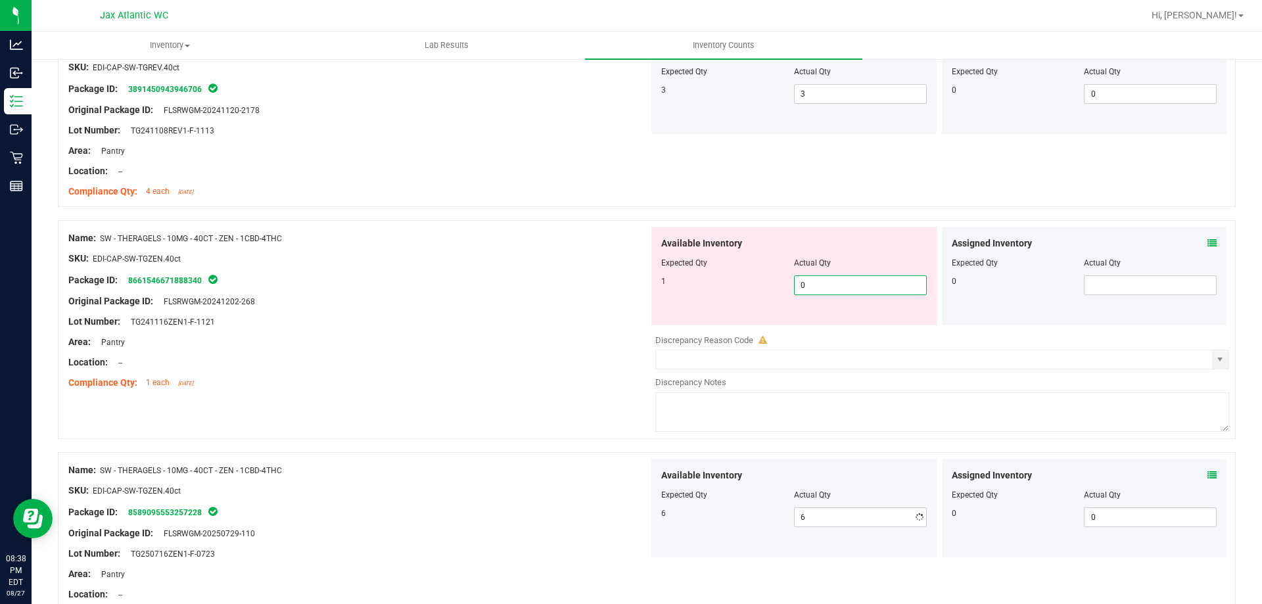
click at [839, 288] on span "0 0" at bounding box center [860, 285] width 133 height 20
drag, startPoint x: 324, startPoint y: 340, endPoint x: 393, endPoint y: 333, distance: 69.3
click at [324, 339] on div "Area: Pantry" at bounding box center [358, 342] width 580 height 14
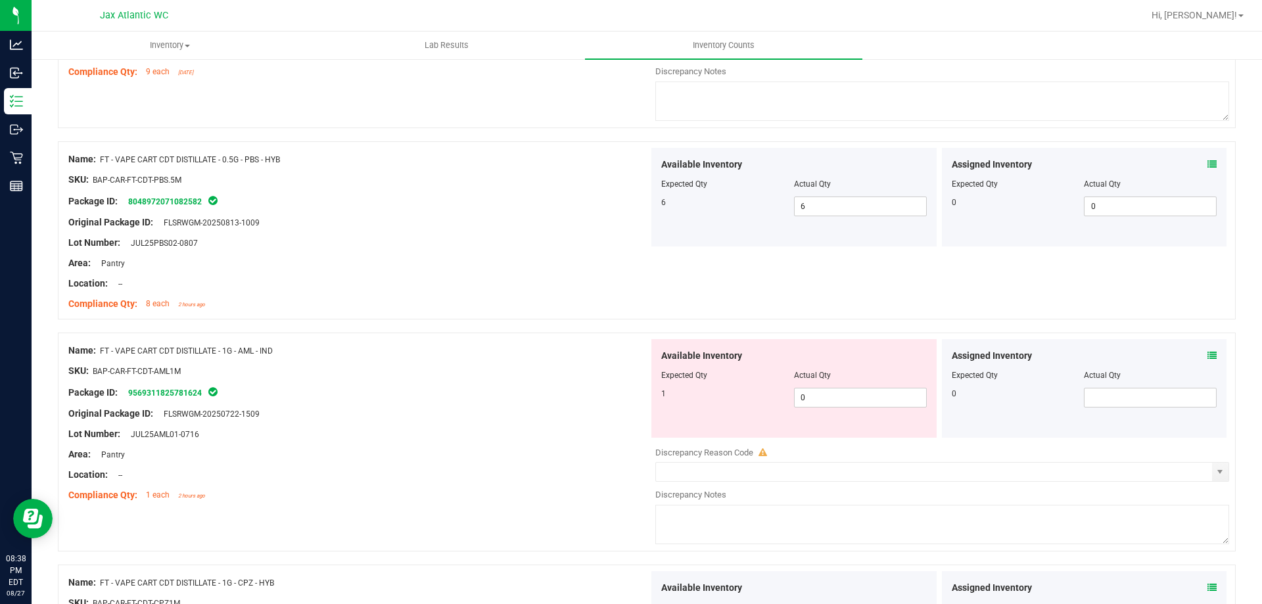
scroll to position [0, 0]
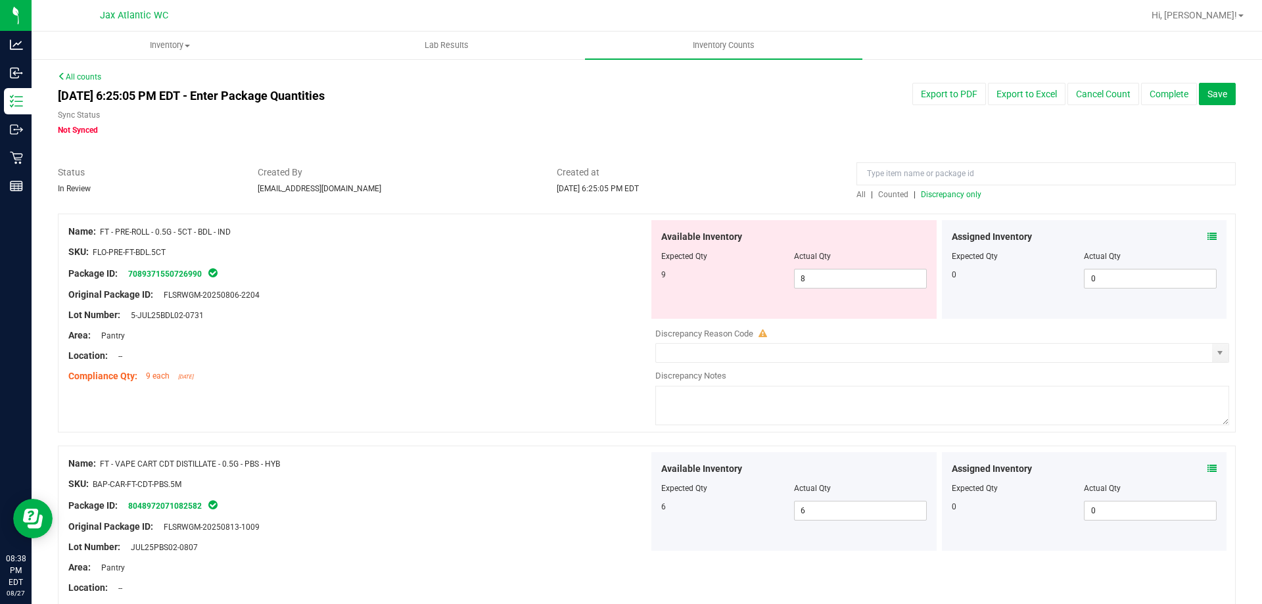
click at [942, 193] on span "Discrepancy only" at bounding box center [951, 194] width 60 height 9
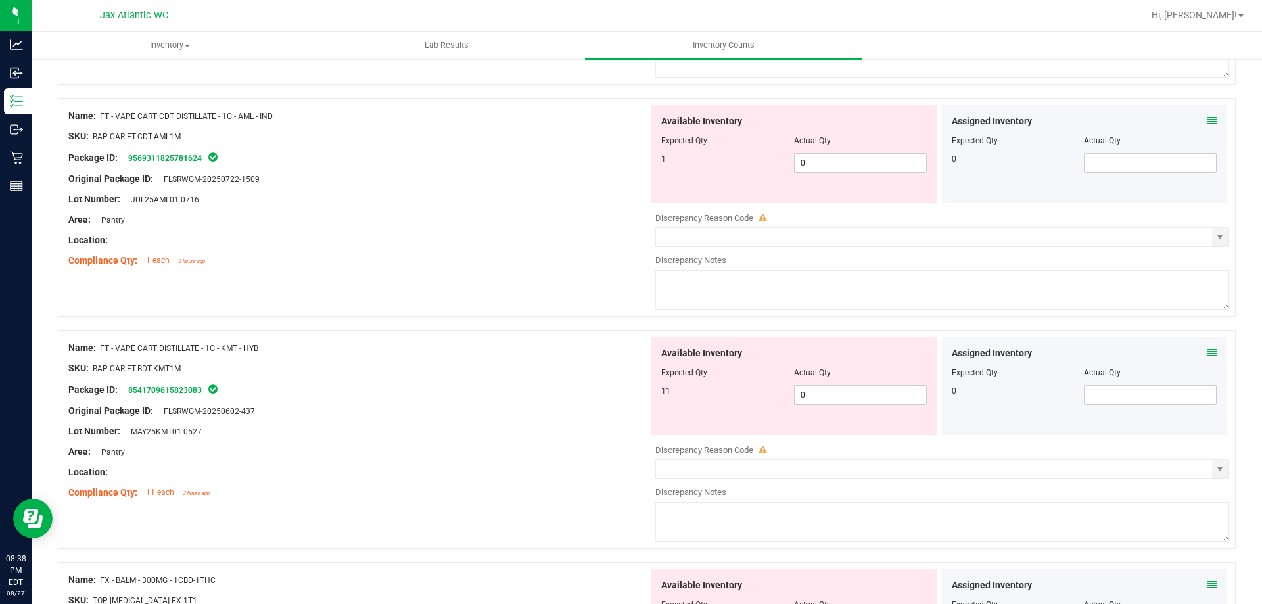
scroll to position [460, 0]
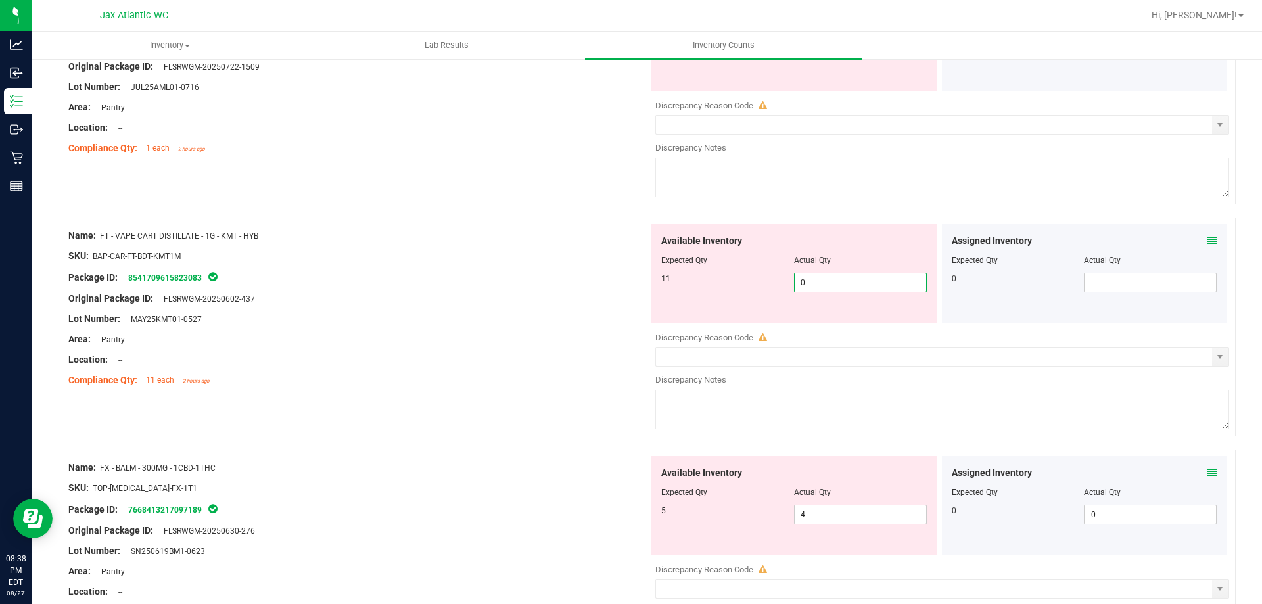
click at [827, 276] on span "0 0" at bounding box center [860, 283] width 133 height 20
click at [552, 312] on div "Lot Number: MAY25KMT01-0527" at bounding box center [358, 319] width 580 height 14
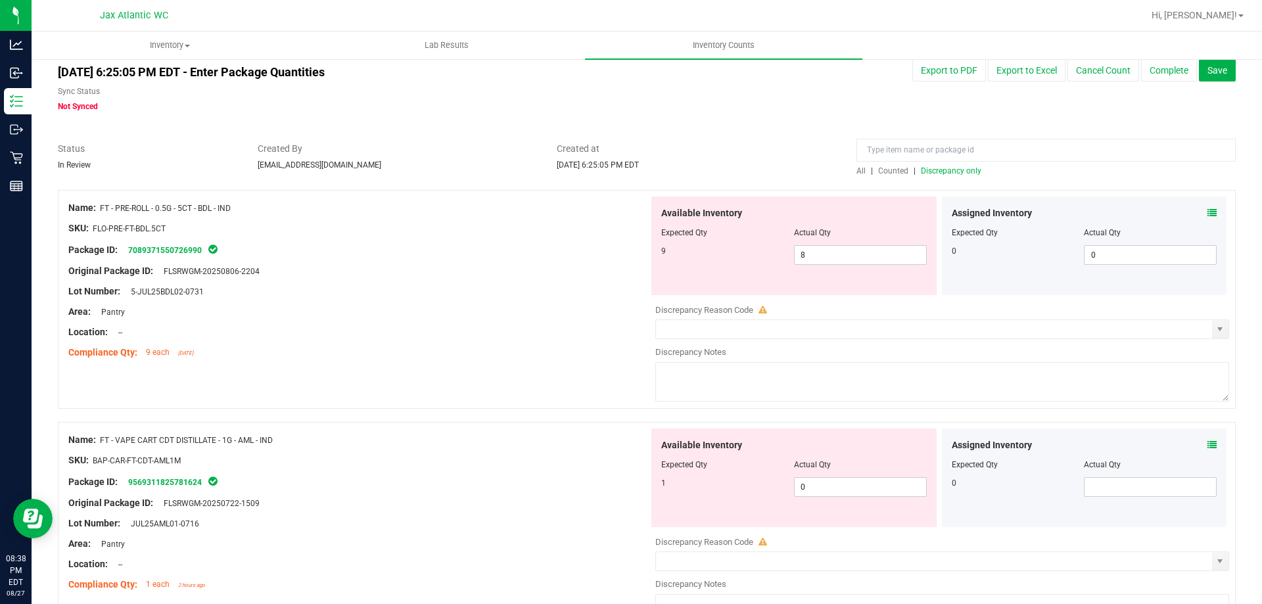
scroll to position [0, 0]
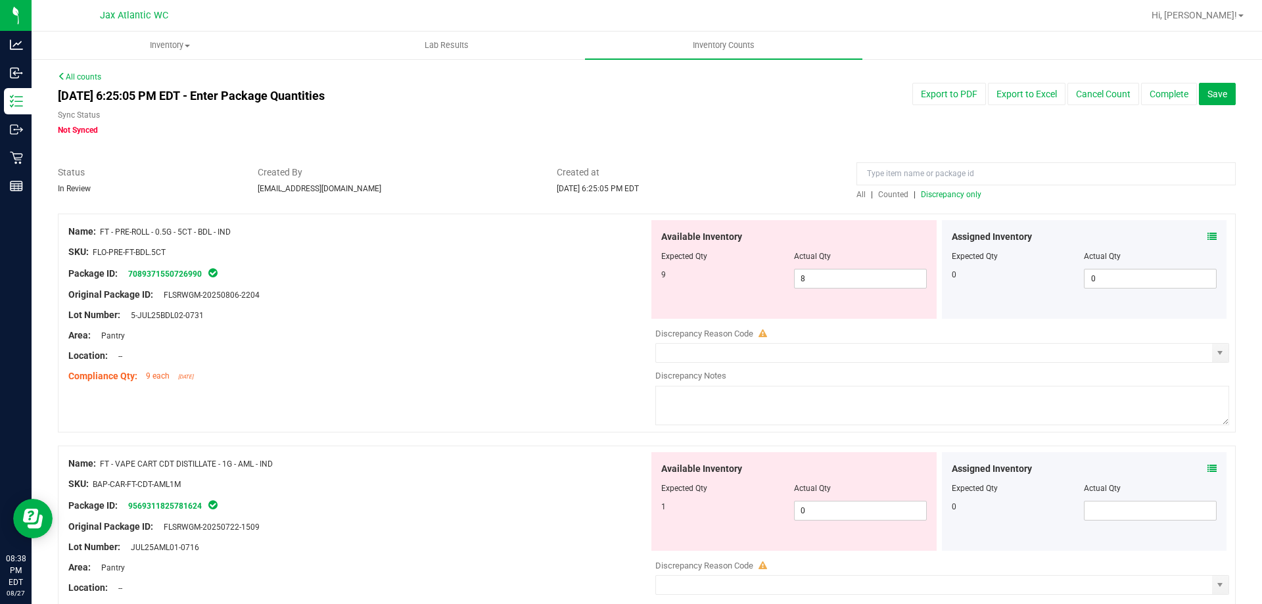
click at [942, 194] on span "Discrepancy only" at bounding box center [951, 194] width 60 height 9
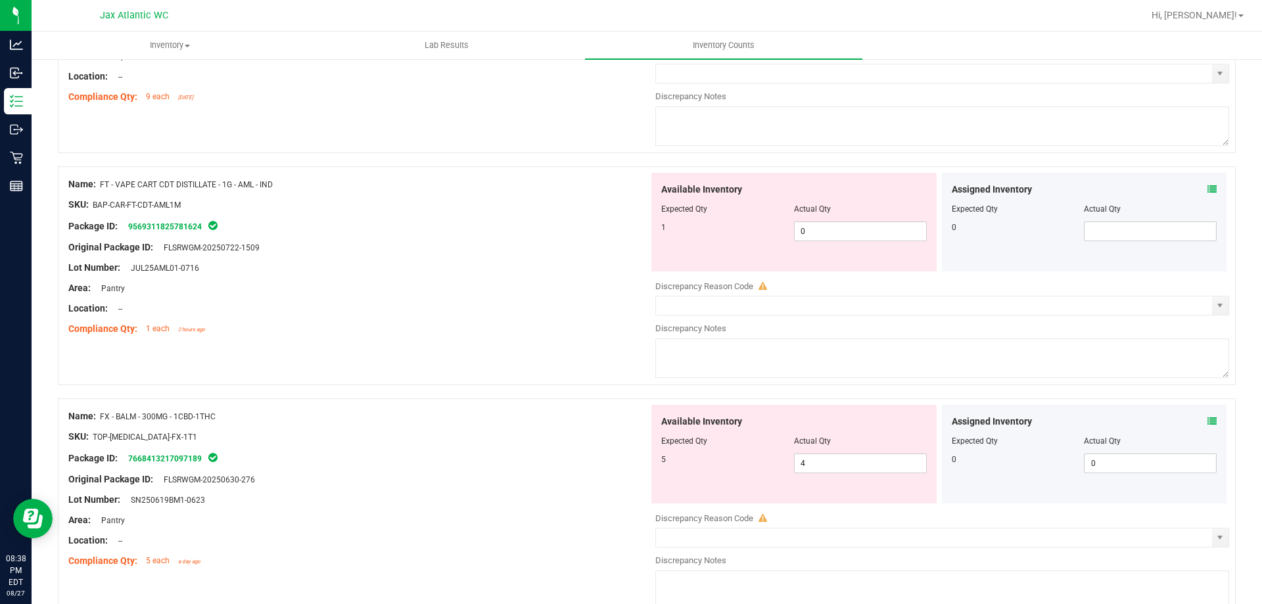
scroll to position [394, 0]
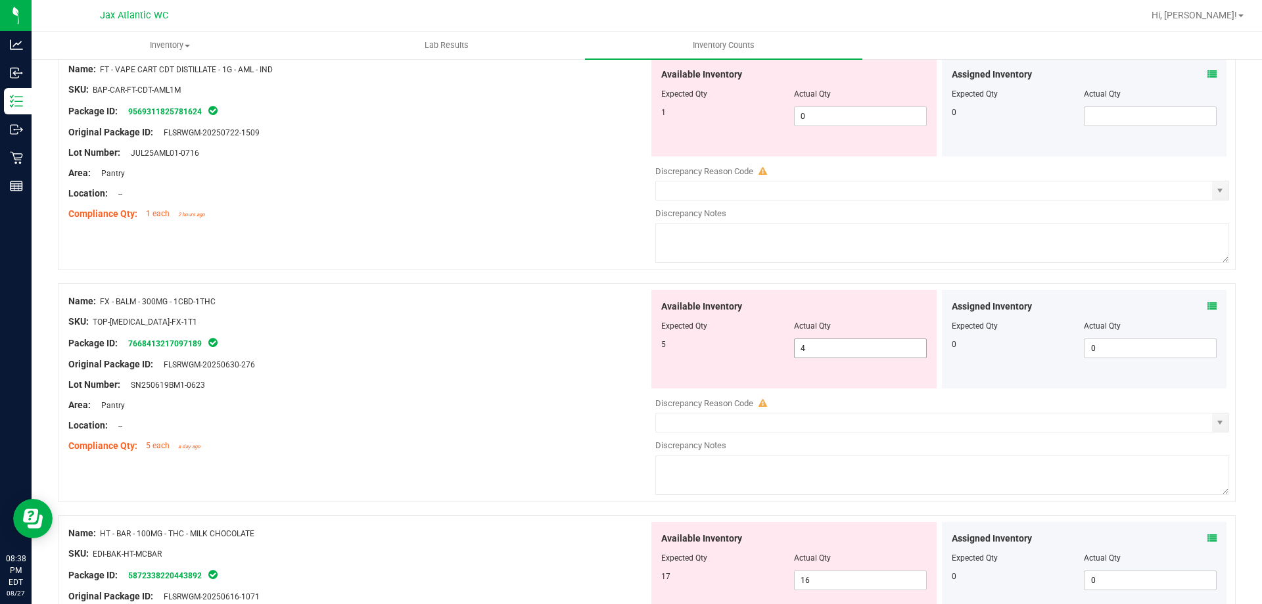
click at [842, 348] on span "4 4" at bounding box center [860, 348] width 133 height 20
click at [0, 0] on input "4" at bounding box center [0, 0] width 0 height 0
click at [468, 374] on div at bounding box center [358, 374] width 580 height 7
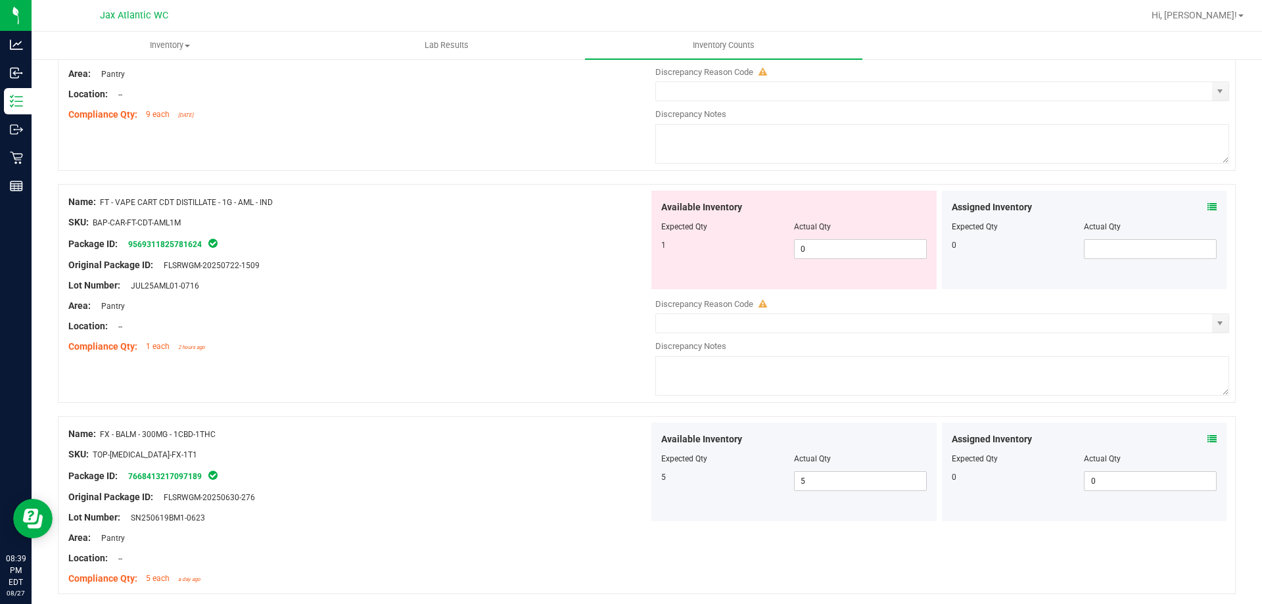
scroll to position [0, 0]
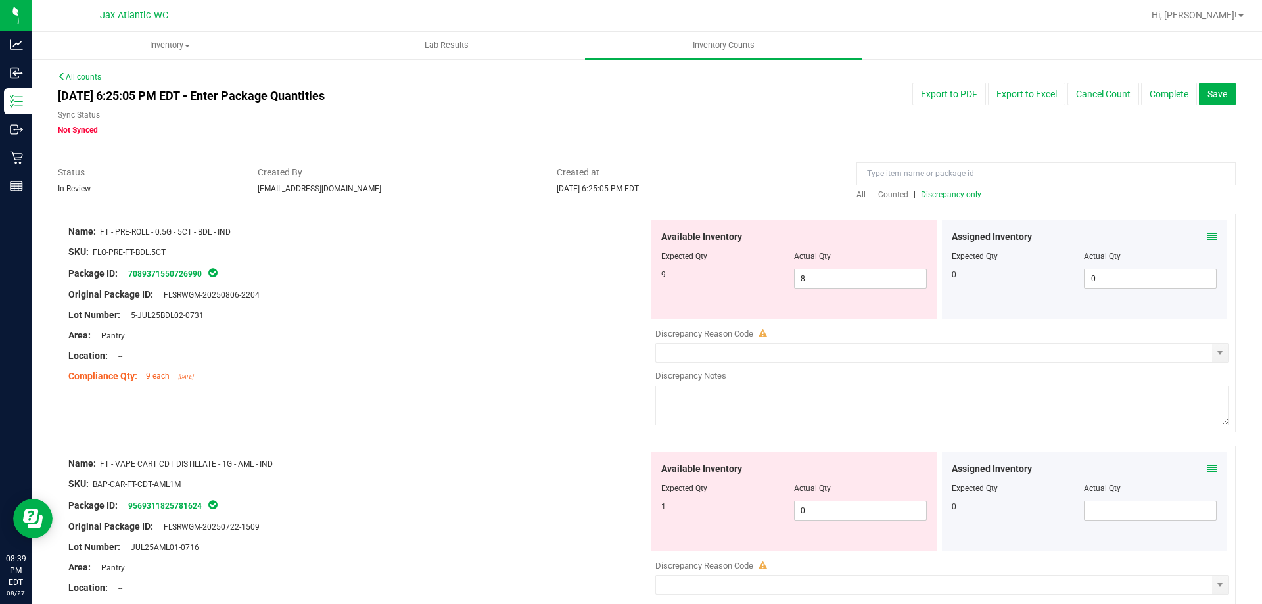
click at [934, 194] on span "Discrepancy only" at bounding box center [951, 194] width 60 height 9
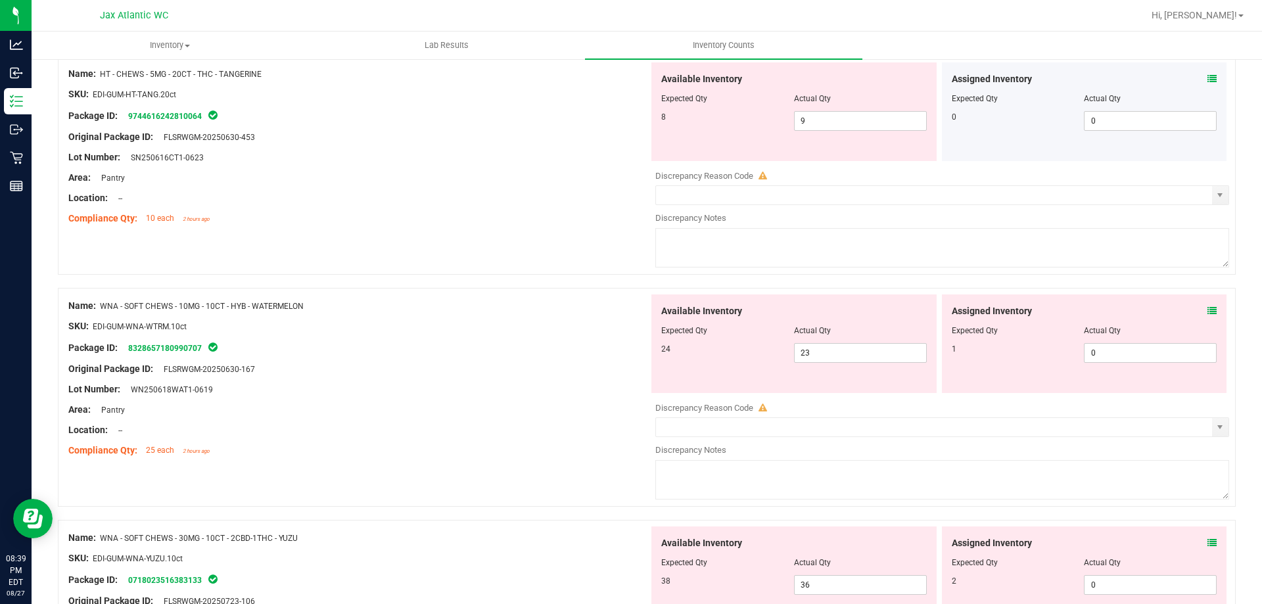
scroll to position [854, 0]
click at [1207, 311] on icon at bounding box center [1211, 310] width 9 height 9
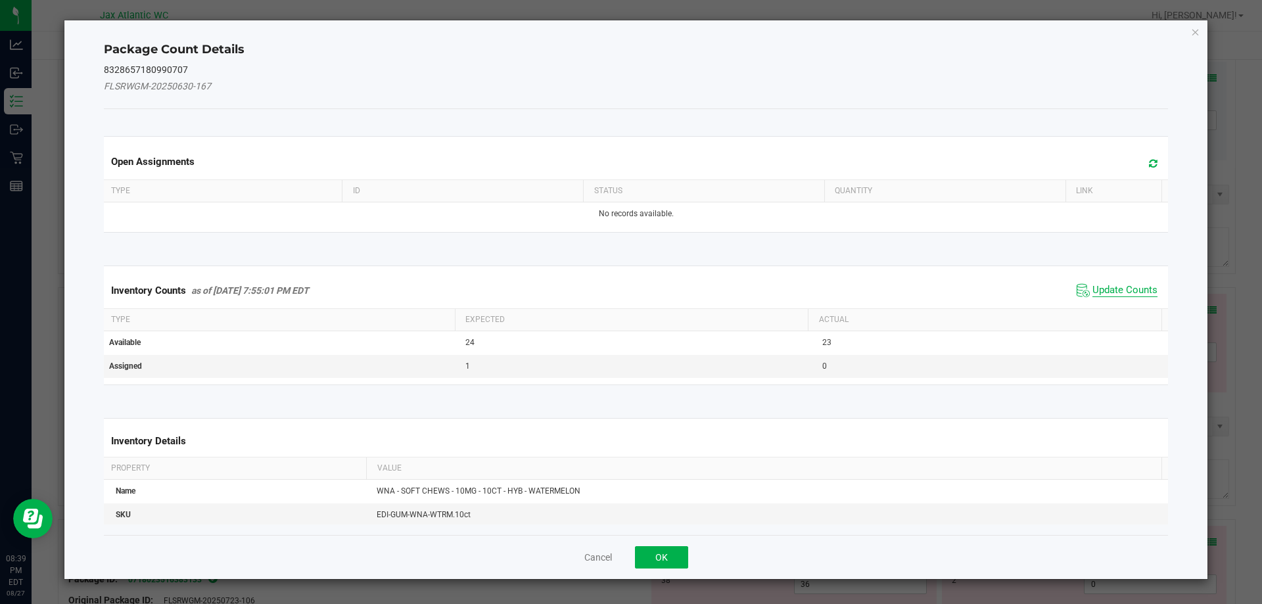
click at [1108, 290] on span "Update Counts" at bounding box center [1124, 290] width 65 height 13
click at [1108, 288] on div "Inventory Counts as of [DATE] 7:55:01 PM EDT Update Counts" at bounding box center [636, 290] width 1070 height 34
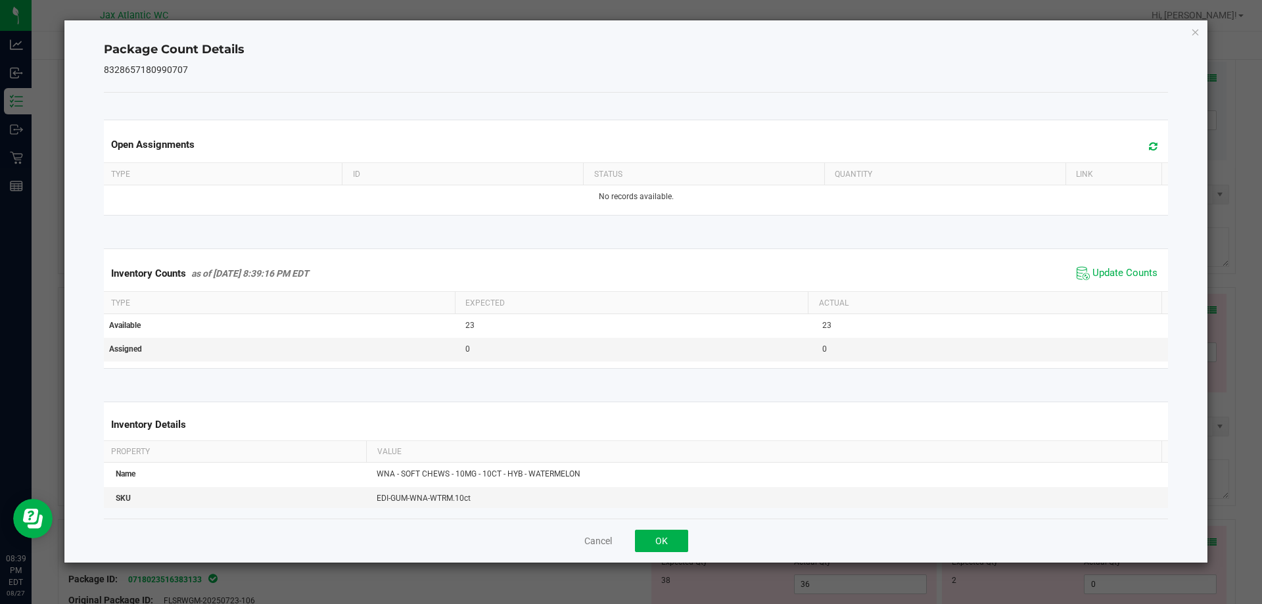
click at [1108, 285] on div "Inventory Counts as of [DATE] 8:39:16 PM EDT Update Counts" at bounding box center [636, 273] width 1070 height 35
click at [1108, 281] on span "Update Counts" at bounding box center [1116, 273] width 87 height 20
click at [1108, 279] on span "Update Counts" at bounding box center [1124, 273] width 65 height 12
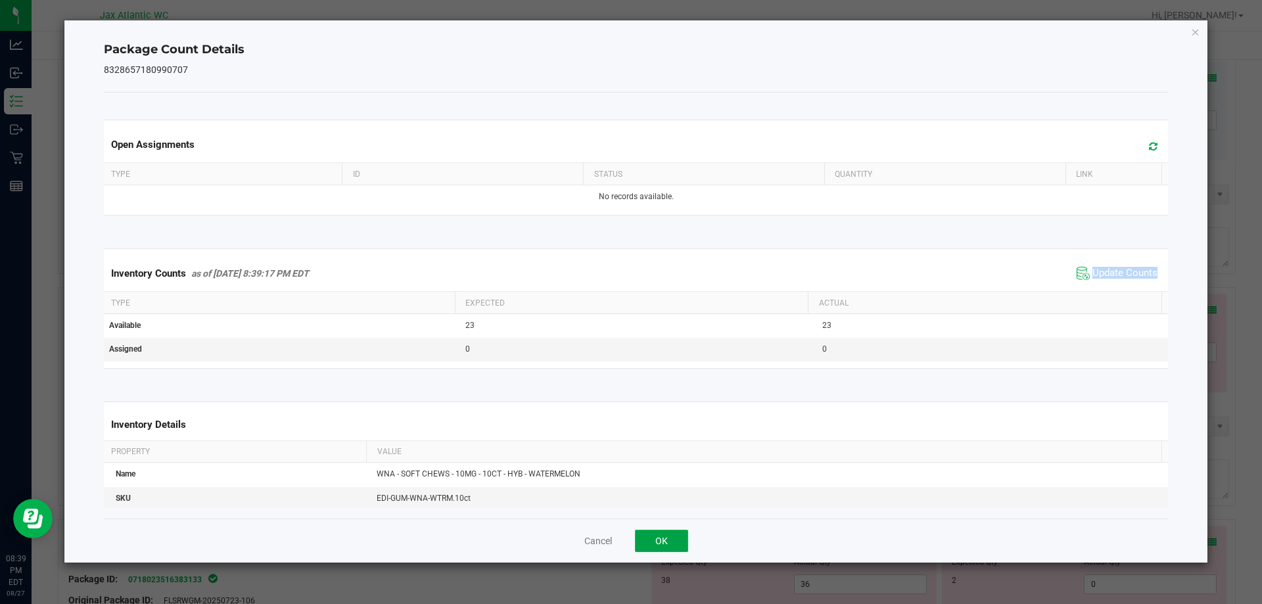
click at [671, 545] on button "OK" at bounding box center [661, 541] width 53 height 22
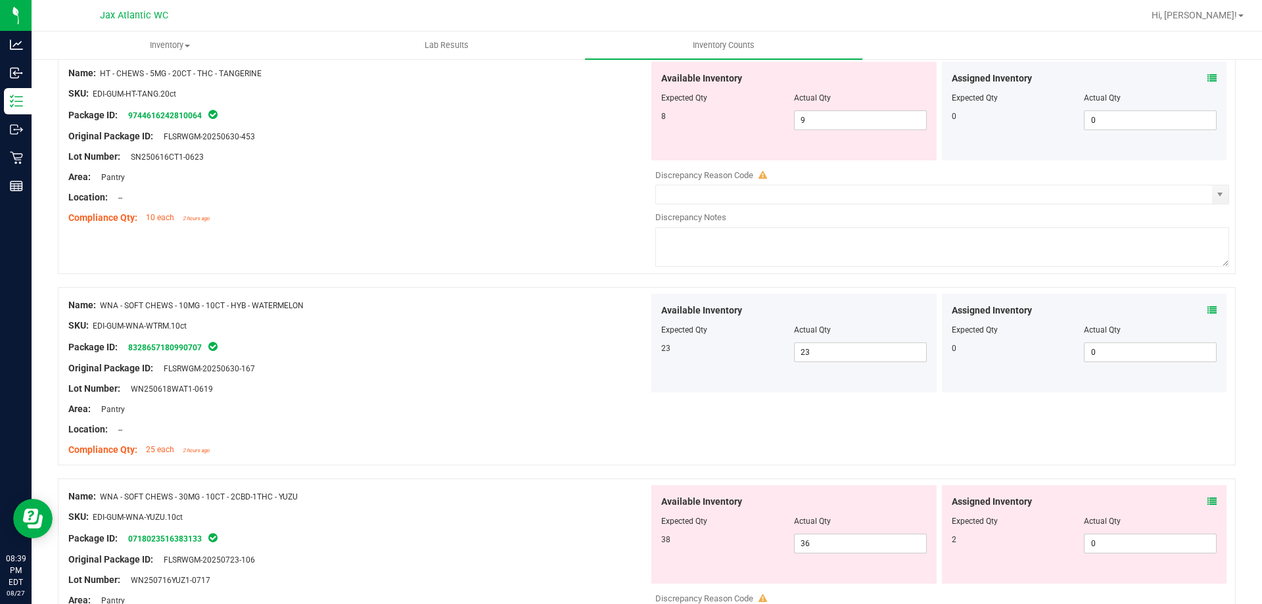
click at [1207, 502] on icon at bounding box center [1211, 501] width 9 height 9
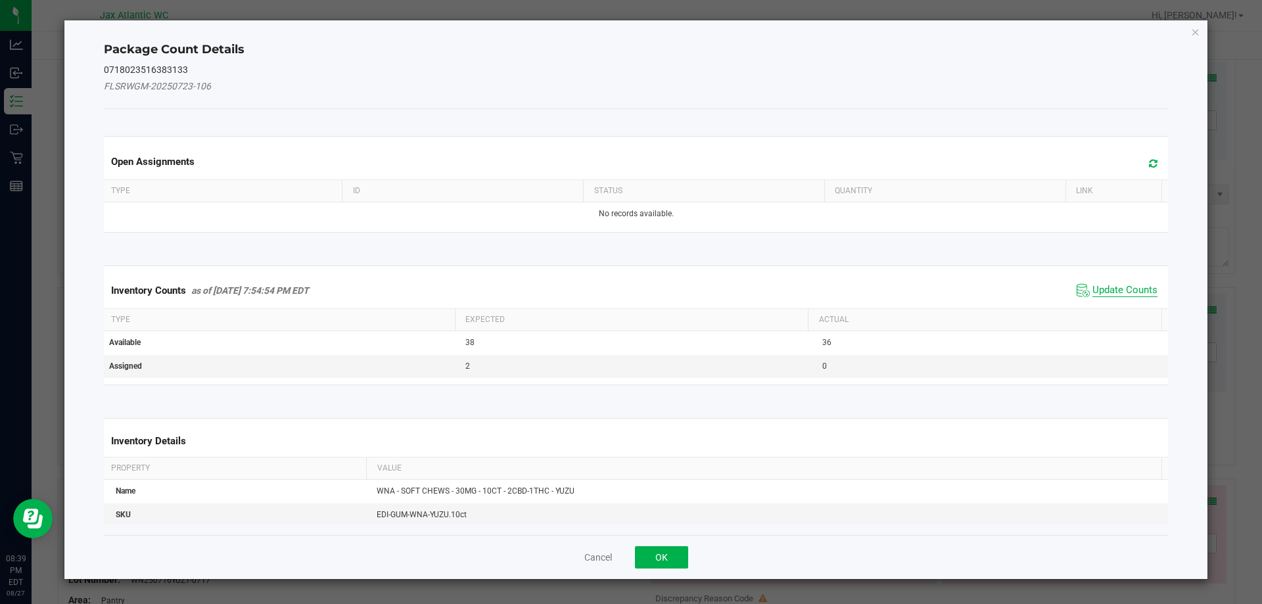
click at [1105, 295] on span "Update Counts" at bounding box center [1124, 290] width 65 height 13
click at [1110, 285] on div "Inventory Counts as of [DATE] 7:54:54 PM EDT Update Counts" at bounding box center [636, 290] width 1070 height 34
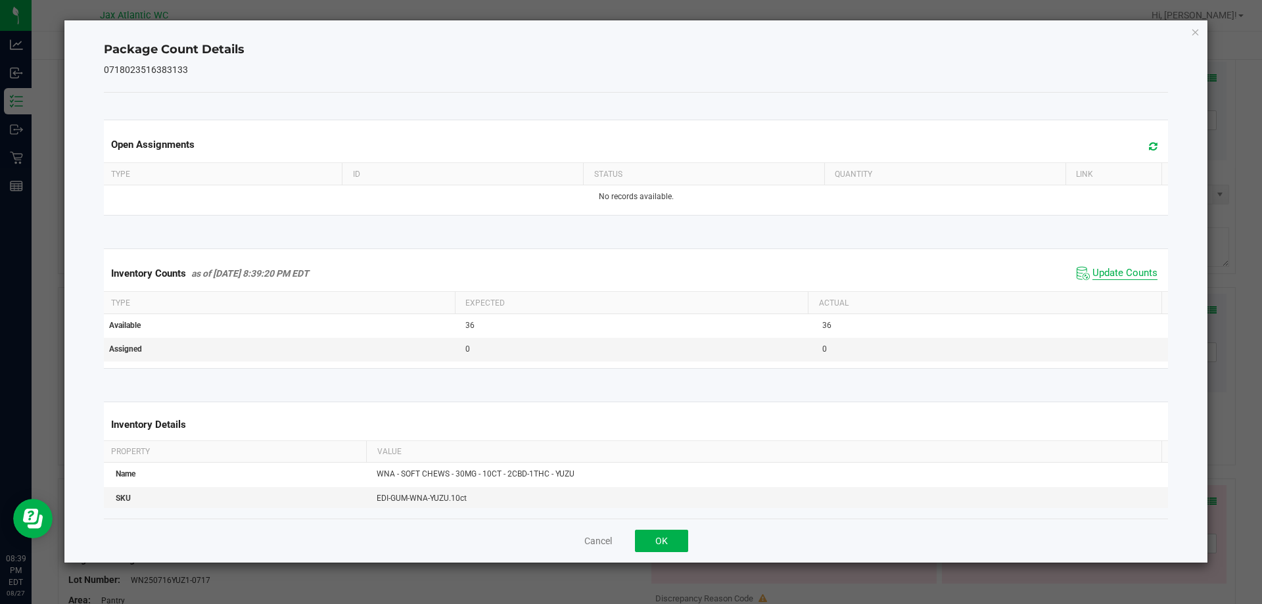
click at [1114, 278] on span "Update Counts" at bounding box center [1116, 273] width 87 height 20
click at [1118, 261] on div "Inventory Counts as of [DATE] 8:39:20 PM EDT Update Counts" at bounding box center [636, 273] width 1070 height 35
click at [658, 540] on button "OK" at bounding box center [661, 541] width 53 height 22
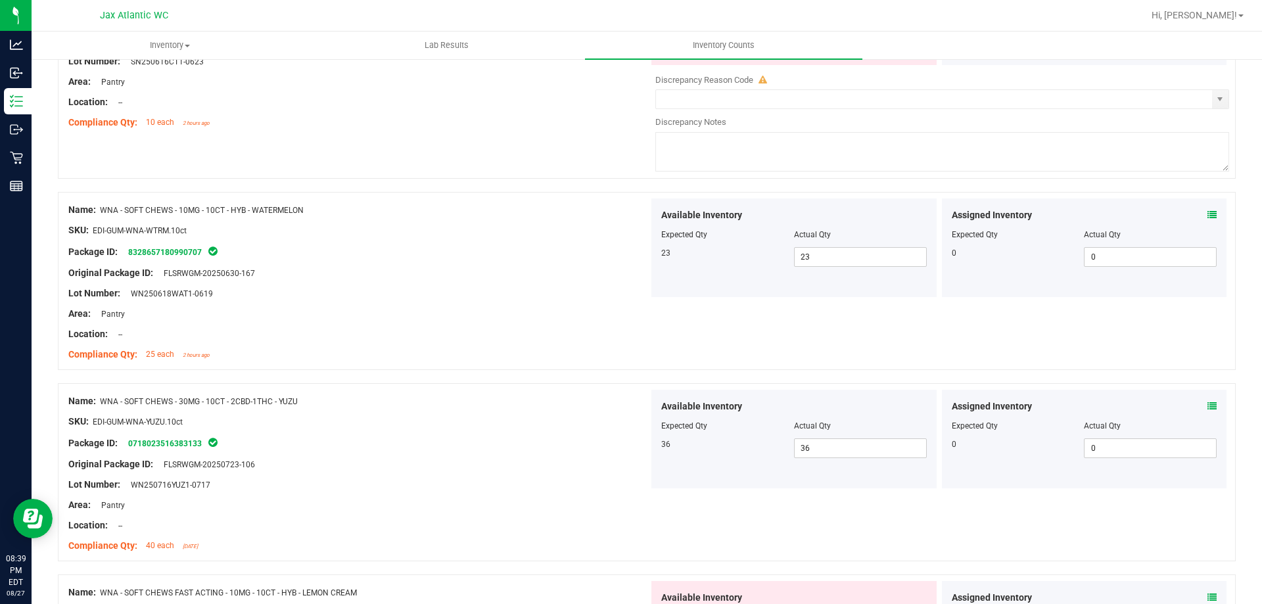
scroll to position [1051, 0]
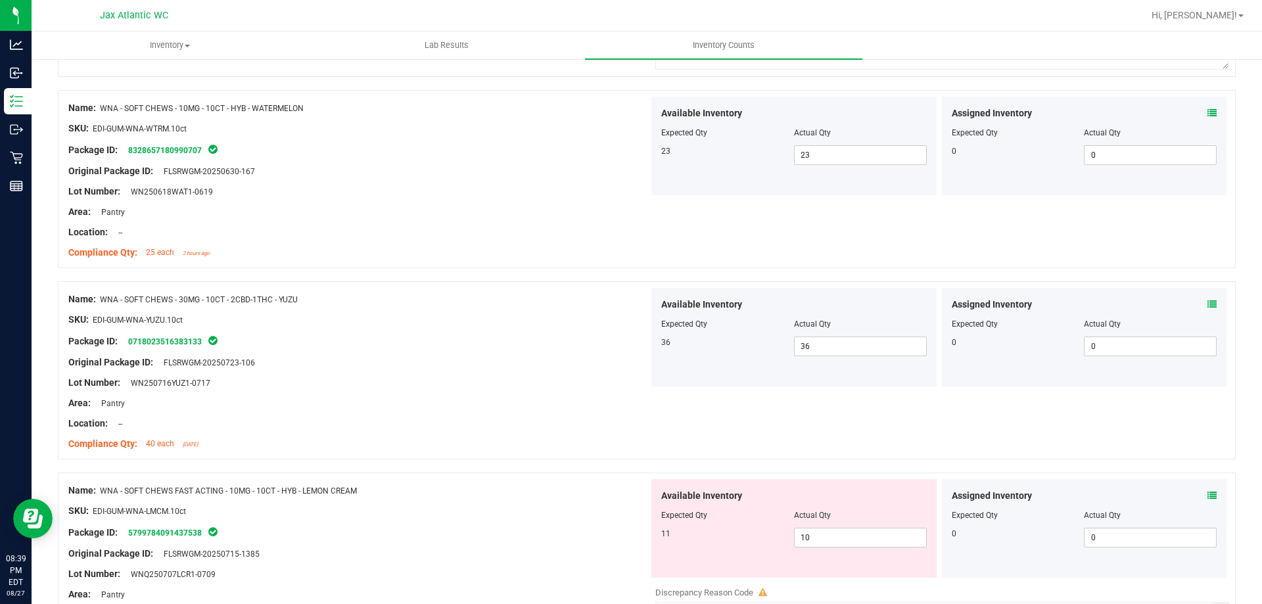
click at [1207, 493] on icon at bounding box center [1211, 495] width 9 height 9
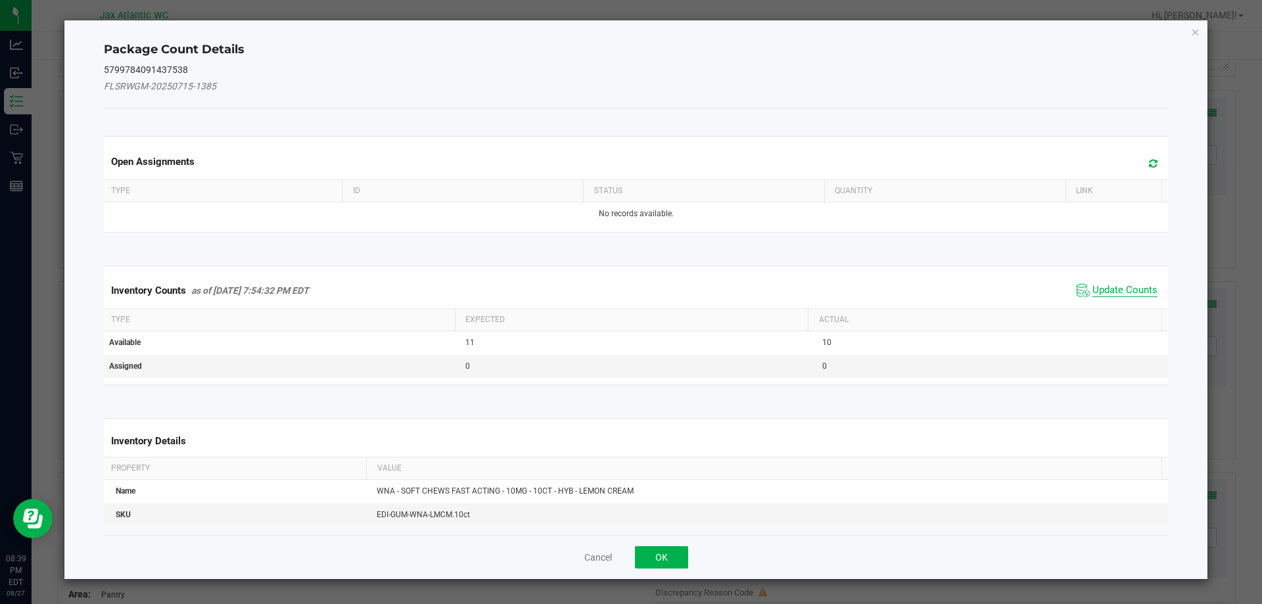
click at [1104, 293] on span "Update Counts" at bounding box center [1124, 290] width 65 height 13
click at [1106, 287] on div "Inventory Counts as of [DATE] 7:54:32 PM EDT Update Counts" at bounding box center [636, 290] width 1070 height 34
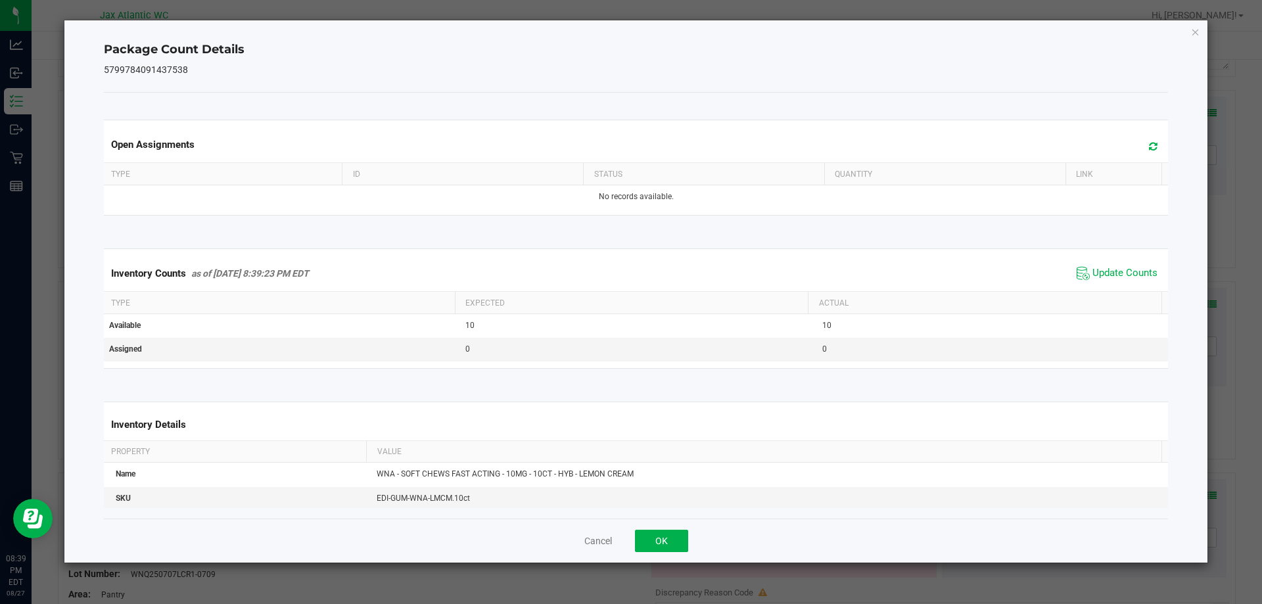
click at [1110, 283] on span "Update Counts" at bounding box center [1116, 273] width 87 height 20
click at [1110, 282] on div "Inventory Counts as of [DATE] 8:39:23 PM EDT Update Counts" at bounding box center [636, 273] width 1070 height 35
click at [1110, 282] on span "Update Counts" at bounding box center [1116, 273] width 87 height 20
click at [652, 545] on button "OK" at bounding box center [661, 541] width 53 height 22
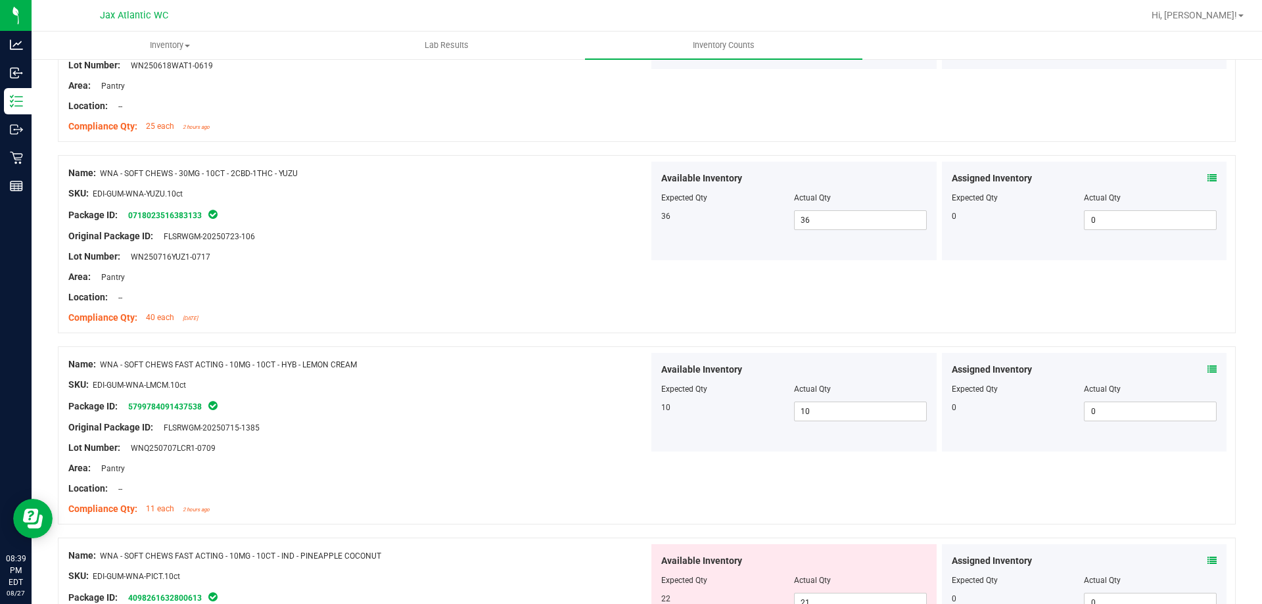
scroll to position [1248, 0]
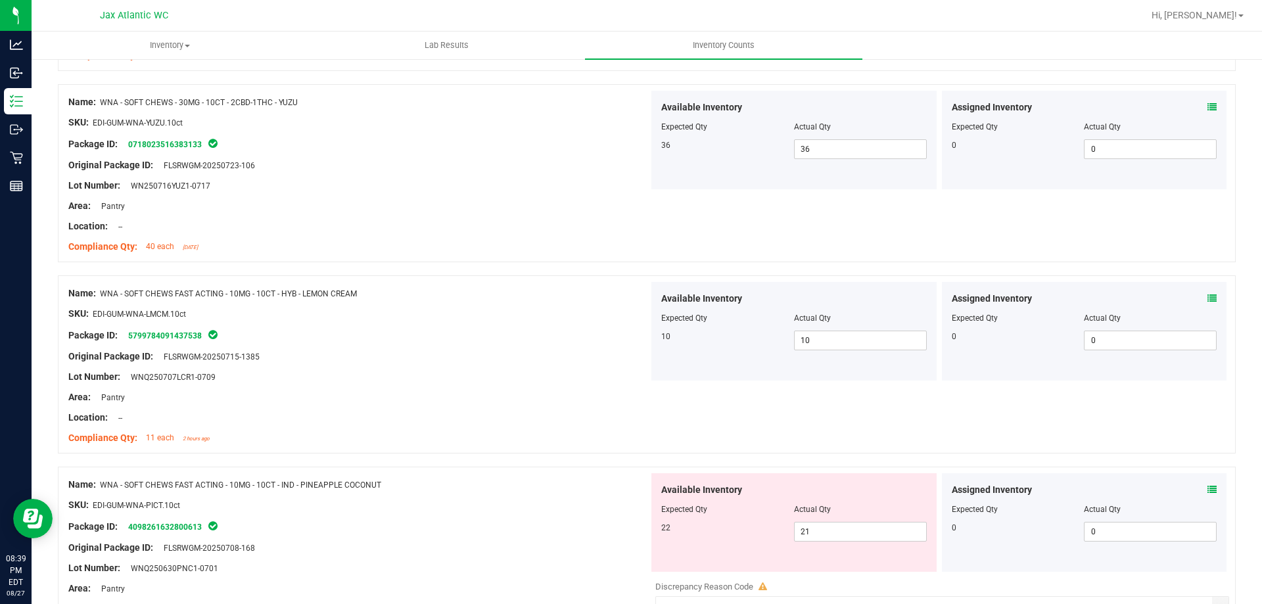
click at [1207, 488] on div "Assigned Inventory Expected Qty Actual Qty 0 0 0" at bounding box center [1084, 522] width 285 height 99
click at [1207, 489] on icon at bounding box center [1211, 489] width 9 height 9
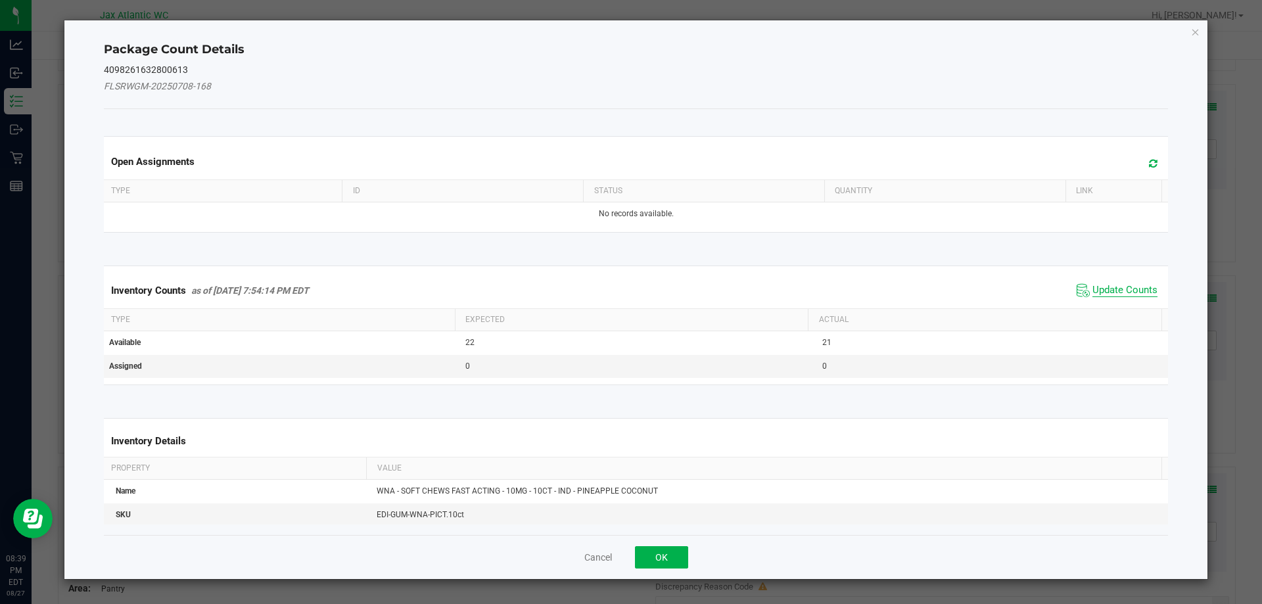
click at [1103, 286] on span "Update Counts" at bounding box center [1124, 290] width 65 height 13
click at [1103, 285] on span "Update Counts" at bounding box center [1124, 290] width 65 height 13
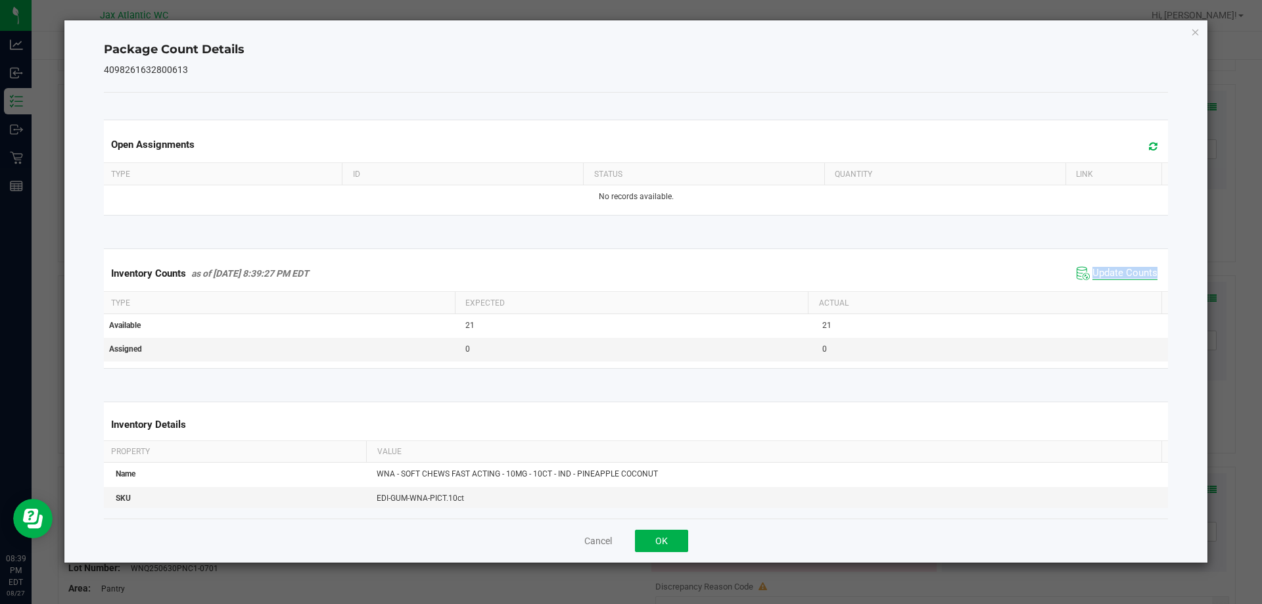
click at [1103, 285] on div "Inventory Counts as of [DATE] 8:39:27 PM EDT Update Counts" at bounding box center [636, 273] width 1070 height 35
click at [666, 543] on button "OK" at bounding box center [661, 541] width 53 height 22
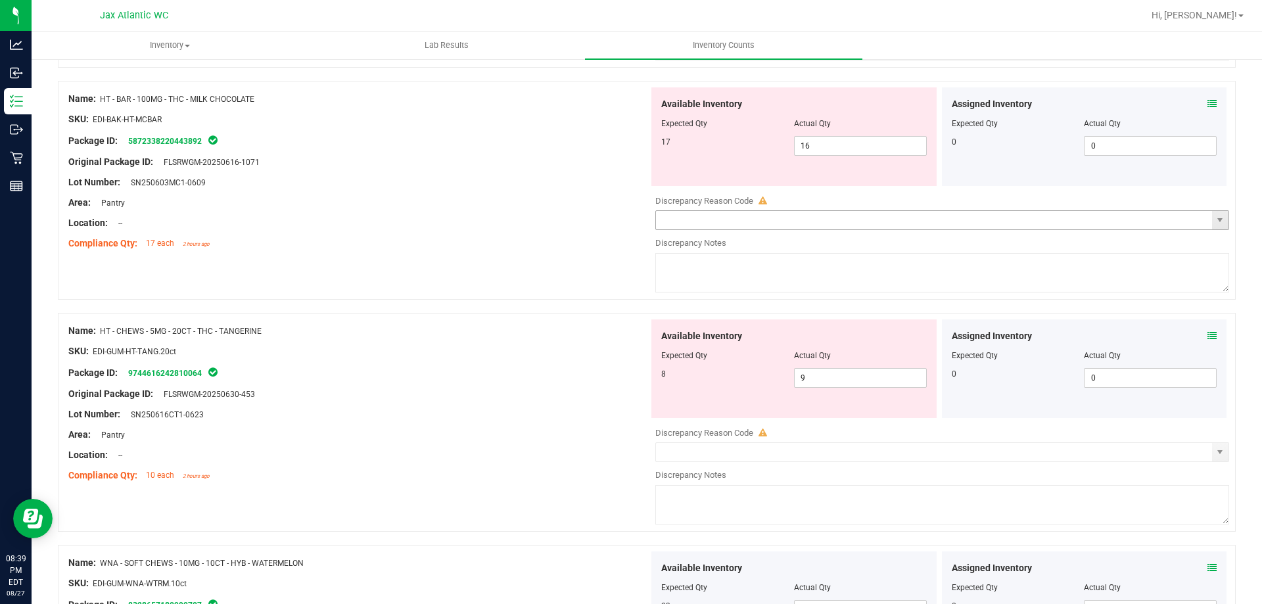
scroll to position [591, 0]
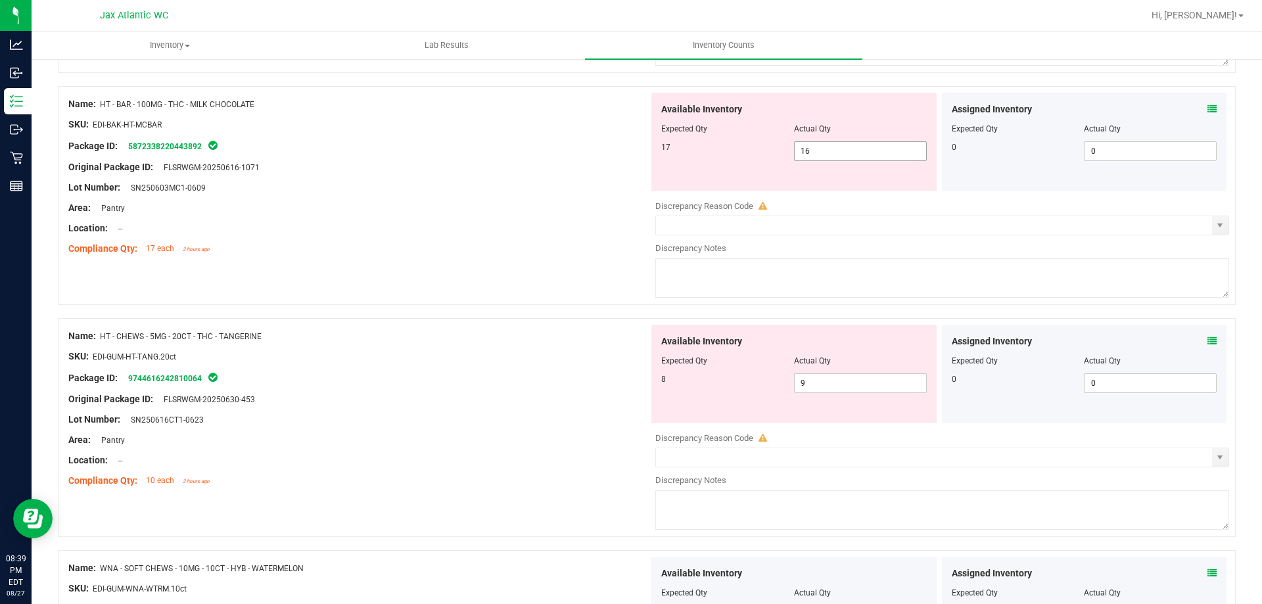
click at [827, 151] on span "16 16" at bounding box center [860, 151] width 133 height 20
click at [827, 151] on input "16" at bounding box center [859, 151] width 131 height 18
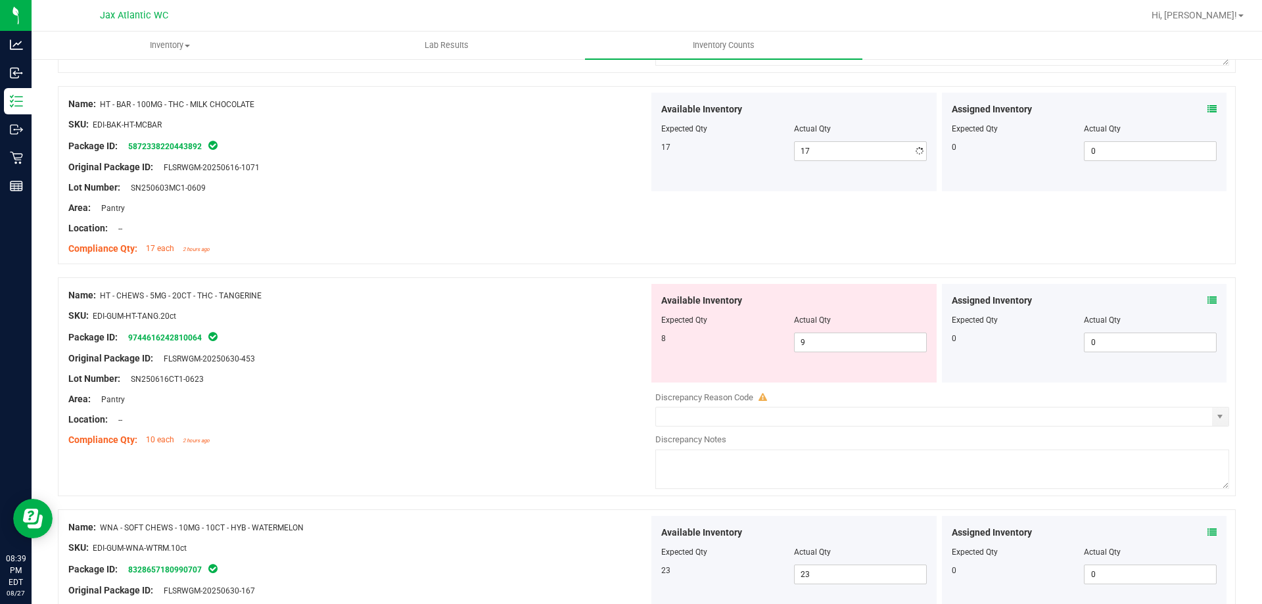
click at [339, 210] on div "Area: Pantry" at bounding box center [358, 208] width 580 height 14
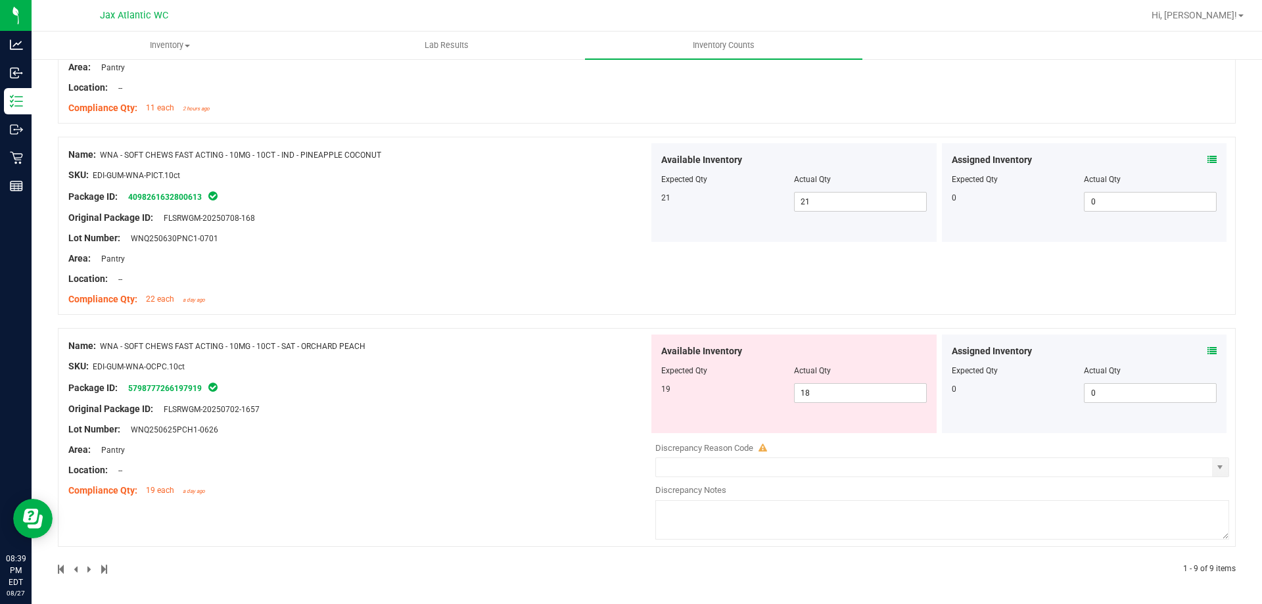
scroll to position [1538, 0]
click at [1207, 352] on icon at bounding box center [1211, 350] width 9 height 9
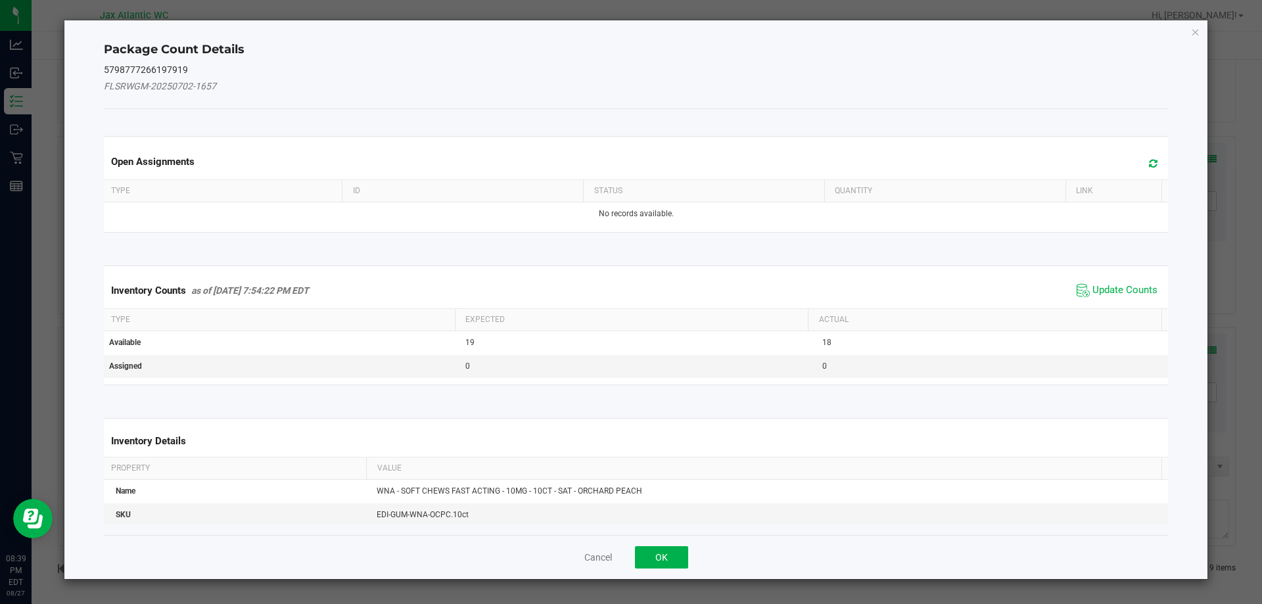
click at [1085, 273] on div "Inventory Counts as of [DATE] 7:54:22 PM EDT Update Counts" at bounding box center [636, 290] width 1070 height 35
click at [1093, 292] on span "Update Counts" at bounding box center [1124, 290] width 65 height 13
click at [1093, 291] on span "Update Counts" at bounding box center [1124, 290] width 65 height 13
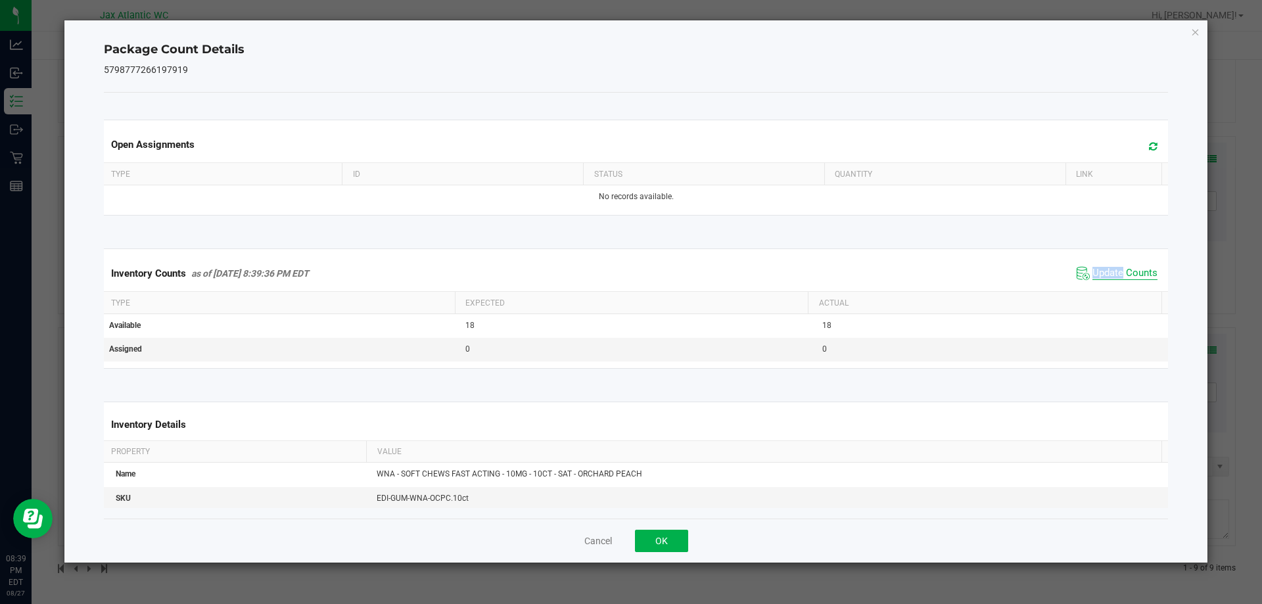
click at [1104, 276] on span "Update Counts" at bounding box center [1124, 273] width 65 height 13
click at [1104, 276] on span "Update Counts" at bounding box center [1124, 273] width 65 height 12
drag, startPoint x: 1104, startPoint y: 276, endPoint x: 621, endPoint y: 519, distance: 540.7
click at [1103, 277] on span "Update Counts" at bounding box center [1124, 273] width 65 height 12
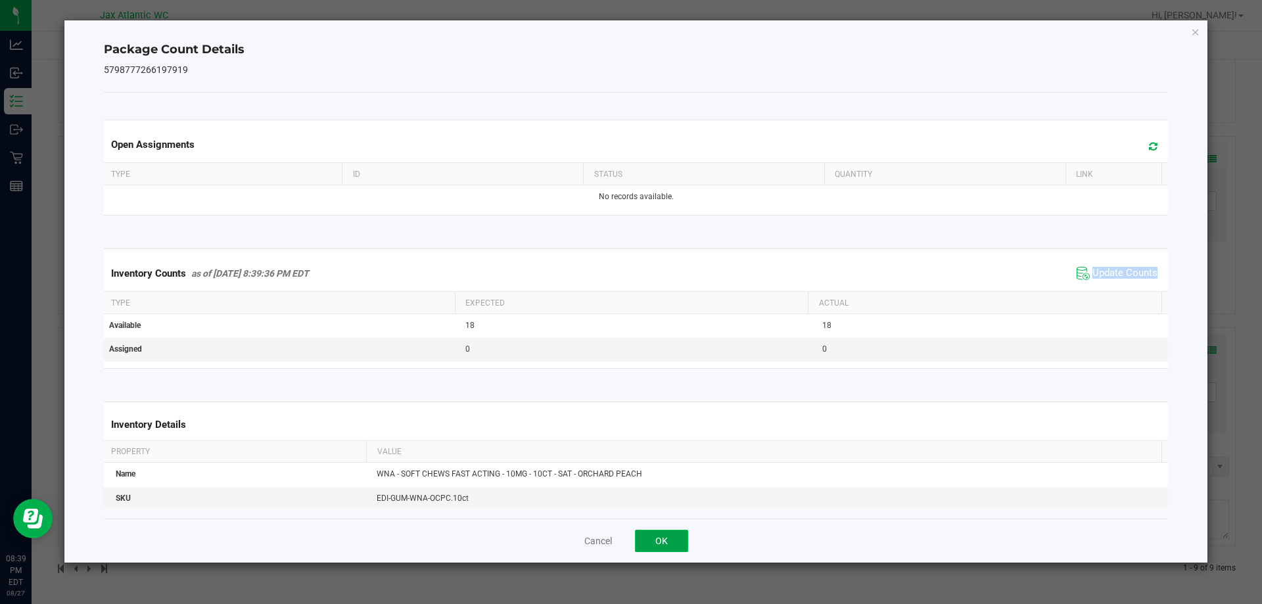
click at [649, 539] on button "OK" at bounding box center [661, 541] width 53 height 22
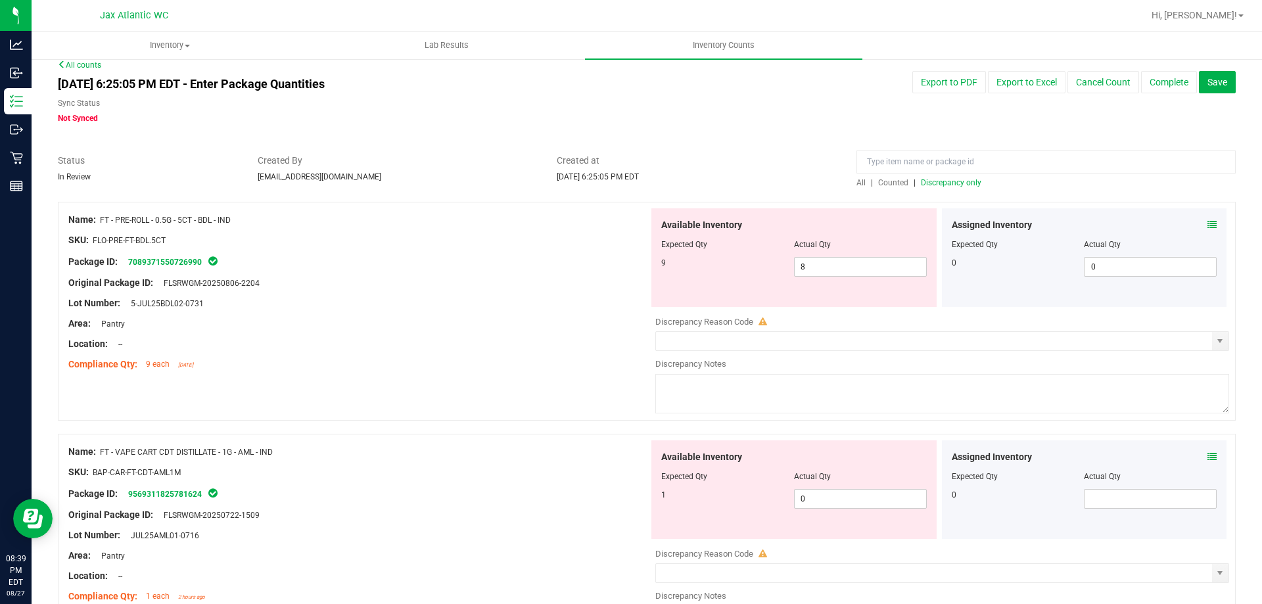
scroll to position [0, 0]
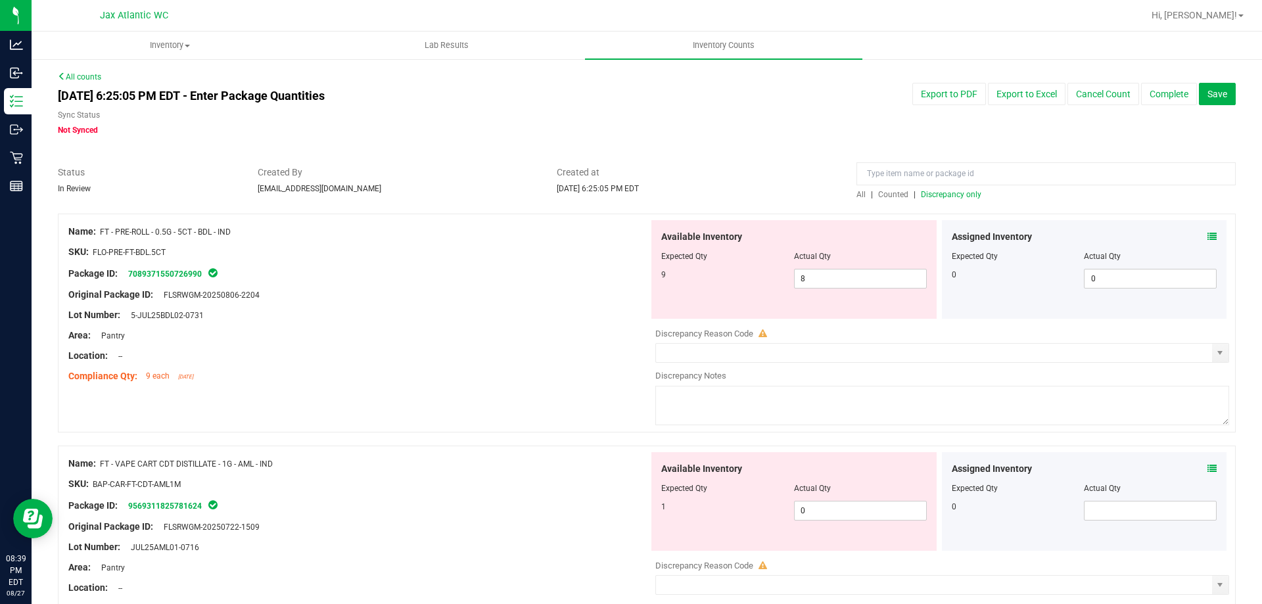
click at [928, 191] on span "Discrepancy only" at bounding box center [951, 194] width 60 height 9
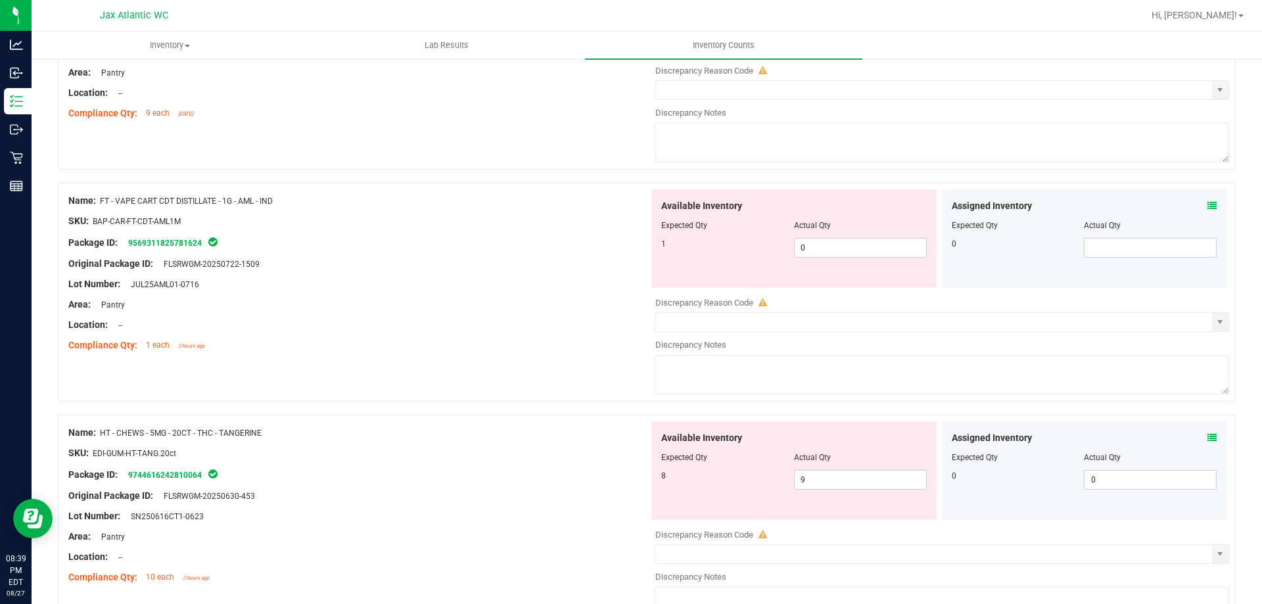
scroll to position [350, 0]
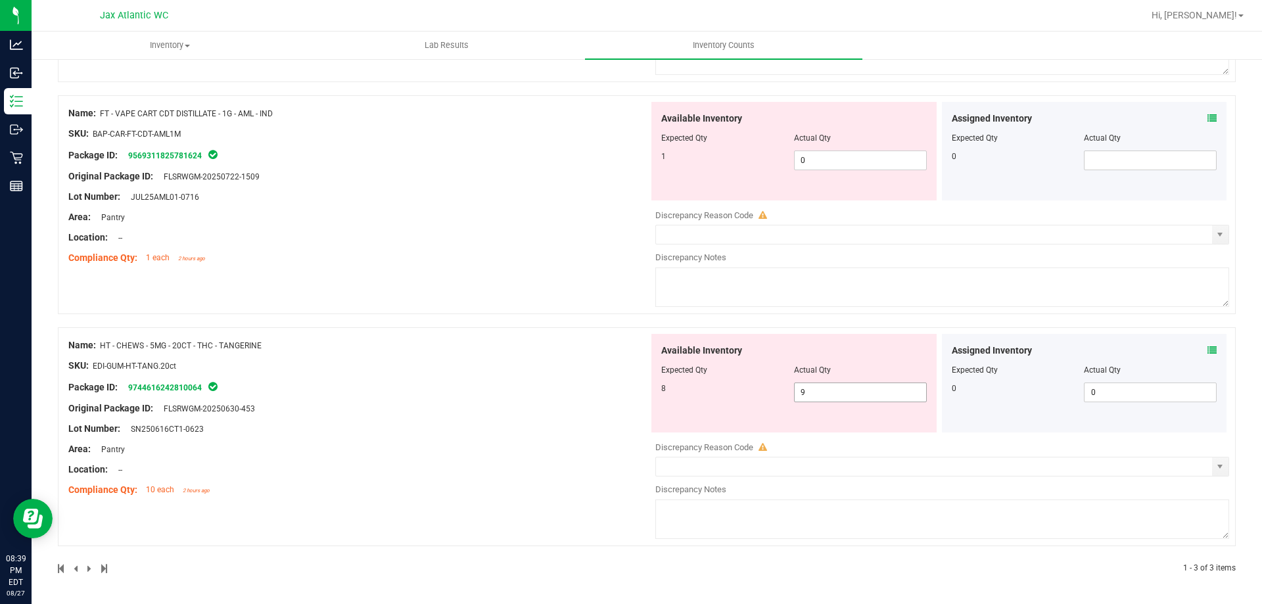
click at [833, 384] on span "9 9" at bounding box center [860, 392] width 133 height 20
click at [833, 384] on input "9" at bounding box center [859, 392] width 131 height 18
click at [406, 414] on div "Name: HT - CHEWS - 5MG - 20CT - THC - TANGERINE SKU: EDI-GUM-HT-TANG.20ct Packa…" at bounding box center [358, 418] width 580 height 168
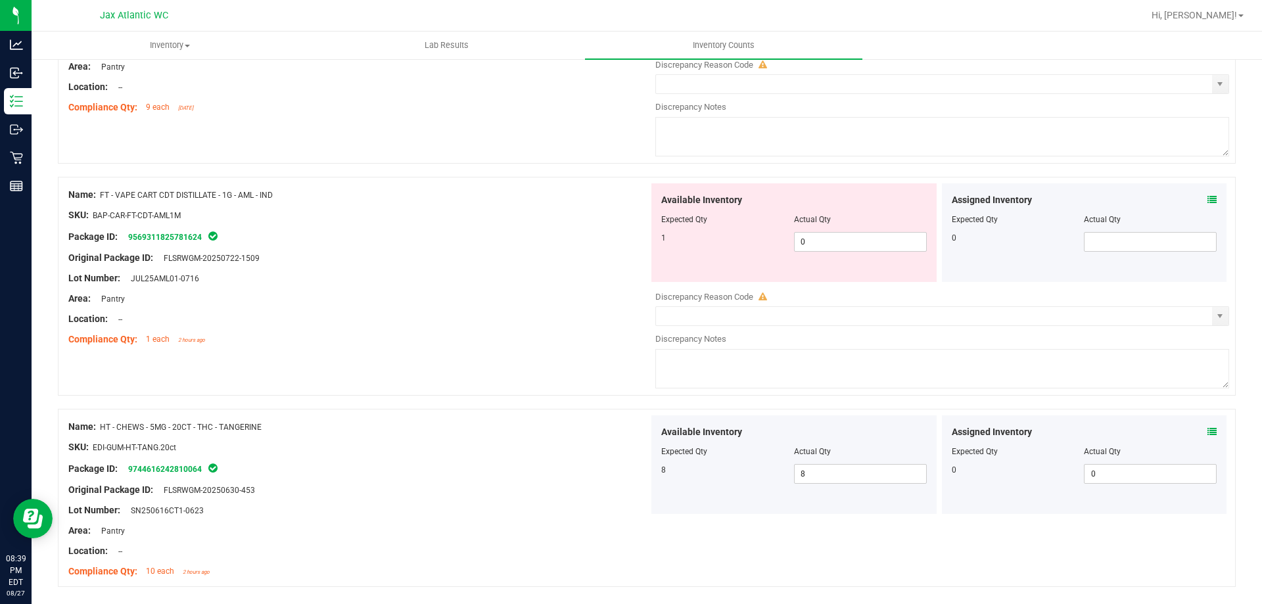
scroll to position [112, 0]
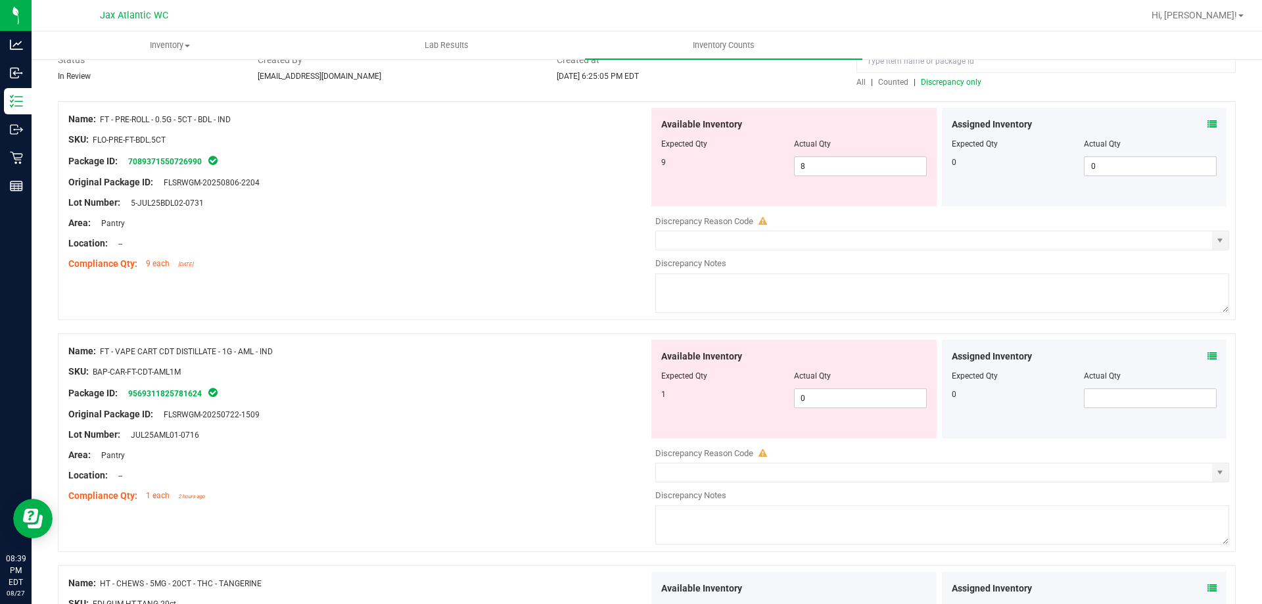
click at [944, 80] on span "Discrepancy only" at bounding box center [951, 82] width 60 height 9
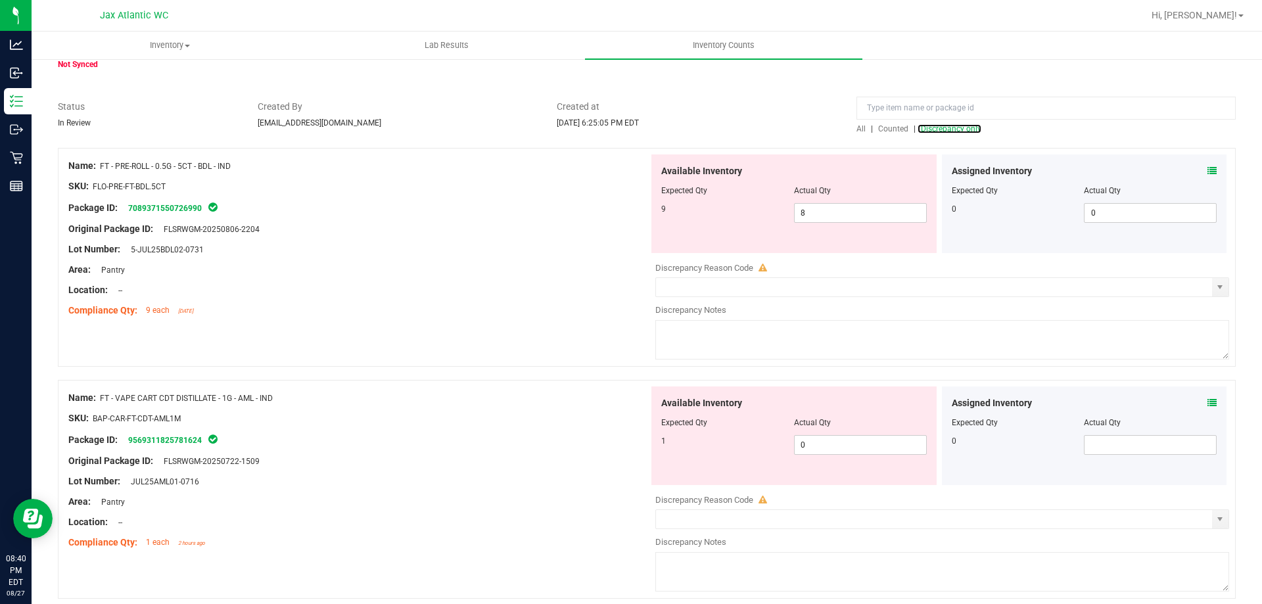
scroll to position [118, 0]
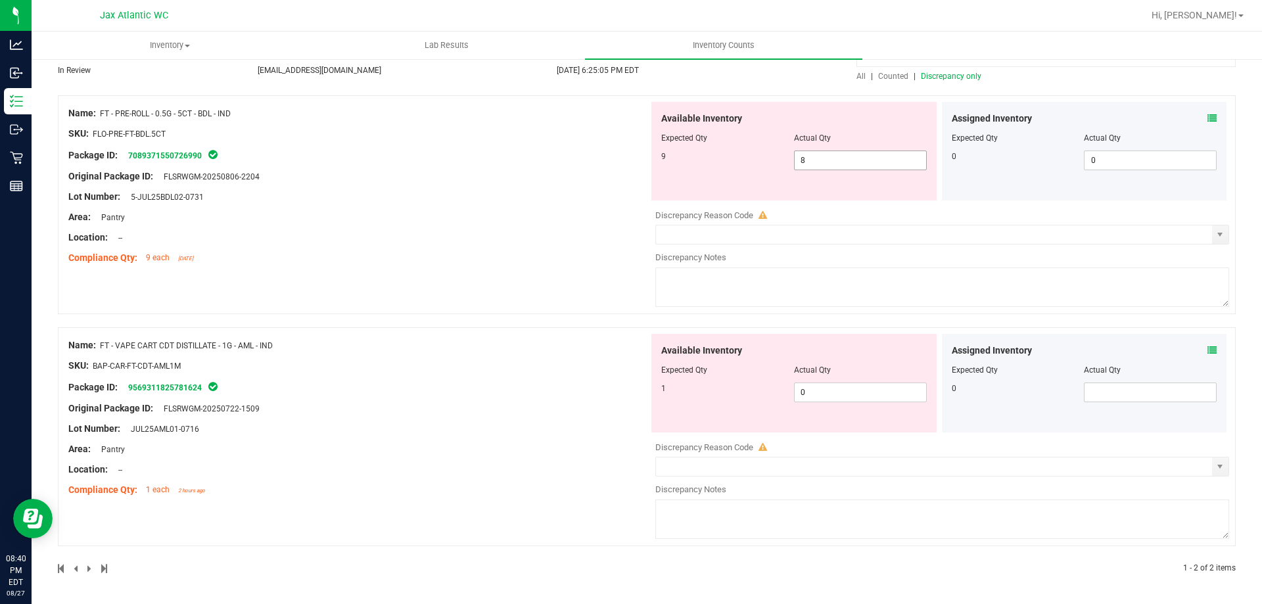
click at [802, 162] on span "8 8" at bounding box center [860, 160] width 133 height 20
click at [802, 162] on input "8" at bounding box center [859, 160] width 131 height 18
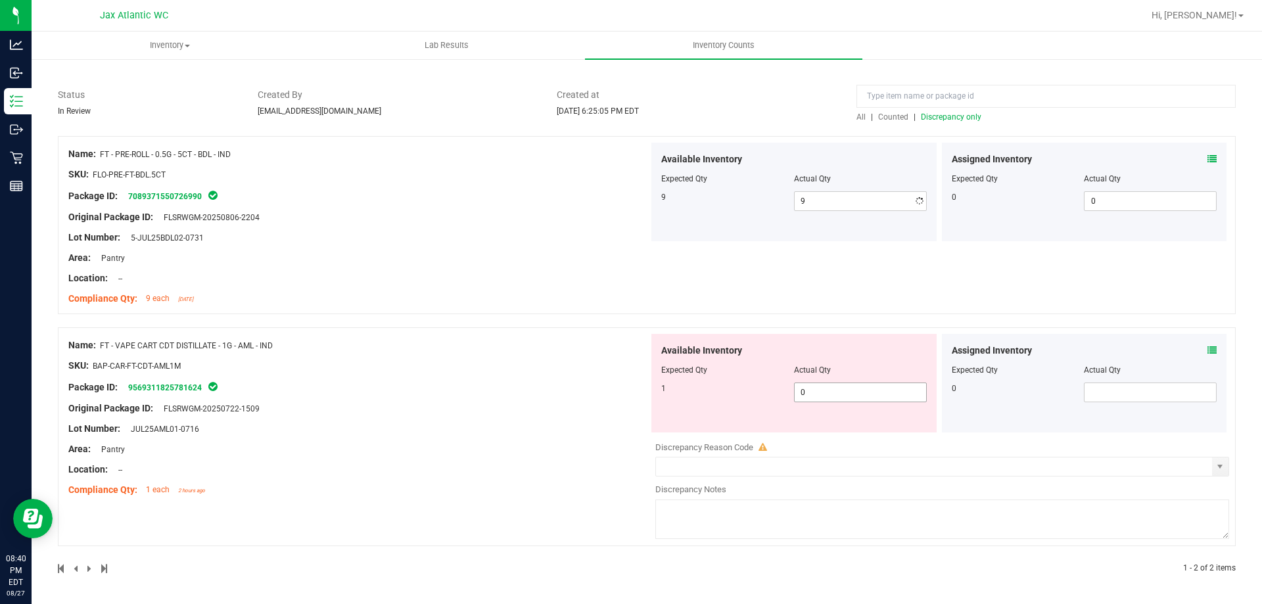
click at [898, 384] on span "0 0" at bounding box center [860, 392] width 133 height 20
click at [883, 407] on div "Available Inventory Expected Qty Actual Qty 1 0 0" at bounding box center [793, 383] width 285 height 99
click at [862, 380] on div at bounding box center [793, 379] width 265 height 7
click at [862, 382] on span "0 0" at bounding box center [860, 392] width 133 height 20
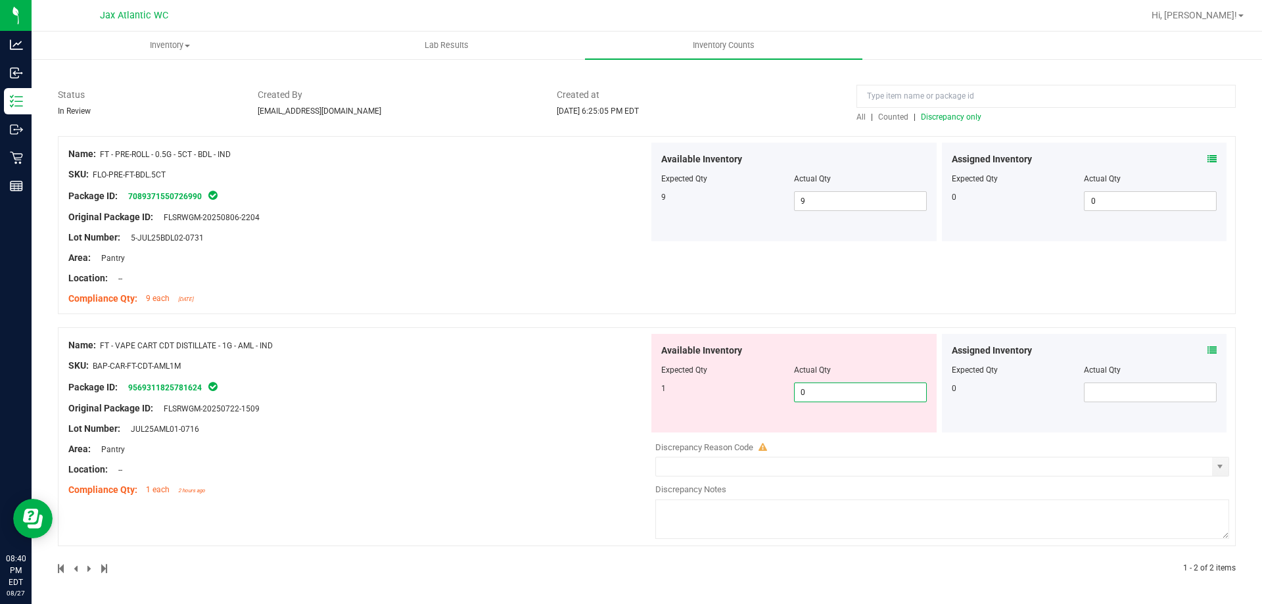
click at [861, 396] on span "0 0" at bounding box center [860, 392] width 133 height 20
click at [398, 299] on div "Name: FT - PRE-ROLL - 0.5G - 5CT - BDL - IND SKU: FLO-PRE-FT-BDL.5CT Package ID…" at bounding box center [358, 227] width 580 height 168
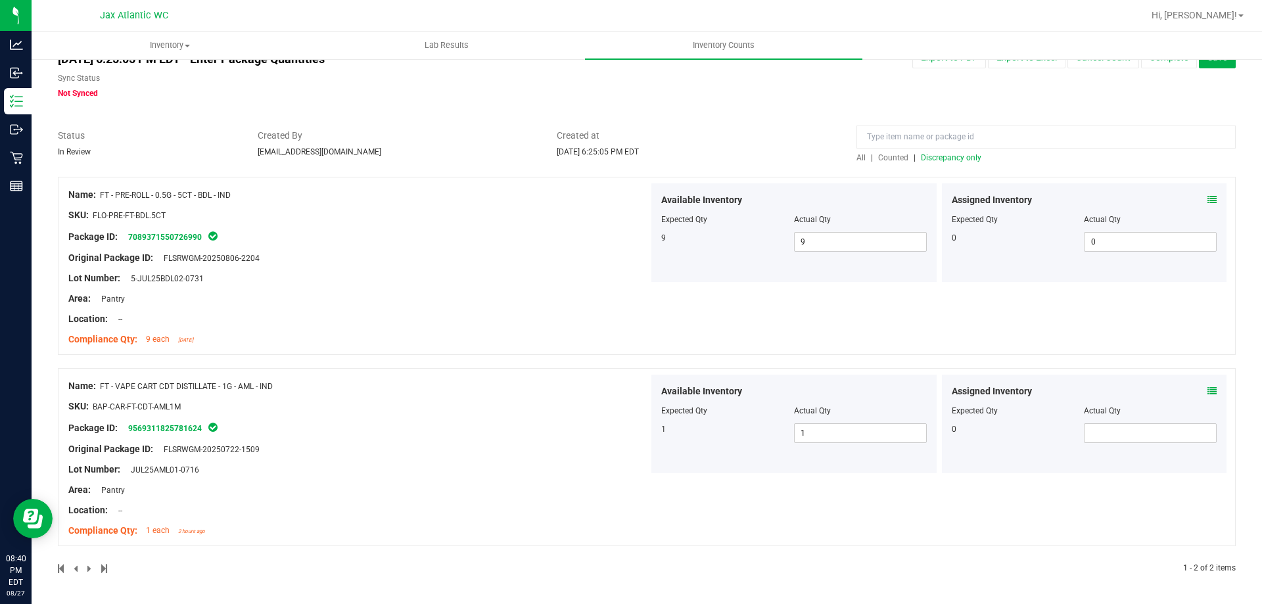
click at [965, 162] on span "Discrepancy only" at bounding box center [951, 157] width 60 height 9
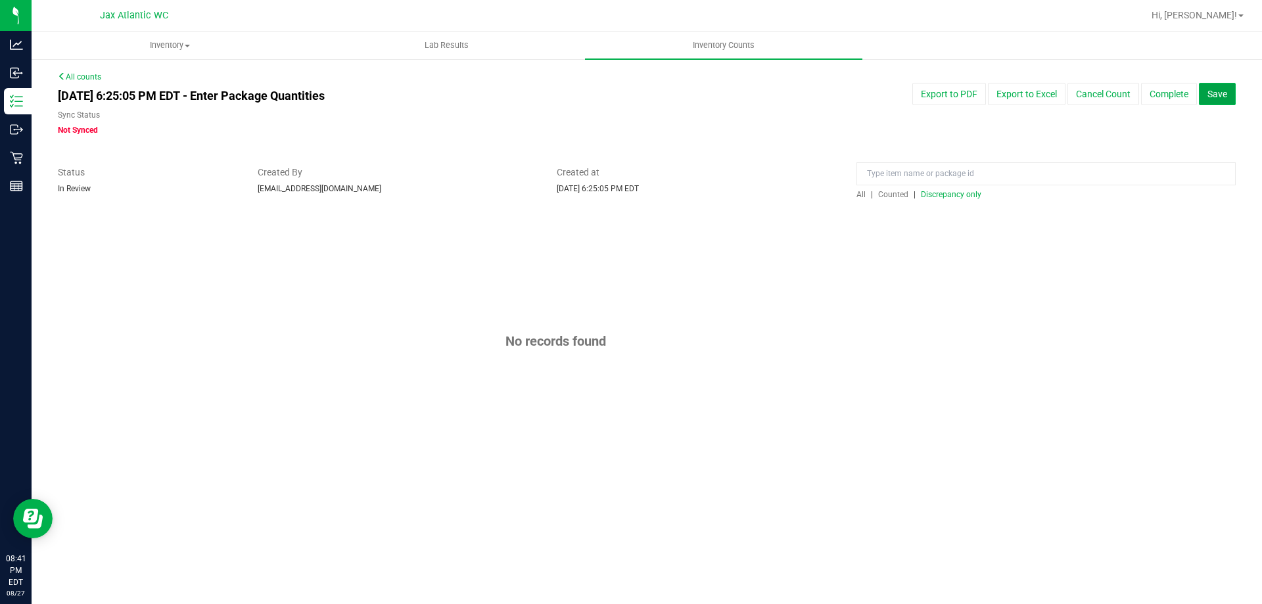
click at [1223, 97] on span "Save" at bounding box center [1217, 94] width 20 height 11
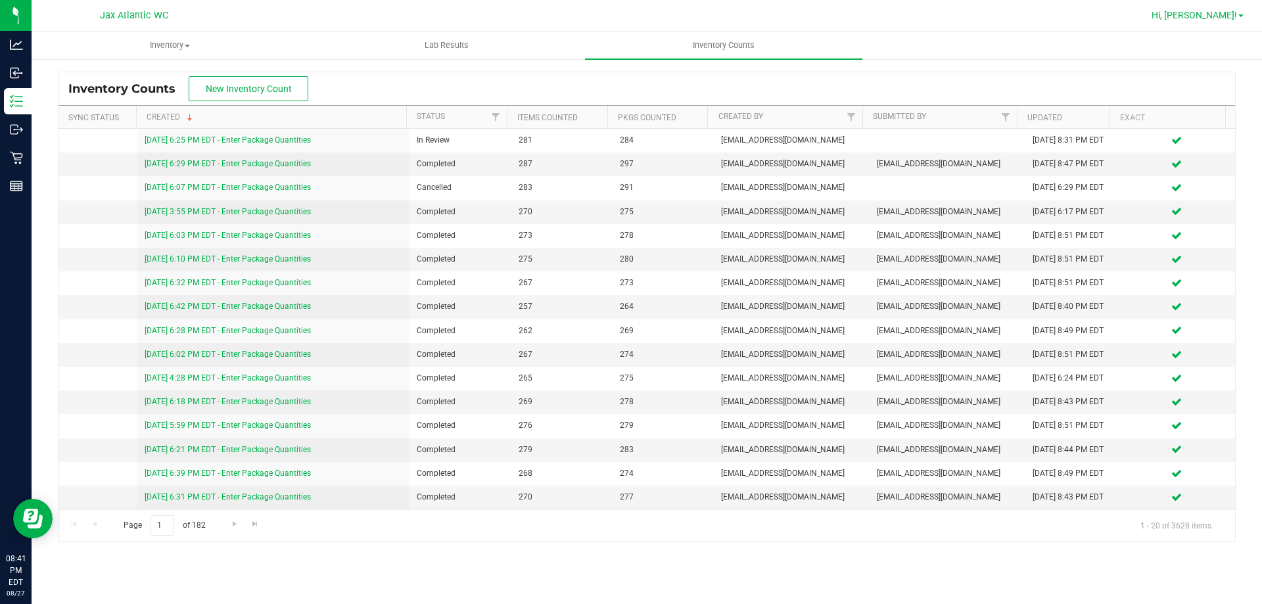
click at [1228, 21] on link "Hi, [PERSON_NAME]!" at bounding box center [1197, 16] width 103 height 14
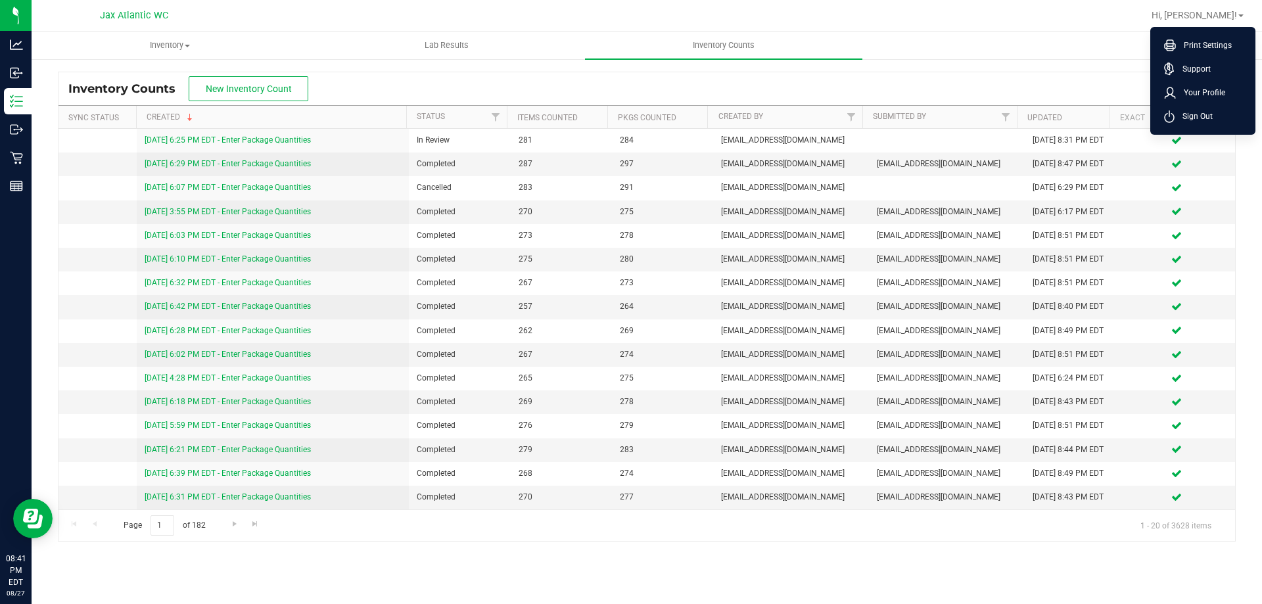
drag, startPoint x: 1196, startPoint y: 117, endPoint x: 989, endPoint y: 67, distance: 212.9
click at [1196, 117] on span "Sign Out" at bounding box center [1193, 116] width 38 height 13
